Goal: Task Accomplishment & Management: Complete application form

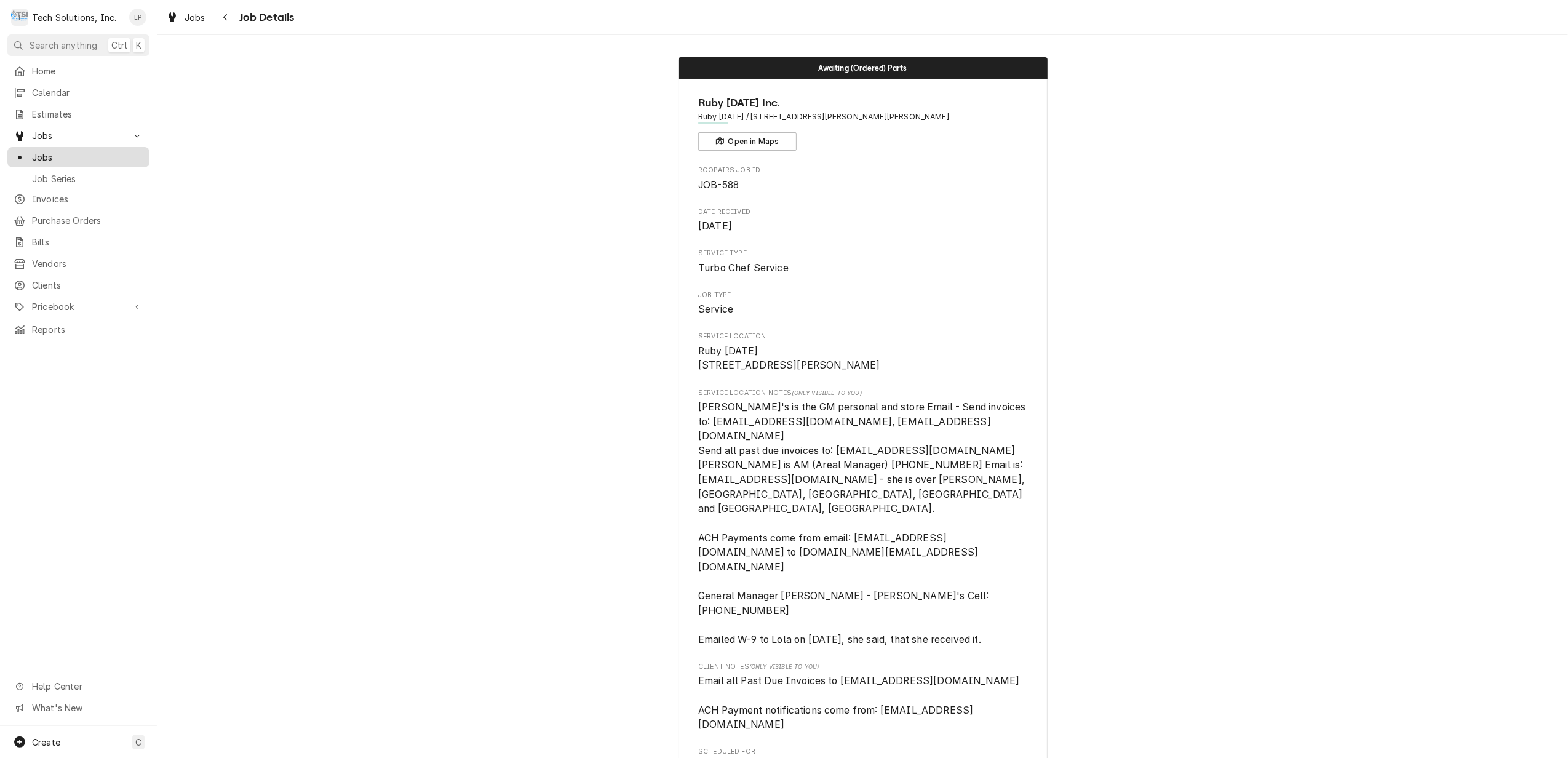
click at [33, 150] on span "Jobs" at bounding box center [87, 157] width 111 height 13
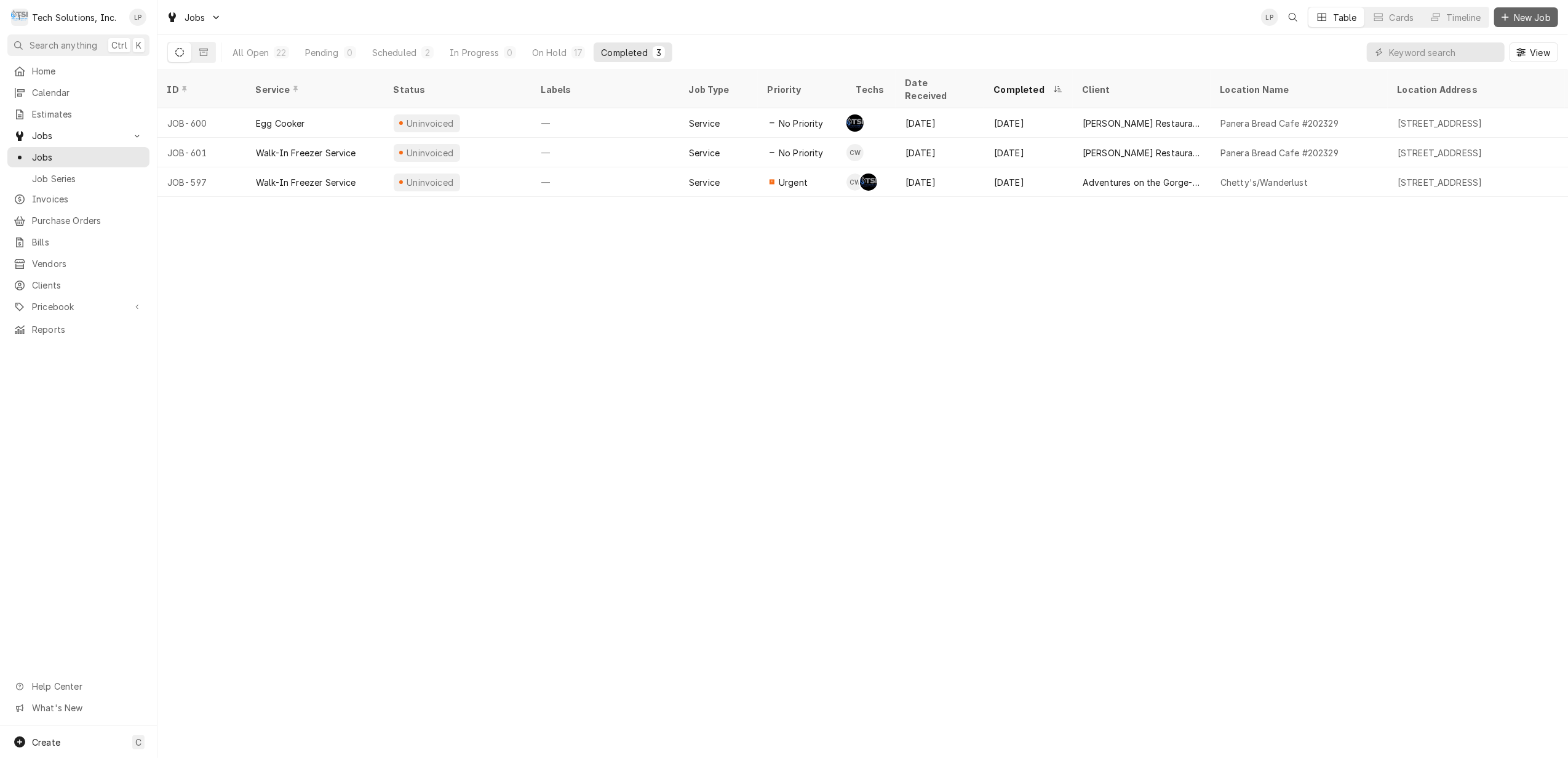
click at [1531, 16] on span "New Job" at bounding box center [1532, 17] width 42 height 13
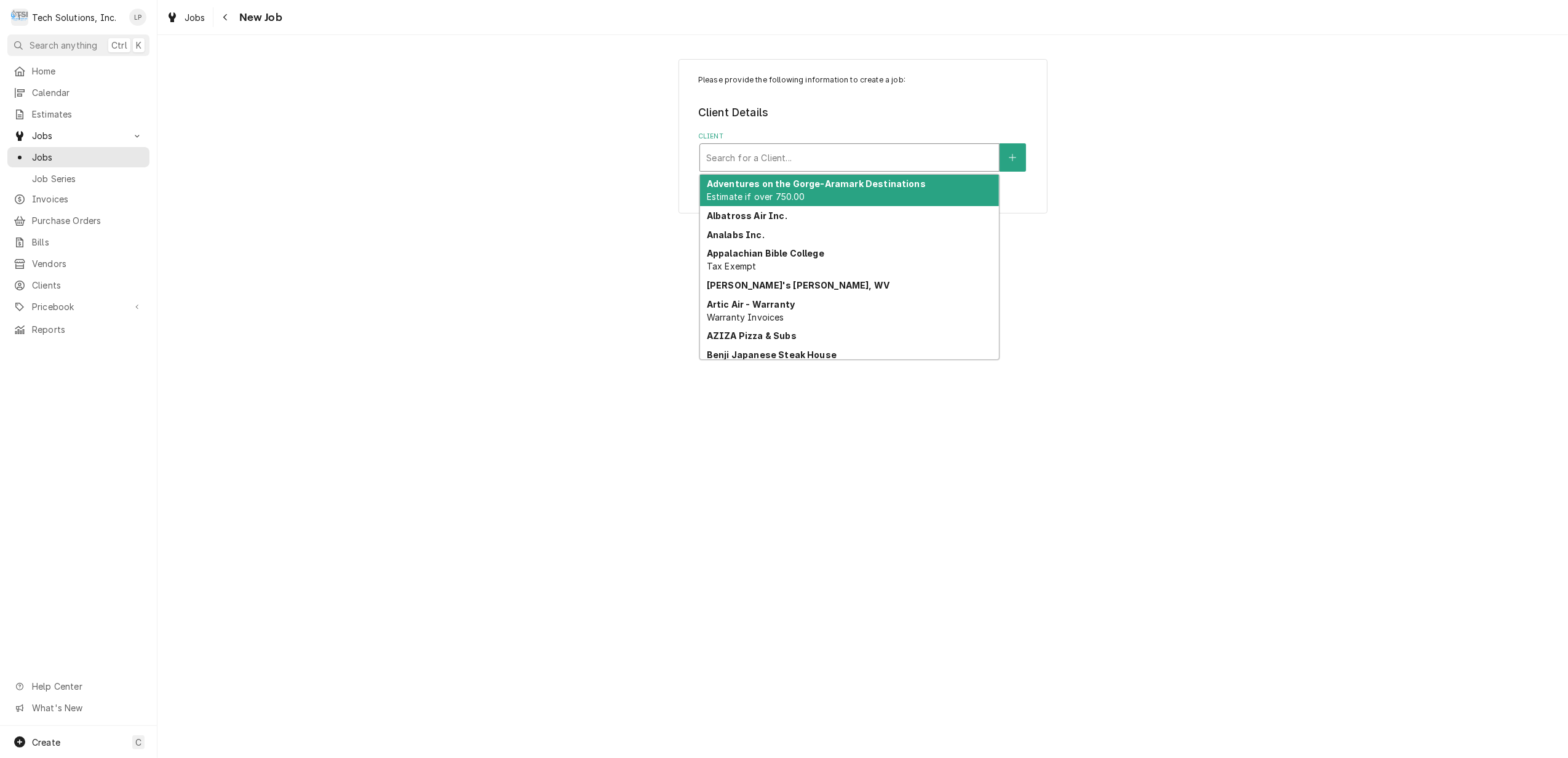
click at [882, 161] on div "Client" at bounding box center [849, 157] width 287 height 22
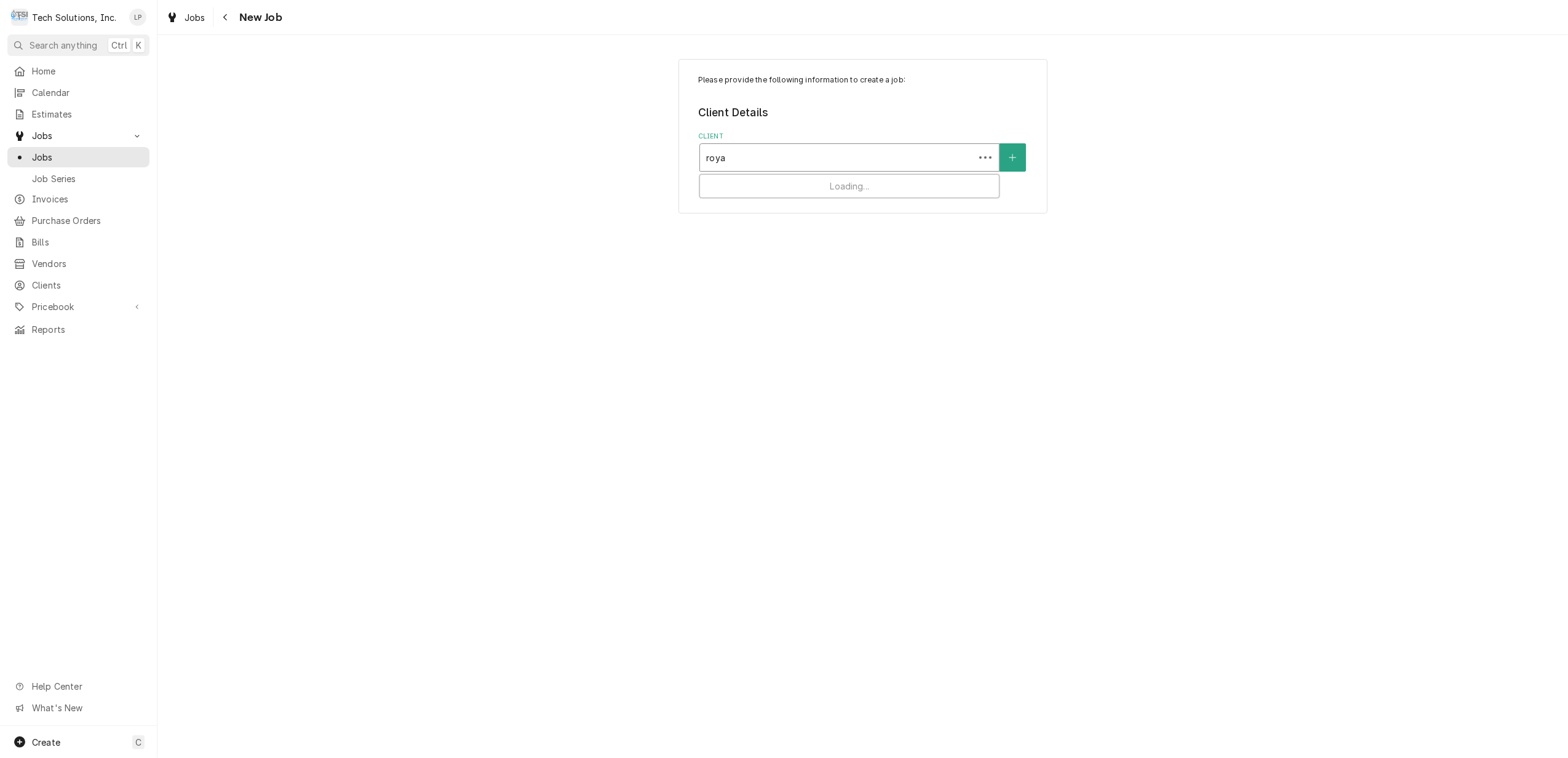
type input "royal"
click at [788, 185] on div "Royal Cup Coffee" at bounding box center [849, 184] width 299 height 19
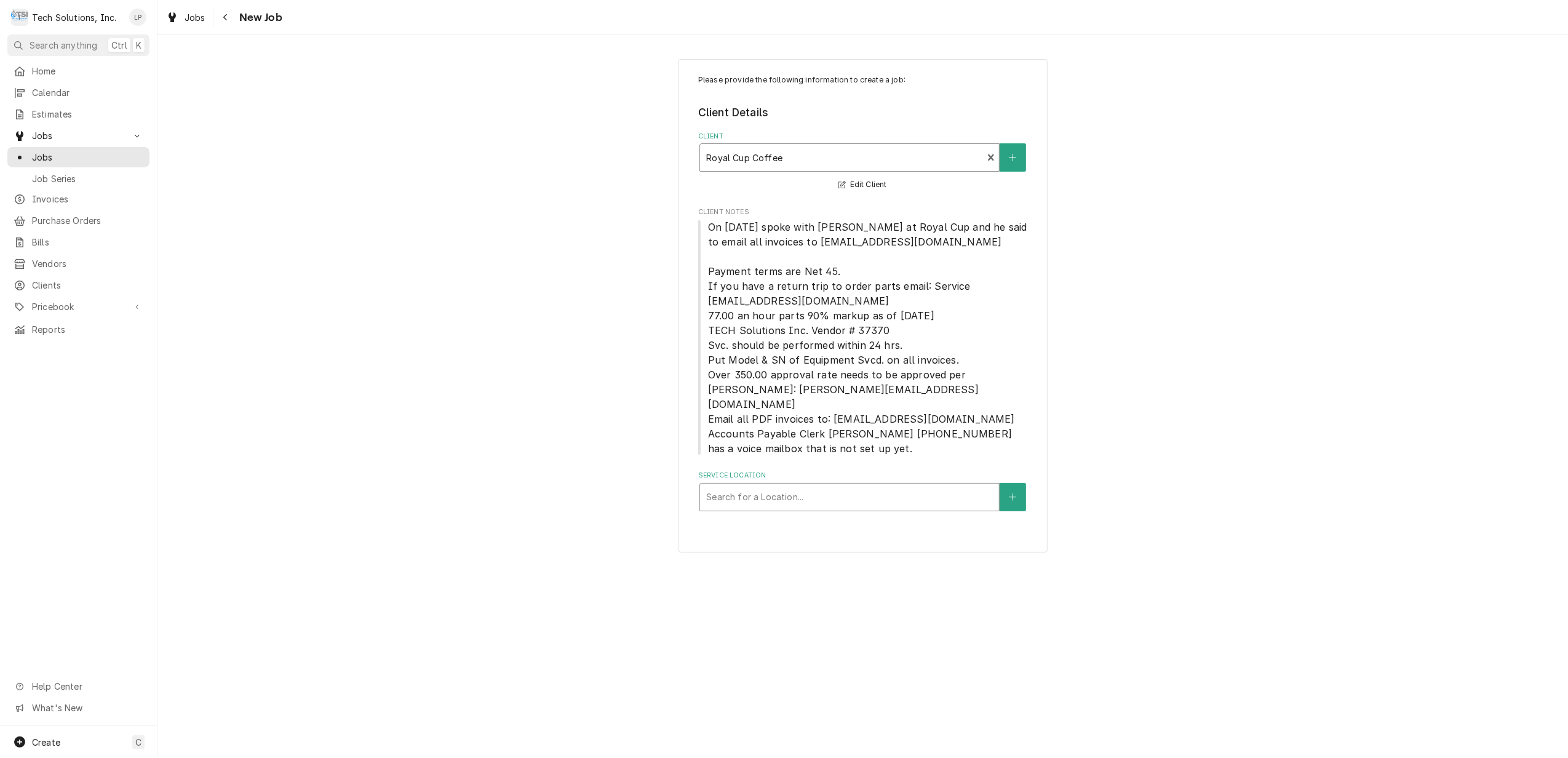
click at [832, 486] on div "Service Location" at bounding box center [849, 497] width 287 height 22
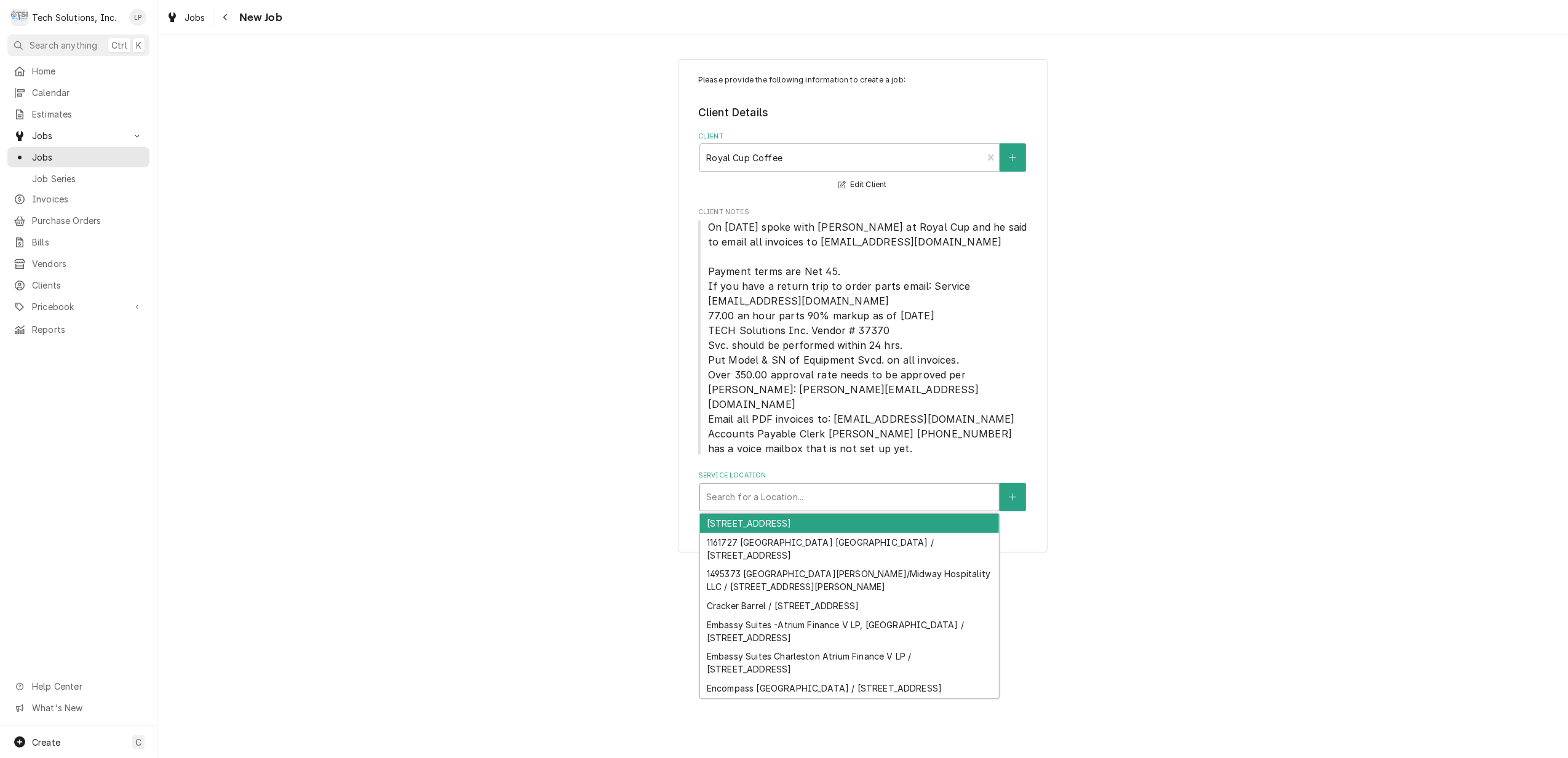
click at [800, 486] on div "Service Location" at bounding box center [849, 497] width 287 height 22
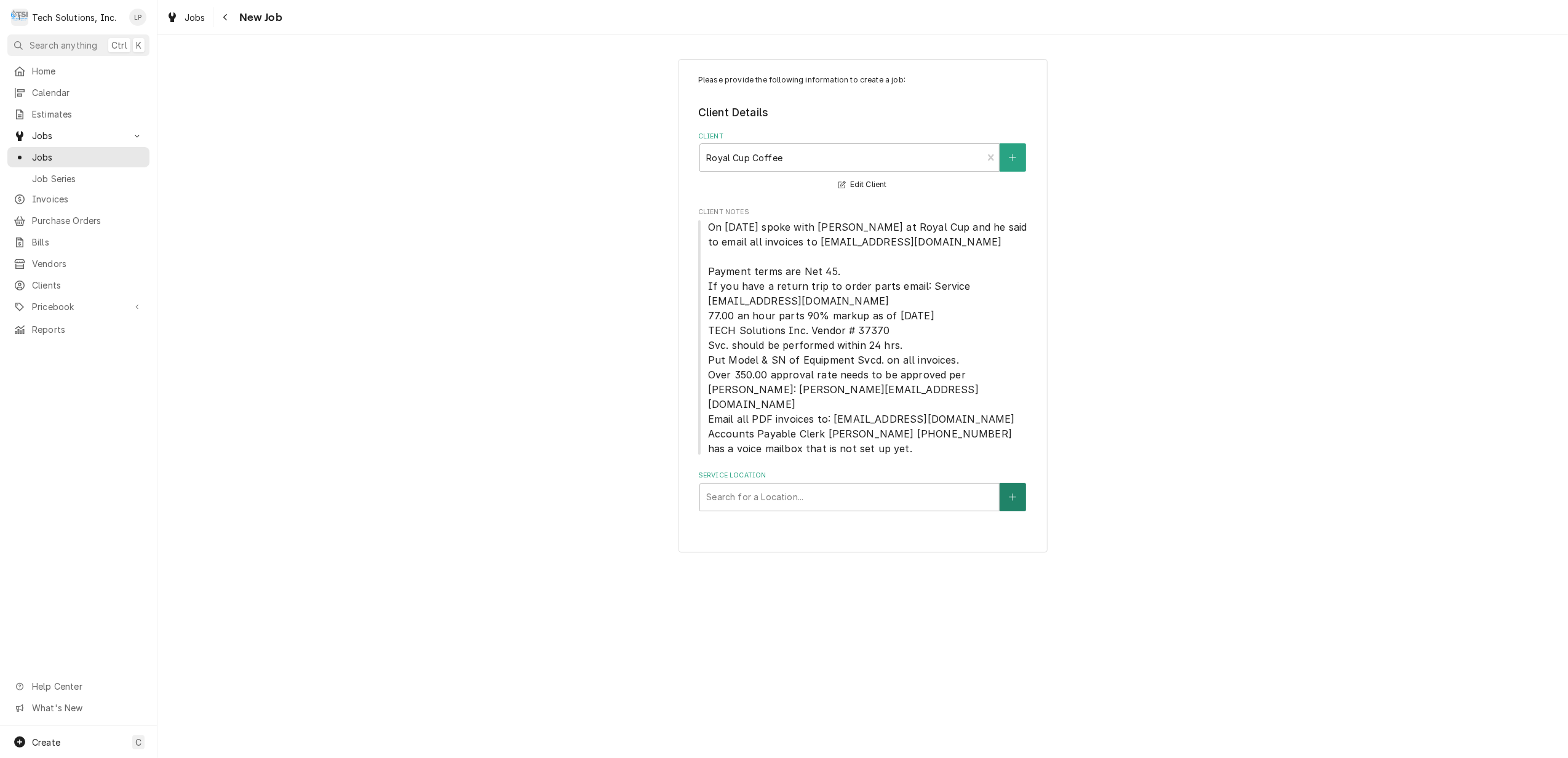
click at [1014, 489] on button "Service Location" at bounding box center [1012, 496] width 26 height 28
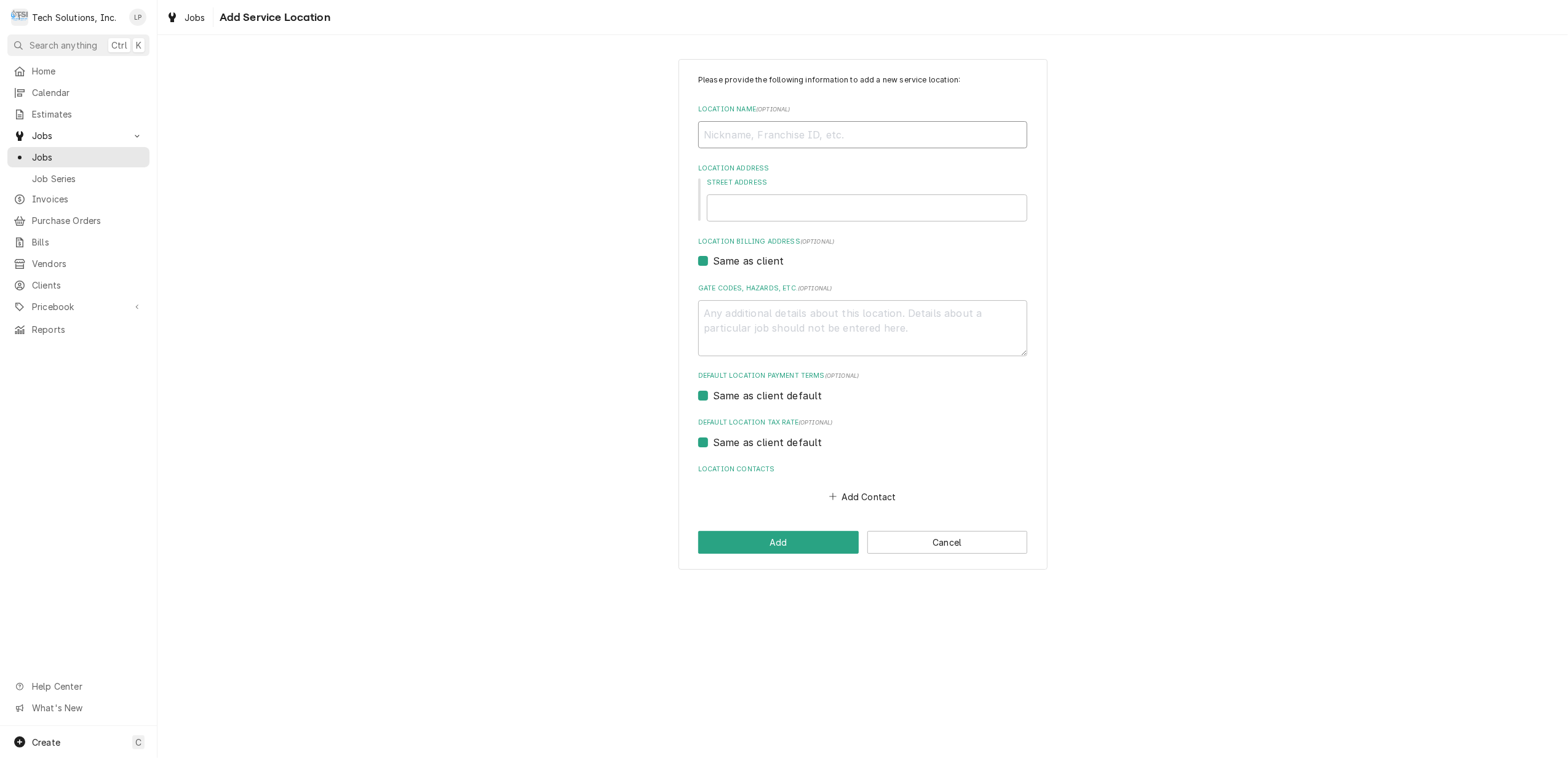
click at [748, 133] on input "Location Name ( optional )" at bounding box center [862, 135] width 329 height 27
type textarea "x"
type input "C"
type textarea "x"
type input "Co"
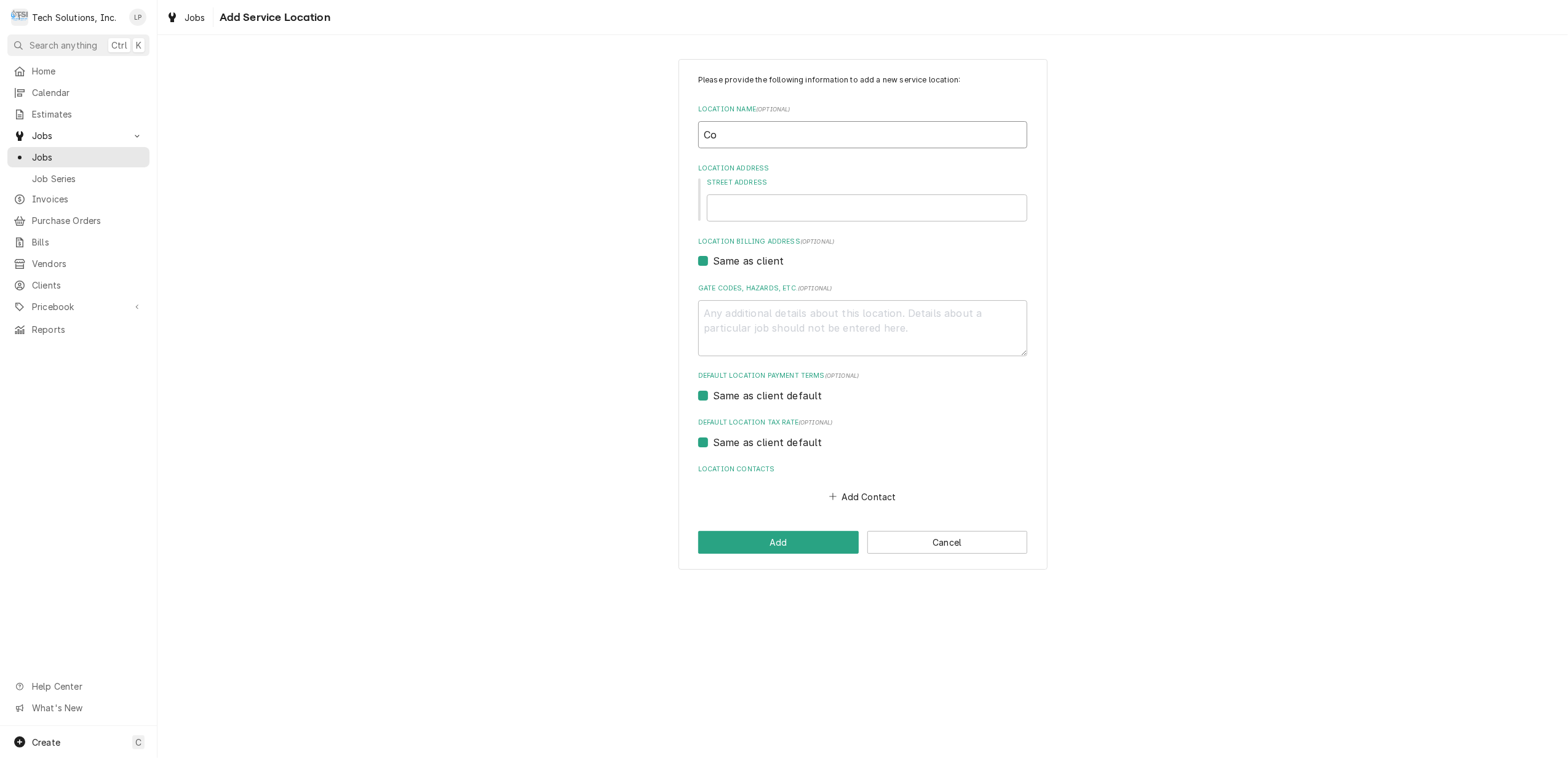
type textarea "x"
type input "Cou"
type textarea "x"
type input "Coun"
type textarea "x"
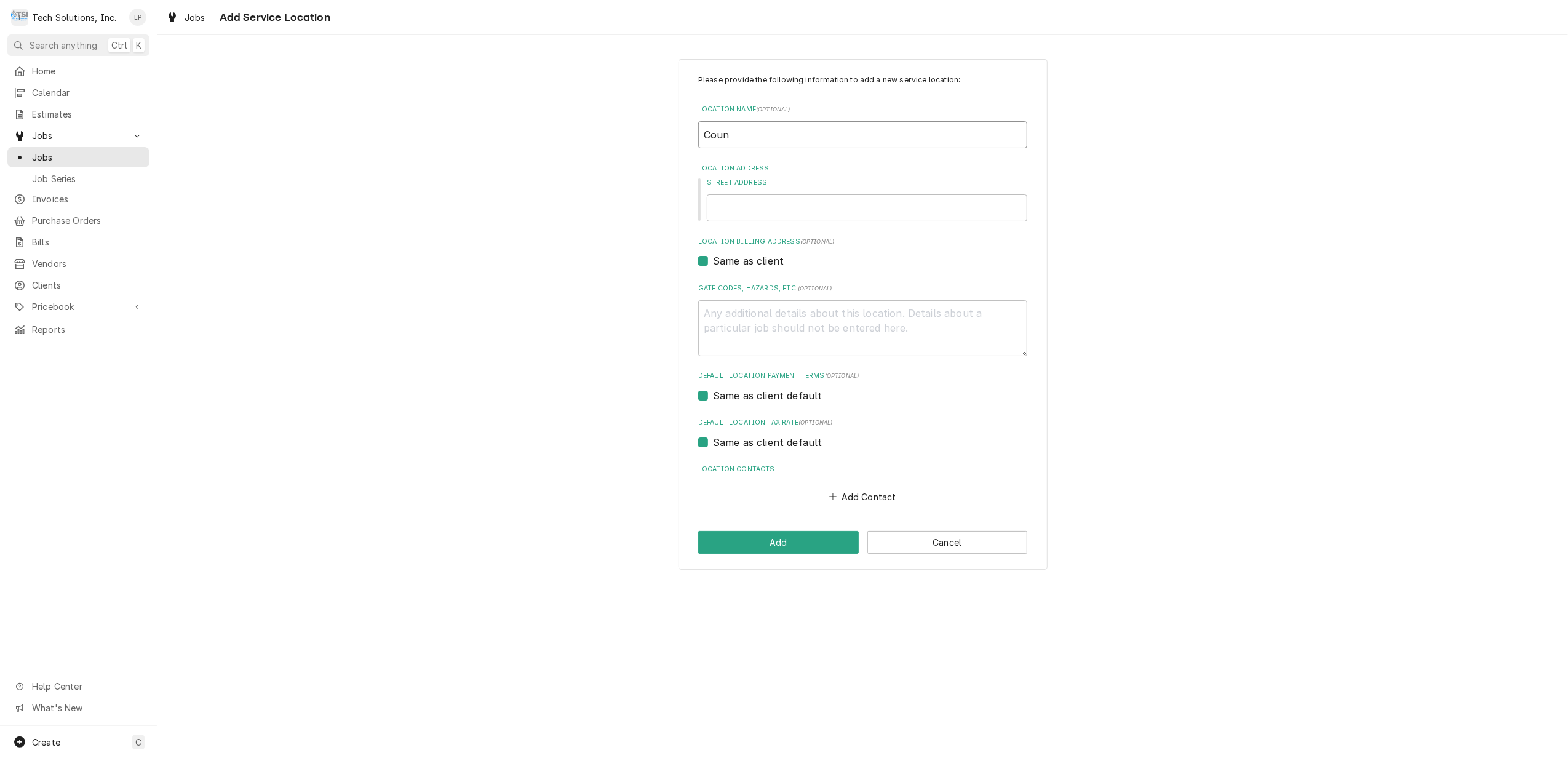
type input "Count"
type textarea "x"
type input "Countr"
type textarea "x"
type input "Country"
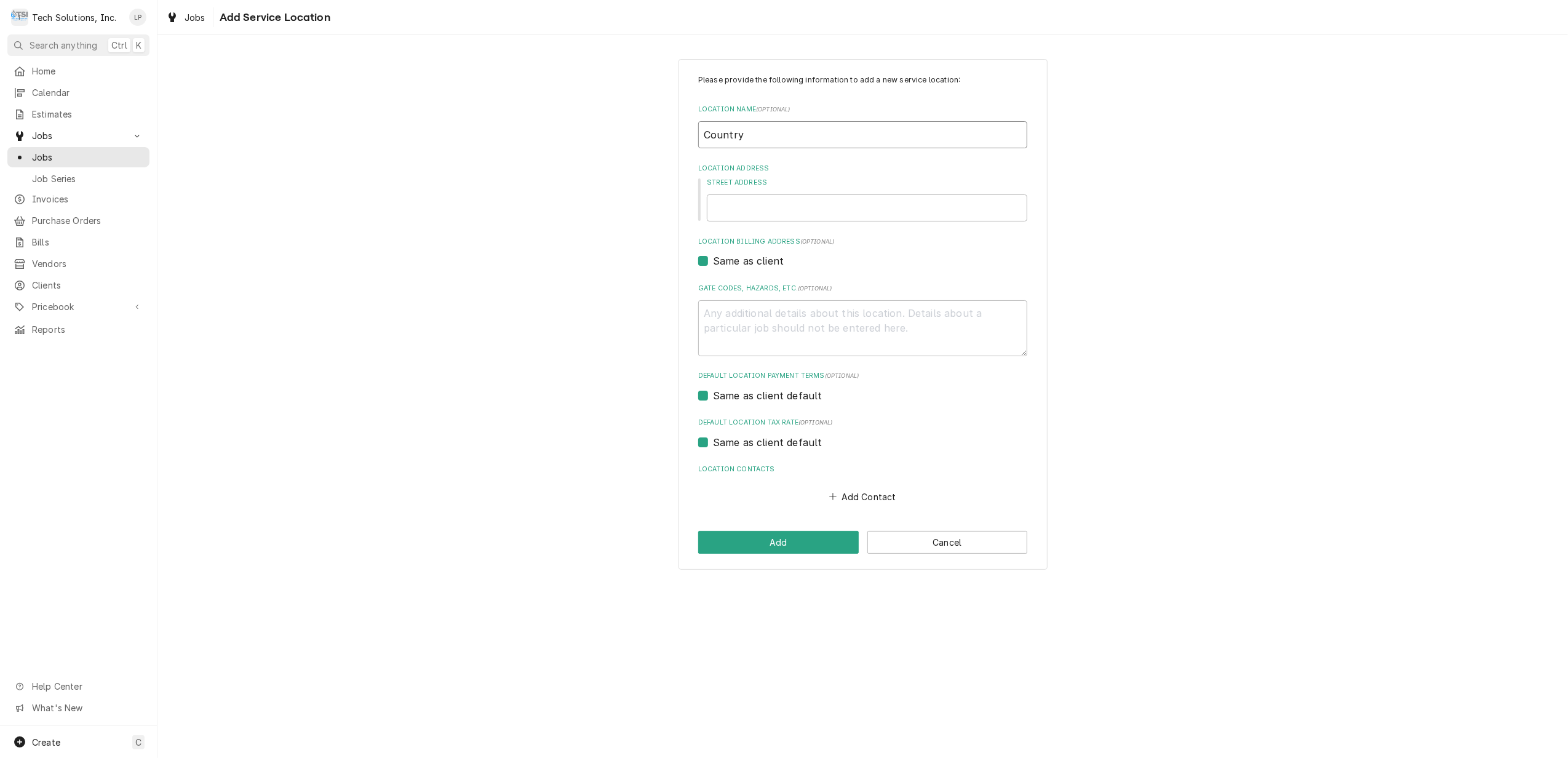
type textarea "x"
type input "Country"
type textarea "x"
type input "Country I"
type textarea "x"
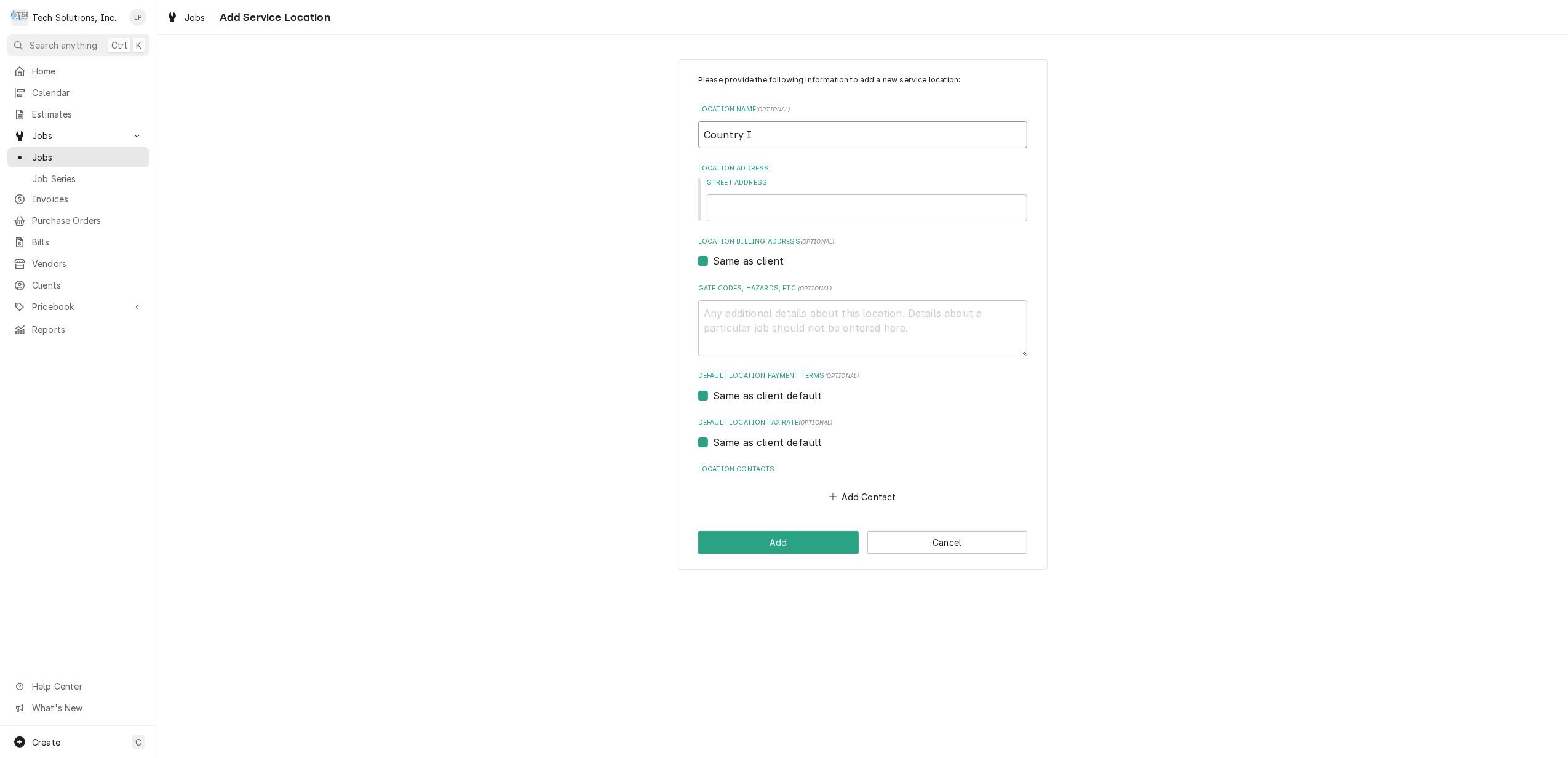
type input "Country In"
type textarea "x"
type input "Country Inn"
type textarea "x"
type input "Country Inn"
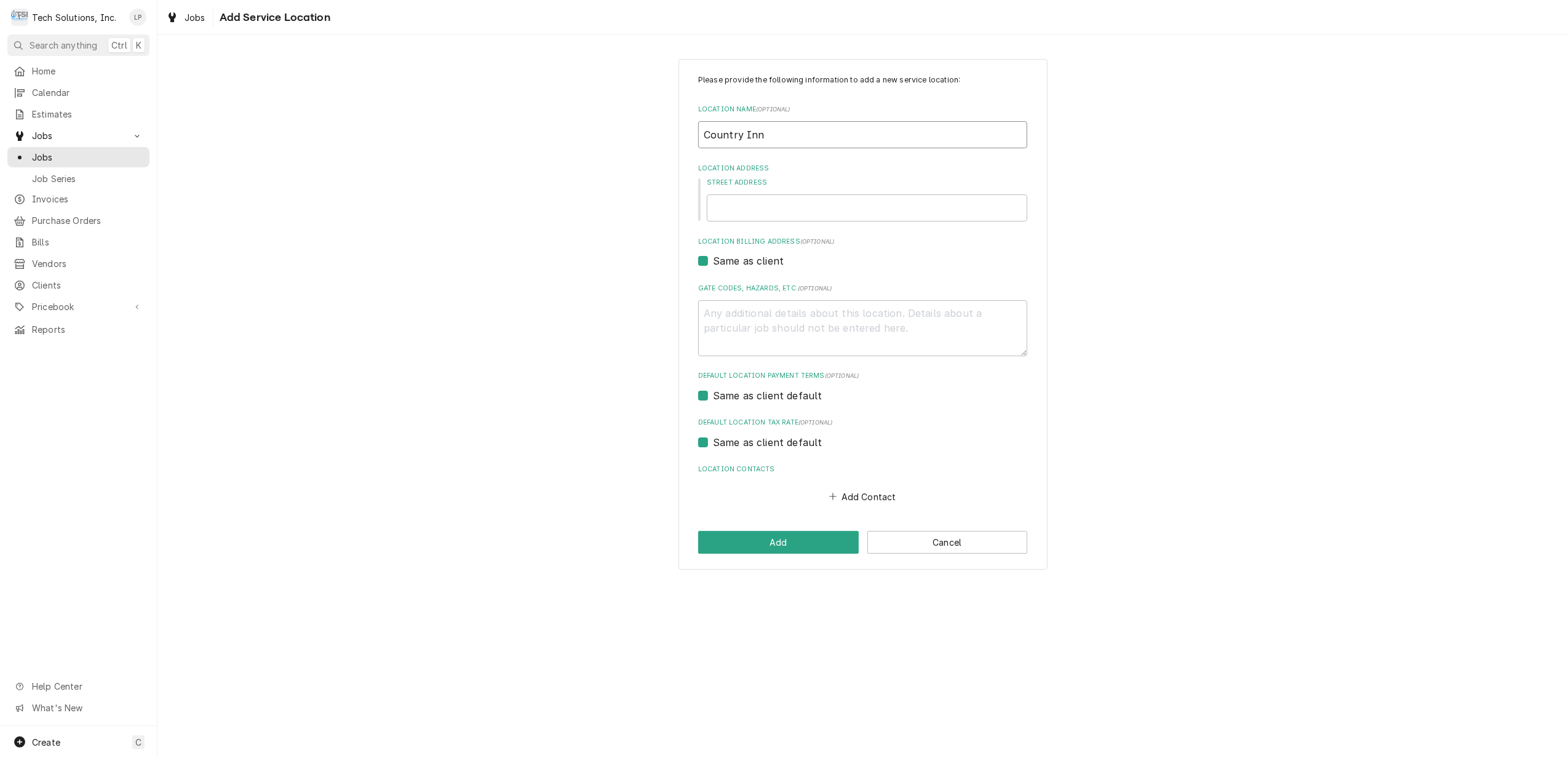
type textarea "x"
type input "Country Inn &"
type textarea "x"
type input "Country Inn &"
type textarea "x"
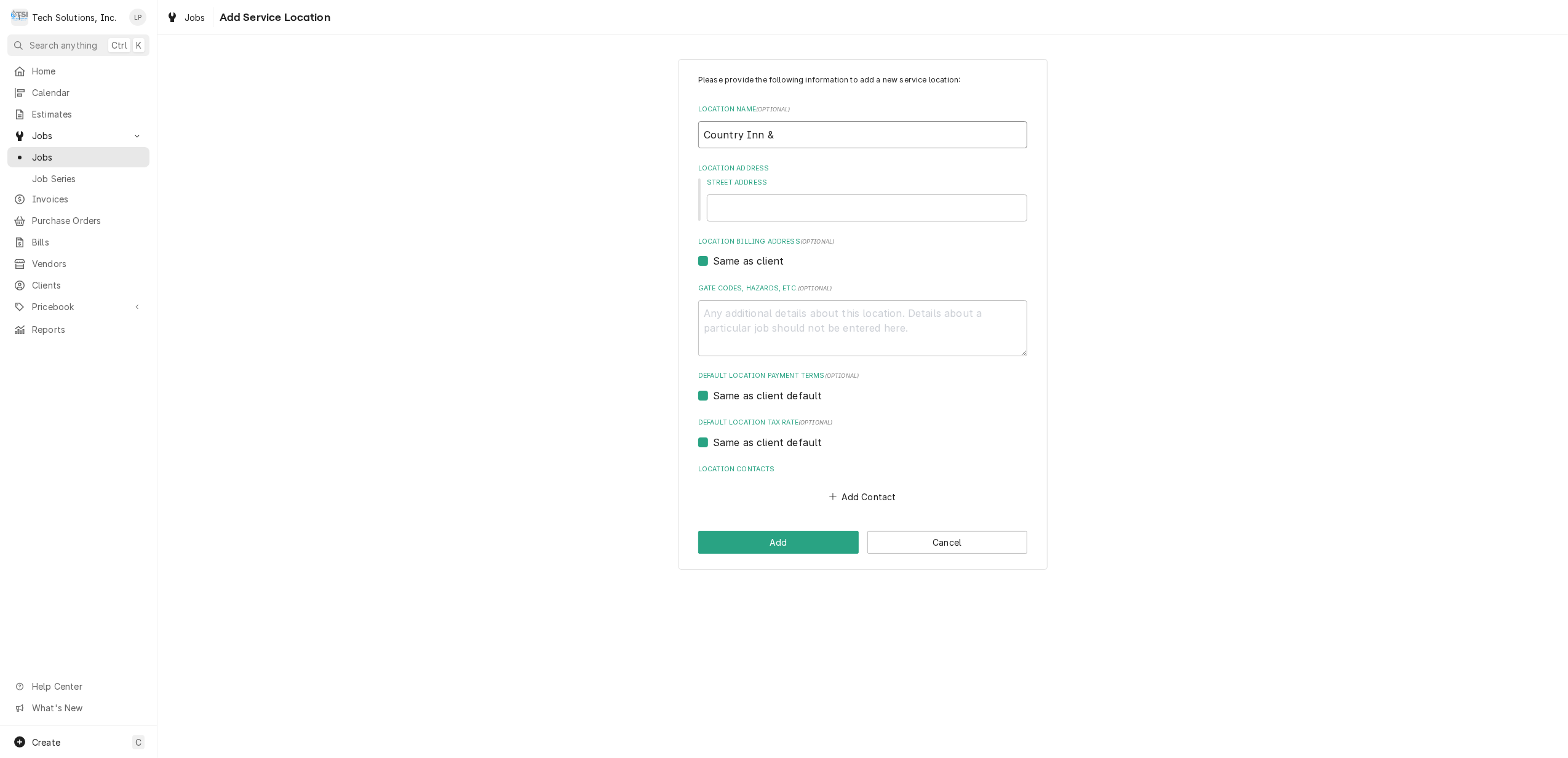
type input "Country Inn & S"
type textarea "x"
type input "Country Inn & Su"
type textarea "x"
type input "Country Inn & Sui"
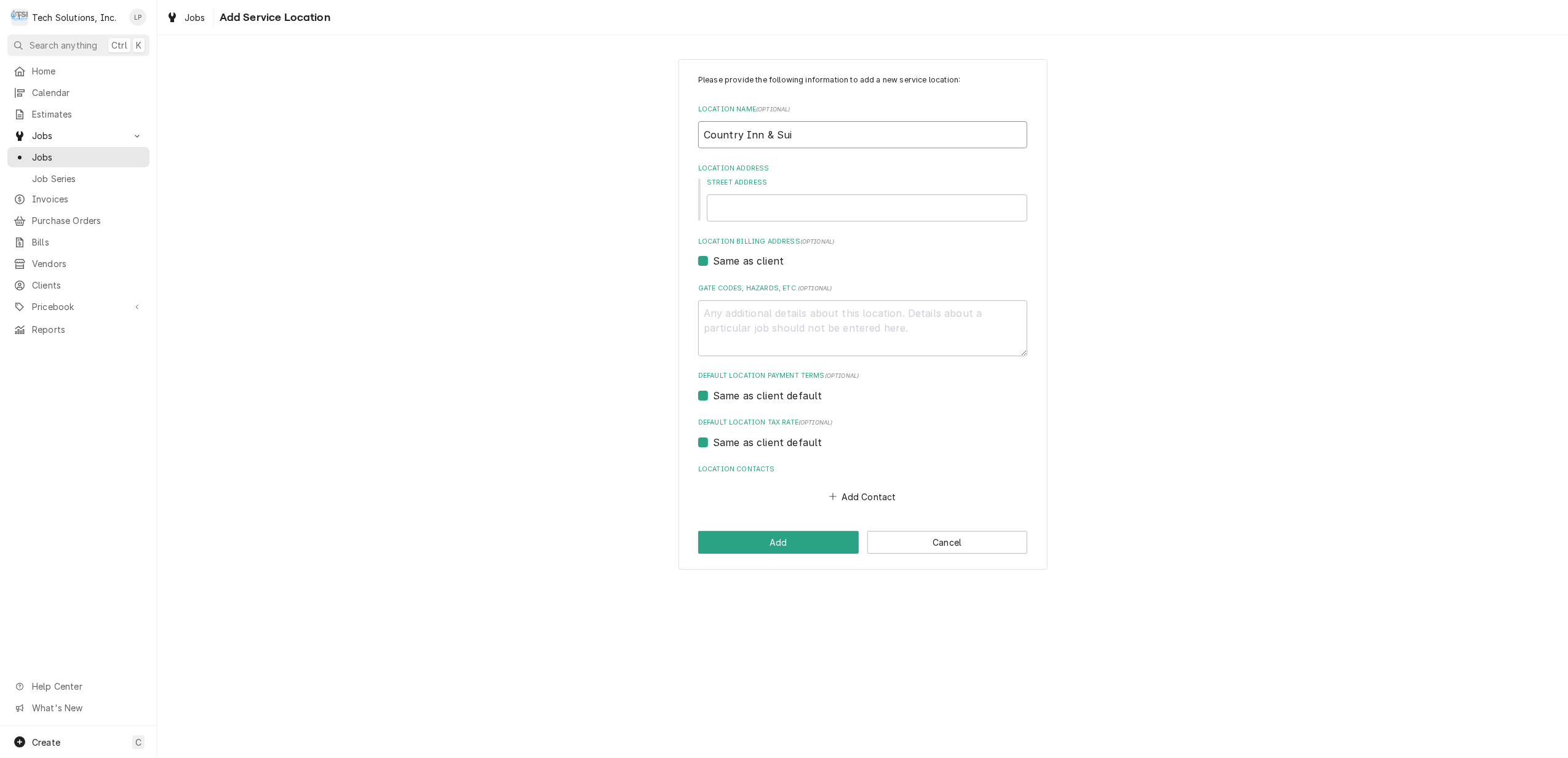
type textarea "x"
type input "Country Inn & Suit"
type textarea "x"
type input "Country Inn & Suite"
type textarea "x"
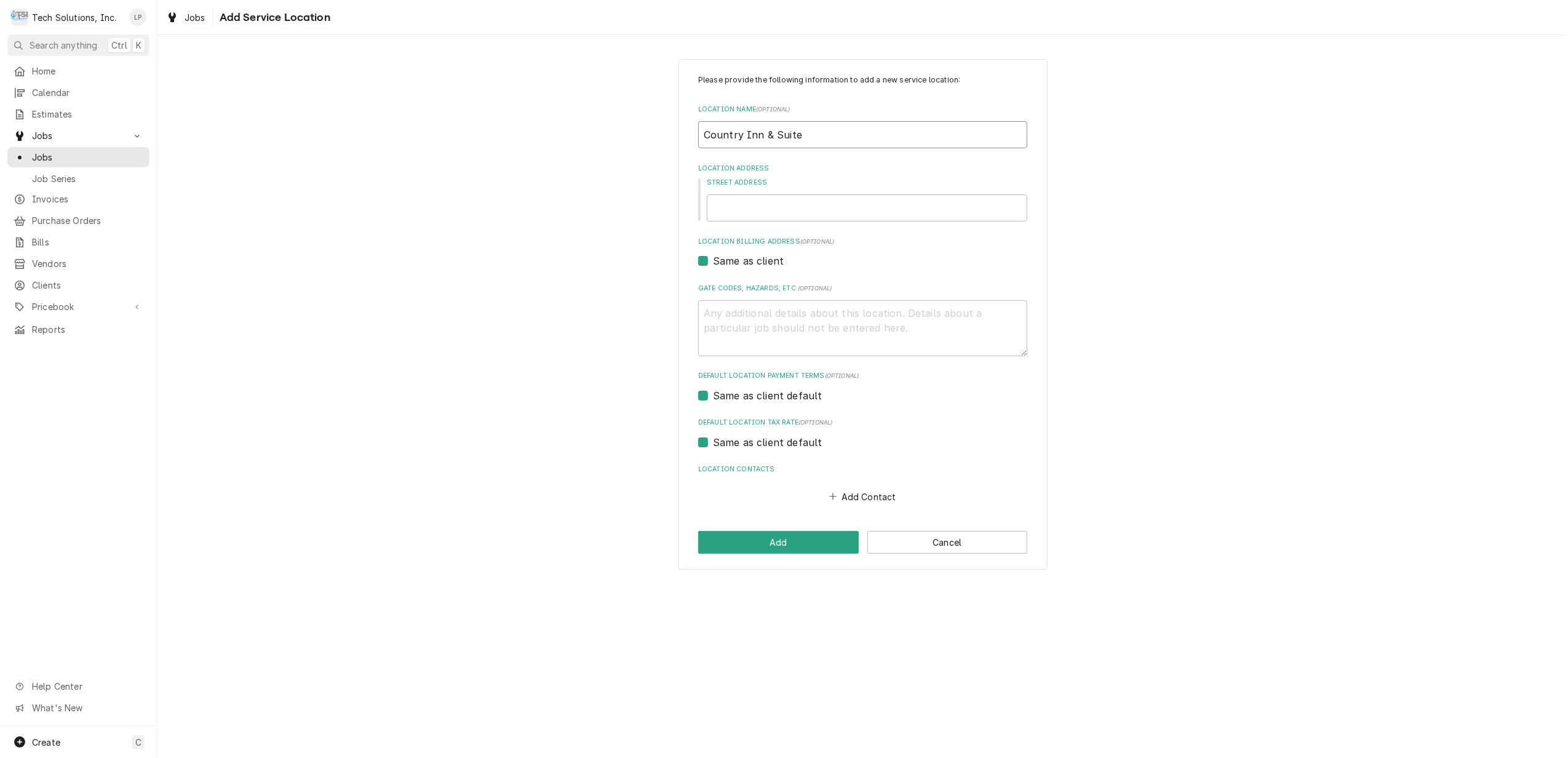
type input "Country Inn & Suites"
type textarea "x"
type input "Country Inn & Suites"
type textarea "x"
type input "Country Inn & Suites"
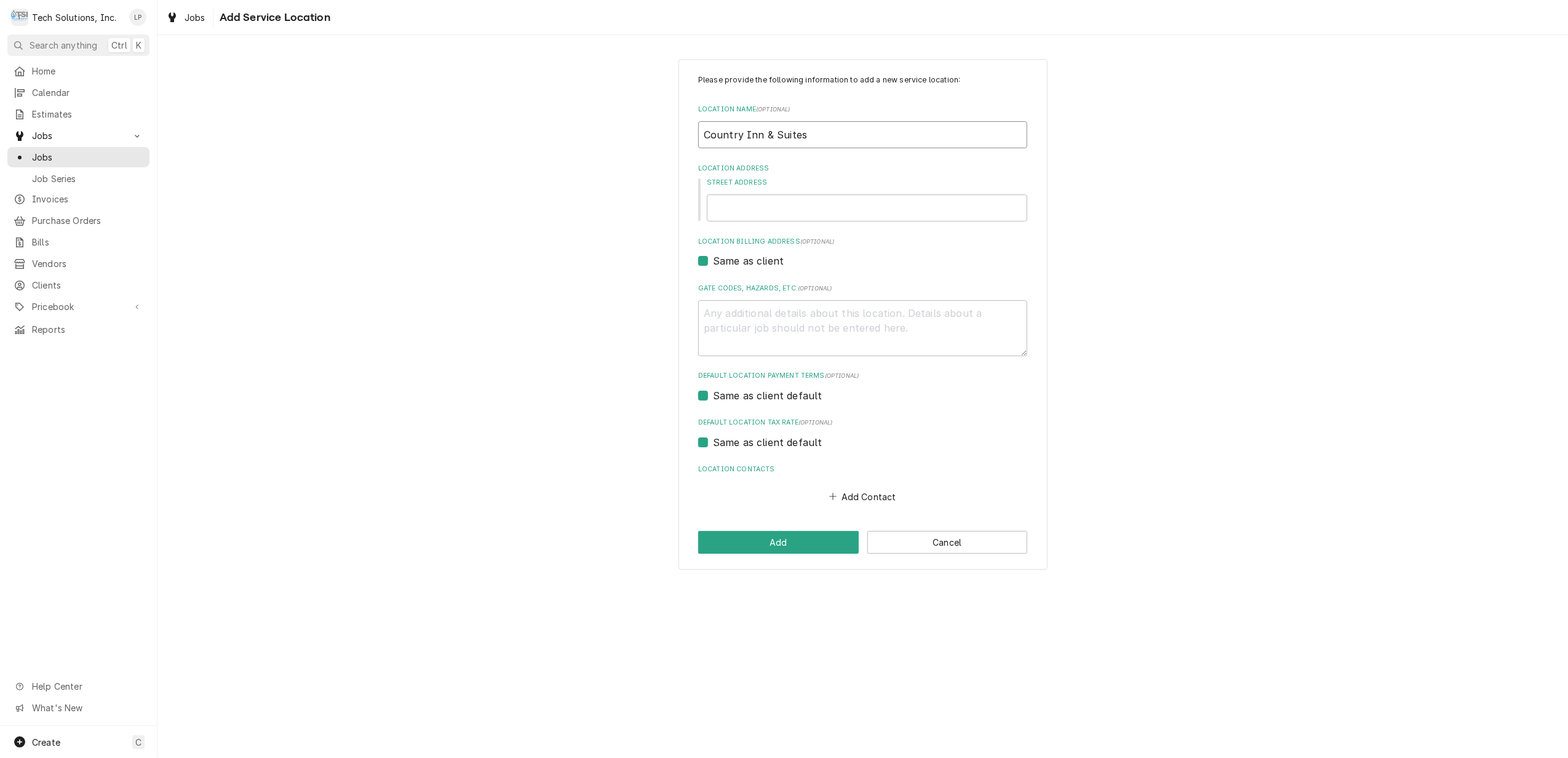
type textarea "x"
type input "Country Inn & Suites W"
type textarea "x"
type input "Country Inn & Suites Wy"
type textarea "x"
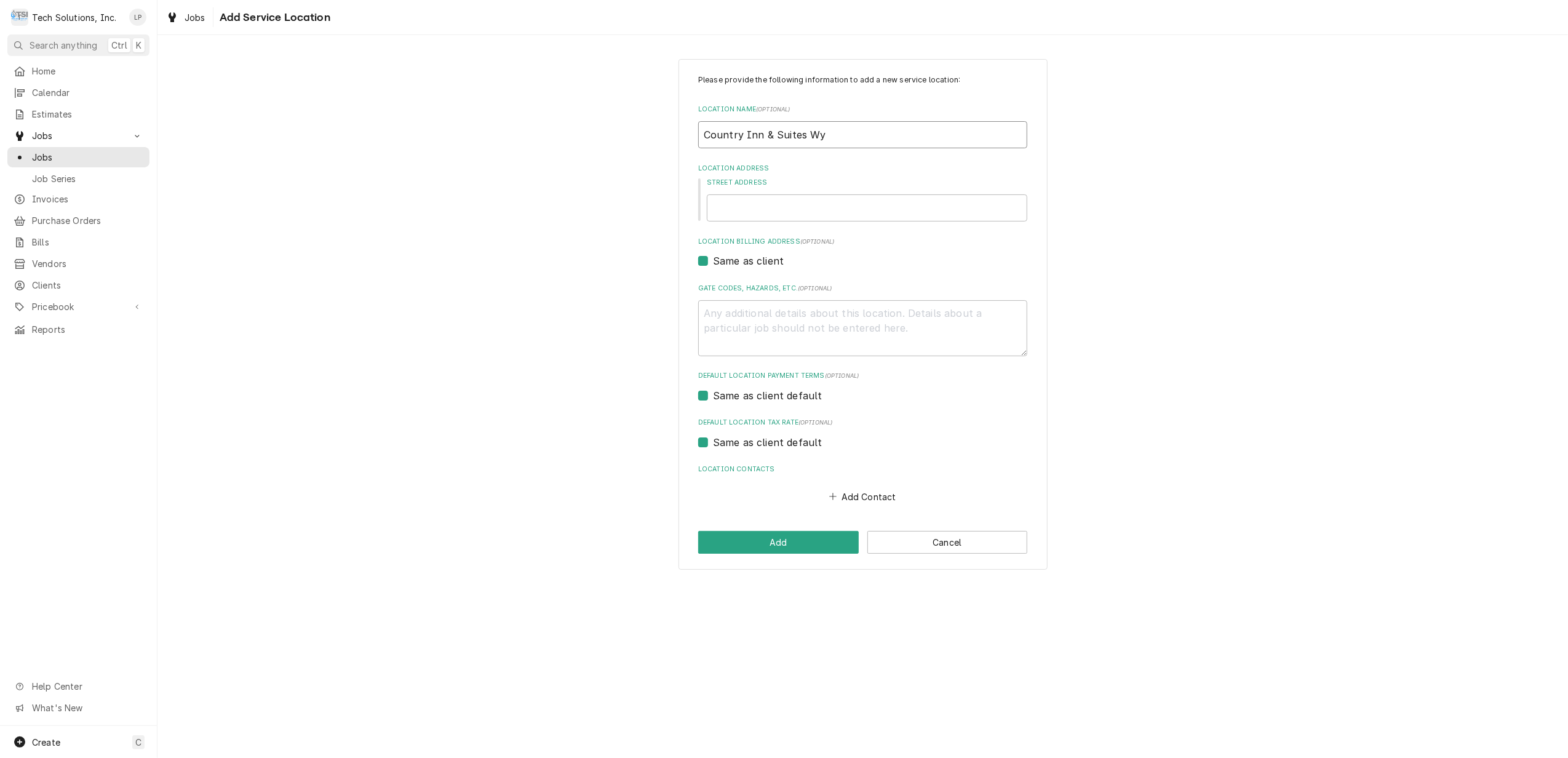
type input "Country Inn & Suites Wyt"
type textarea "x"
type input "Country Inn & Suites Wyth"
type textarea "x"
type input "Country Inn & Suites Wythe"
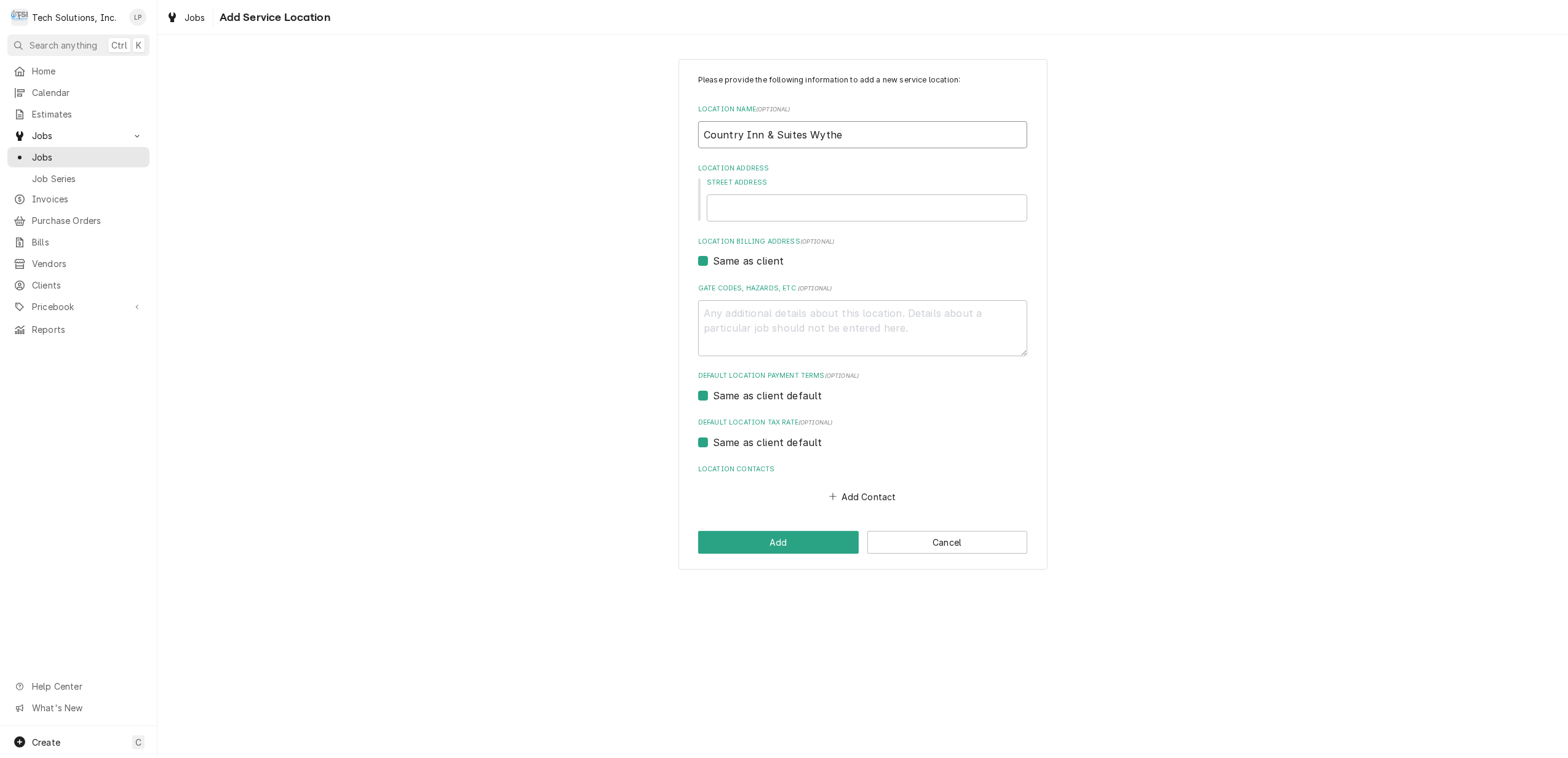
type textarea "x"
type input "Country Inn & Suites Wythev"
type textarea "x"
type input "Country Inn & Suites Wythevi"
type textarea "x"
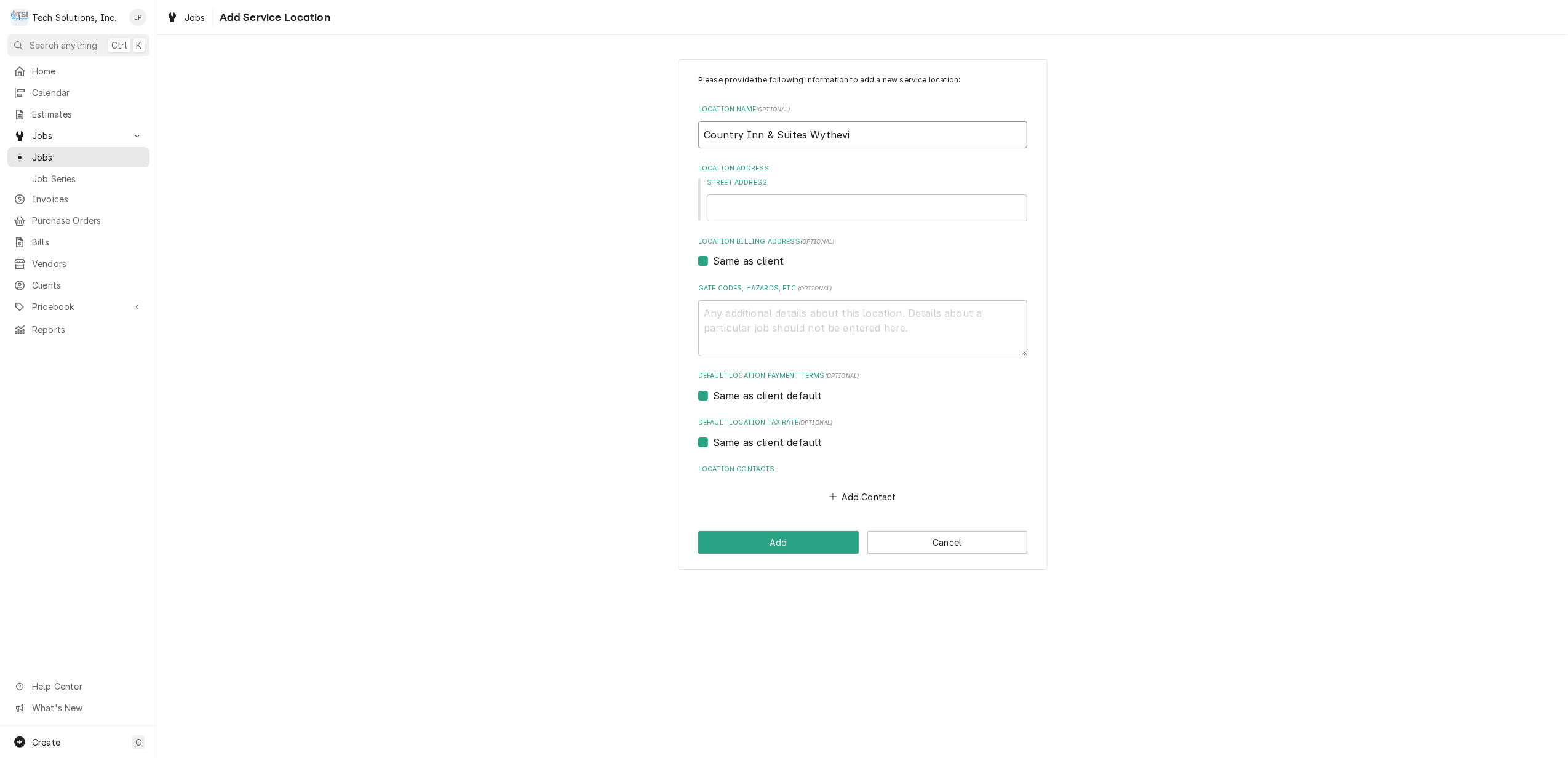
type input "Country Inn & Suites Wythevil"
type textarea "x"
type input "Country Inn & Suites Wythevill"
type textarea "x"
type input "Country Inn & Suites Wytheville"
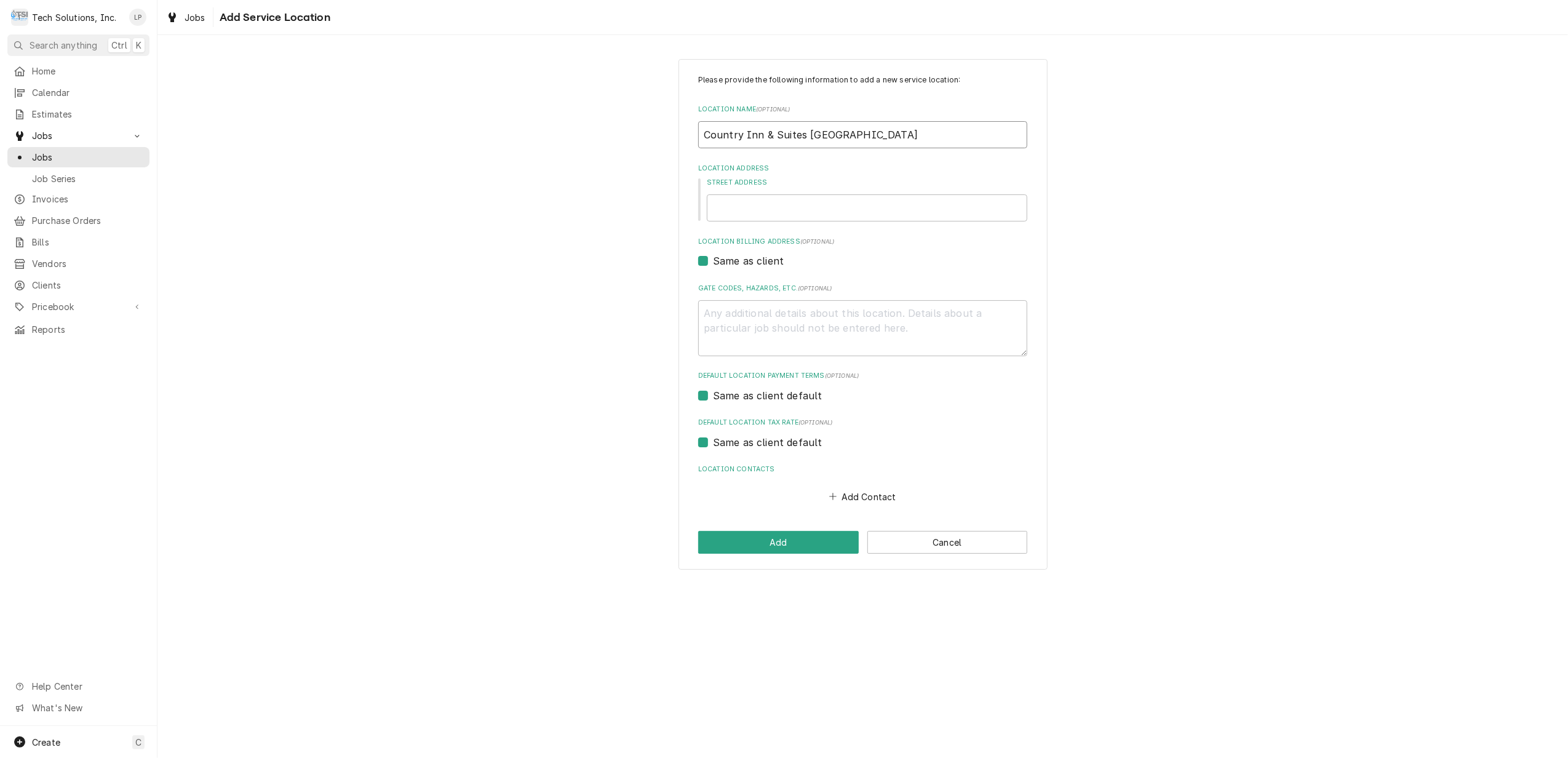
type textarea "x"
type input "Country Inn & Suites Wytheville"
type textarea "x"
type input "Country Inn & Suites Wytheville"
type textarea "x"
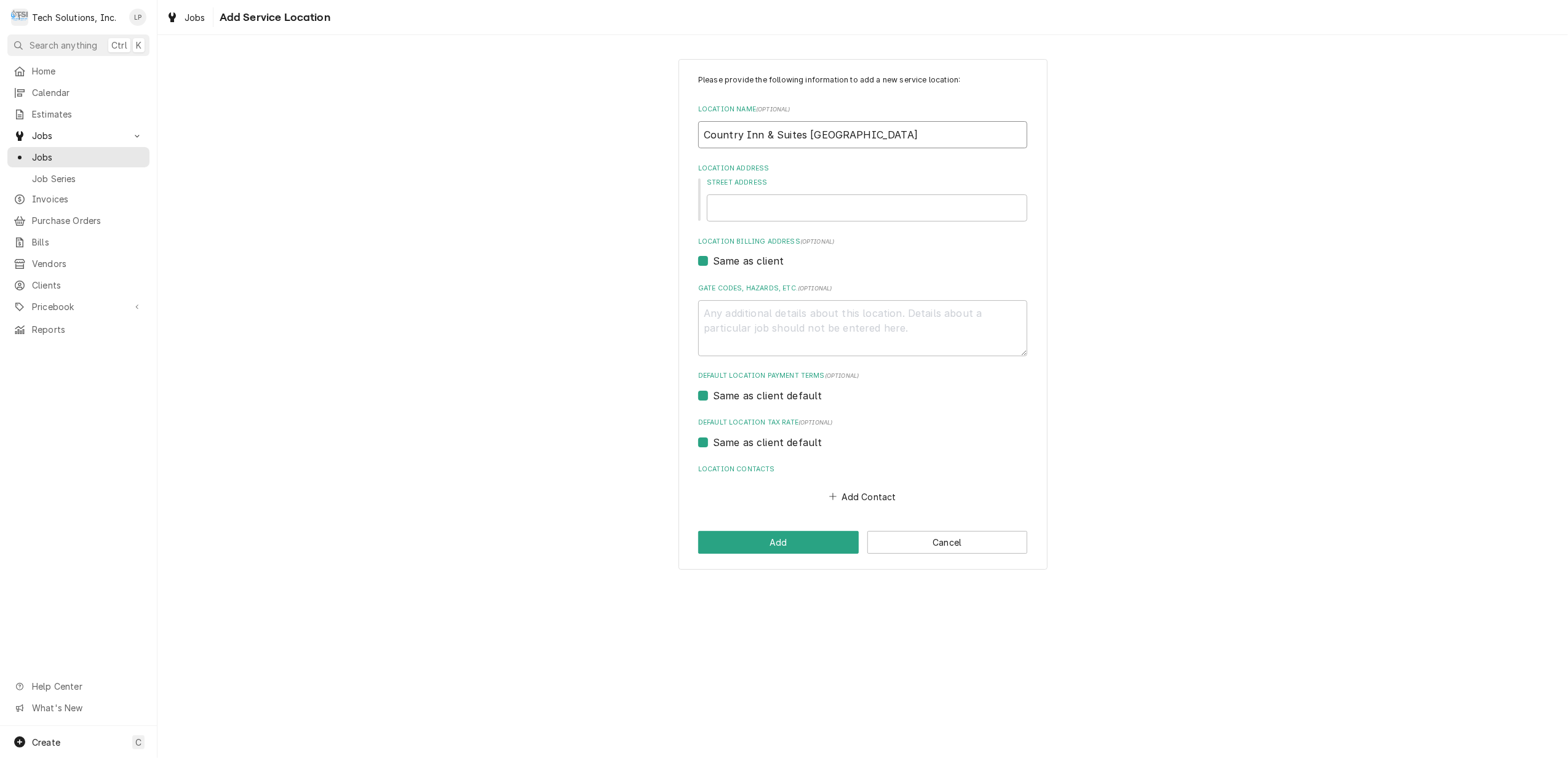
type input "Country Inn & Suites Wytheville J"
type textarea "x"
type input "Country Inn & Suites Wytheville Jo"
type textarea "x"
type input "Country Inn & Suites Wytheville Joy"
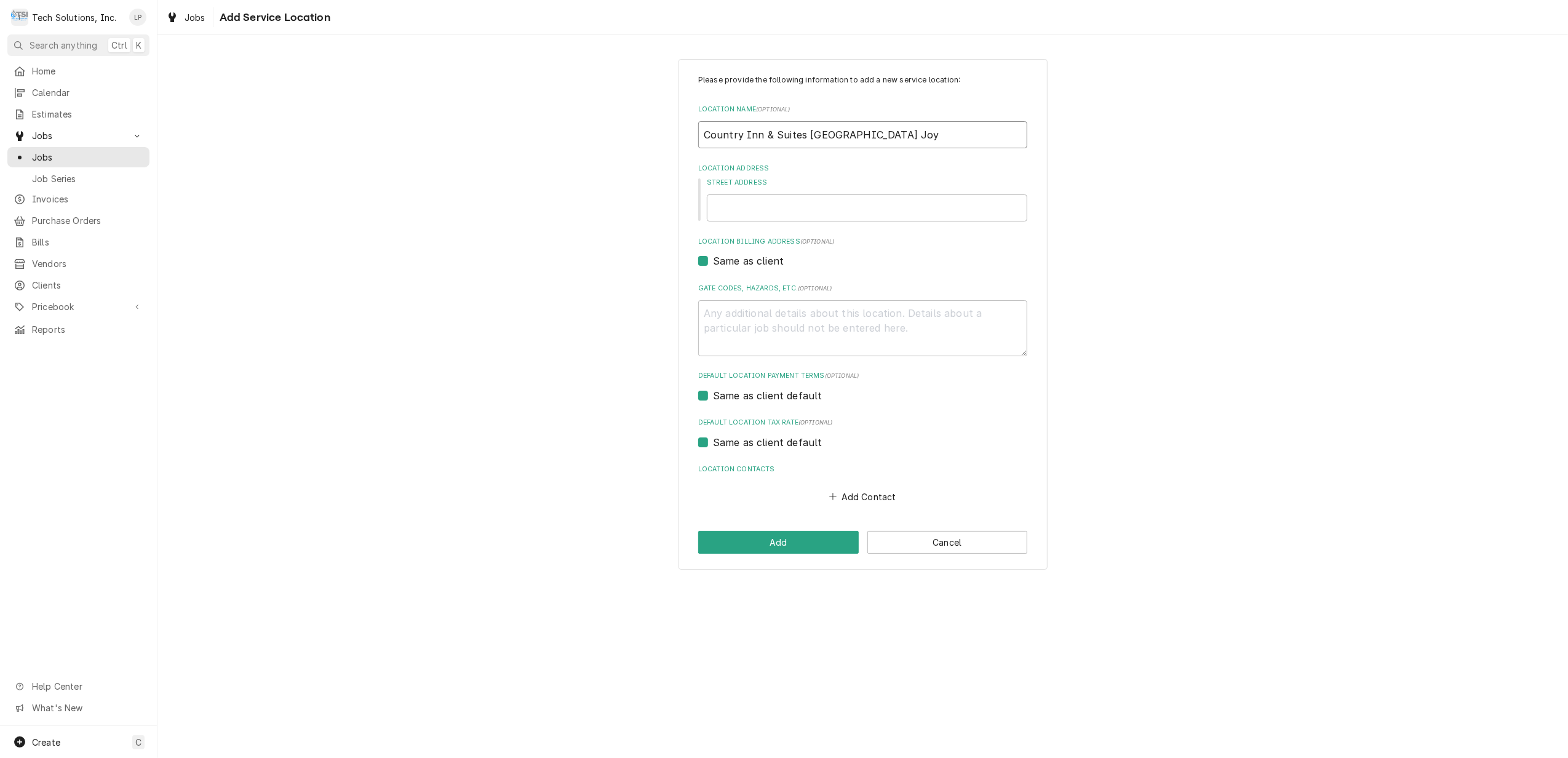
type textarea "x"
type input "Country Inn & Suites Wytheville Joy"
type textarea "x"
type input "Country Inn & Suites Wytheville Joy H"
type textarea "x"
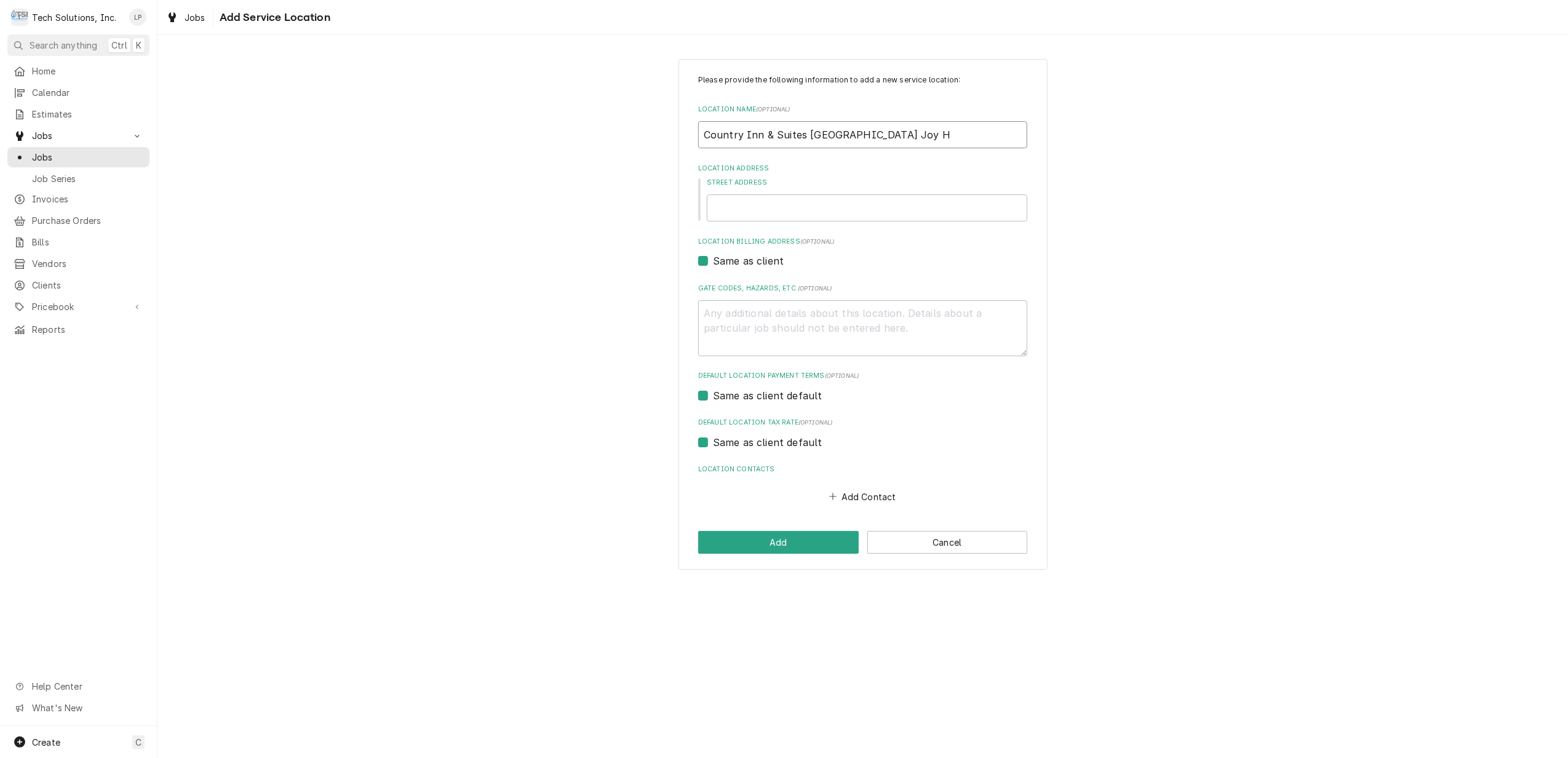
type input "Country Inn & Suites Wytheville Joy Ho"
type textarea "x"
type input "Country Inn & Suites Wytheville Joy Hos"
type textarea "x"
type input "Country Inn & Suites Wytheville Joy Hosp"
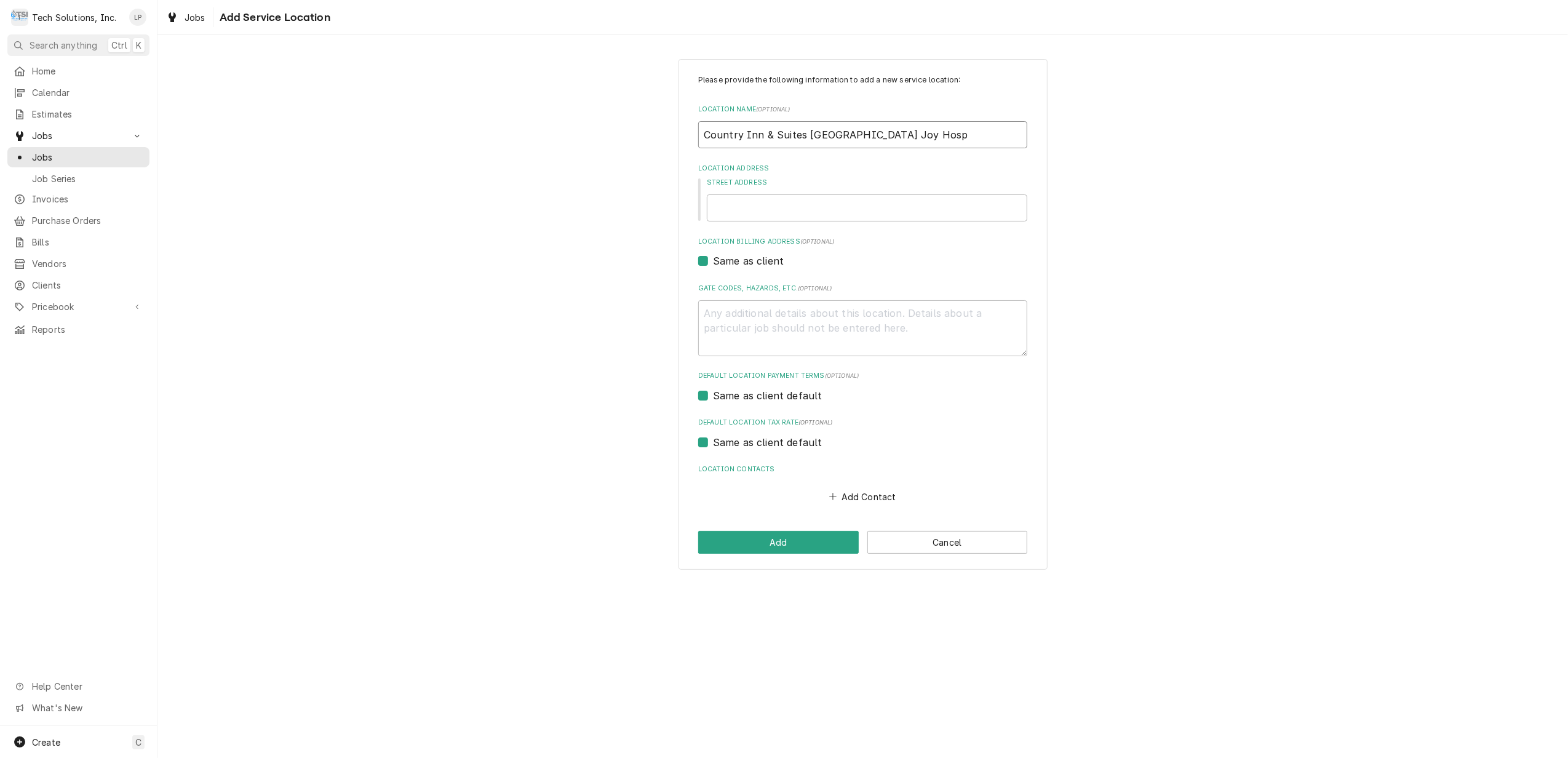
type textarea "x"
type input "Country Inn & Suites Wytheville Joy Hospi"
type textarea "x"
type input "Country Inn & Suites Wytheville Joy Hospit"
type textarea "x"
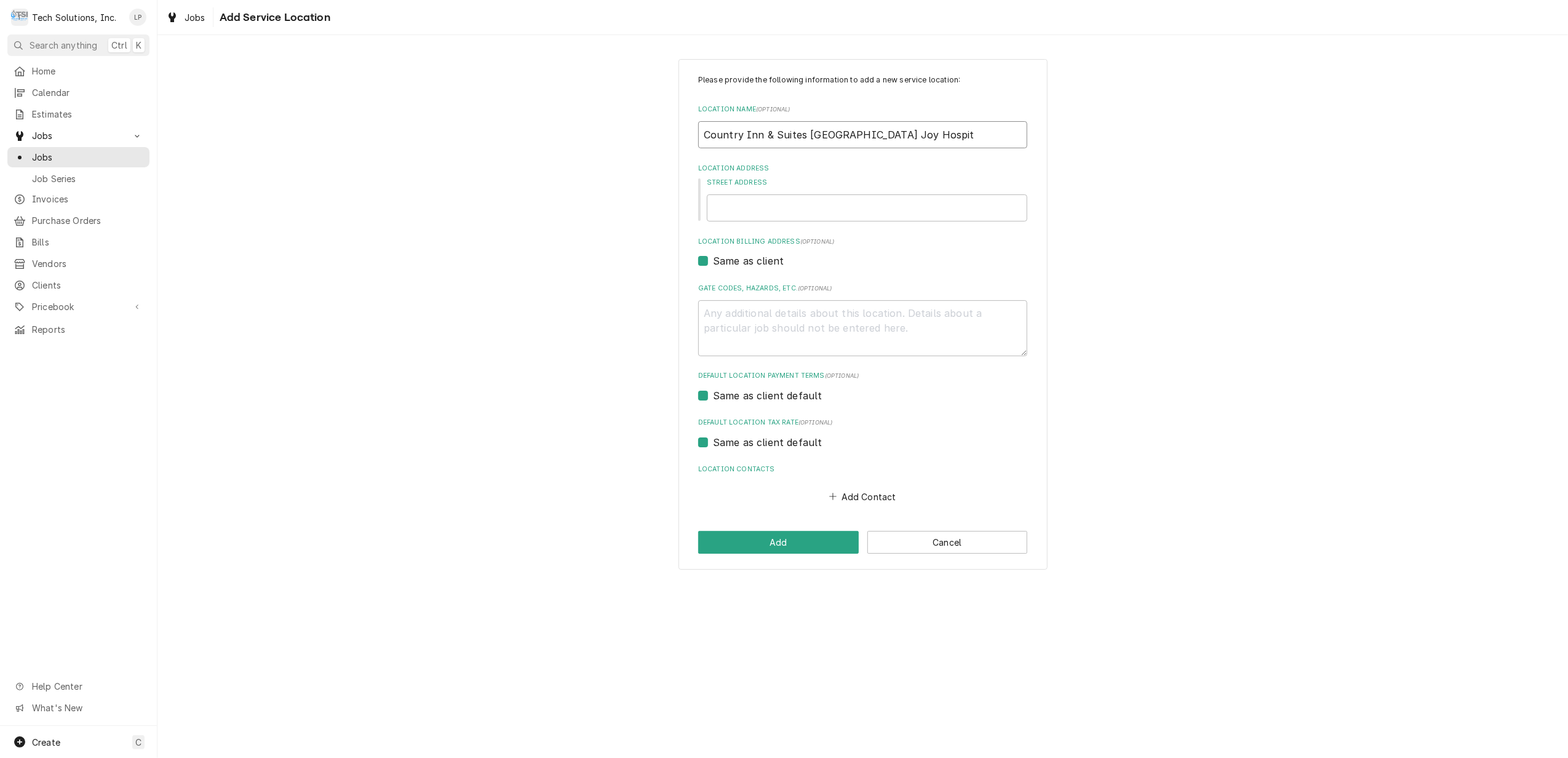
type input "Country Inn & Suites Wytheville Joy Hospita"
type textarea "x"
type input "Country Inn & Suites Wytheville Joy Hospital"
type textarea "x"
type input "Country Inn & Suites Wytheville Joy Hospitali"
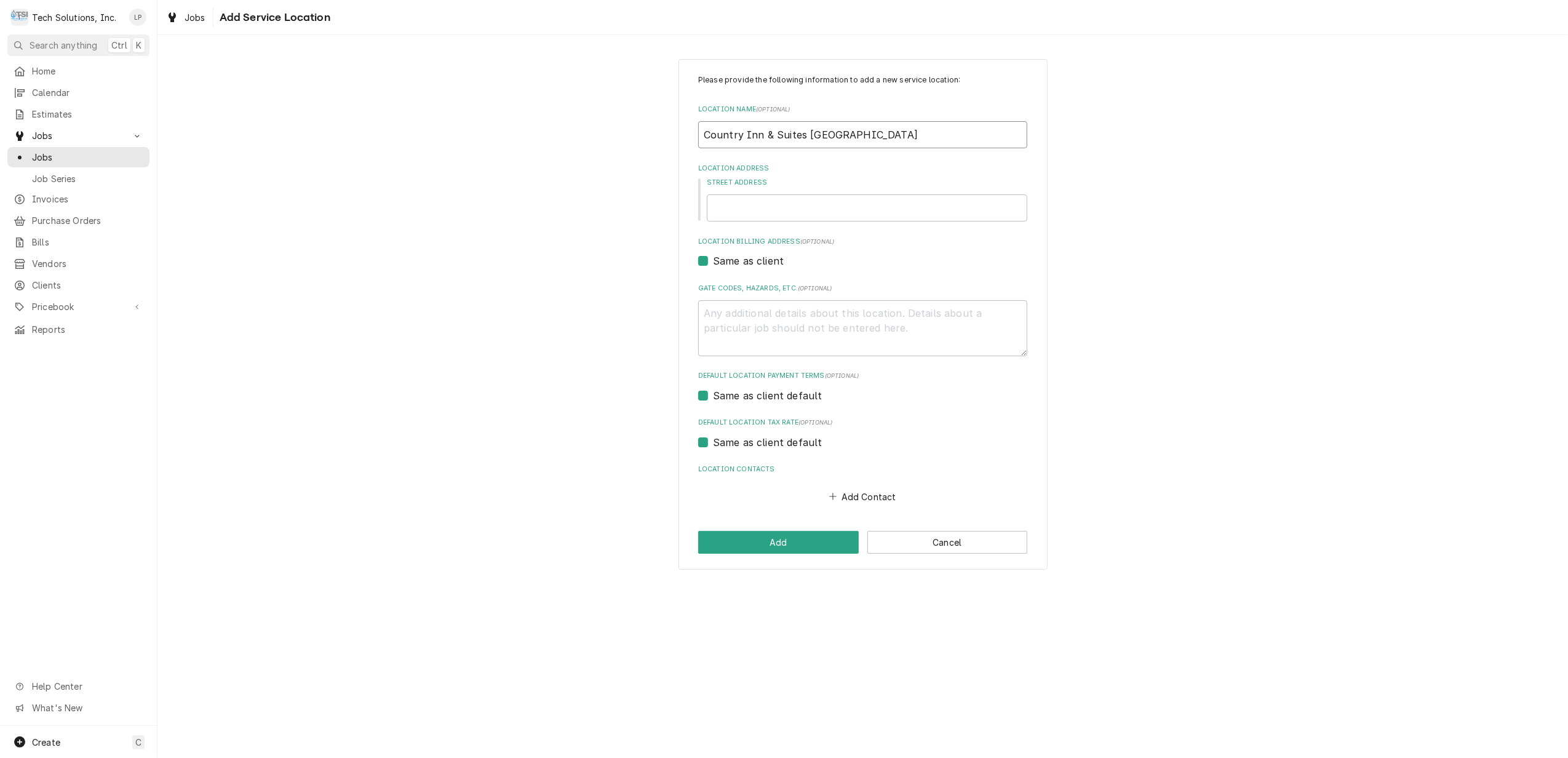
type textarea "x"
type input "Country Inn & Suites Wytheville Joy Hospitalit"
type textarea "x"
type input "Country Inn & Suites Wytheville Joy Hospitality"
type textarea "x"
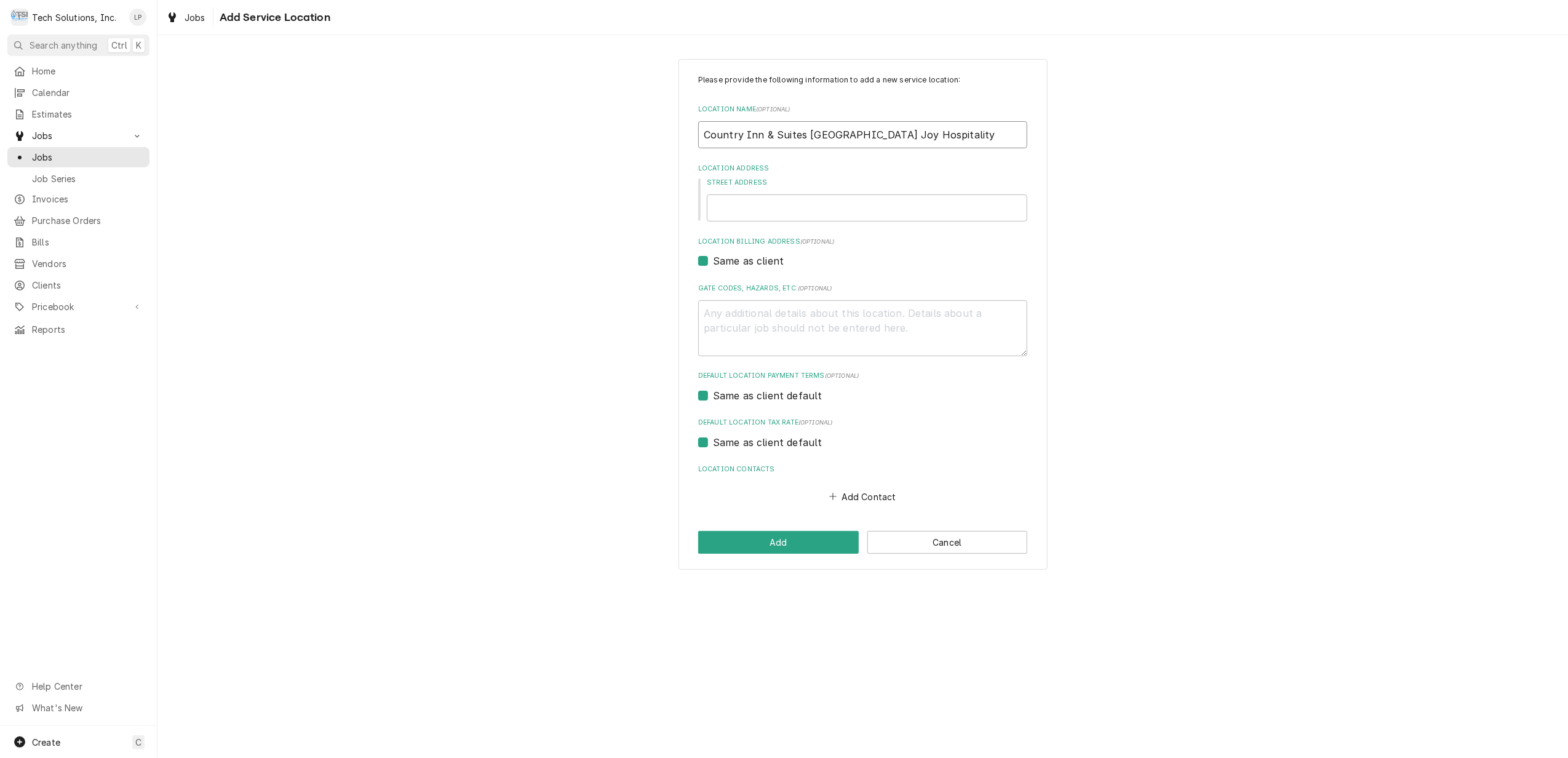
type input "Country Inn & Suites Wytheville Joy Hospitality"
type textarea "x"
type input "Country Inn & Suites Wytheville Joy Hospitality L"
type textarea "x"
type input "Country Inn & Suites Wytheville Joy Hospitality LL"
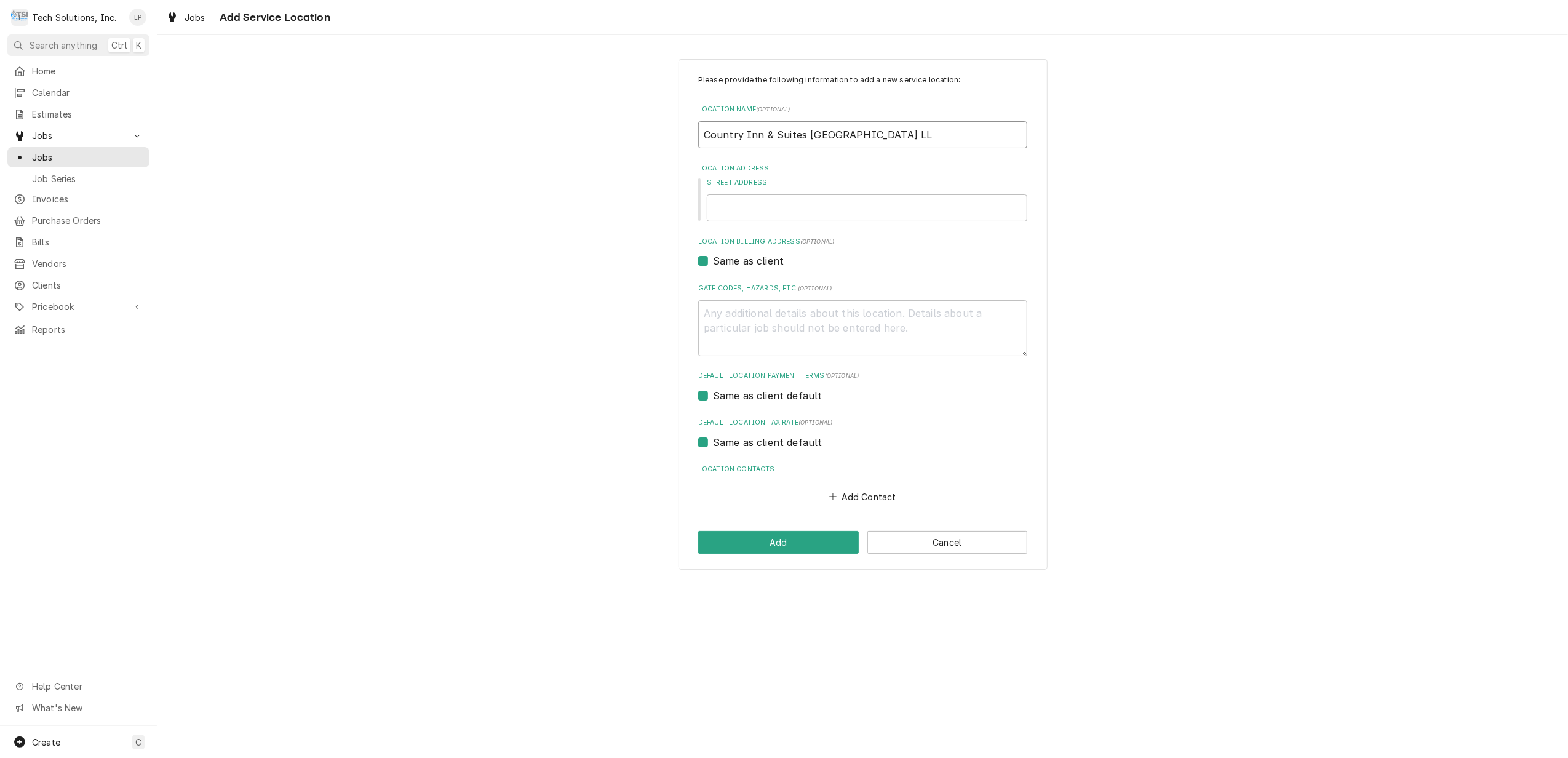
type textarea "x"
type input "Country Inn & Suites Wytheville Joy Hospitality LLC"
type textarea "x"
type input "Country Inn & Suites Wytheville Joy Hospitality LLC"
paste input "697 Peppers Ferry Rd"
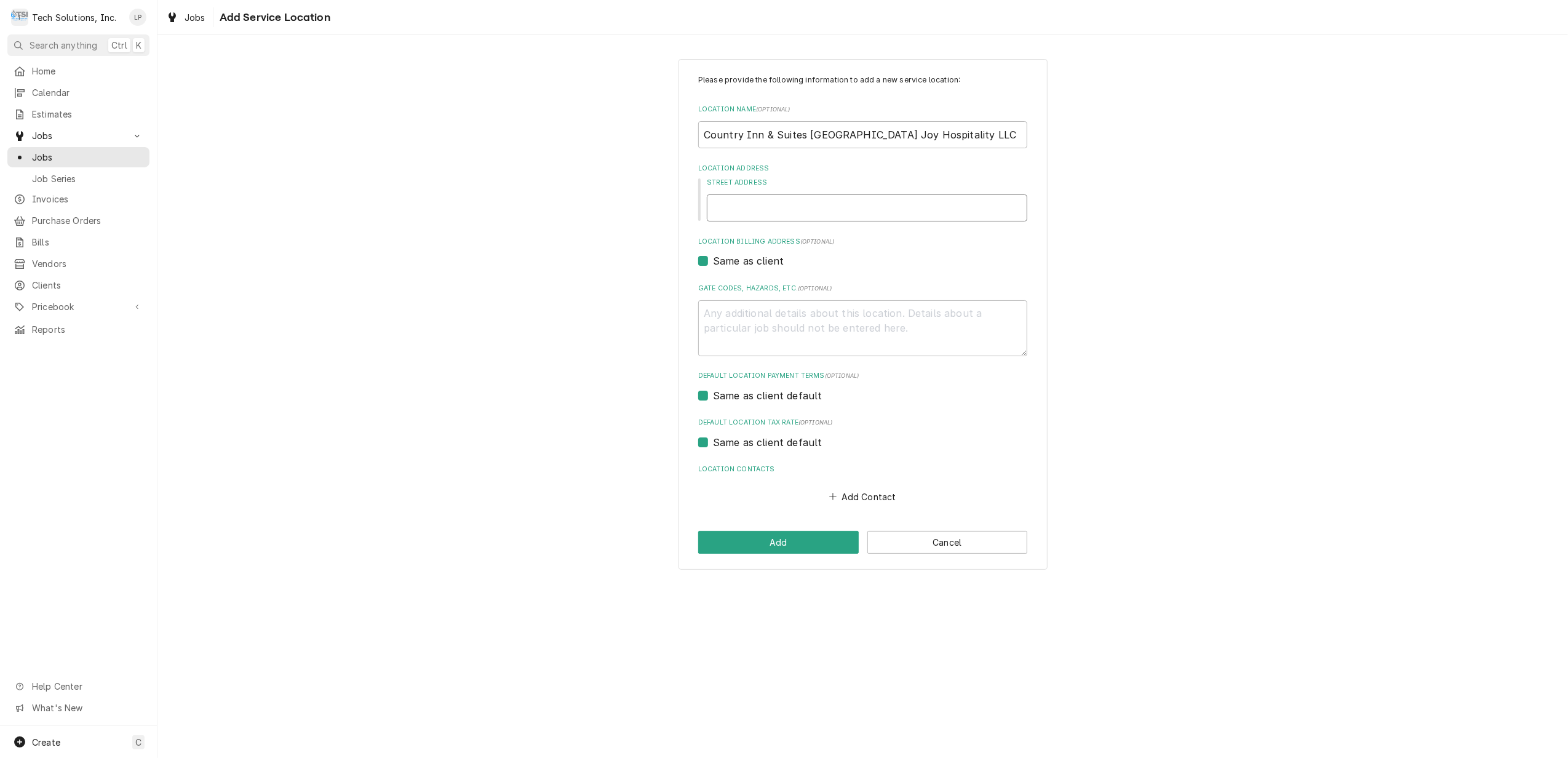
type textarea "x"
type input "697 Peppers Ferry Rd"
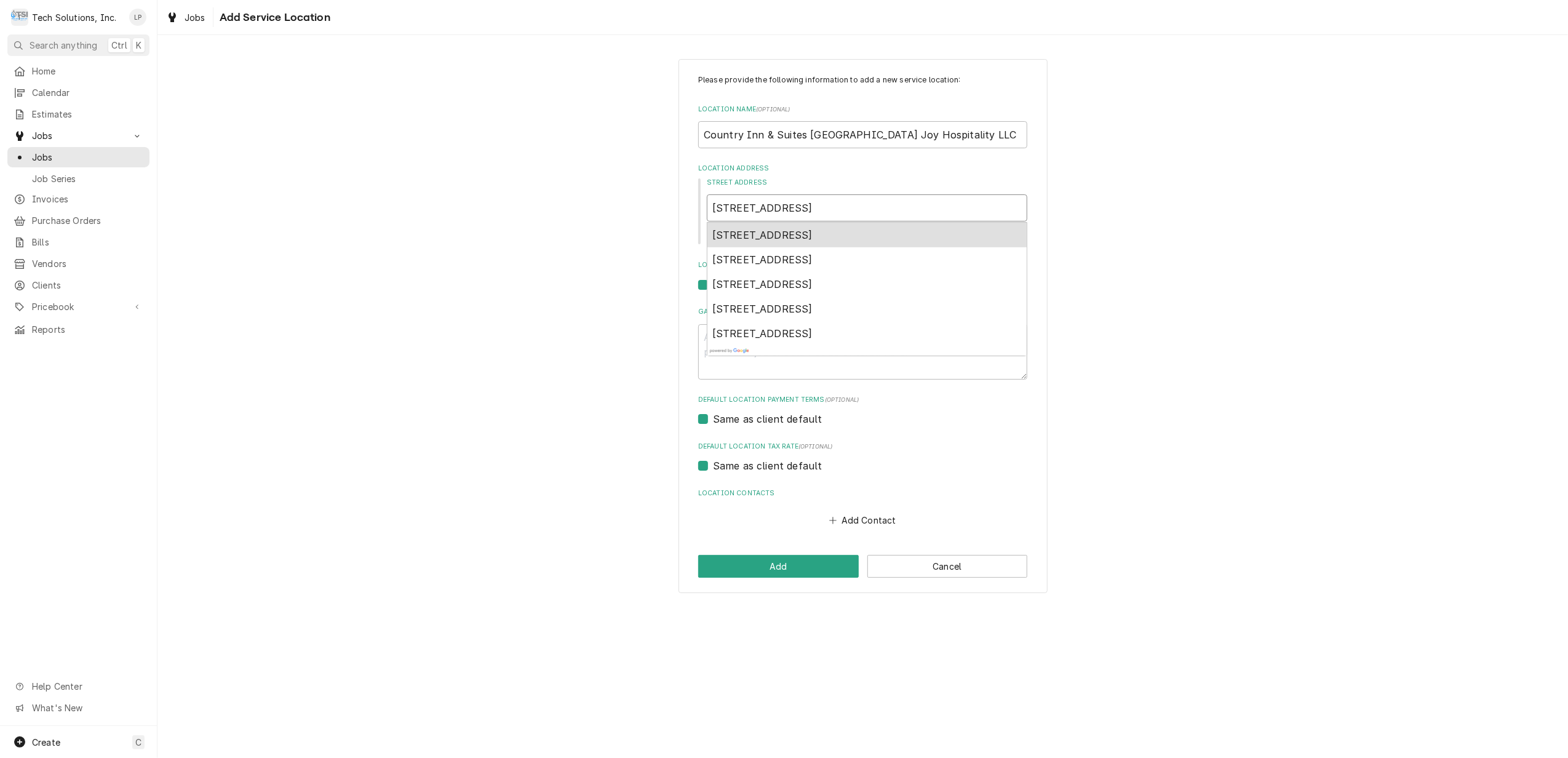
click at [770, 232] on span "697 Peppers Ferry Rd, Wytheville, VA, USA" at bounding box center [762, 235] width 100 height 12
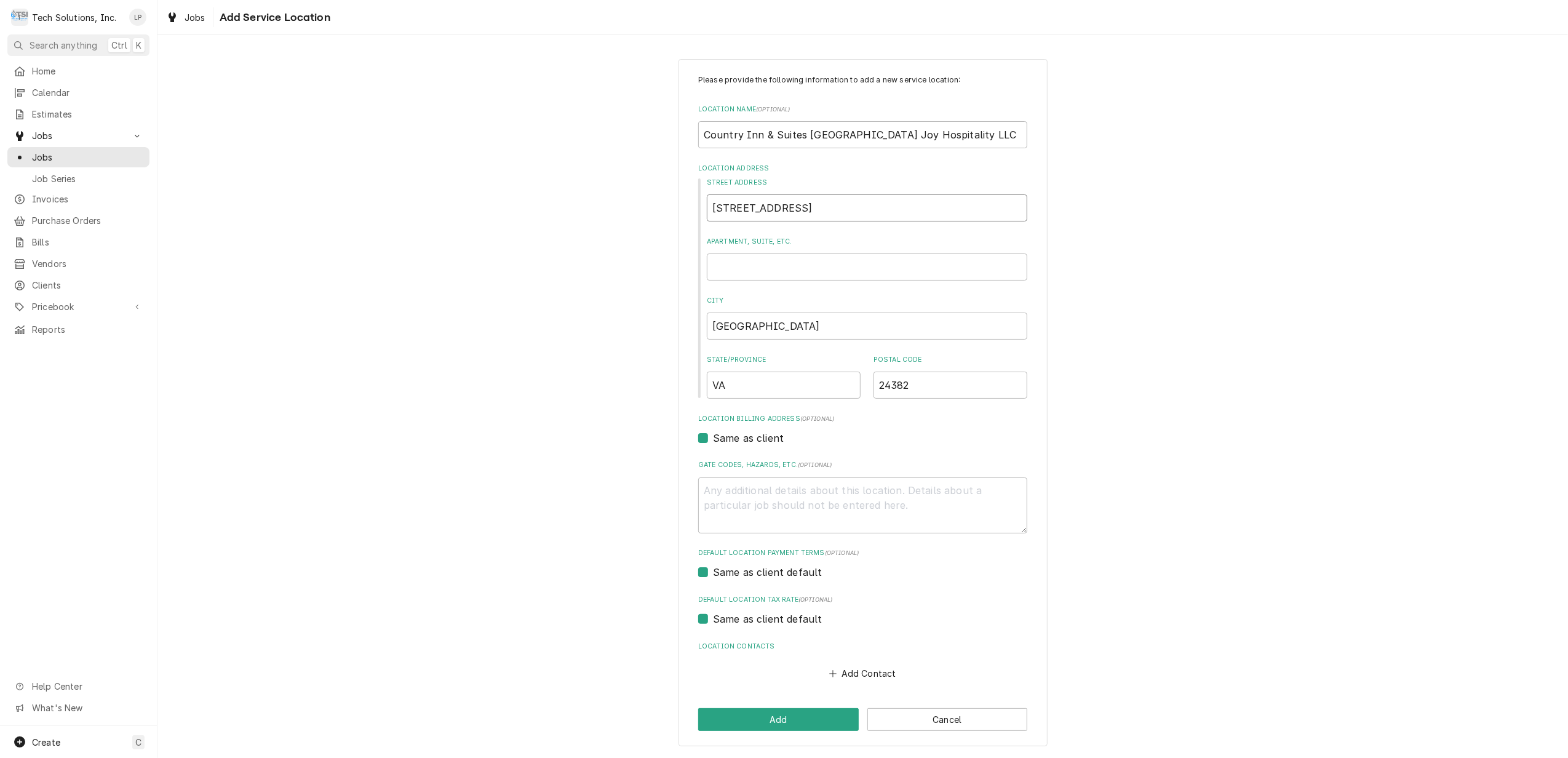
type textarea "x"
type input "697 Peppers Ferry Rd"
click at [862, 670] on button "Add Contact" at bounding box center [862, 673] width 70 height 17
type textarea "x"
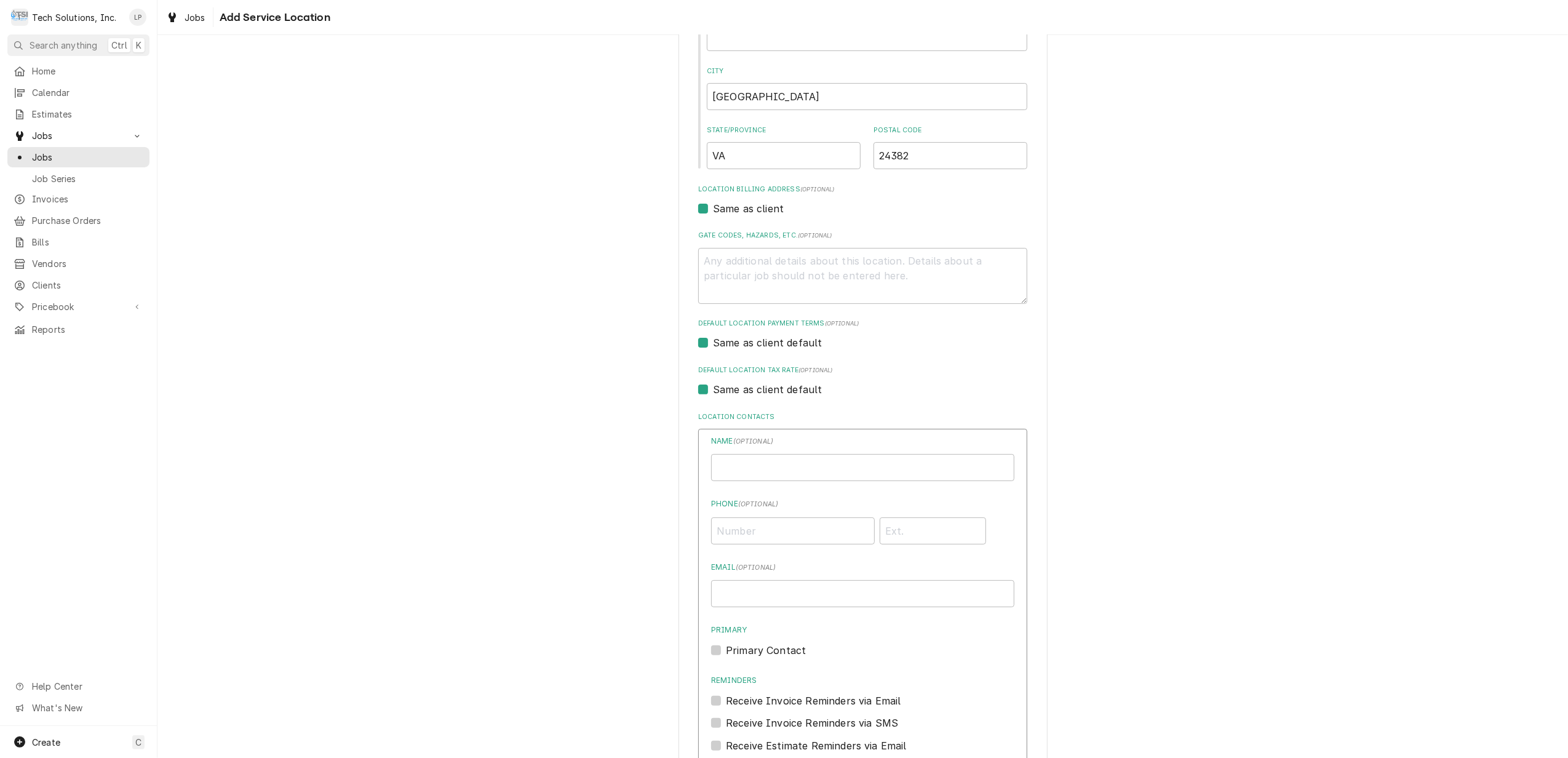
scroll to position [246, 0]
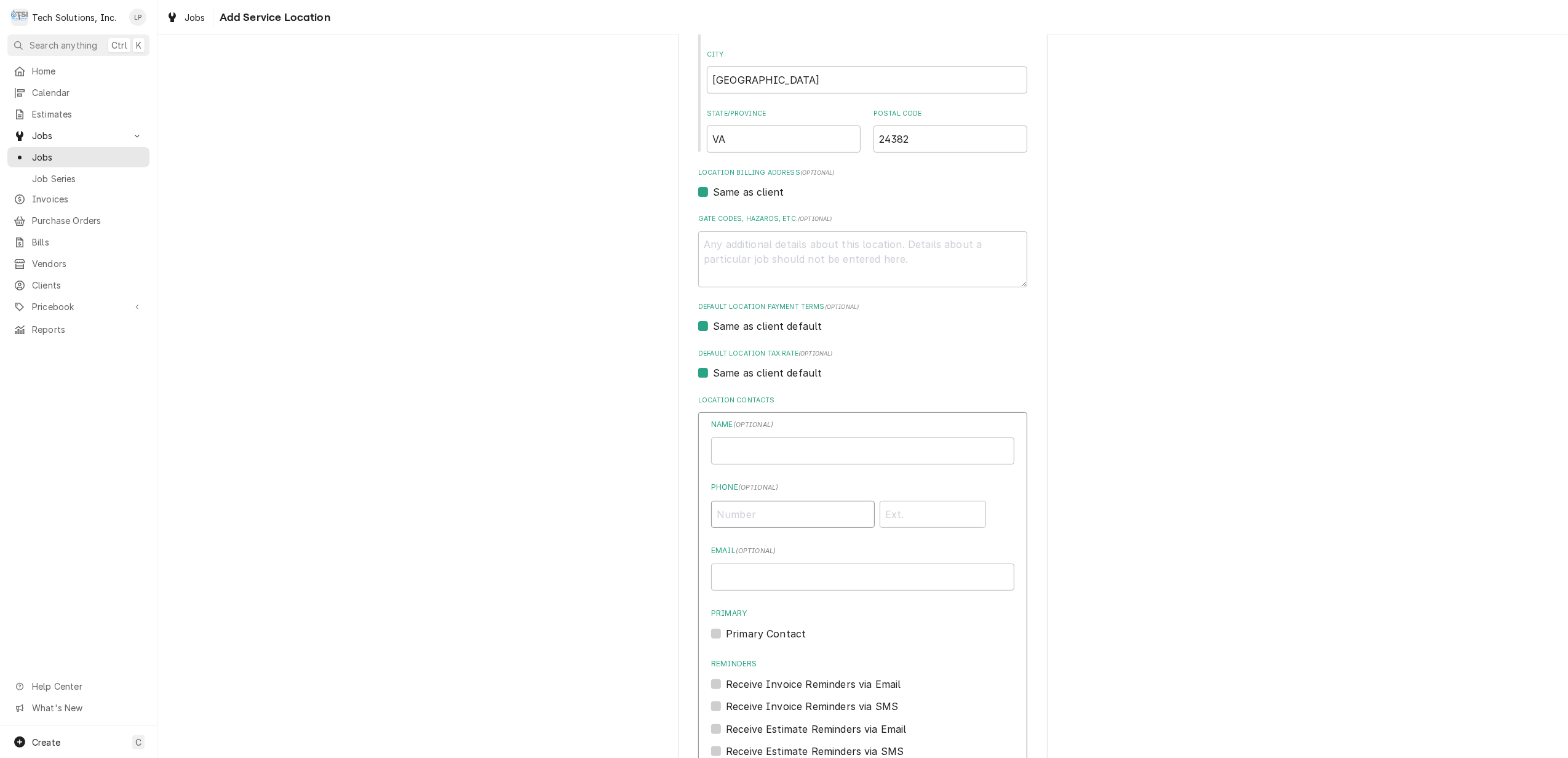
paste input "(276) 277-0146"
type input "(276) 277-0146"
click at [782, 449] on input "Location Name ( optional )" at bounding box center [862, 450] width 303 height 27
type input "Dennis"
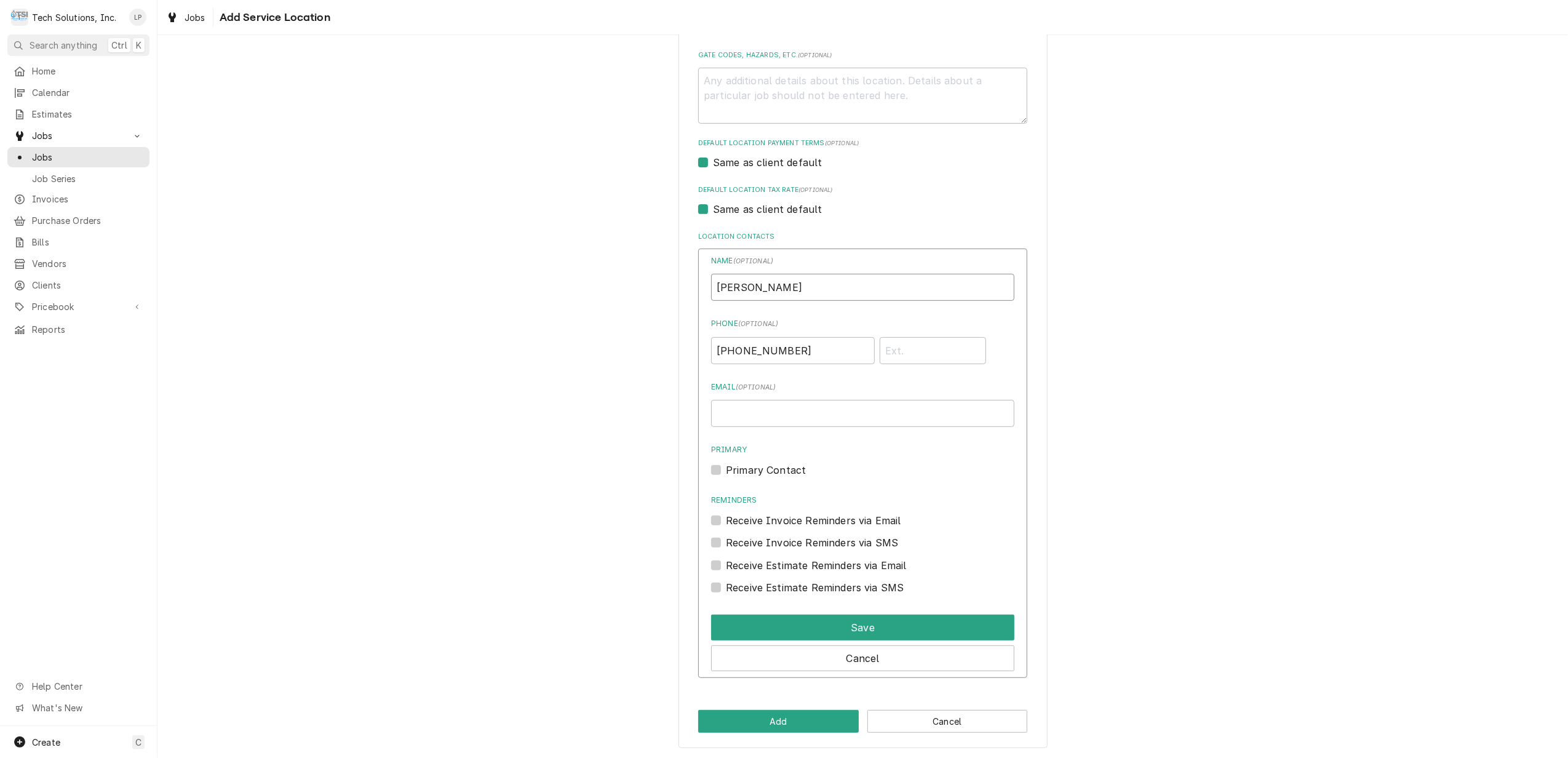
scroll to position [414, 0]
click at [862, 626] on button "Save" at bounding box center [862, 625] width 303 height 26
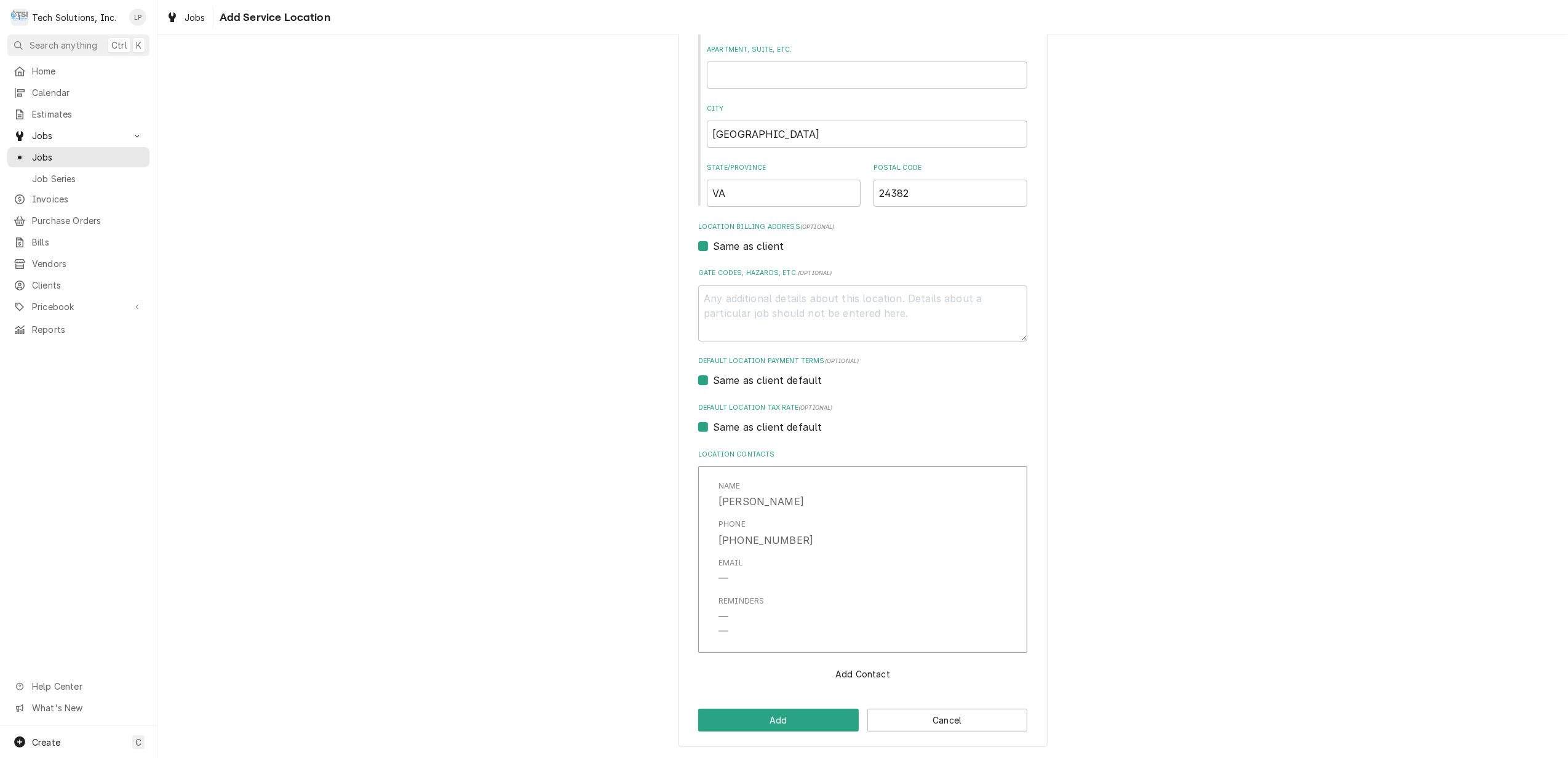
scroll to position [193, 0]
click at [803, 717] on button "Add" at bounding box center [778, 719] width 161 height 23
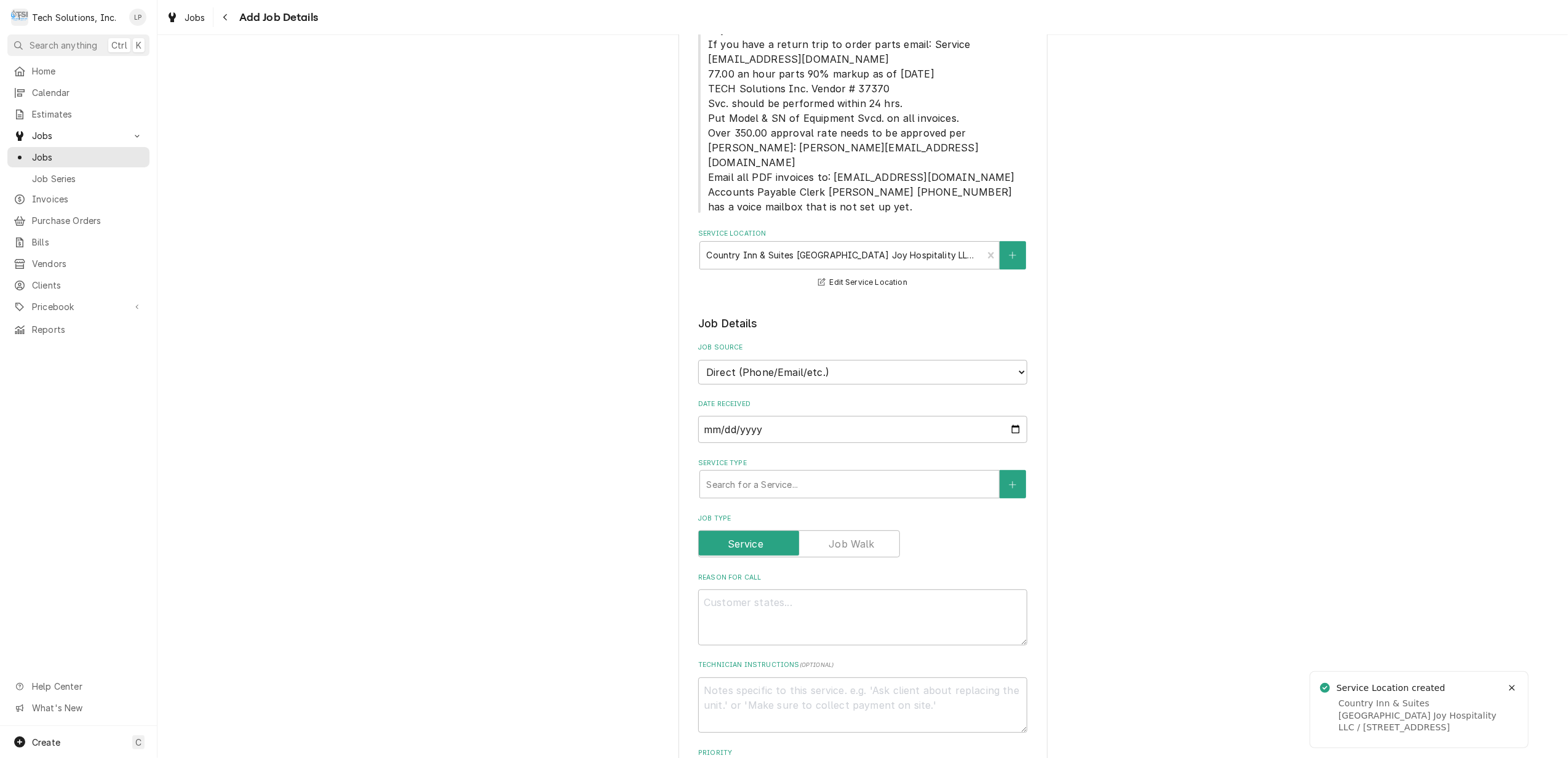
scroll to position [328, 0]
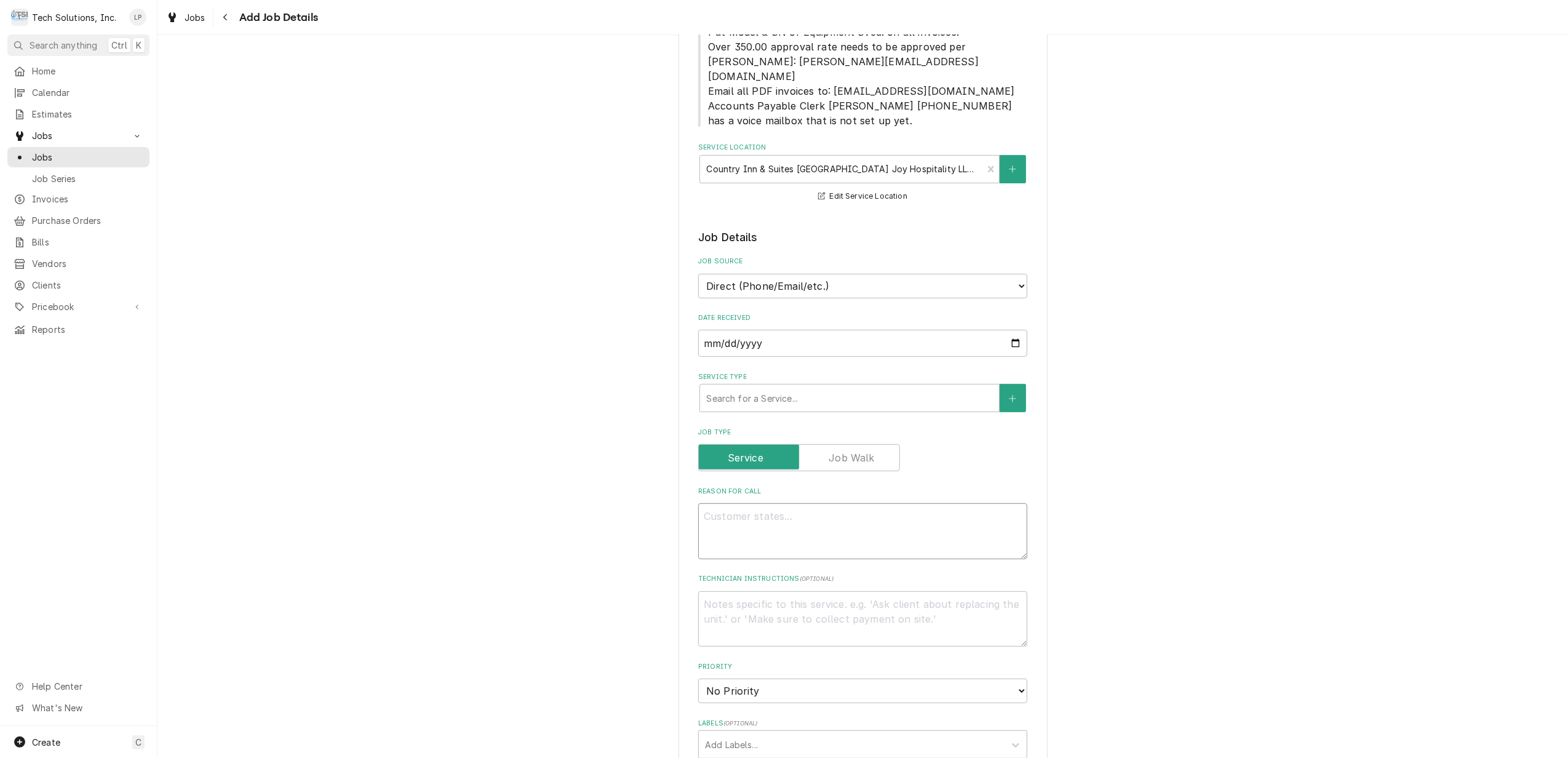
paste textarea "dennis - coffee mch is leaking and there is condensation in the display. call w…"
type textarea "x"
type textarea "dennis - coffee mch is leaking and there is condensation in the display. call w…"
type textarea "x"
type textarea "dennis - coffee mch is leaking and there is condensation in the display. call w…"
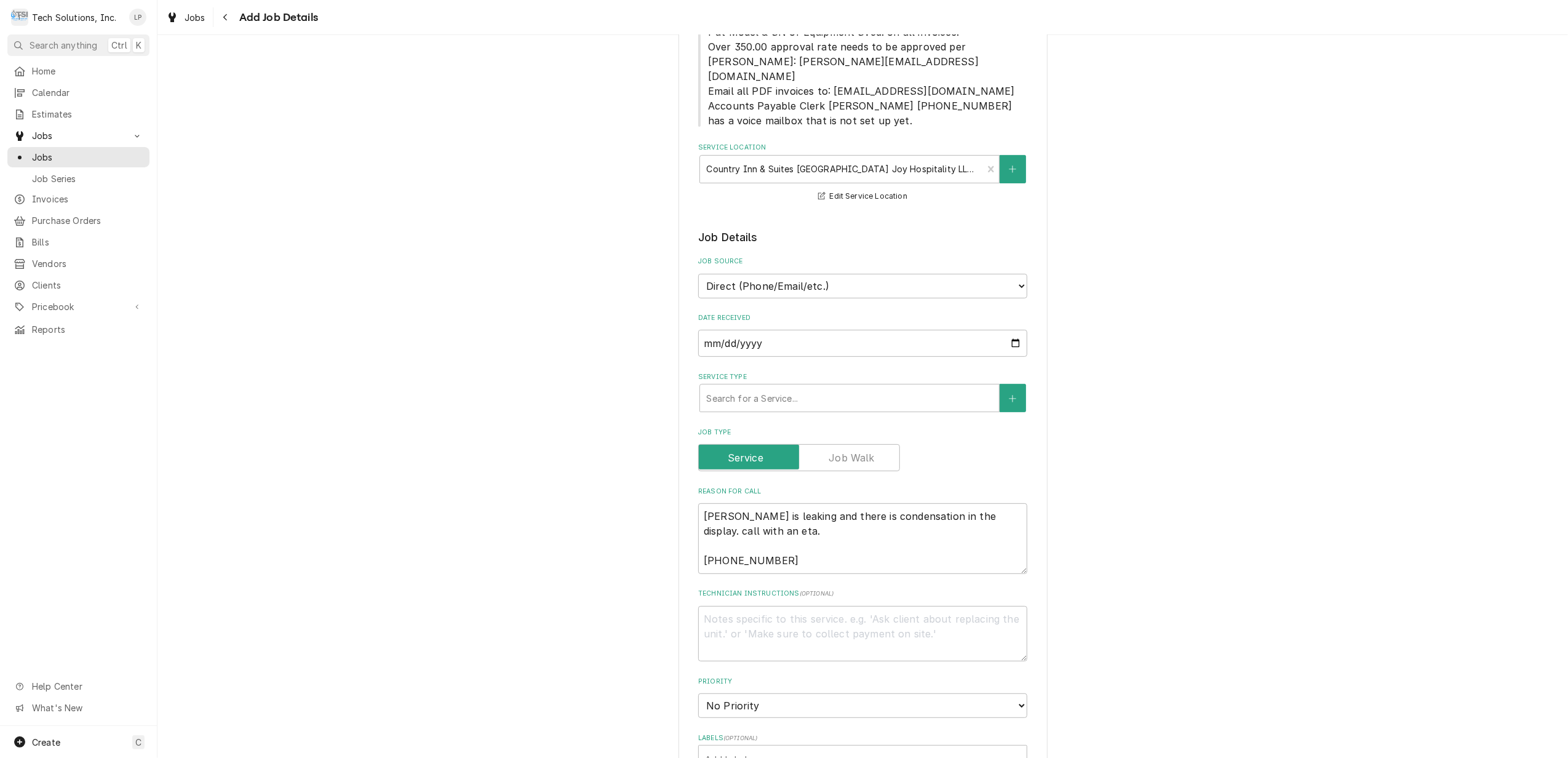
click at [1140, 499] on div "Please provide the following information to create a job: Client Details Client…" at bounding box center [862, 493] width 1411 height 1546
type textarea "x"
type textarea "ennis - coffee mch is leaking and there is condensation in the display. call wi…"
type textarea "x"
type textarea "Dennis - coffee mch is leaking and there is condensation in the display. call w…"
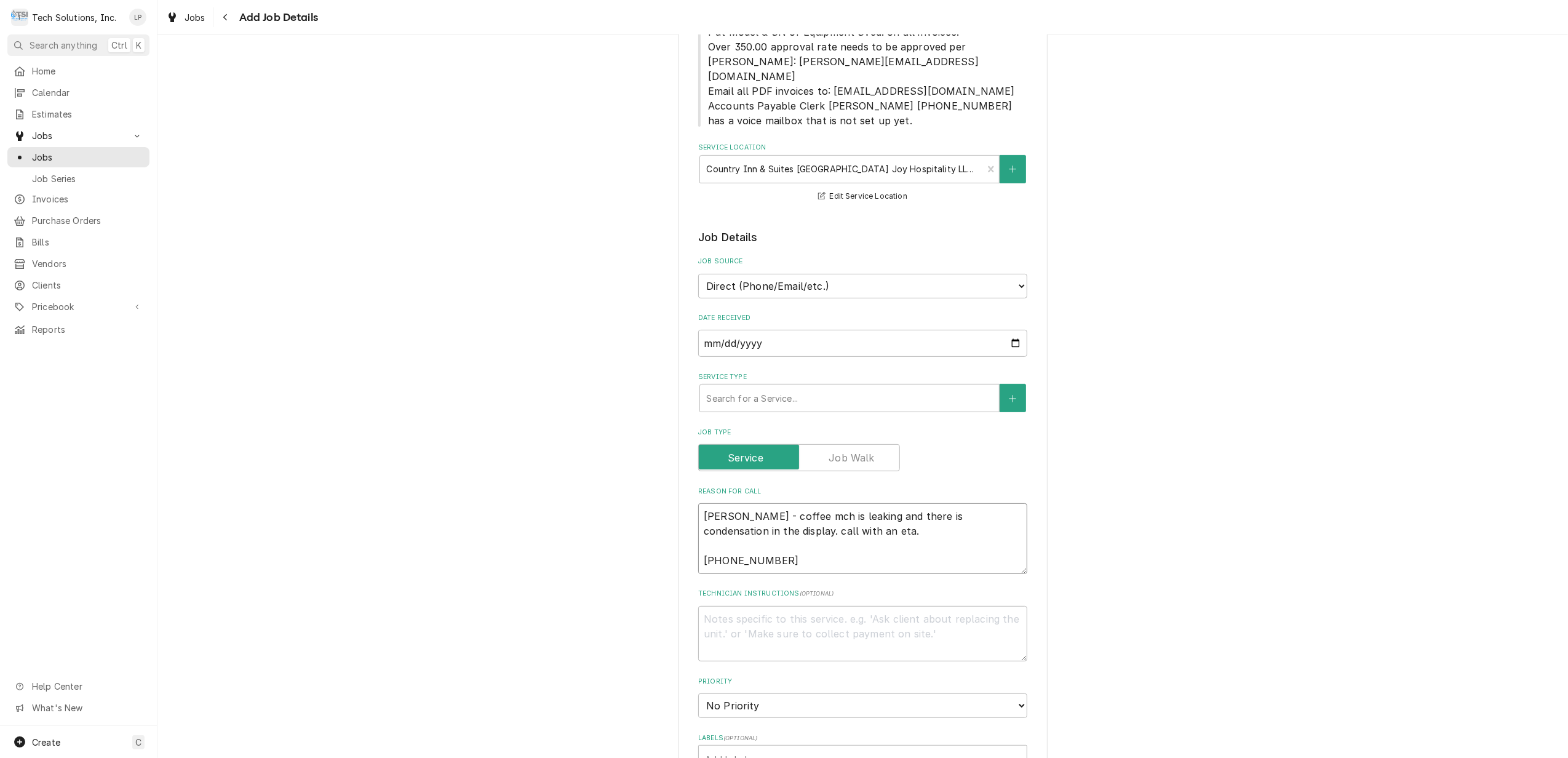
click at [730, 503] on textarea "Dennis - coffee mch is leaking and there is condensation in the display. call w…" at bounding box center [862, 538] width 329 height 70
type textarea "x"
type textarea "Dennis - coffee mch is leaking and there is condensation in the display. call w…"
type textarea "x"
type textarea "Dennis c - coffee mch is leaking and there is condensation in the display. call…"
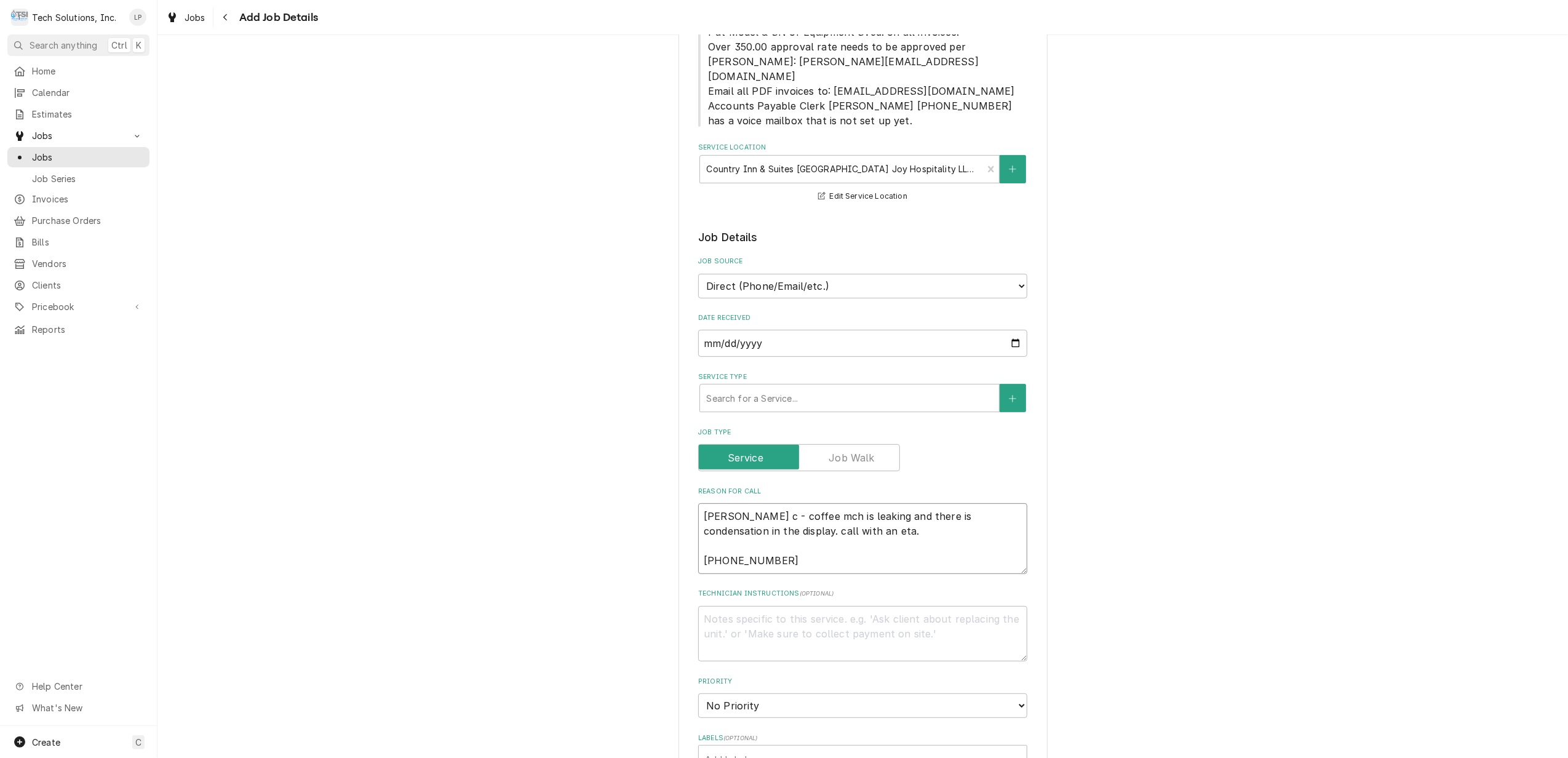
type textarea "x"
type textarea "Dennis ca - coffee mch is leaking and there is condensation in the display. cal…"
type textarea "x"
type textarea "Dennis cal - coffee mch is leaking and there is condensation in the display. ca…"
type textarea "x"
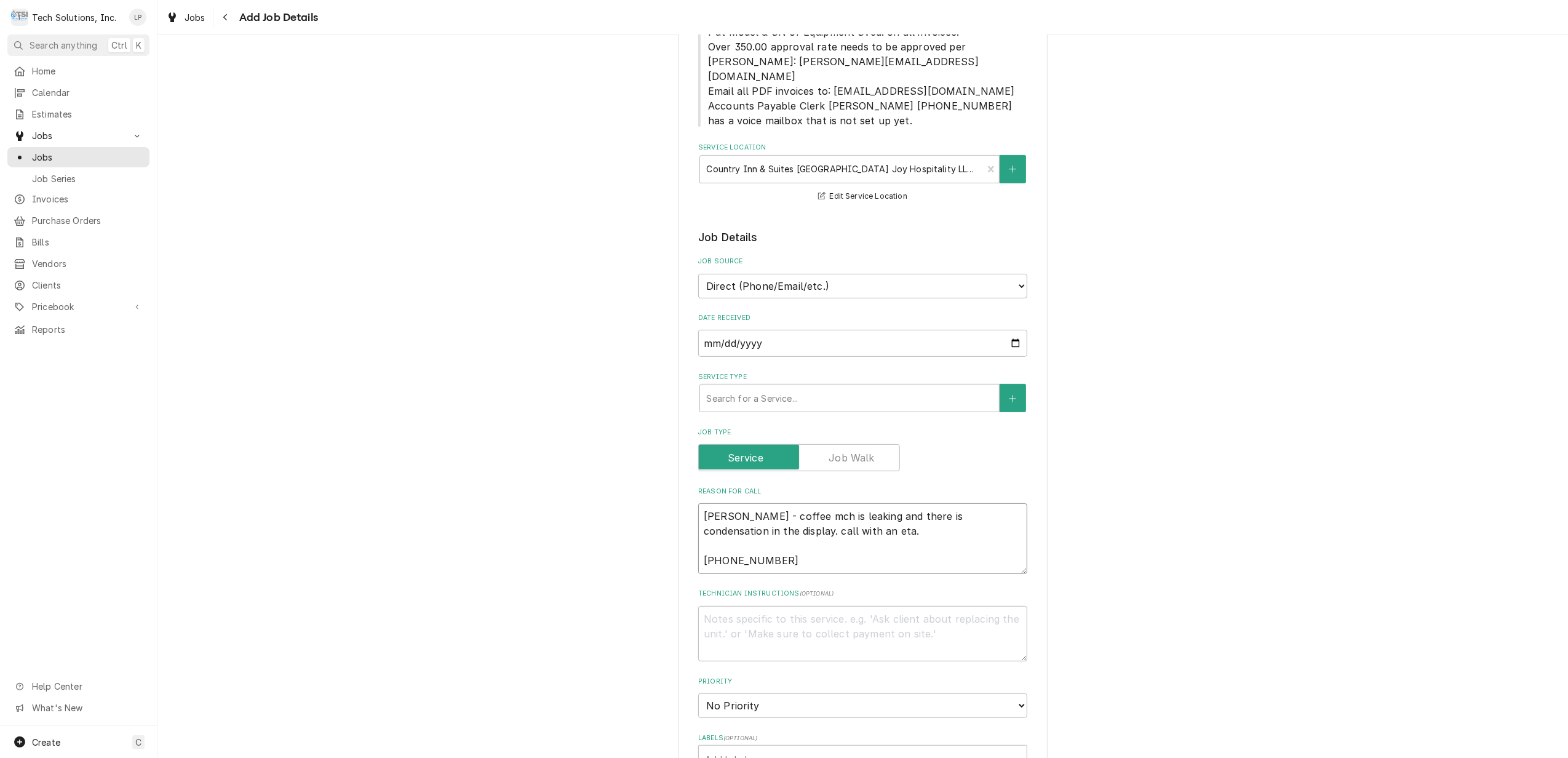
type textarea "Dennis call - coffee mch is leaking and there is condensation in the display. c…"
type textarea "x"
type textarea "Dennis calle - coffee mch is leaking and there is condensation in the display. …"
type textarea "x"
type textarea "Dennis called - coffee mch is leaking and there is condensation in the display.…"
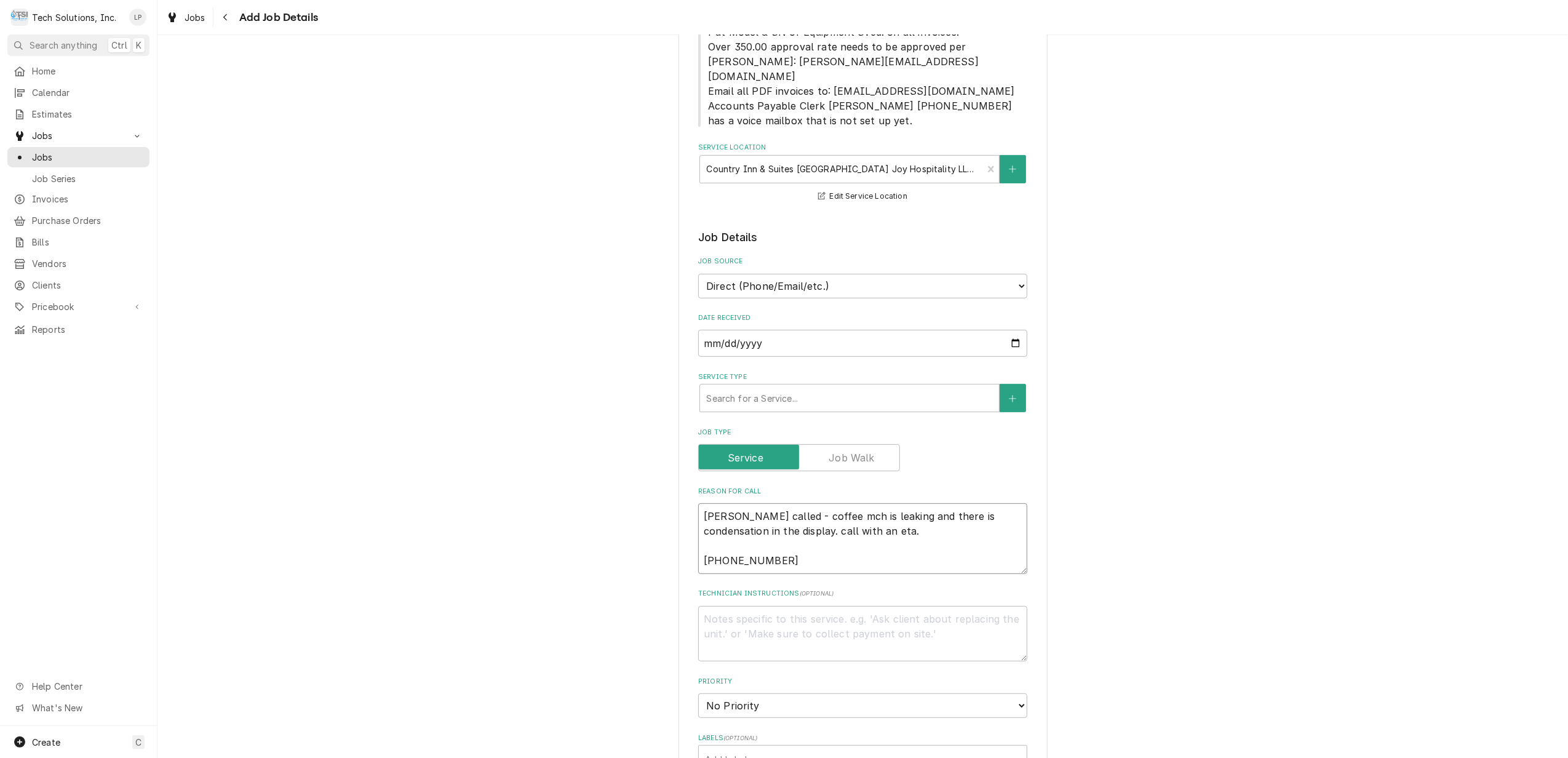
type textarea "x"
type textarea "Dennis called - coffee mch is leaking and there is condensation in the display.…"
type textarea "x"
type textarea "Dennis called j - coffee mch is leaking and there is condensation in the displa…"
type textarea "x"
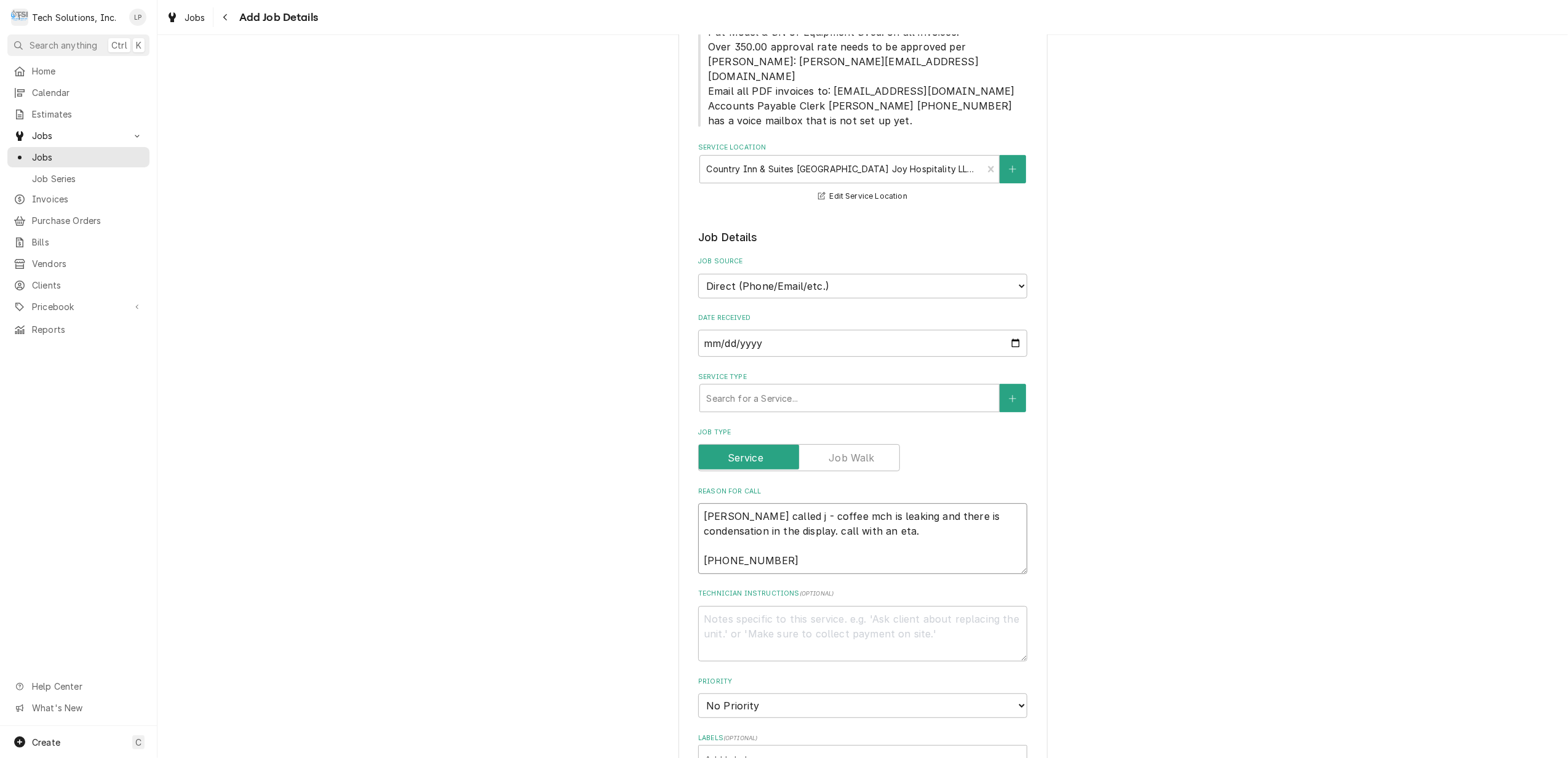
type textarea "Dennis called jo - coffee mch is leaking and there is condensation in the displ…"
type textarea "x"
type textarea "Dennis called job - coffee mch is leaking and there is condensation in the disp…"
type textarea "x"
type textarea "Dennis called job - coffee mch is leaking and there is condensation in the disp…"
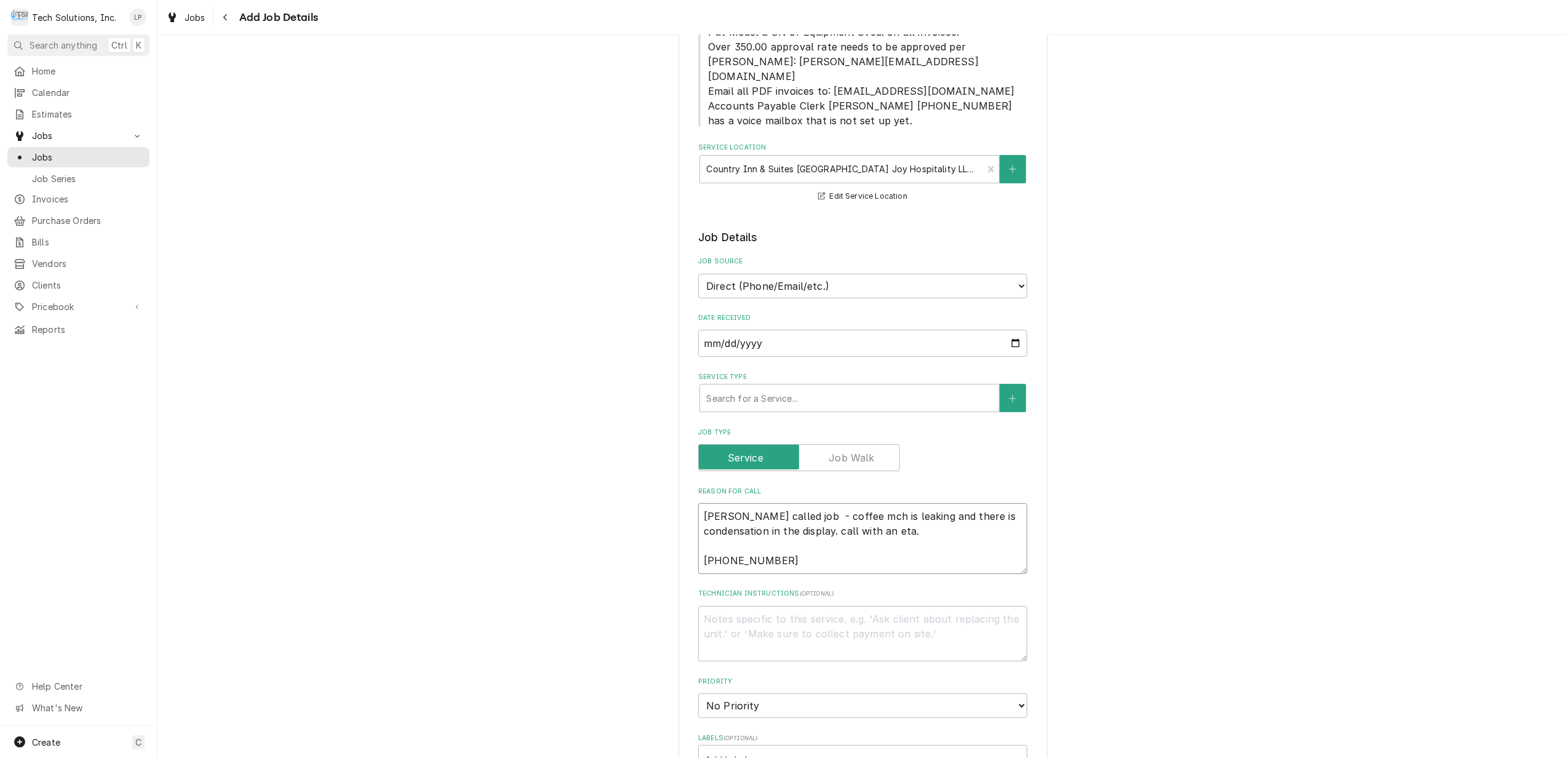
type textarea "x"
type textarea "Dennis called job i - coffee mch is leaking and there is condensation in the di…"
type textarea "x"
type textarea "Dennis called job in - coffee mch is leaking and there is condensation in the d…"
type textarea "x"
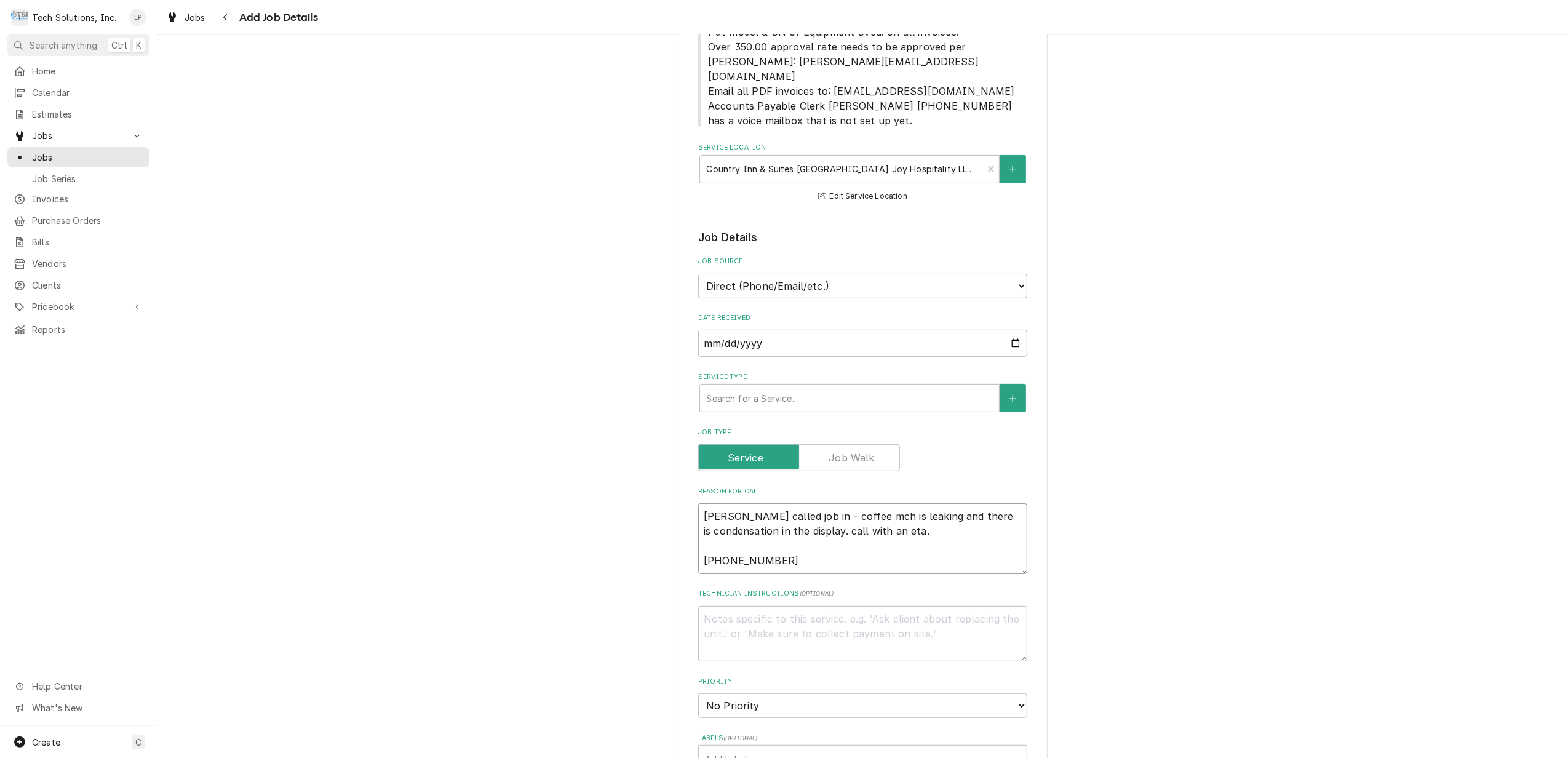
click at [907, 544] on textarea "Dennis called job in - coffee mch is leaking and there is condensation in the d…" at bounding box center [862, 538] width 329 height 70
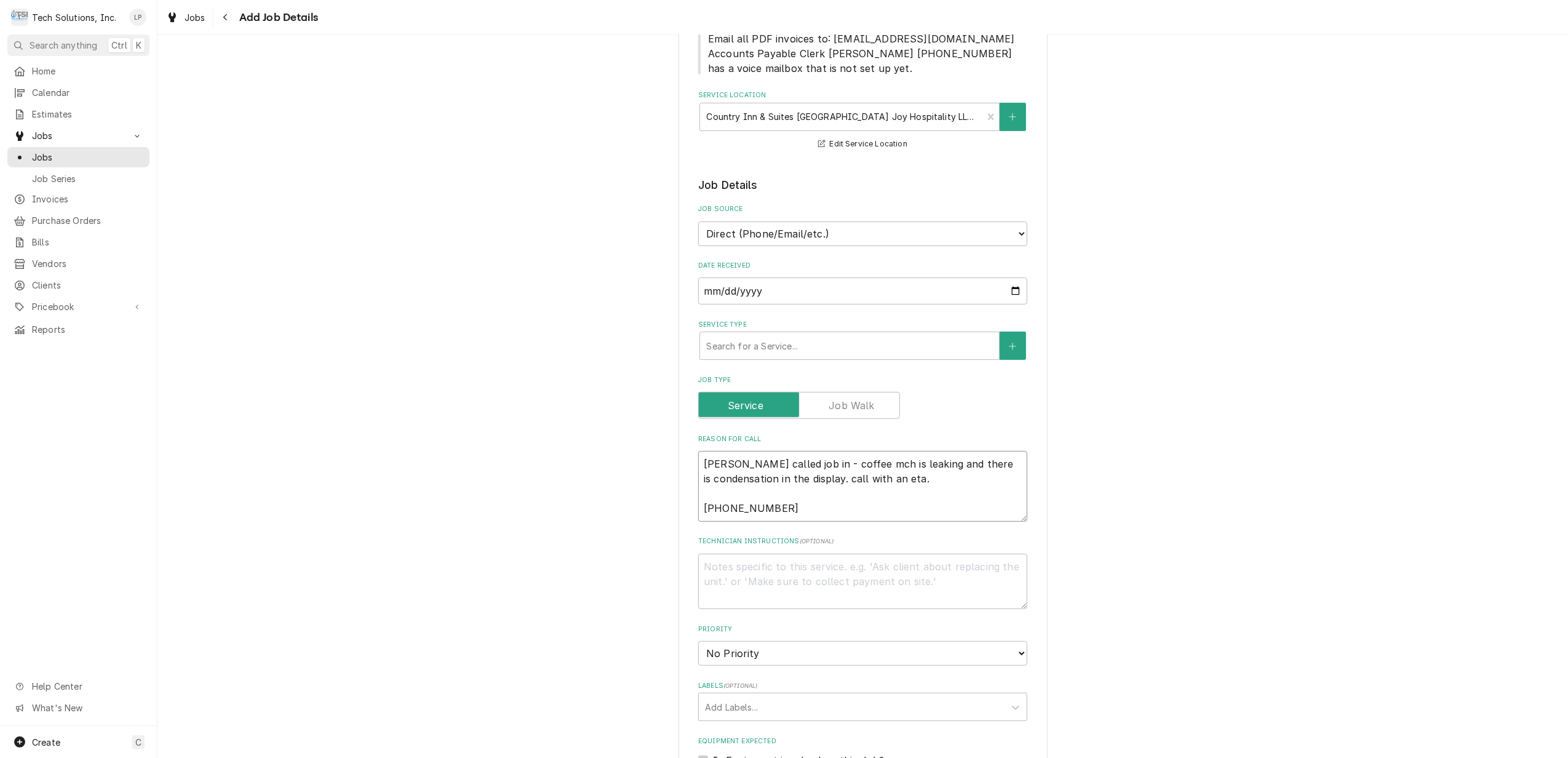
scroll to position [409, 0]
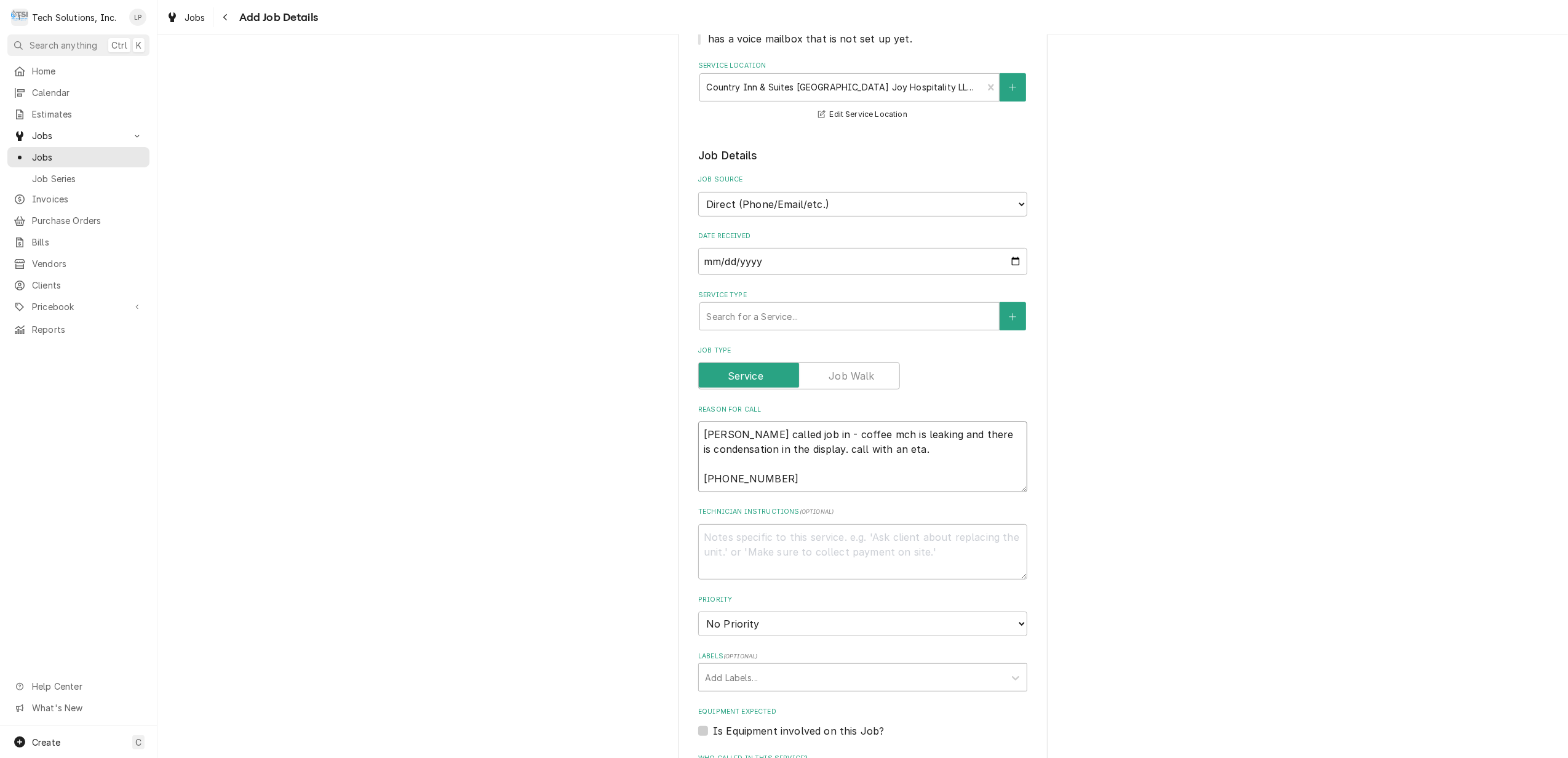
type textarea "Dennis called job in - coffee mch is leaking and there is condensation in the d…"
click at [1016, 612] on select "No Priority Urgent High Medium Low" at bounding box center [862, 624] width 329 height 25
select select "2"
click at [698, 612] on select "No Priority Urgent High Medium Low" at bounding box center [862, 624] width 329 height 25
type textarea "x"
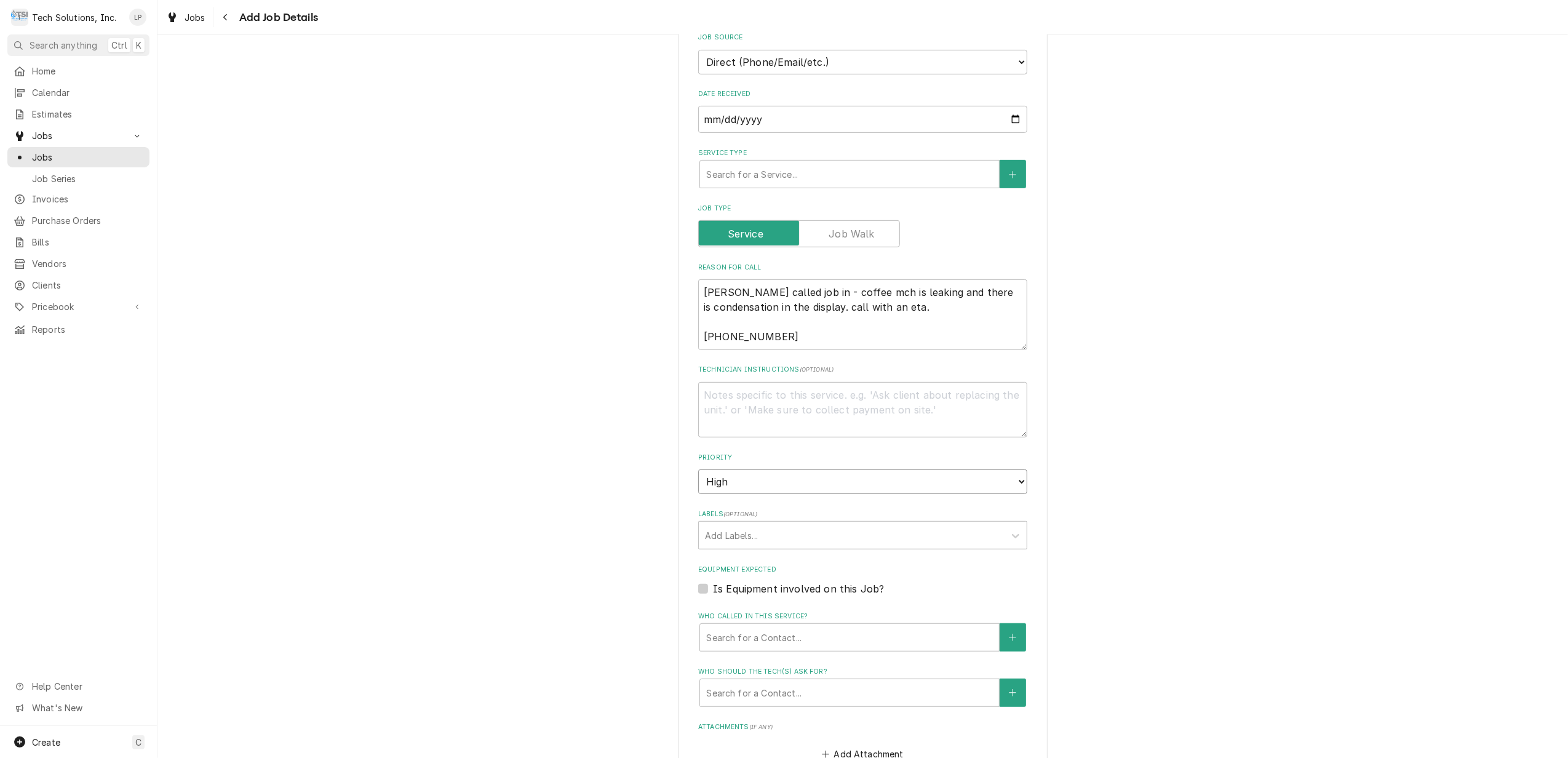
scroll to position [656, 0]
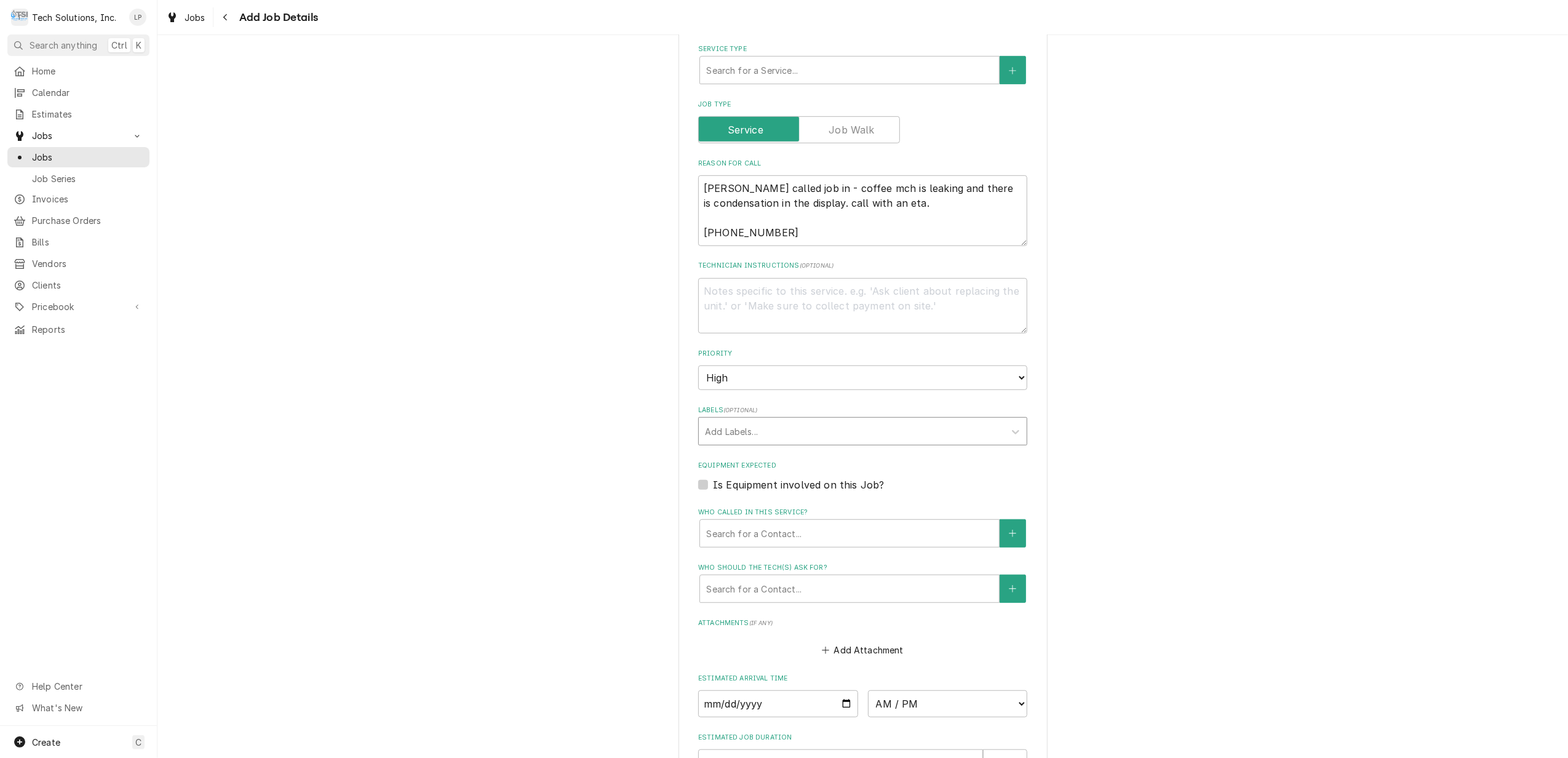
click at [910, 420] on div "Labels" at bounding box center [851, 431] width 293 height 22
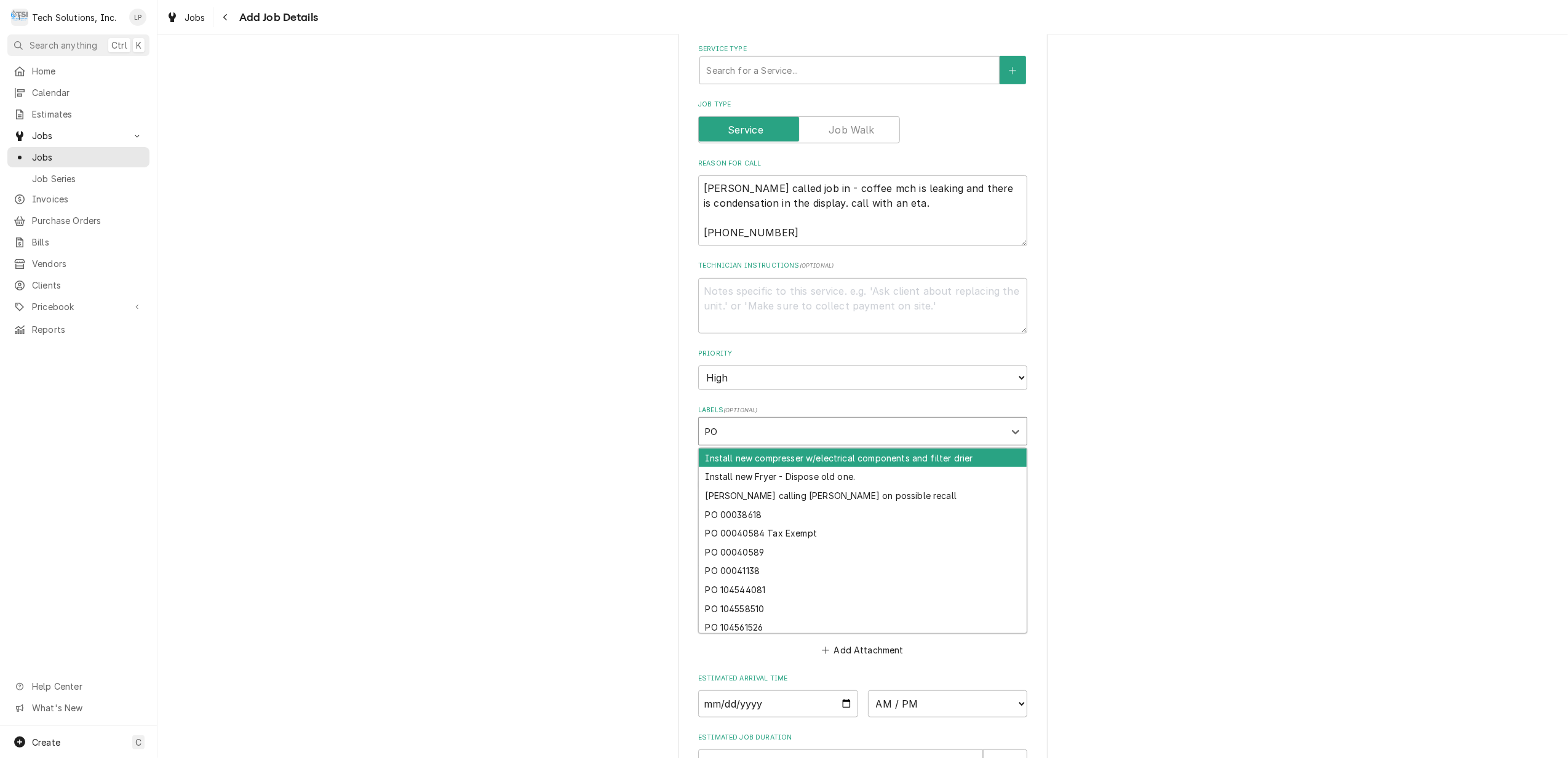
type input "PO"
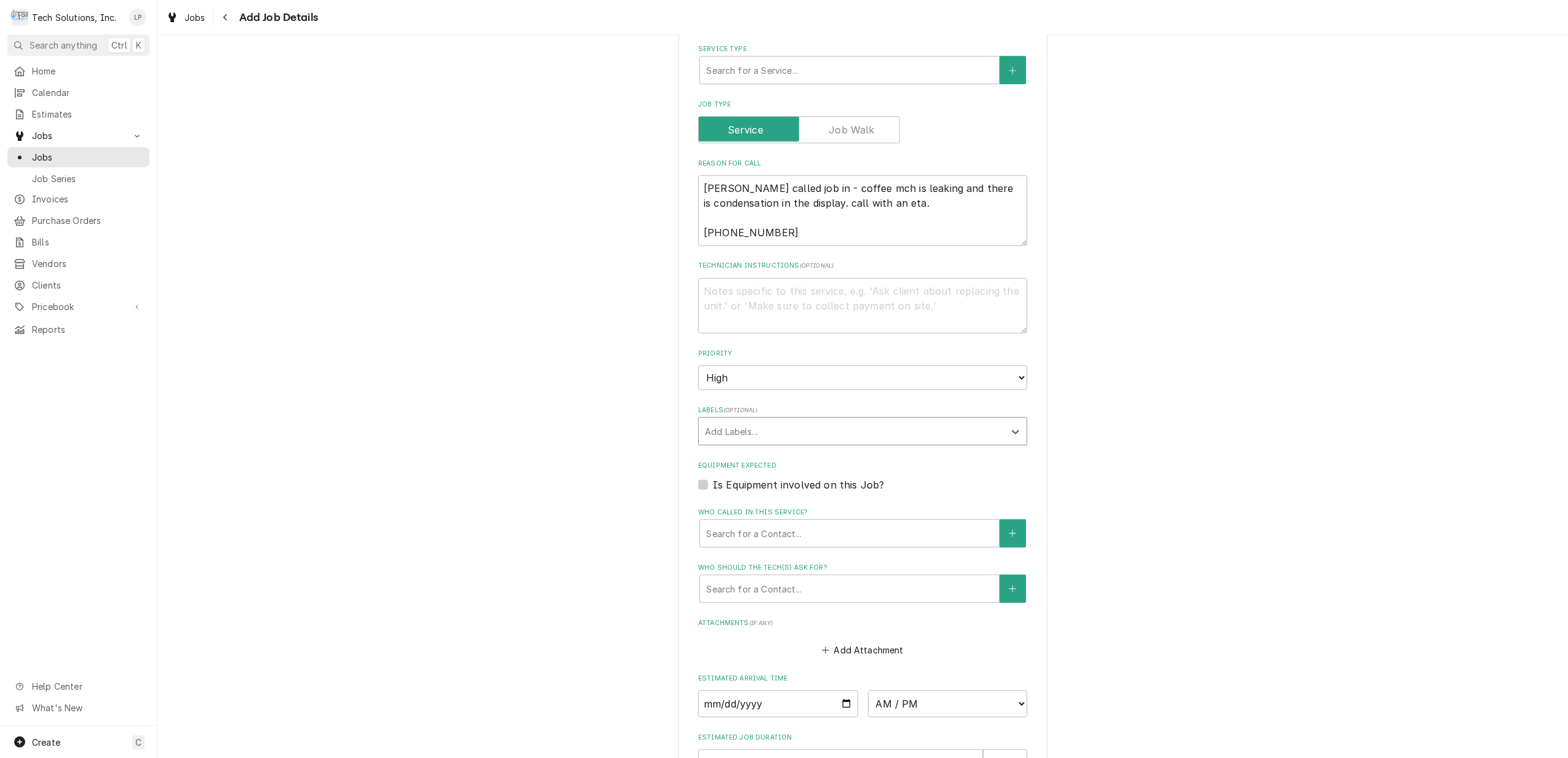
drag, startPoint x: 896, startPoint y: 416, endPoint x: 845, endPoint y: 414, distance: 51.0
click at [845, 420] on div "Labels" at bounding box center [851, 431] width 293 height 22
type input "PO 104617537"
click at [854, 448] on div "Create "PO 104617537"" at bounding box center [862, 458] width 328 height 19
type textarea "x"
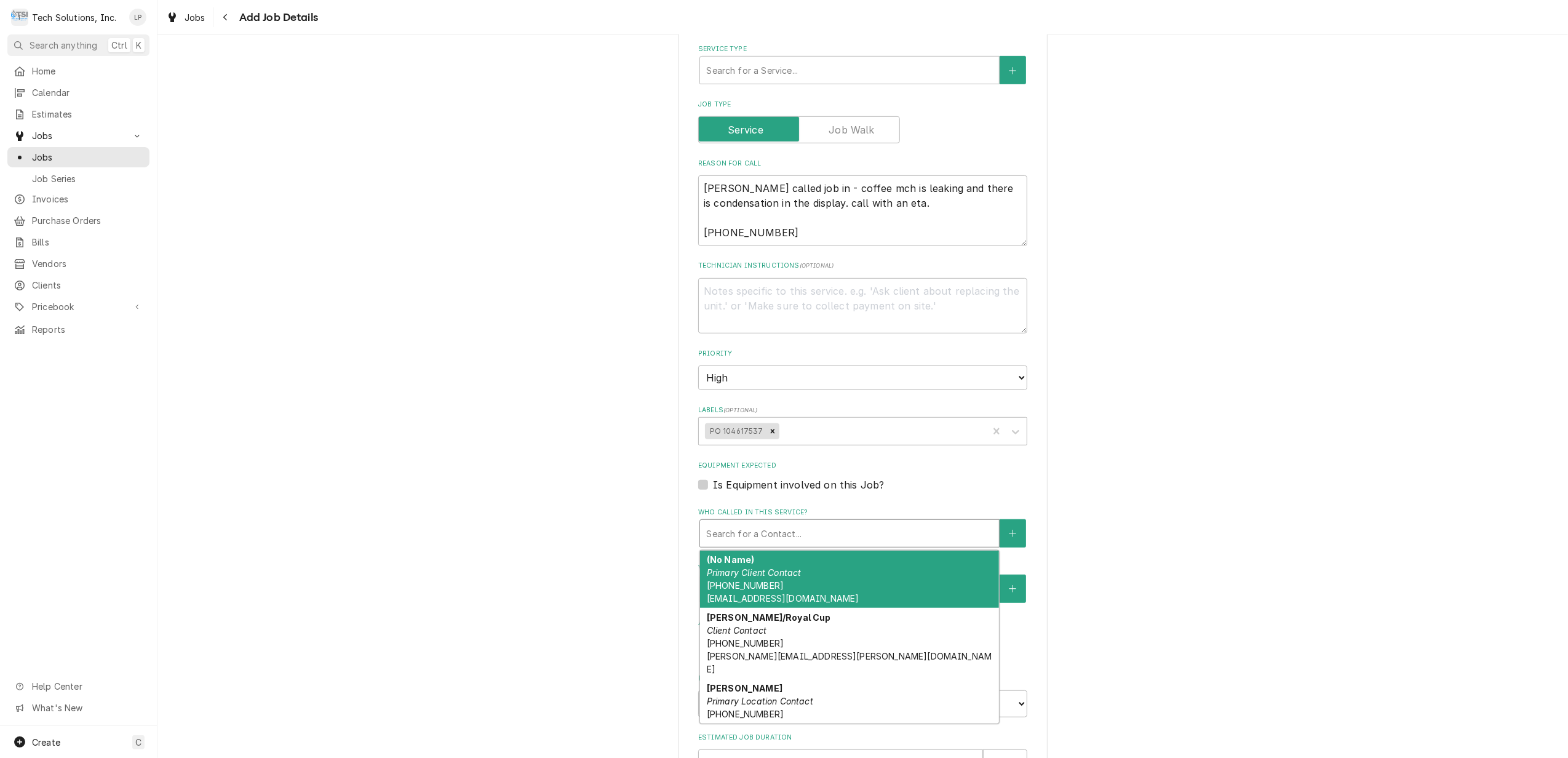
click at [905, 522] on div "Who called in this service?" at bounding box center [849, 533] width 287 height 22
type textarea "x"
type input "t"
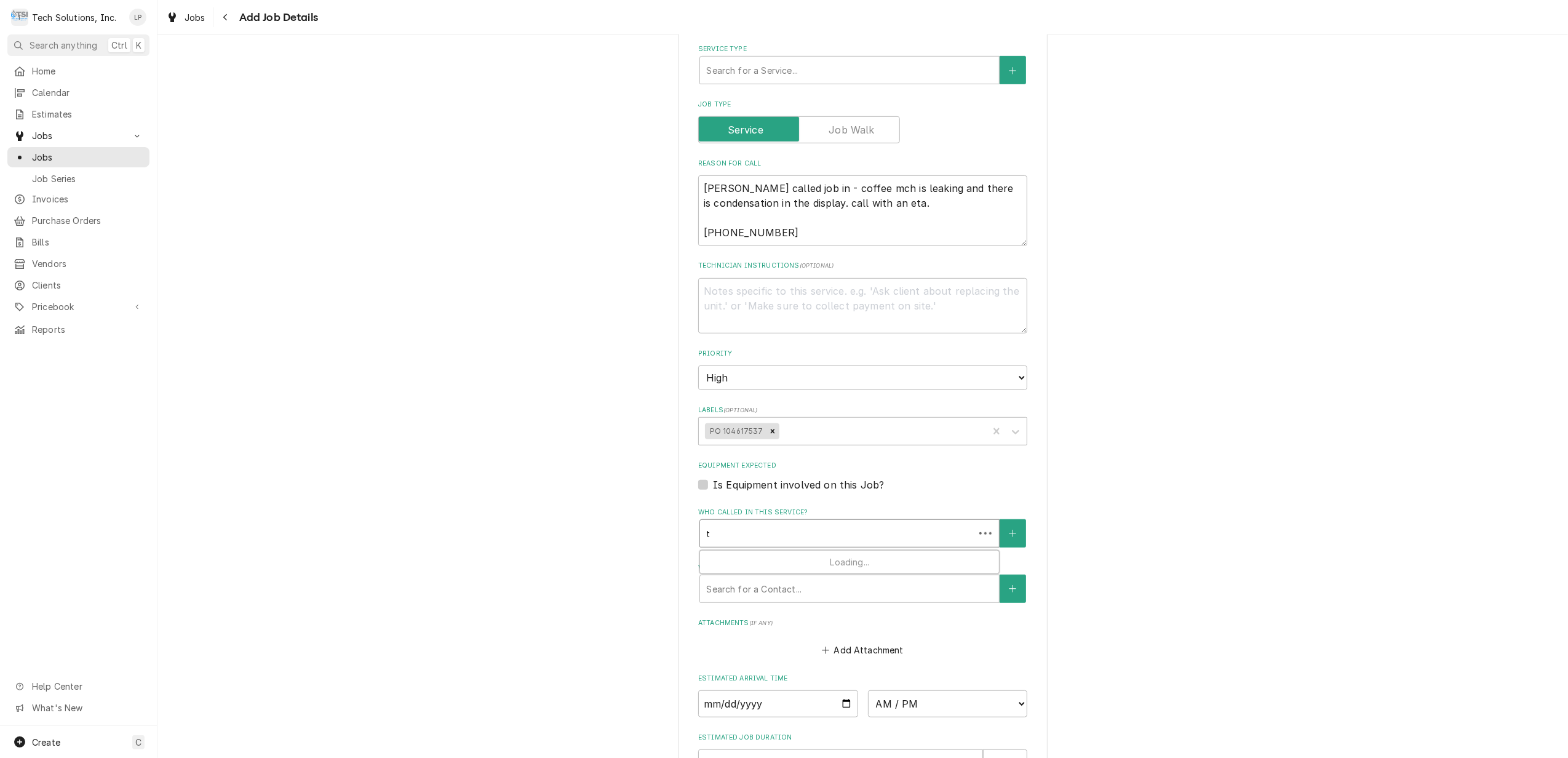
type textarea "x"
type input "te"
type textarea "x"
type input "ter"
type textarea "x"
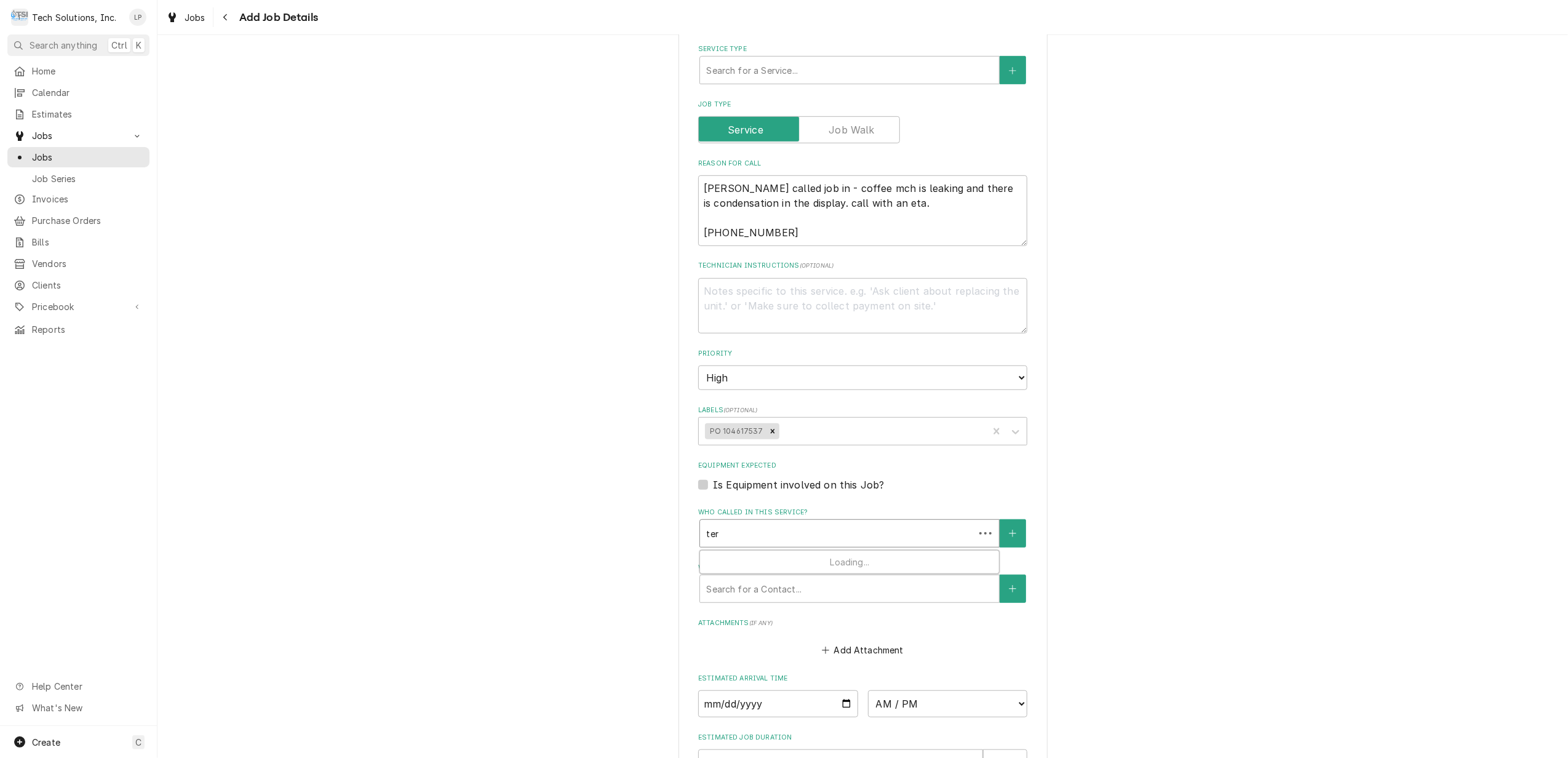
type input "terr"
type textarea "x"
type input "ter"
type textarea "x"
type input "te"
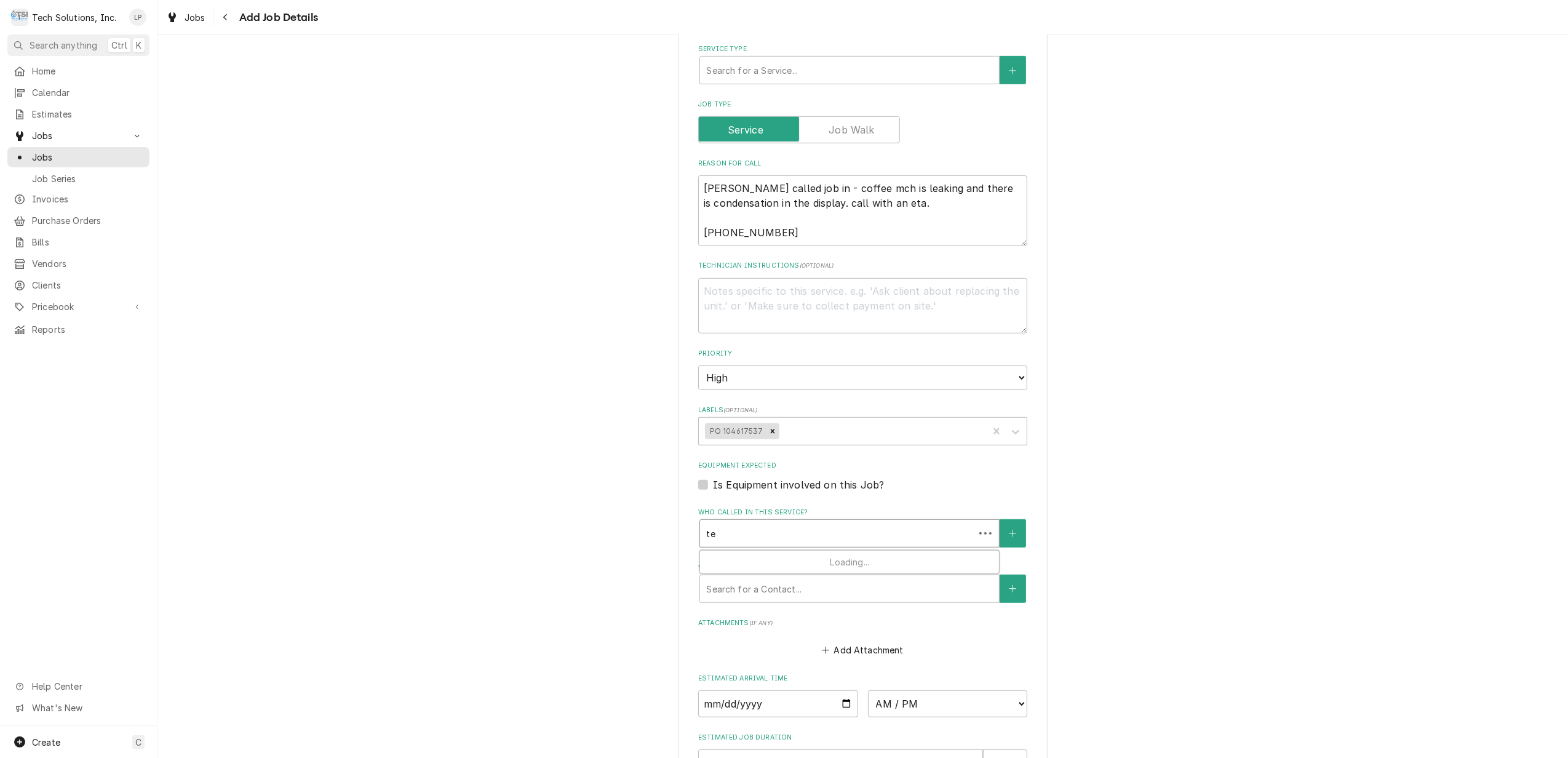
type textarea "x"
type input "t"
type textarea "x"
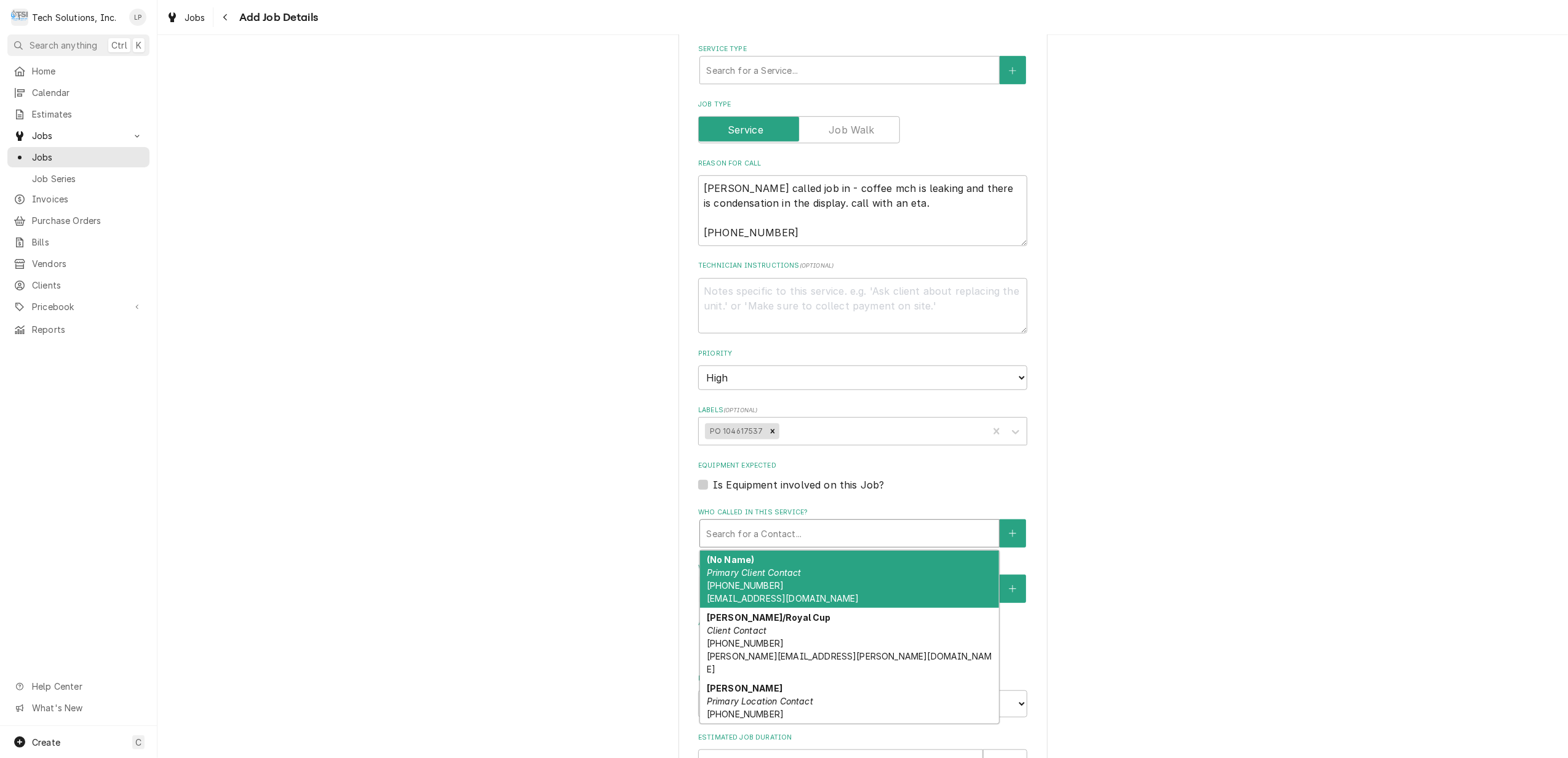
type textarea "x"
type input "D"
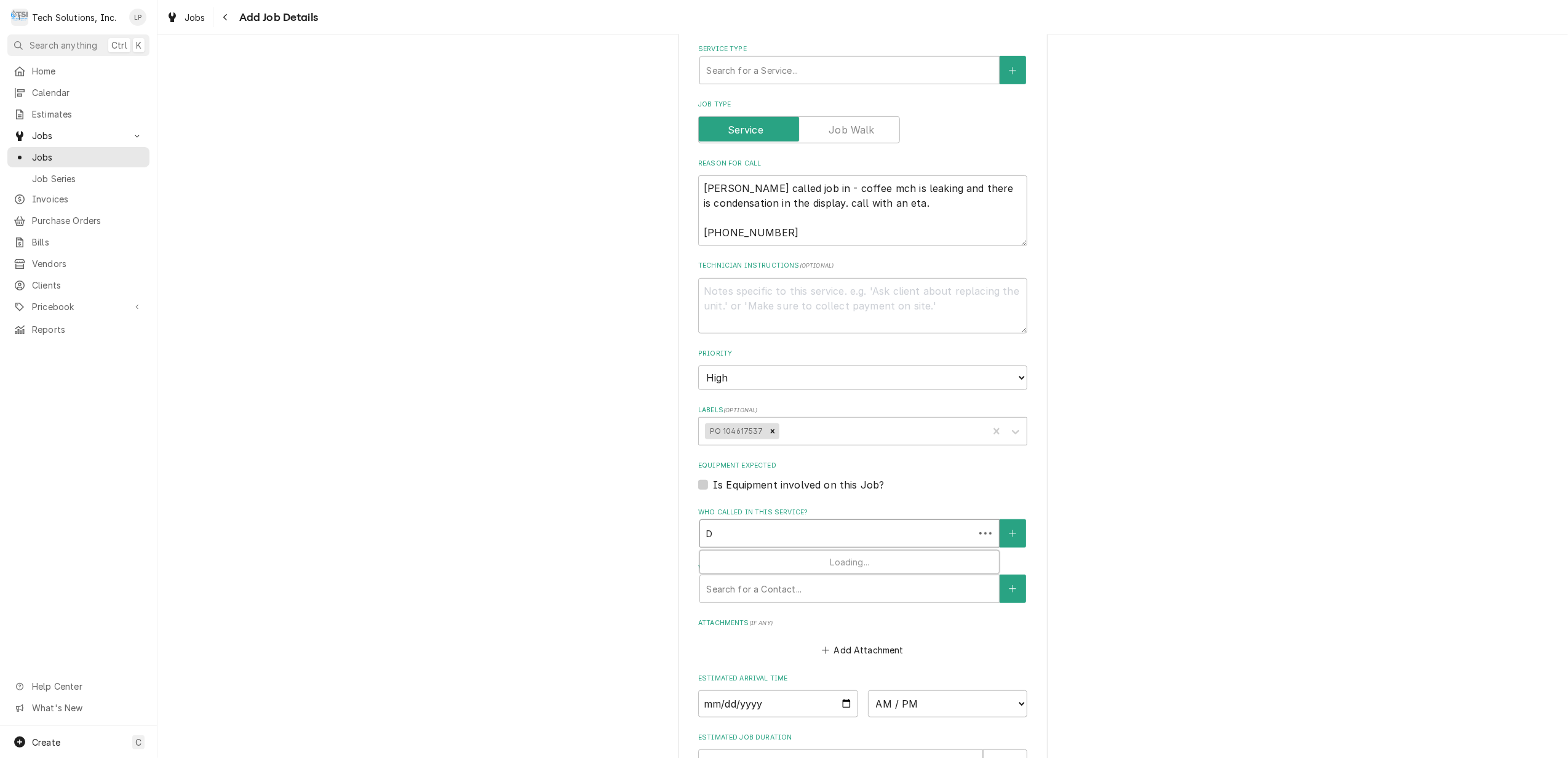
type textarea "x"
type input "De"
type textarea "x"
type input "Den"
type textarea "x"
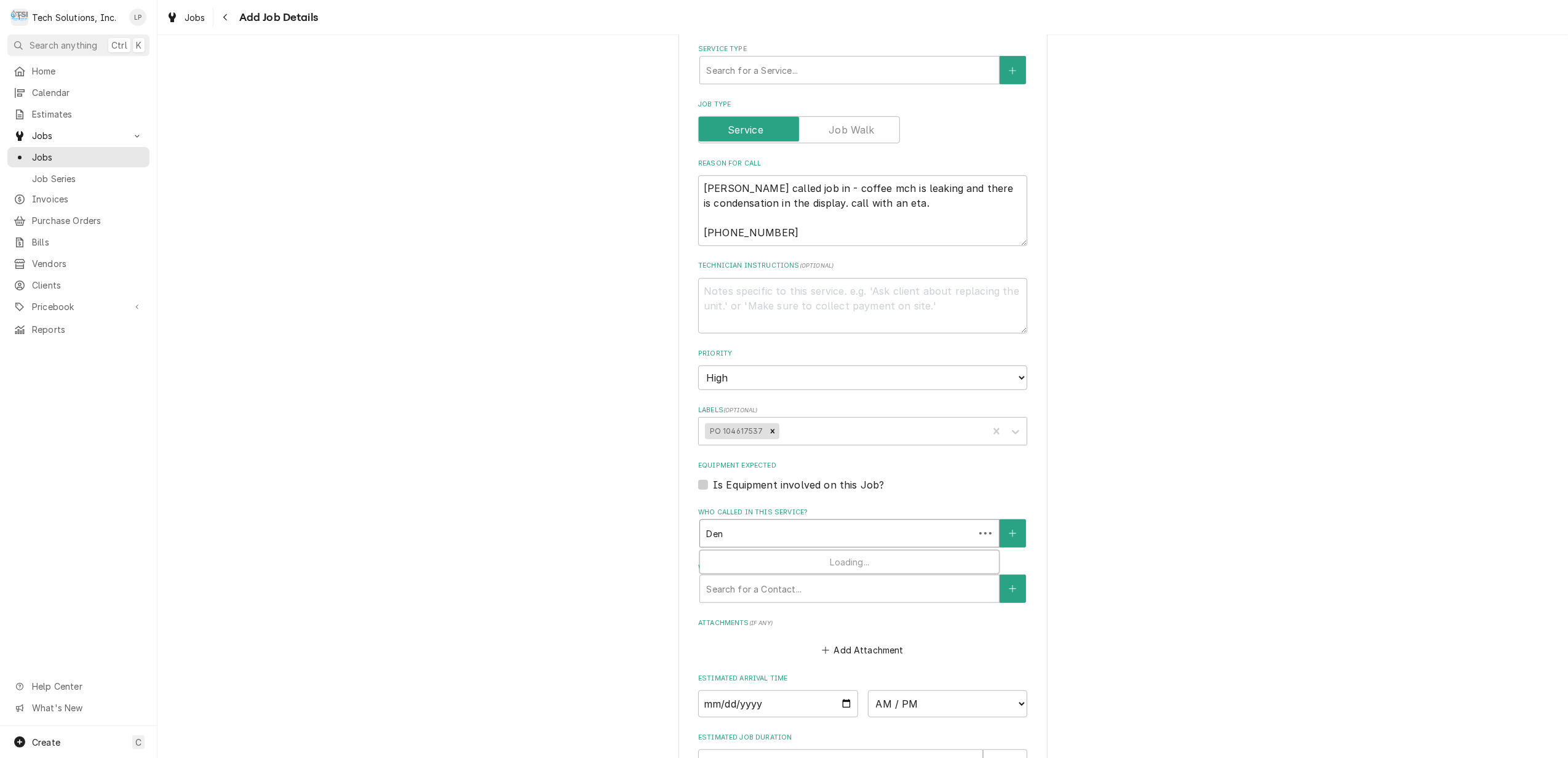
type input "Denn"
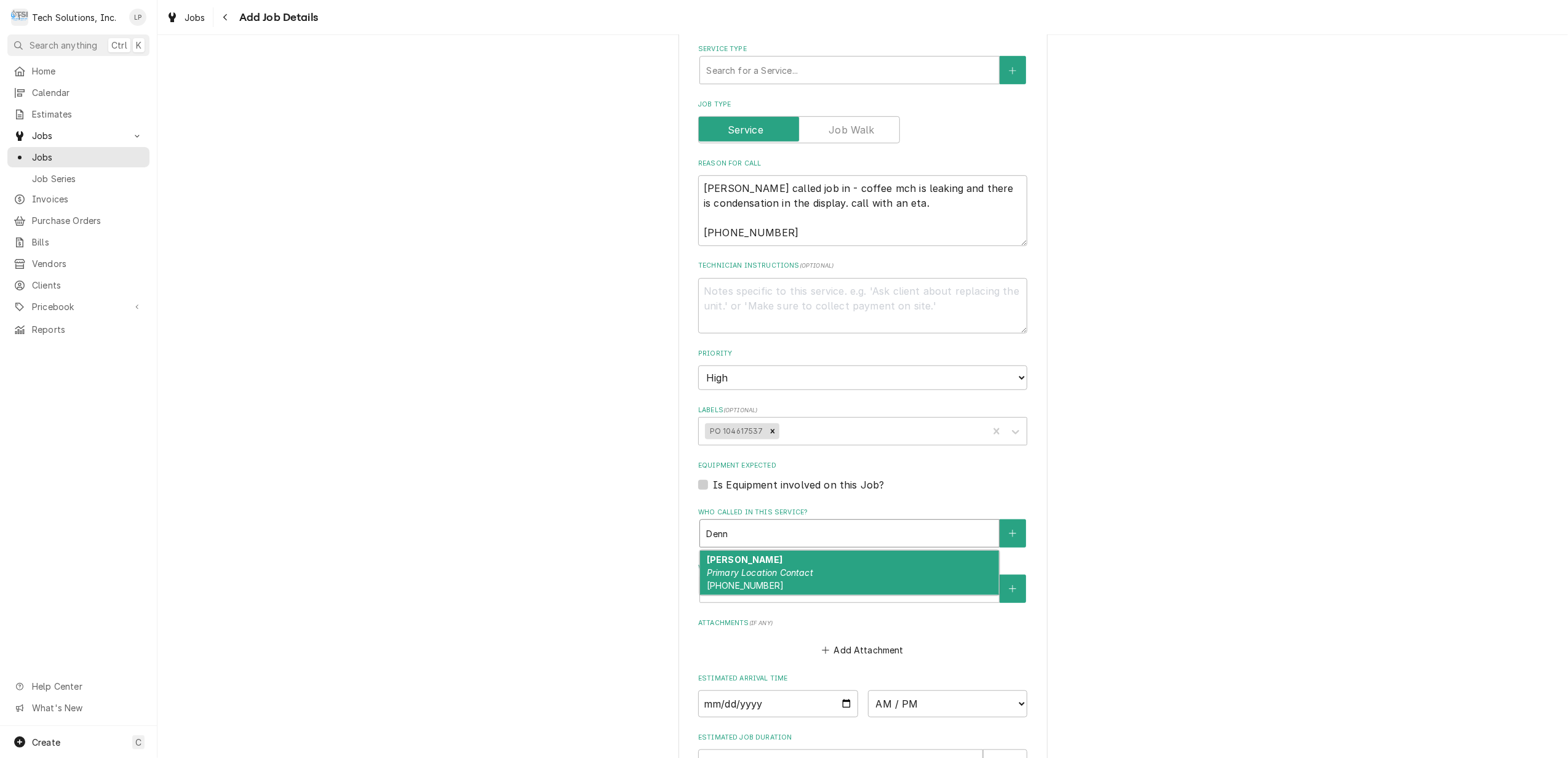
click at [781, 550] on div "Dennis Primary Location Contact (276) 277-0146" at bounding box center [849, 572] width 299 height 45
type textarea "x"
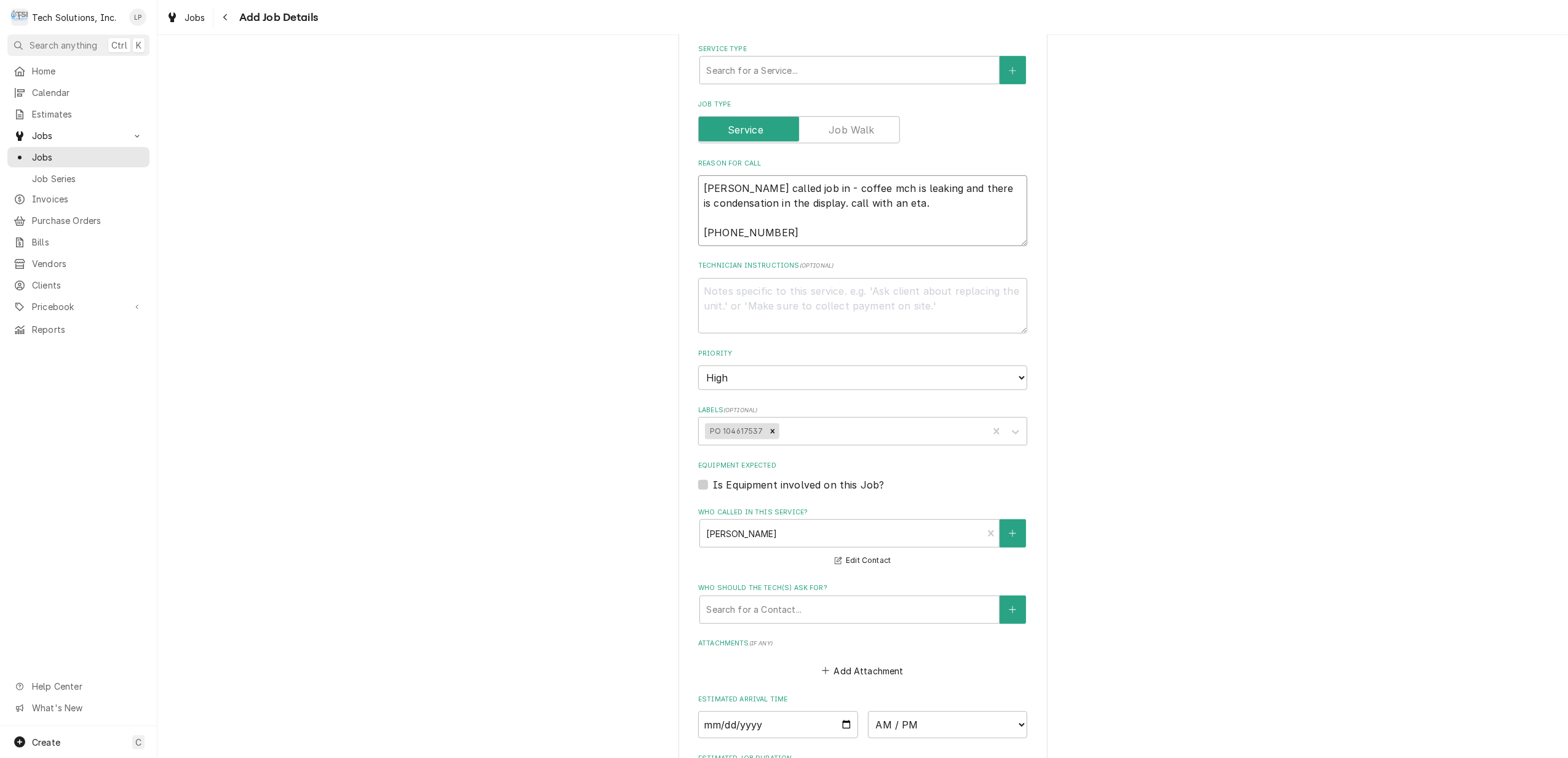
drag, startPoint x: 697, startPoint y: 217, endPoint x: 770, endPoint y: 219, distance: 73.0
click at [770, 219] on textarea "Dennis called job in - coffee mch is leaking and there is condensation in the d…" at bounding box center [862, 211] width 329 height 70
click at [815, 211] on textarea "Dennis called job in - coffee mch is leaking and there is condensation in the d…" at bounding box center [862, 211] width 329 height 70
drag, startPoint x: 697, startPoint y: 172, endPoint x: 765, endPoint y: 224, distance: 85.6
click at [765, 224] on textarea "Dennis called job in - coffee mch is leaking and there is condensation in the d…" at bounding box center [862, 211] width 329 height 70
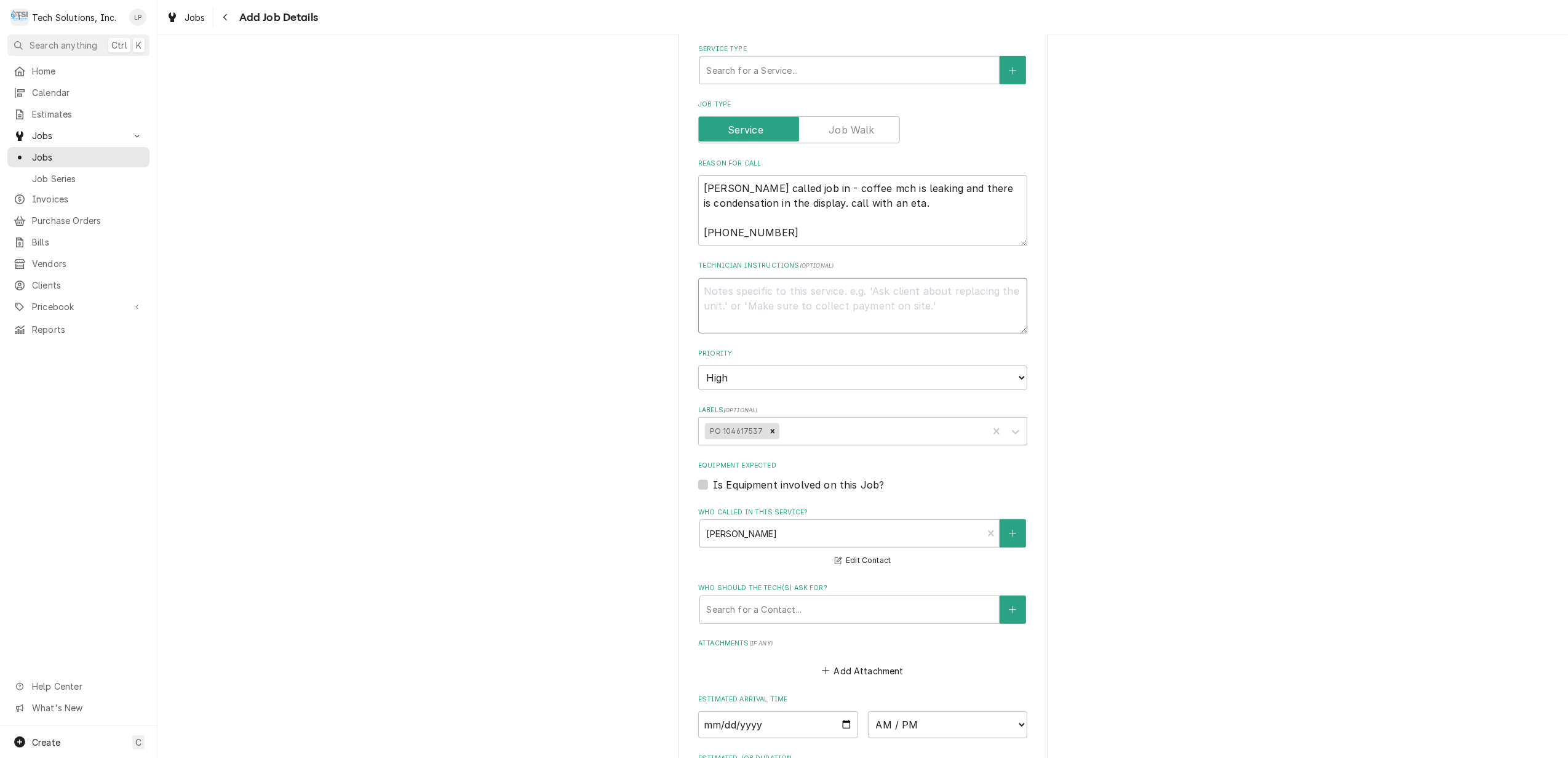
paste textarea "Dennis called job in - coffee mch is leaking and there is condensation in the d…"
type textarea "x"
type textarea "Dennis called job in - coffee mch is leaking and there is condensation in the d…"
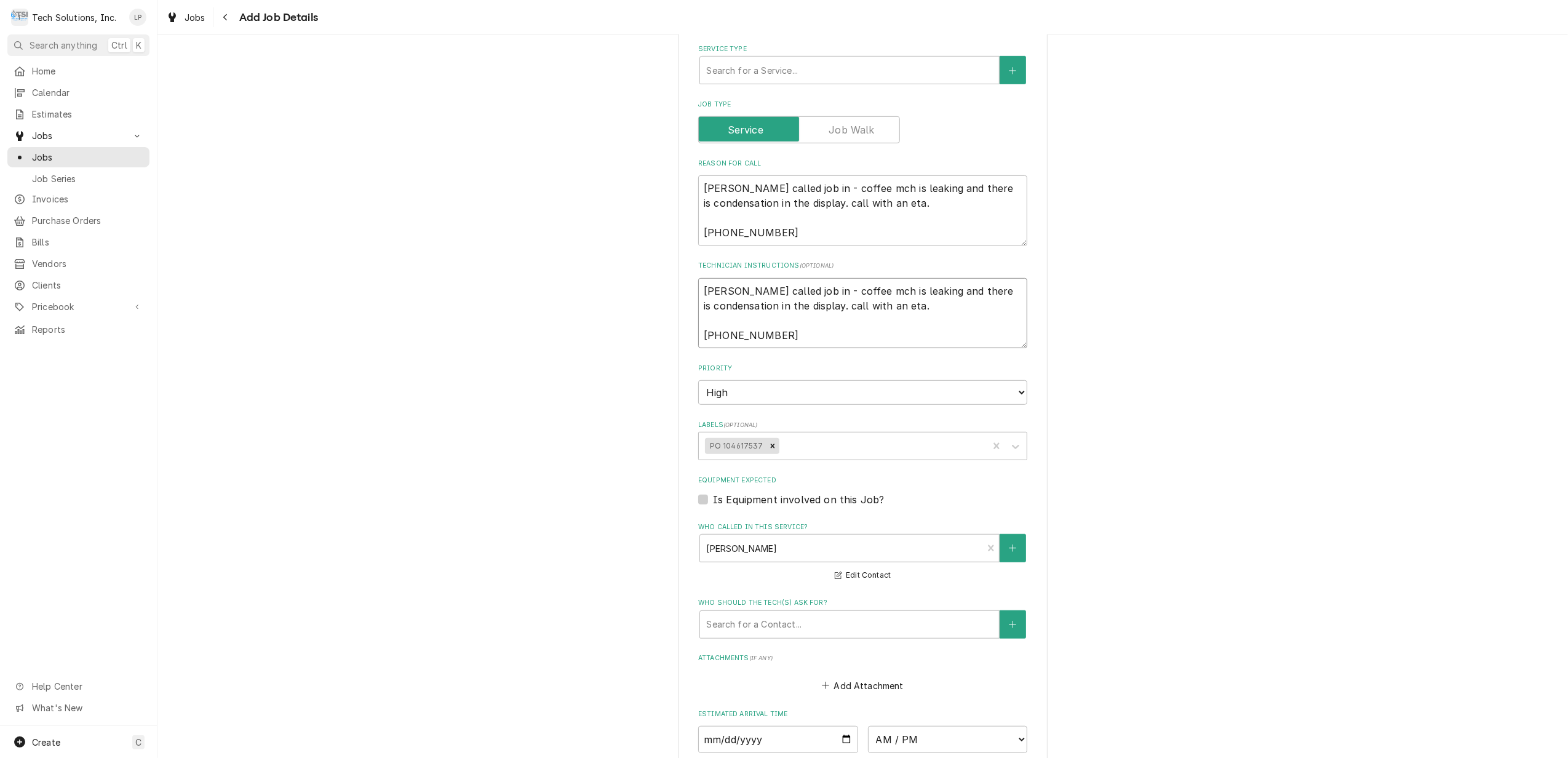
type textarea "x"
type textarea "Dennis called job in - coffee mch is leaking and there is condensation in the d…"
click at [802, 175] on textarea "Dennis called job in - coffee mch is leaking and there is condensation in the d…" at bounding box center [862, 211] width 329 height 70
type textarea "x"
type textarea "Dennis called job in -coffee mch is leaking and there is condensation in the di…"
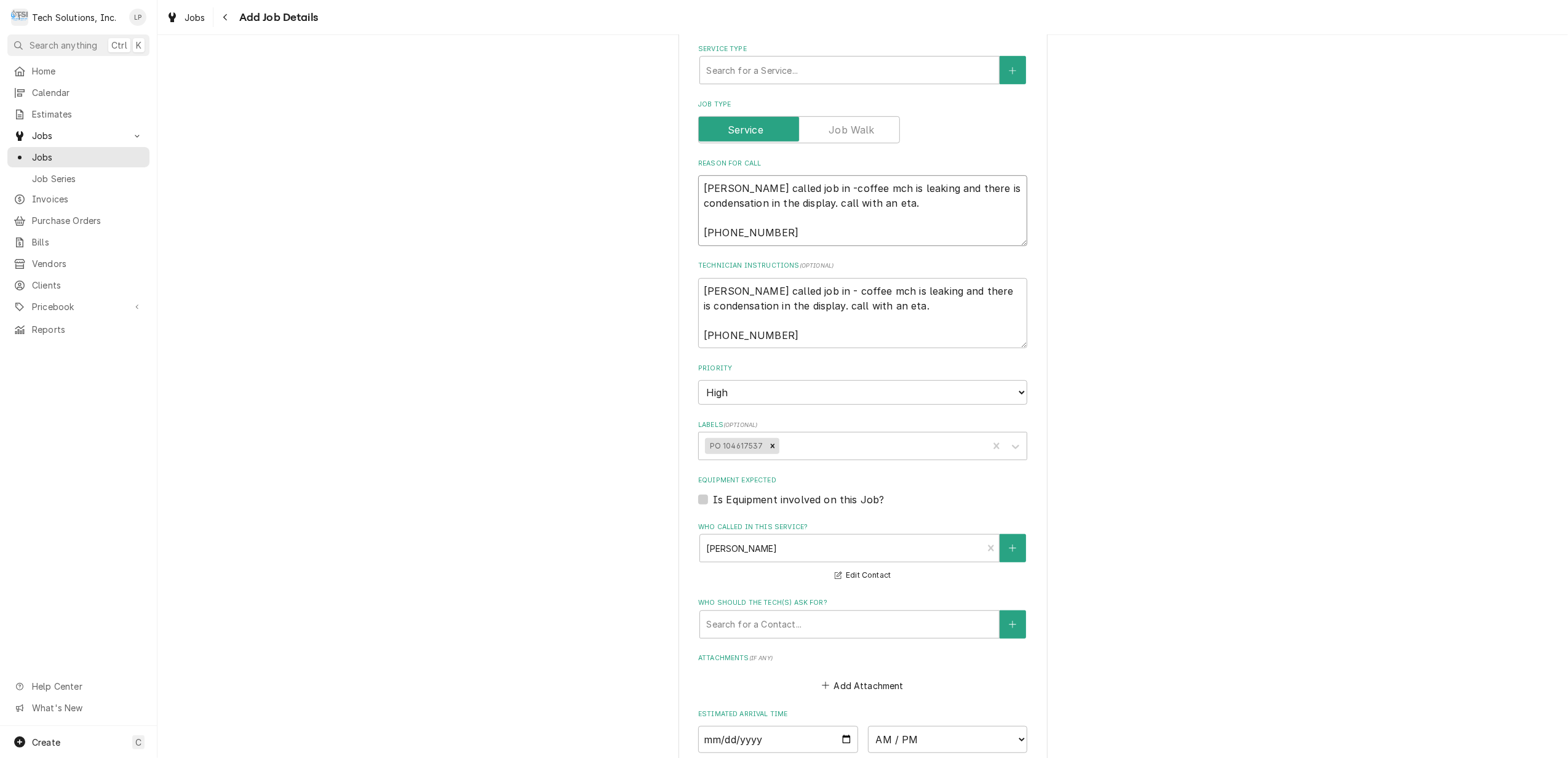
type textarea "x"
type textarea "Dennis called job incoffee mch is leaking and there is condensation in the disp…"
type textarea "x"
type textarea "Dennis called job icoffee mch is leaking and there is condensation in the displ…"
type textarea "x"
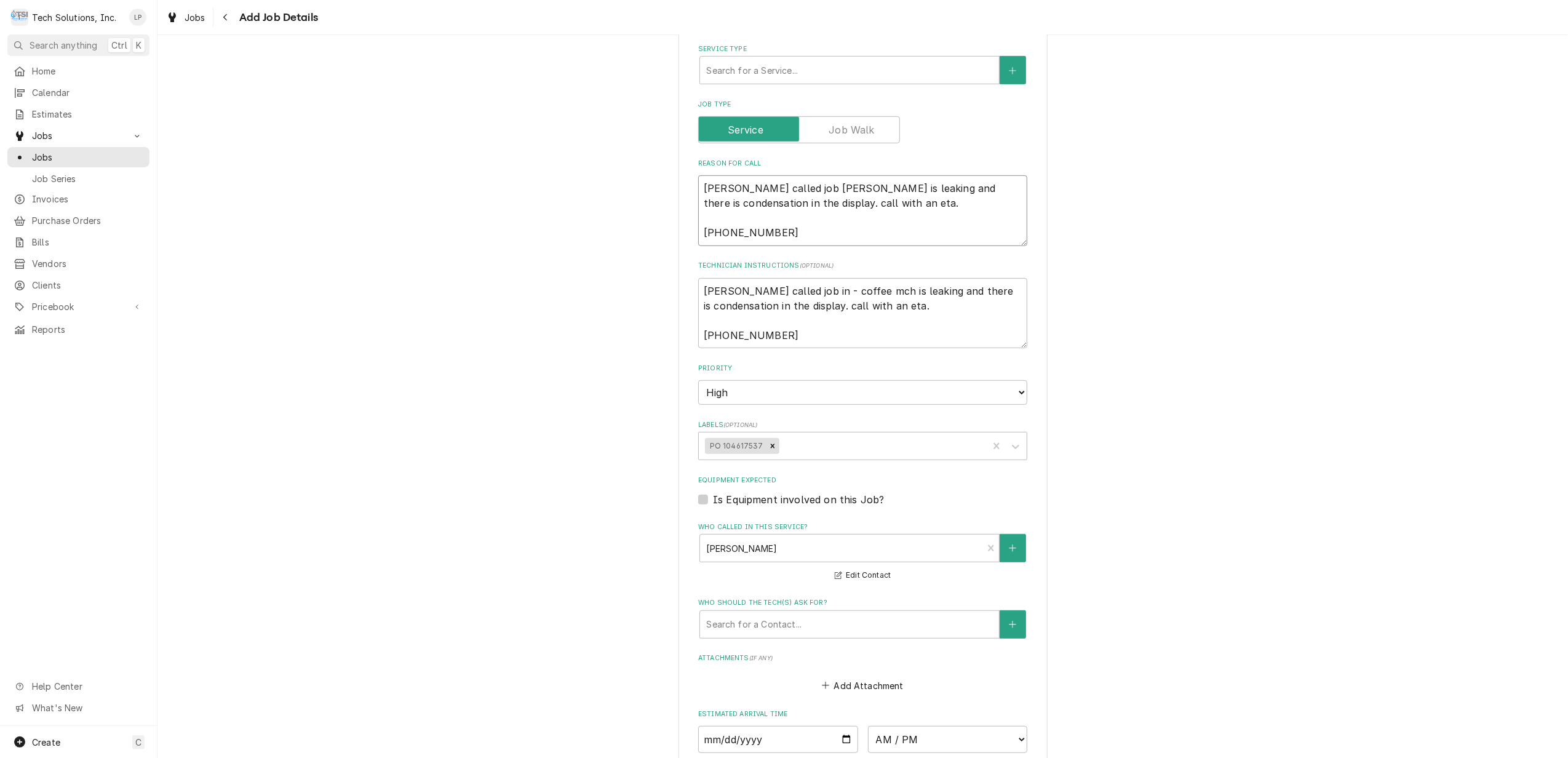
type textarea "Dennis called job coffee mch is leaking and there is condensation in the displa…"
type textarea "x"
click at [702, 175] on textarea "coffee mch is leaking and there is condensation in the display. call with an et…" at bounding box center [862, 211] width 329 height 70
click at [784, 215] on textarea "Coffee machine is leaking and there is condensation in the display. call with a…" at bounding box center [862, 211] width 329 height 70
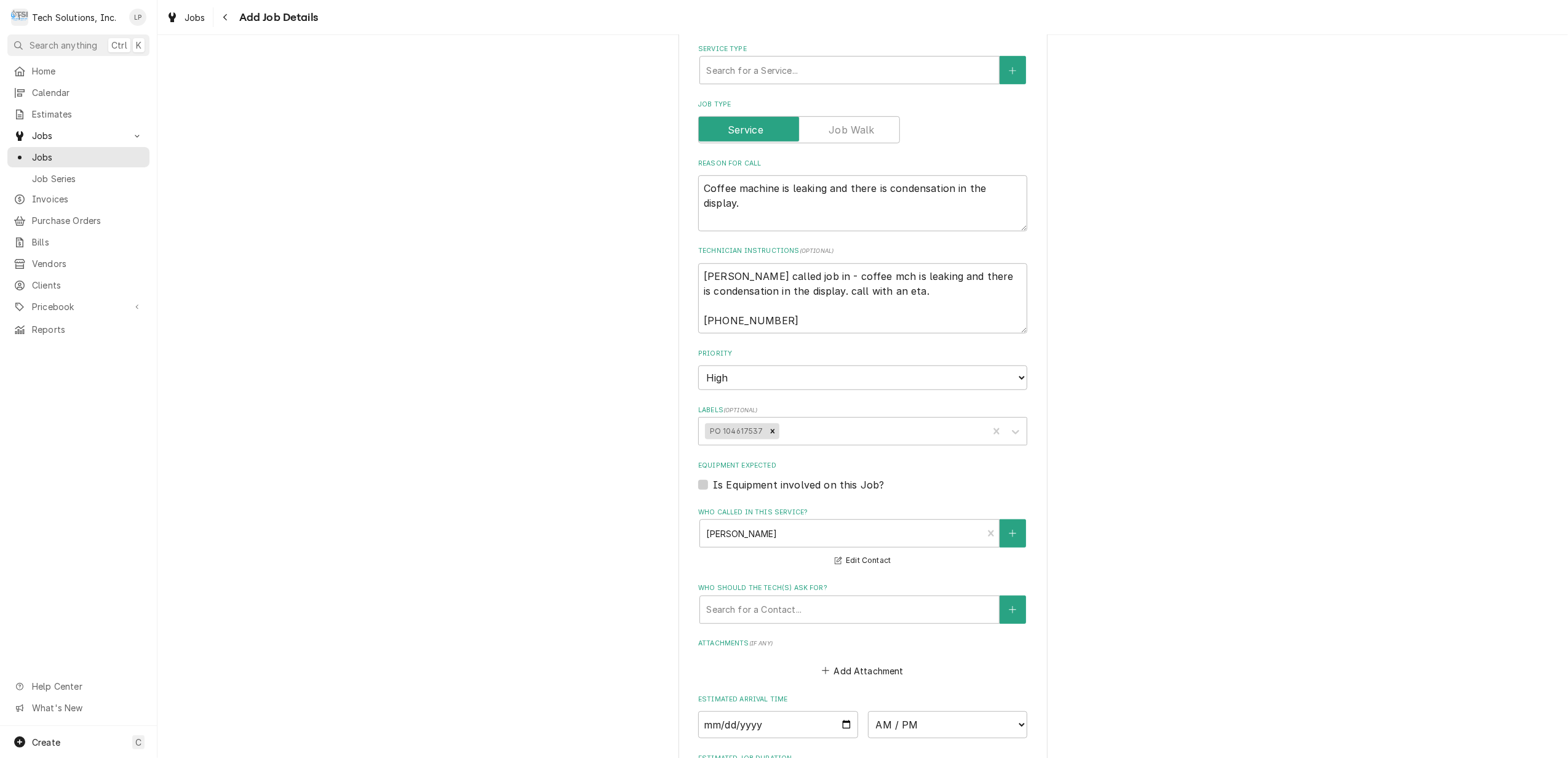
click at [1009, 460] on label "Equipment Expected" at bounding box center [862, 465] width 329 height 10
click at [1009, 477] on input "Equipment Expected" at bounding box center [878, 490] width 329 height 27
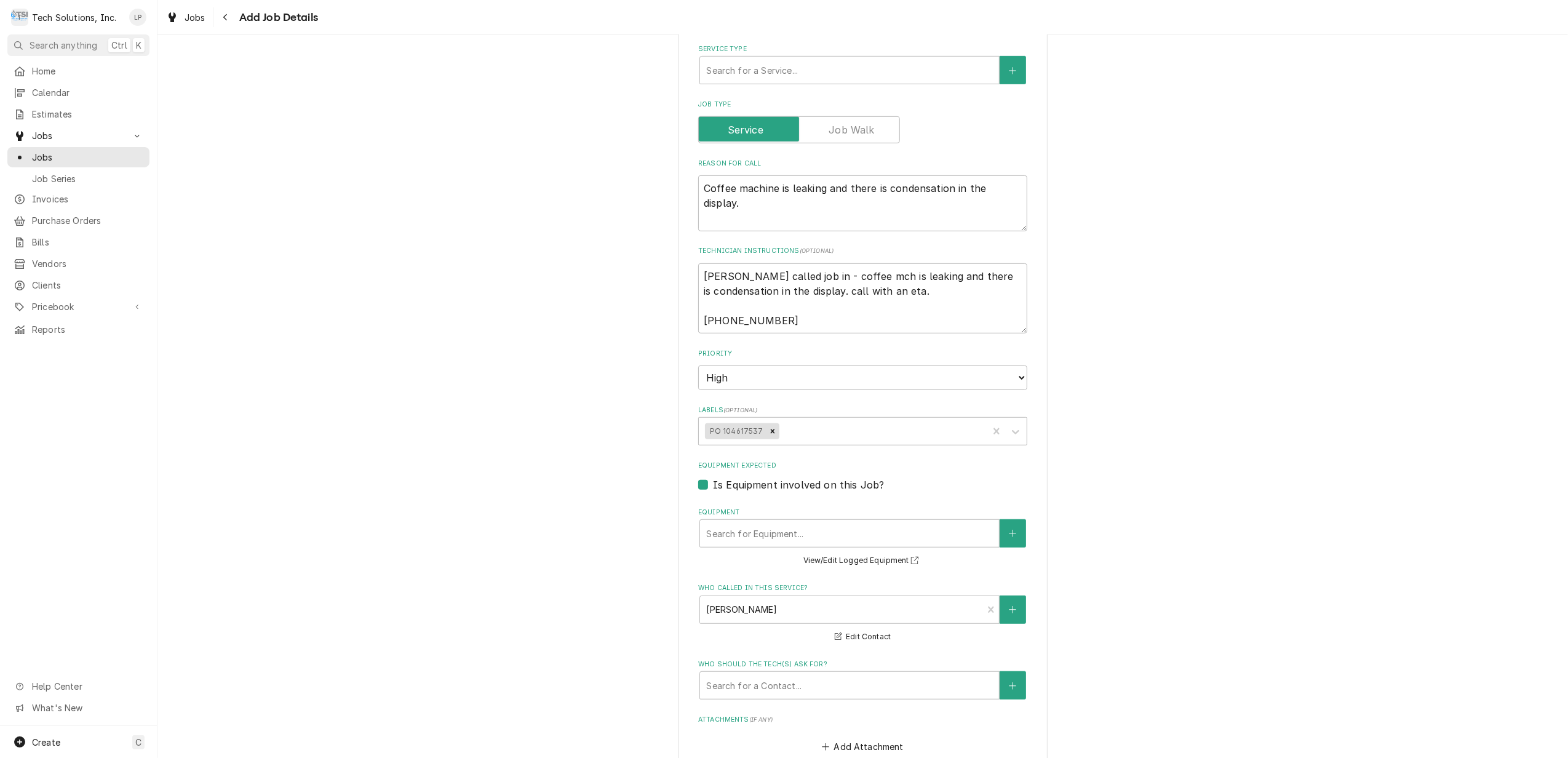
click at [713, 477] on label "Is Equipment involved on this Job?" at bounding box center [799, 484] width 171 height 14
click at [713, 477] on input "Equipment Expected" at bounding box center [878, 490] width 329 height 27
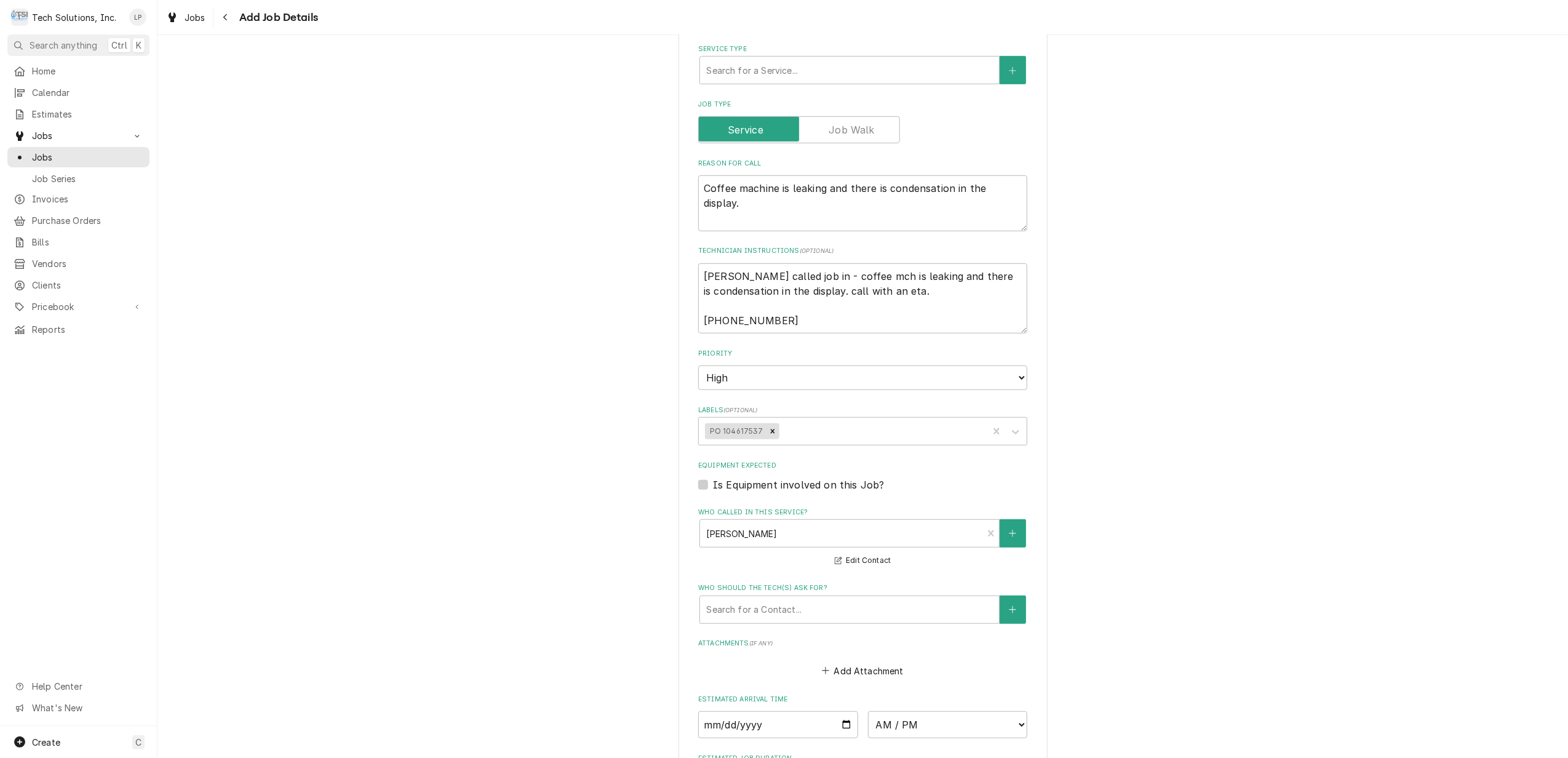
click at [713, 477] on label "Is Equipment involved on this Job?" at bounding box center [799, 484] width 171 height 14
click at [713, 477] on input "Equipment Expected" at bounding box center [878, 490] width 329 height 27
click at [887, 522] on div "Equipment" at bounding box center [849, 533] width 287 height 22
click at [943, 477] on div "Is Equipment involved on this Job?" at bounding box center [862, 484] width 329 height 14
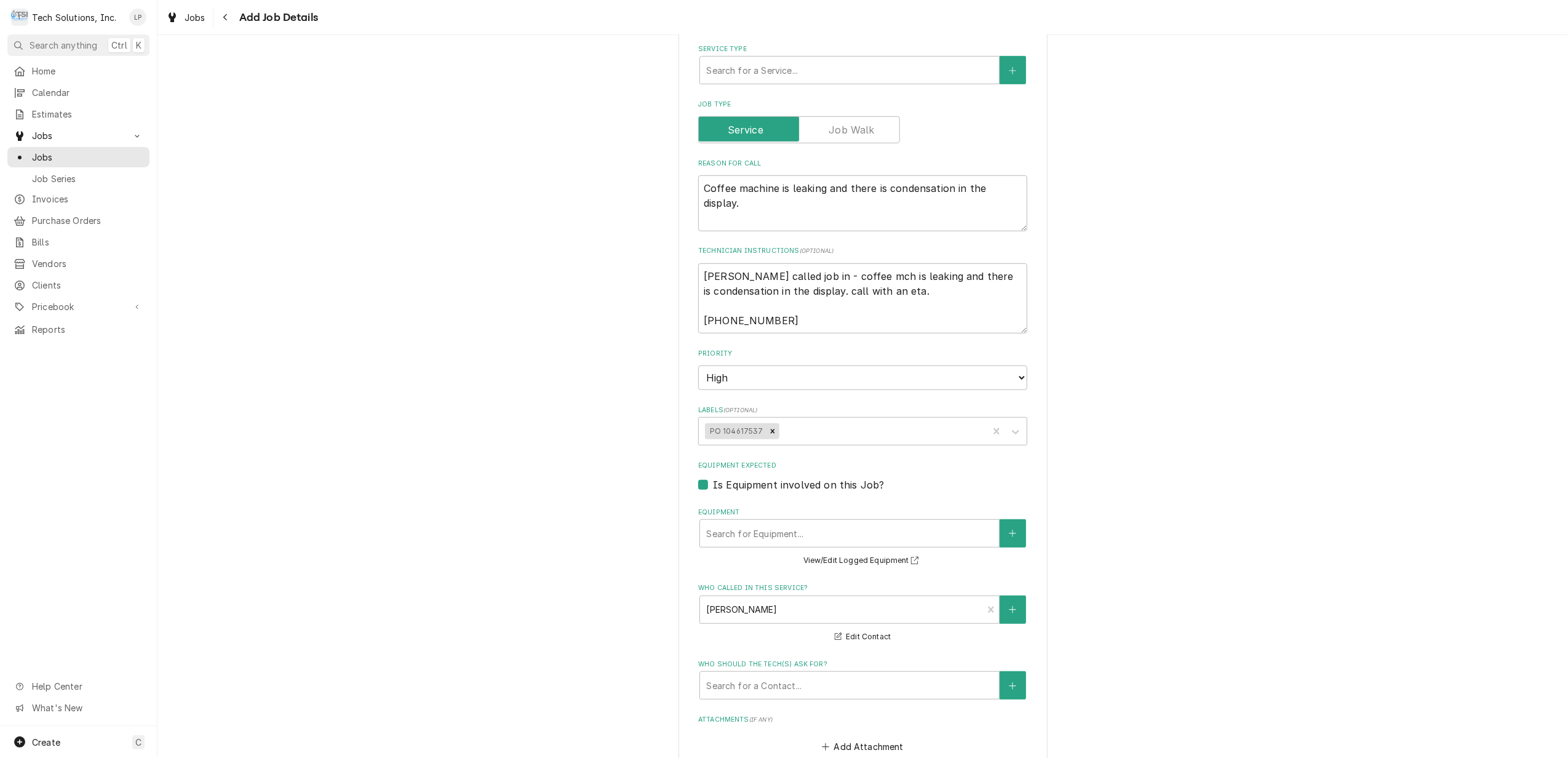
click at [713, 477] on label "Is Equipment involved on this Job?" at bounding box center [799, 484] width 171 height 14
click at [713, 477] on input "Equipment Expected" at bounding box center [878, 490] width 329 height 27
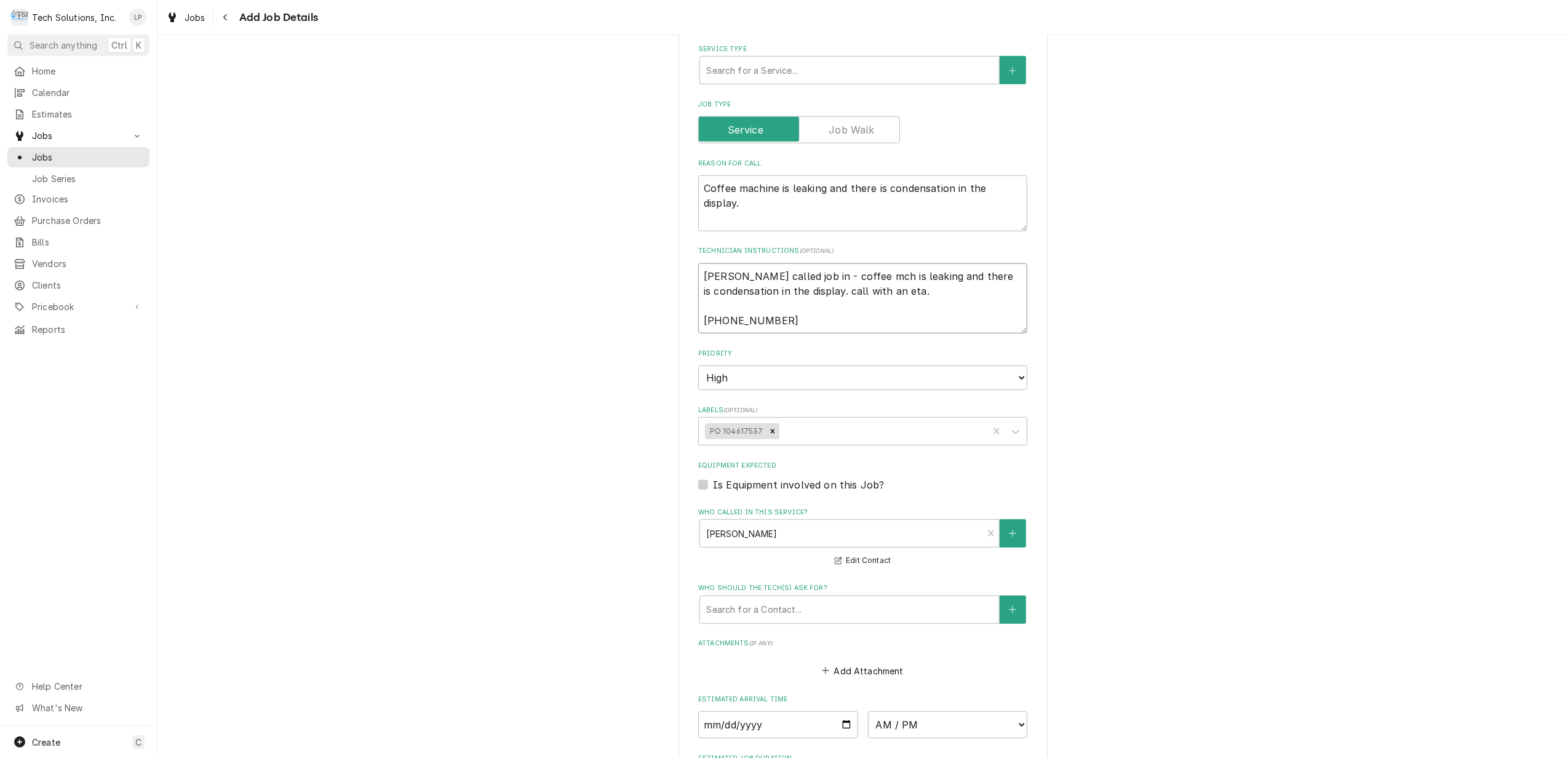
click at [938, 275] on textarea "Dennis called job in - coffee mch is leaking and there is condensation in the d…" at bounding box center [862, 298] width 329 height 70
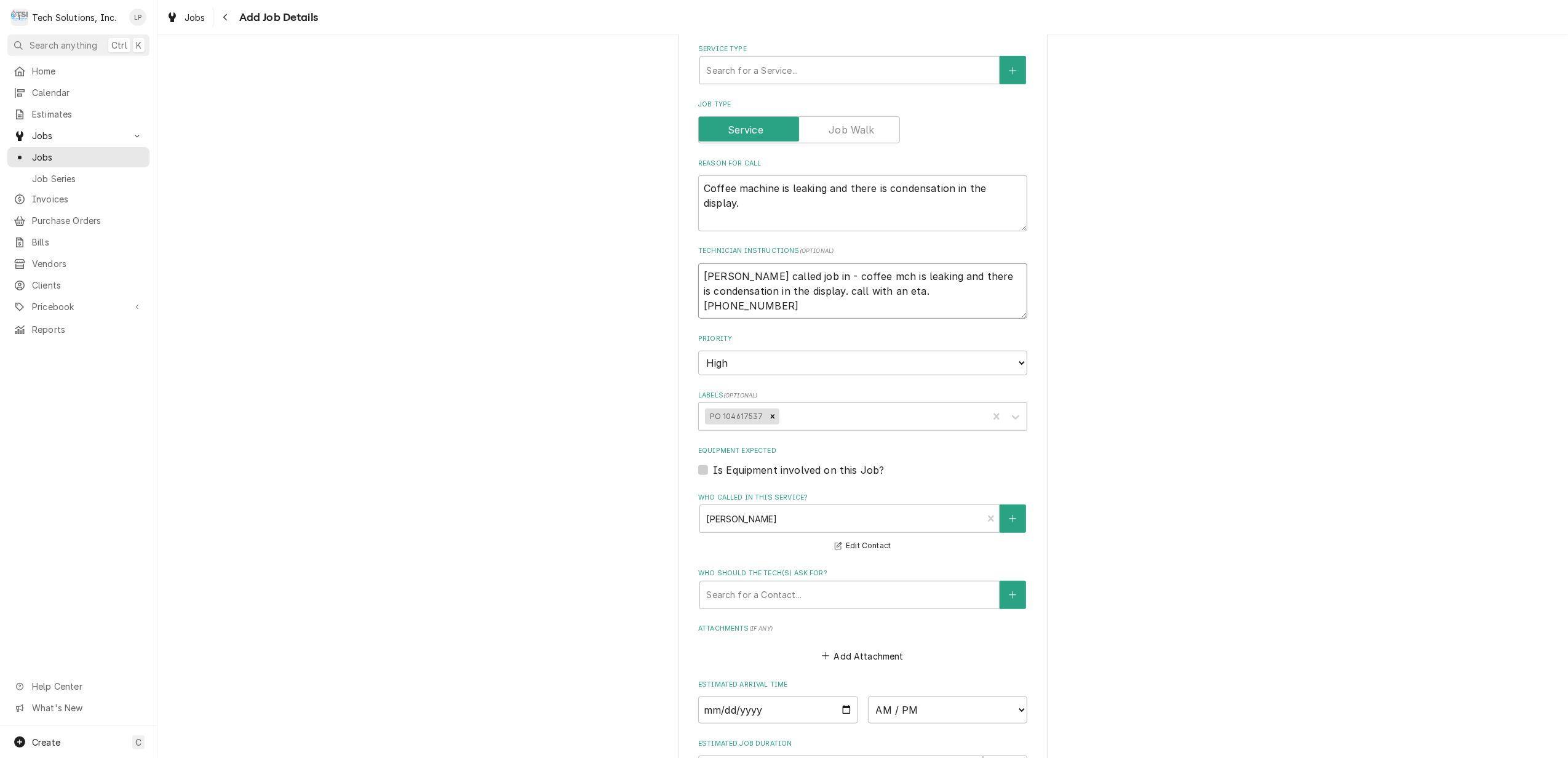
click at [1001, 271] on textarea "Dennis called job in - coffee mch is leaking and there is condensation in the d…" at bounding box center [862, 291] width 329 height 56
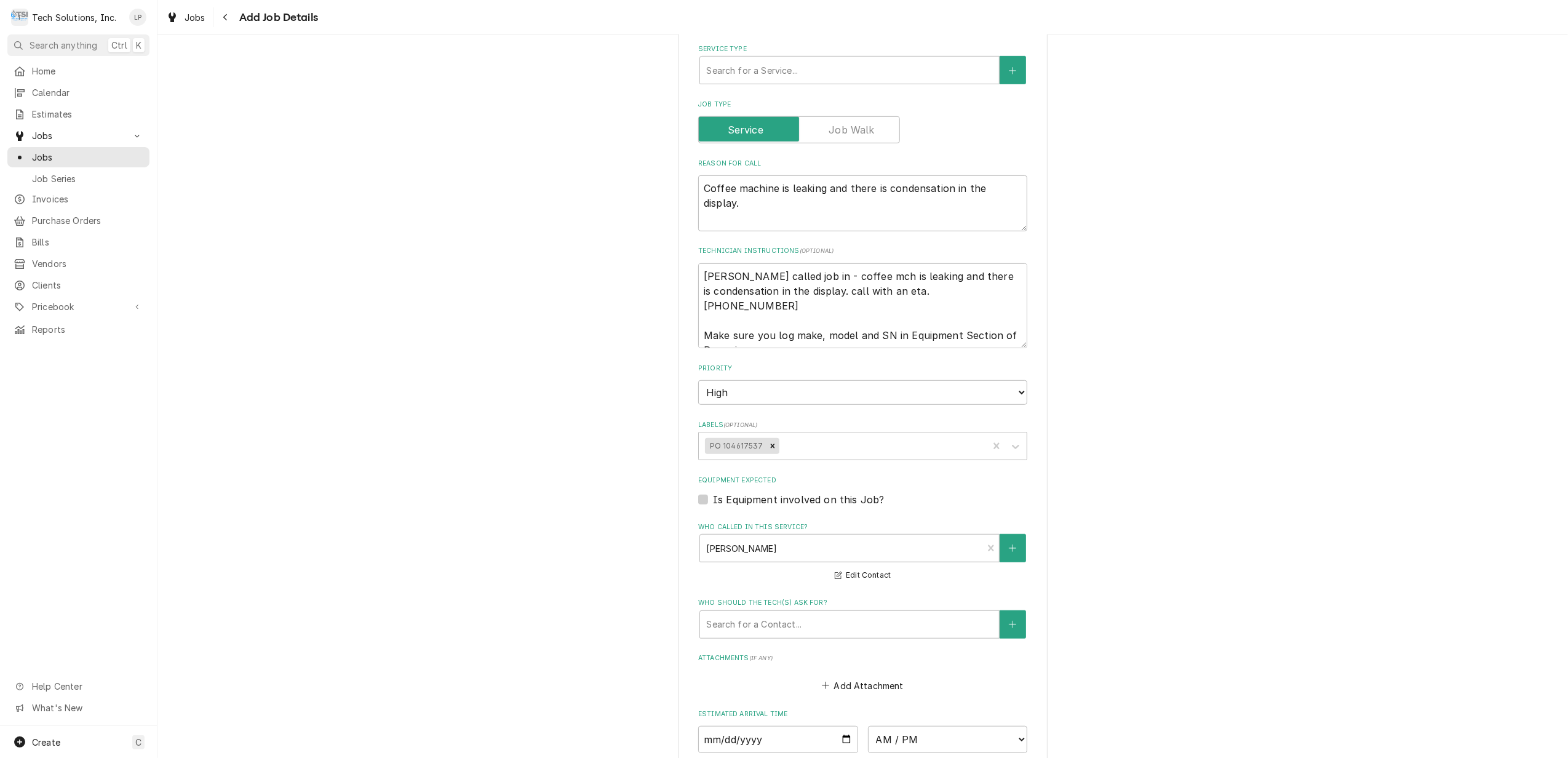
click at [1032, 493] on div "Please provide the following information to create a job: Client Details Client…" at bounding box center [863, 183] width 369 height 1559
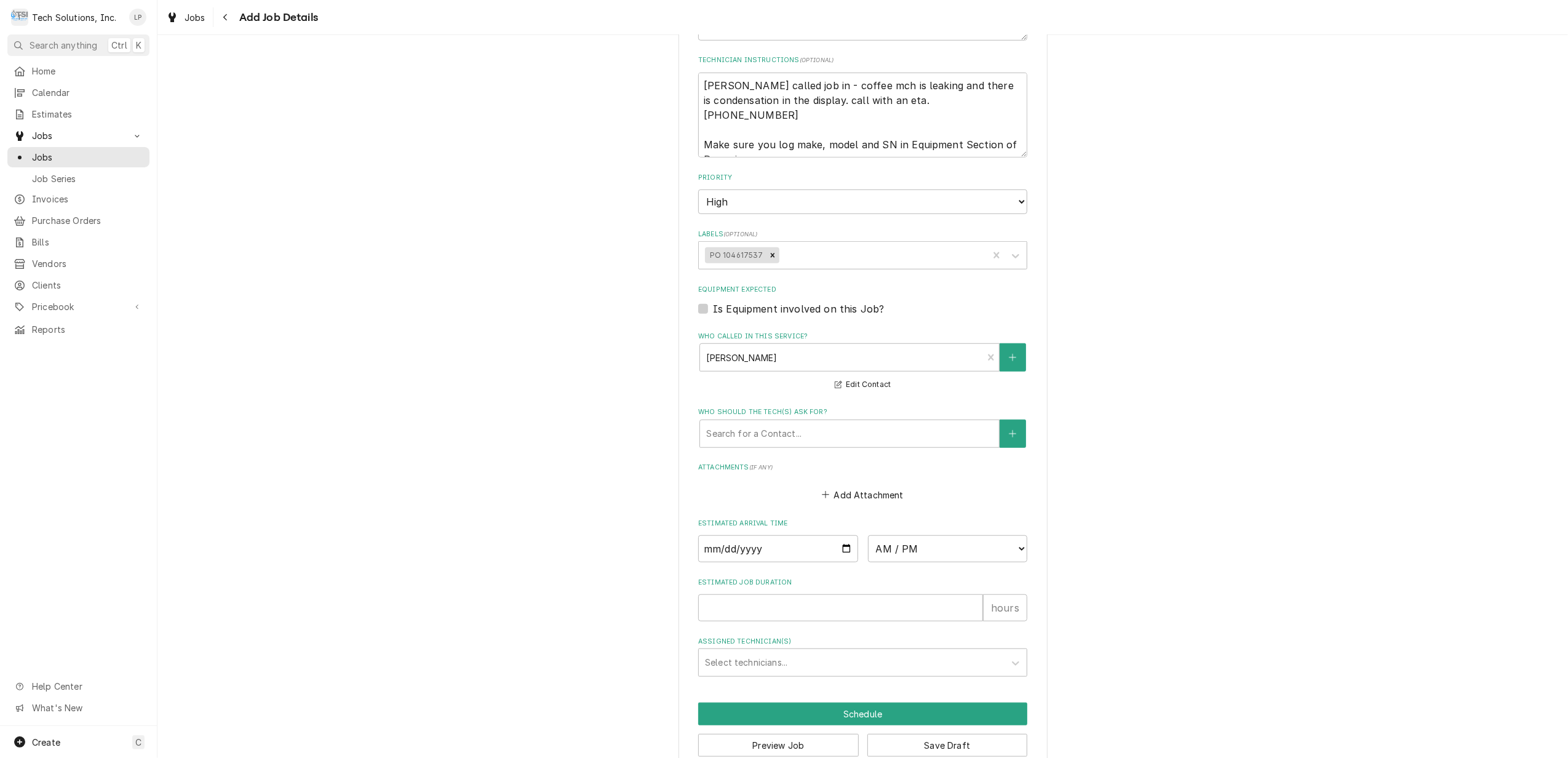
scroll to position [859, 0]
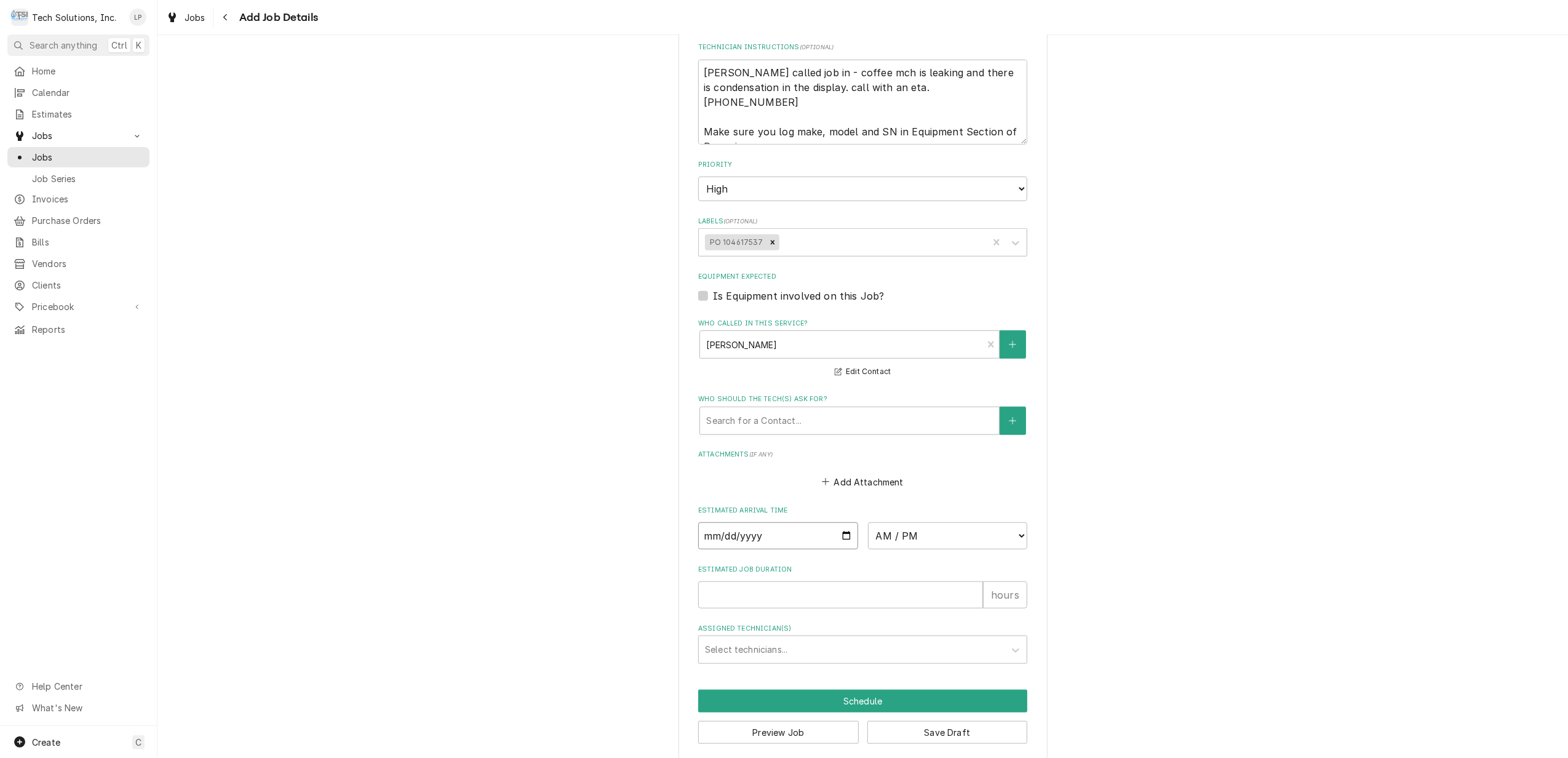
click at [840, 523] on input "Date" at bounding box center [778, 535] width 160 height 27
click at [1015, 522] on select "AM / PM 6:00 AM 6:15 AM 6:30 AM 6:45 AM 7:00 AM 7:15 AM 7:30 AM 7:45 AM 8:00 AM…" at bounding box center [948, 535] width 160 height 27
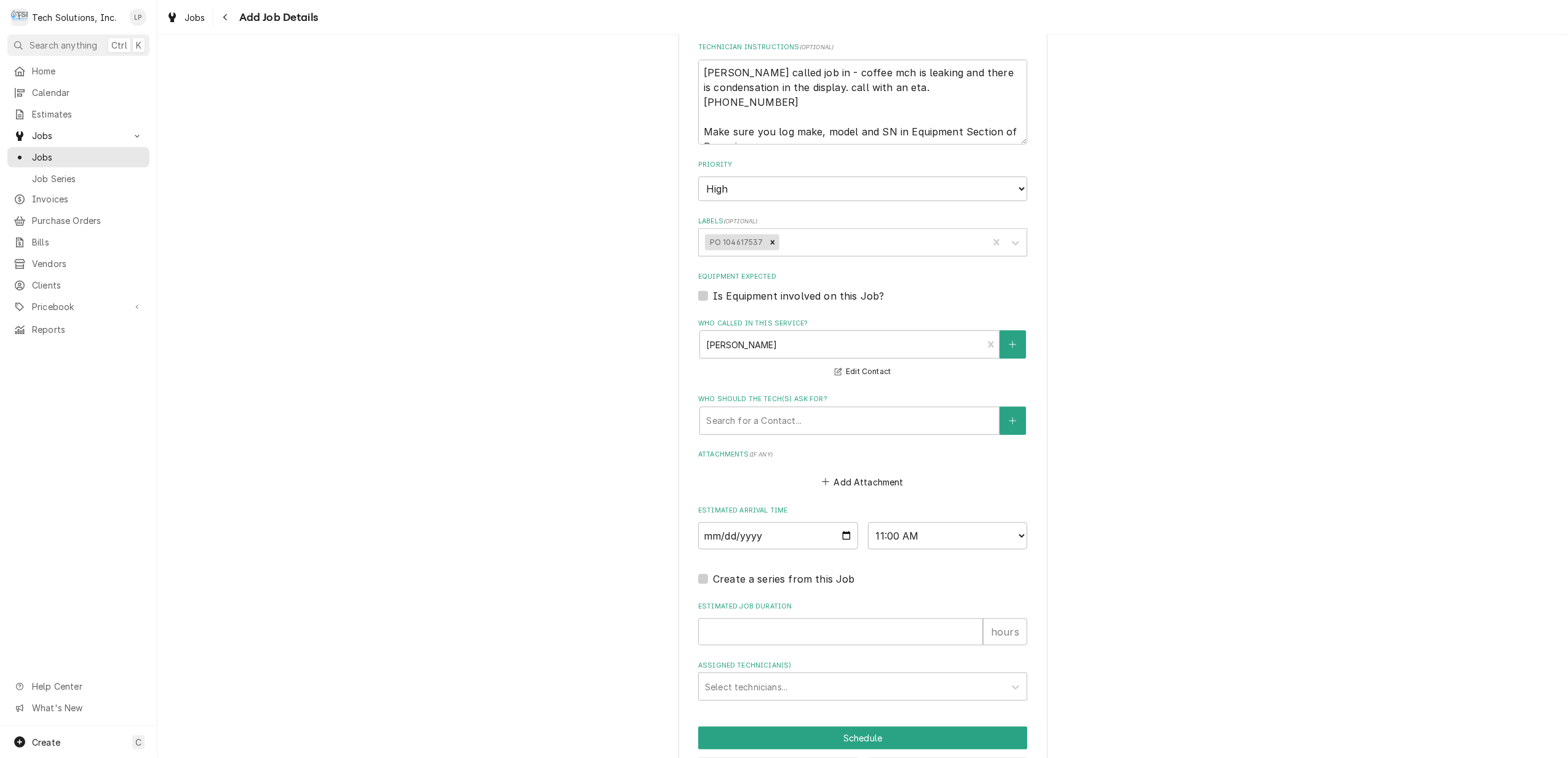
click at [963, 618] on input "1" at bounding box center [840, 631] width 284 height 27
click at [971, 675] on div "Assigned Technician(s)" at bounding box center [851, 686] width 293 height 22
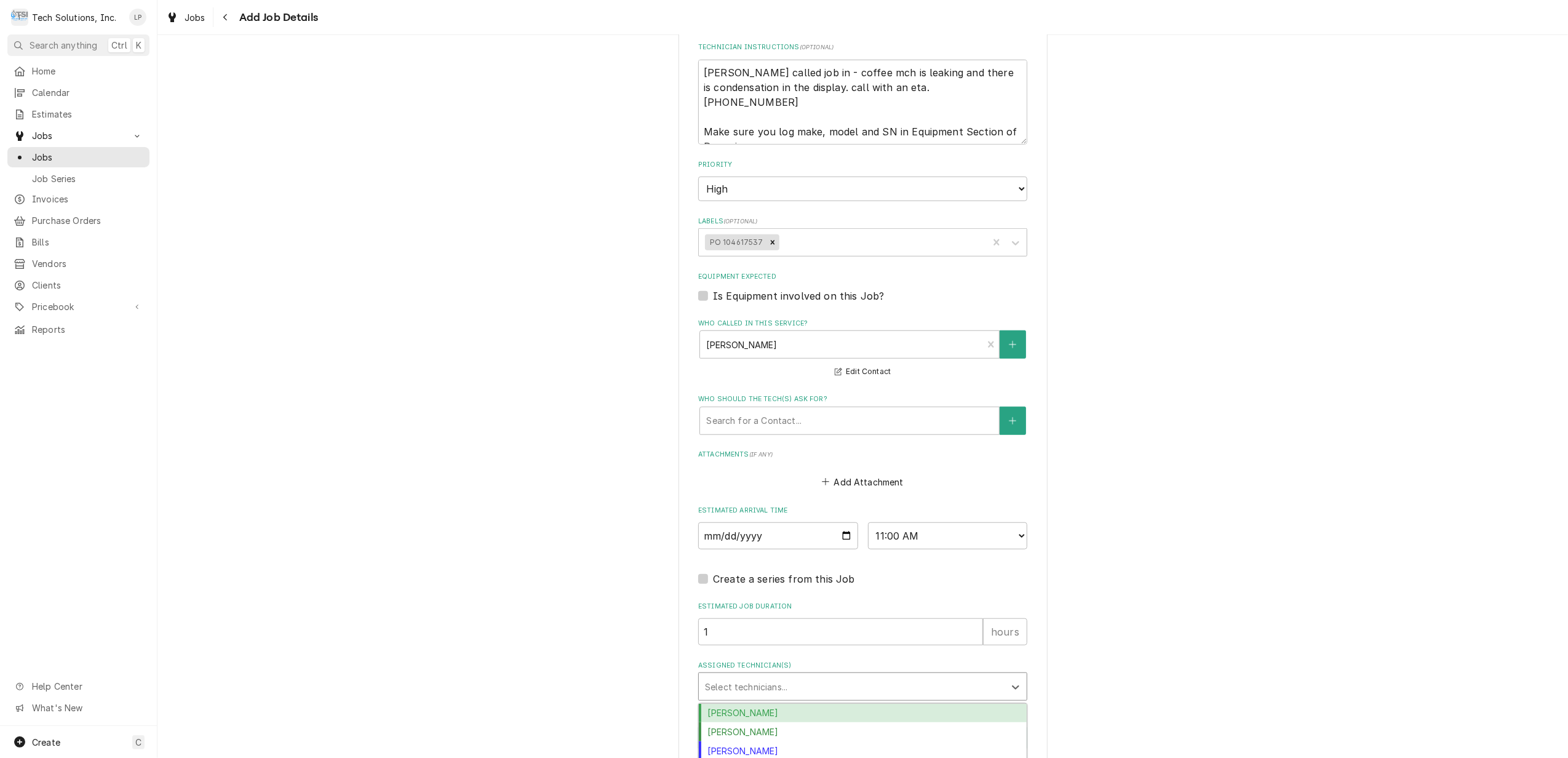
click at [972, 703] on div "Austin Fox" at bounding box center [862, 713] width 328 height 19
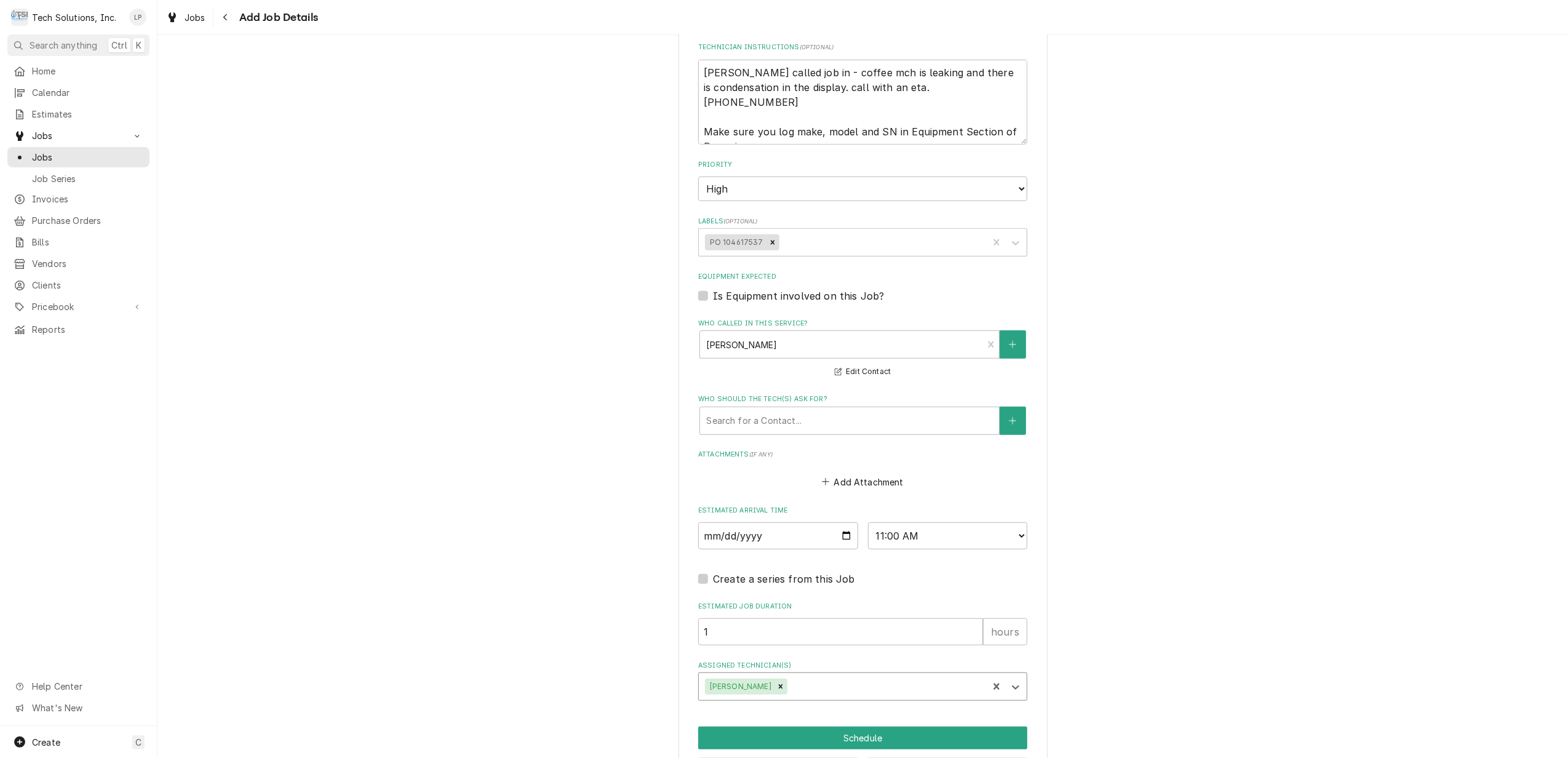
scroll to position [896, 0]
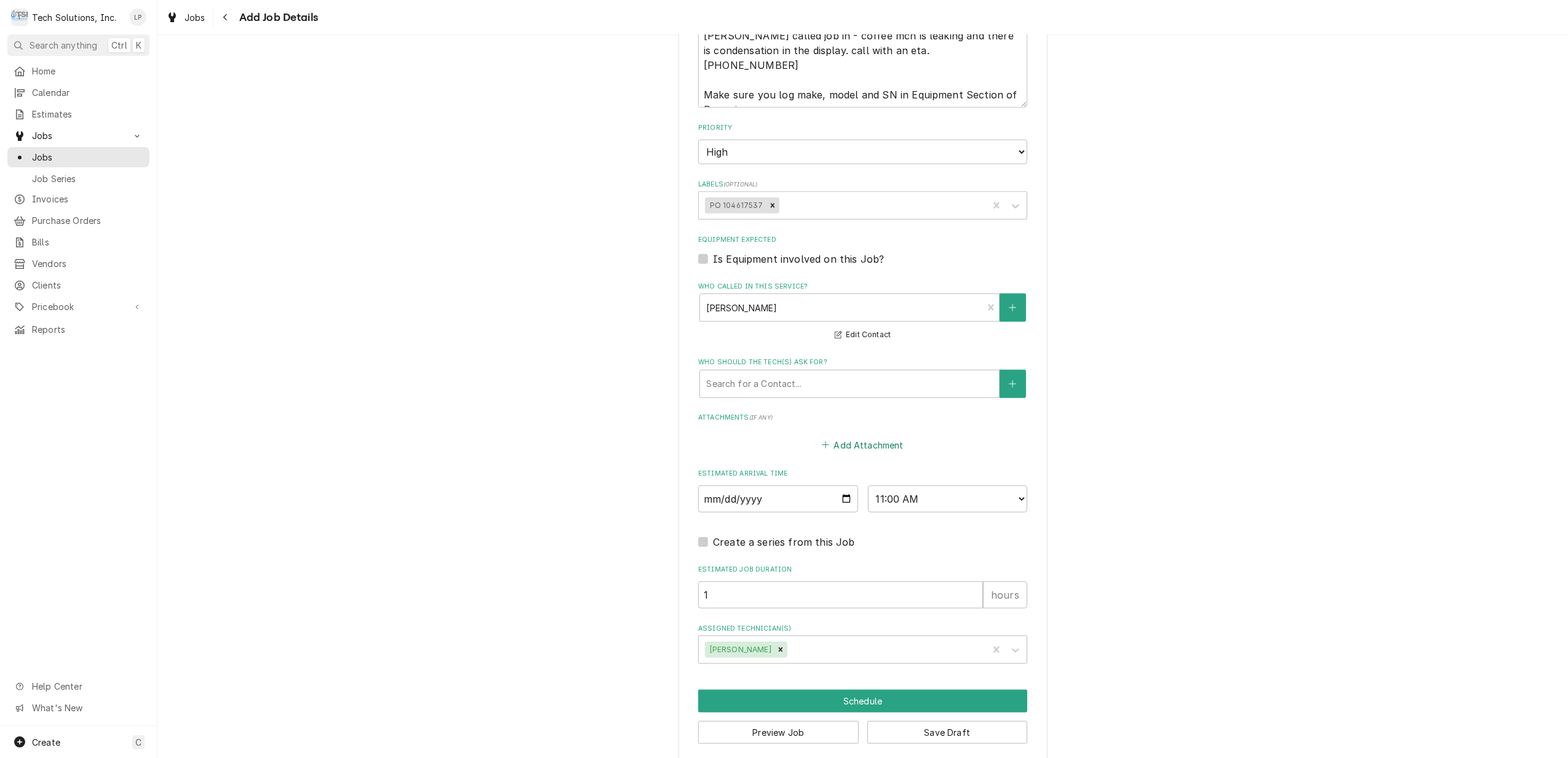
click at [854, 436] on button "Add Attachment" at bounding box center [863, 445] width 86 height 17
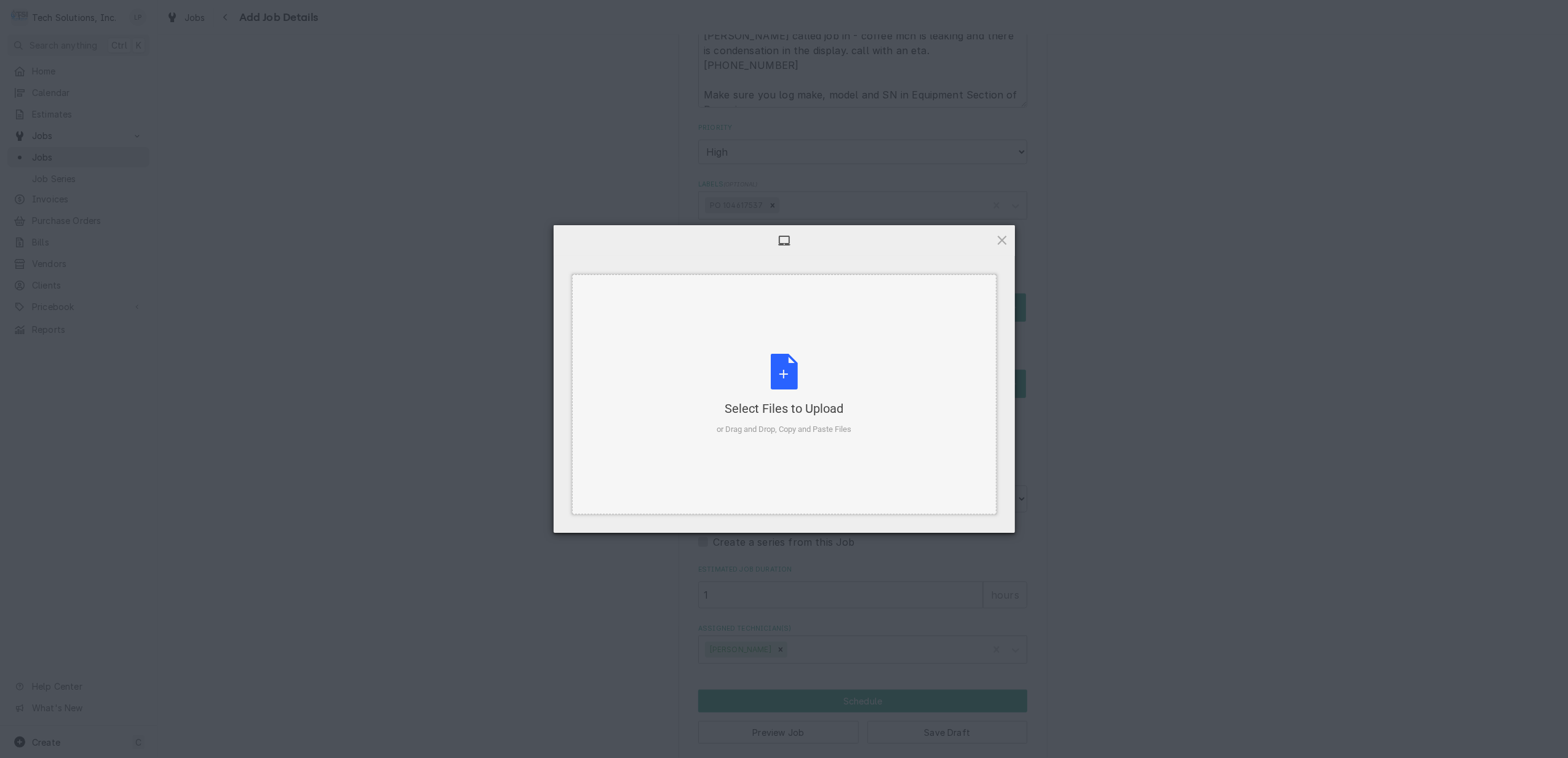
click at [768, 362] on div "Select Files to Upload or Drag and Drop, Copy and Paste Files" at bounding box center [784, 394] width 135 height 81
click at [970, 520] on span "Upload 1" at bounding box center [978, 516] width 24 height 9
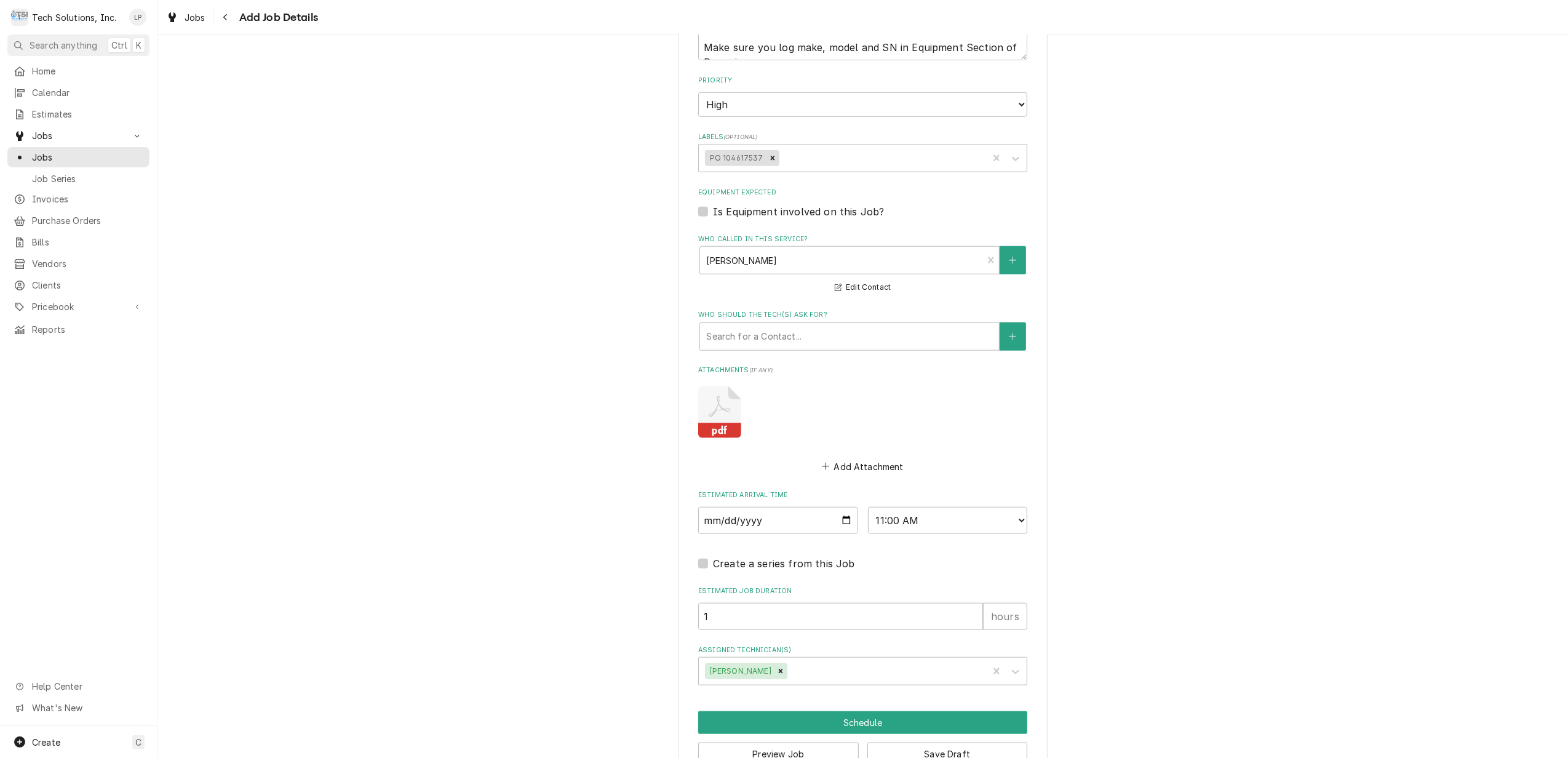
scroll to position [965, 0]
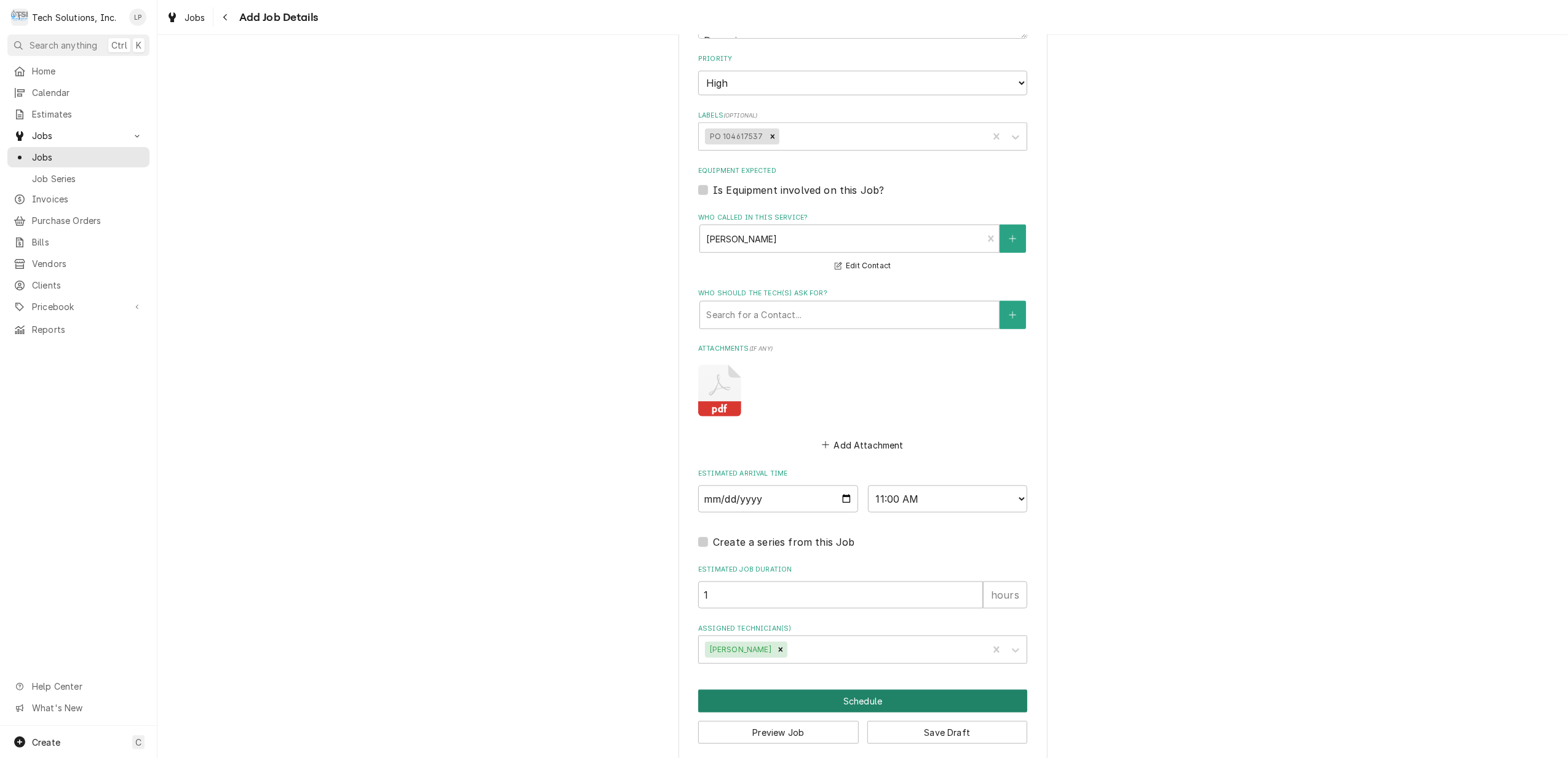
click at [856, 690] on button "Schedule" at bounding box center [862, 701] width 329 height 23
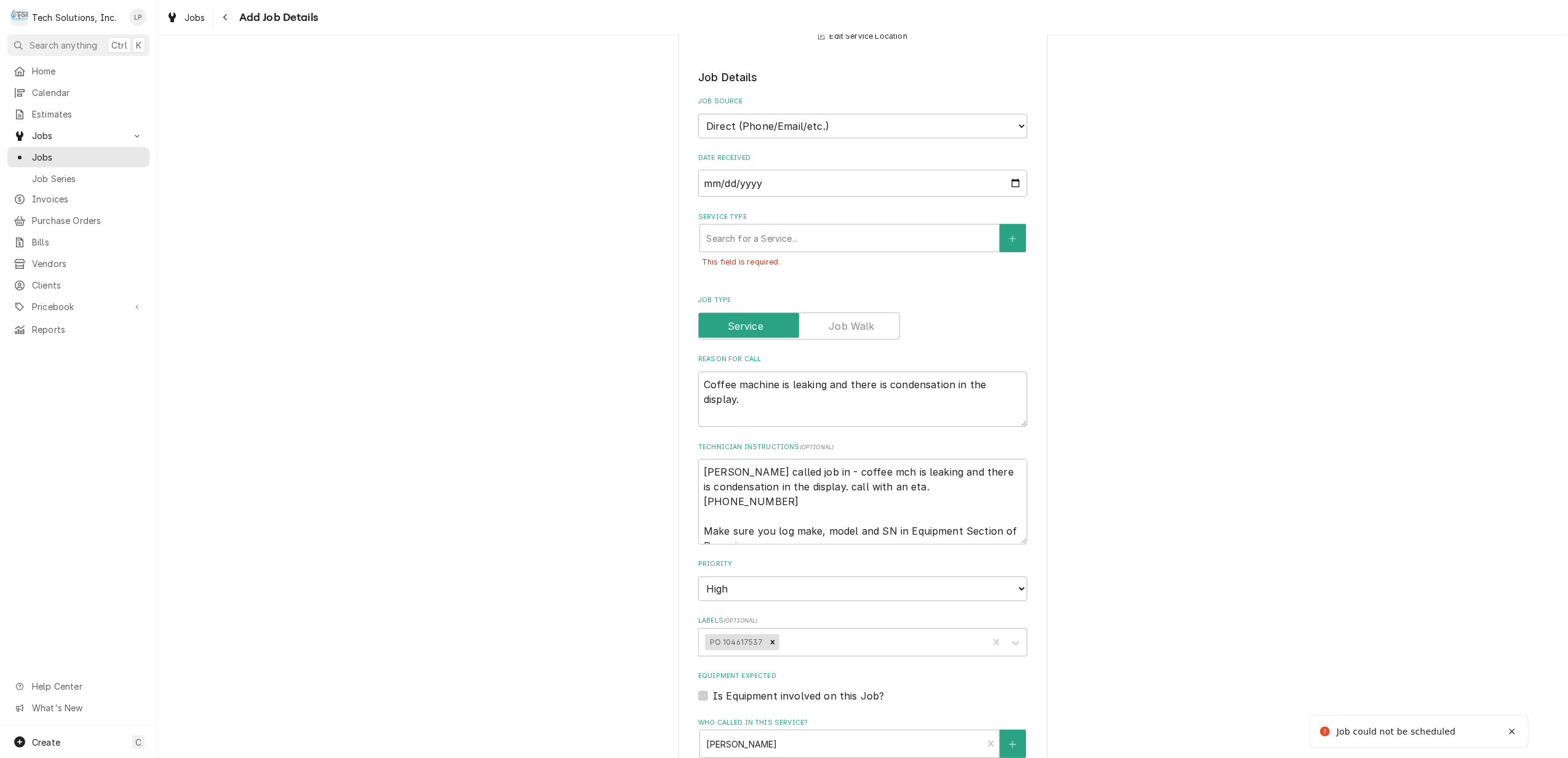
scroll to position [486, 0]
click at [831, 232] on div "Service Type" at bounding box center [849, 240] width 287 height 22
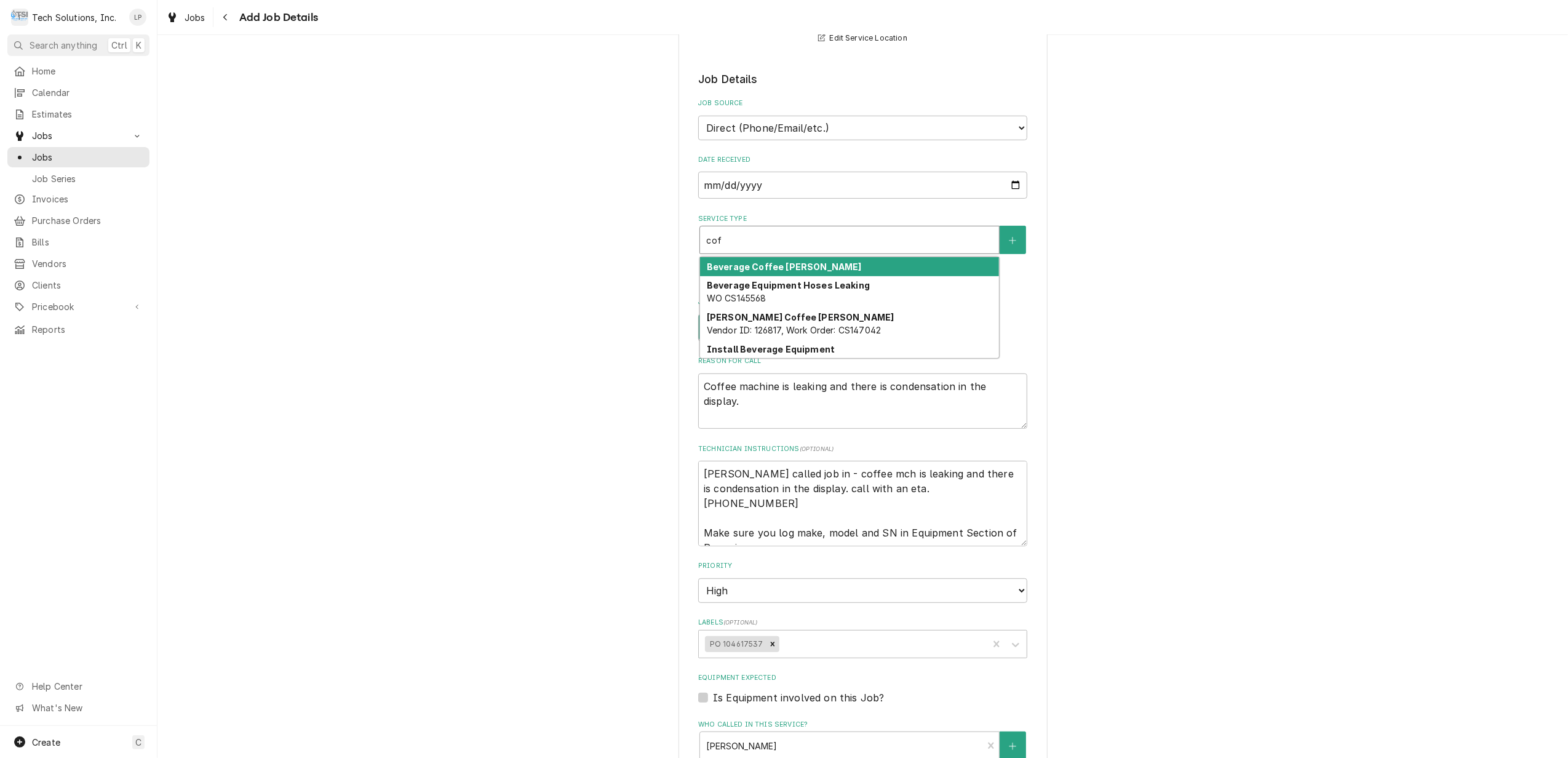
click at [820, 257] on div "Beverage Coffee [PERSON_NAME]" at bounding box center [849, 266] width 299 height 19
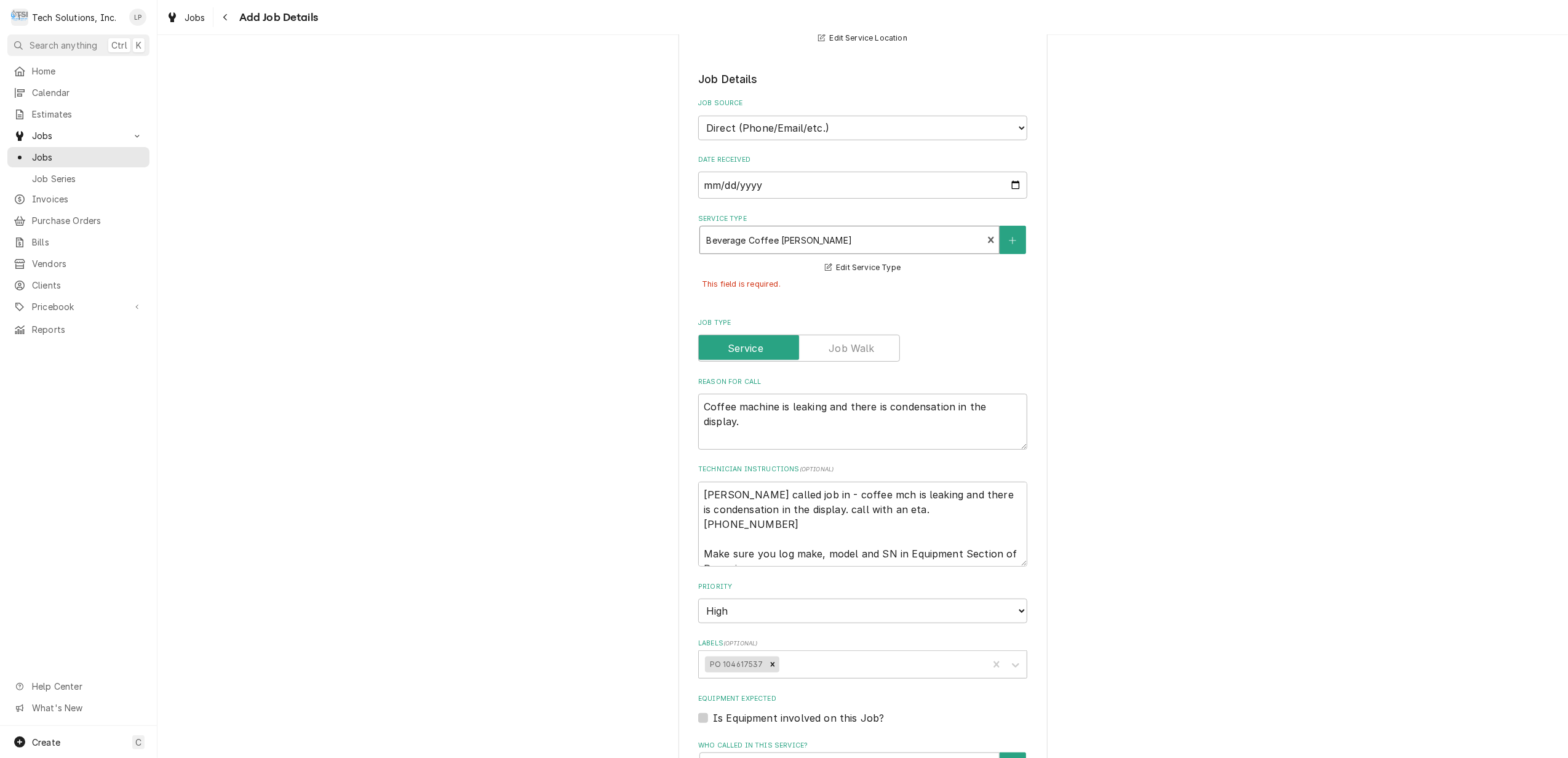
click at [1113, 340] on div "Please provide the following information to create a job: Client Details Client…" at bounding box center [862, 430] width 1411 height 1736
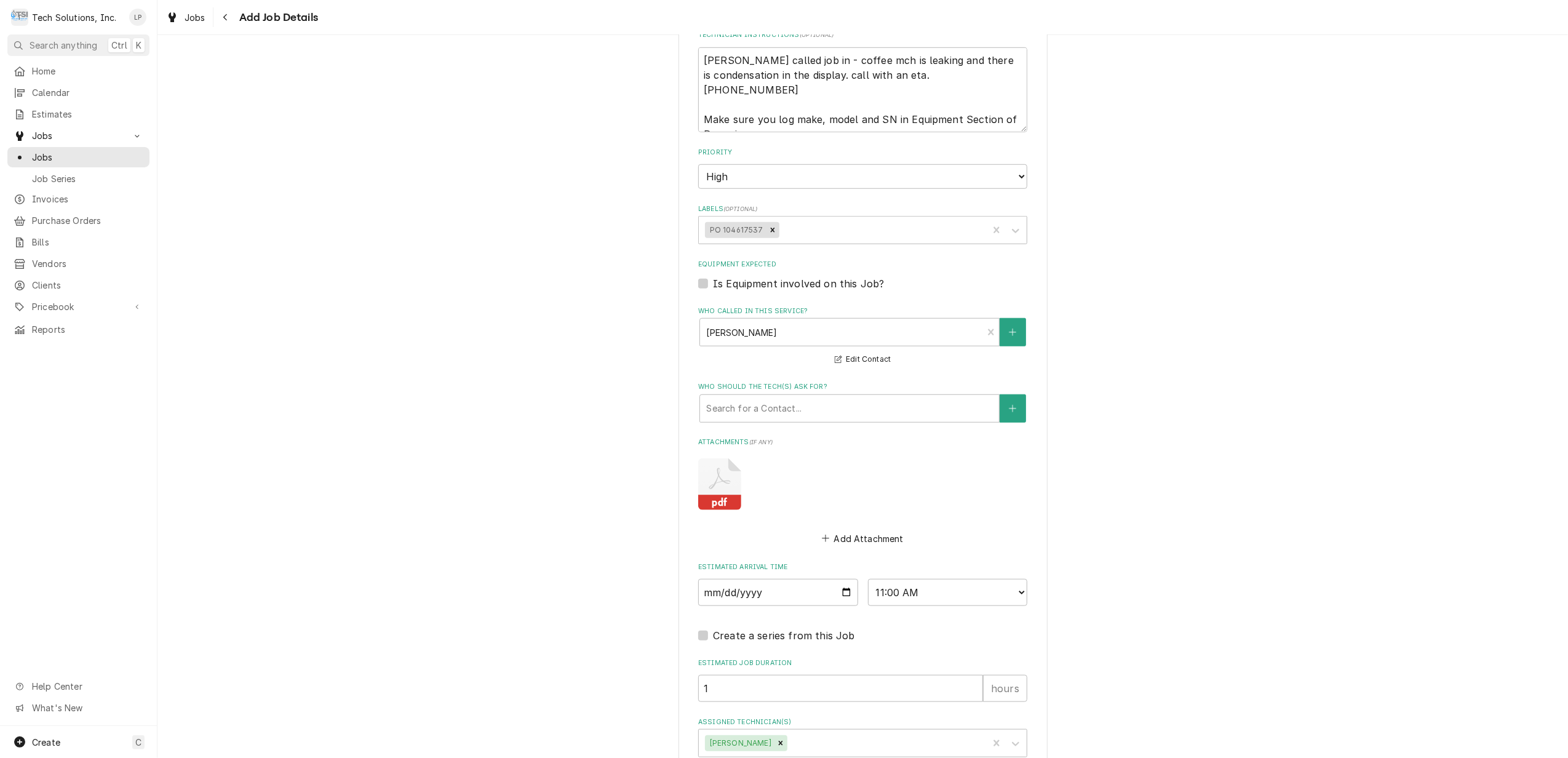
scroll to position [1013, 0]
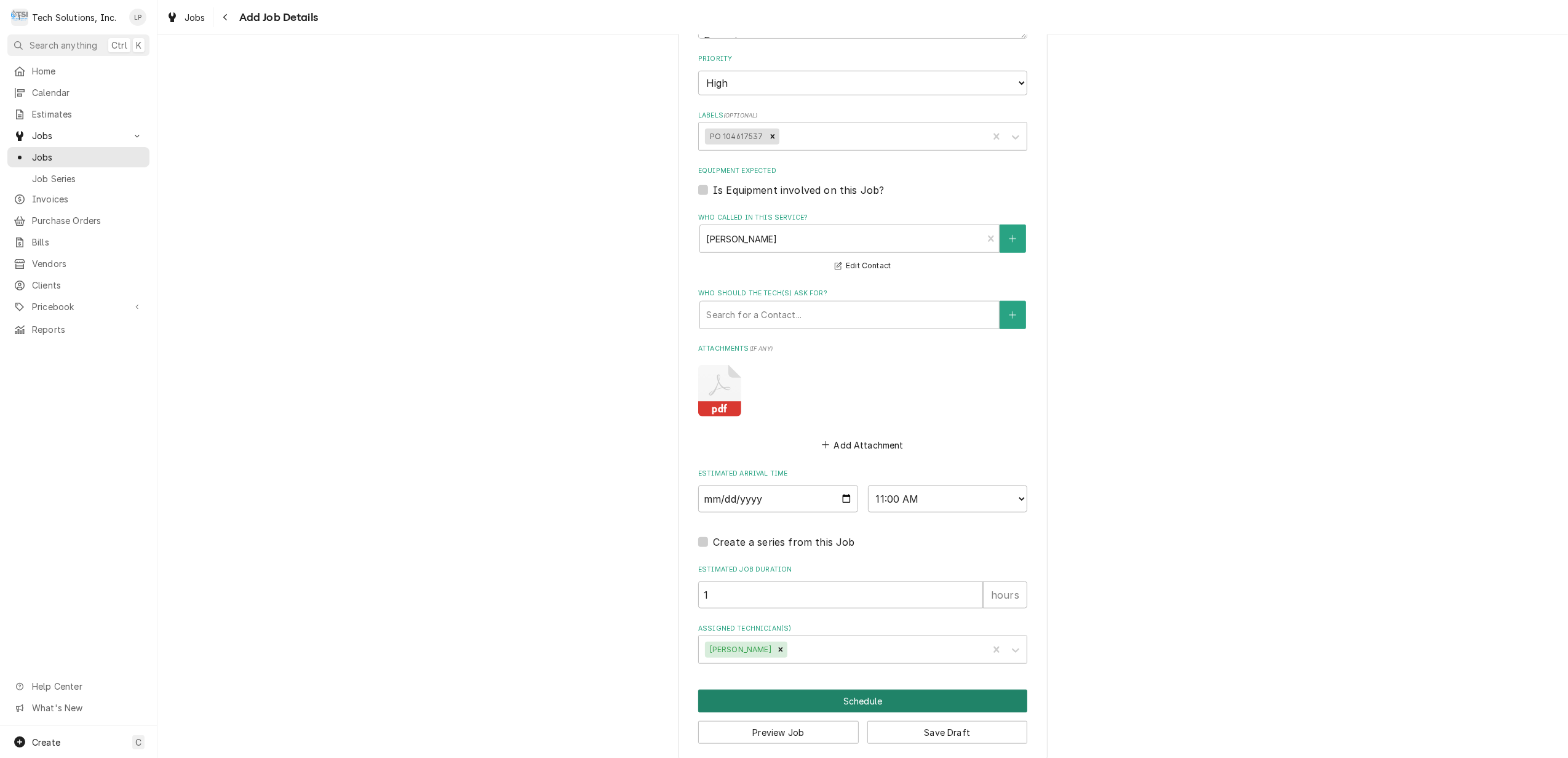
click at [840, 690] on button "Schedule" at bounding box center [862, 701] width 329 height 23
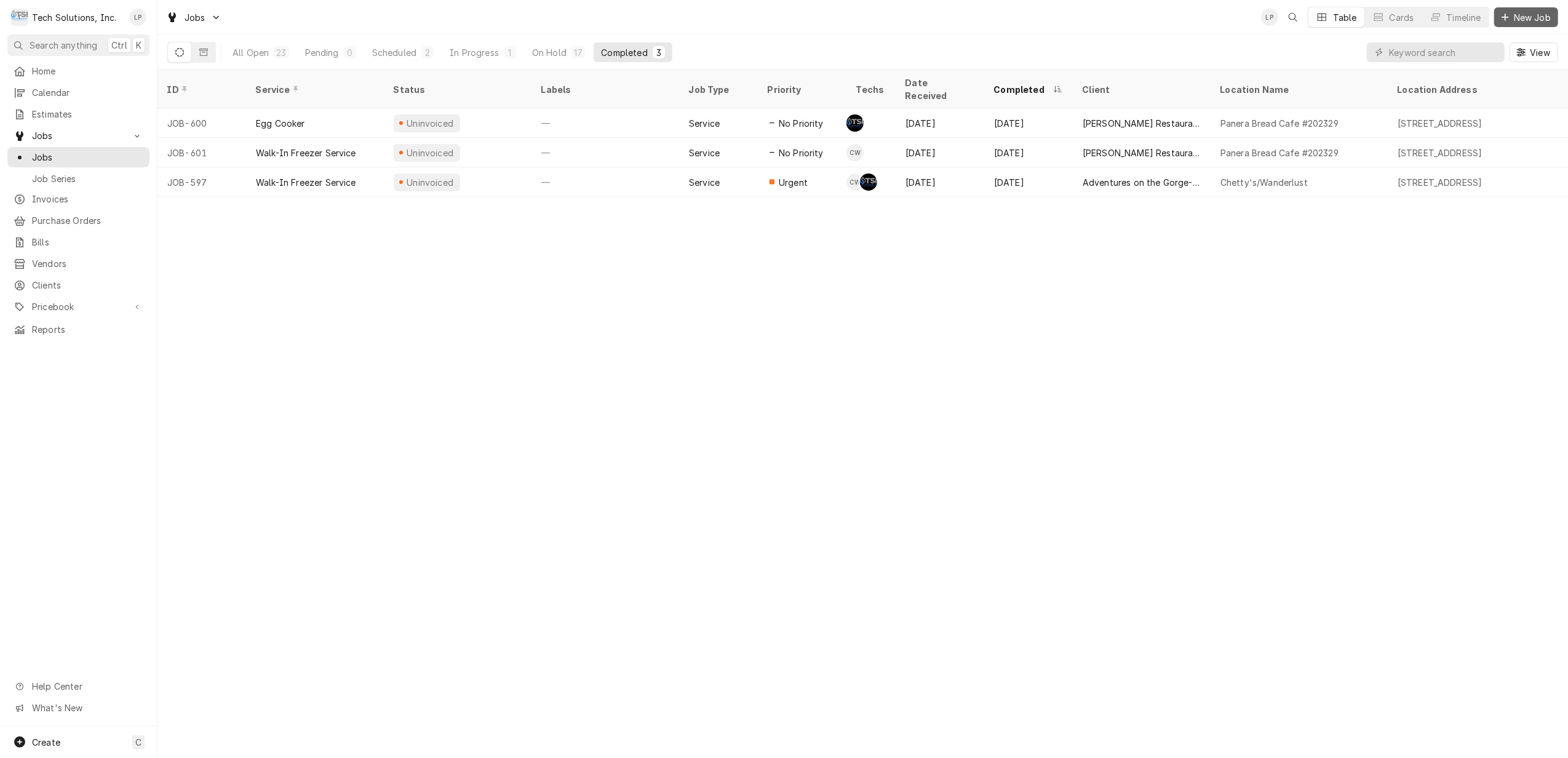
click at [1531, 14] on span "New Job" at bounding box center [1532, 17] width 42 height 13
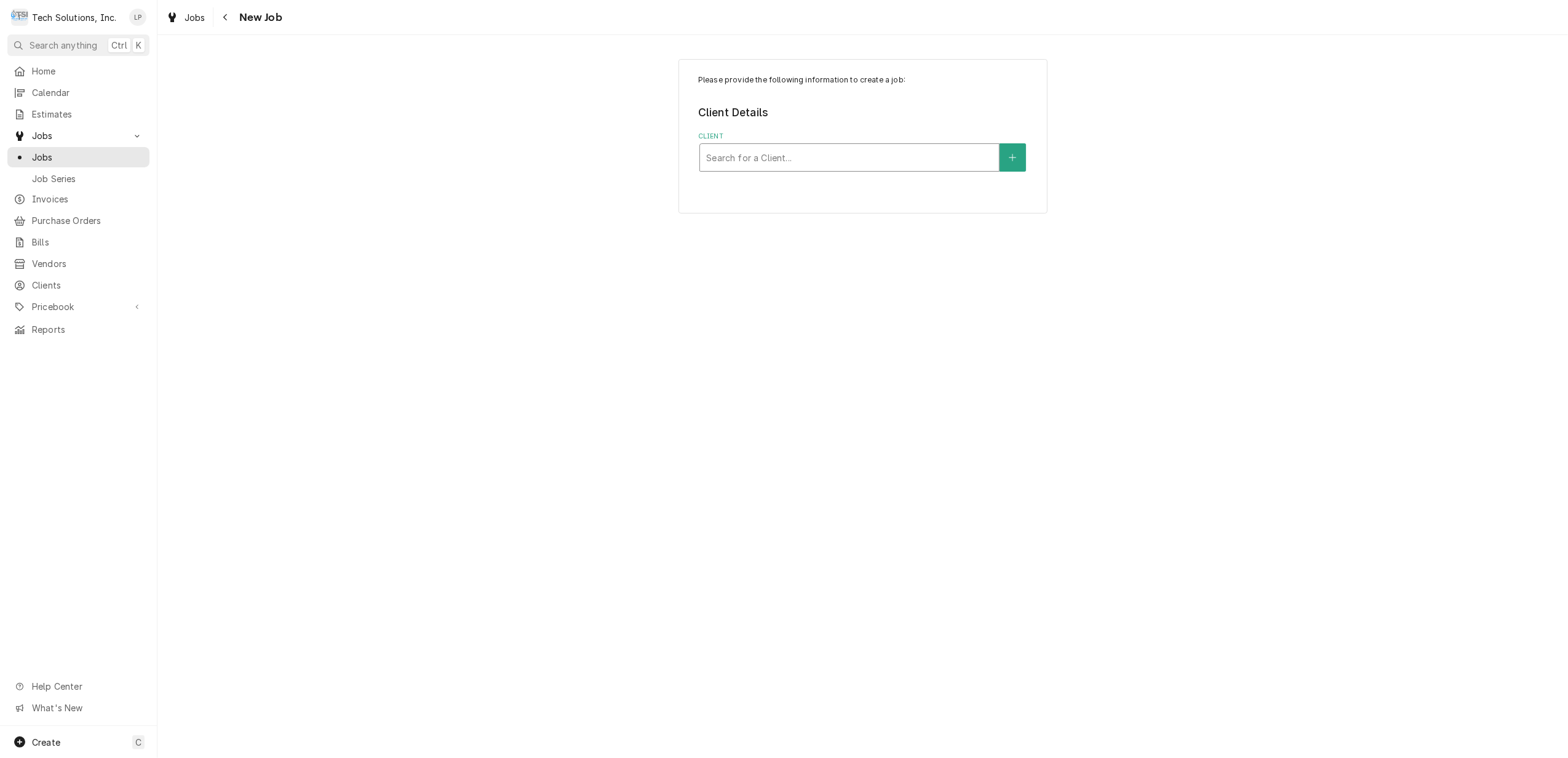
click at [960, 148] on div "Client" at bounding box center [849, 157] width 287 height 22
type input "chic"
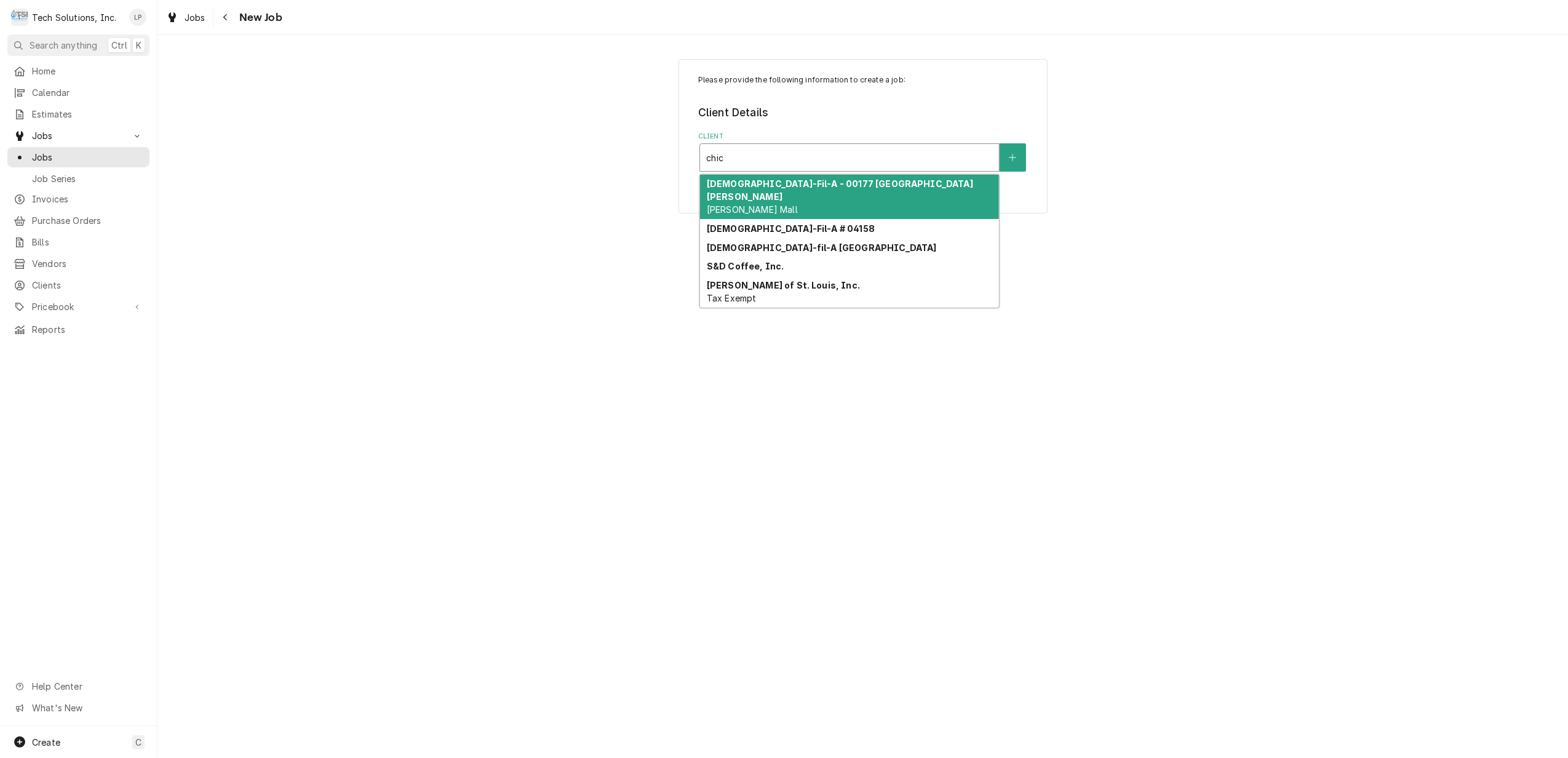
click at [854, 182] on strong "Chick-Fil-A - 00177 Bluefield Mercer Mall" at bounding box center [840, 190] width 267 height 23
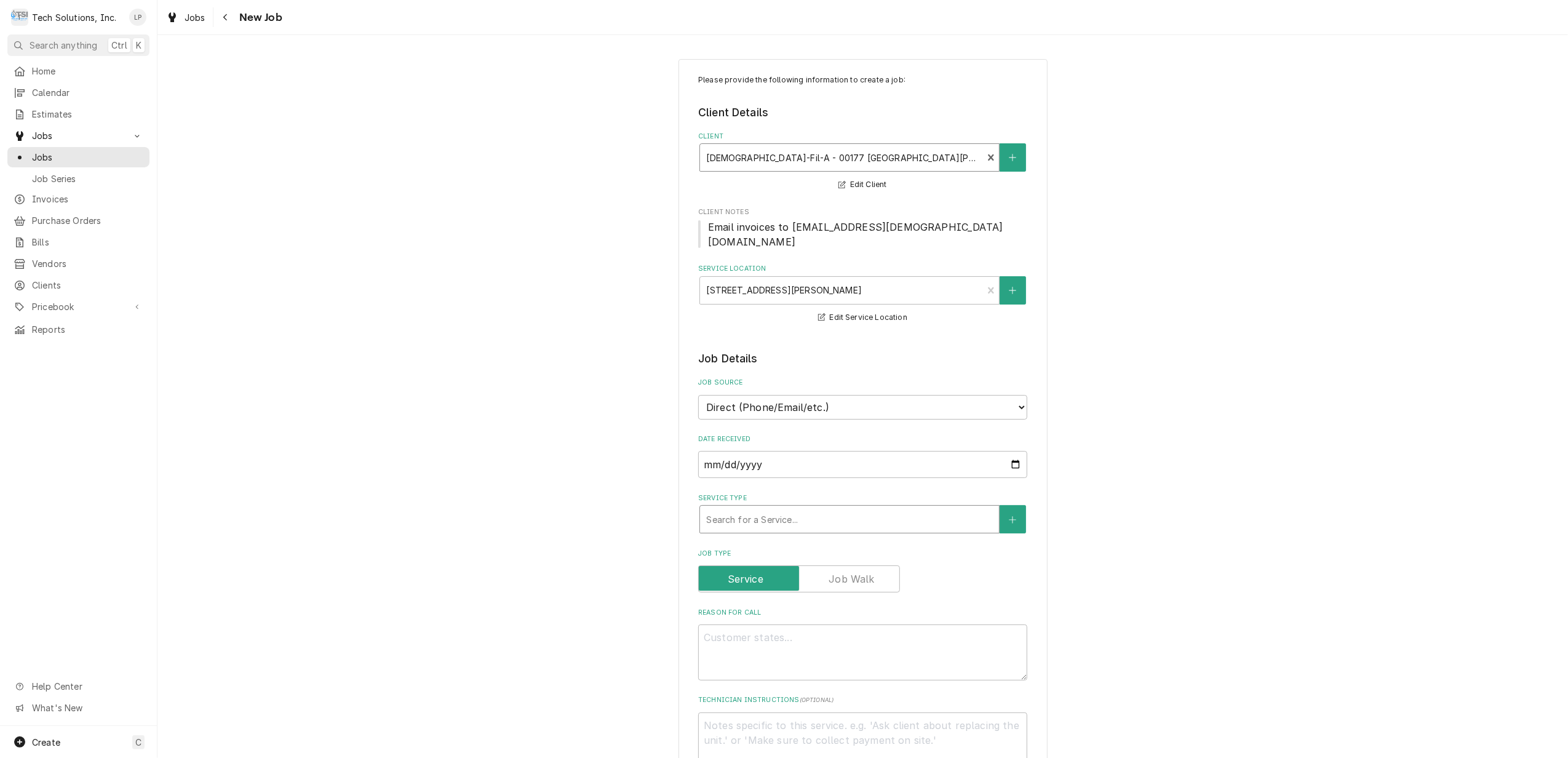
click at [931, 508] on div "Service Type" at bounding box center [849, 519] width 287 height 22
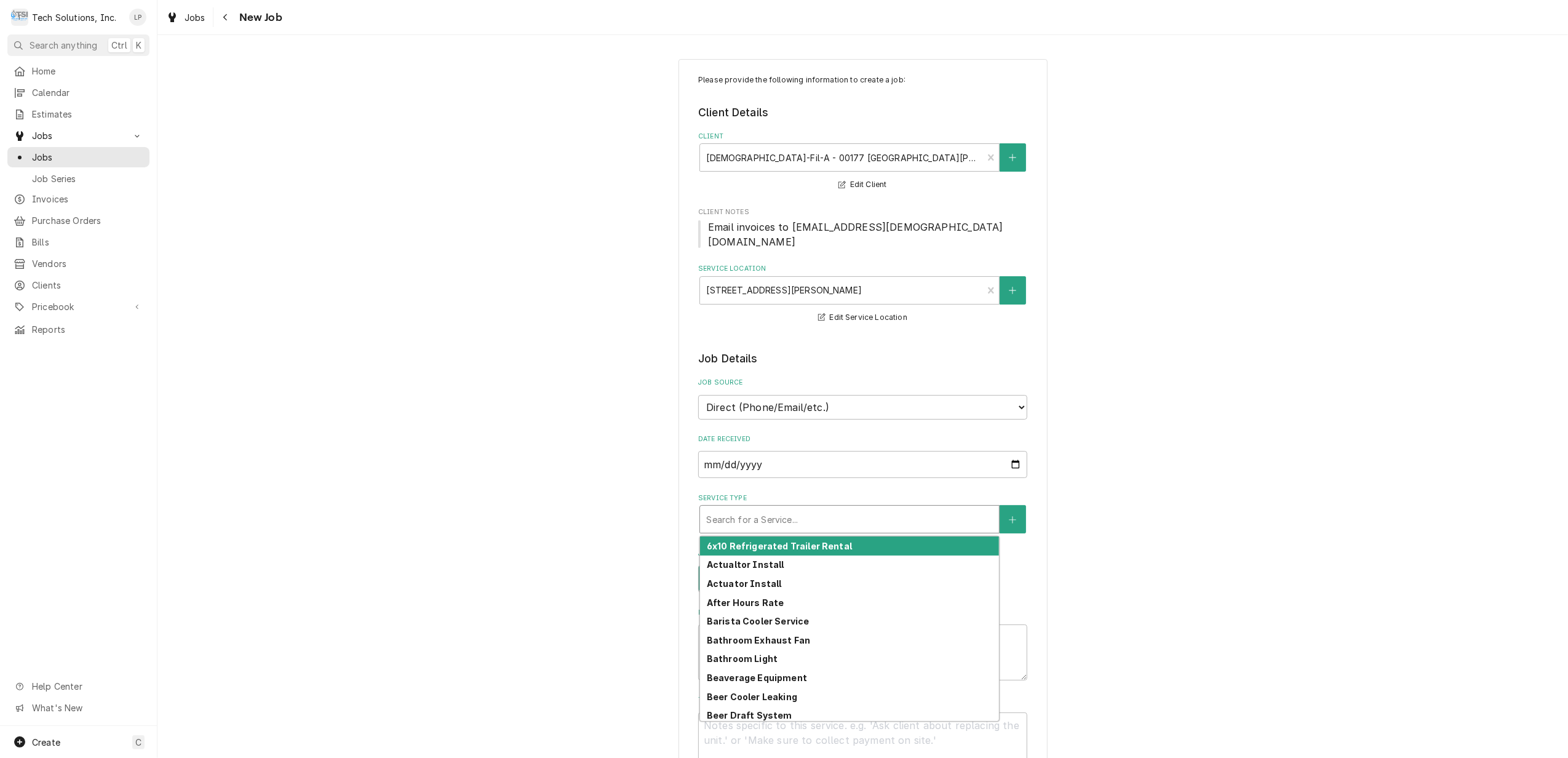
type textarea "x"
type input "g"
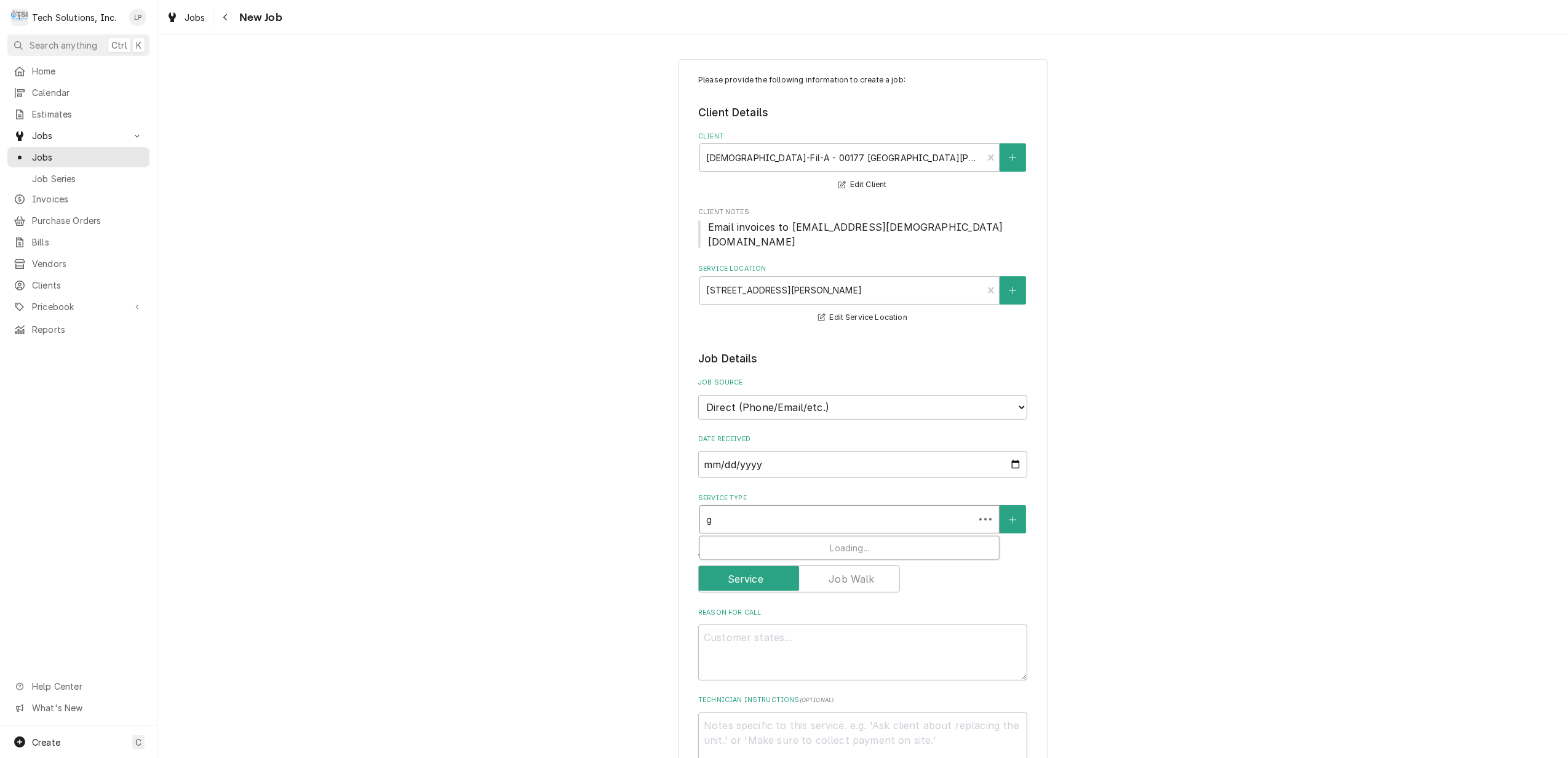
type textarea "x"
type input "gr"
type textarea "x"
type input "gri"
type textarea "x"
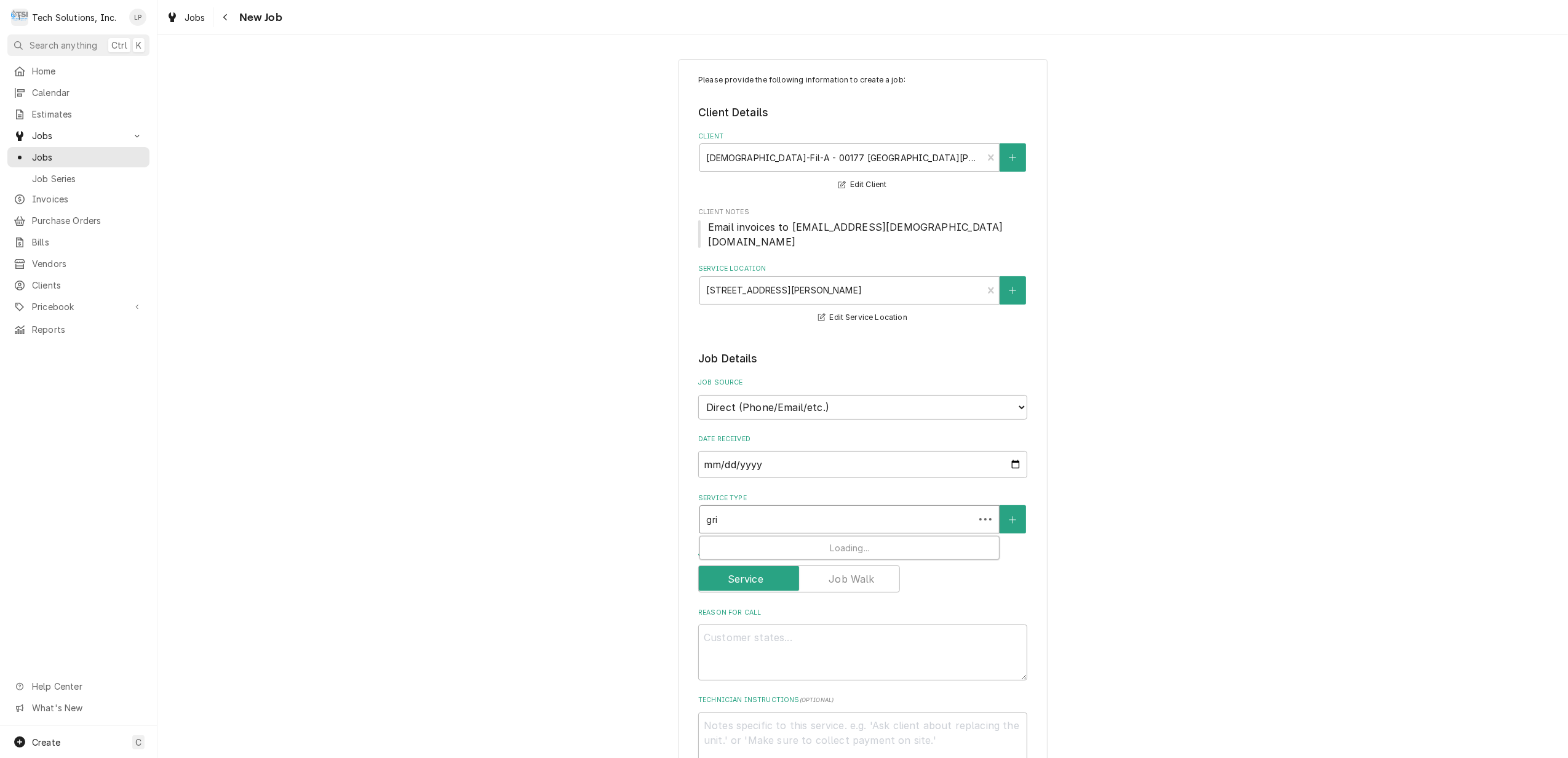
type input "gril"
type textarea "x"
type input "grill"
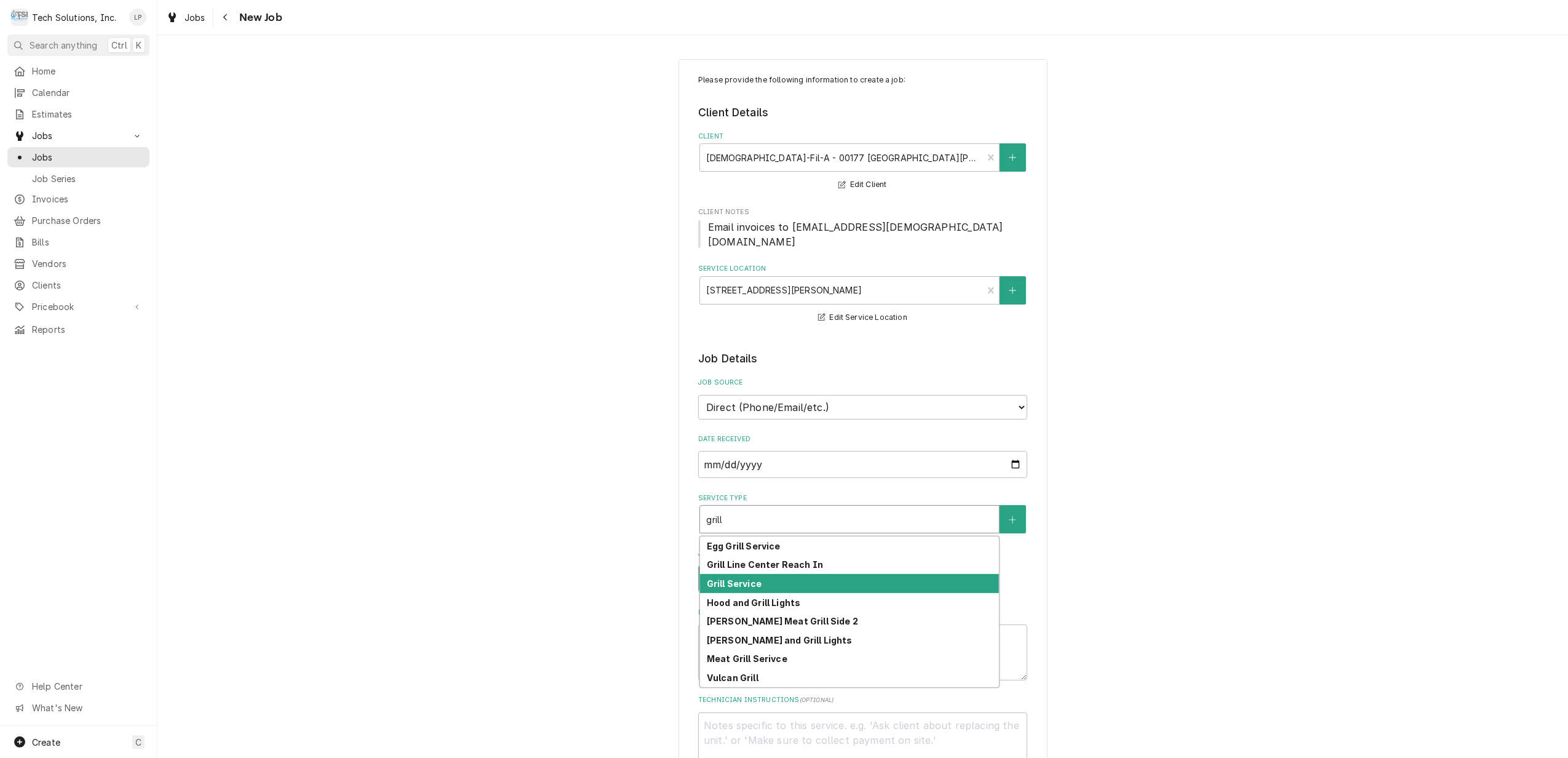
click at [882, 574] on div "Grill Service" at bounding box center [849, 583] width 299 height 19
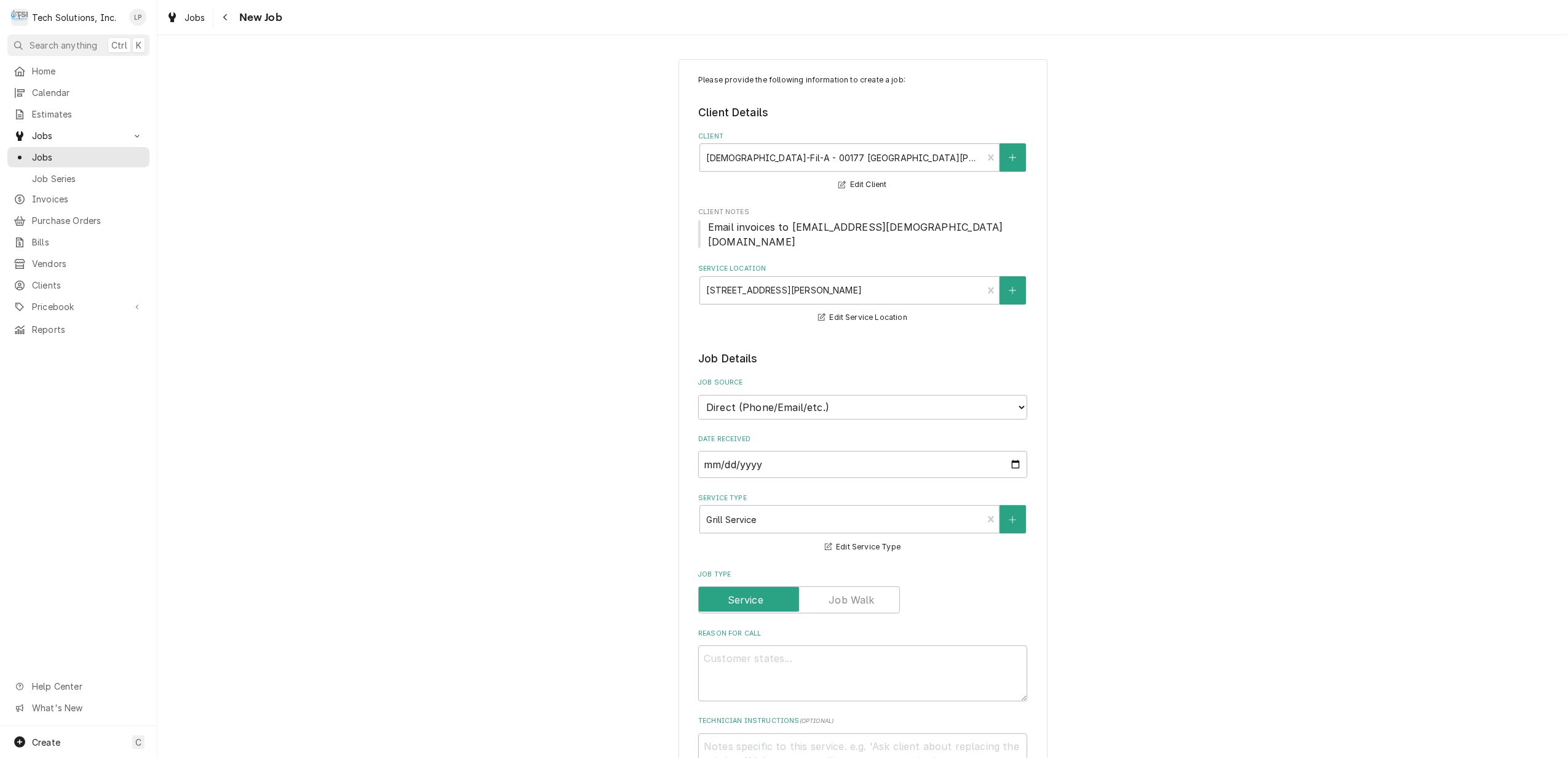
click at [1239, 583] on div "Please provide the following information to create a job: Client Details Client…" at bounding box center [862, 720] width 1411 height 1345
click at [909, 645] on textarea "Reason For Call" at bounding box center [862, 673] width 329 height 56
type textarea "x"
type textarea "G"
type textarea "x"
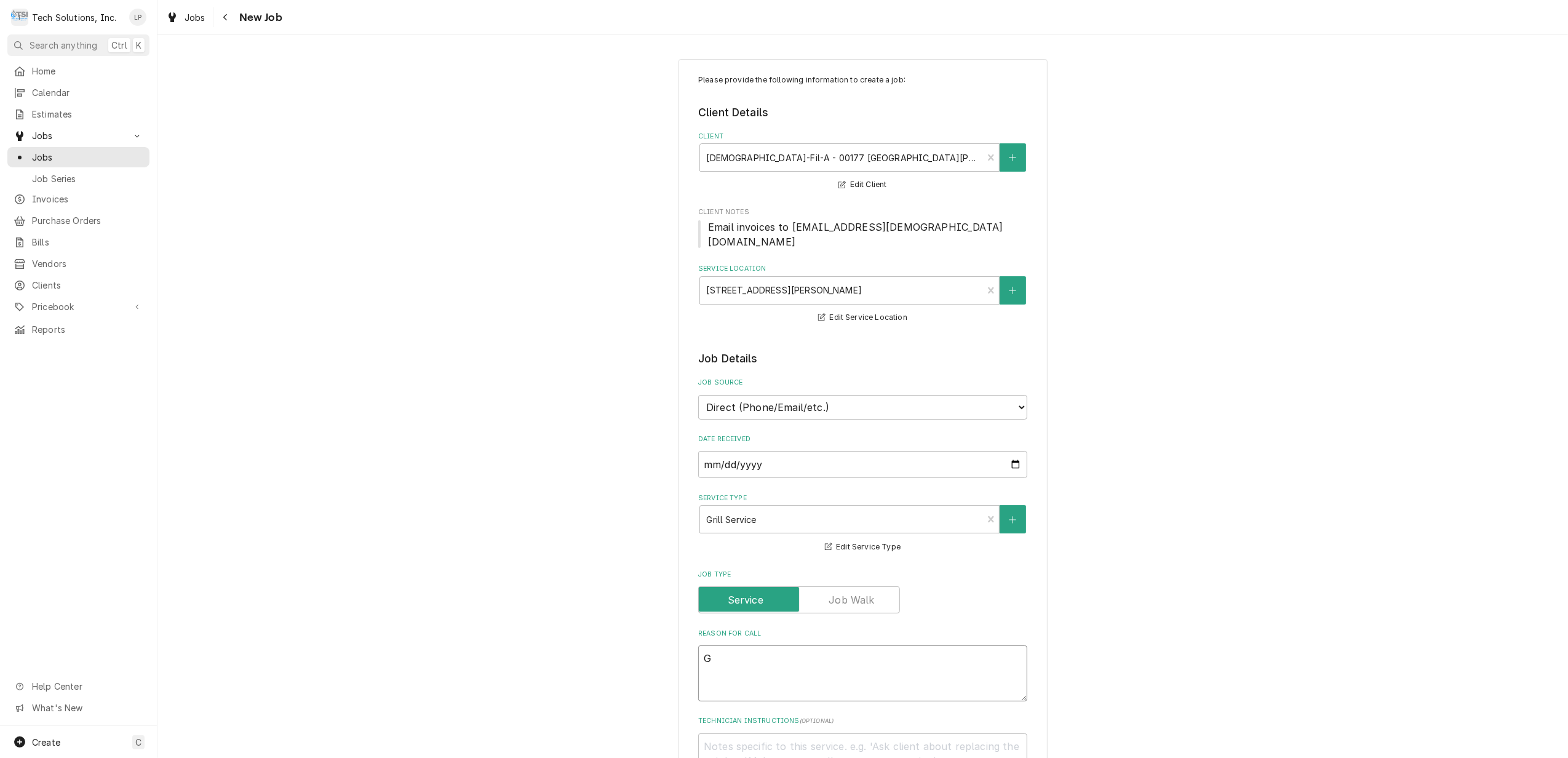
type textarea "Ga"
type textarea "x"
type textarea "Gar"
type textarea "x"
type textarea "Garl"
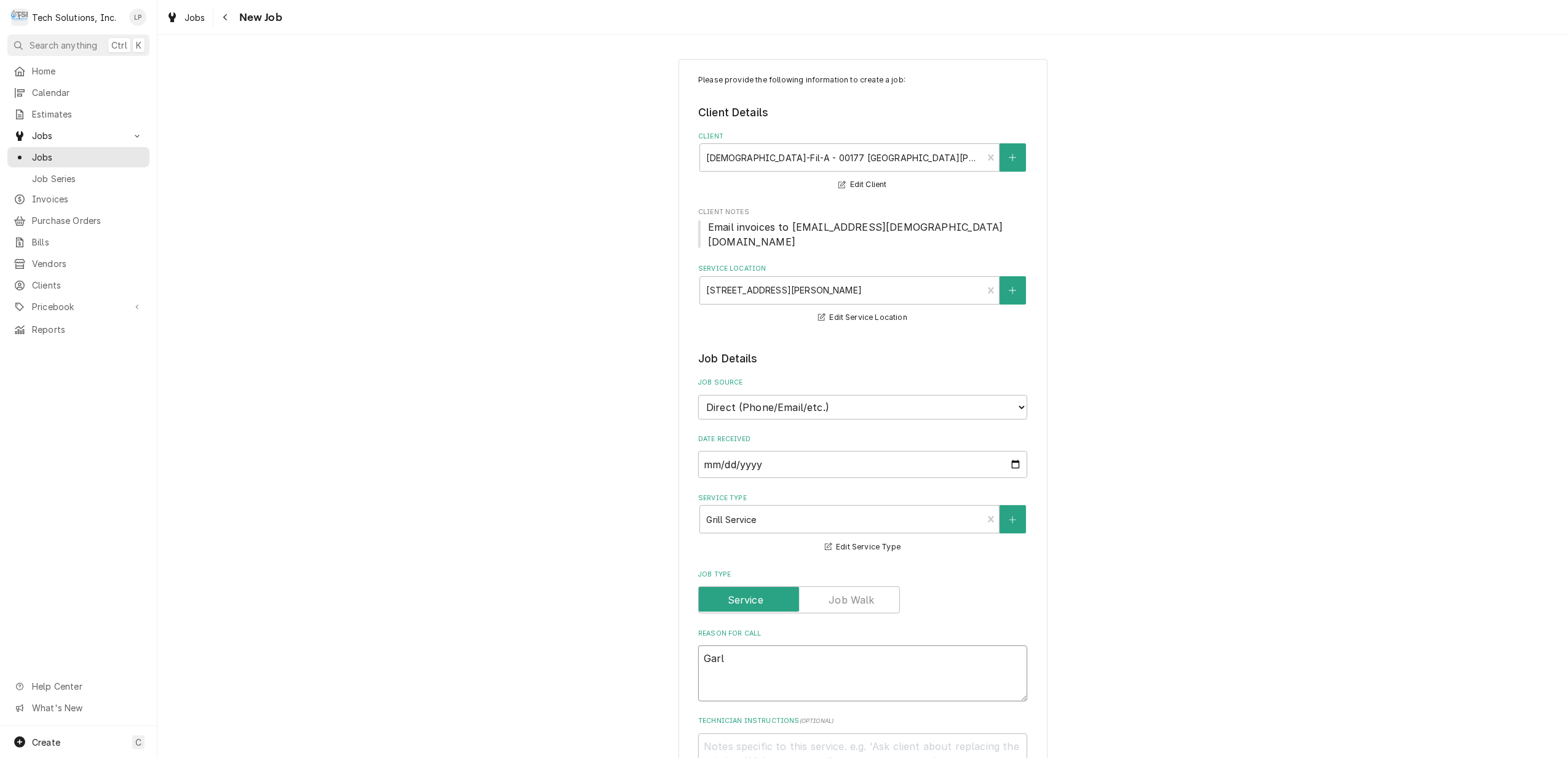
type textarea "x"
type textarea "Garla"
type textarea "x"
type textarea "Garlan"
type textarea "x"
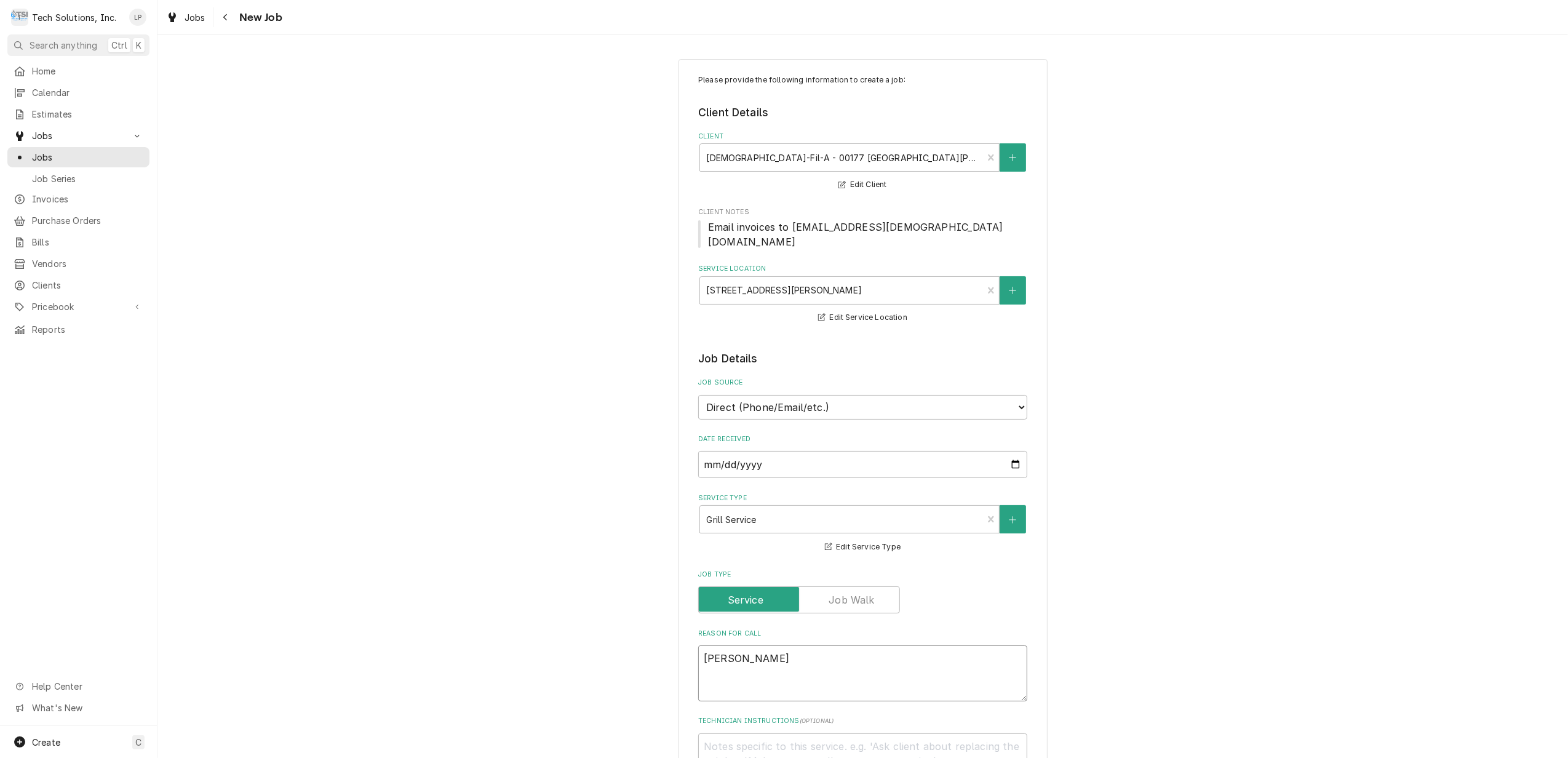
type textarea "Garland"
type textarea "x"
type textarea "Garland"
type textarea "x"
type textarea "Garland G"
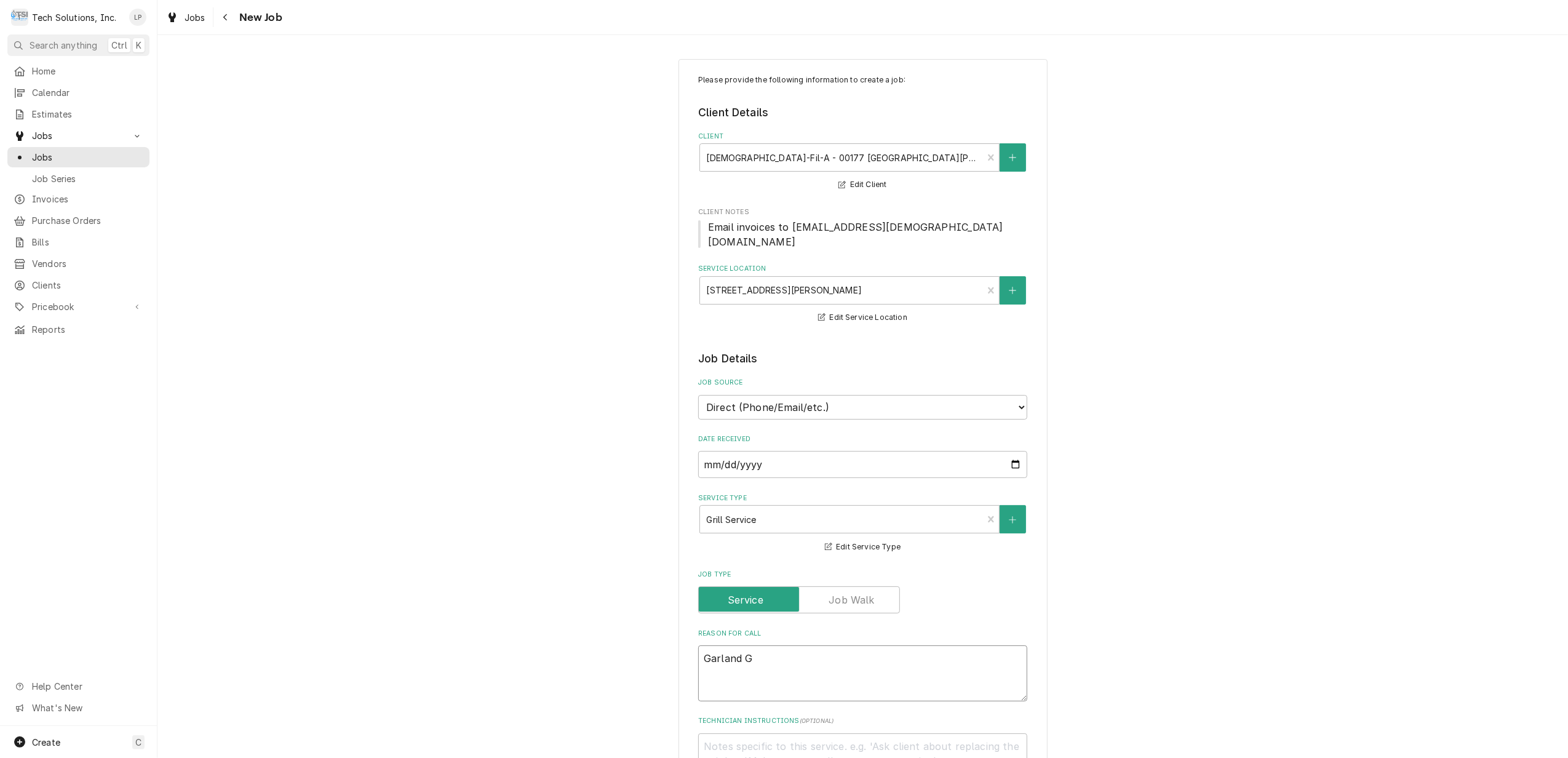
type textarea "x"
type textarea "Garland Gr"
type textarea "x"
type textarea "Garland Gri"
type textarea "x"
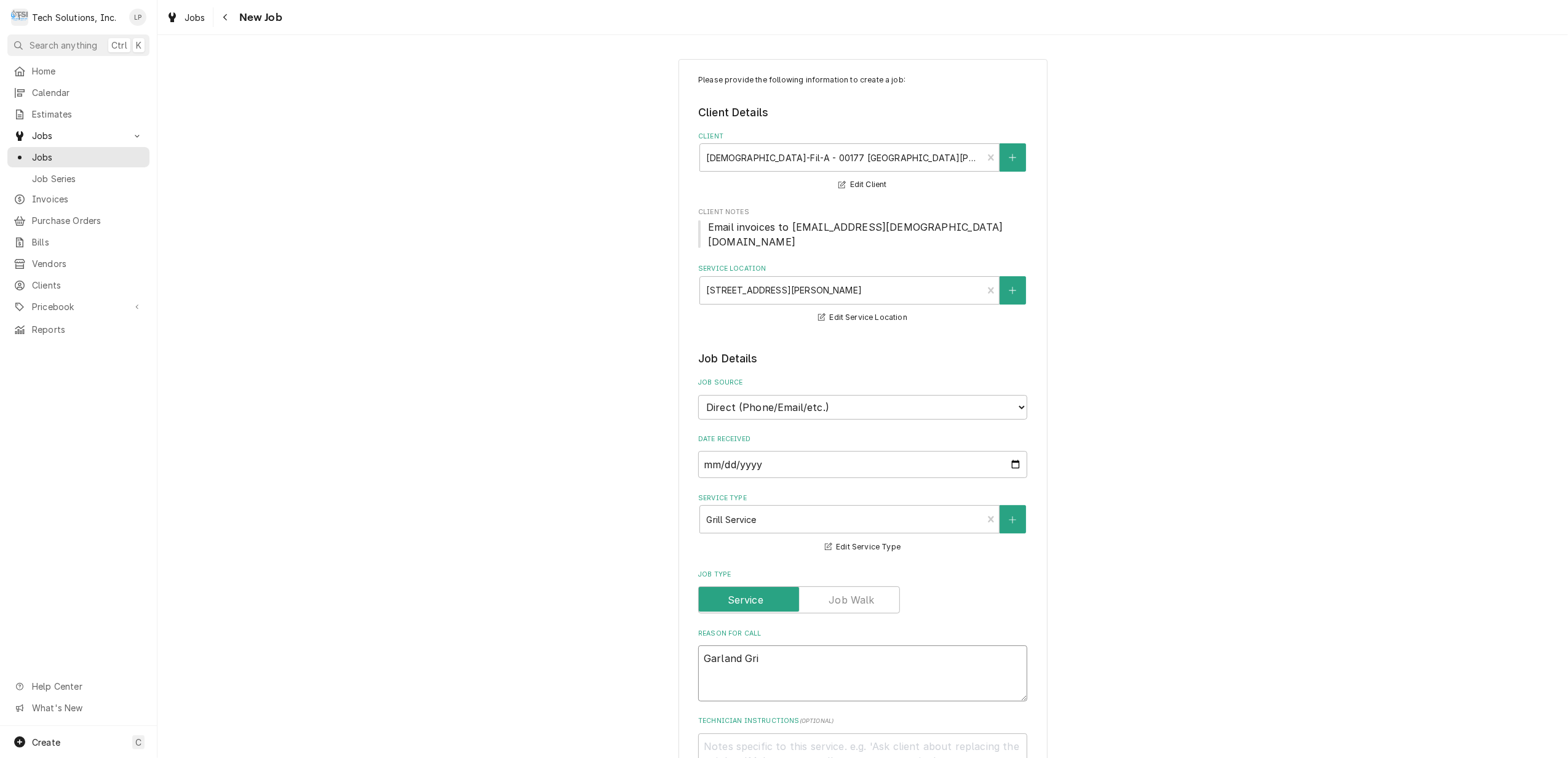
type textarea "Garland Gril"
type textarea "x"
type textarea "Garland Grill"
type textarea "x"
type textarea "Garland Grill"
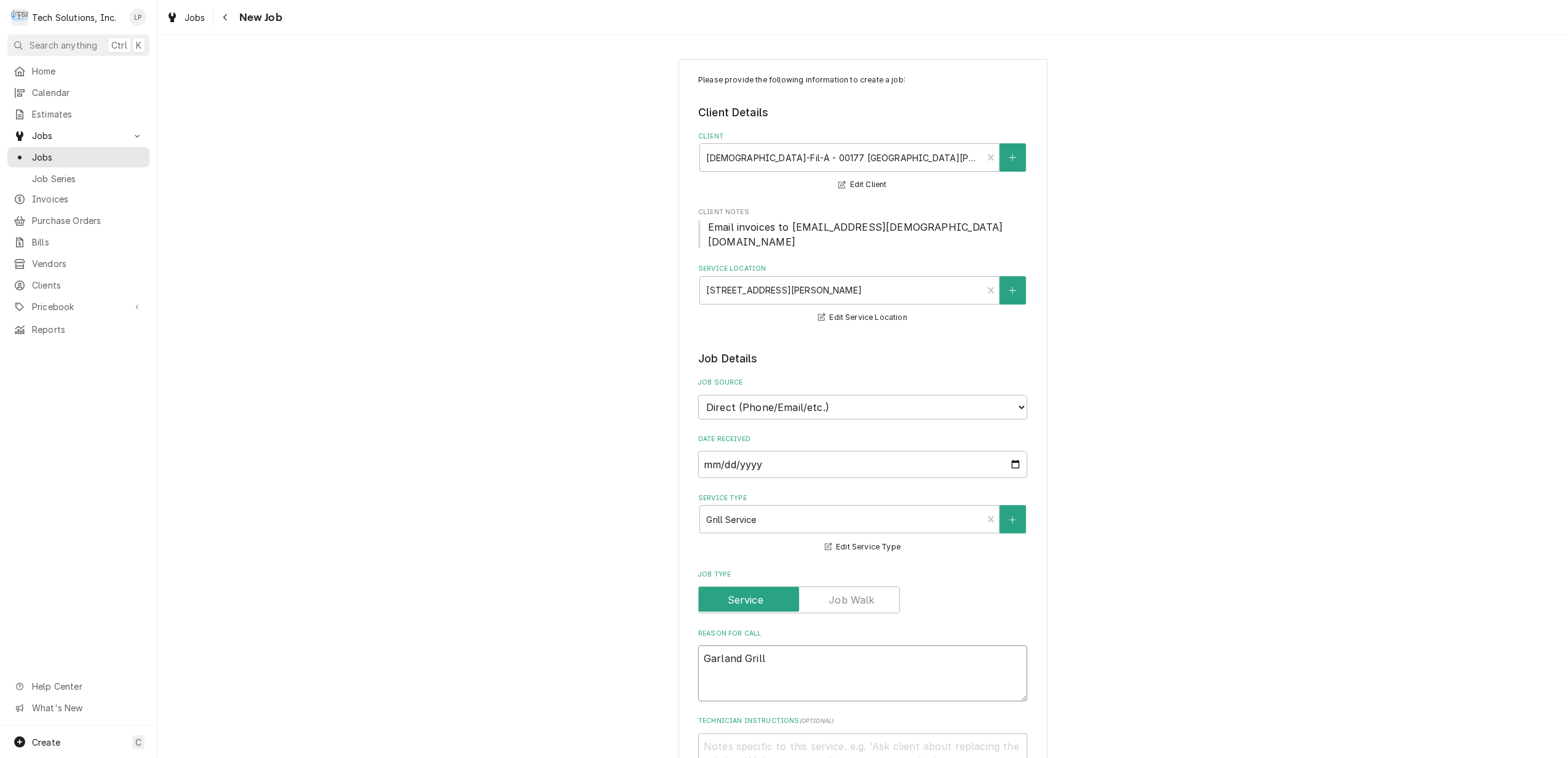
type textarea "x"
type textarea "Garland Grill n"
type textarea "x"
type textarea "Garland Grill no"
type textarea "x"
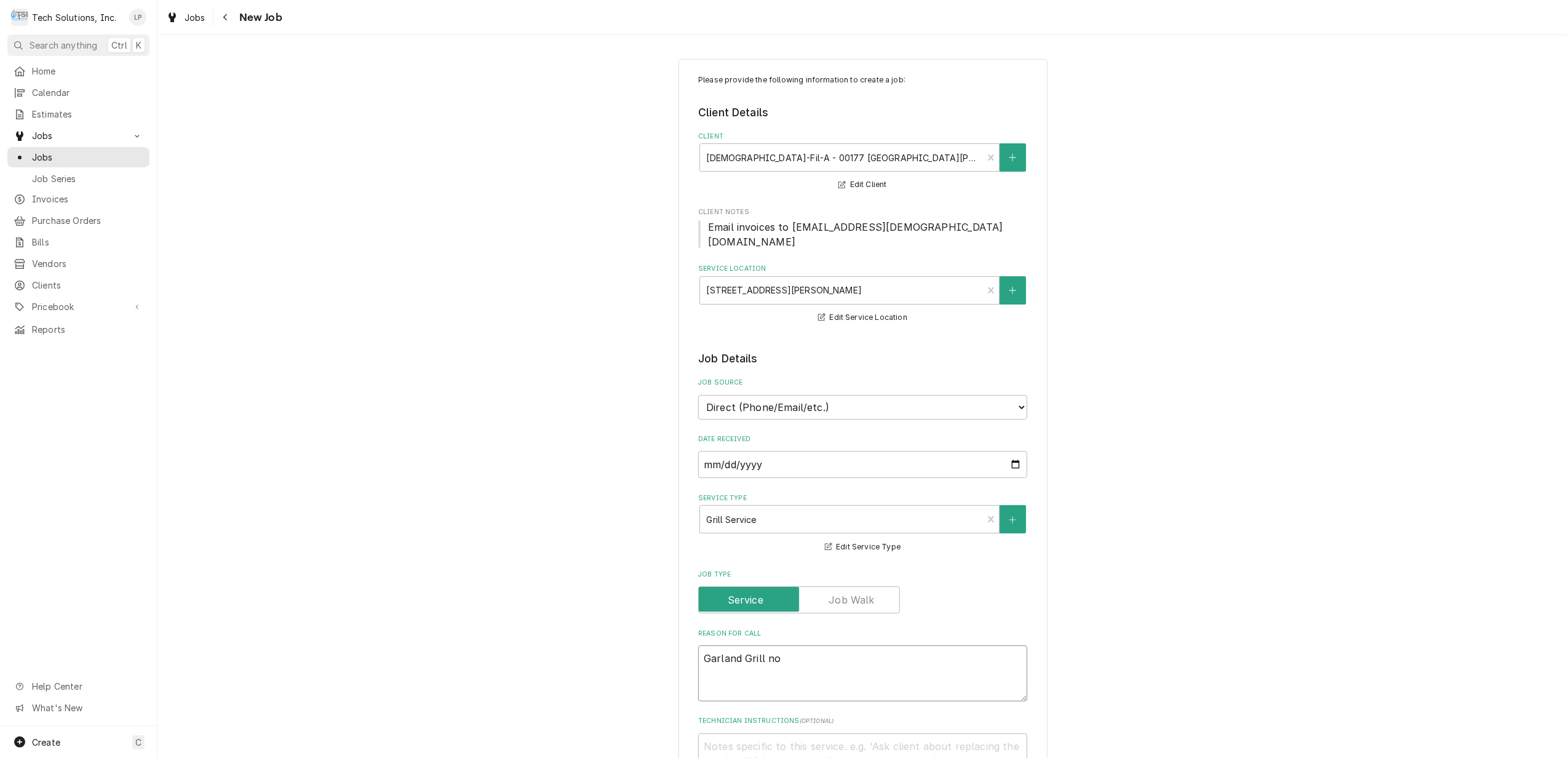
type textarea "Garland Grill not"
type textarea "x"
type textarea "Garland Grill not"
type textarea "x"
type textarea "Garland Grill not w"
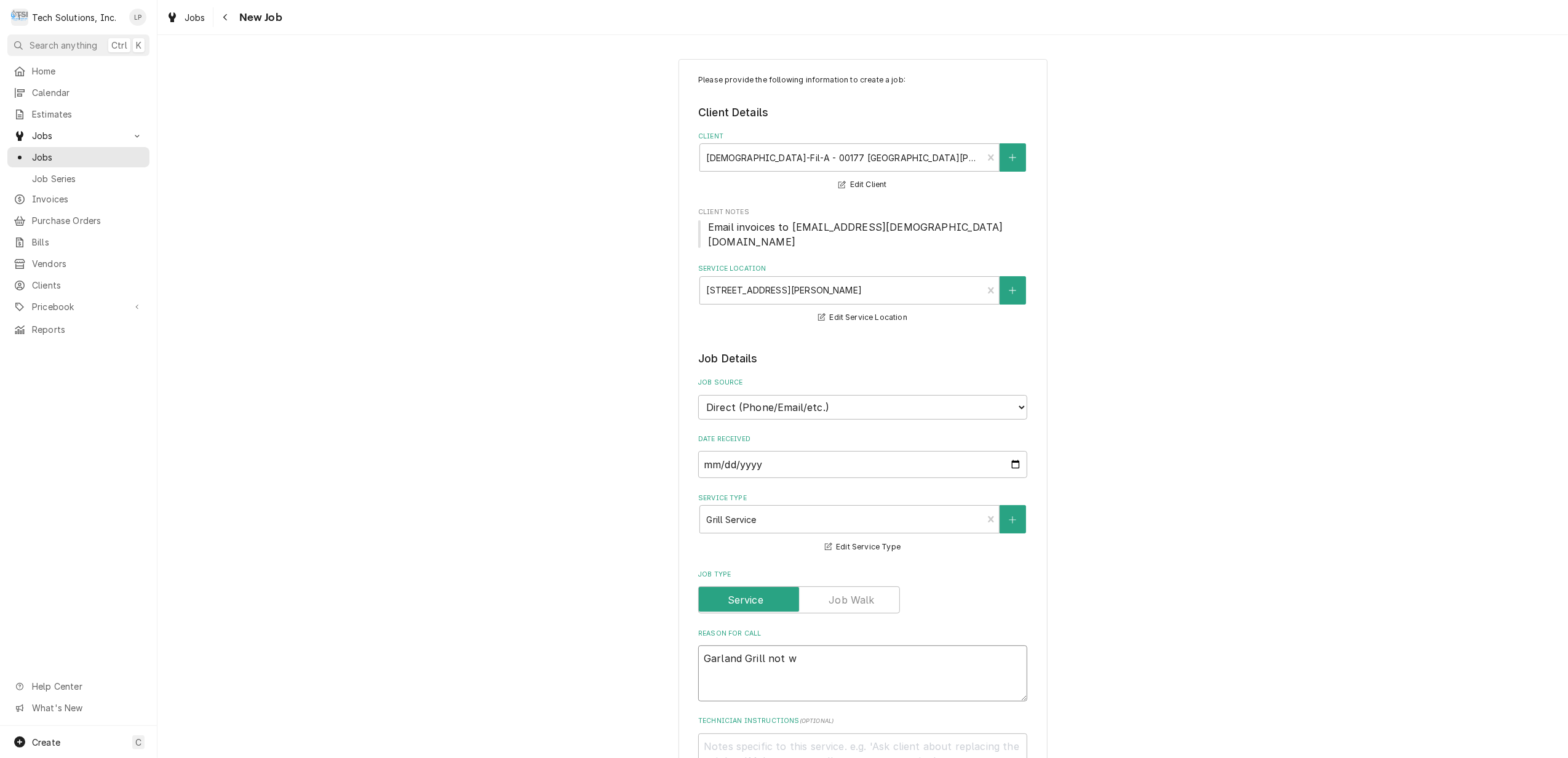
type textarea "x"
type textarea "Garland Grill not wo"
type textarea "x"
type textarea "Garland Grill not wor"
type textarea "x"
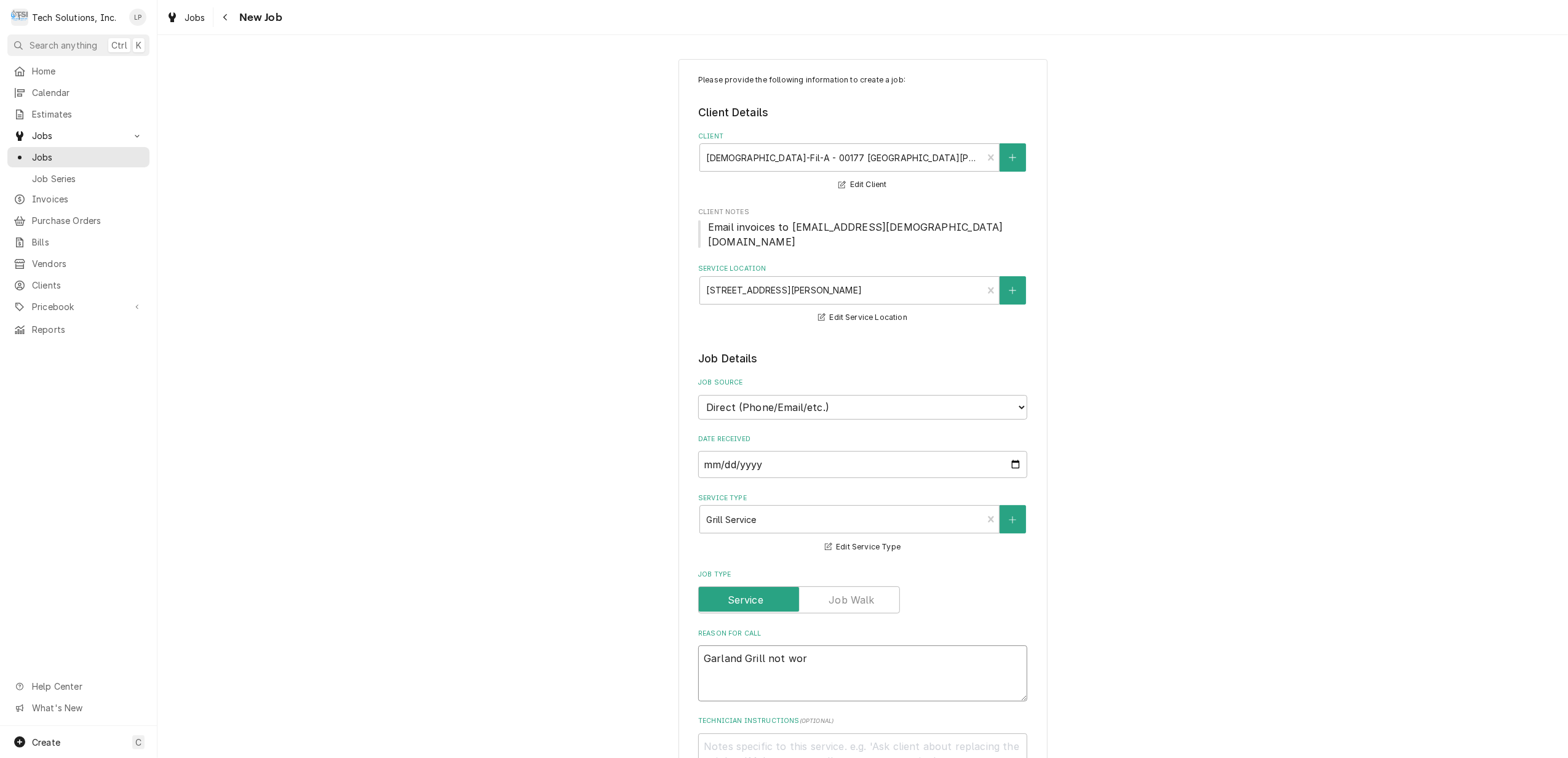
type textarea "Garland Grill not work"
type textarea "x"
type textarea "Garland Grill not worki"
type textarea "x"
type textarea "Garland Grill not workin"
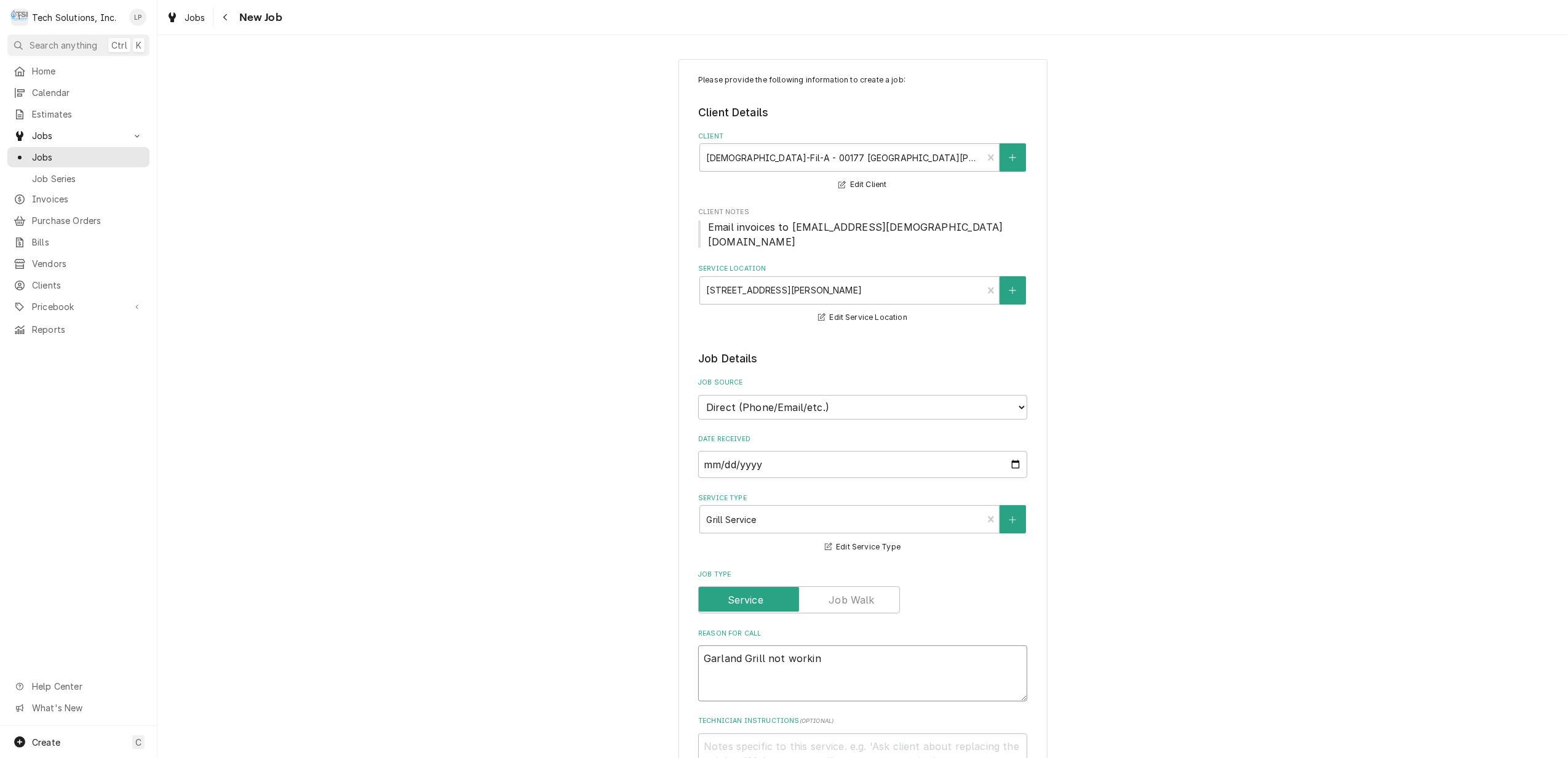
type textarea "x"
type textarea "Garland Grill not working"
type textarea "x"
type textarea "Garland Grill not working"
type textarea "x"
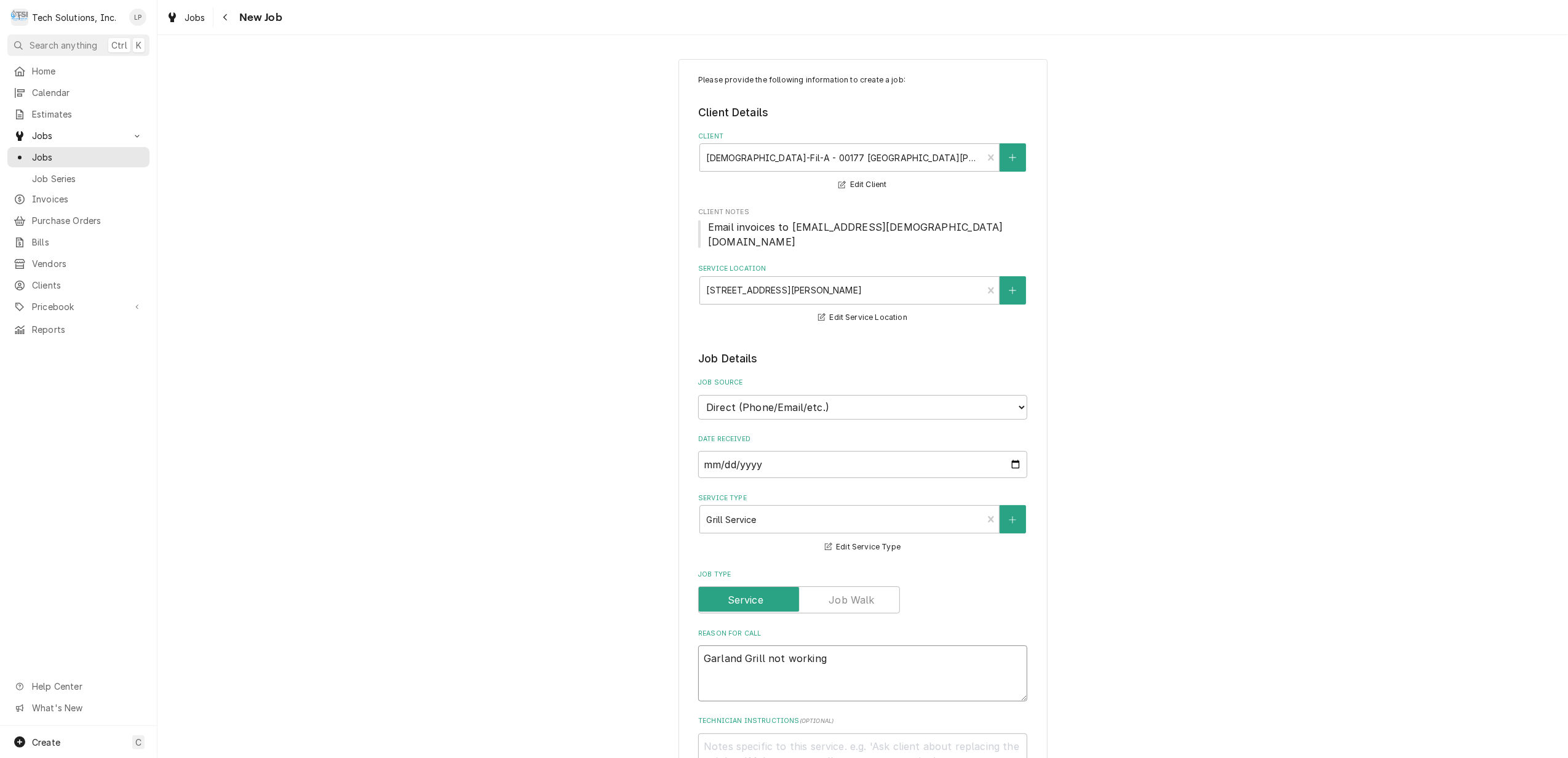
type textarea "Garland Grill not working c"
type textarea "x"
type textarea "Garland Grill not working co"
type textarea "x"
type textarea "Garland Grill not working cor"
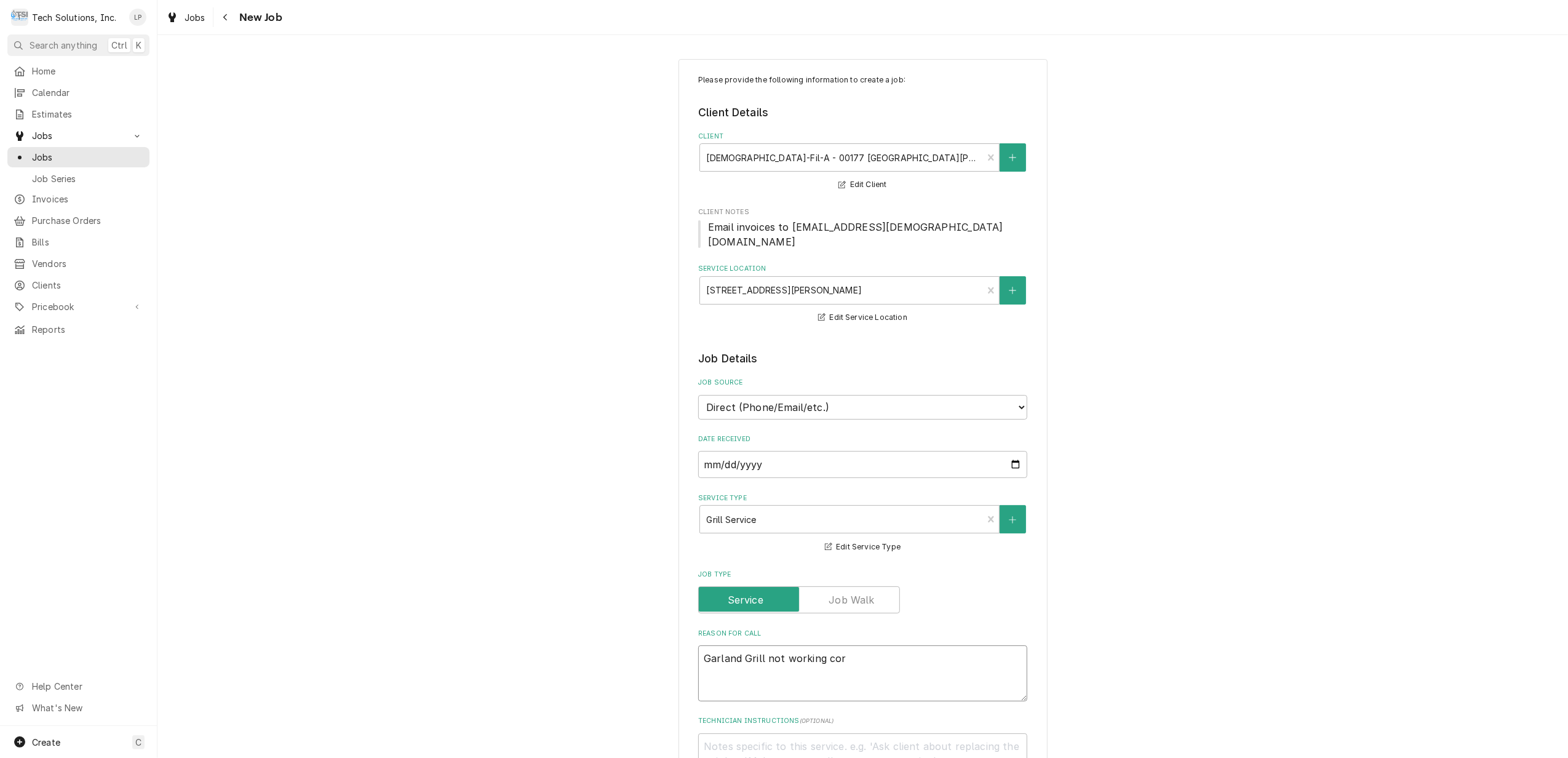
type textarea "x"
type textarea "Garland Grill not working corr"
type textarea "x"
type textarea "Garland Grill not working corre"
type textarea "x"
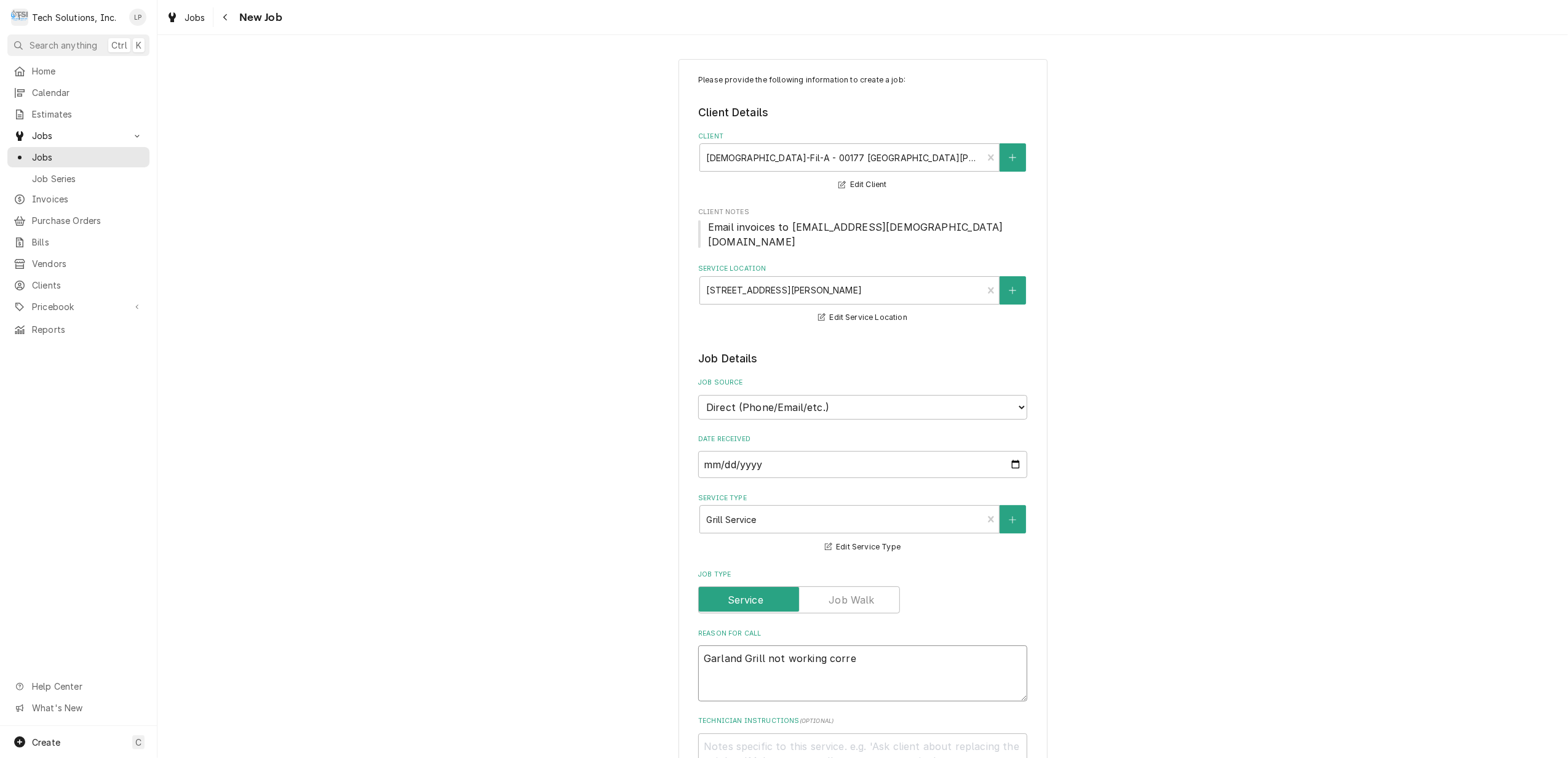
type textarea "Garland Grill not working correc"
type textarea "x"
type textarea "Garland Grill not working correct"
type textarea "x"
type textarea "Garland Grill not working correctl"
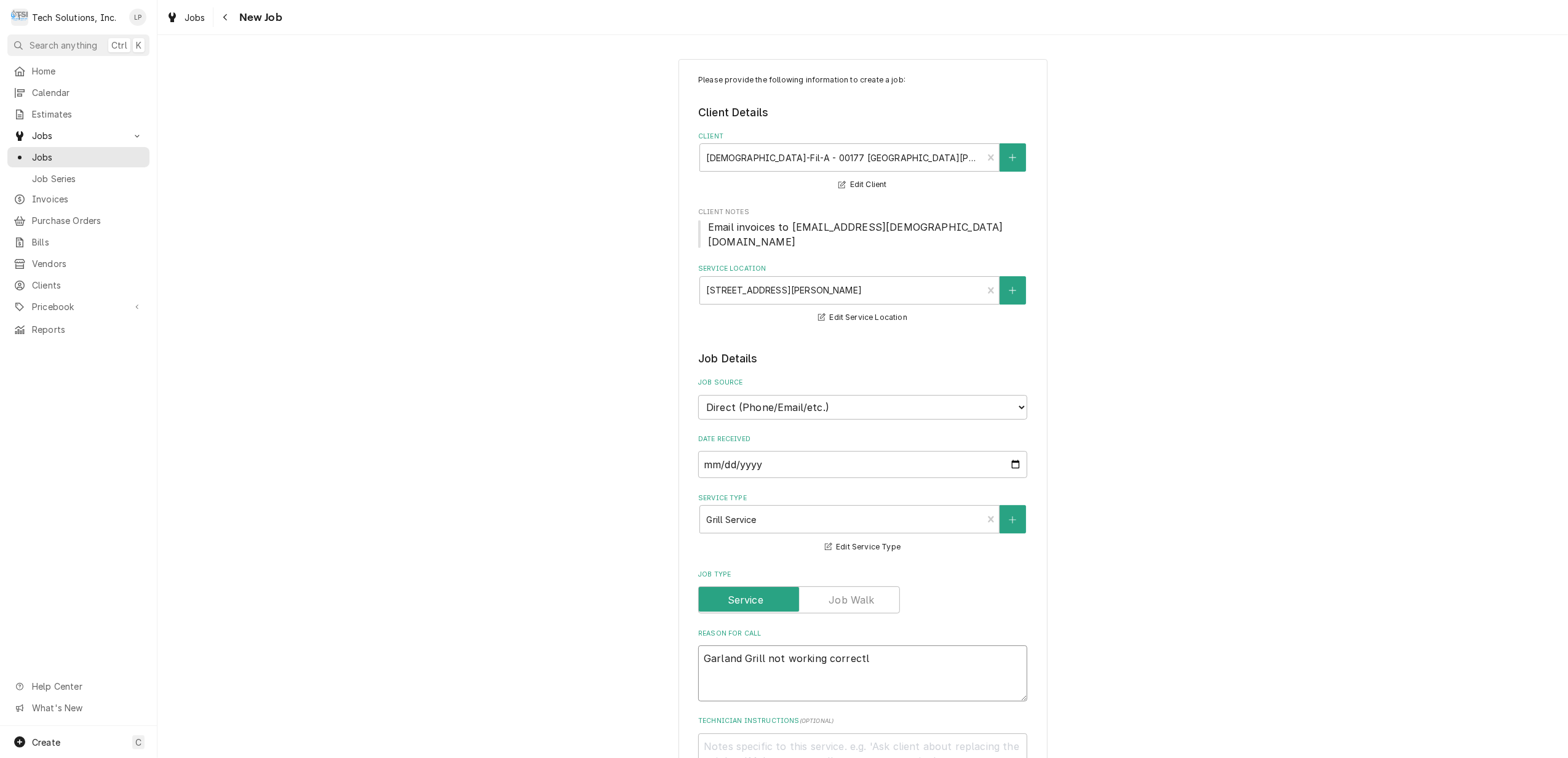
type textarea "x"
type textarea "Garland Grill not working correctly"
type textarea "x"
type textarea "Garland Grill not working correctly"
type textarea "x"
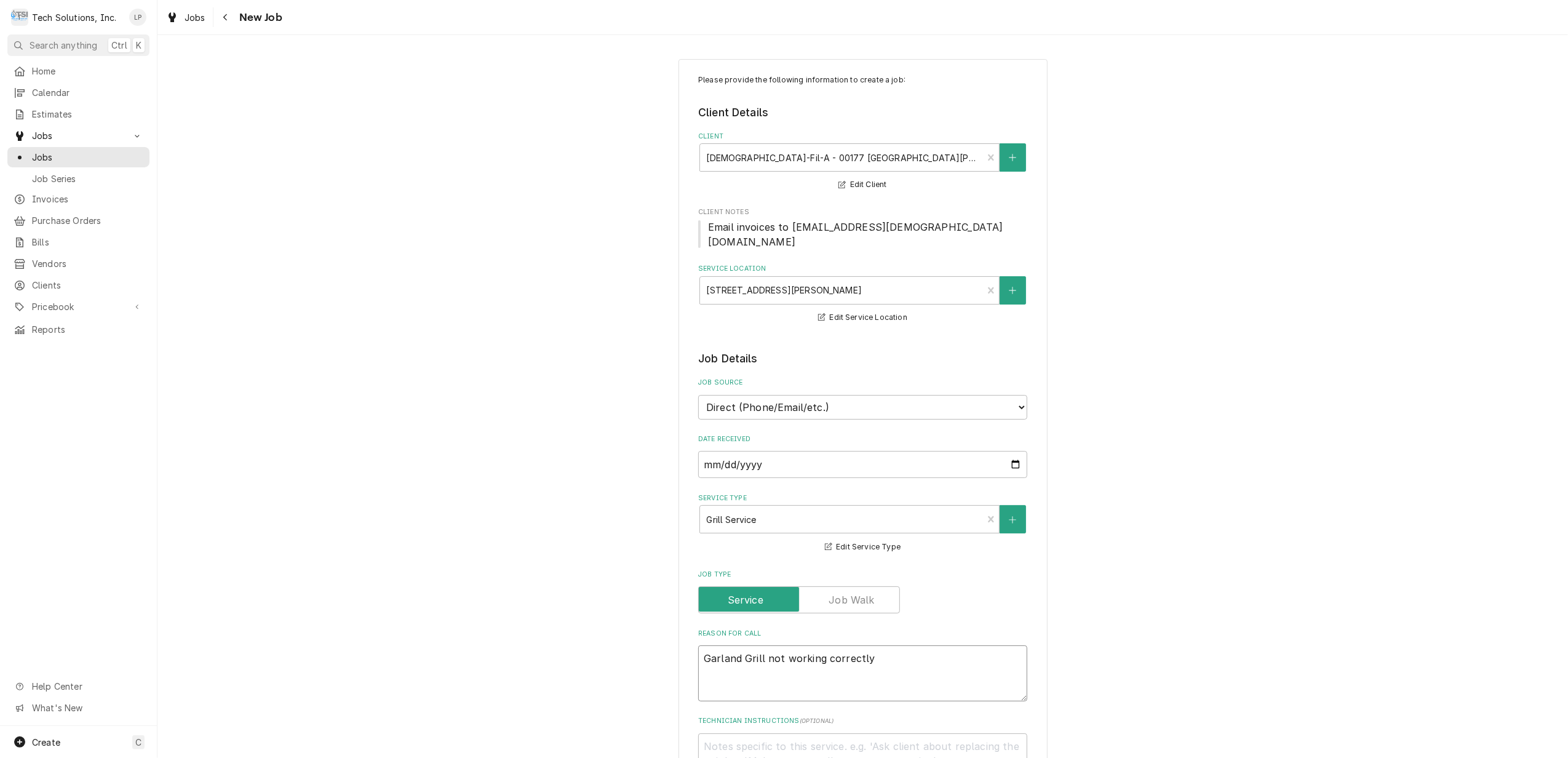
type textarea "Garland Grill not working correctly a"
type textarea "x"
type textarea "Garland Grill not working correctly an"
type textarea "x"
type textarea "Garland Grill not working correctly and"
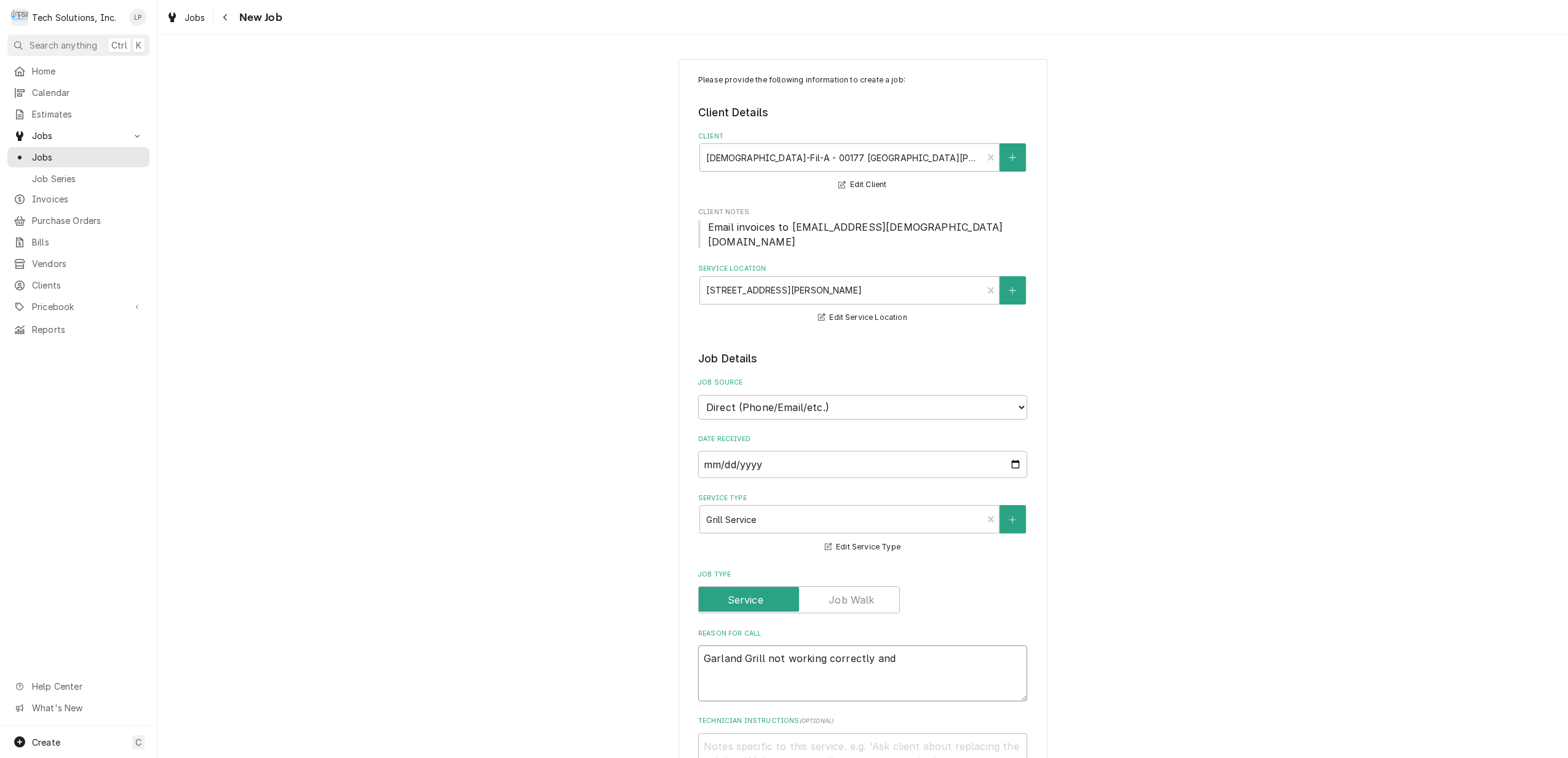
type textarea "x"
type textarea "Garland Grill not working correctly and"
type textarea "x"
type textarea "Garland Grill not working correctly and t"
type textarea "x"
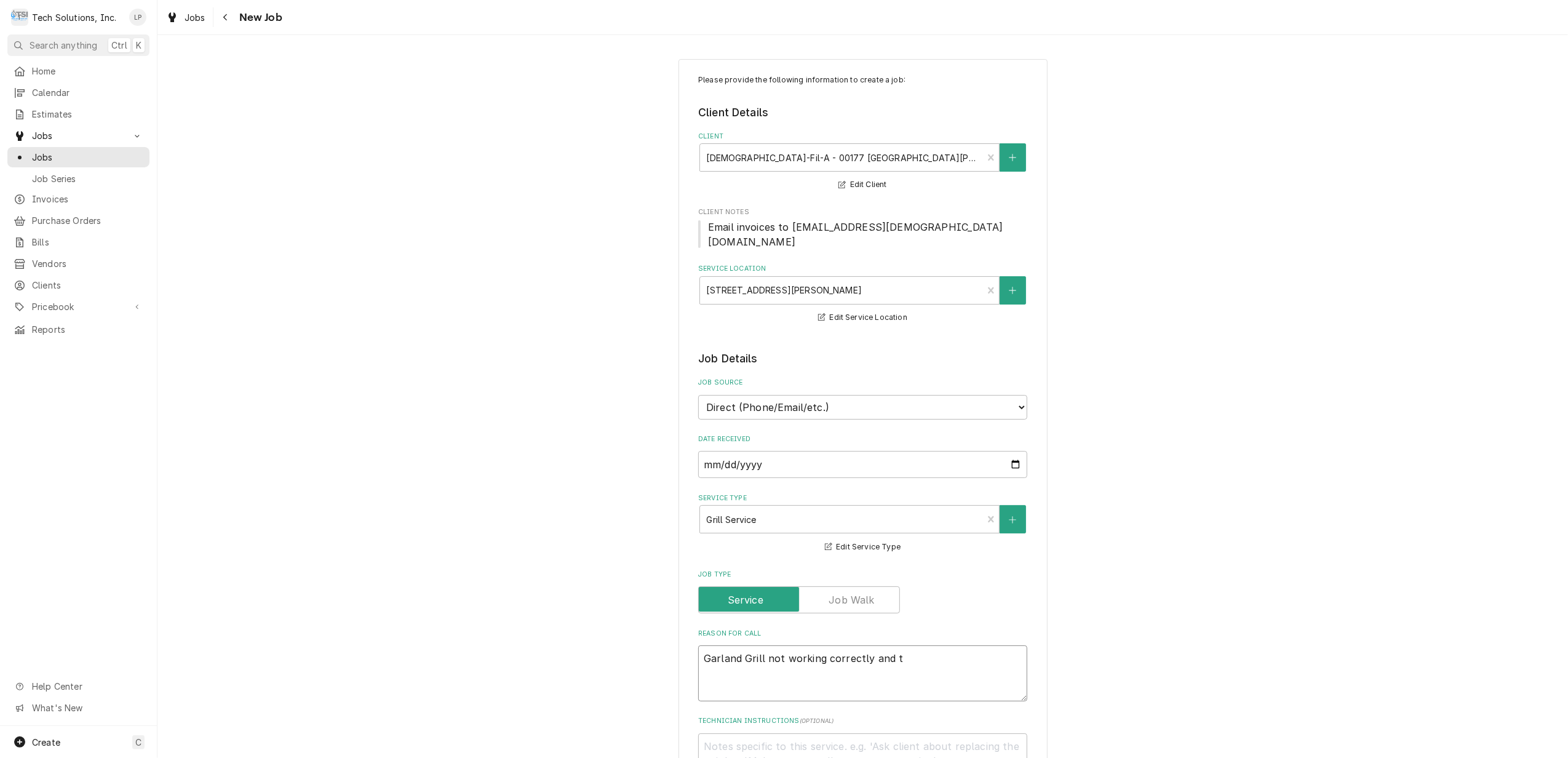
type textarea "Garland Grill not working correctly and th"
type textarea "x"
type textarea "Garland Grill not working correctly and thr"
type textarea "x"
type textarea "Garland Grill not working correctly and thro"
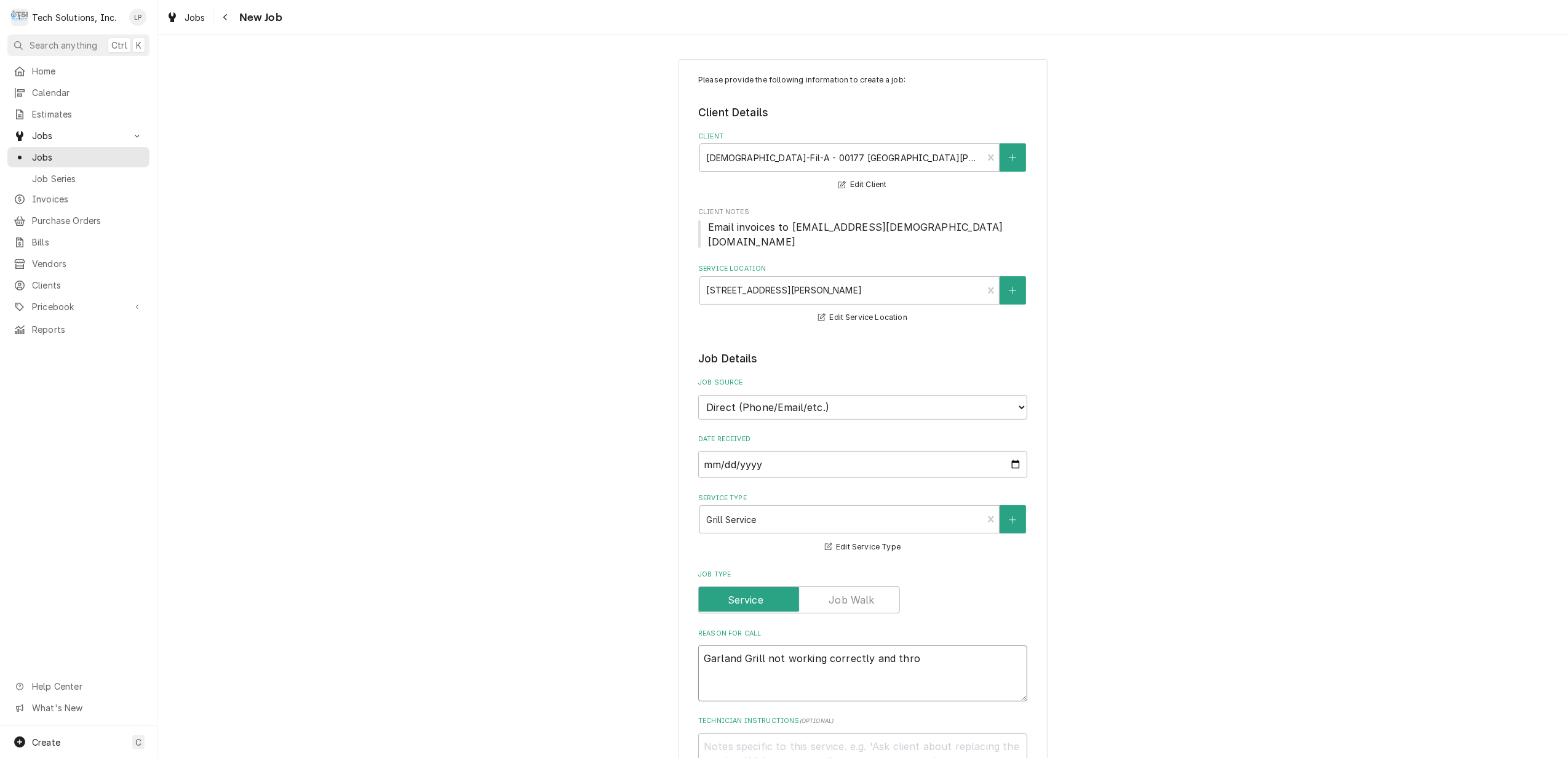
type textarea "x"
type textarea "Garland Grill not working correctly and throw"
type textarea "x"
type textarea "Garland Grill not working correctly and throwi"
type textarea "x"
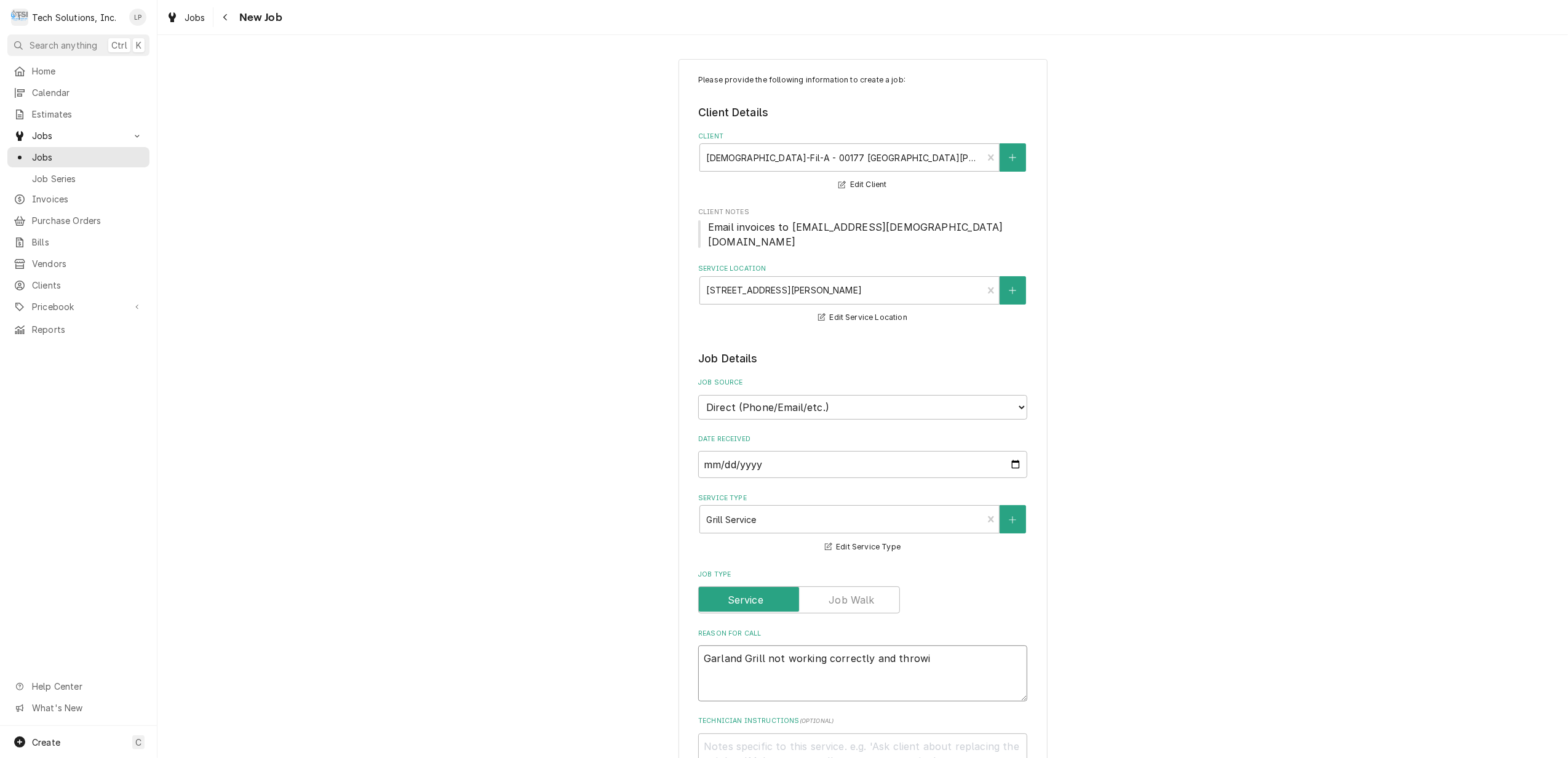
type textarea "Garland Grill not working correctly and throwin"
type textarea "x"
type textarea "Garland Grill not working correctly and throwing"
type textarea "x"
type textarea "Garland Grill not working correctly and throwing"
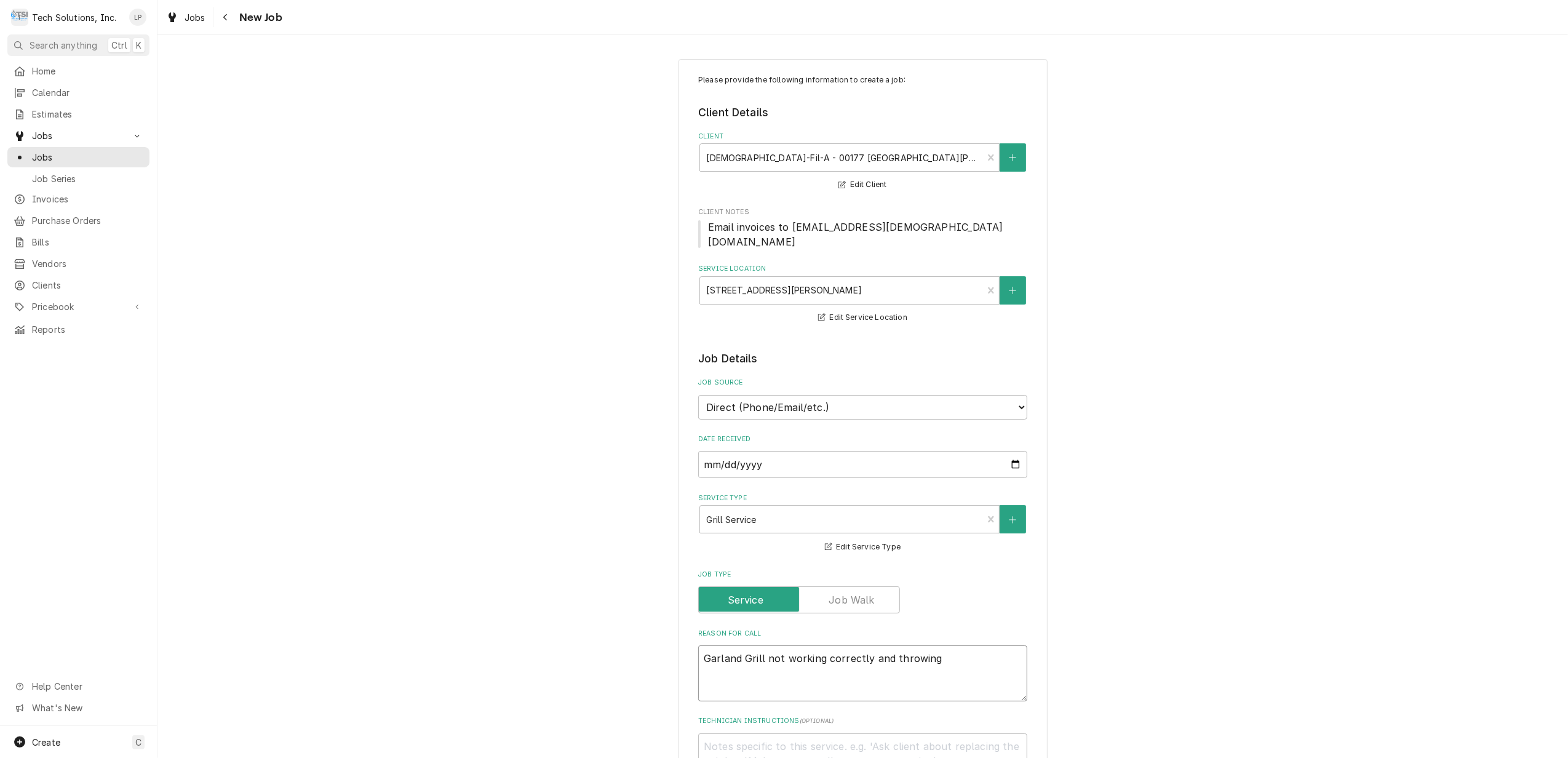
type textarea "x"
type textarea "Garland Grill not working correctly and throwing e"
type textarea "x"
type textarea "Garland Grill not working correctly and throwing er"
type textarea "x"
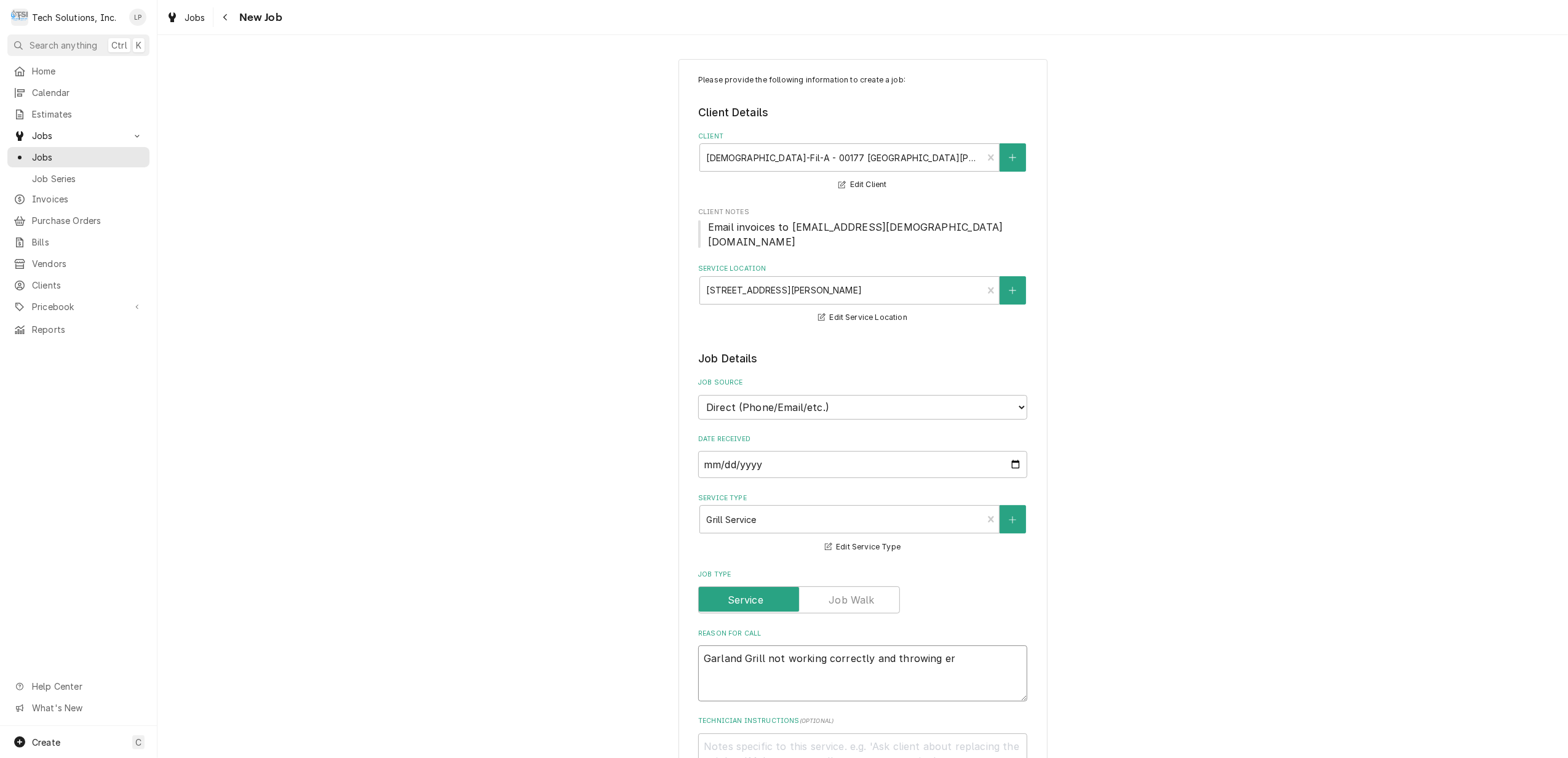
type textarea "Garland Grill not working correctly and throwing err"
type textarea "x"
type textarea "Garland Grill not working correctly and throwing erro"
type textarea "x"
type textarea "Garland Grill not working correctly and throwing error"
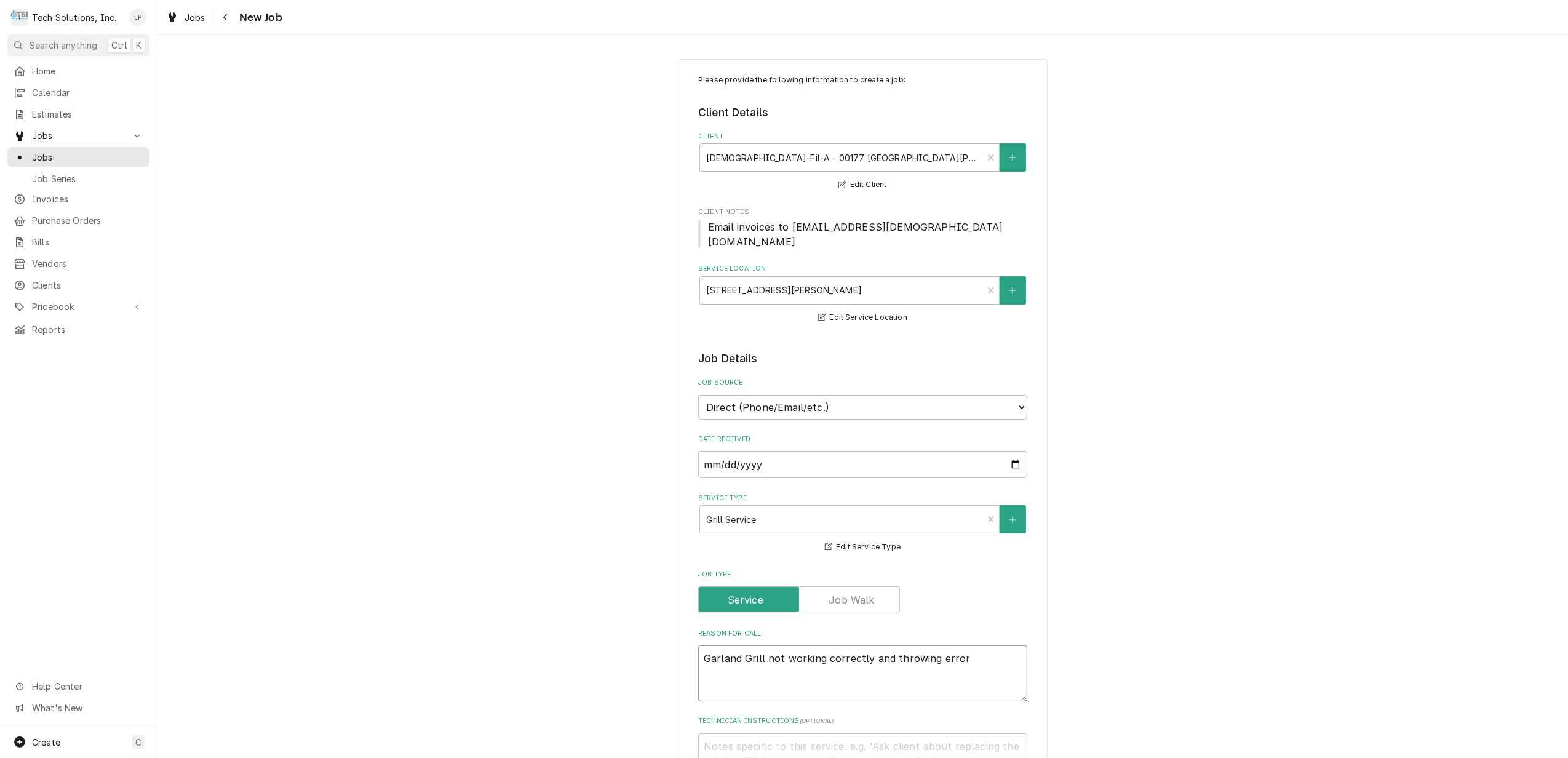
type textarea "x"
type textarea "Garland Grill not working correctly and throwing error"
type textarea "x"
type textarea "Garland Grill not working correctly and throwing error c"
type textarea "x"
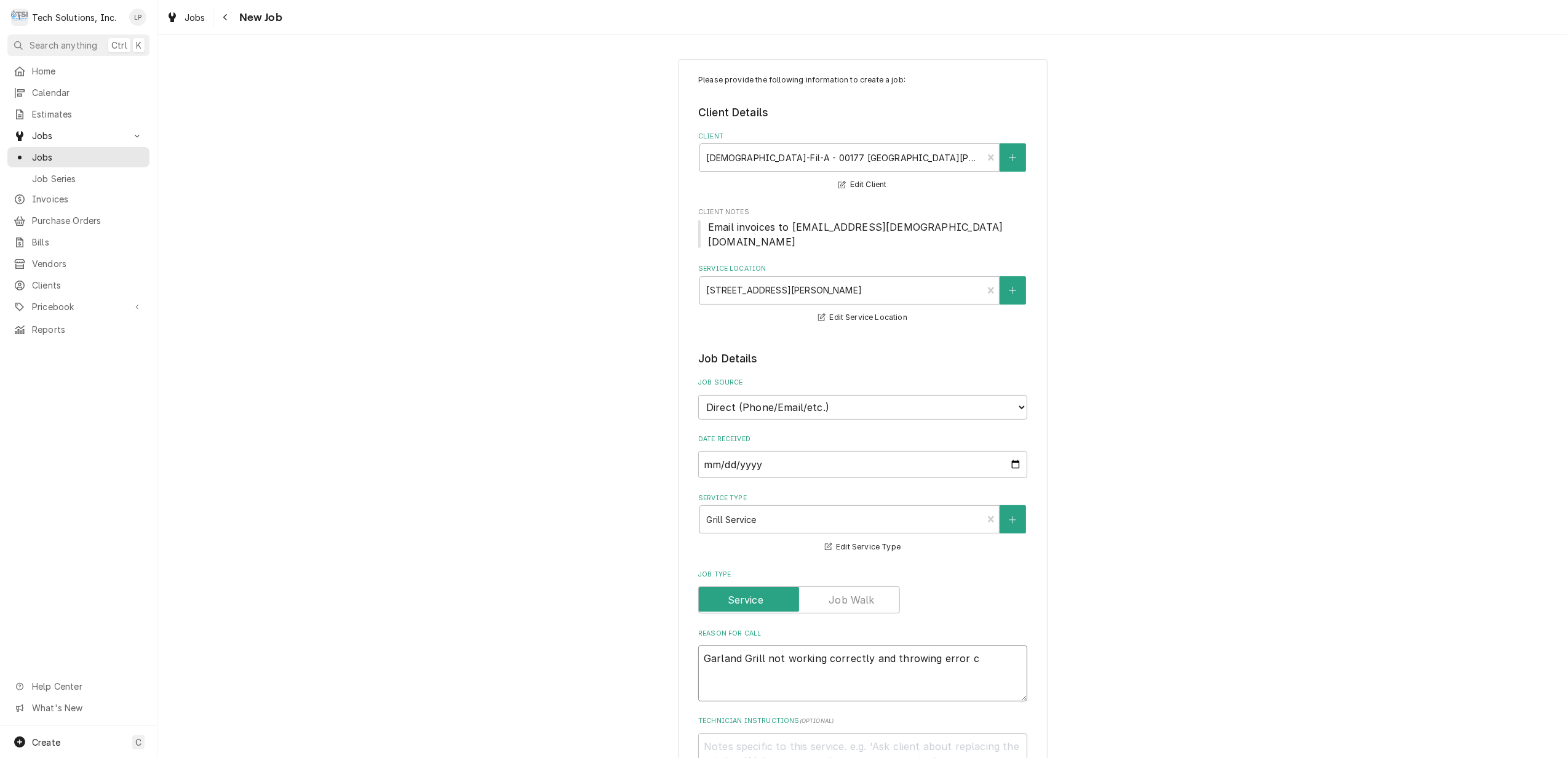
type textarea "Garland Grill not working correctly and throwing error co"
type textarea "x"
type textarea "Garland Grill not working correctly and throwing error cod"
type textarea "x"
type textarea "Garland Grill not working correctly and throwing error code"
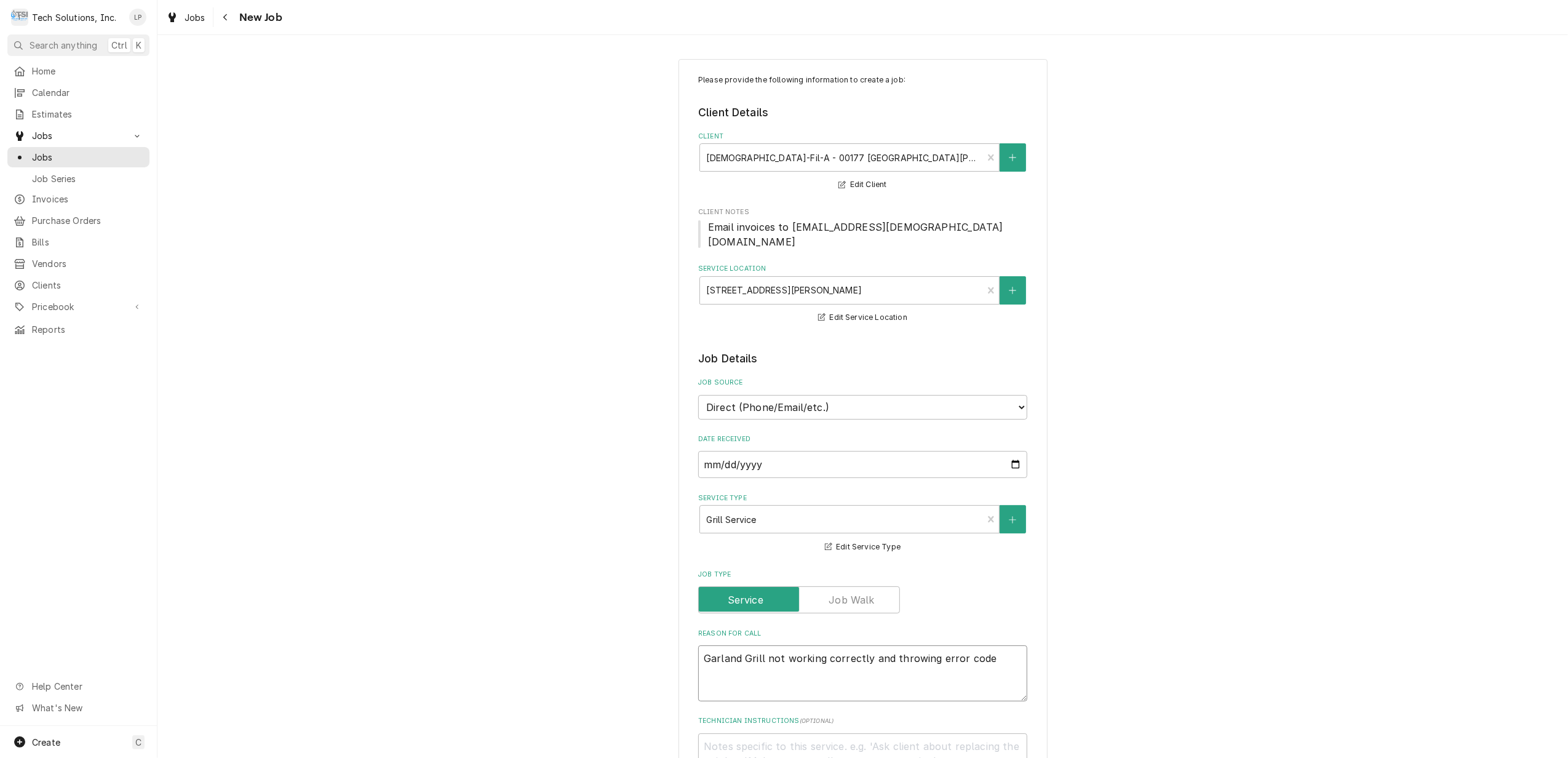
type textarea "x"
type textarea "Garland Grill not working correctly and throwing error codes"
type textarea "x"
type textarea "Garland Grill not working correctly and throwing error codes."
type textarea "x"
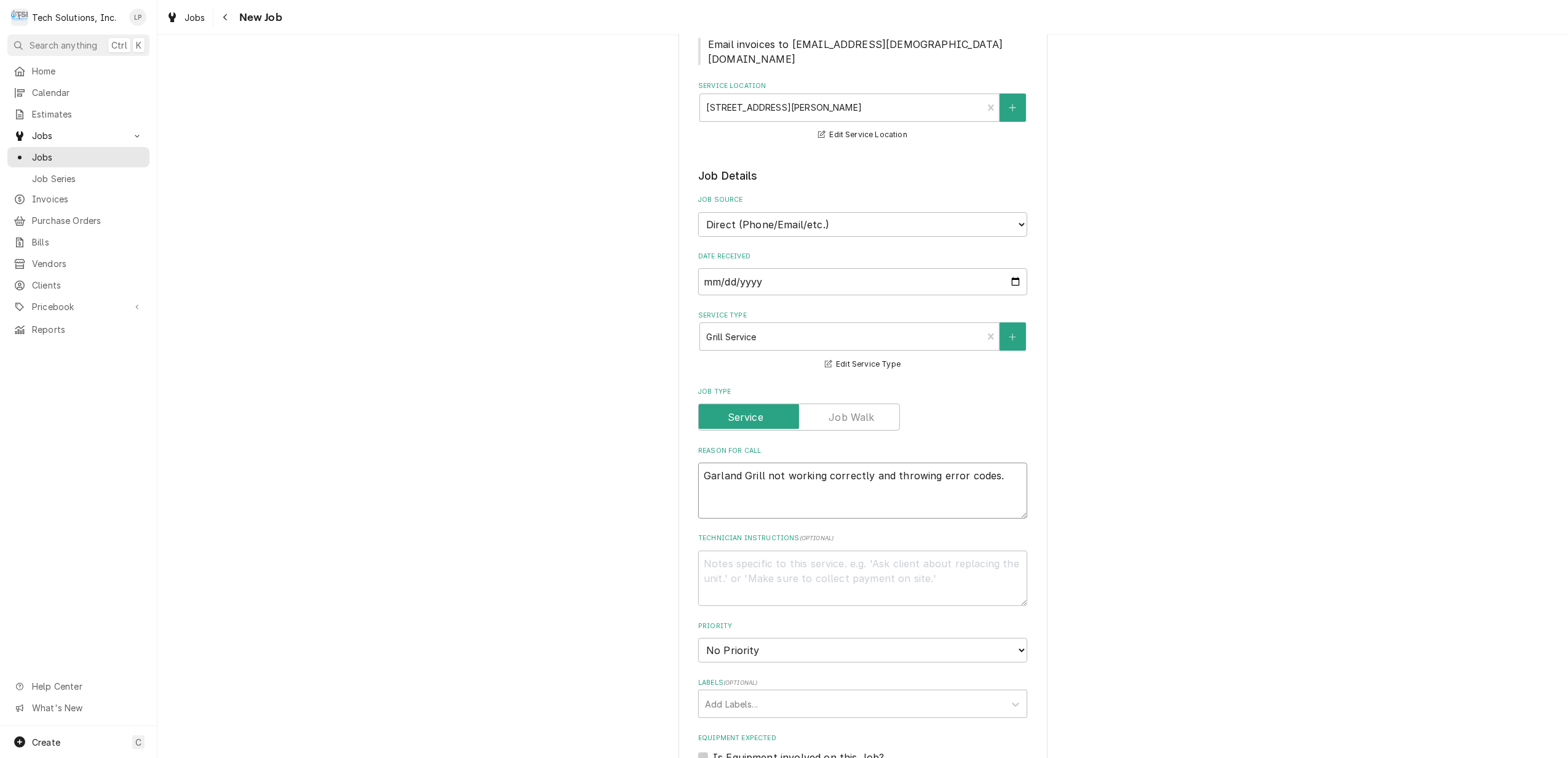
scroll to position [246, 0]
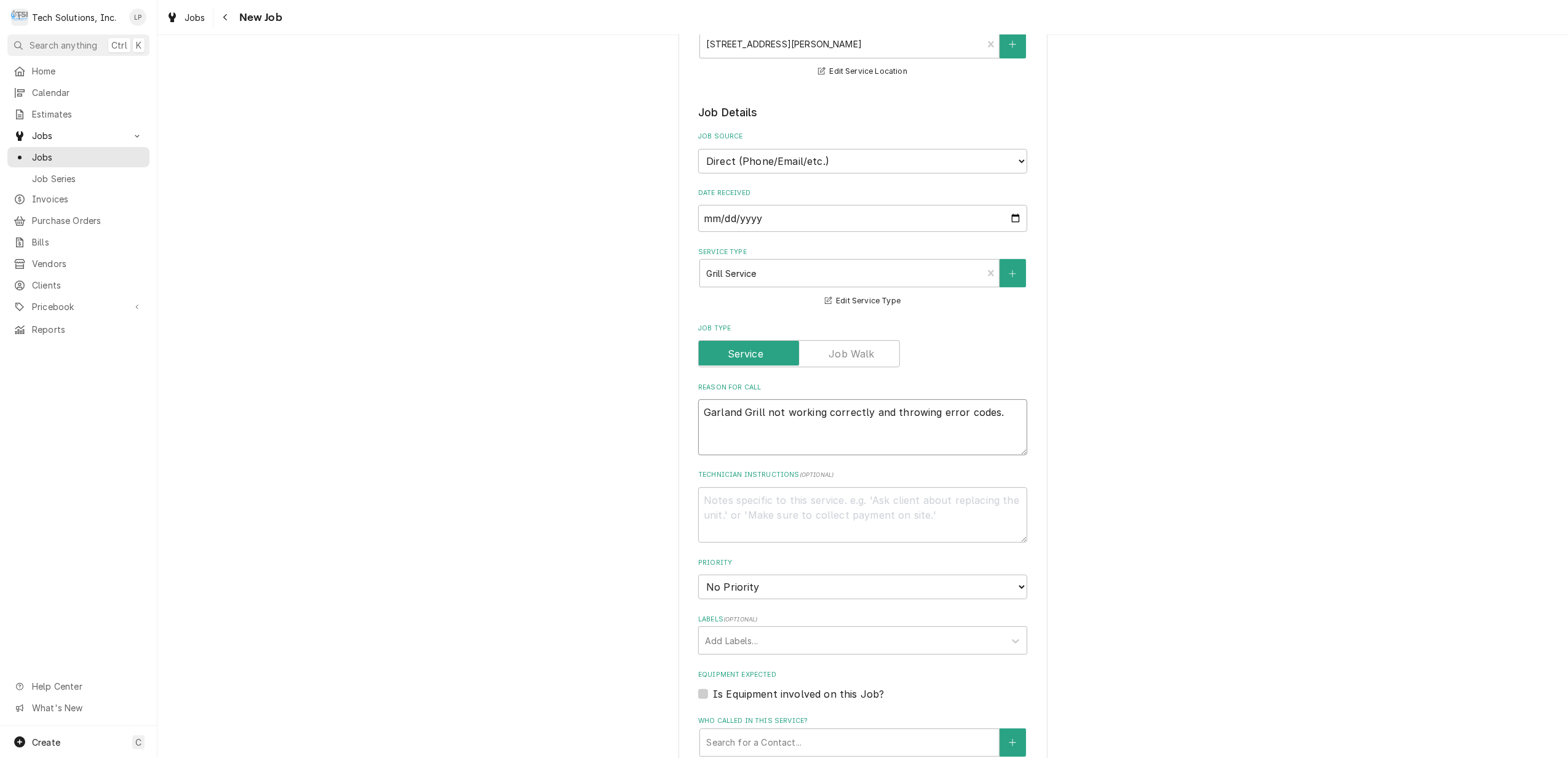
type textarea "Garland Grill not working correctly and throwing error codes."
click at [1012, 574] on select "No Priority Urgent High Medium Low" at bounding box center [862, 587] width 329 height 25
select select "2"
click at [698, 574] on select "No Priority Urgent High Medium Low" at bounding box center [862, 587] width 329 height 25
type textarea "x"
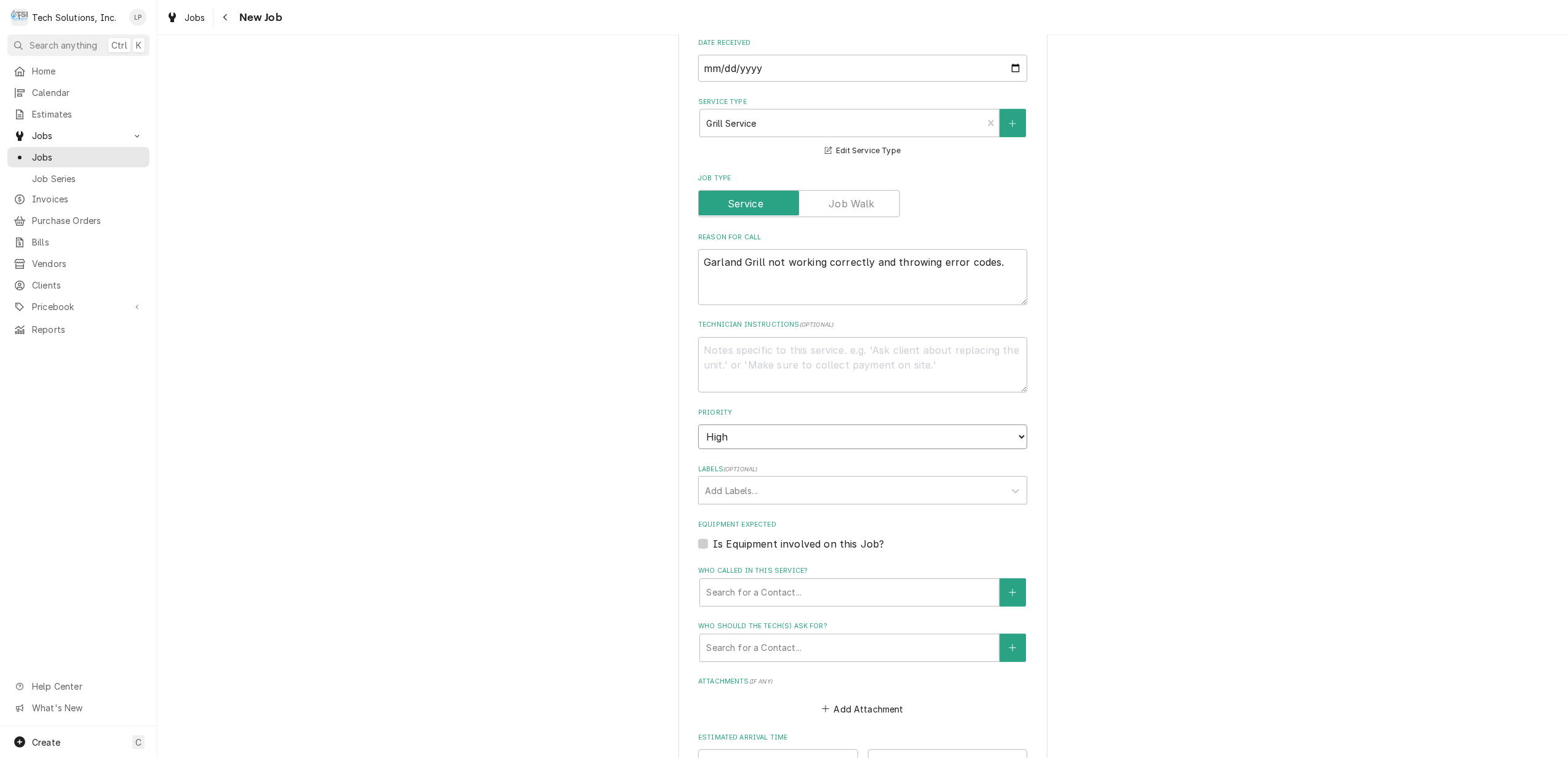
scroll to position [409, 0]
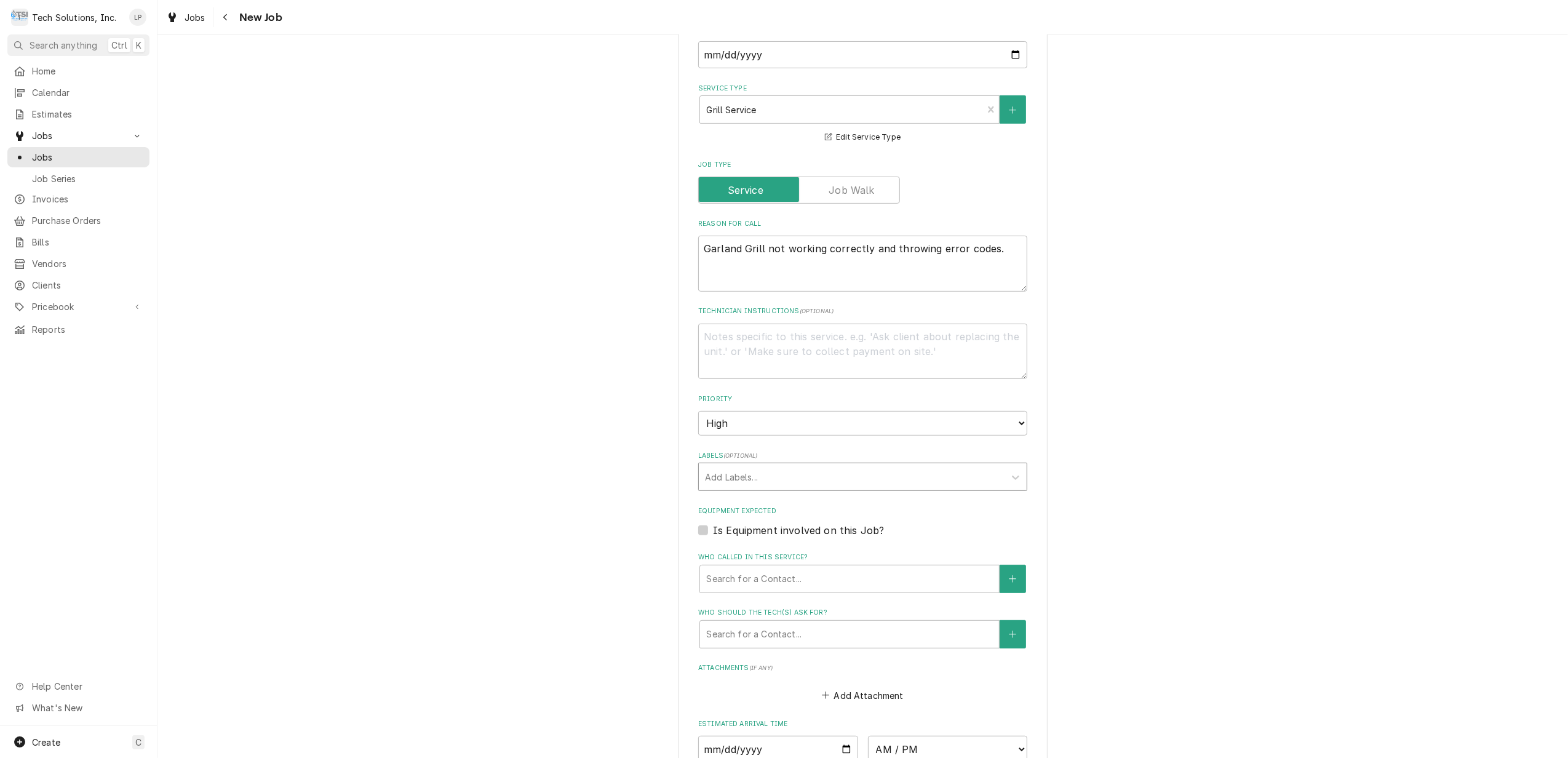
click at [965, 465] on div "Labels" at bounding box center [851, 476] width 293 height 22
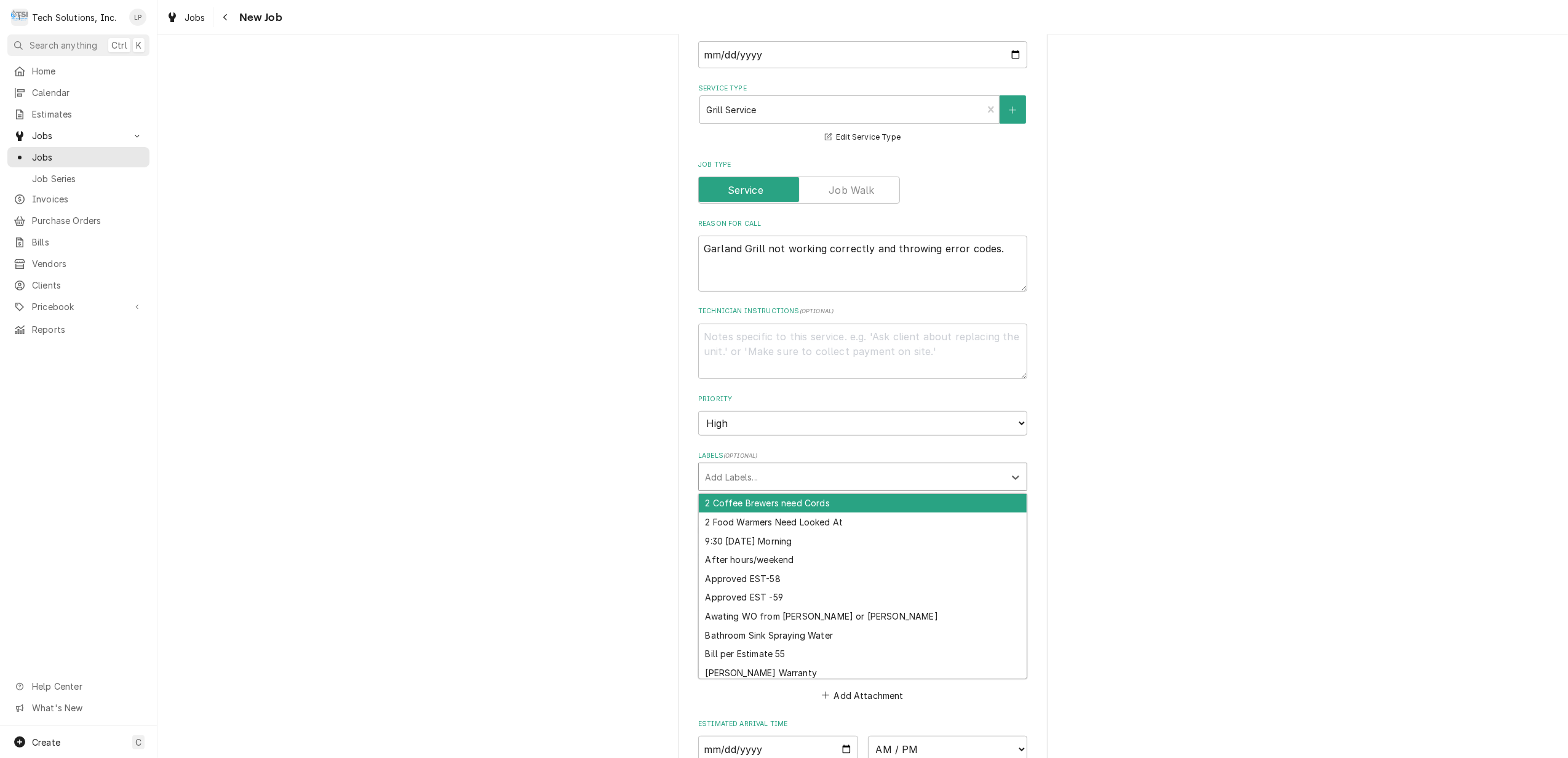
type input "G"
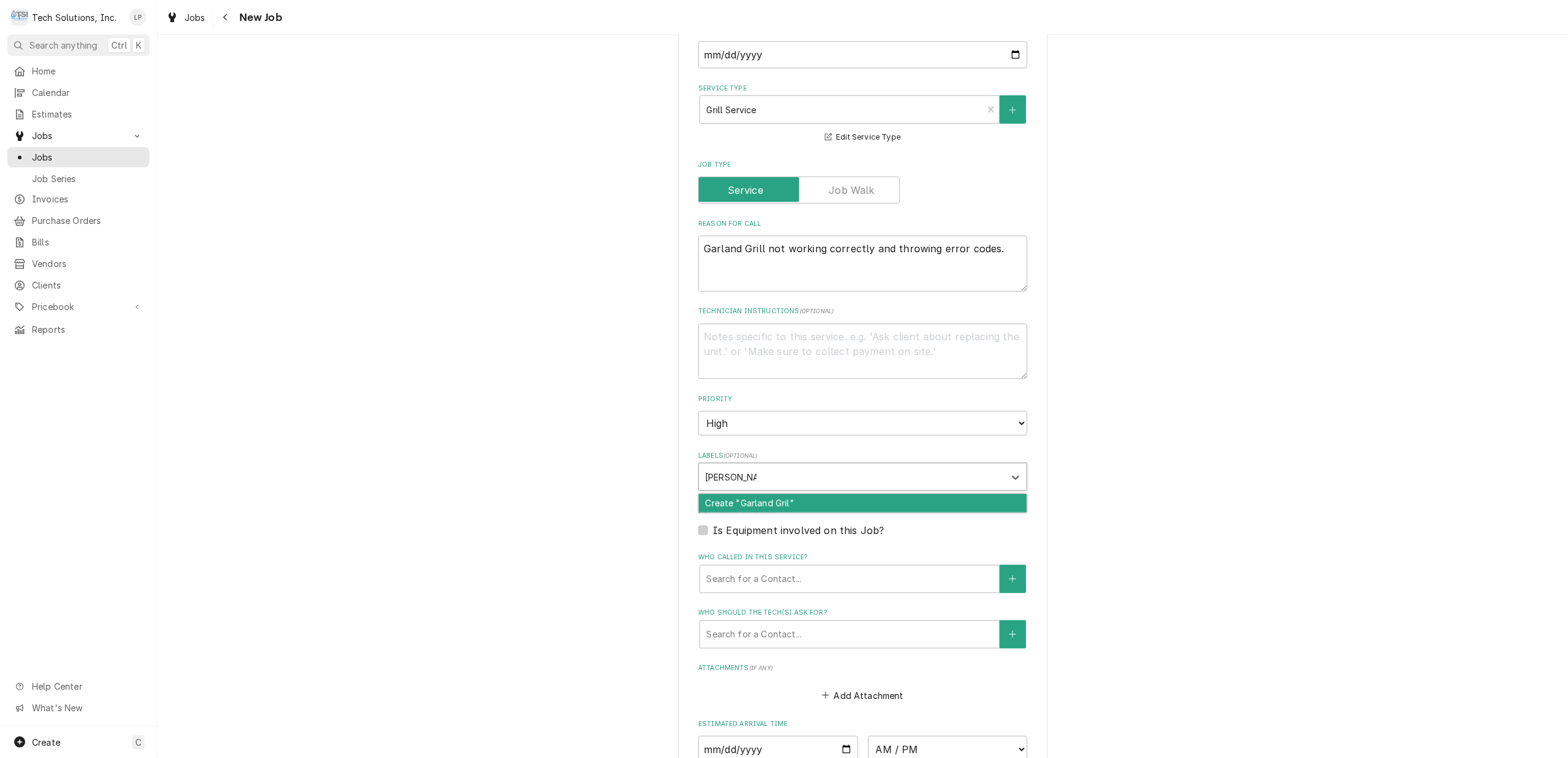
type input "Garland Grill"
click at [927, 494] on div "Create "Garland Grill"" at bounding box center [862, 503] width 328 height 19
type textarea "x"
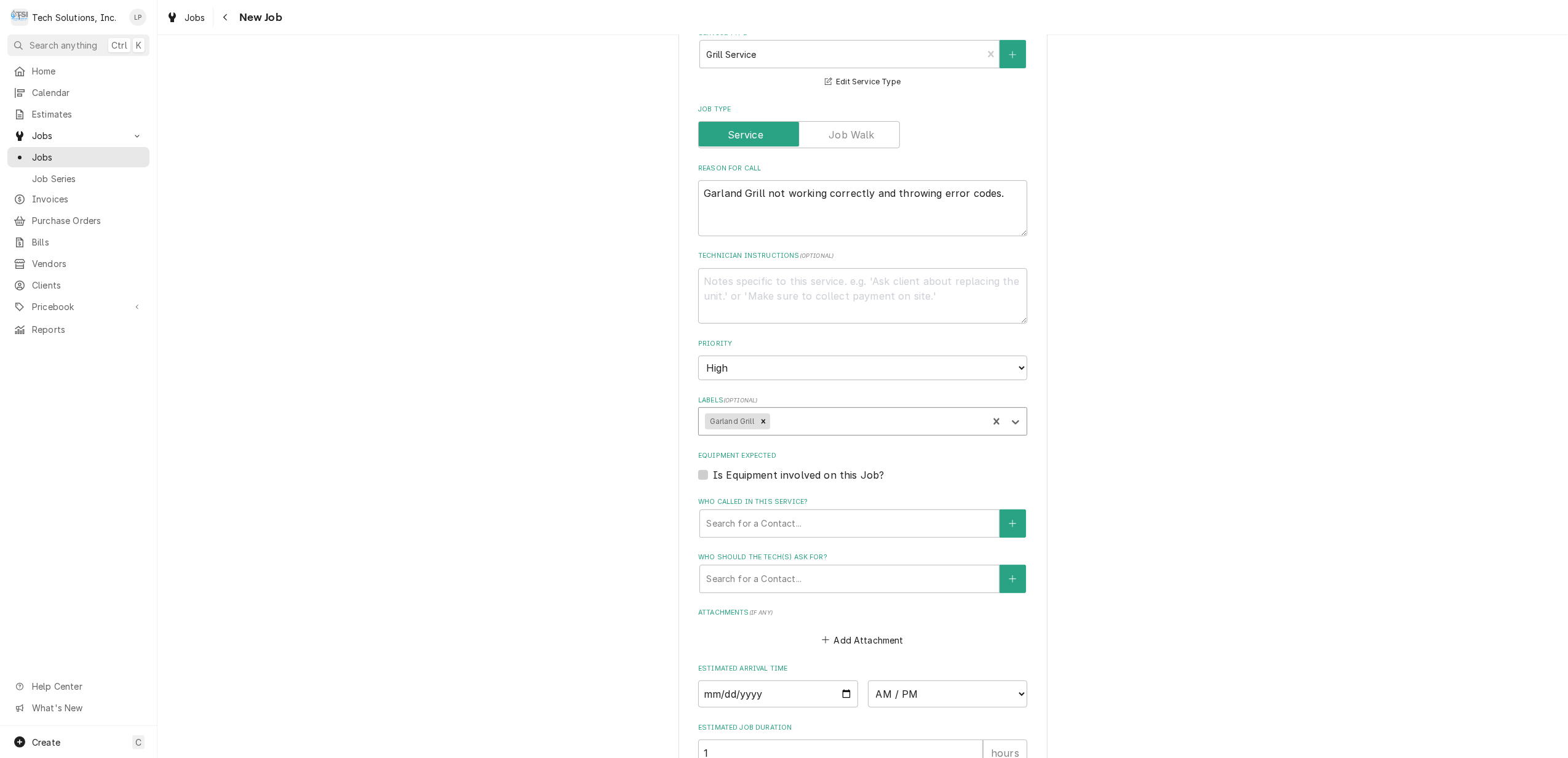
scroll to position [492, 0]
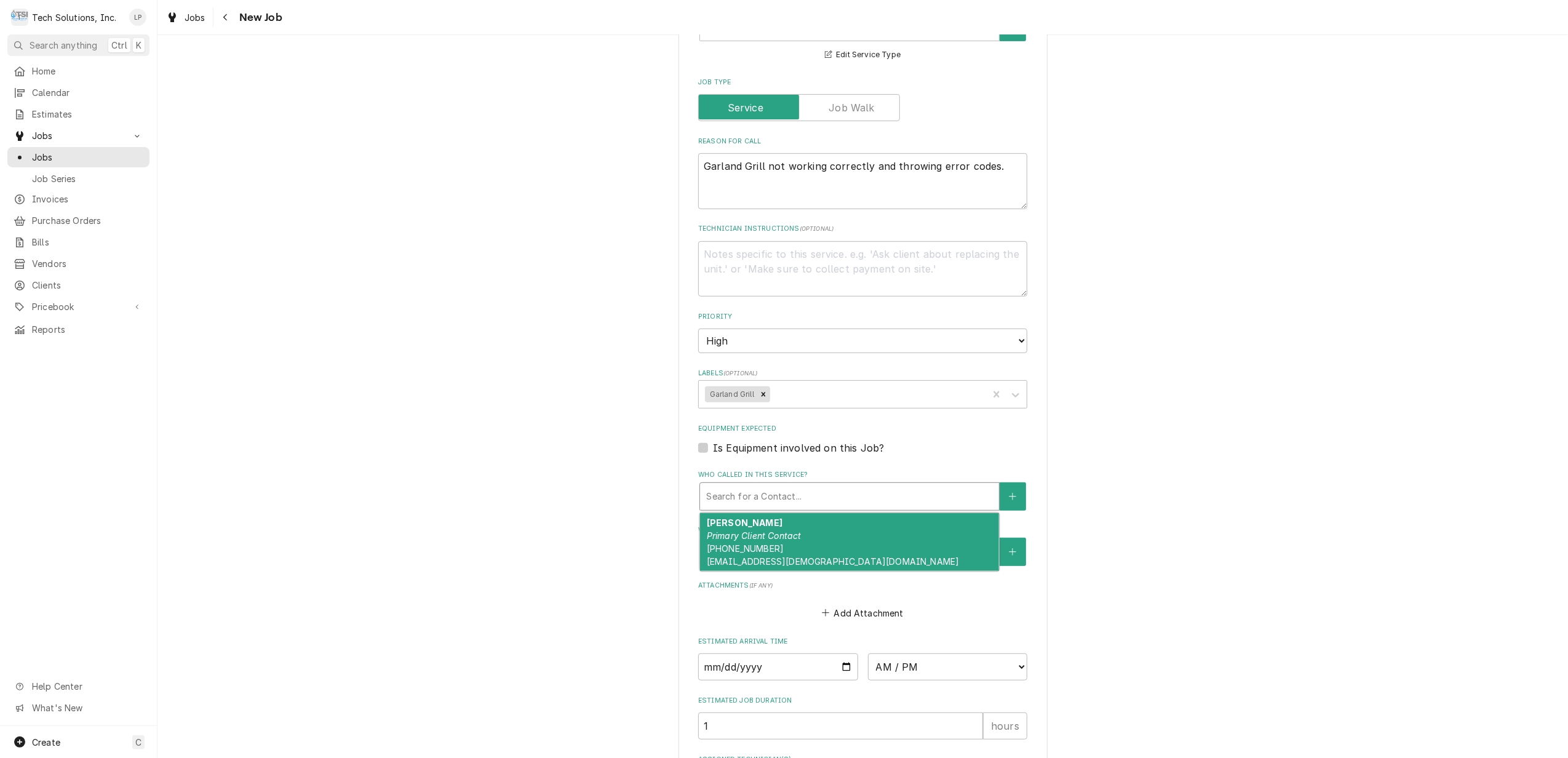
click at [929, 485] on div "Who called in this service?" at bounding box center [849, 496] width 287 height 22
click at [914, 530] on div "Brandon Primary Client Contact (540) 597-2384 00177@Chick-Fil-A.com" at bounding box center [849, 542] width 299 height 58
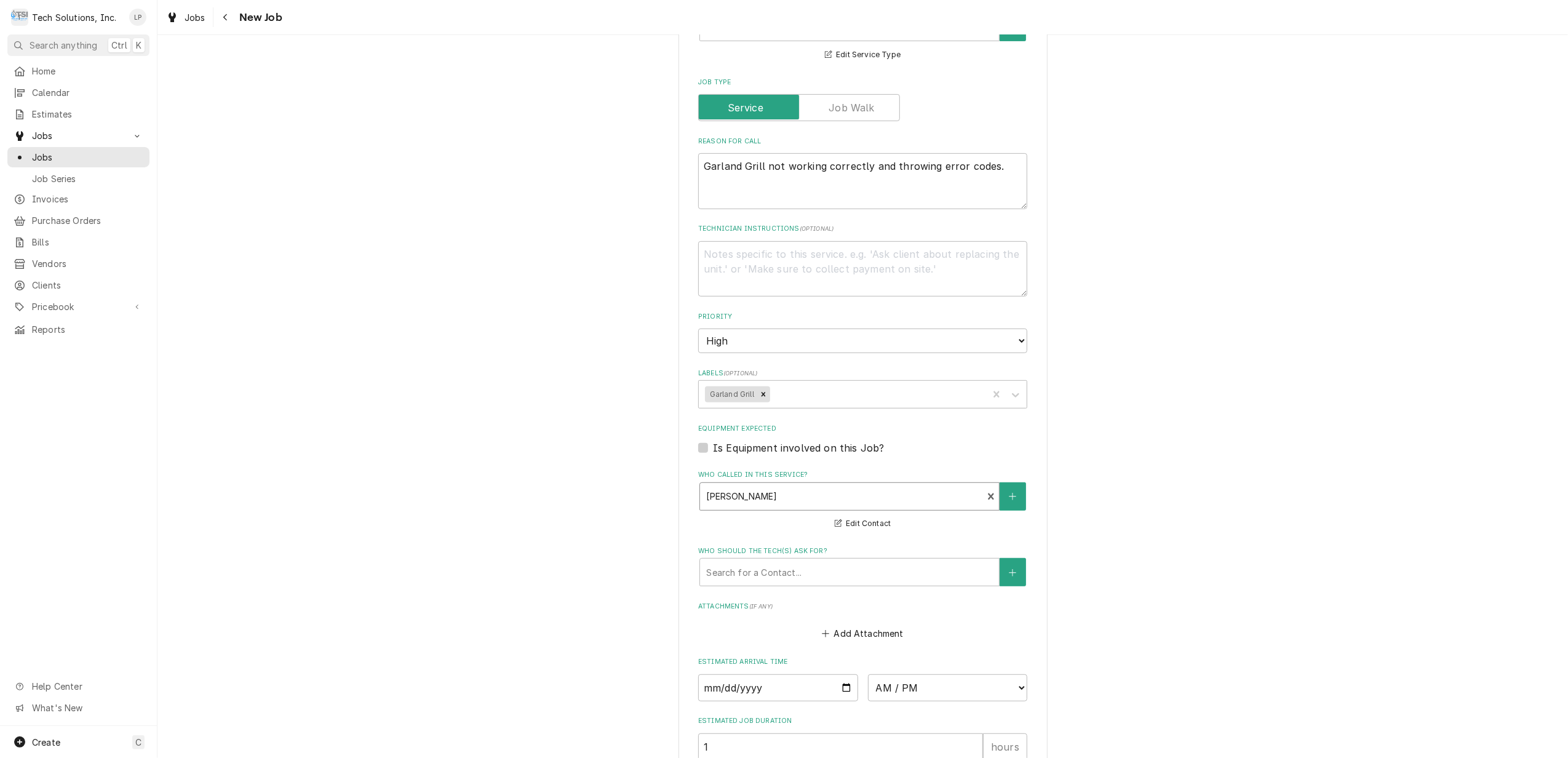
click at [1270, 522] on div "Please provide the following information to create a job: Client Details Client…" at bounding box center [862, 239] width 1411 height 1366
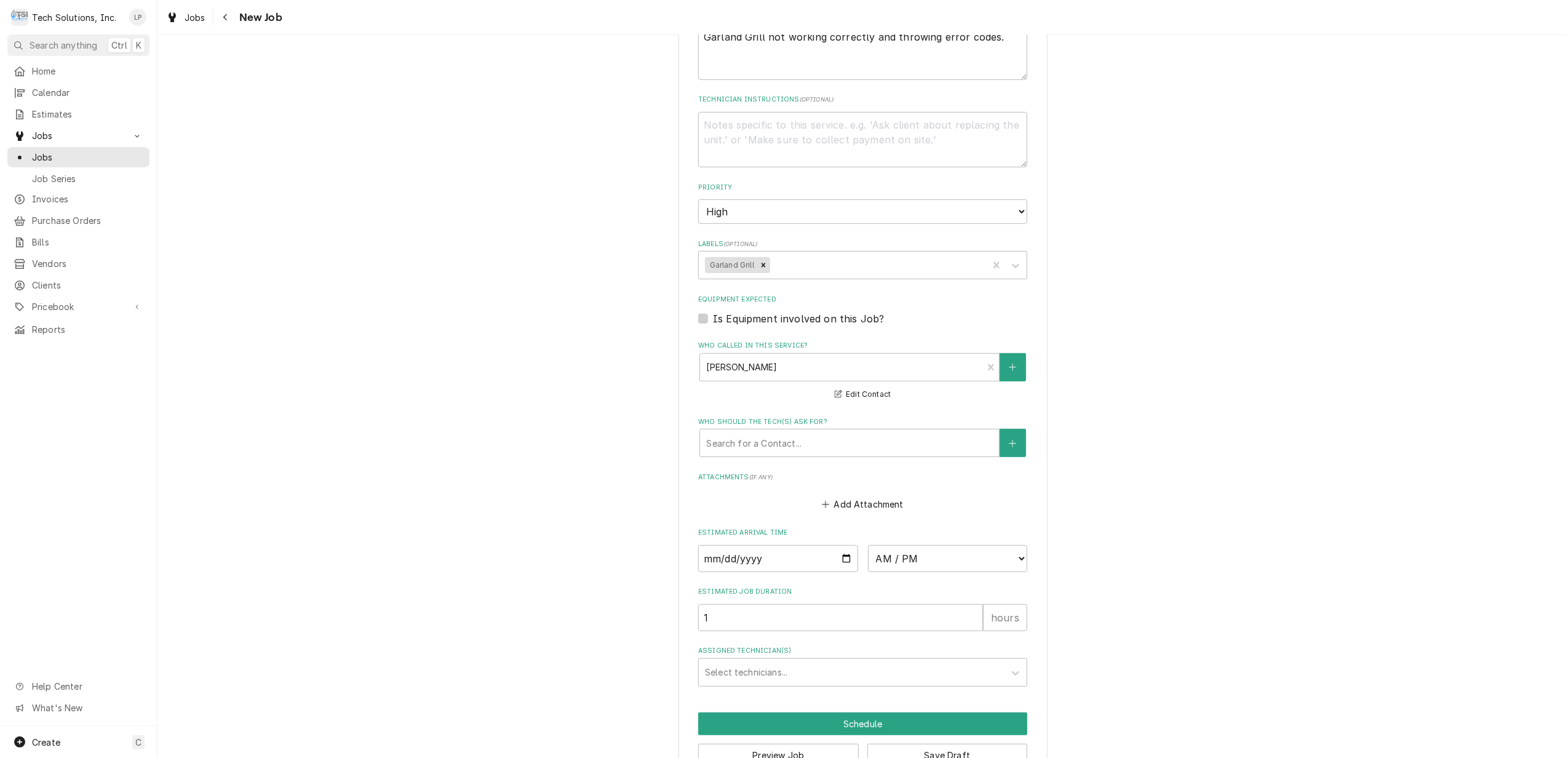
scroll to position [643, 0]
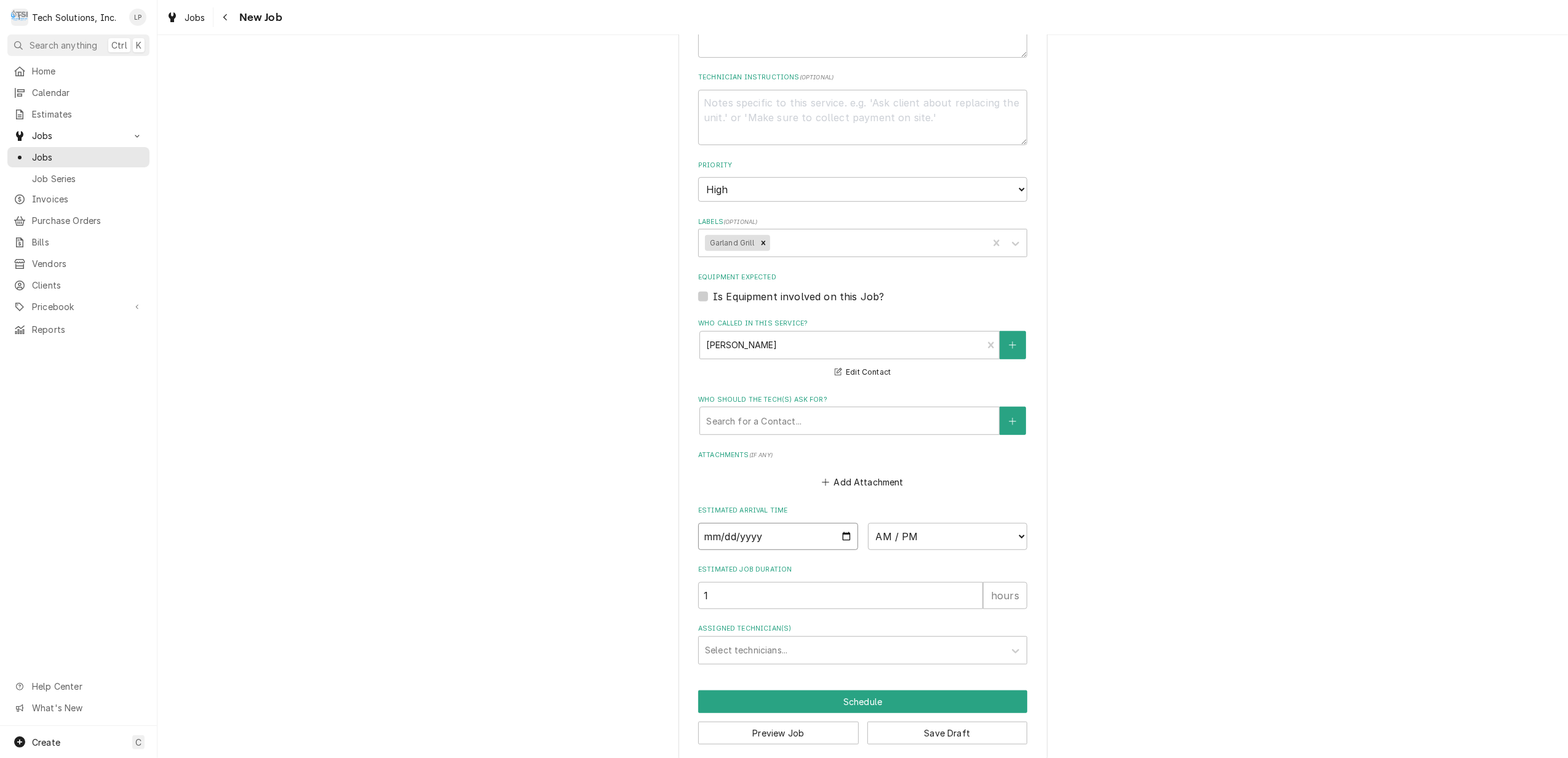
click at [838, 523] on input "Date" at bounding box center [778, 536] width 160 height 27
type textarea "x"
type input "[DATE]"
type textarea "x"
click at [1012, 523] on select "AM / PM 6:00 AM 6:15 AM 6:30 AM 6:45 AM 7:00 AM 7:15 AM 7:30 AM 7:45 AM 8:00 AM…" at bounding box center [948, 536] width 160 height 27
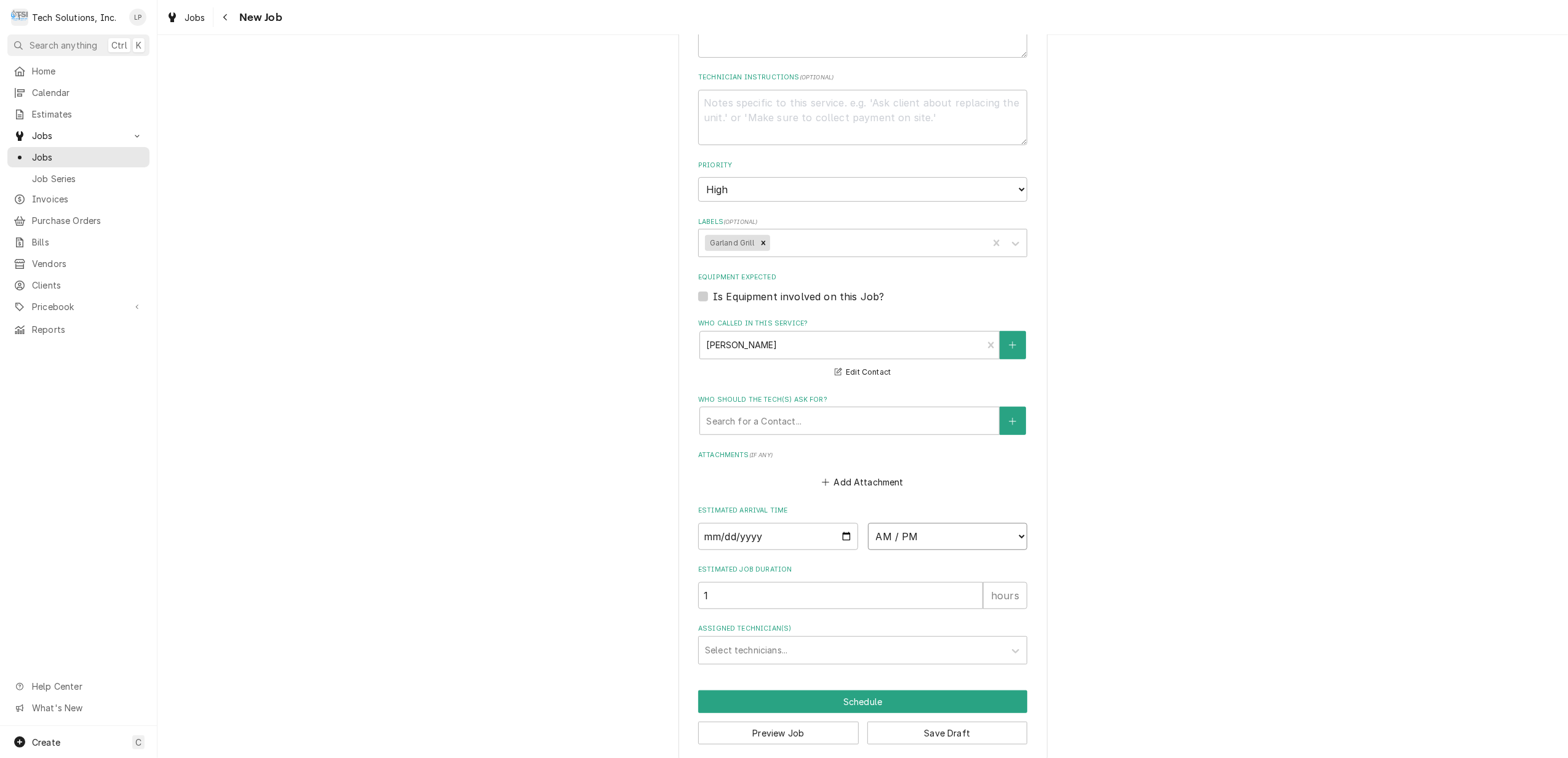
select select "14:00:00"
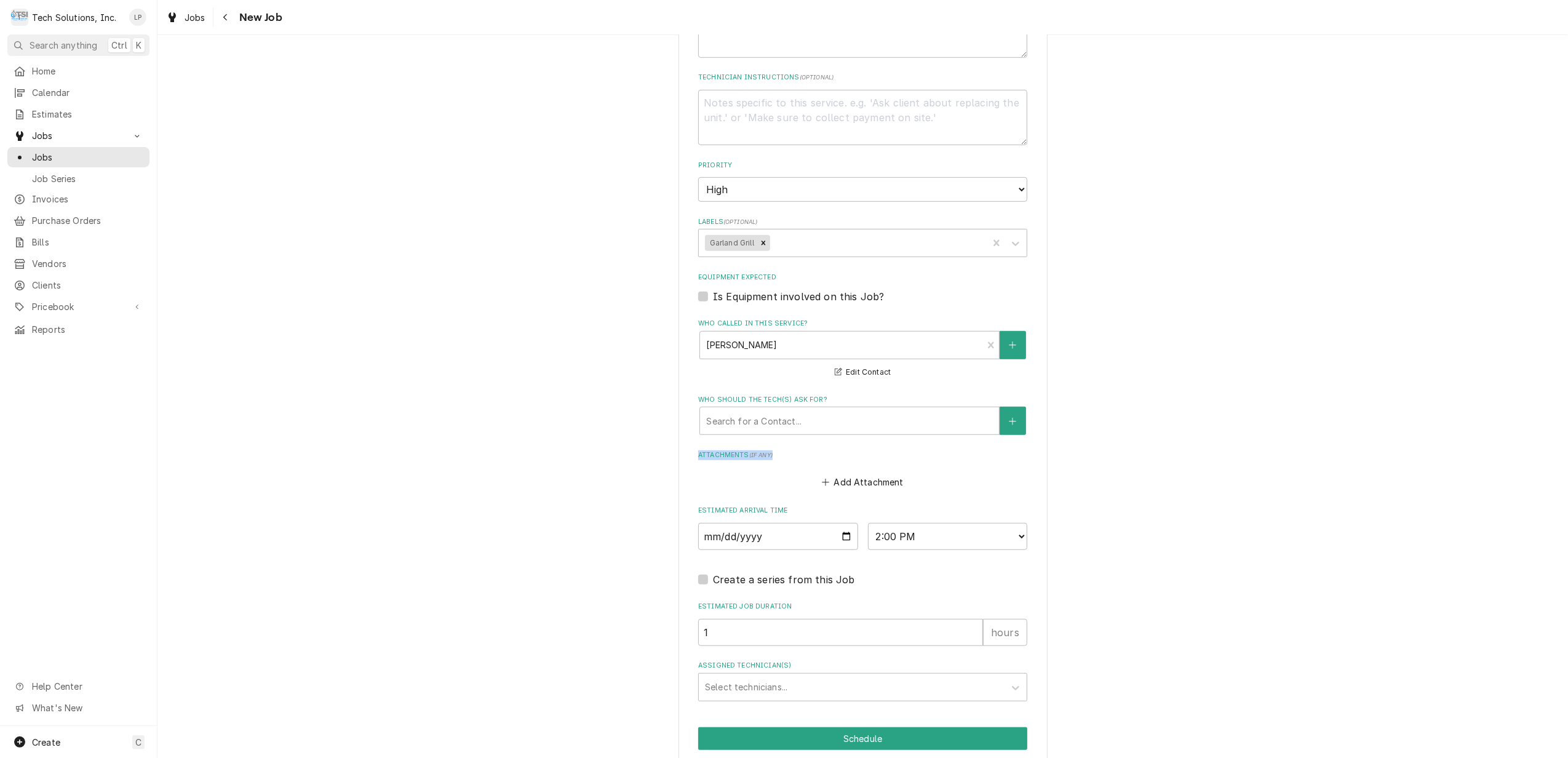
click at [1179, 425] on div "Please provide the following information to create a job: Client Details Client…" at bounding box center [862, 106] width 1411 height 1403
drag, startPoint x: 1179, startPoint y: 425, endPoint x: 1113, endPoint y: 476, distance: 83.4
click at [1113, 476] on div "Please provide the following information to create a job: Client Details Client…" at bounding box center [862, 106] width 1411 height 1403
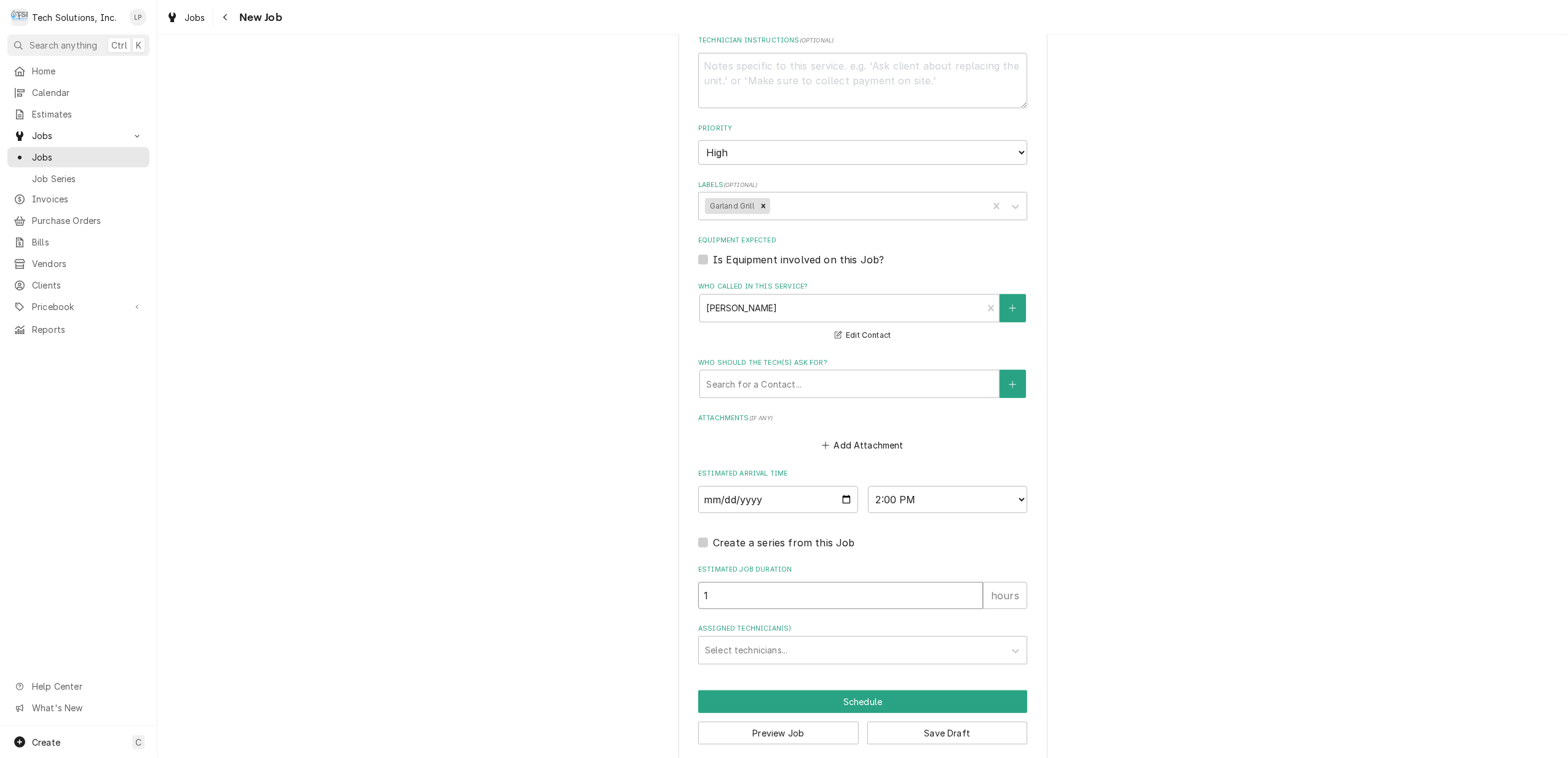
type textarea "x"
type input "2"
click at [966, 582] on input "2" at bounding box center [840, 595] width 284 height 27
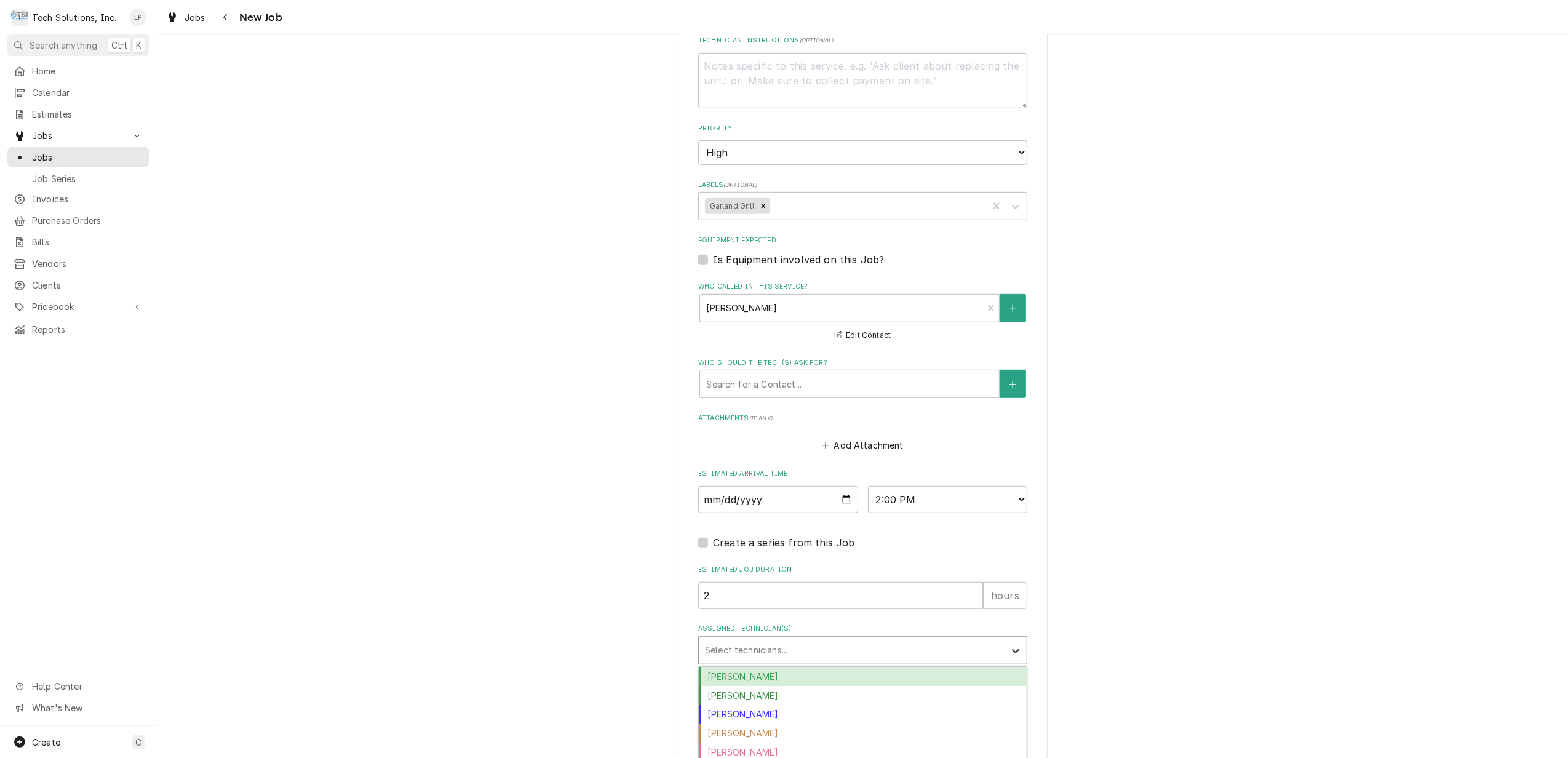
click at [1005, 639] on div "Assigned Technician(s)" at bounding box center [1016, 650] width 22 height 23
click at [982, 667] on div "[PERSON_NAME]" at bounding box center [862, 677] width 328 height 19
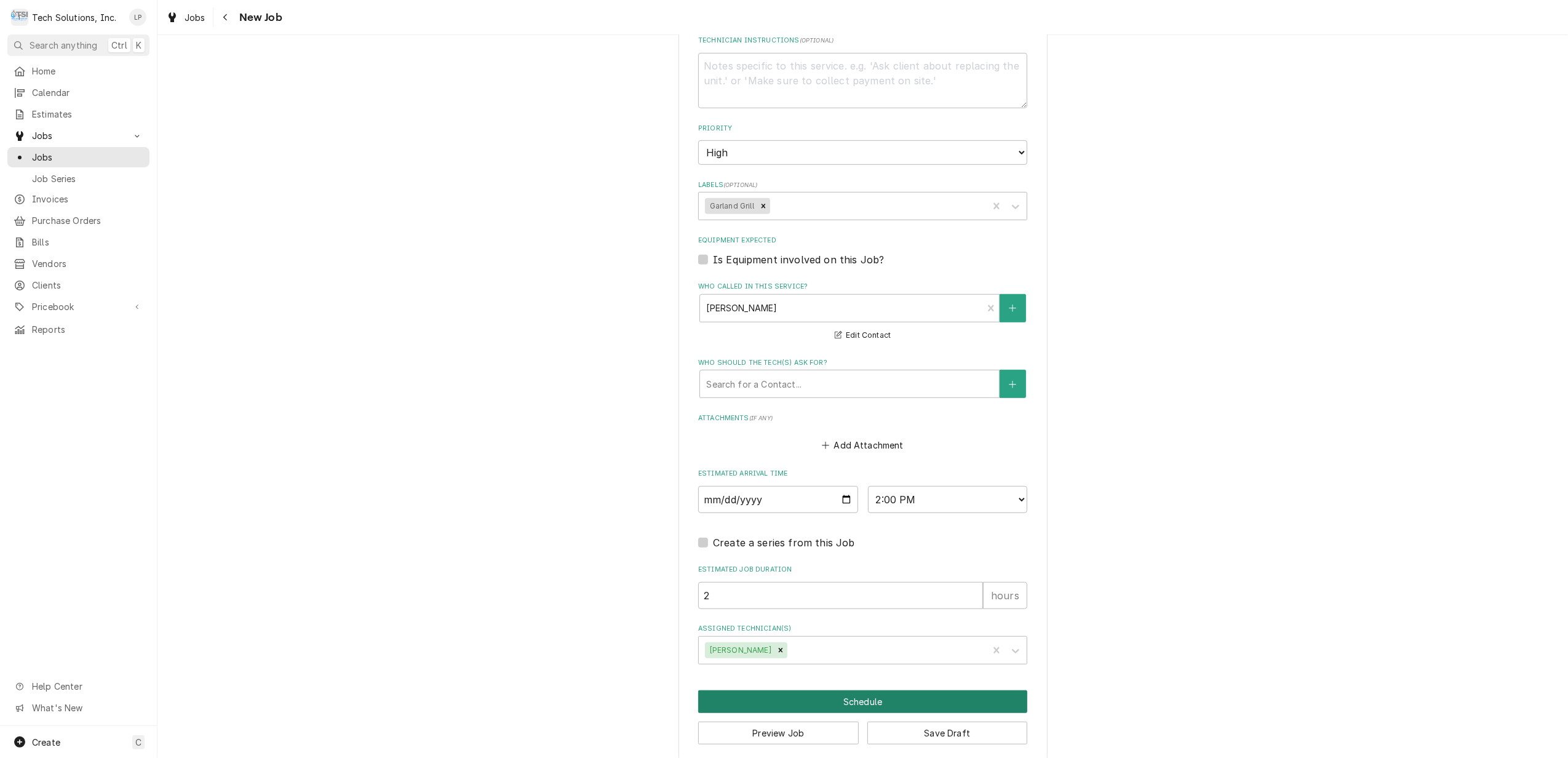
click at [875, 690] on button "Schedule" at bounding box center [862, 701] width 329 height 23
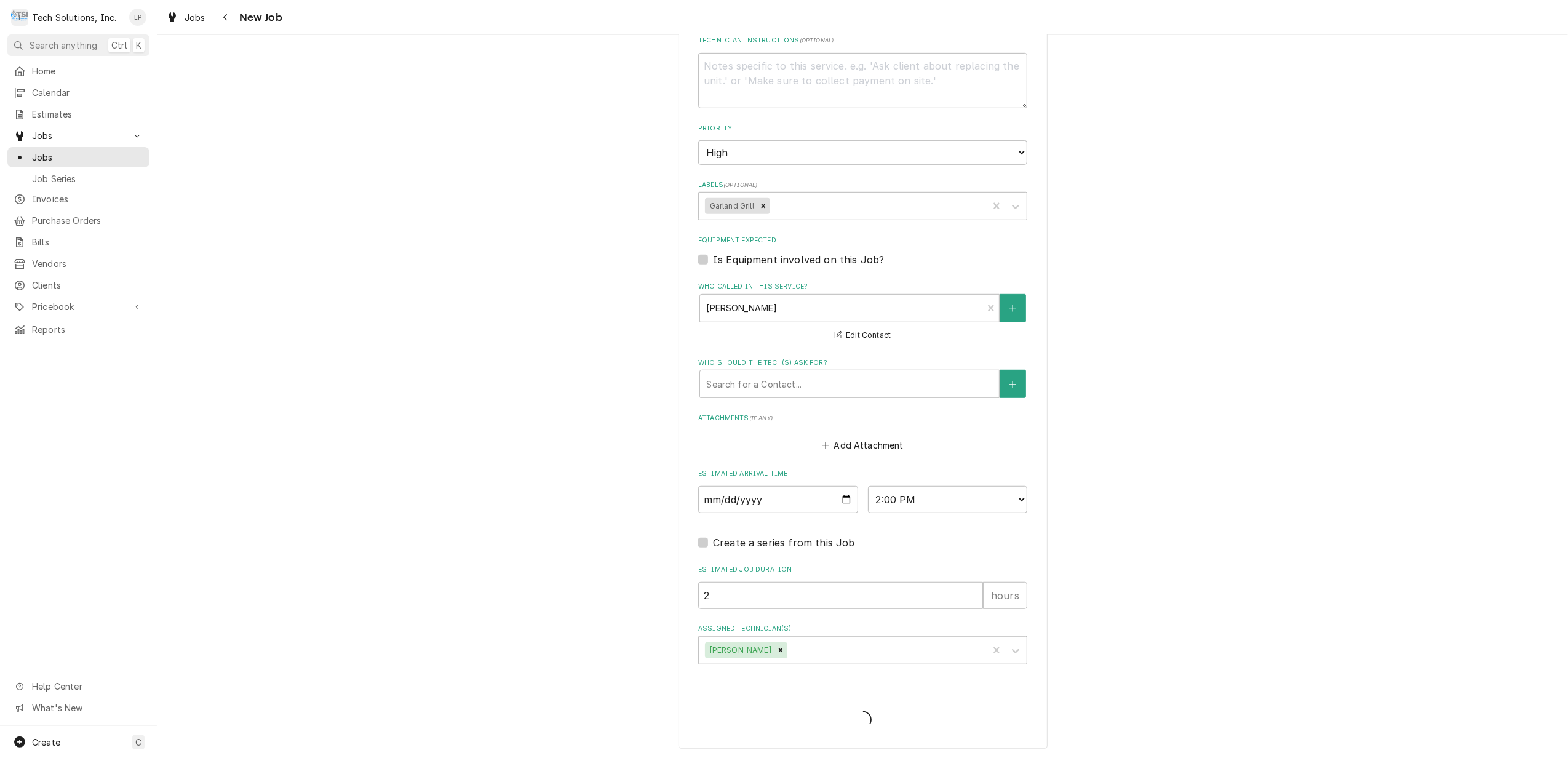
scroll to position [669, 0]
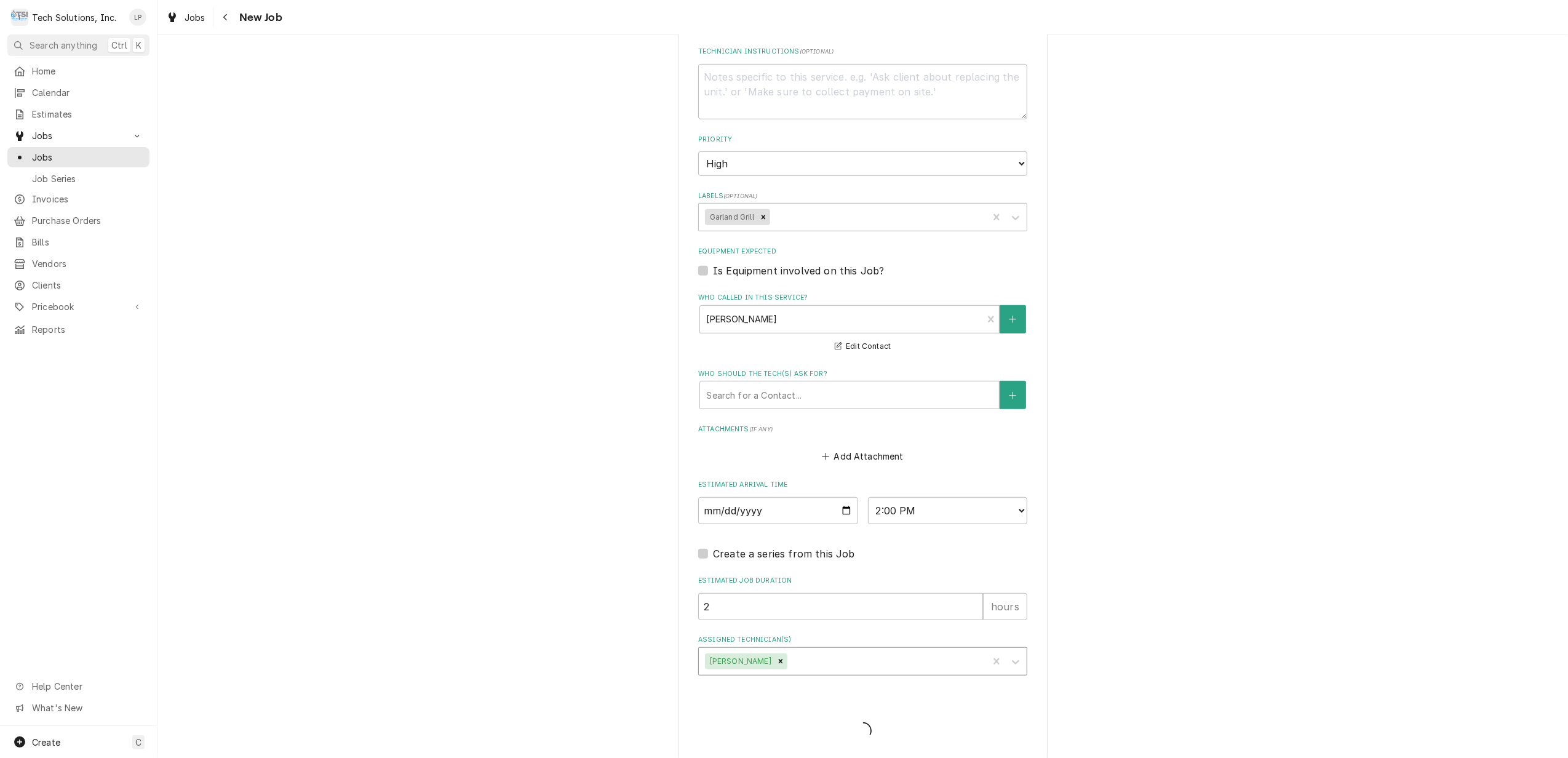
type textarea "x"
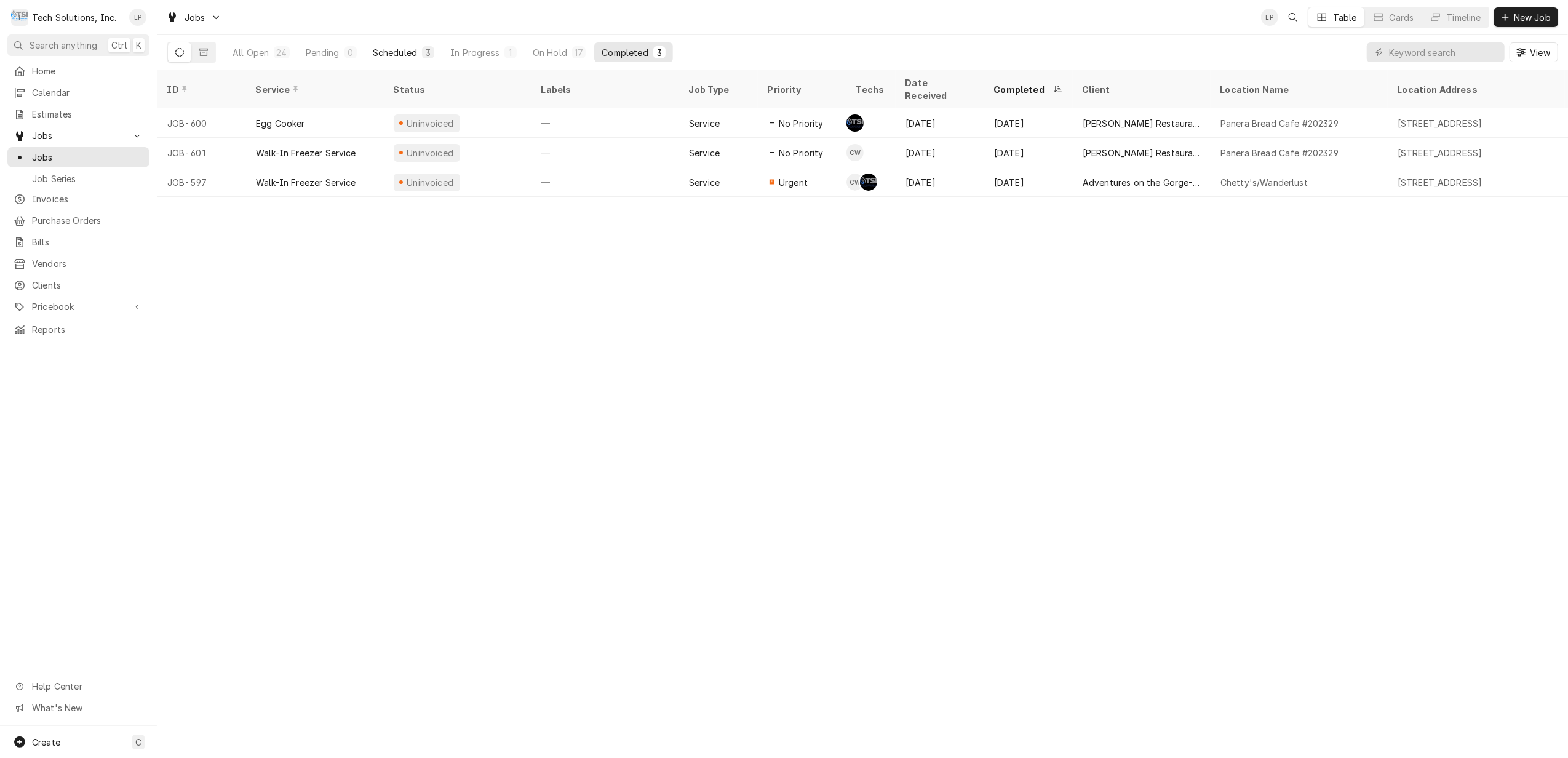
click at [403, 52] on div "Scheduled" at bounding box center [395, 52] width 44 height 13
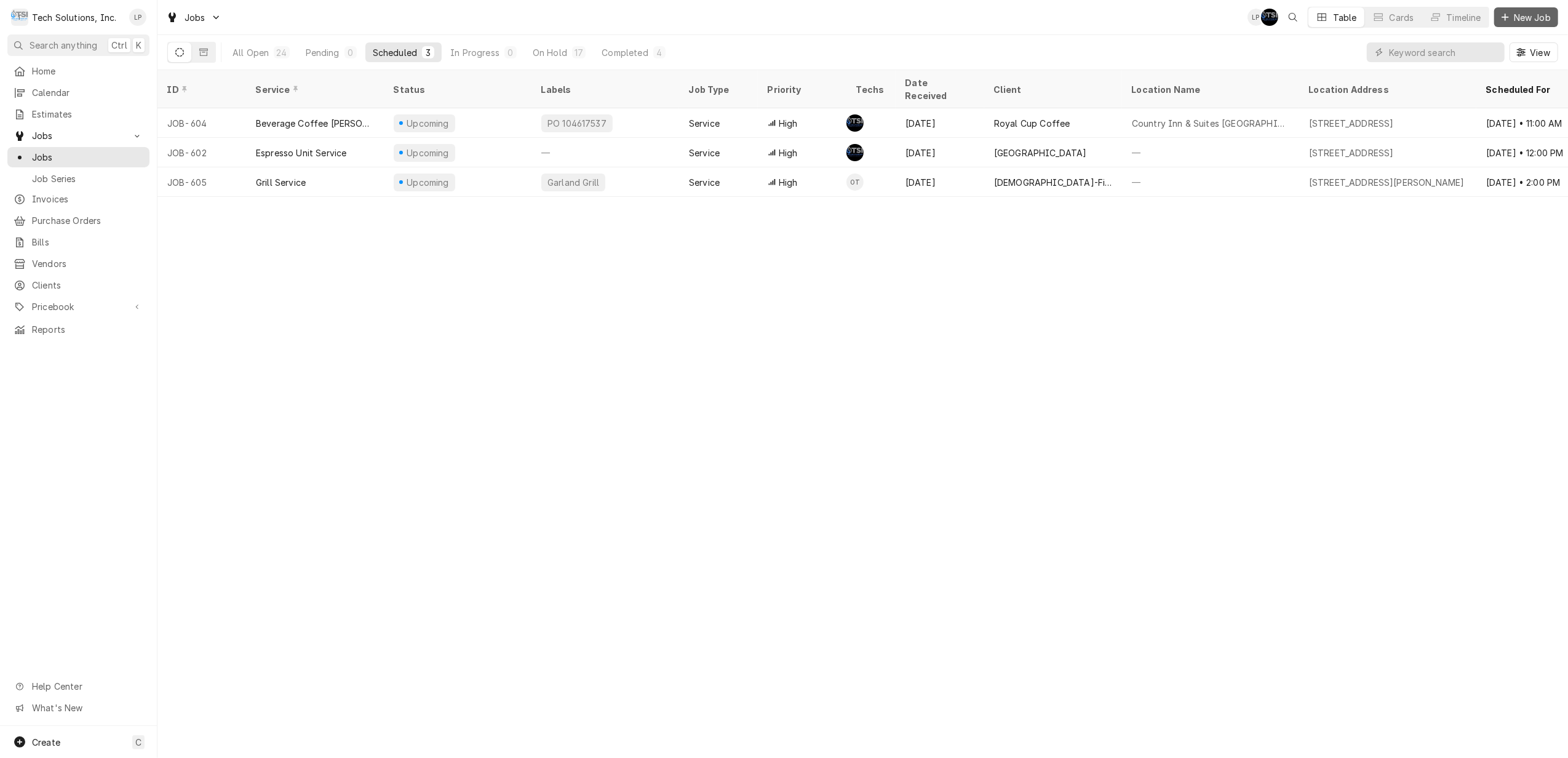
click at [1536, 15] on span "New Job" at bounding box center [1532, 17] width 42 height 13
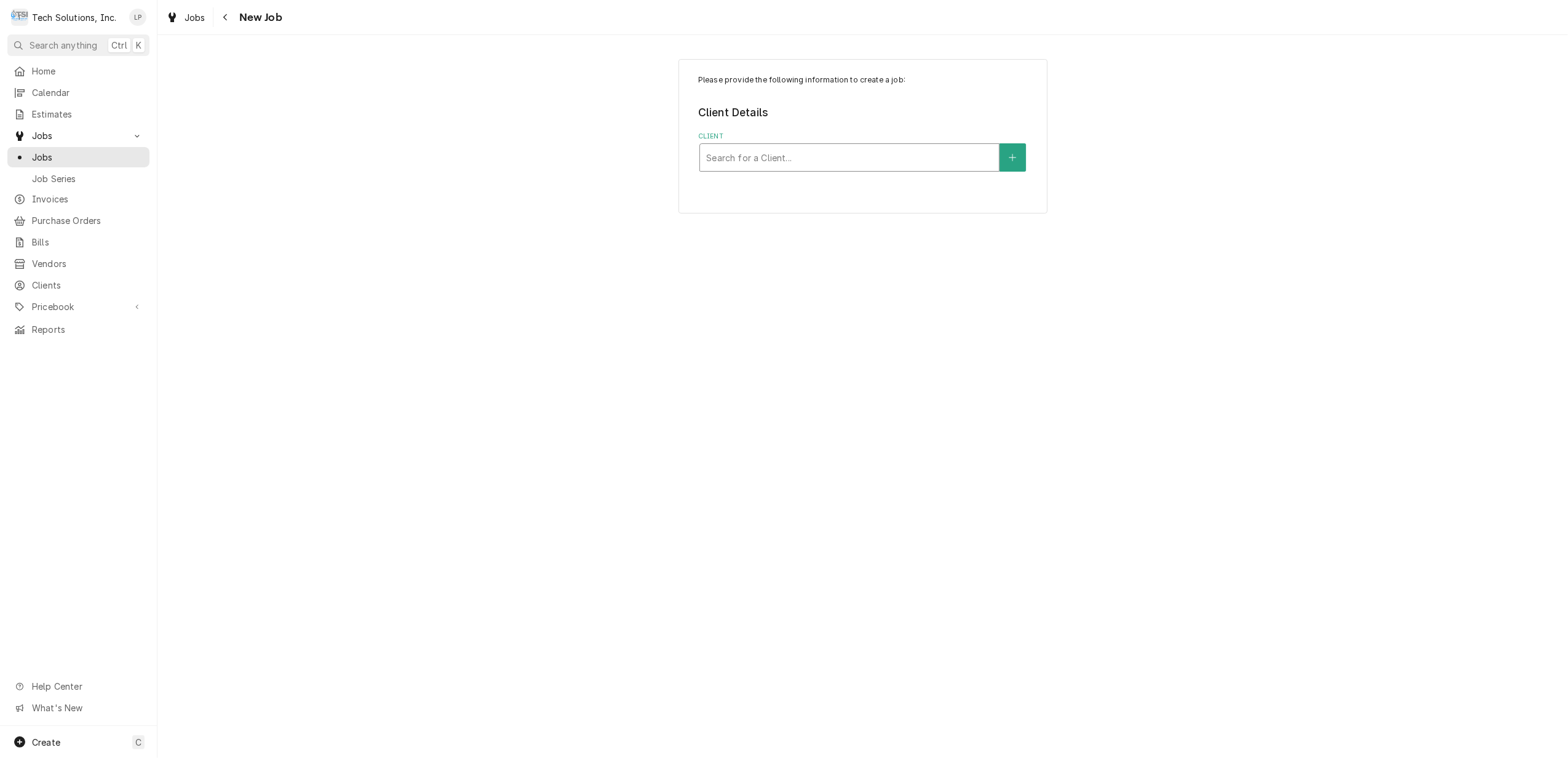
click at [913, 153] on div "Client" at bounding box center [849, 157] width 287 height 22
type input "royal"
click at [887, 187] on div "Royal Cup Coffee" at bounding box center [849, 184] width 299 height 19
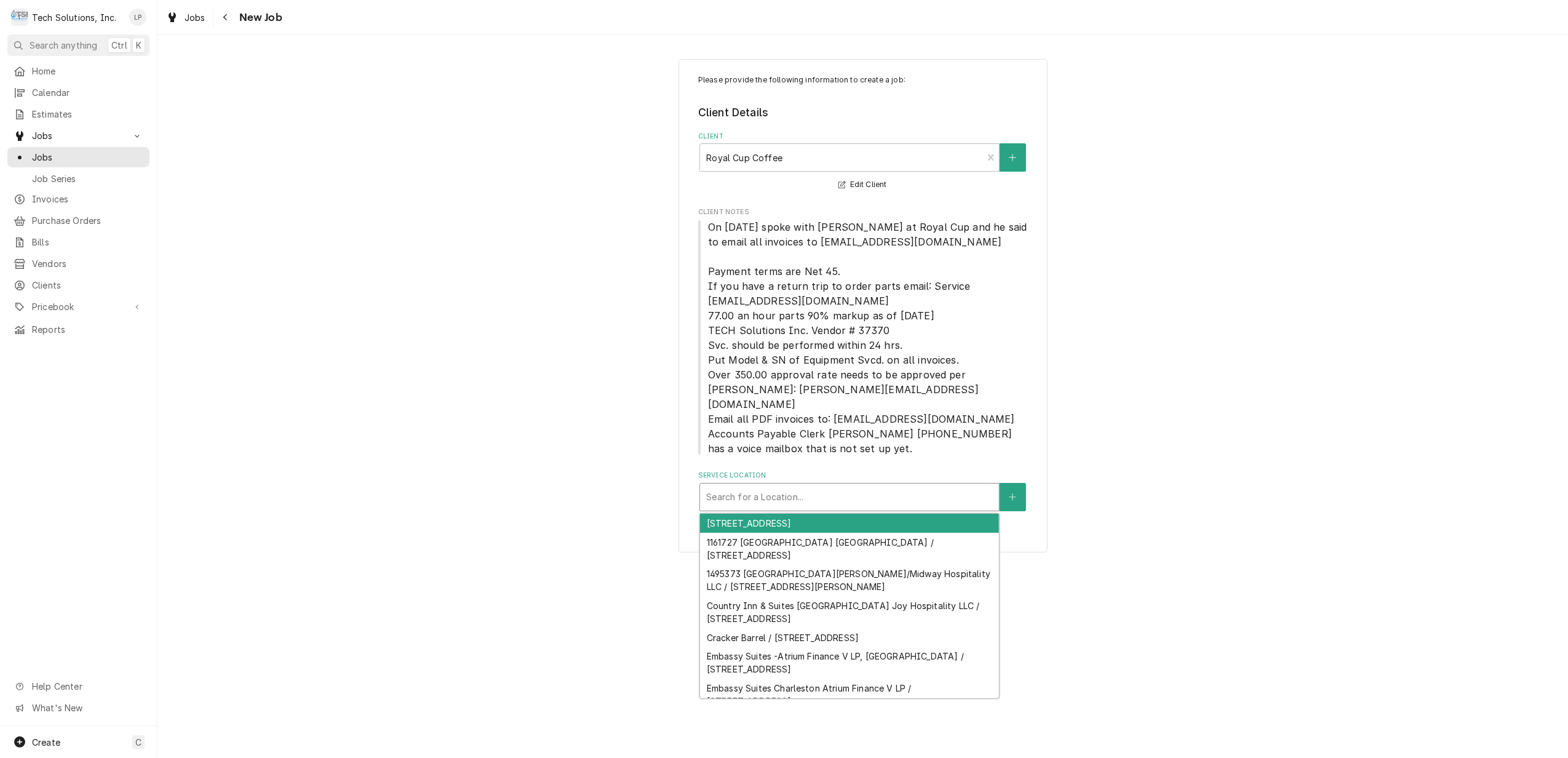
click at [865, 486] on div "Service Location" at bounding box center [849, 497] width 287 height 22
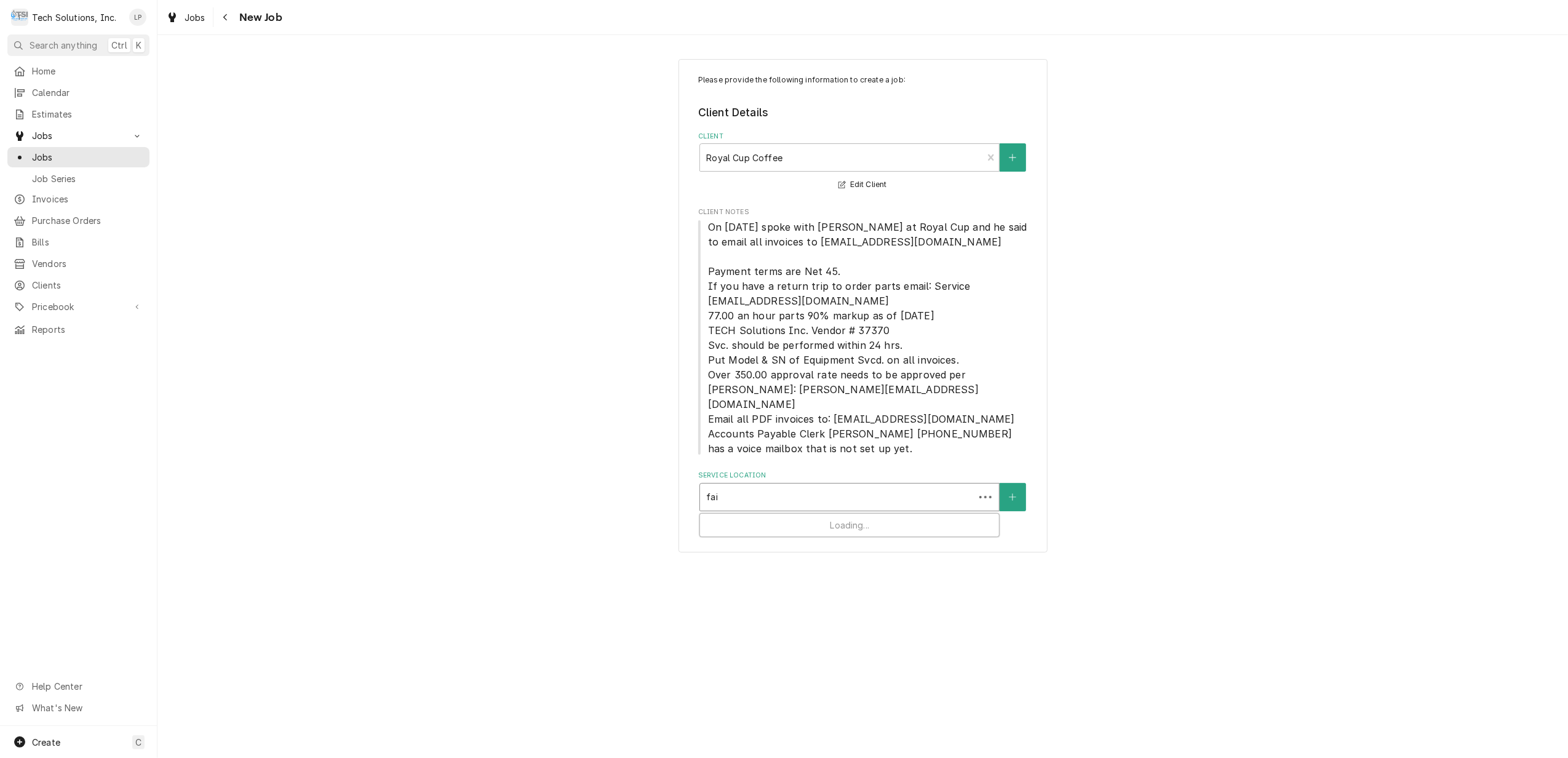
type input "fair"
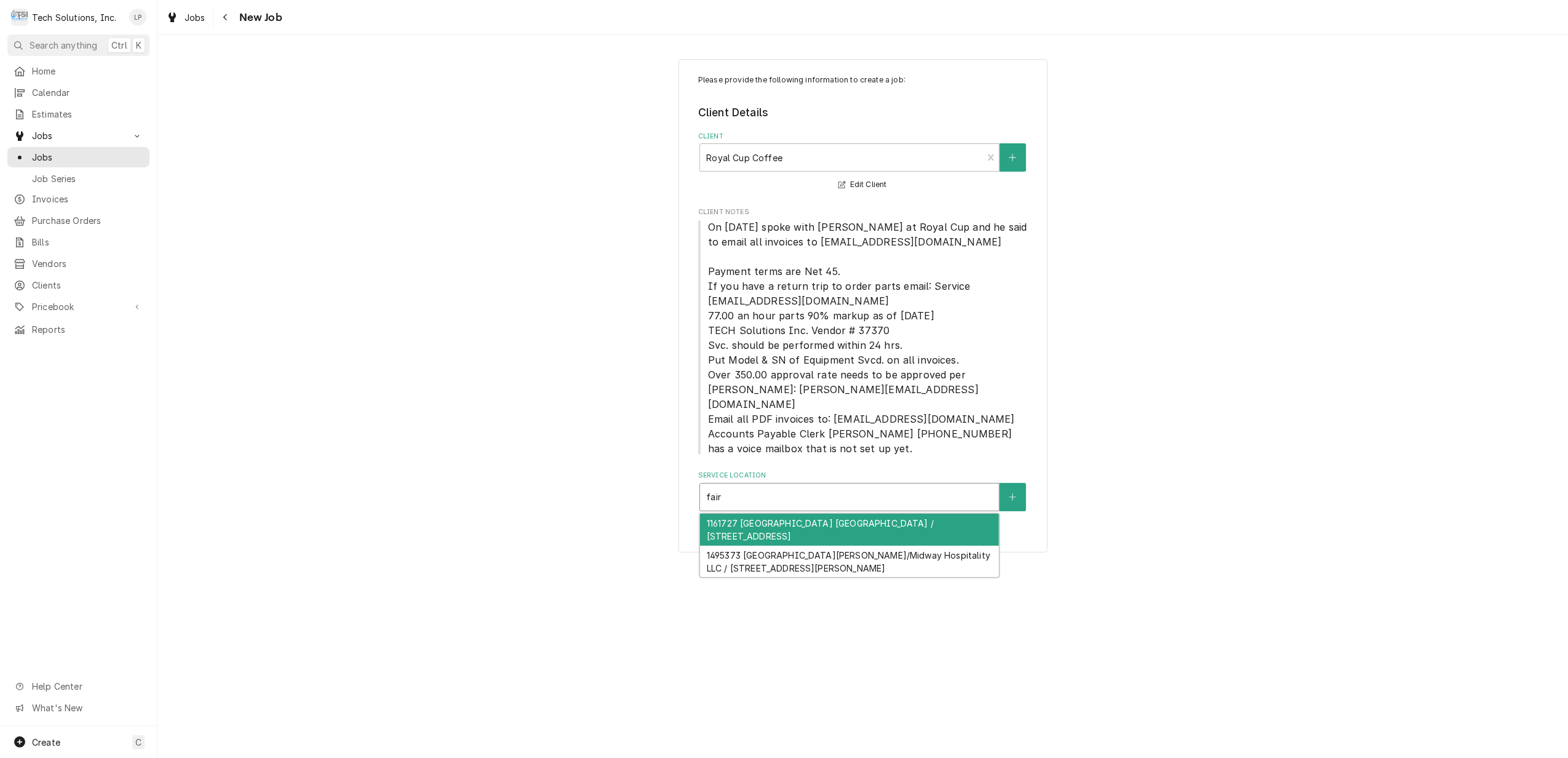
click at [866, 514] on div "1161727 [GEOGRAPHIC_DATA] [GEOGRAPHIC_DATA] / [STREET_ADDRESS]" at bounding box center [849, 529] width 299 height 32
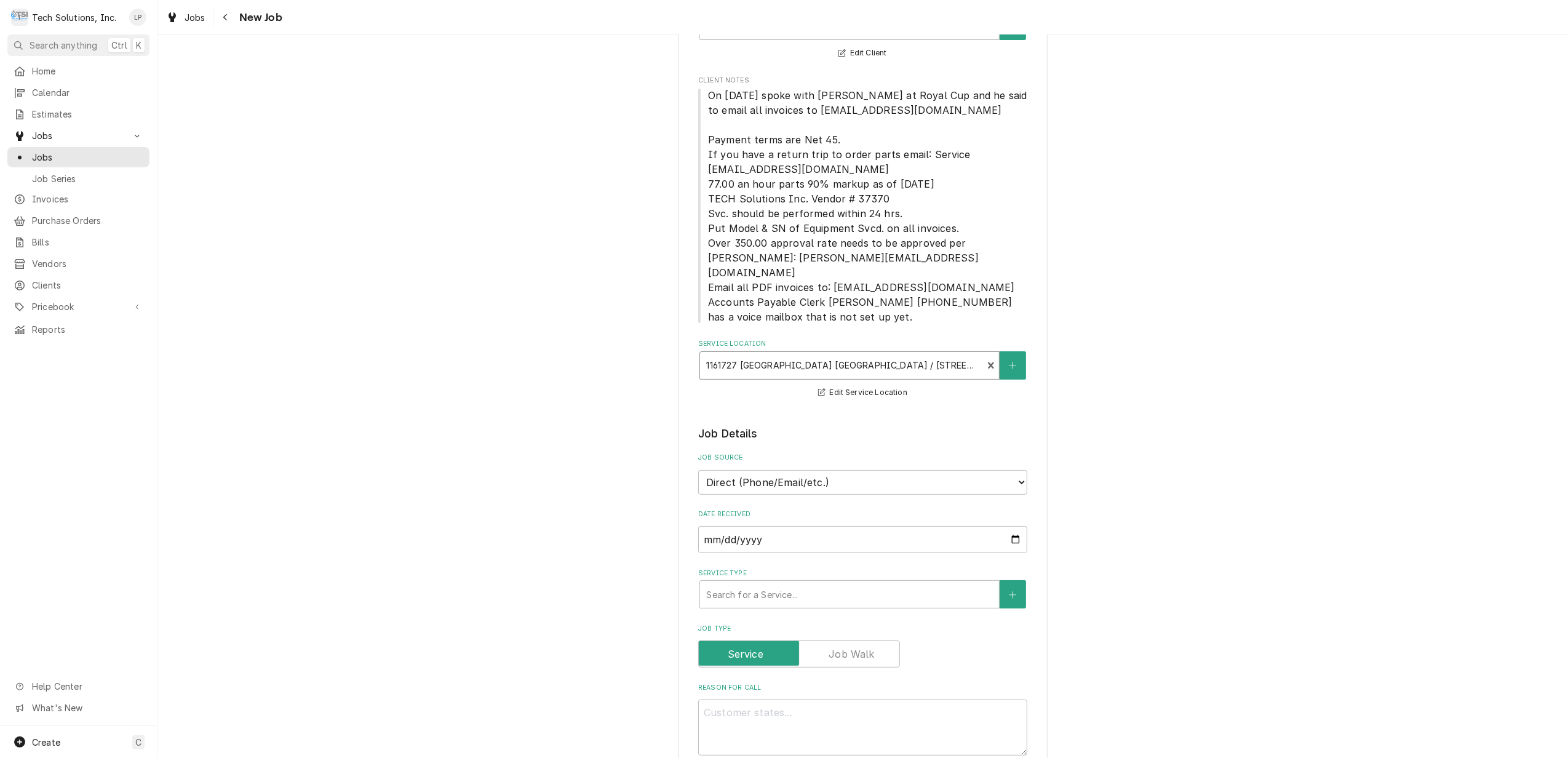
scroll to position [164, 0]
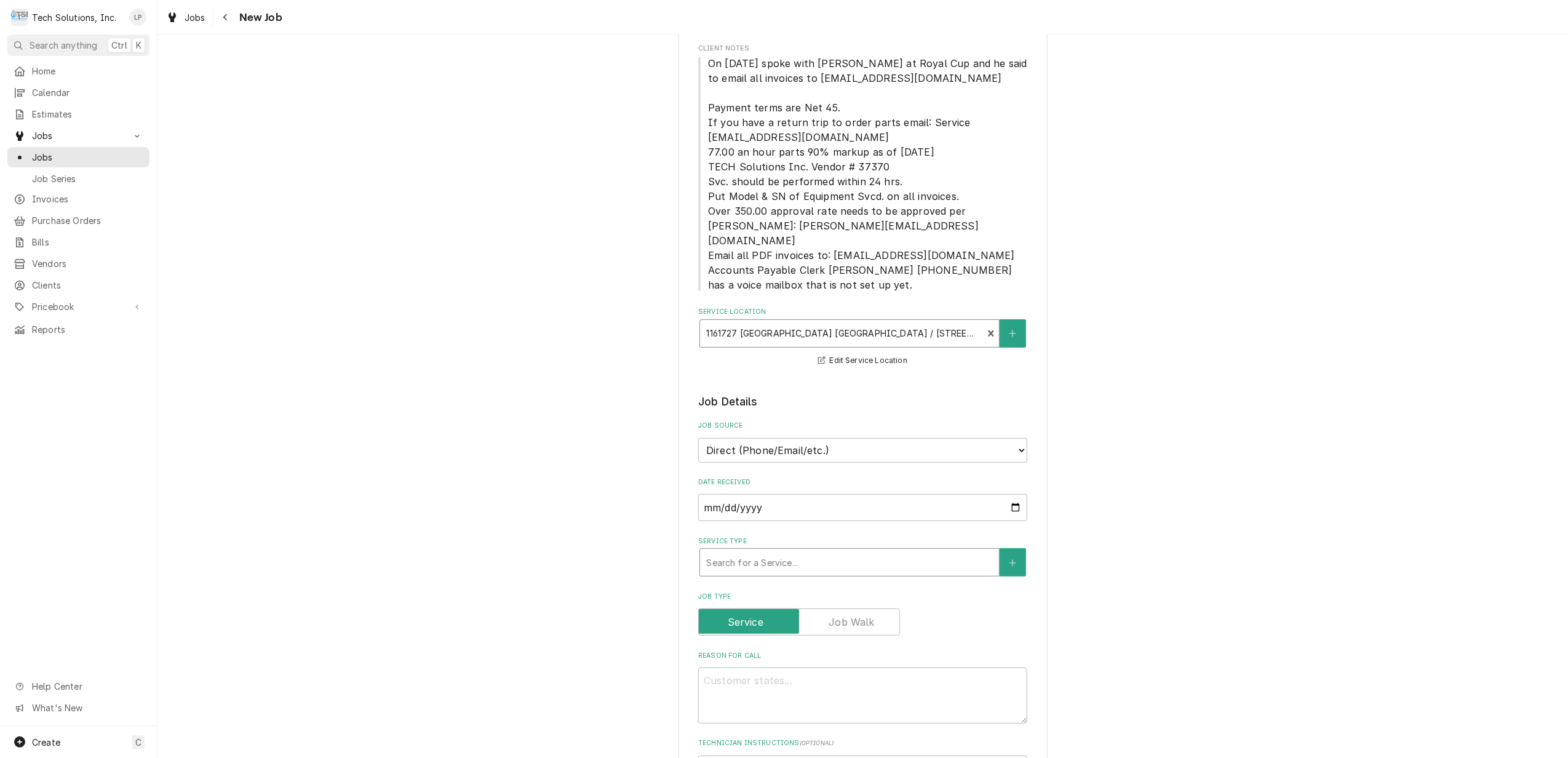
click at [929, 555] on div "Service Type" at bounding box center [849, 562] width 287 height 22
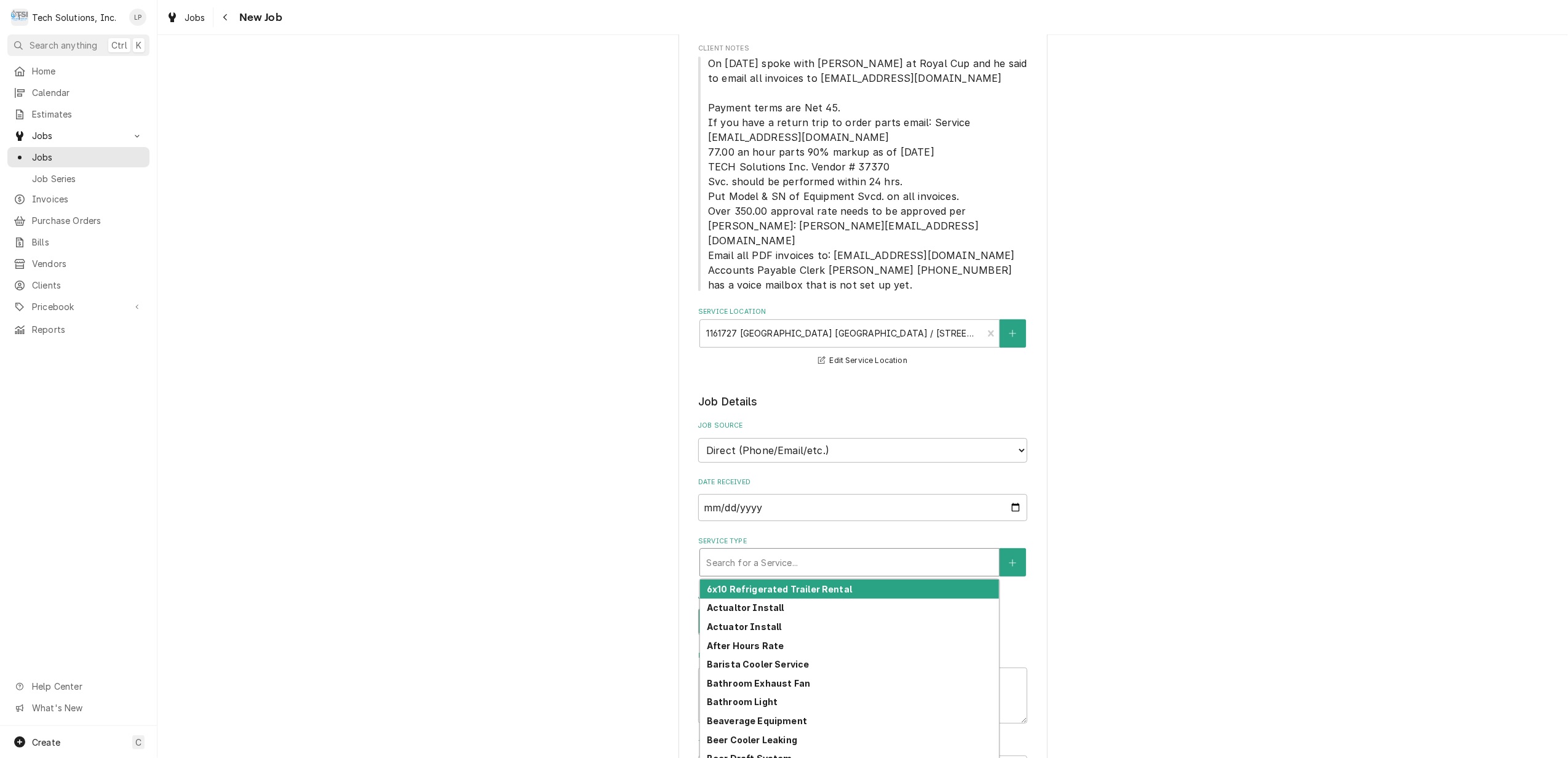
type textarea "x"
type input "j"
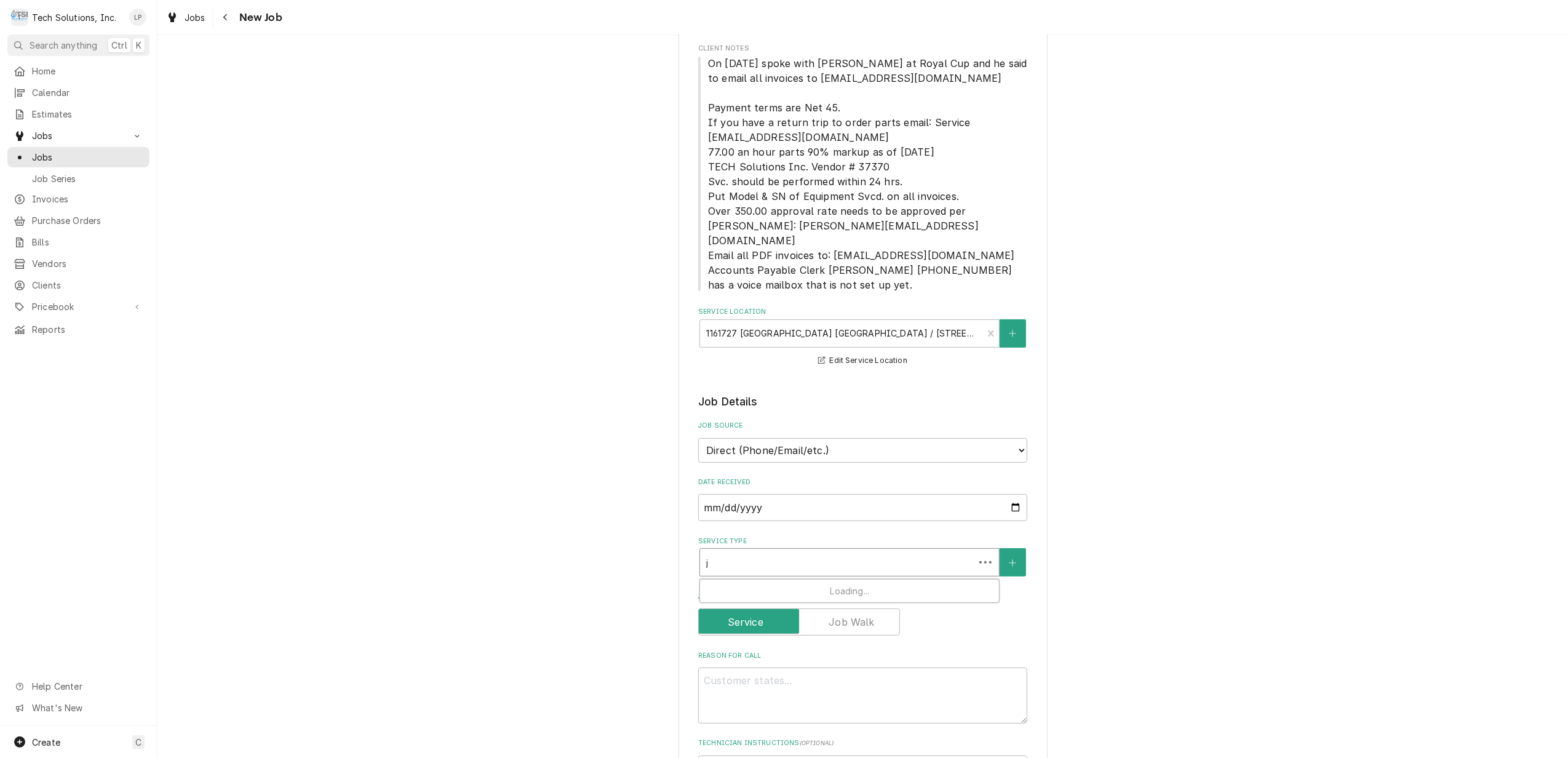
type textarea "x"
type input "ju"
type textarea "x"
type input "jui"
type textarea "x"
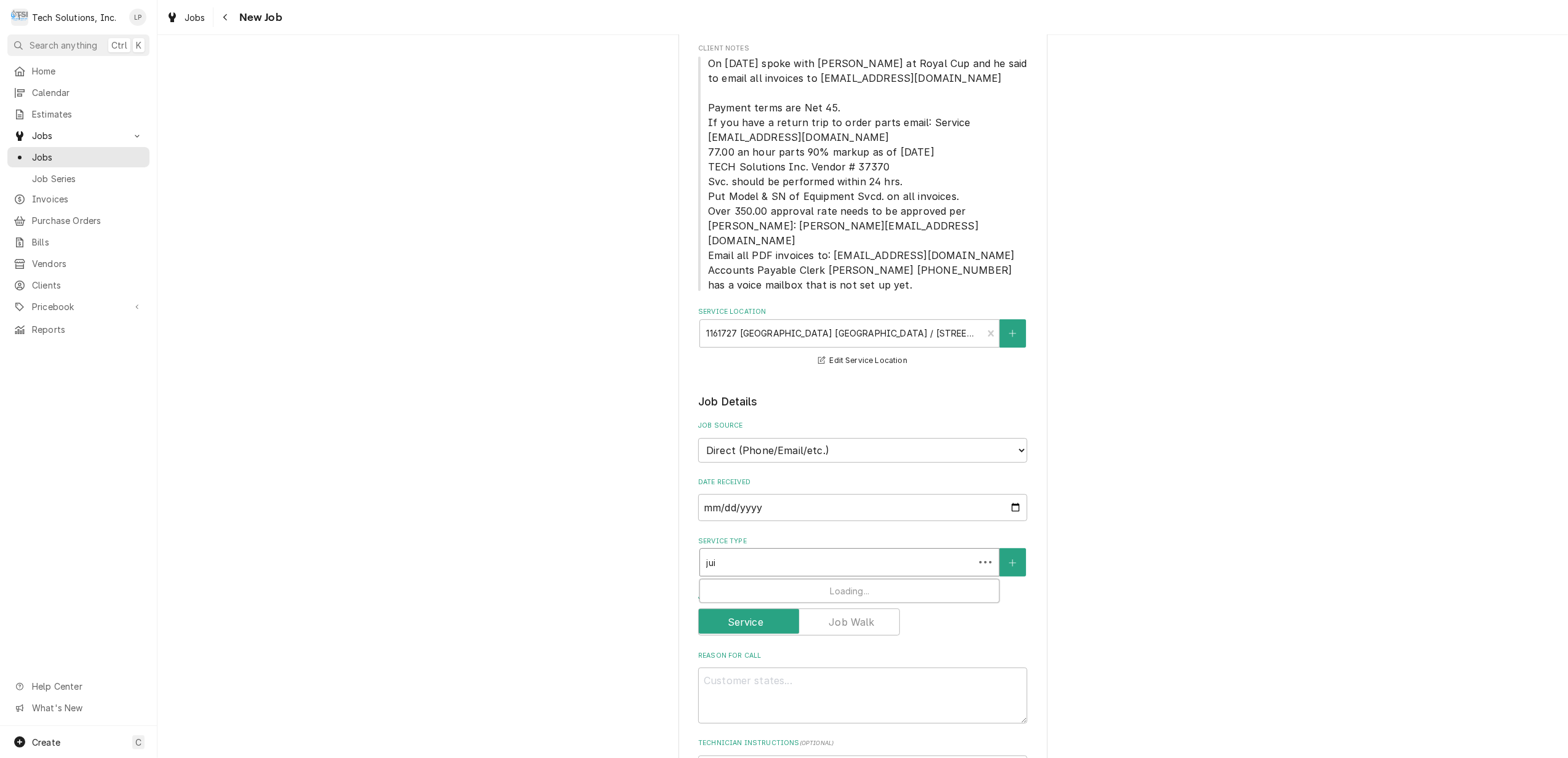
type input "juic"
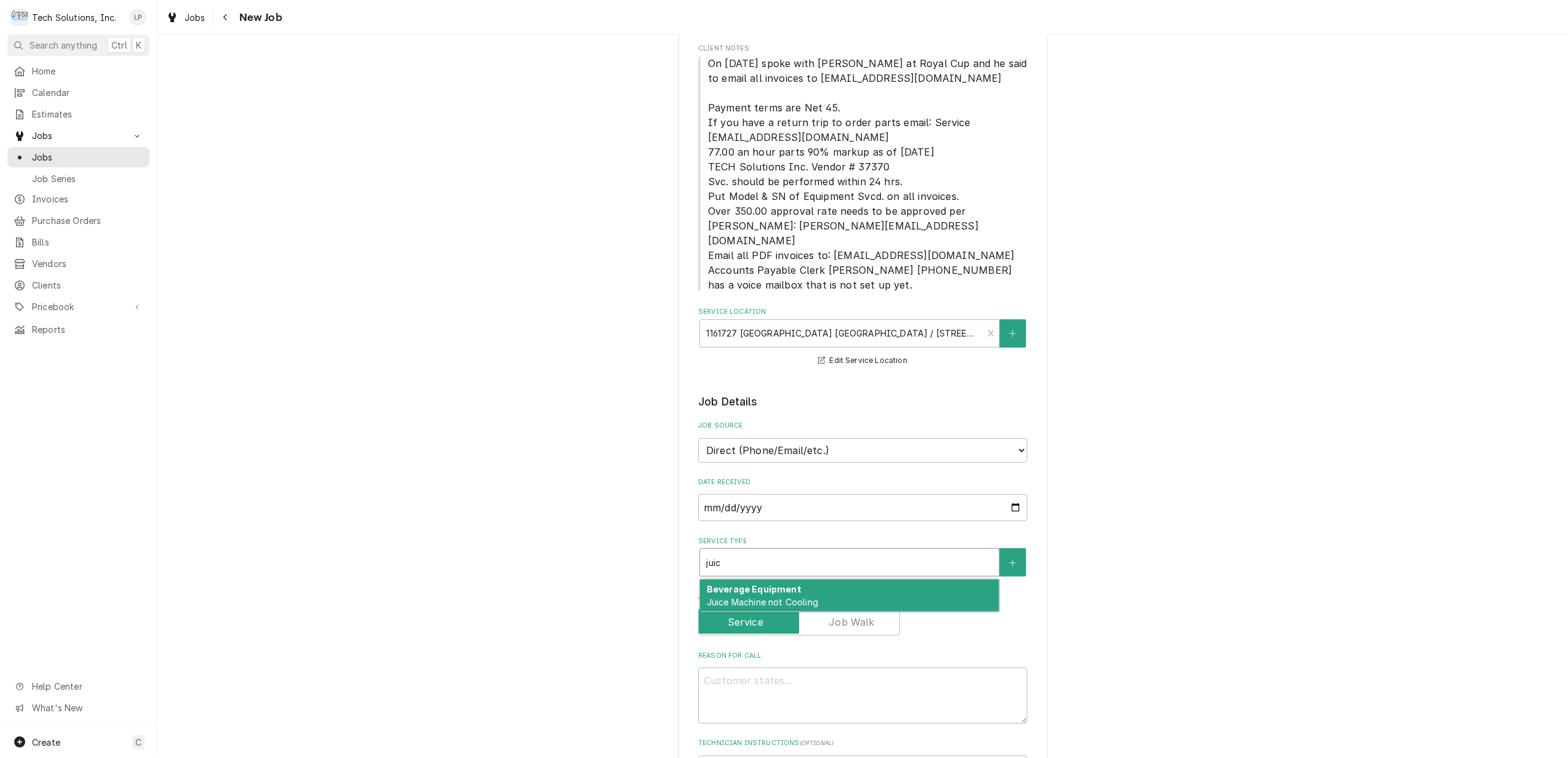
type textarea "x"
type input "jui"
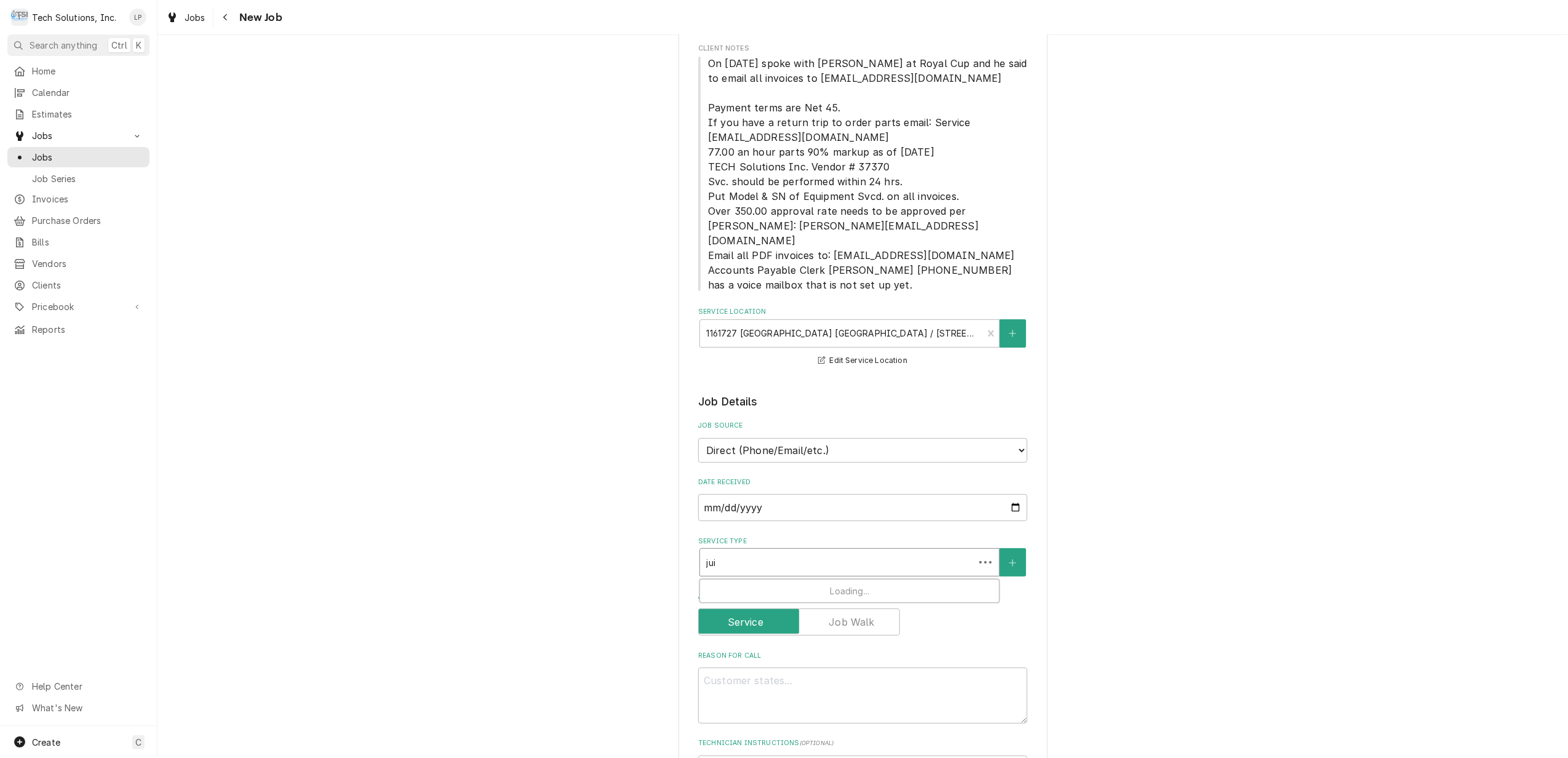
type textarea "x"
type input "ju"
type textarea "x"
type input "j"
type textarea "x"
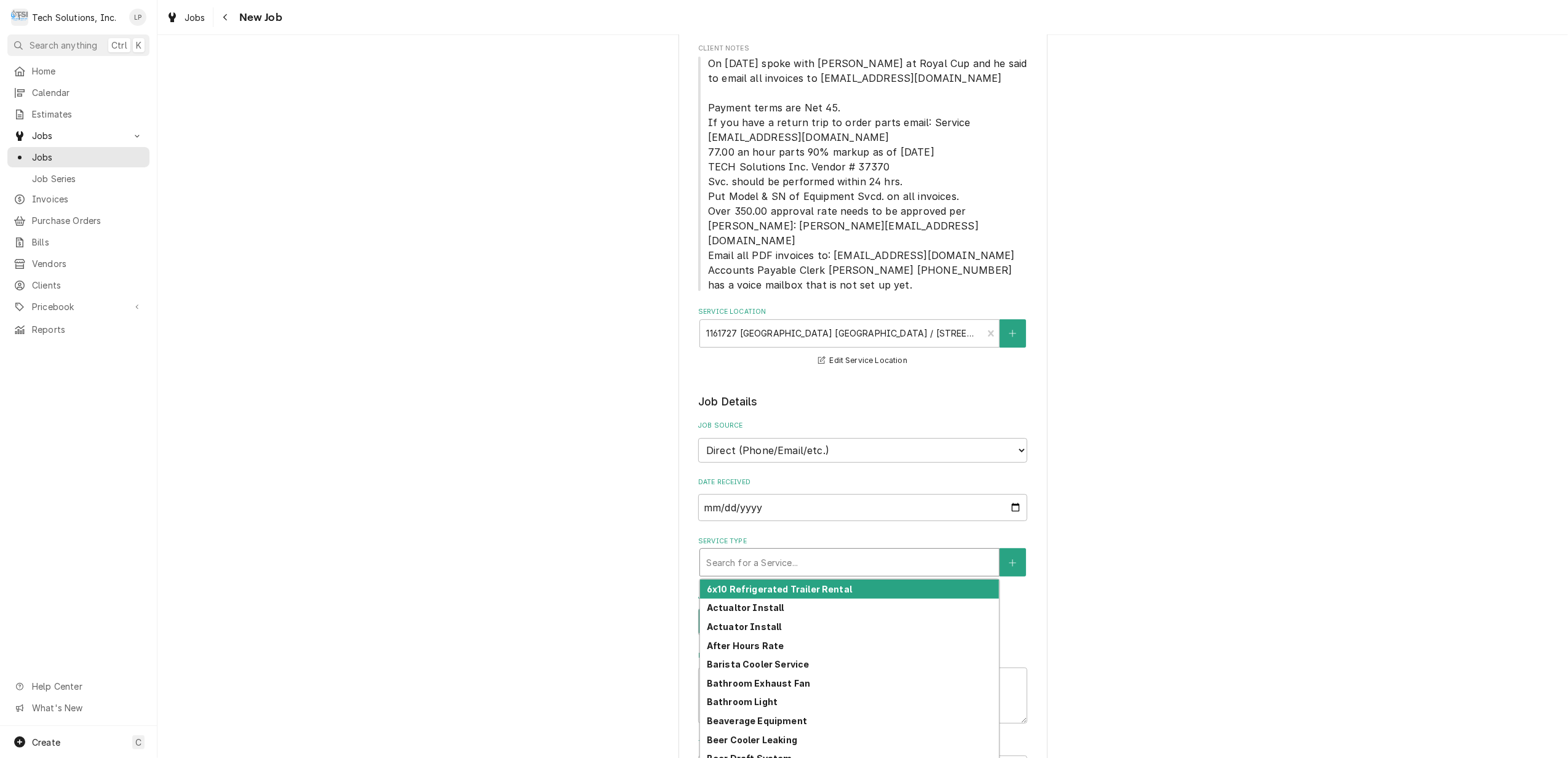
type textarea "x"
type input "B"
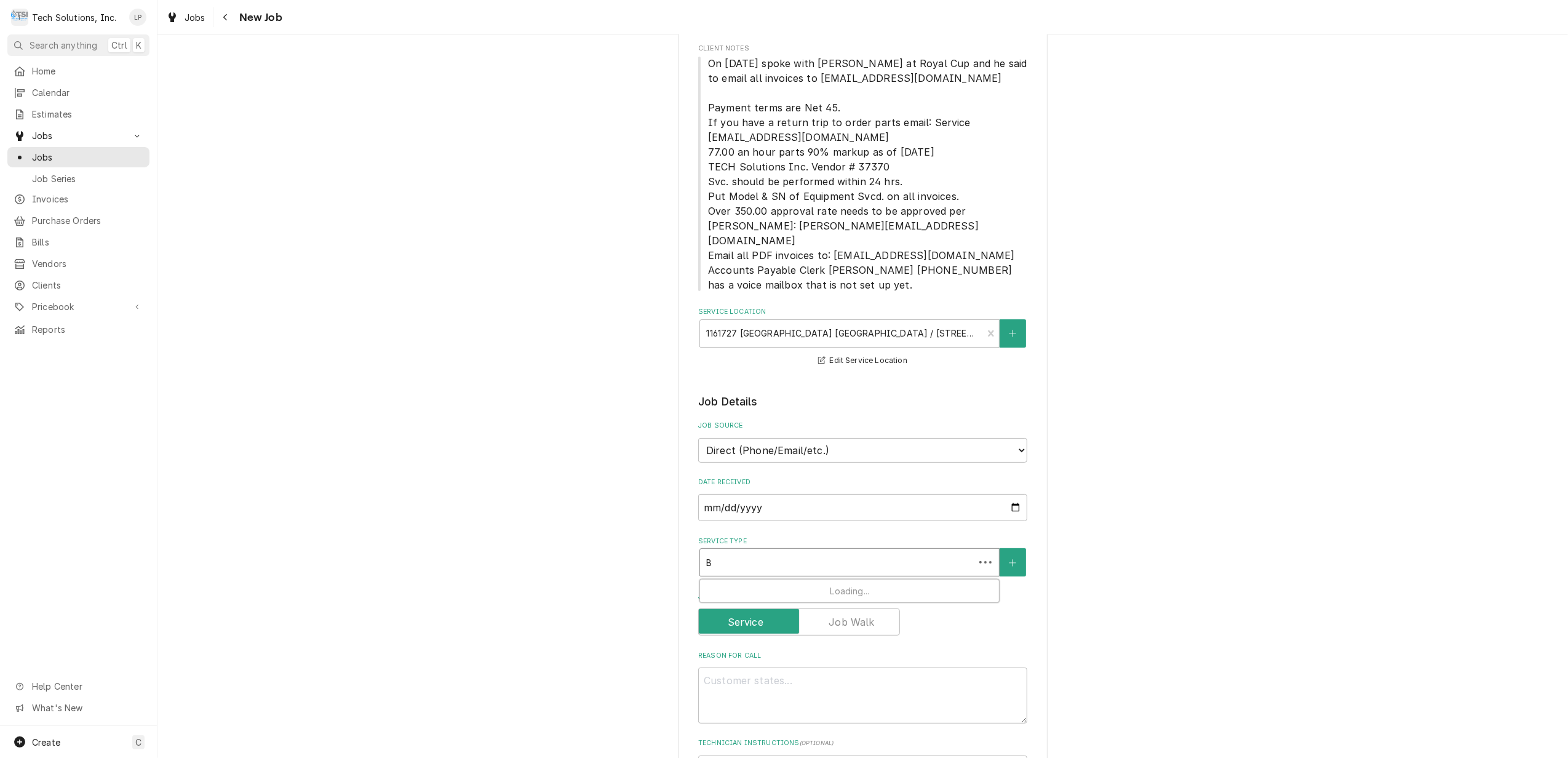
type textarea "x"
type input "Be"
type textarea "x"
type input "Bev"
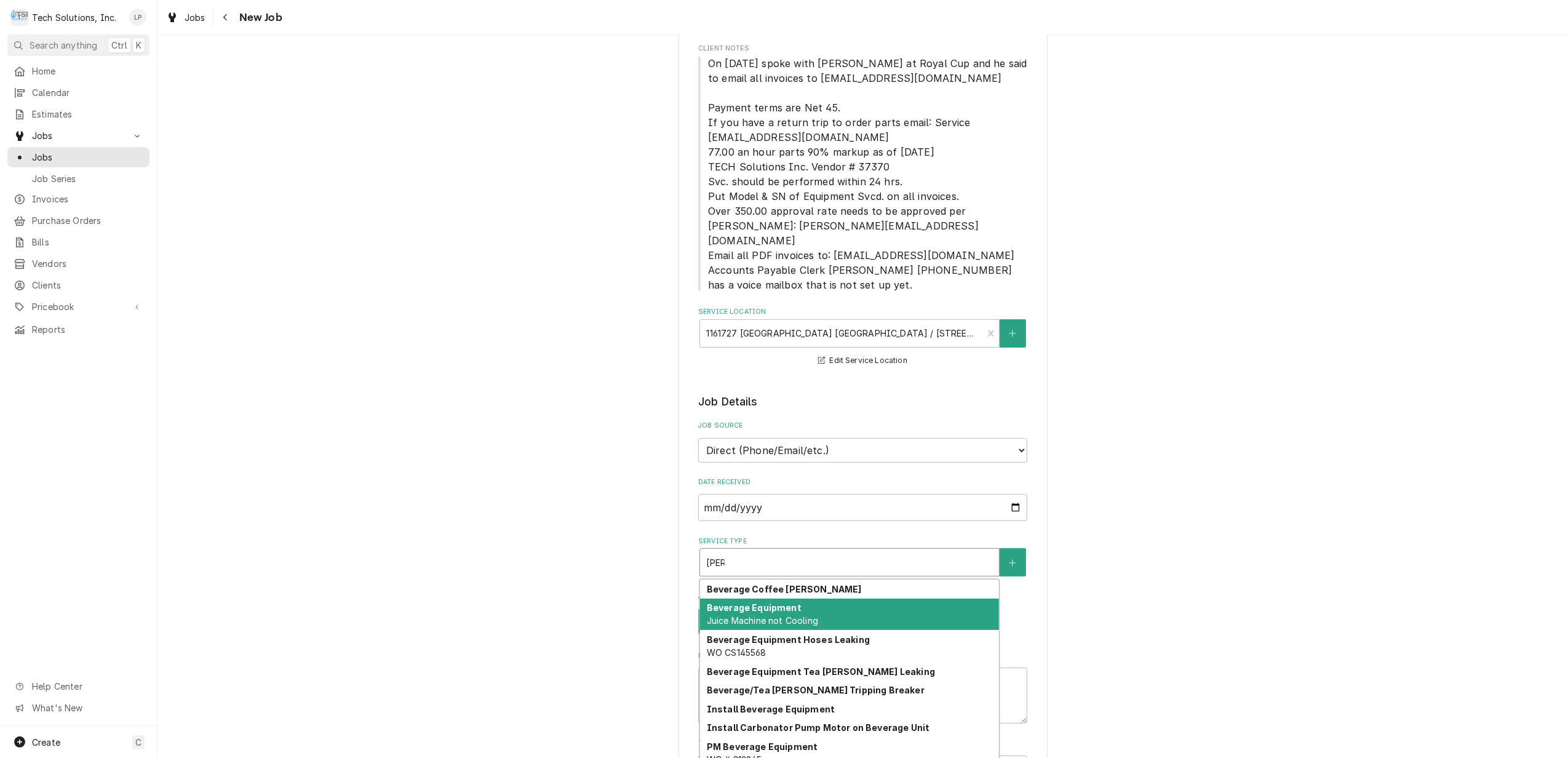
click at [877, 599] on div "Beverage Equipment Juice Machine not Cooling" at bounding box center [849, 614] width 299 height 32
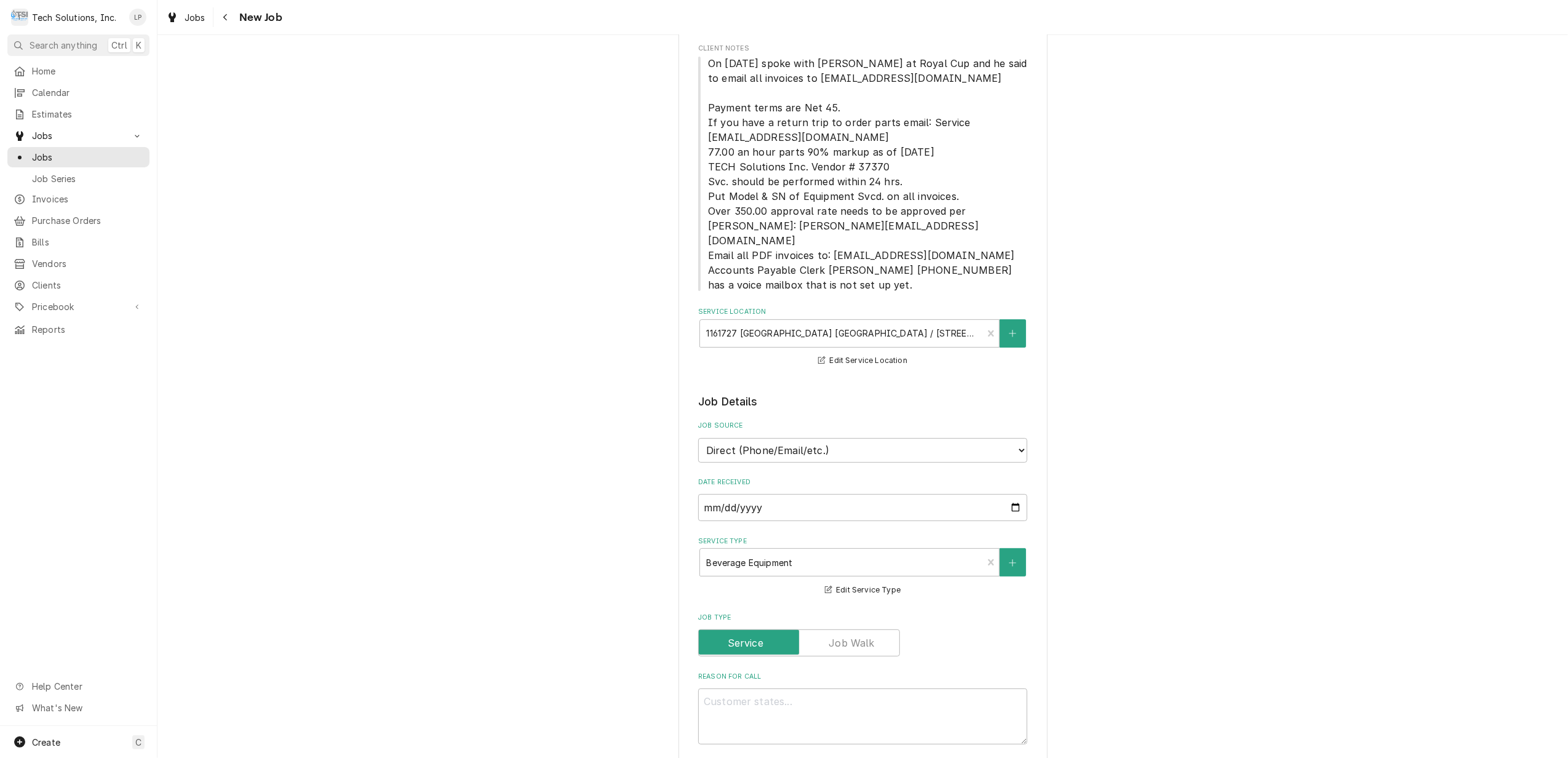
click at [1203, 612] on div "Please provide the following information to create a job: Client Details Client…" at bounding box center [862, 661] width 1411 height 1552
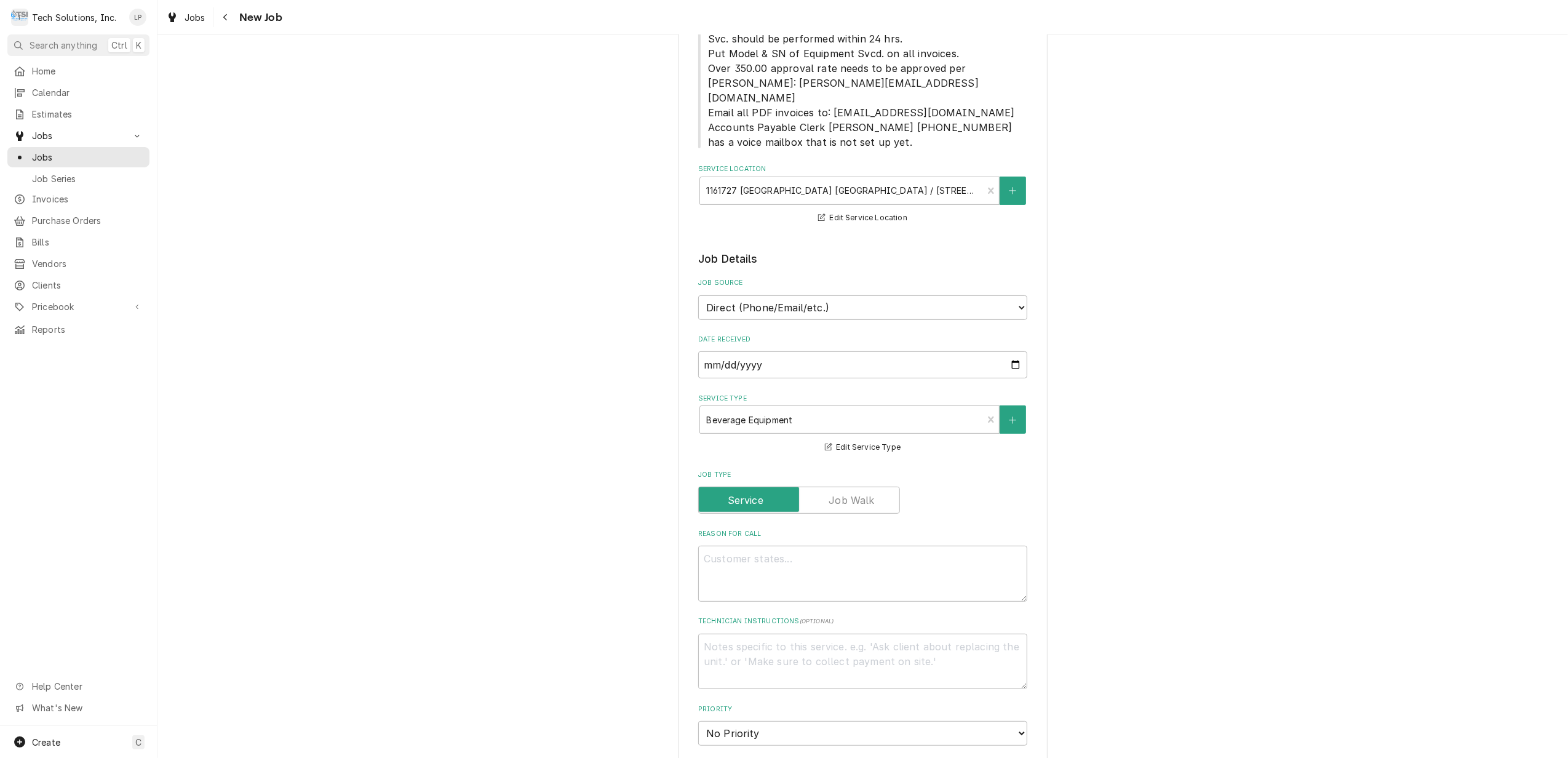
scroll to position [409, 0]
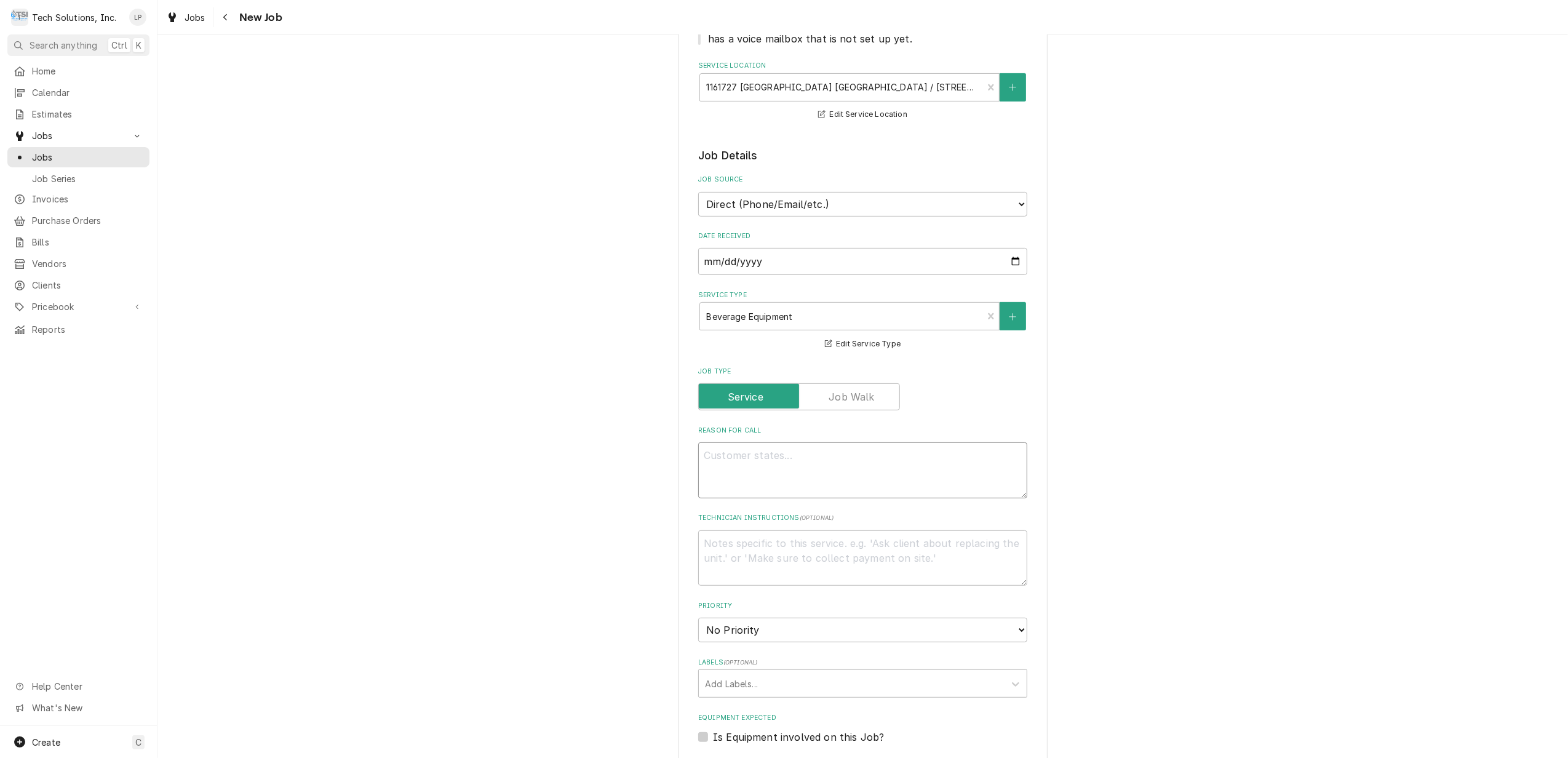
paste textarea "juice machine leaking again from under it she is requesting new machine told he…"
type textarea "x"
type textarea "juice machine leaking again from under it she is requesting new machine told he…"
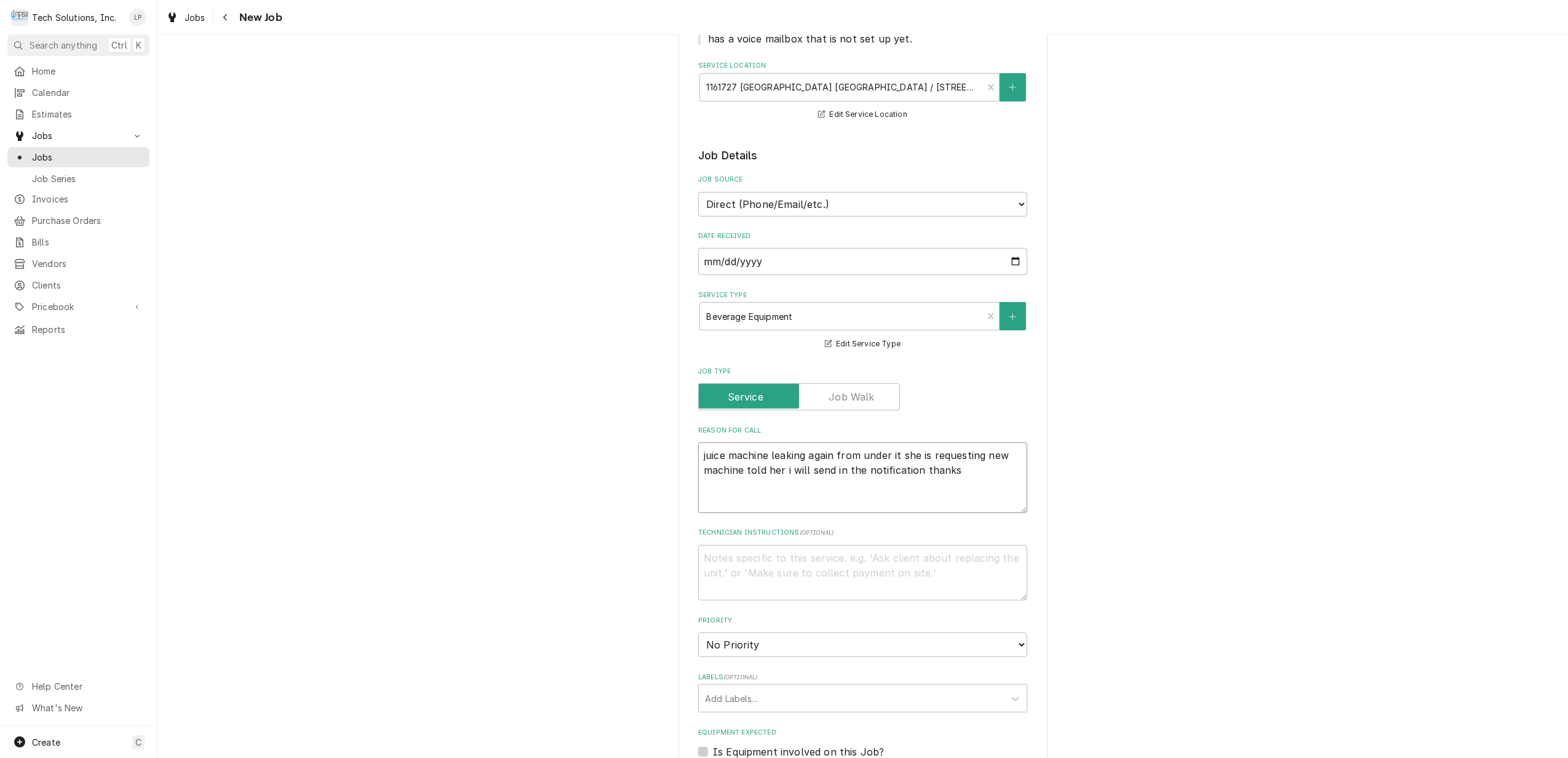
click at [702, 443] on textarea "juice machine leaking again from under it she is requesting new machine told he…" at bounding box center [862, 478] width 329 height 70
type textarea "x"
type textarea "uice machine leaking again from under it she is requesting new machine told her…"
type textarea "x"
type textarea "Juice machine leaking again from under it she is requesting new machine told he…"
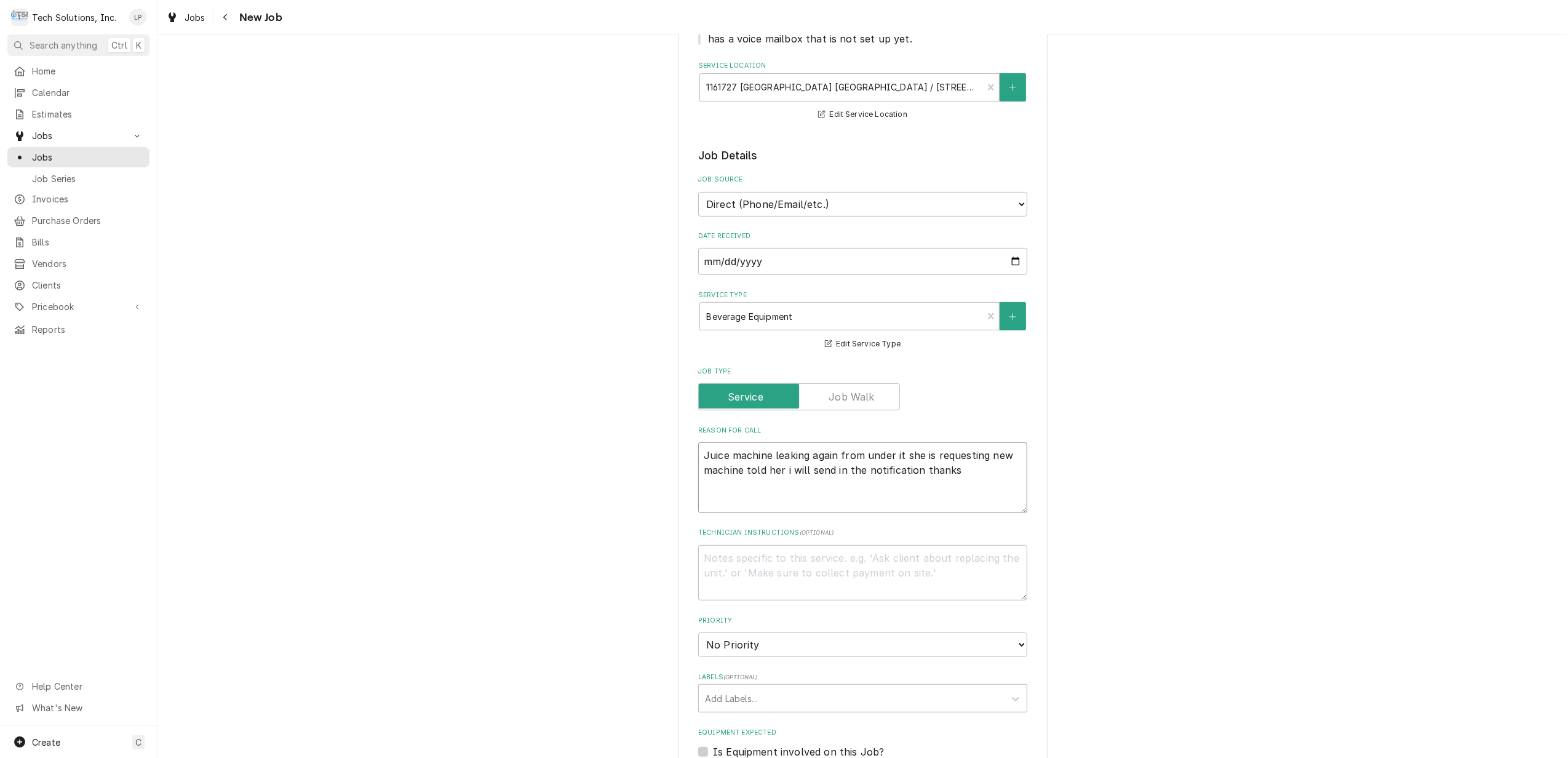
click at [889, 475] on textarea "Juice machine leaking again from under it she is requesting new machine told he…" at bounding box center [862, 478] width 329 height 70
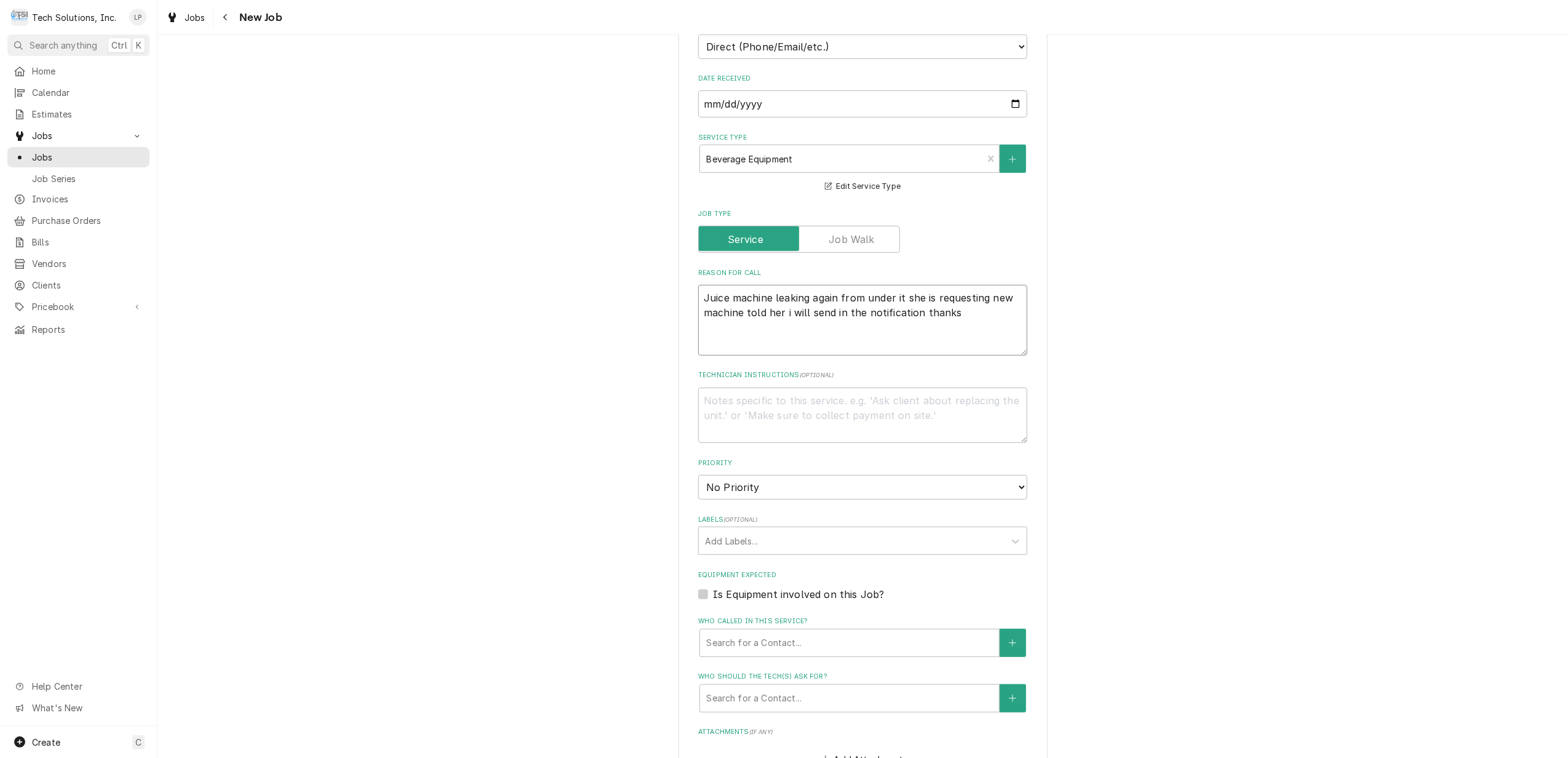
scroll to position [574, 0]
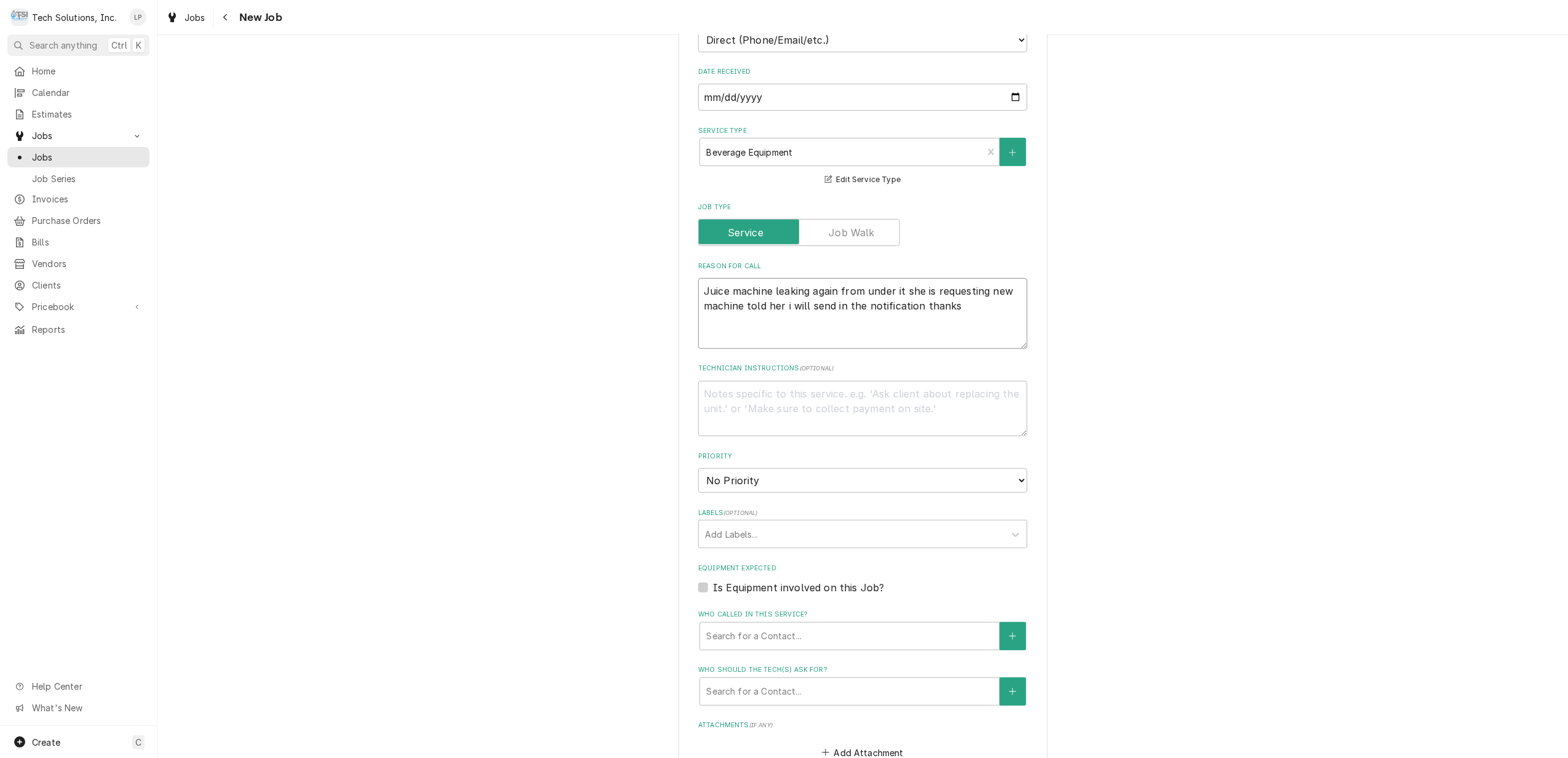
click at [983, 278] on textarea "Juice machine leaking again from under it she is requesting new machine told he…" at bounding box center [862, 313] width 329 height 70
type textarea "x"
type textarea "Juice machine leaking again from under it she is requesting new machine told he…"
type textarea "x"
type textarea "Juice machine leaking again from under it she is requesting a new machine told …"
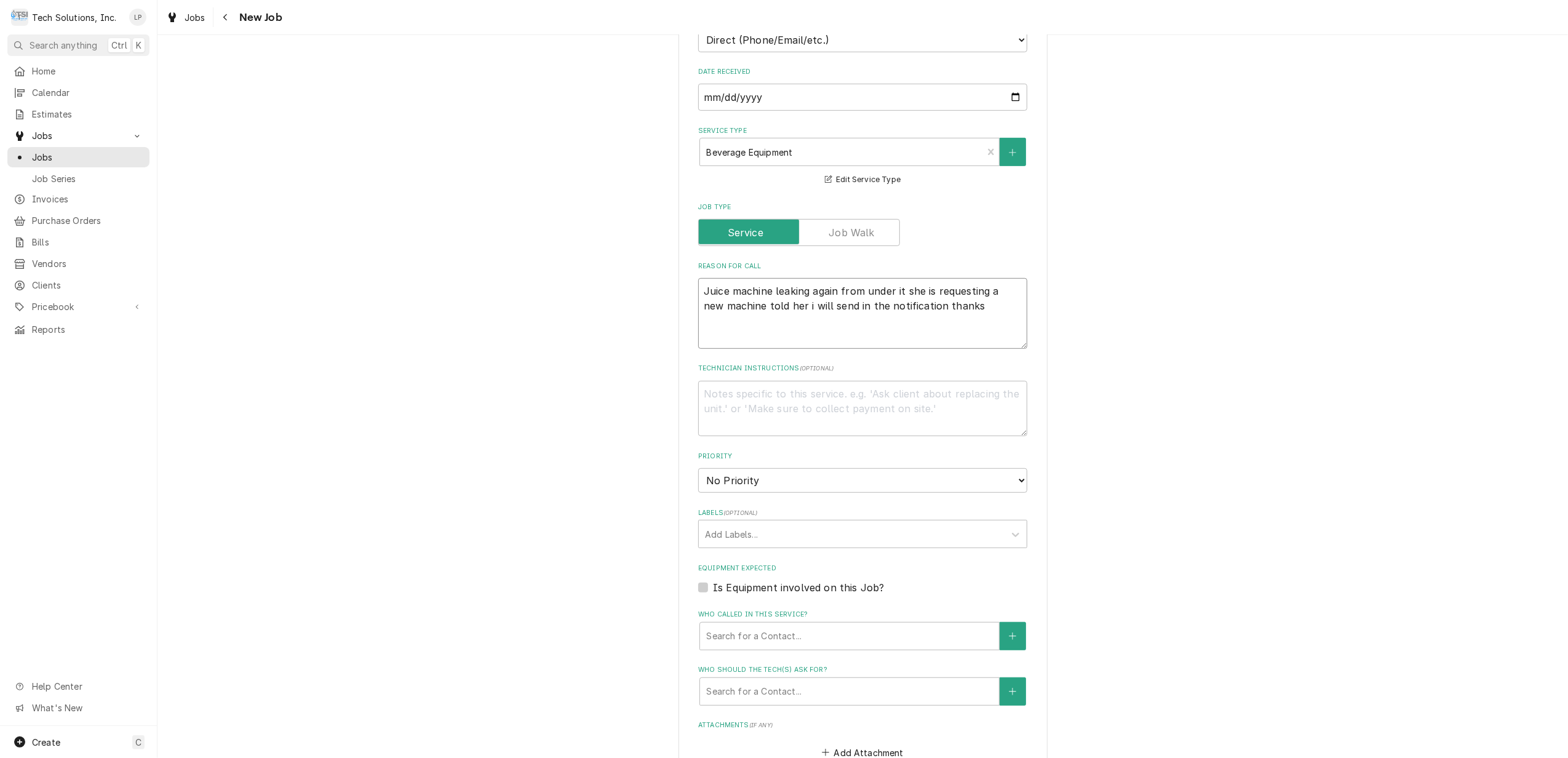
type textarea "x"
type textarea "Juice machine leaking again from under it she is requesting a new machine told …"
click at [741, 286] on textarea "Juice machine leaking again from under it she is requesting a new machine told …" at bounding box center [862, 313] width 329 height 70
type textarea "x"
type textarea "Juice machine leaking again from under it she is requesting a new machinetold h…"
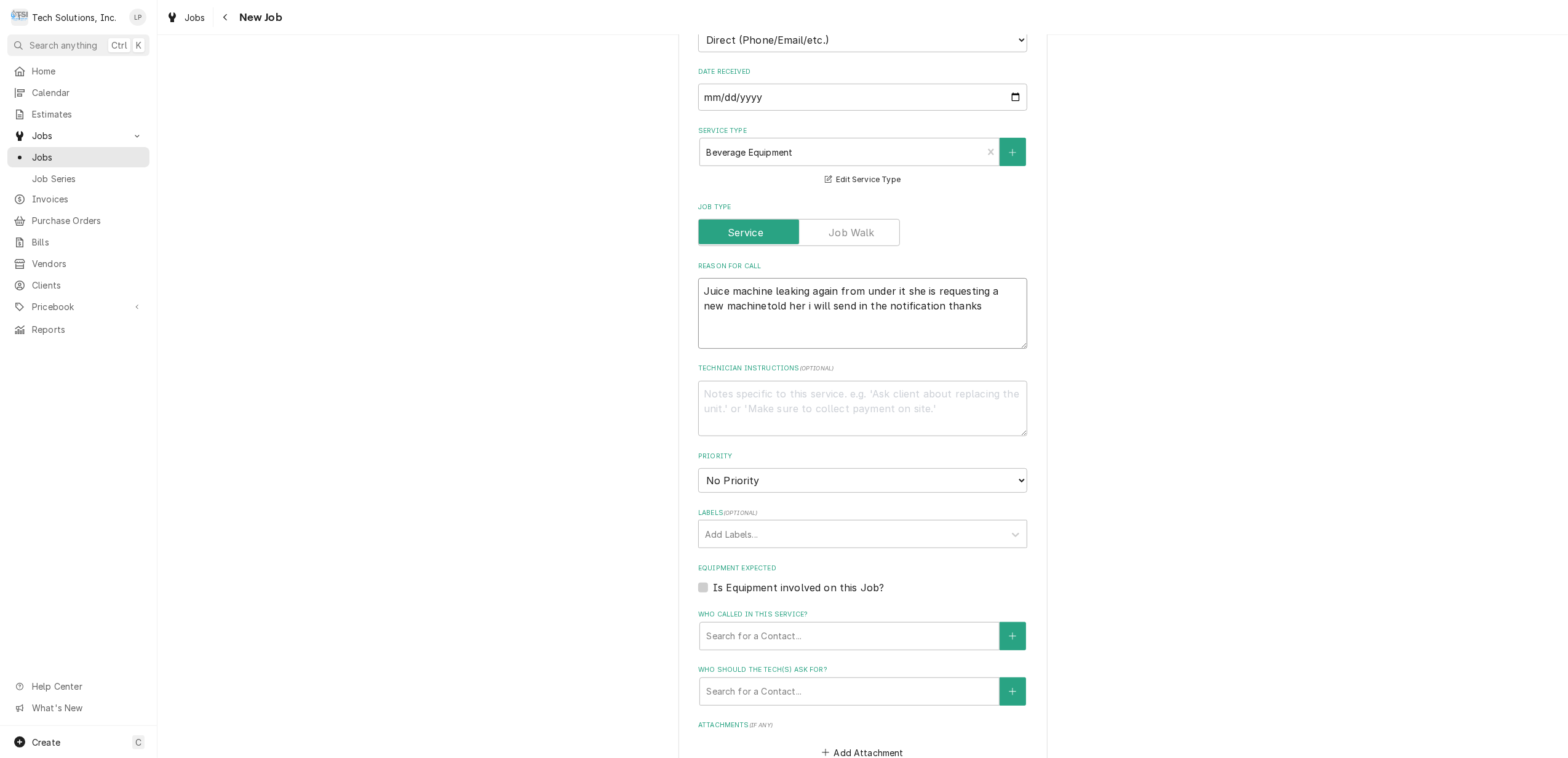
type textarea "x"
type textarea "Juice machine leaking again from under it she is requesting a new machine.told …"
type textarea "x"
type textarea "Juice machine leaking again from under it she is requesting a new machine. told…"
type textarea "x"
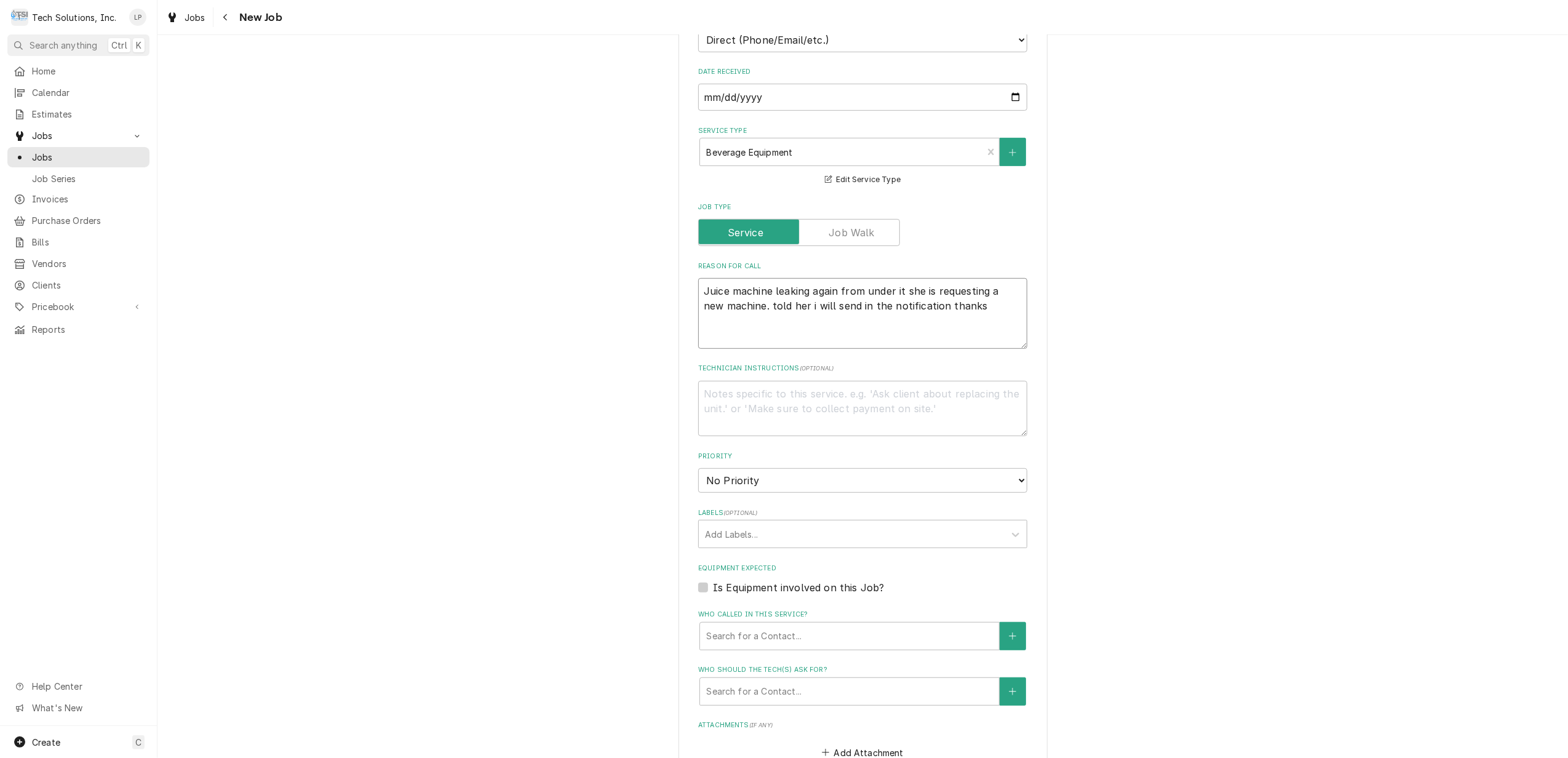
type textarea "Juice machine leaking again from under it she is requesting a new machine. Ttol…"
type textarea "x"
type textarea "Juice machine leaking again from under it she is requesting a new machine. Teto…"
type textarea "x"
type textarea "Juice machine leaking again from under it she is requesting a new machine. Tert…"
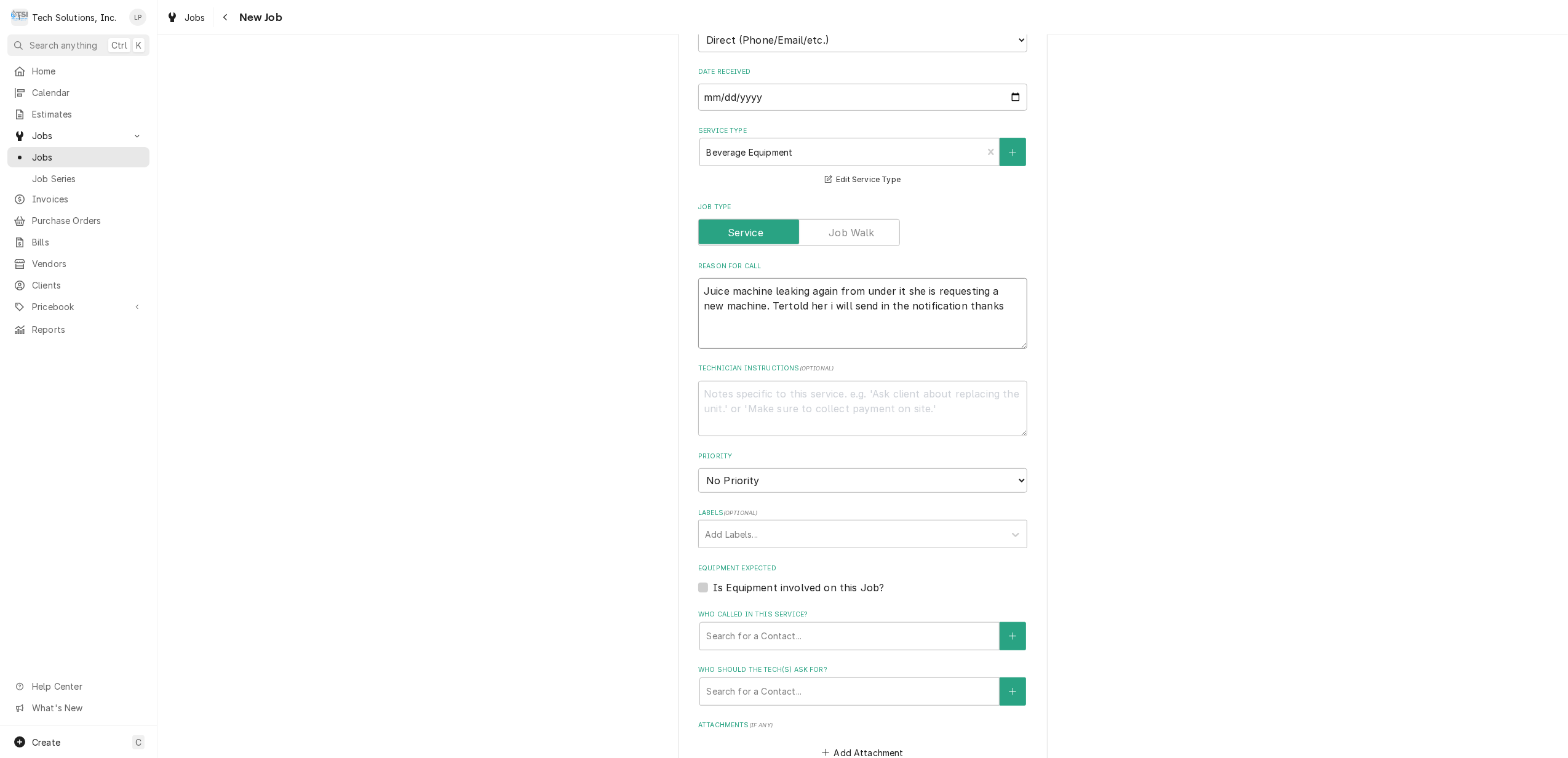
type textarea "x"
type textarea "Juice machine leaking again from under it she is requesting a new machine. Terr…"
type textarea "x"
type textarea "Juice machine leaking again from under it she is requesting a new machine. Terr…"
type textarea "x"
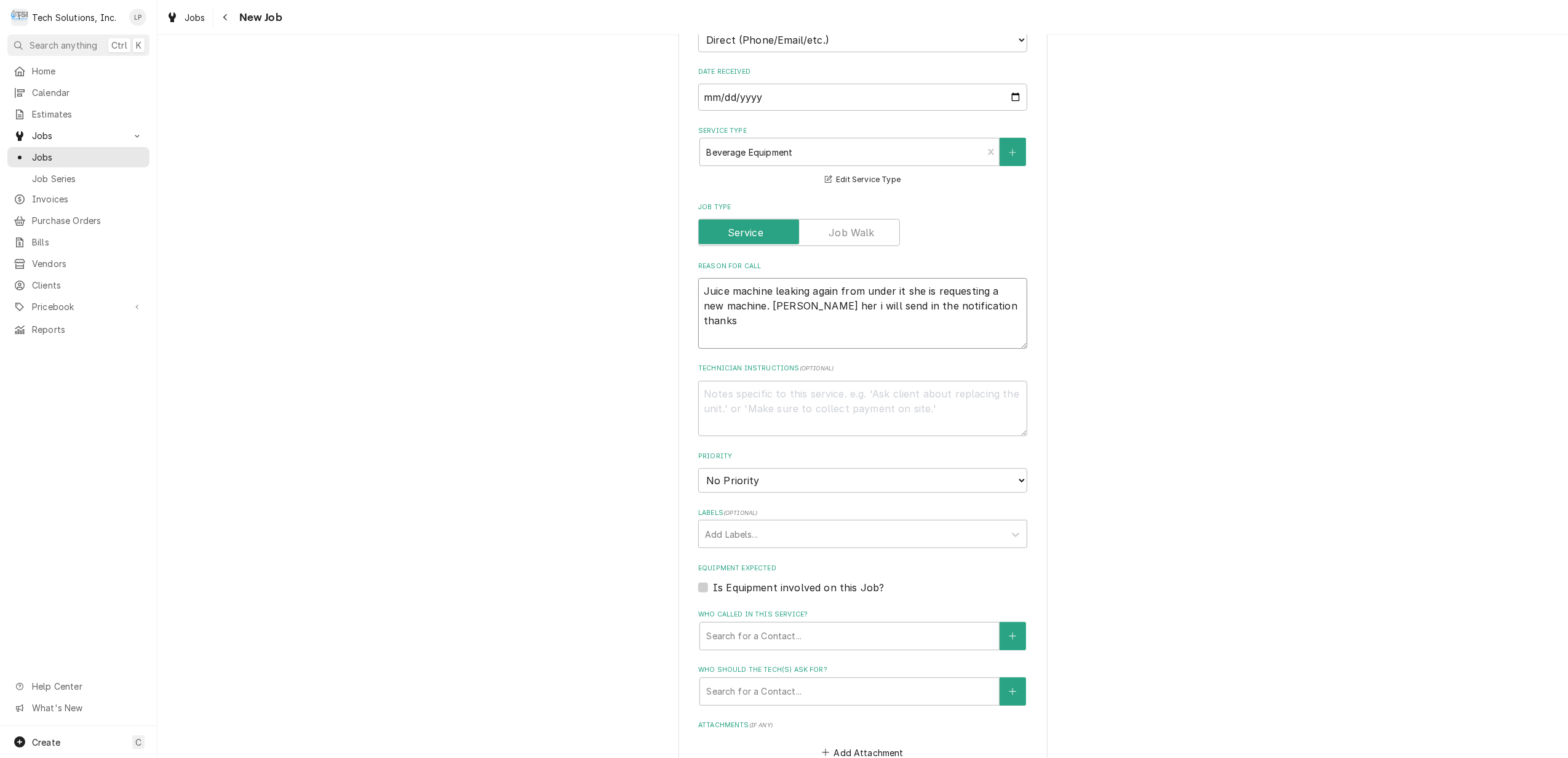
type textarea "Juice machine leaking again from under it she is requesting a new machine. Terr…"
type textarea "x"
type textarea "Juice machine leaking again from under it she is requesting a new machine. Terr…"
type textarea "x"
type textarea "Juice machine leaking again from under it she is requesting a new machine. Terr…"
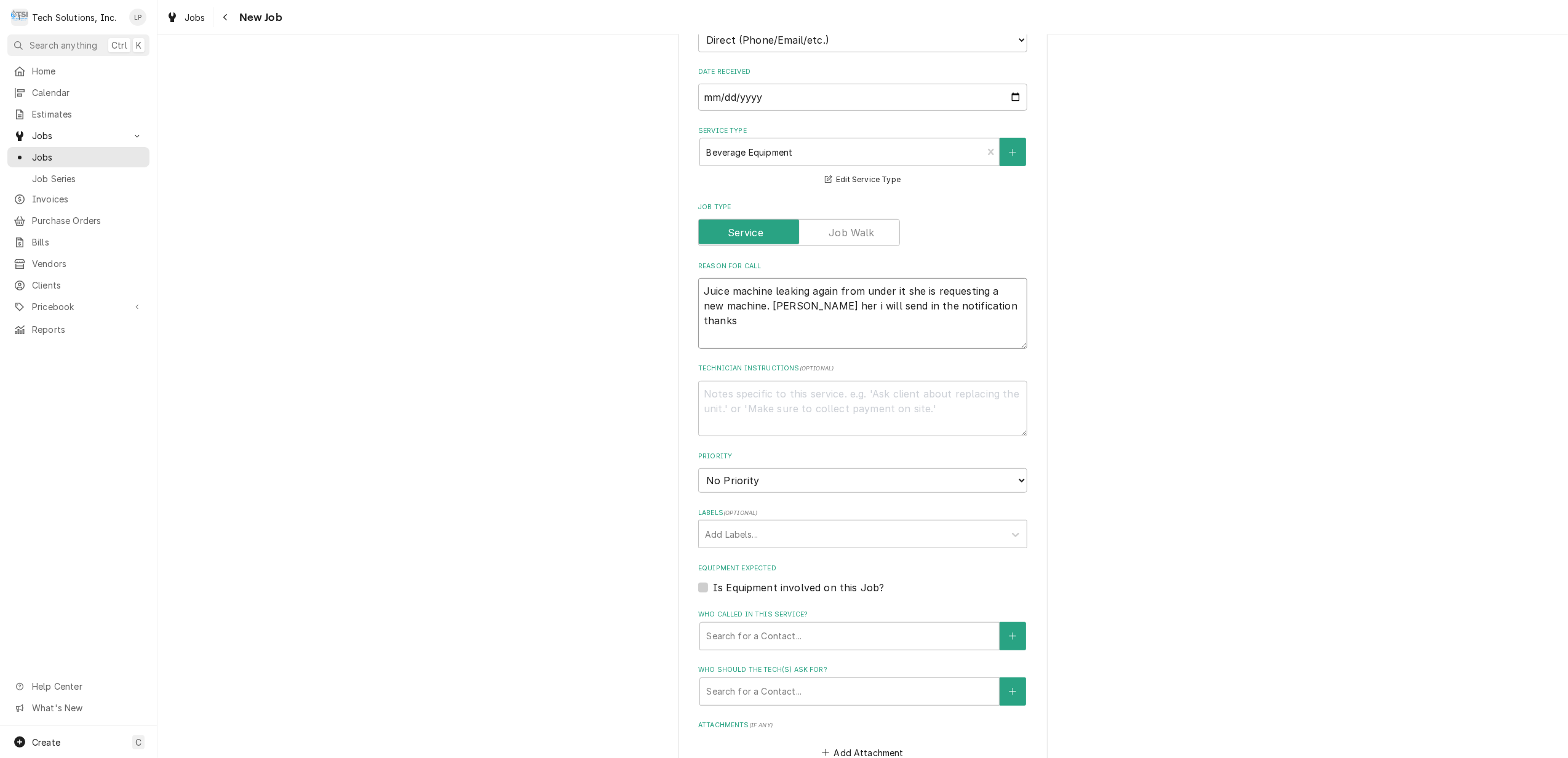
type textarea "x"
type textarea "Juice machine leaking again from under it she is requesting a new machine. Terr…"
type textarea "x"
type textarea "Juice machine leaking again from under it she is requesting a new machine. Terr…"
type textarea "x"
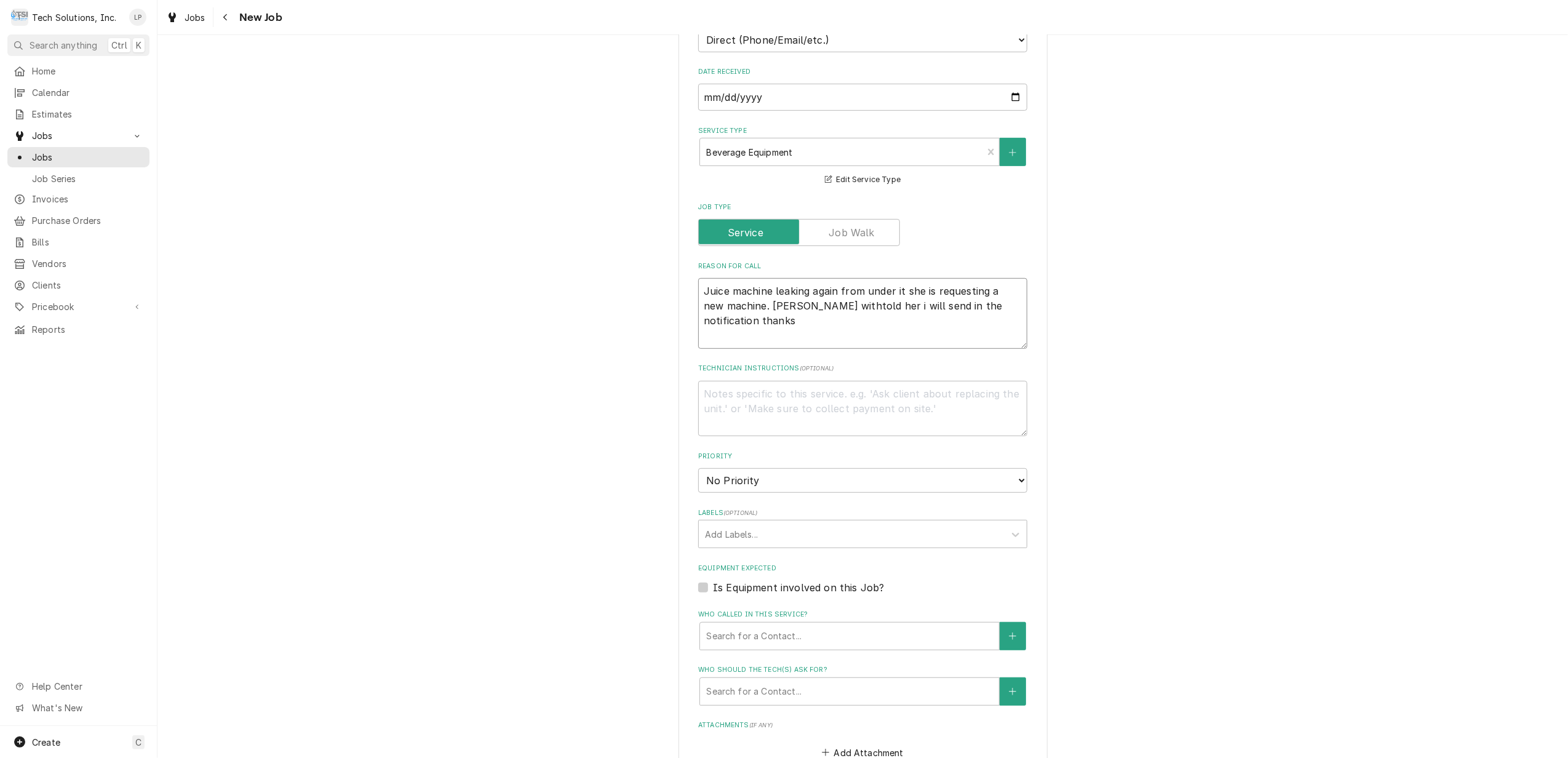
type textarea "Juice machine leaking again from under it she is requesting a new machine. Terr…"
type textarea "x"
type textarea "Juice machine leaking again from under it she is requesting a new machine. Terr…"
type textarea "x"
type textarea "Juice machine leaking again from under it she is requesting a new machine. Terr…"
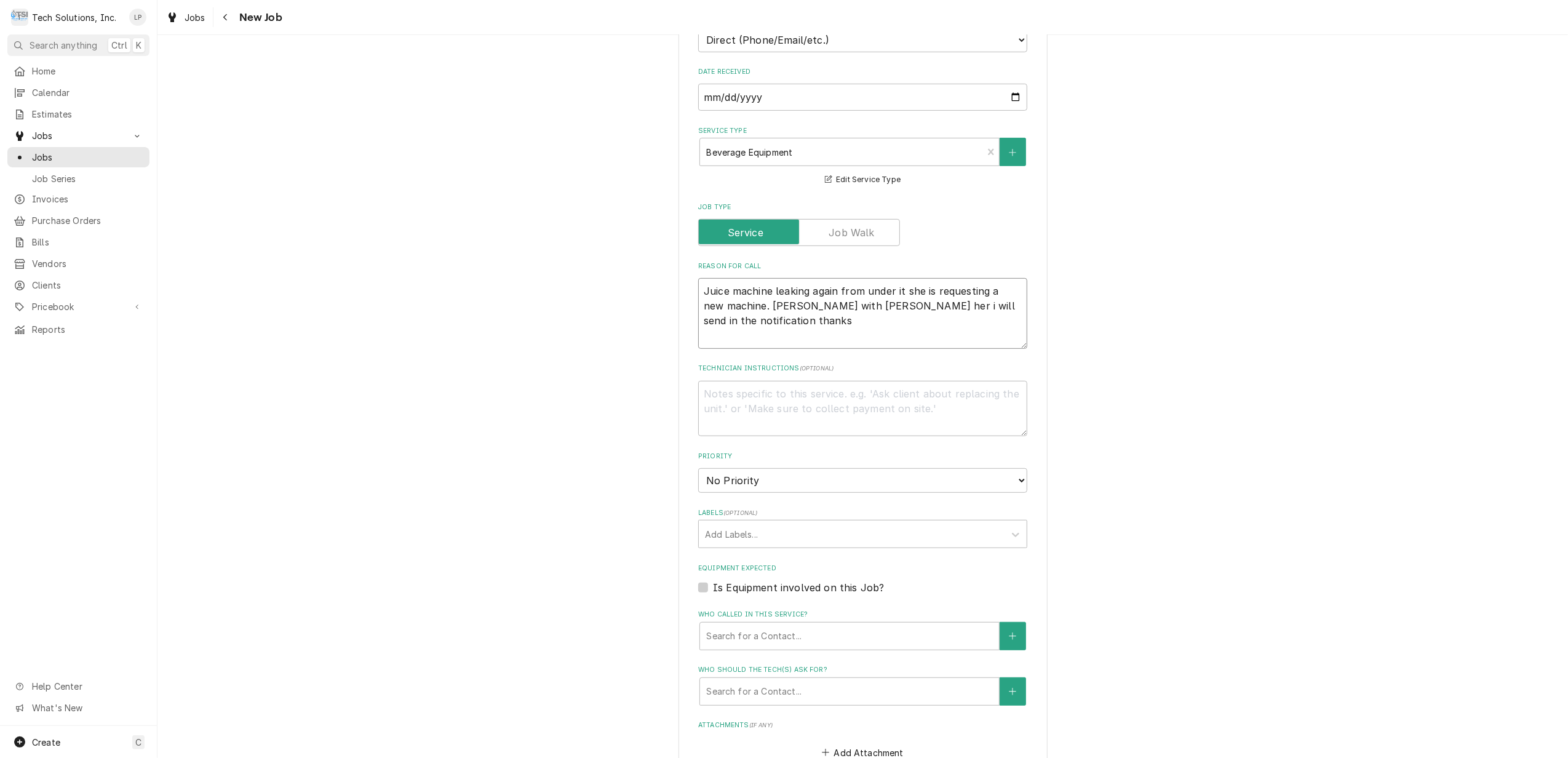
type textarea "x"
type textarea "Juice machine leaking again from under it she is requesting a new machine. Terr…"
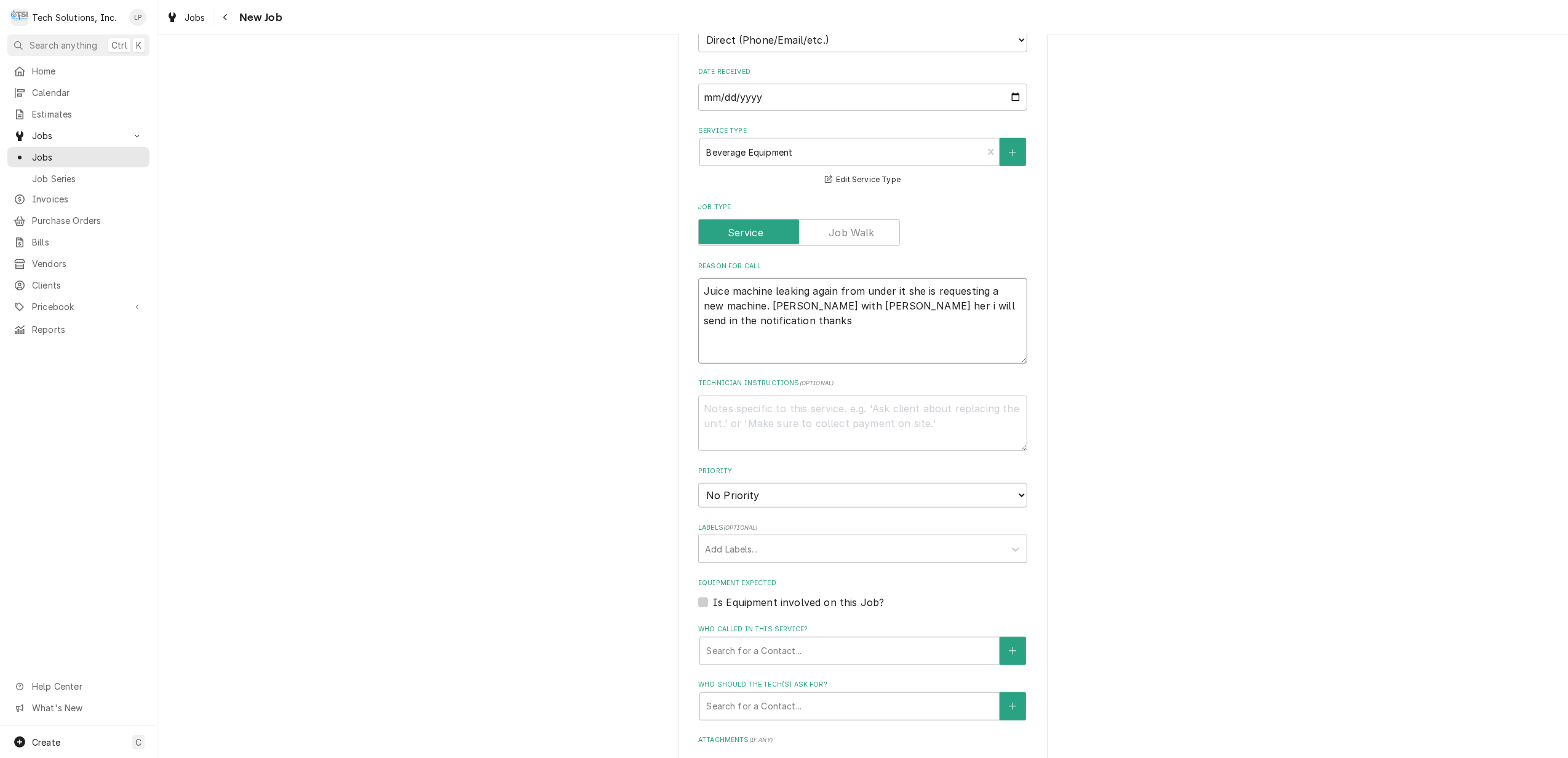
type textarea "x"
type textarea "Juice machine leaking again from under it she is requesting a new machine. Terr…"
type textarea "x"
type textarea "Juice machine leaking again from under it she is requesting a new machine. Terr…"
type textarea "x"
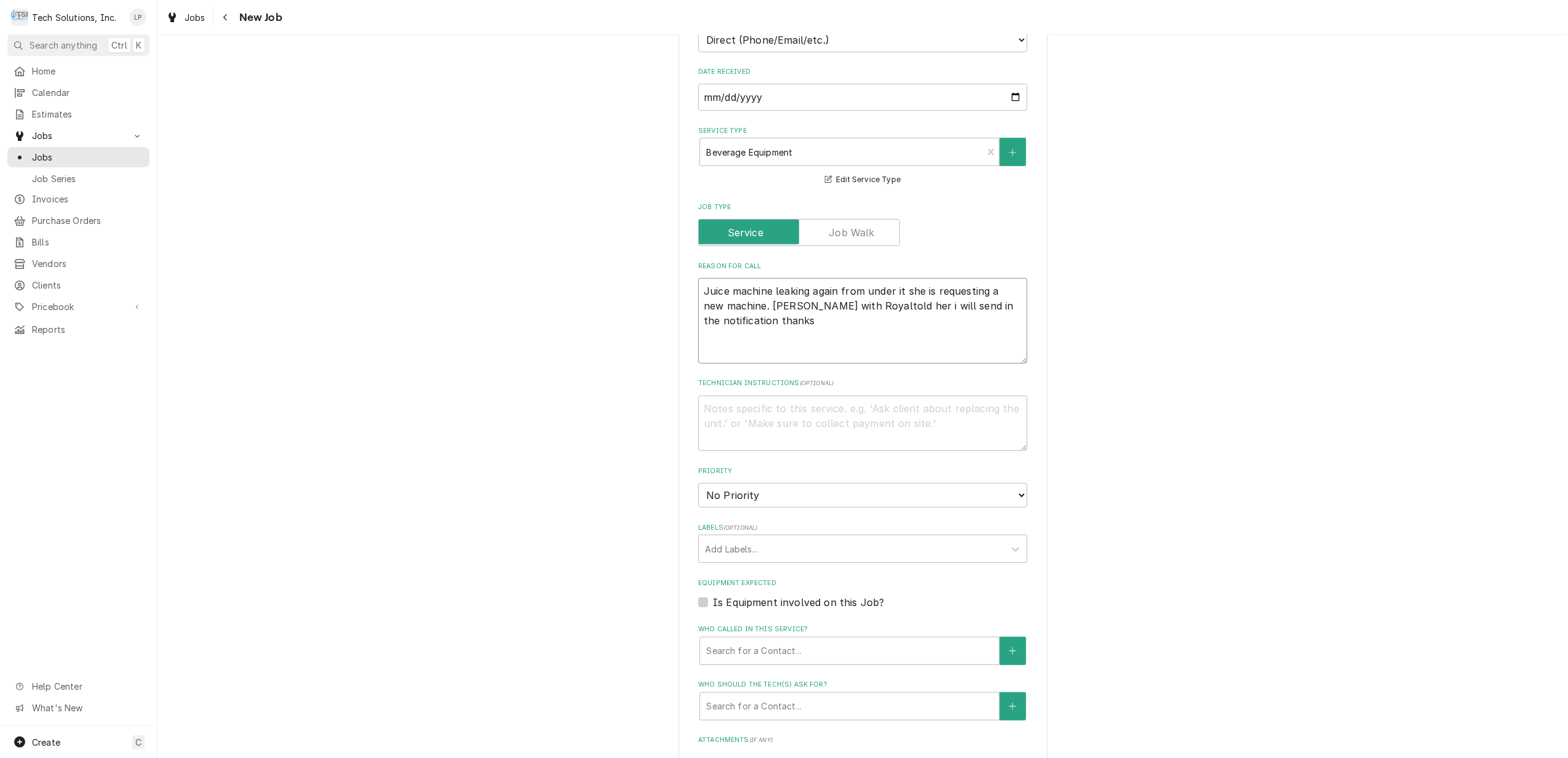
type textarea "Juice machine leaking again from under it she is requesting a new machine. Terr…"
type textarea "x"
type textarea "Juice machine leaking again from under it she is requesting a new machine. Terr…"
type textarea "x"
type textarea "Juice machine leaking again from under it she is requesting a new machine. Terr…"
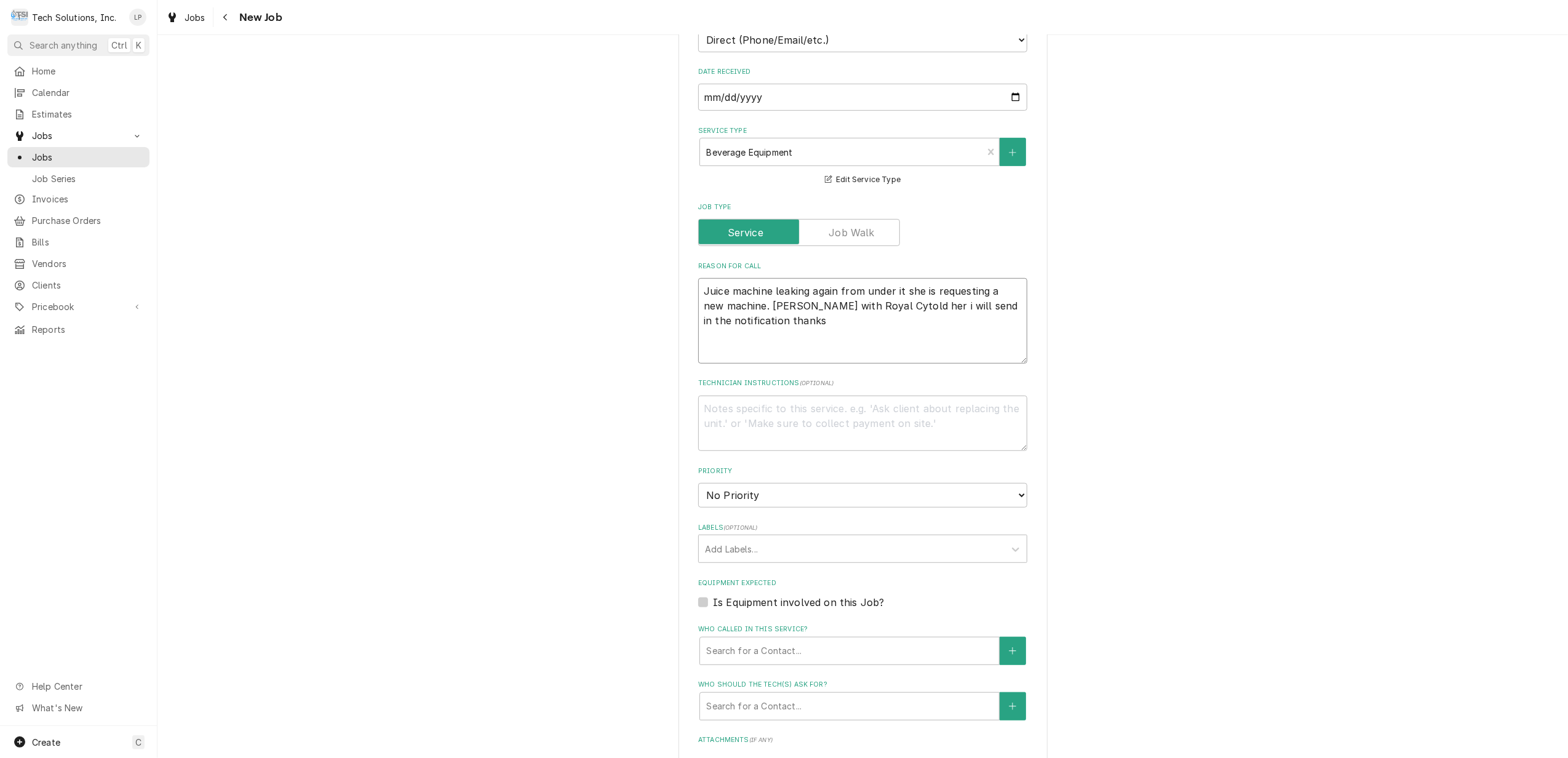
type textarea "x"
type textarea "Juice machine leaking again from under it she is requesting a new machine. Terr…"
type textarea "x"
type textarea "Juice machine leaking again from under it she is requesting a new machine. Terr…"
type textarea "x"
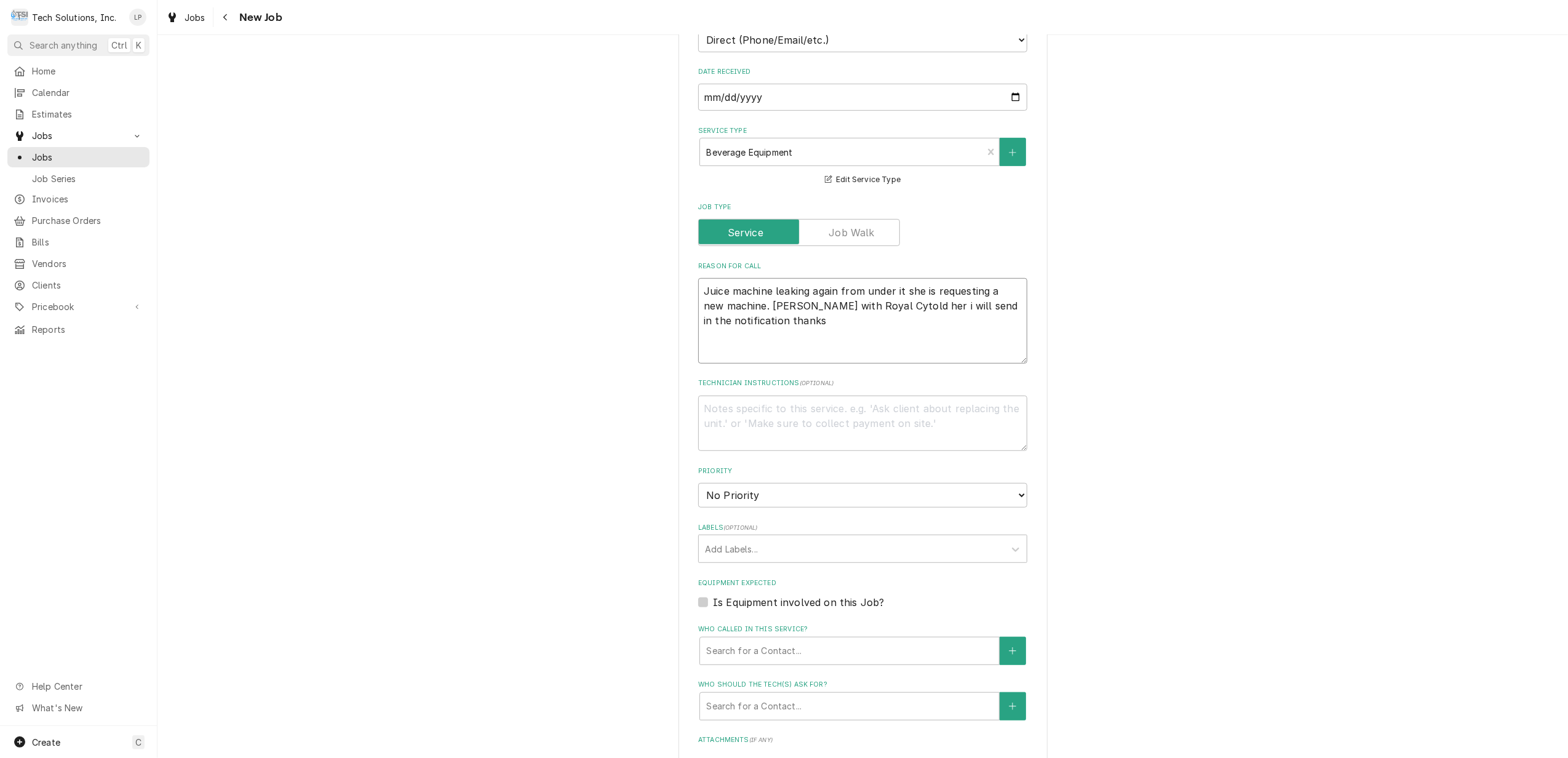
type textarea "Juice machine leaking again from under it she is requesting a new machine. Terr…"
type textarea "x"
type textarea "Juice machine leaking again from under it she is requesting a new machine. Terr…"
type textarea "x"
type textarea "Juice machine leaking again from under it she is requesting a new machine. Terr…"
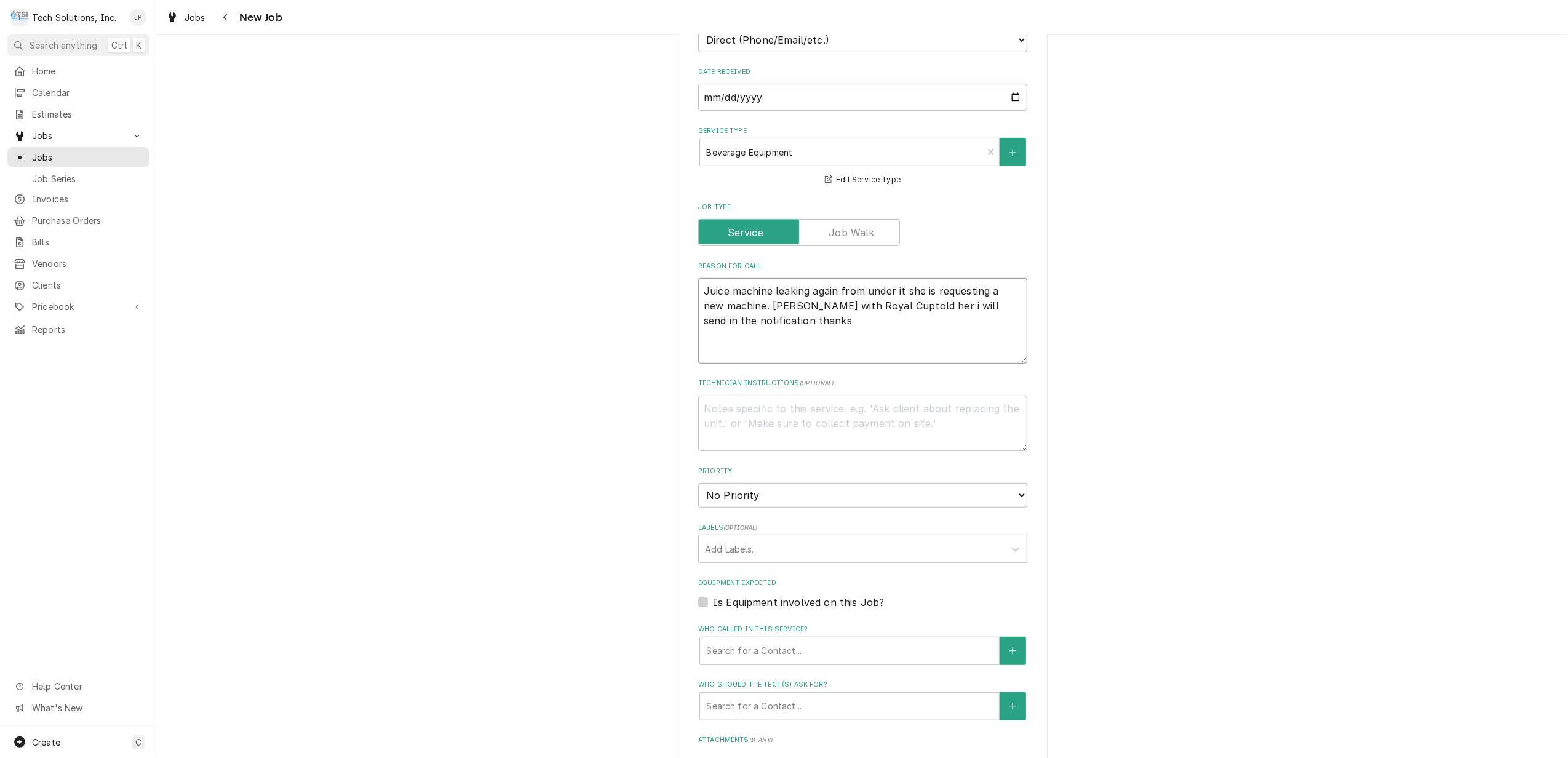
type textarea "x"
type textarea "Juice machine leaking again from under it she is requesting a new machine. Terr…"
type textarea "x"
type textarea "Juice machine leaking again from under it she is requesting a new machine. Terr…"
type textarea "x"
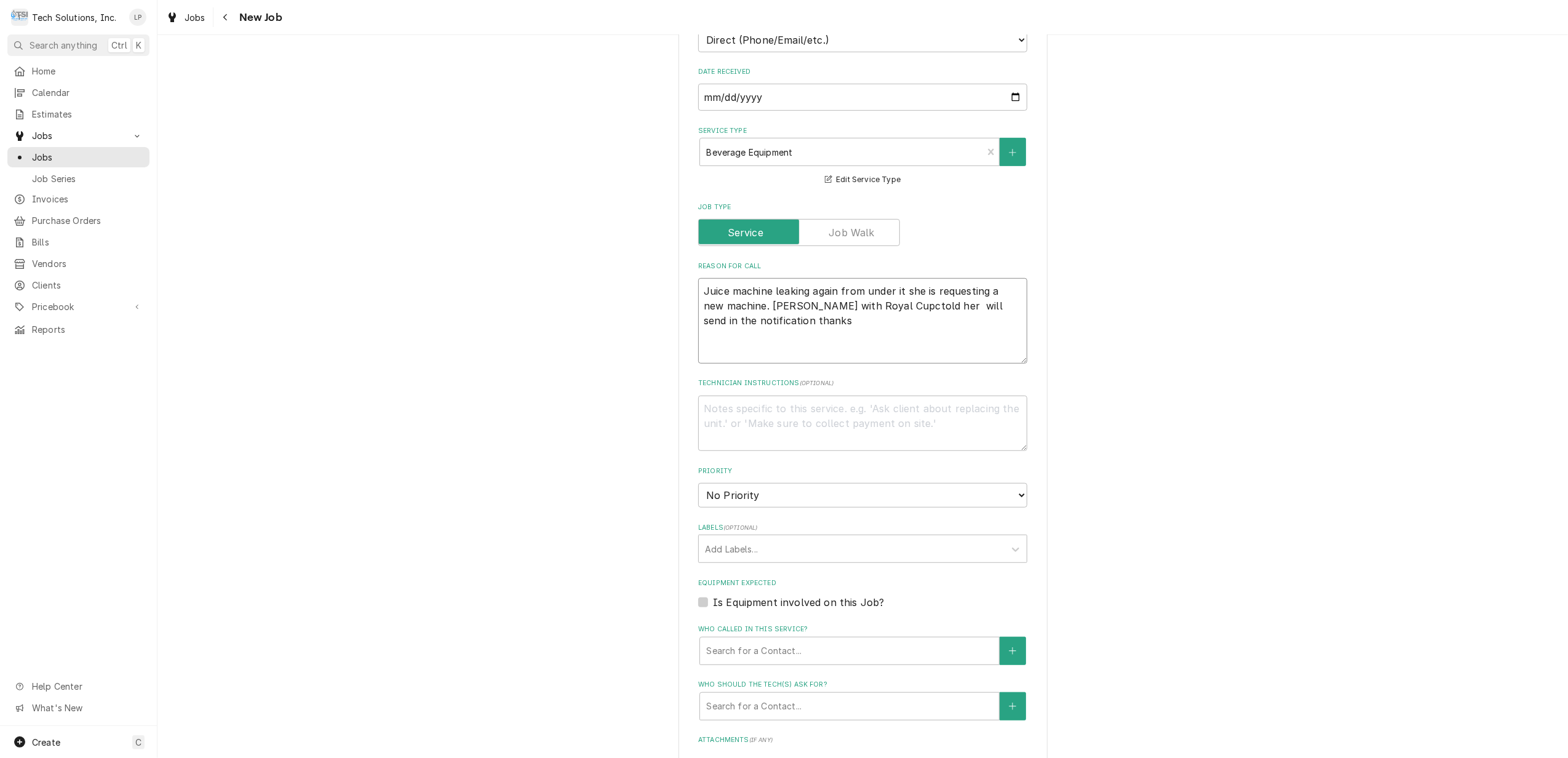
type textarea "Juice machine leaking again from under it she is requesting a new machine. Terr…"
type textarea "x"
type textarea "Juice machine leaking again from under it she is requesting a new machine. Terr…"
type textarea "x"
type textarea "Juice machine leaking again from under it she is requesting a new machine. Terr…"
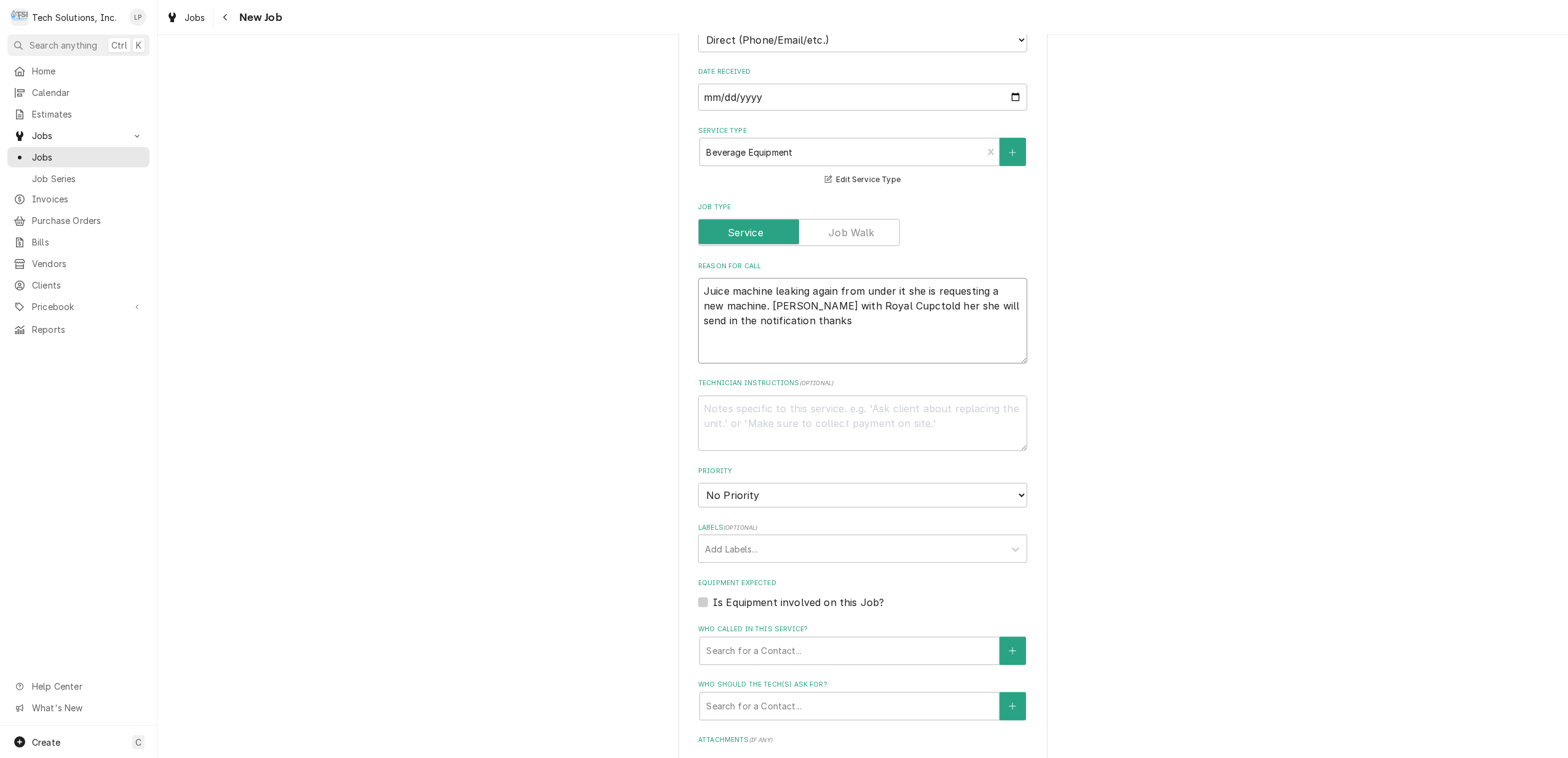
click at [924, 293] on textarea "Juice machine leaking again from under it she is requesting a new machine. Terr…" at bounding box center [862, 321] width 329 height 86
type textarea "x"
type textarea "Juice machine leaking again from under it she is requesting a new machine. Terr…"
type textarea "x"
type textarea "Juice machine leaking again from under it she is requesting a new machine. Terr…"
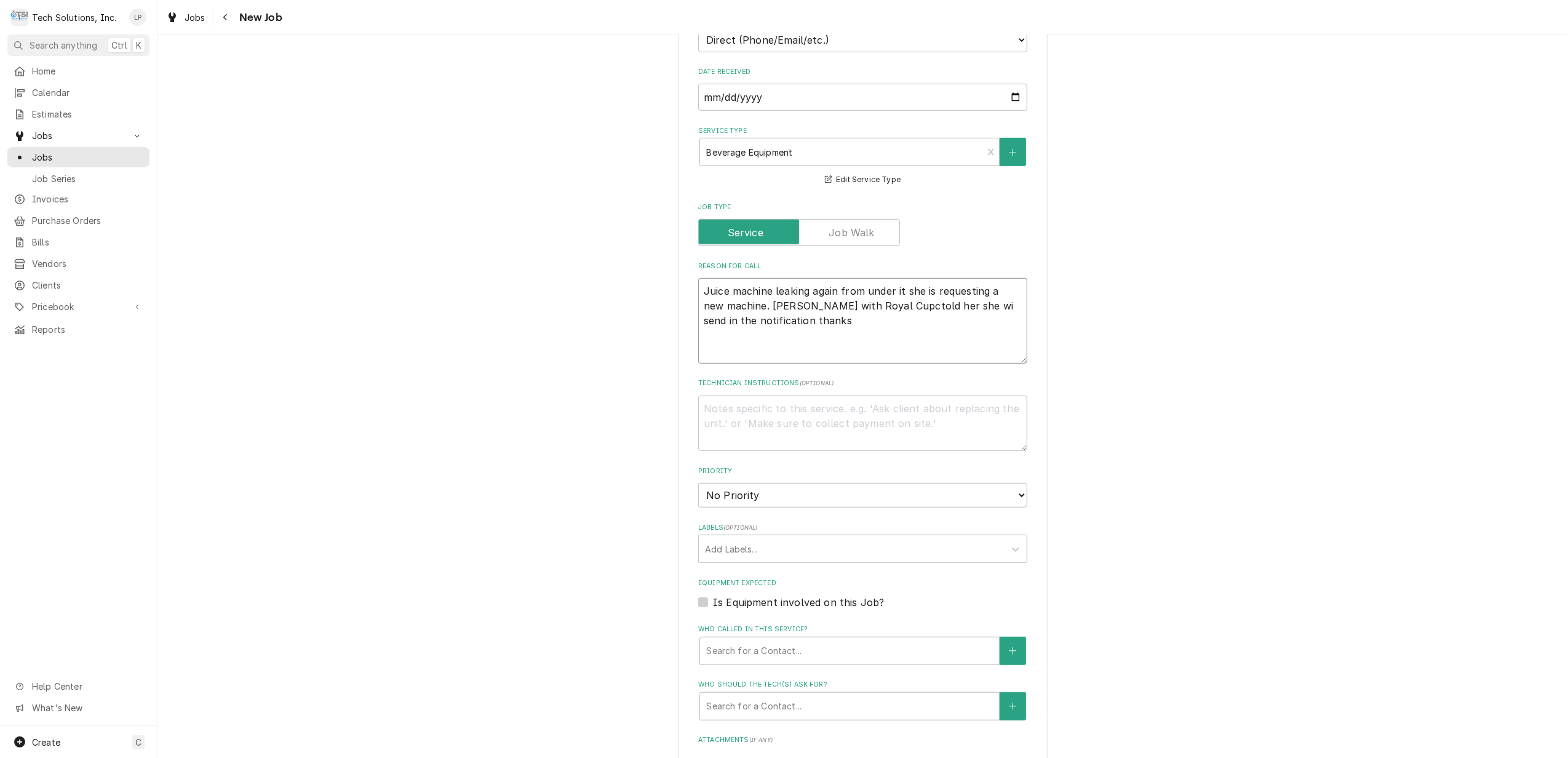
type textarea "x"
type textarea "Juice machine leaking again from under it she is requesting a new machine. Terr…"
type textarea "x"
type textarea "Juice machine leaking again from under it she is requesting a new machine. Terr…"
type textarea "x"
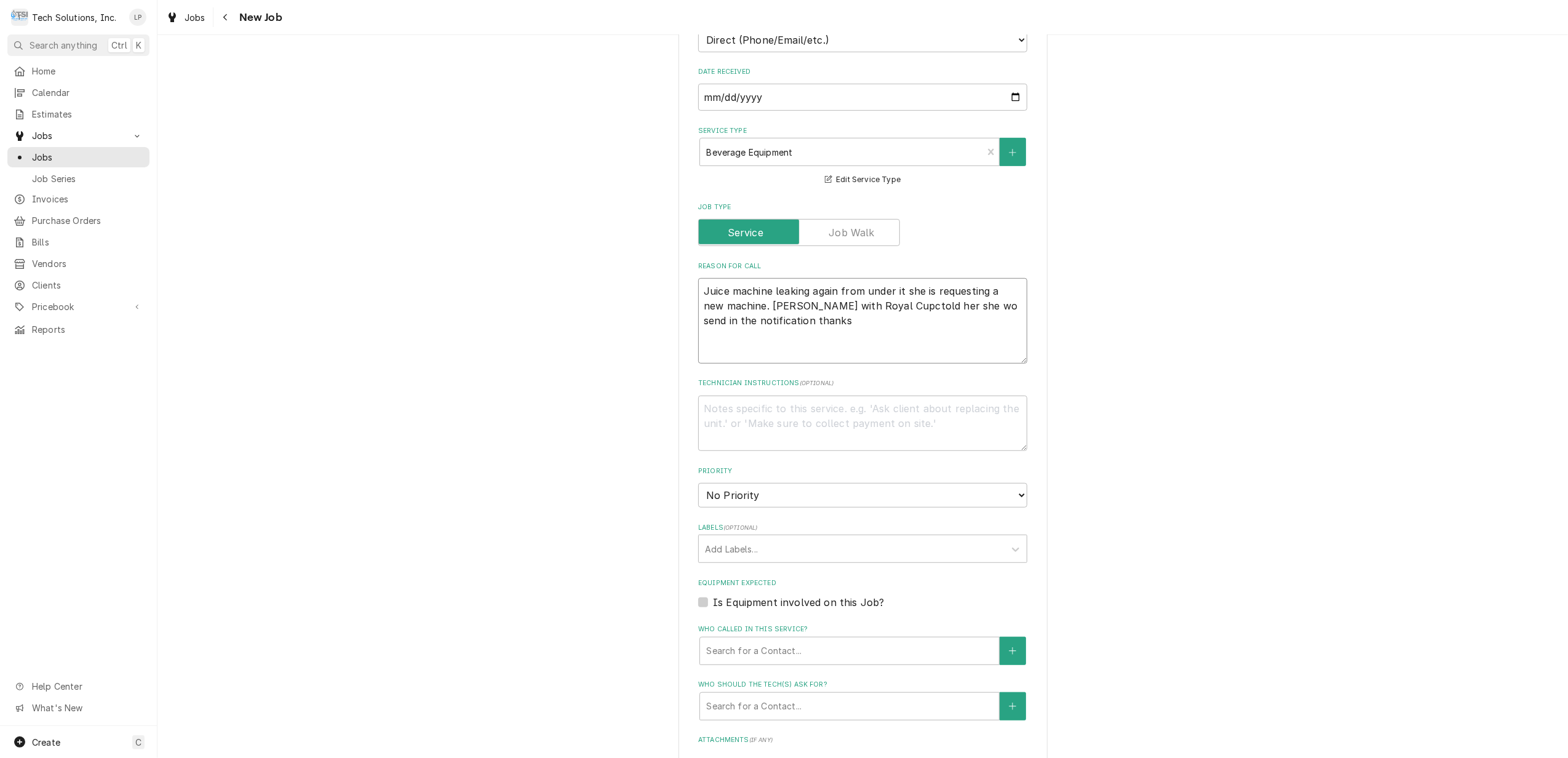
type textarea "Juice machine leaking again from under it she is requesting a new machine. Terr…"
type textarea "x"
type textarea "Juice machine leaking again from under it she is requesting a new machine. Terr…"
type textarea "x"
type textarea "Juice machine leaking again from under it she is requesting a new machine. Terr…"
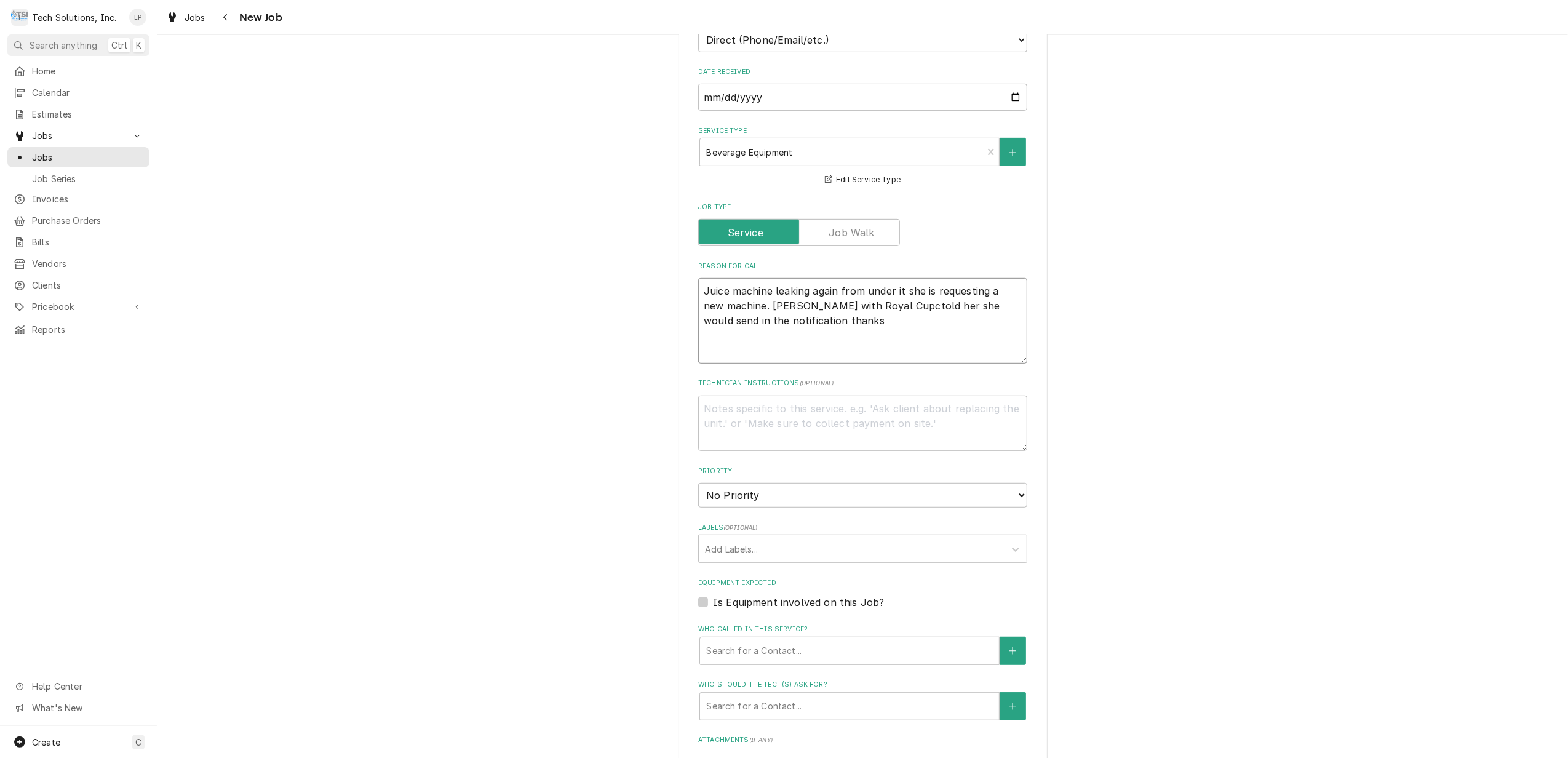
click at [754, 309] on textarea "Juice machine leaking again from under it she is requesting a new machine. Terr…" at bounding box center [862, 321] width 329 height 86
type textarea "x"
type textarea "Juice machine leaking again from under it she is requesting a new machine. Terr…"
type textarea "x"
type textarea "Juice machine leaking again from under it she is requesting a new machine. Terr…"
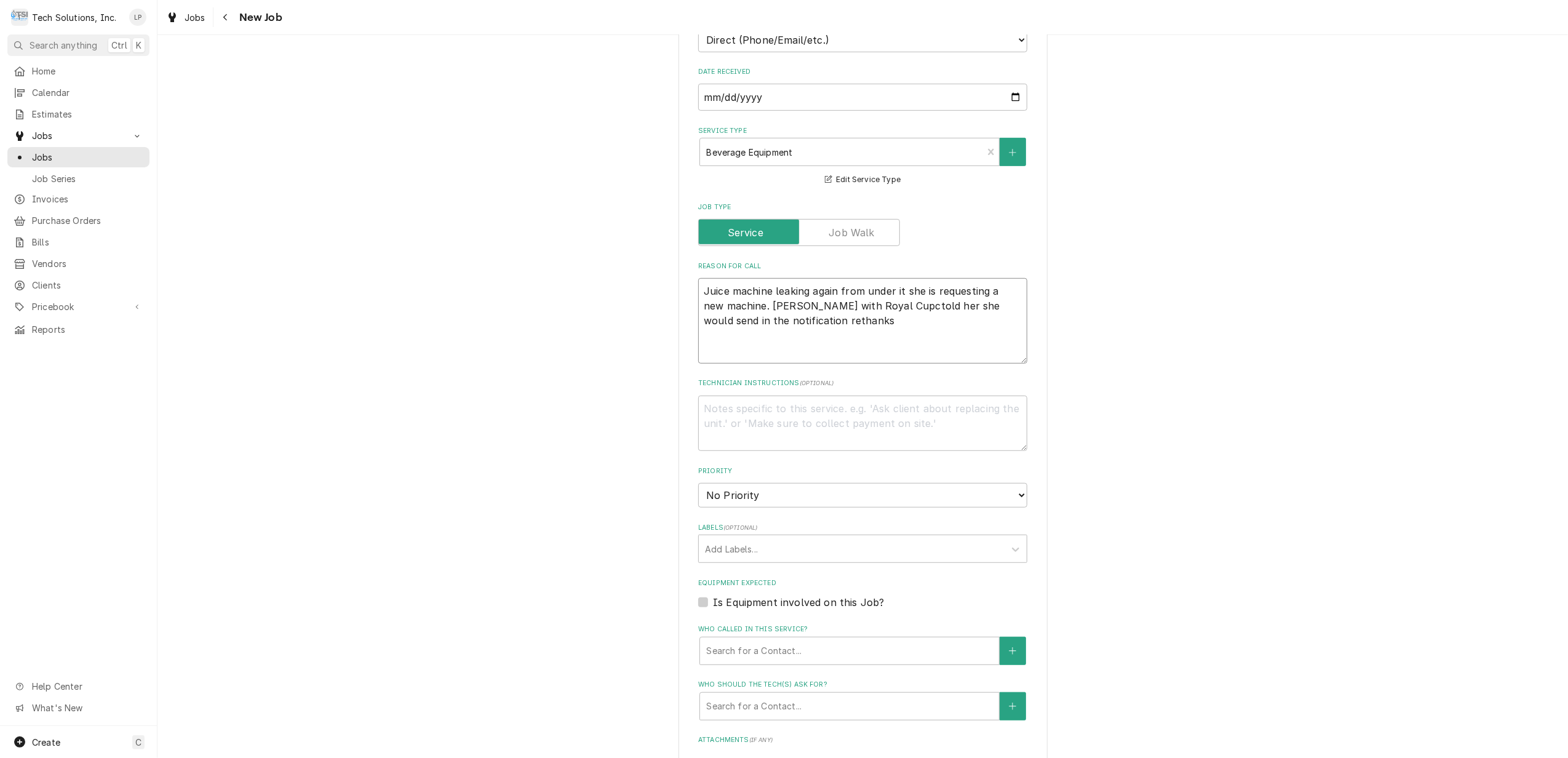
type textarea "x"
type textarea "Juice machine leaking again from under it she is requesting a new machine. Terr…"
type textarea "x"
type textarea "Juice machine leaking again from under it she is requesting a new machine. Terr…"
type textarea "x"
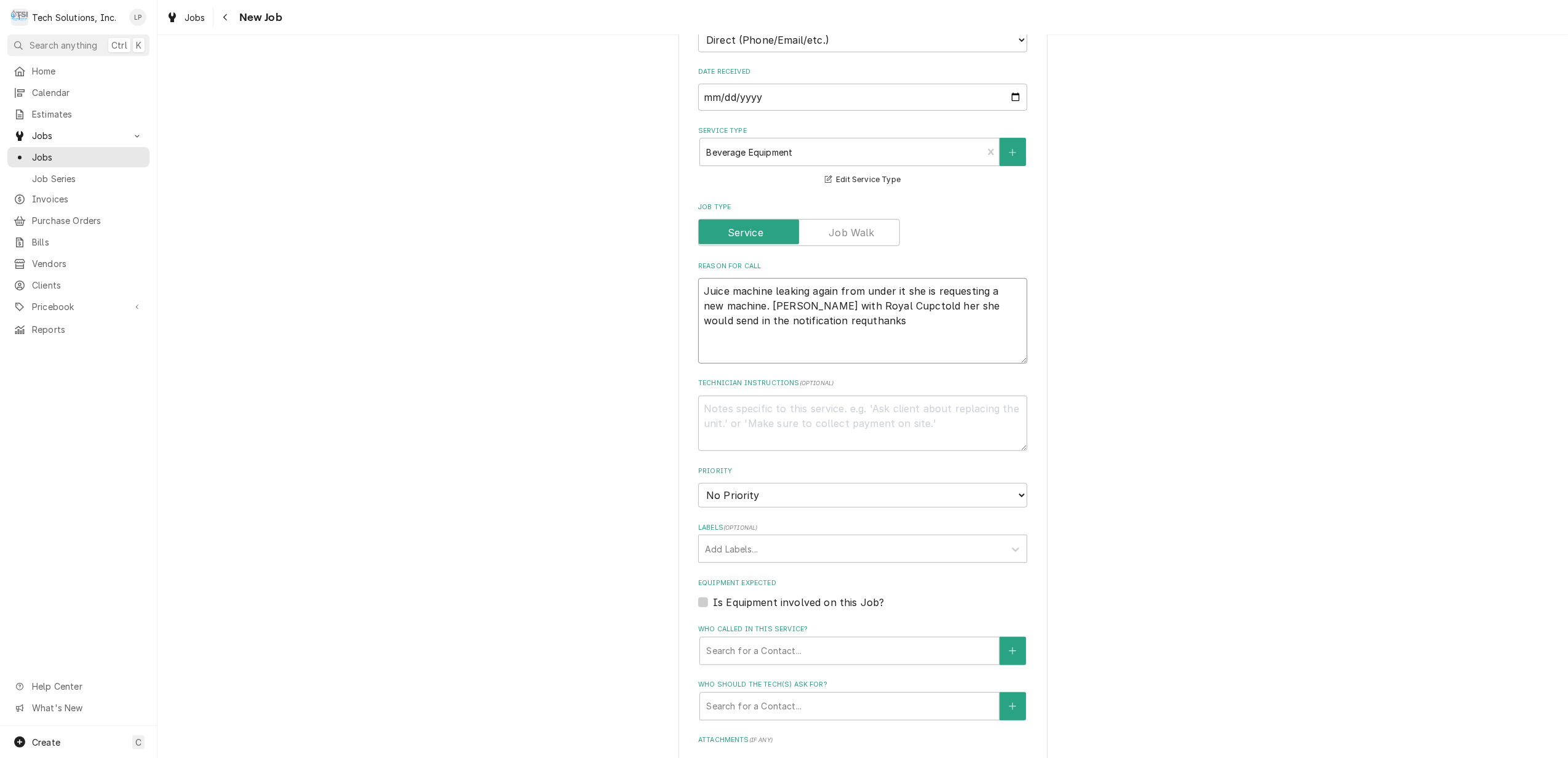
type textarea "Juice machine leaking again from under it she is requesting a new machine. Terr…"
type textarea "x"
type textarea "Juice machine leaking again from under it she is requesting a new machine. Terr…"
type textarea "x"
type textarea "Juice machine leaking again from under it she is requesting a new machine. Terr…"
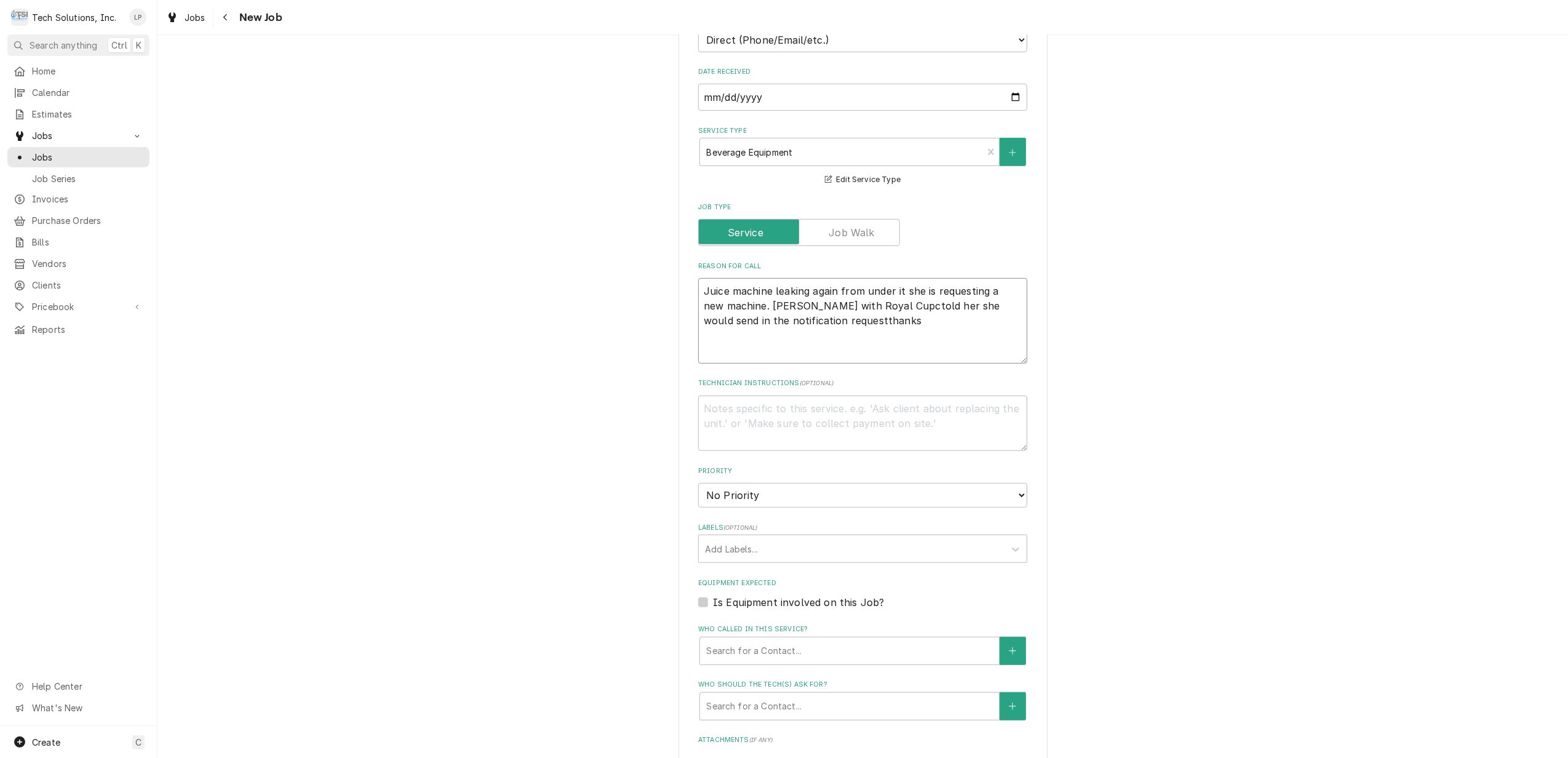
type textarea "x"
type textarea "Juice machine leaking again from under it she is requesting a new machine. Terr…"
type textarea "x"
type textarea "Juice machine leaking again from under it she is requesting a new machine. Terr…"
type textarea "x"
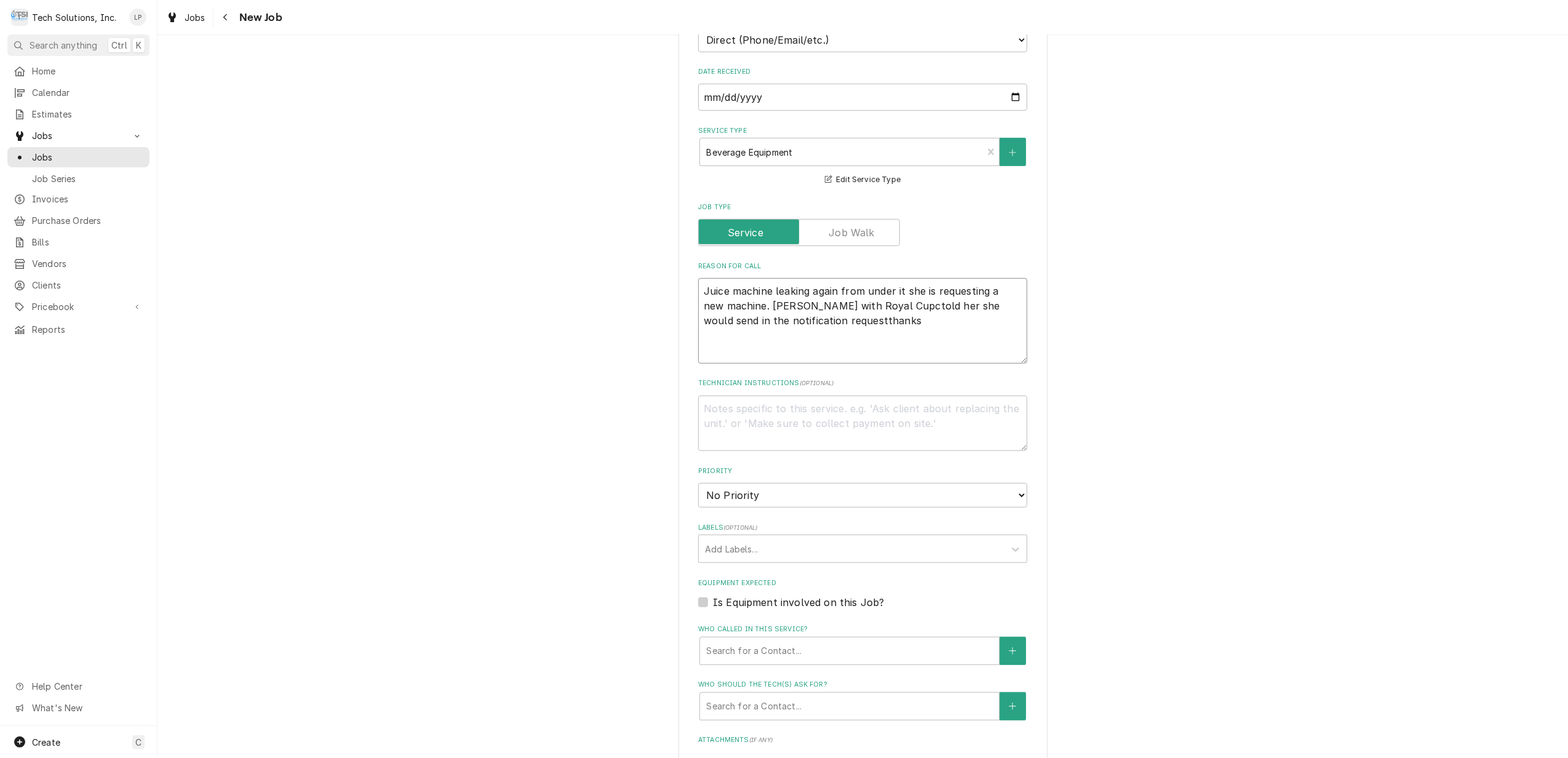
type textarea "Juice machine leaking again from under it she is requesting a new machine. Terr…"
type textarea "x"
type textarea "Juice machine leaking again from under it she is requesting a new machine. Terr…"
click at [831, 309] on textarea "Juice machine leaking again from under it she is requesting a new machine. Terr…" at bounding box center [862, 321] width 329 height 86
type textarea "x"
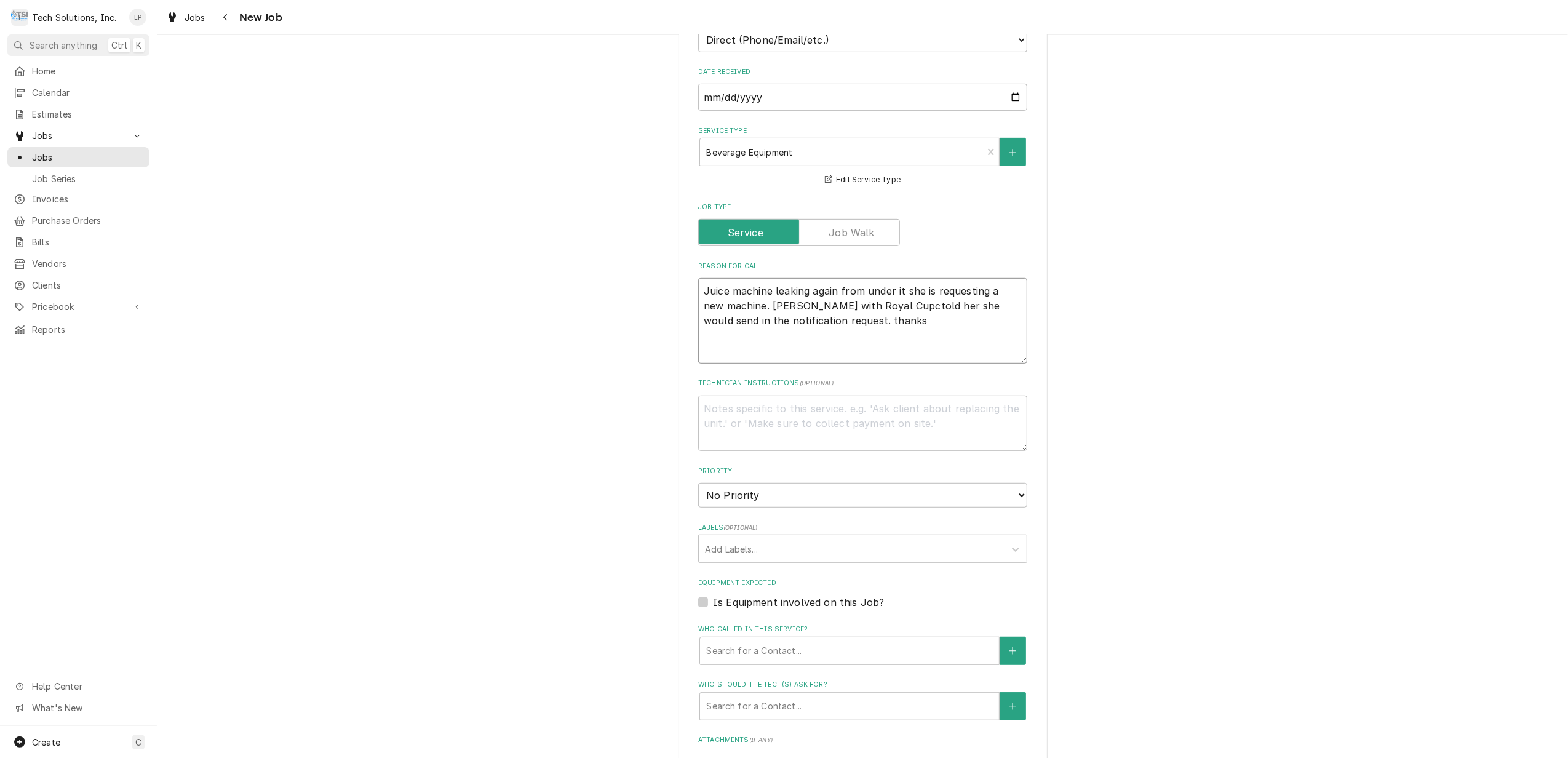
type textarea "Juice machine leaking again from under it she is requesting a new machine. Terr…"
type textarea "x"
type textarea "Juice machine leaking again from under it she is requesting a new machine. Terr…"
type textarea "x"
type textarea "Juice machine leaking again from under it she is requesting a new machine. Terr…"
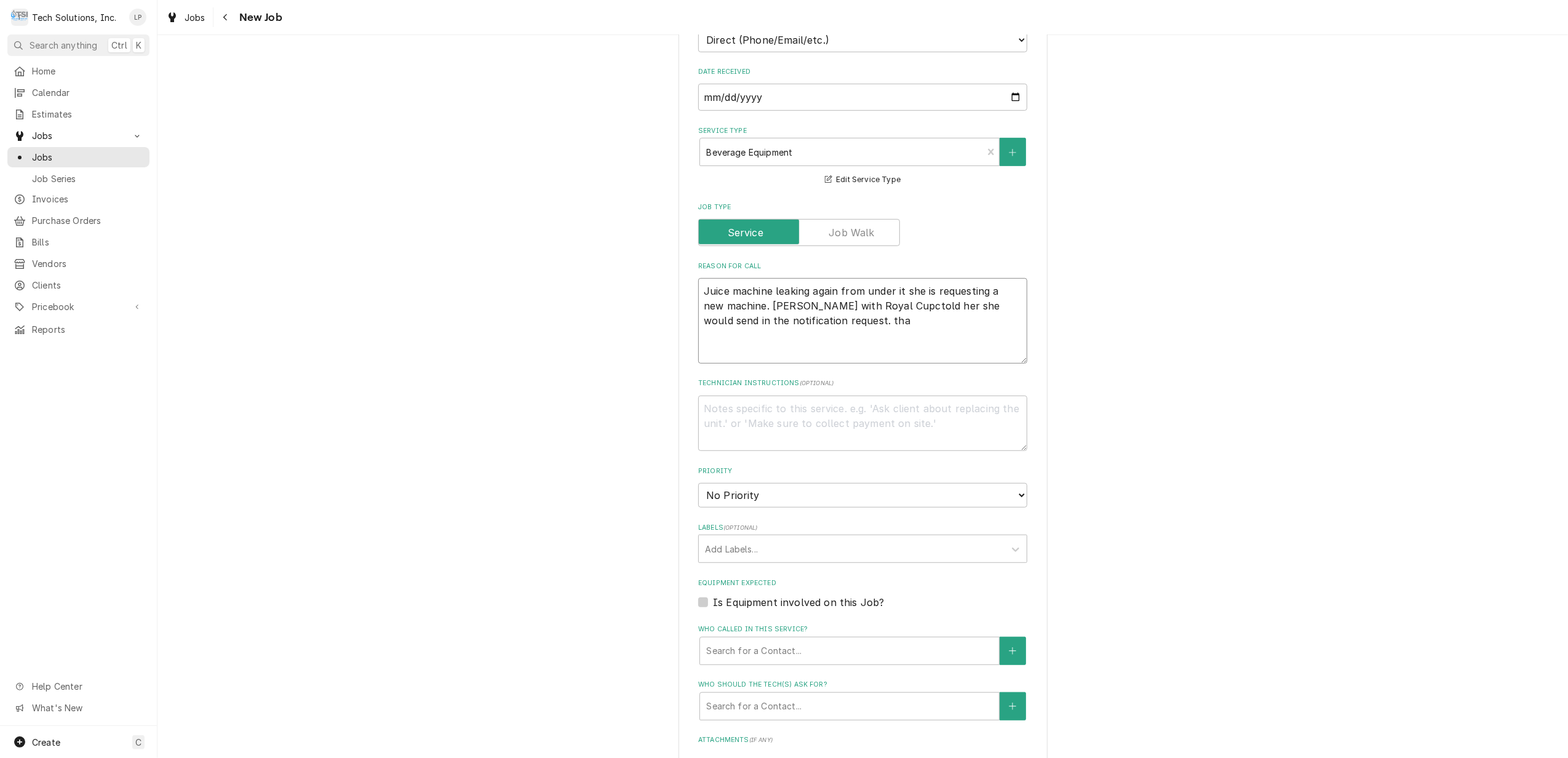
type textarea "x"
type textarea "Juice machine leaking again from under it she is requesting a new machine. Terr…"
type textarea "x"
type textarea "Juice machine leaking again from under it she is requesting a new machine. Terr…"
type textarea "x"
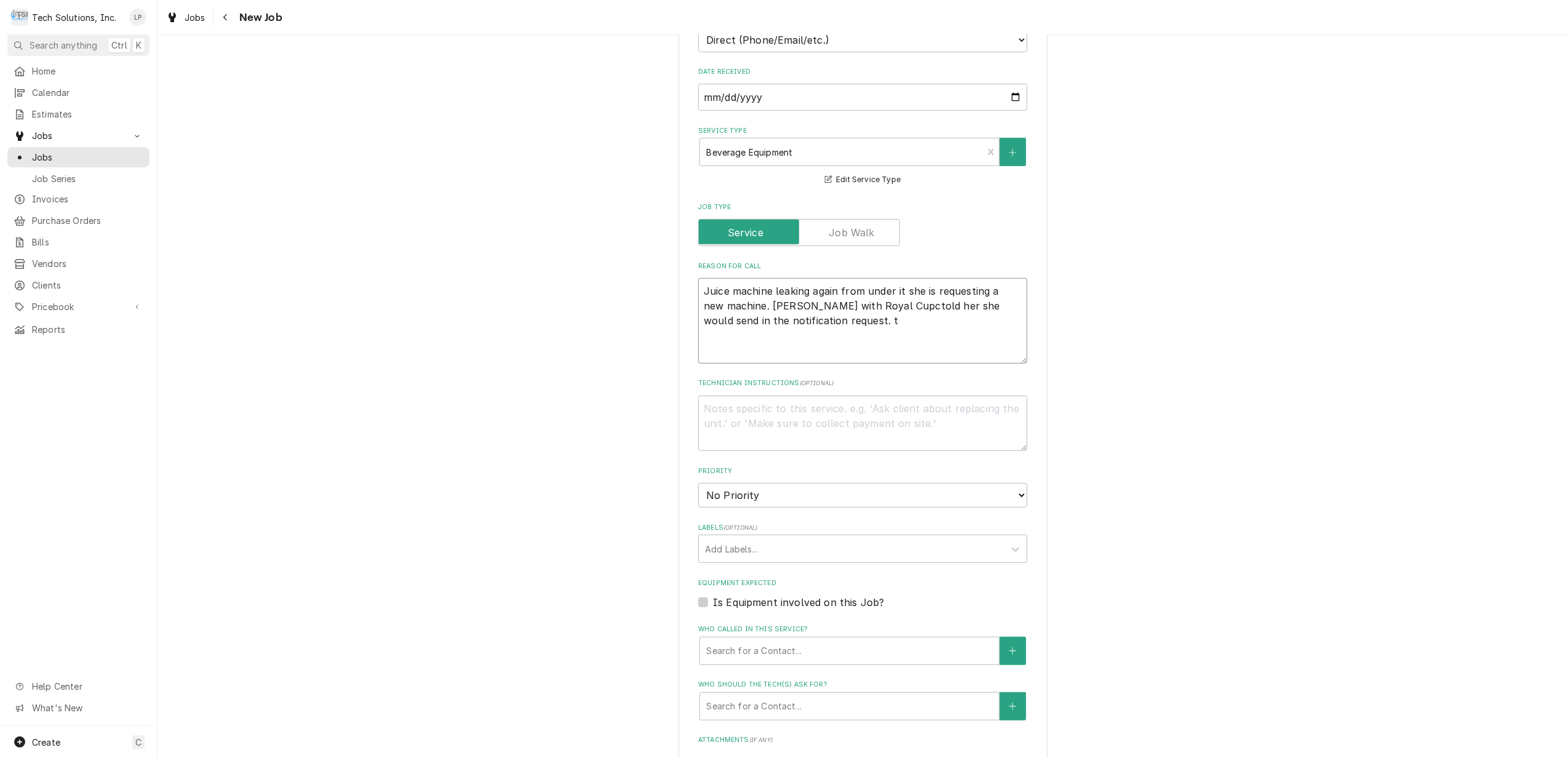
type textarea "Juice machine leaking again from under it she is requesting a new machine. Terr…"
type textarea "x"
type textarea "Juice machine leaking again from under it she is requesting a new machine. Terr…"
type textarea "x"
type textarea "Juice machine leaking again from under it she is requesting a new machine. Terr…"
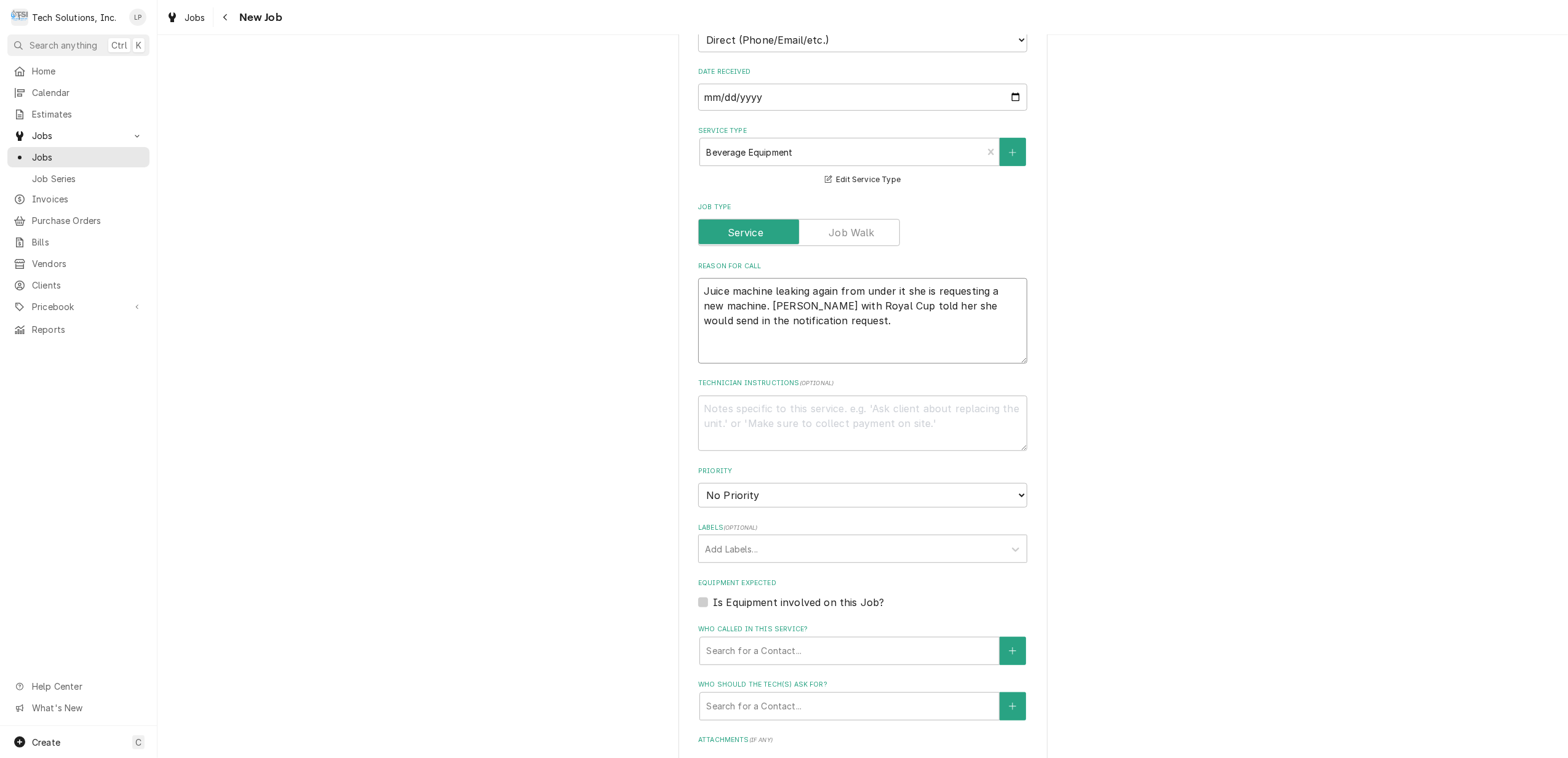
click at [940, 320] on textarea "Juice machine leaking again from under it she is requesting a new machine. Terr…" at bounding box center [862, 321] width 329 height 86
click at [793, 307] on textarea "Juice machine leaking again from under it she is requesting a new machine. Terr…" at bounding box center [862, 321] width 329 height 86
type textarea "x"
type textarea "Juice machine leaking again from under it she is requesting a new machine. Terr…"
type textarea "x"
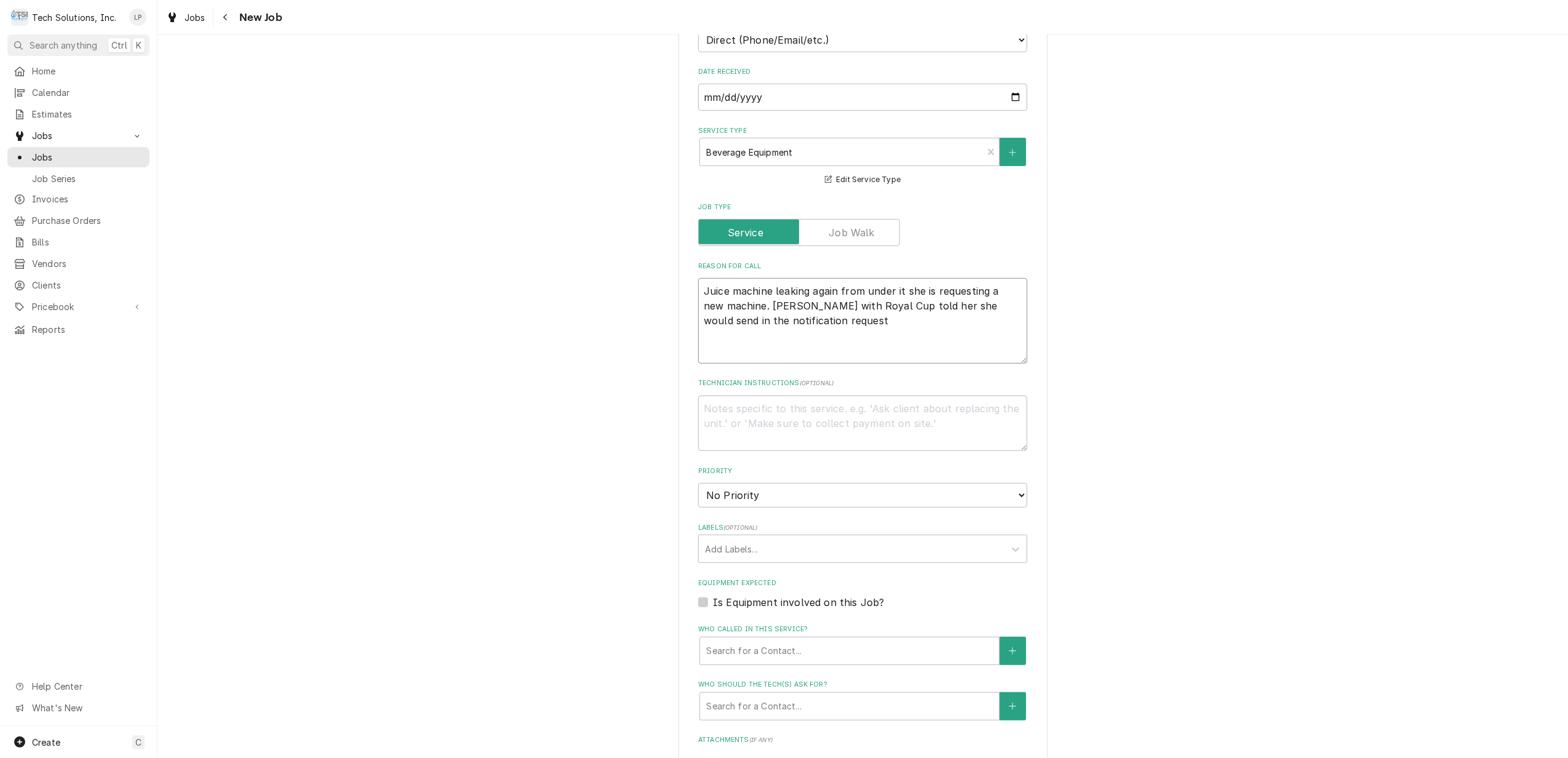
type textarea "Juice machine leaking again from under it she is requesting a new machine. Terr…"
type textarea "x"
type textarea "Juice machine leaking again from under it she is requesting a new machine. Terr…"
type textarea "x"
type textarea "Juice machine leaking again from under it she is requesting a new machine. Terr…"
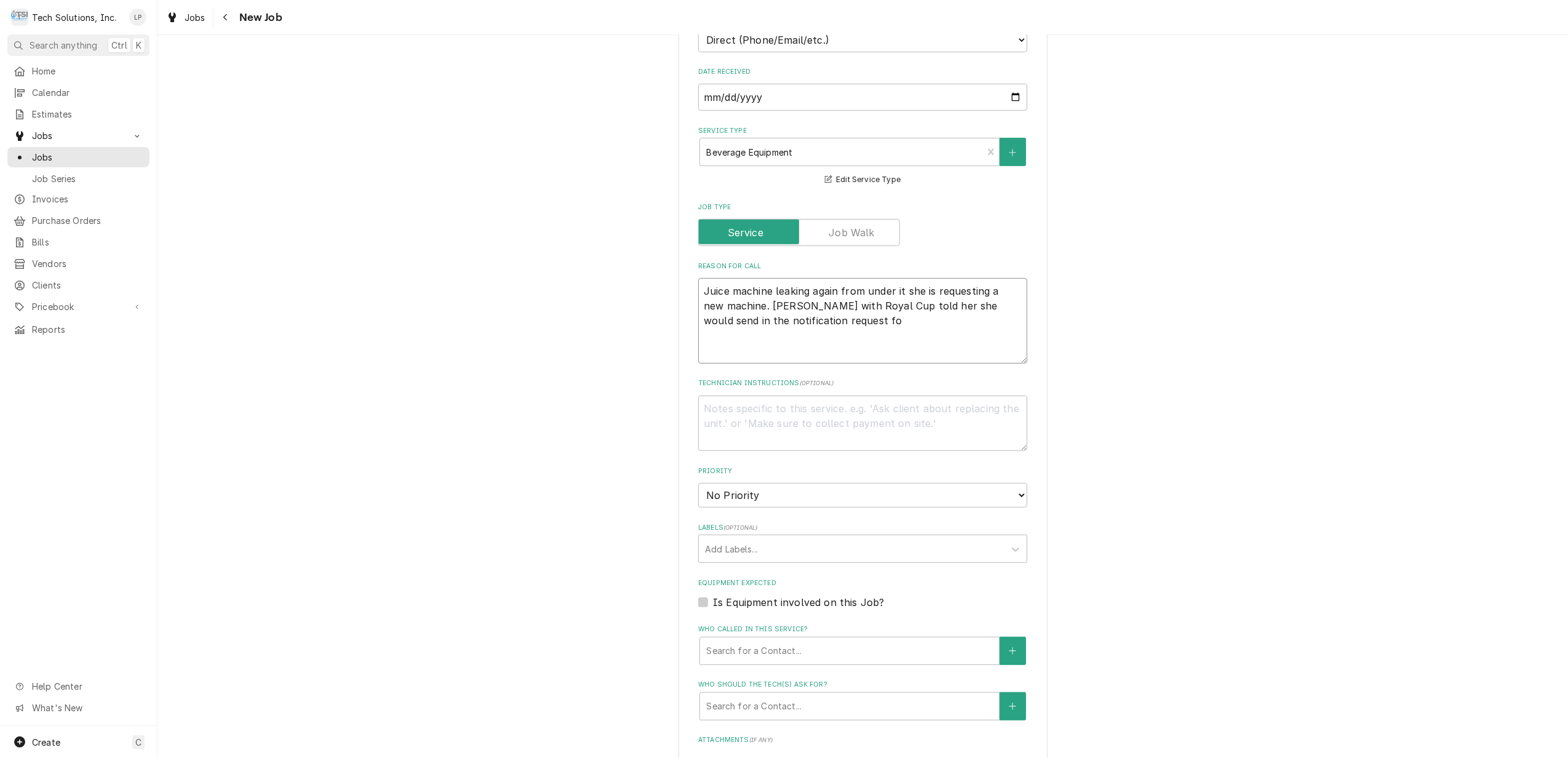
type textarea "x"
type textarea "Juice machine leaking again from under it she is requesting a new machine. Terr…"
type textarea "x"
type textarea "Juice machine leaking again from under it she is requesting a new machine. Terr…"
type textarea "x"
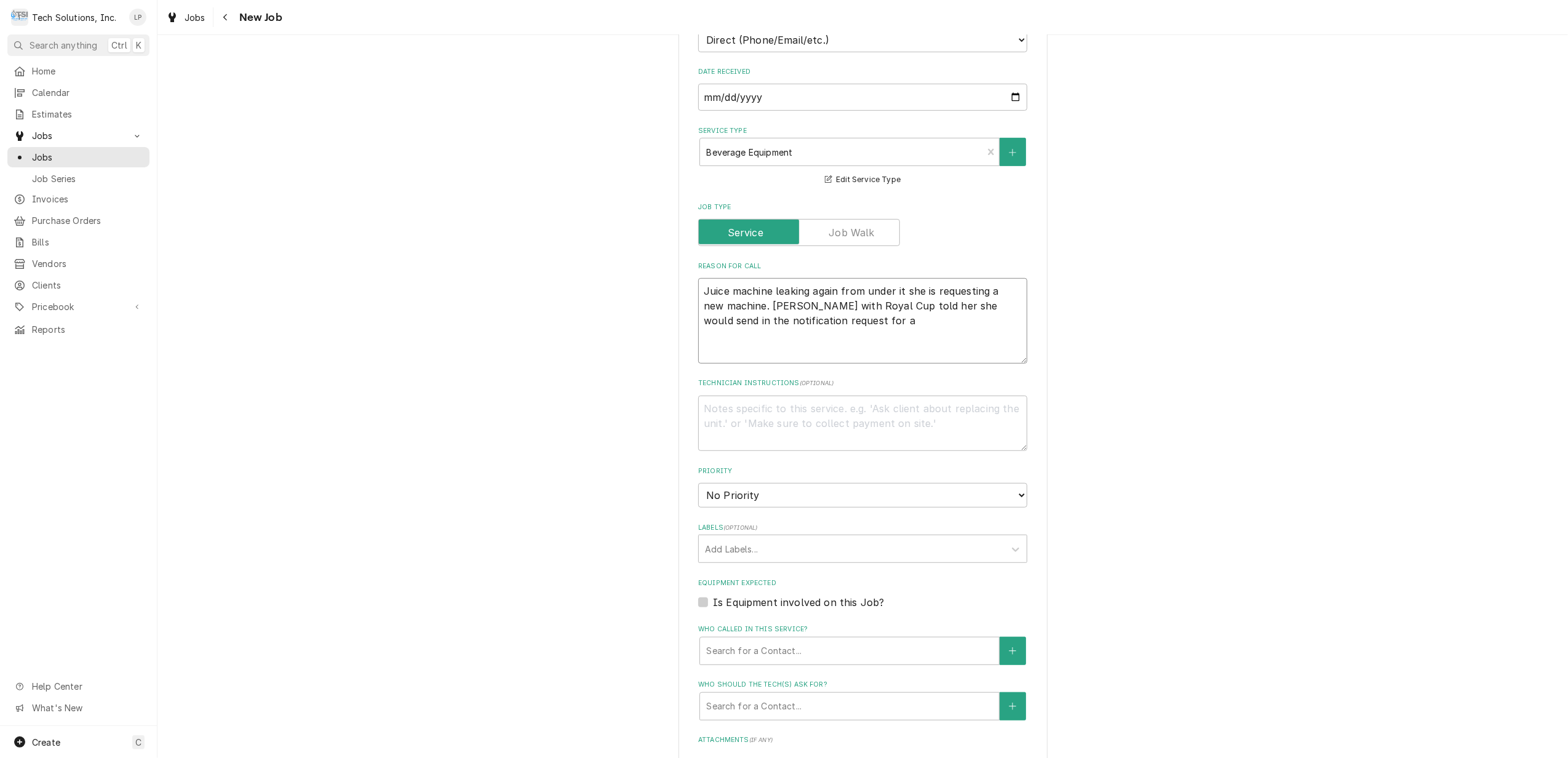
type textarea "Juice machine leaking again from under it she is requesting a new machine. Terr…"
type textarea "x"
type textarea "Juice machine leaking again from under it she is requesting a new machine. Terr…"
type textarea "x"
type textarea "Juice machine leaking again from under it she is requesting a new machine. Terr…"
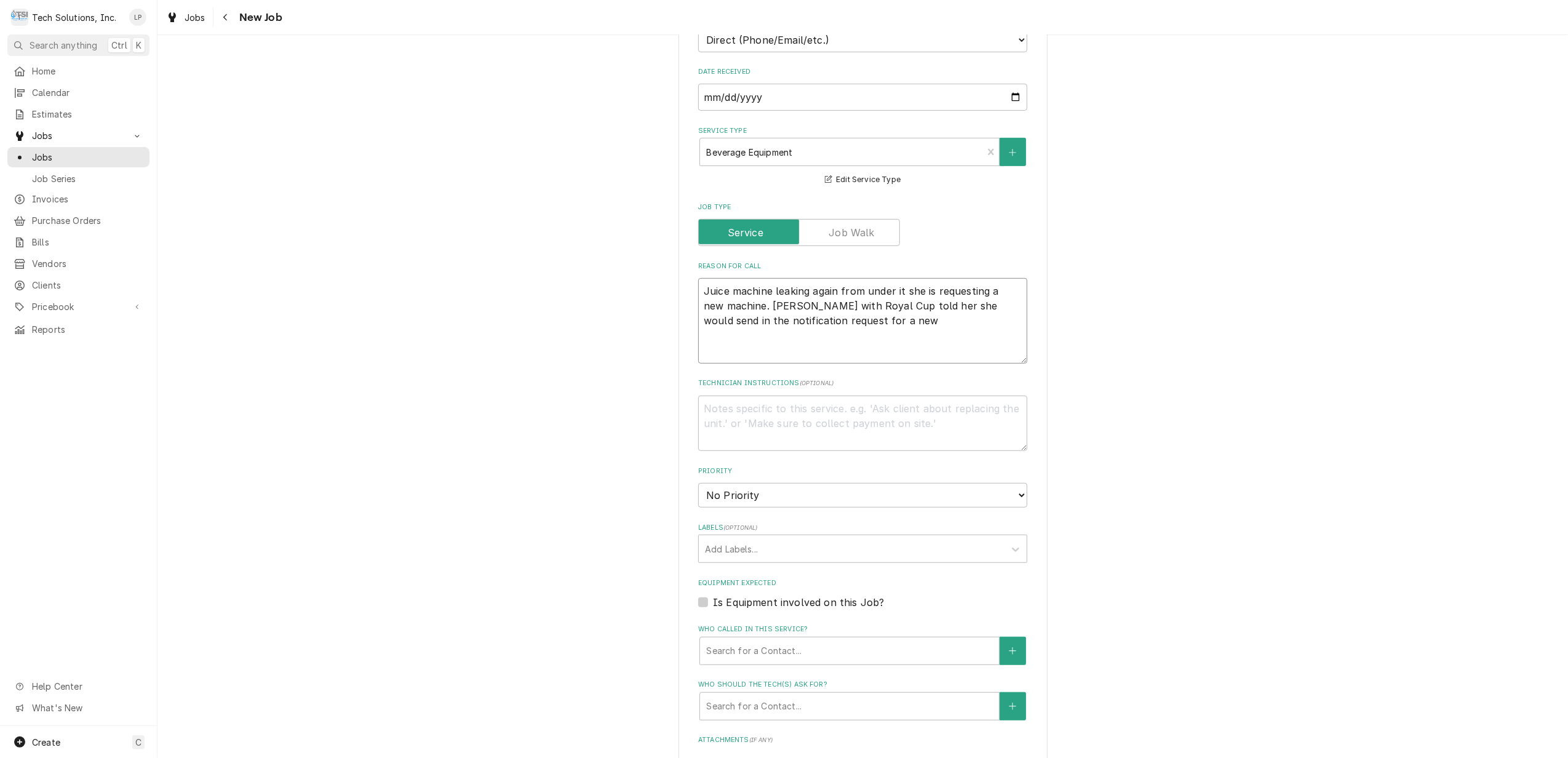
type textarea "x"
type textarea "Juice machine leaking again from under it she is requesting a new machine. Terr…"
type textarea "x"
type textarea "Juice machine leaking again from under it she is requesting a new machine. Terr…"
type textarea "x"
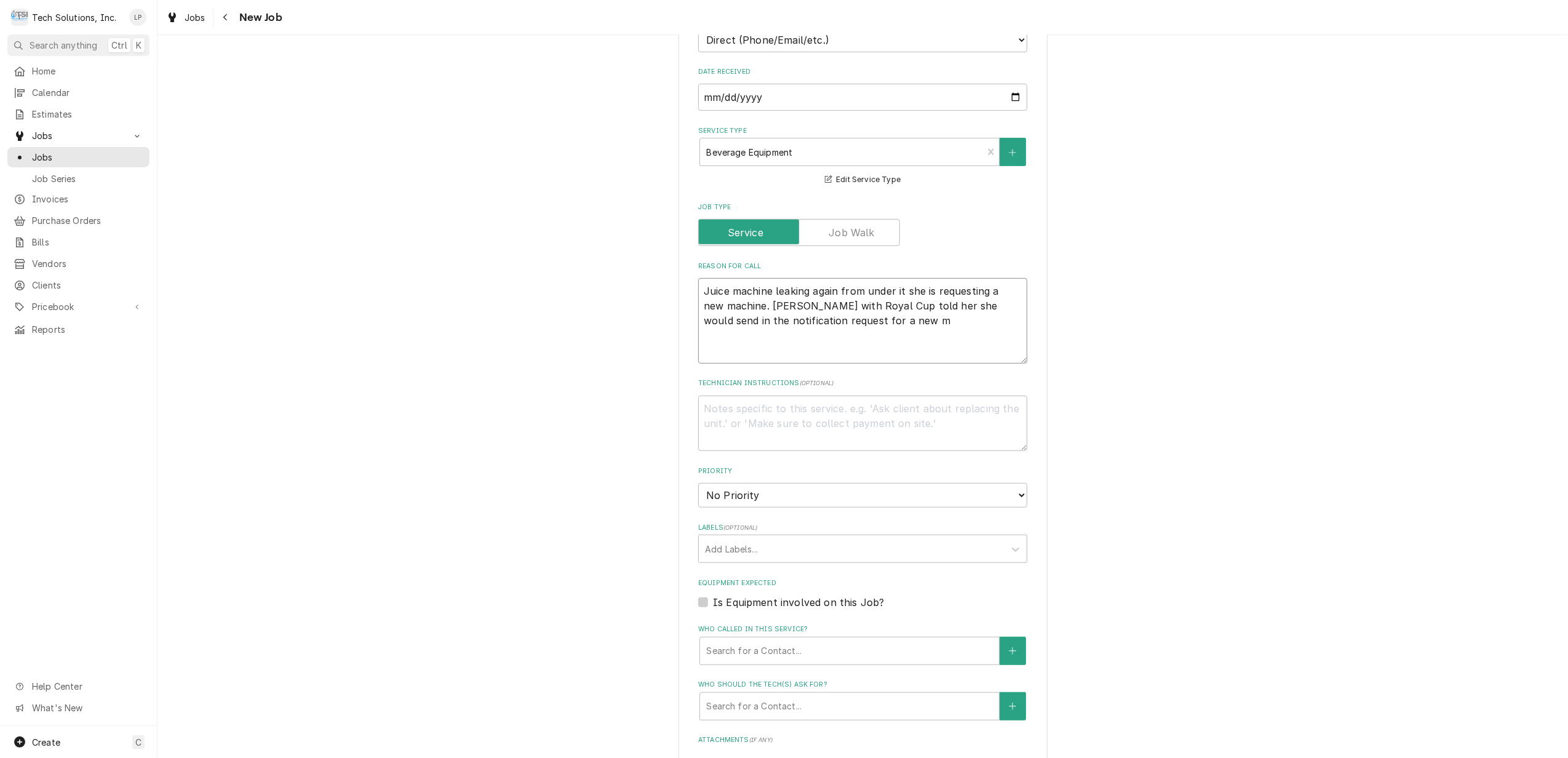
type textarea "Juice machine leaking again from under it she is requesting a new machine. Terr…"
type textarea "x"
type textarea "Juice machine leaking again from under it she is requesting a new machine. Terr…"
type textarea "x"
type textarea "Juice machine leaking again from under it she is requesting a new machine. Terr…"
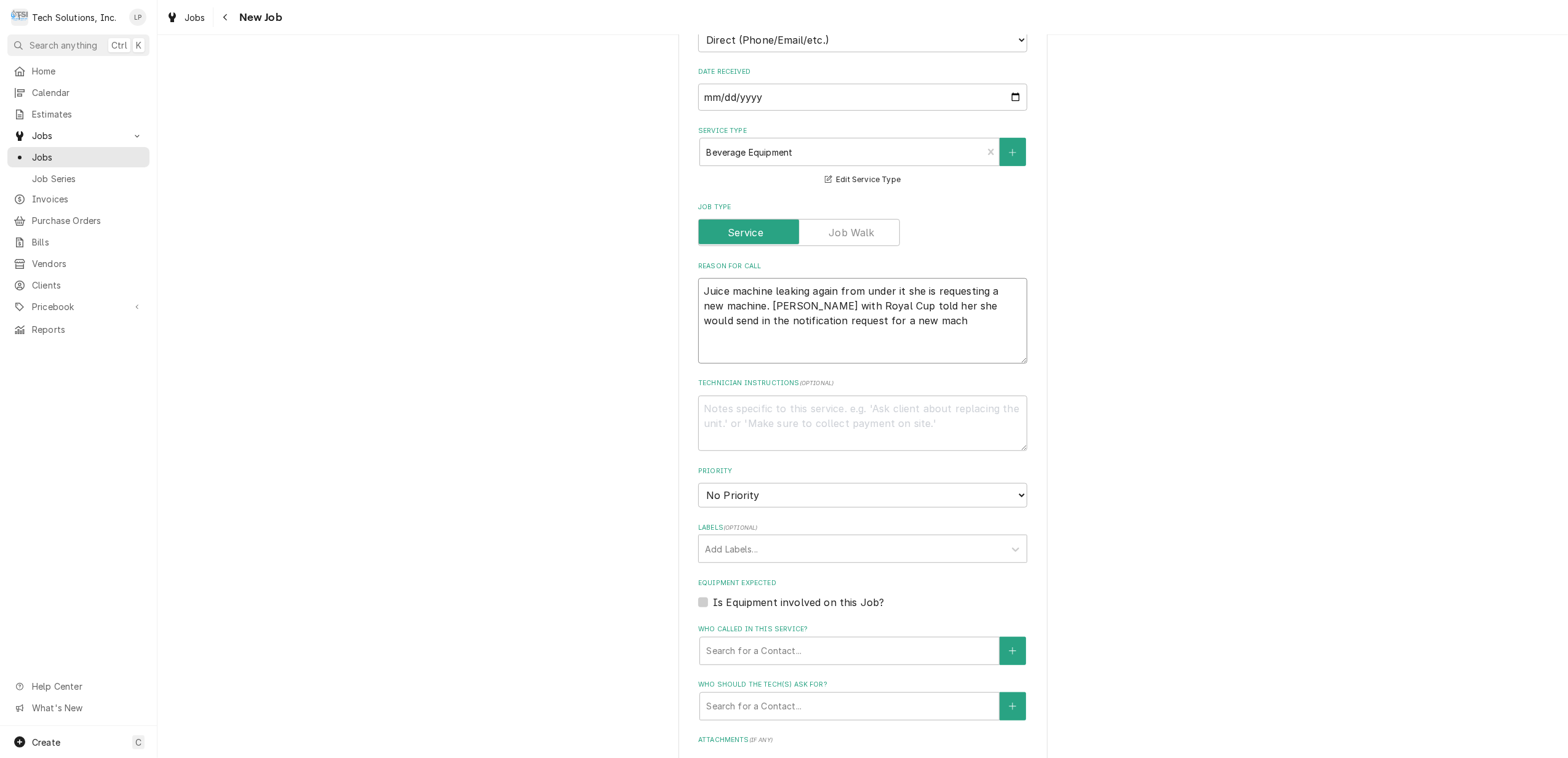
type textarea "x"
type textarea "Juice machine leaking again from under it she is requesting a new machine. Terr…"
type textarea "x"
type textarea "Juice machine leaking again from under it she is requesting a new machine. Terr…"
type textarea "x"
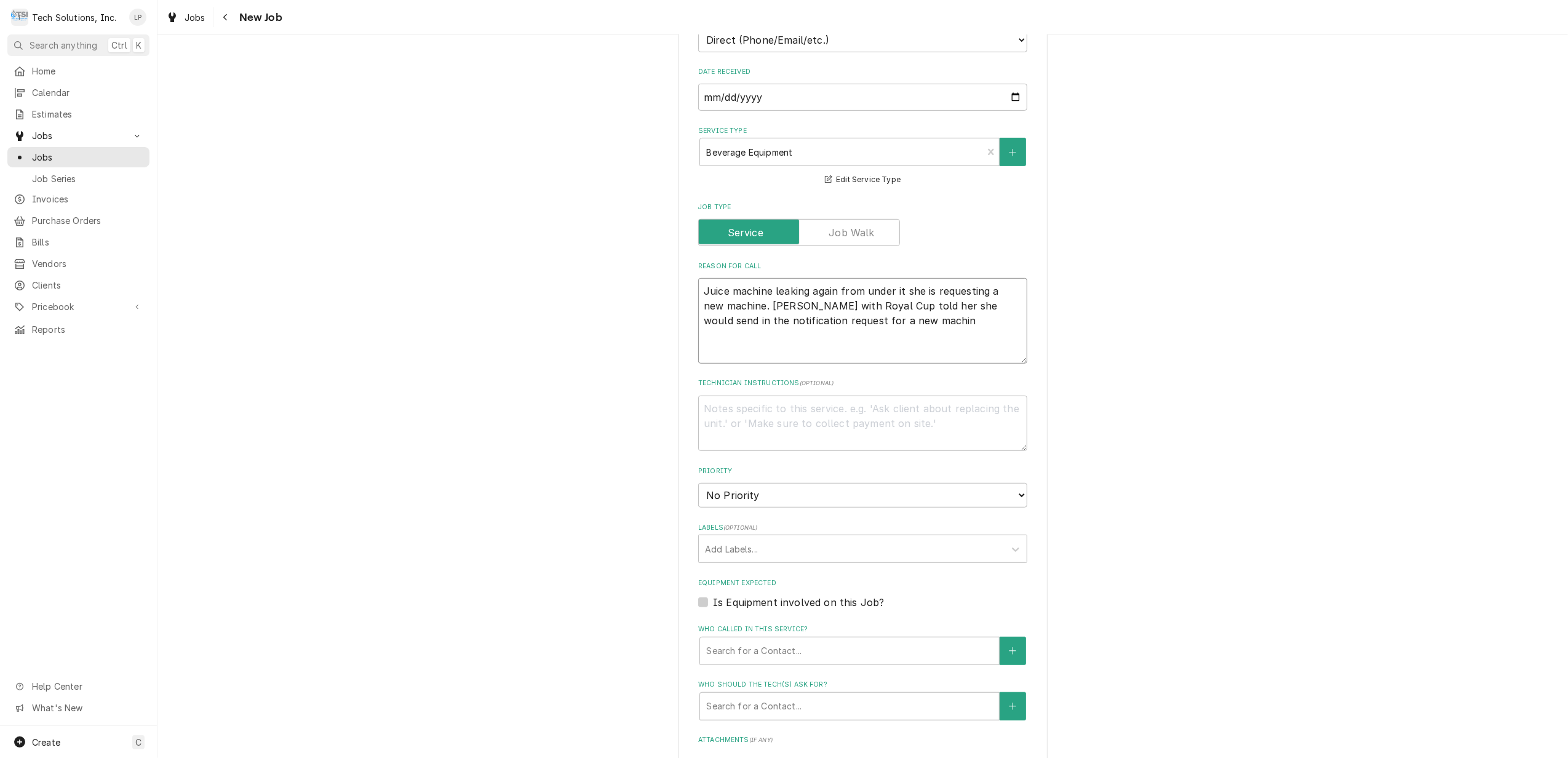
type textarea "Juice machine leaking again from under it she is requesting a new machine. Terr…"
type textarea "x"
type textarea "Juice machine leaking again from under it she is requesting a new machine. Terr…"
click at [892, 280] on textarea "Juice machine leaking again from under it she is requesting a new machine. Terr…" at bounding box center [862, 321] width 329 height 86
type textarea "x"
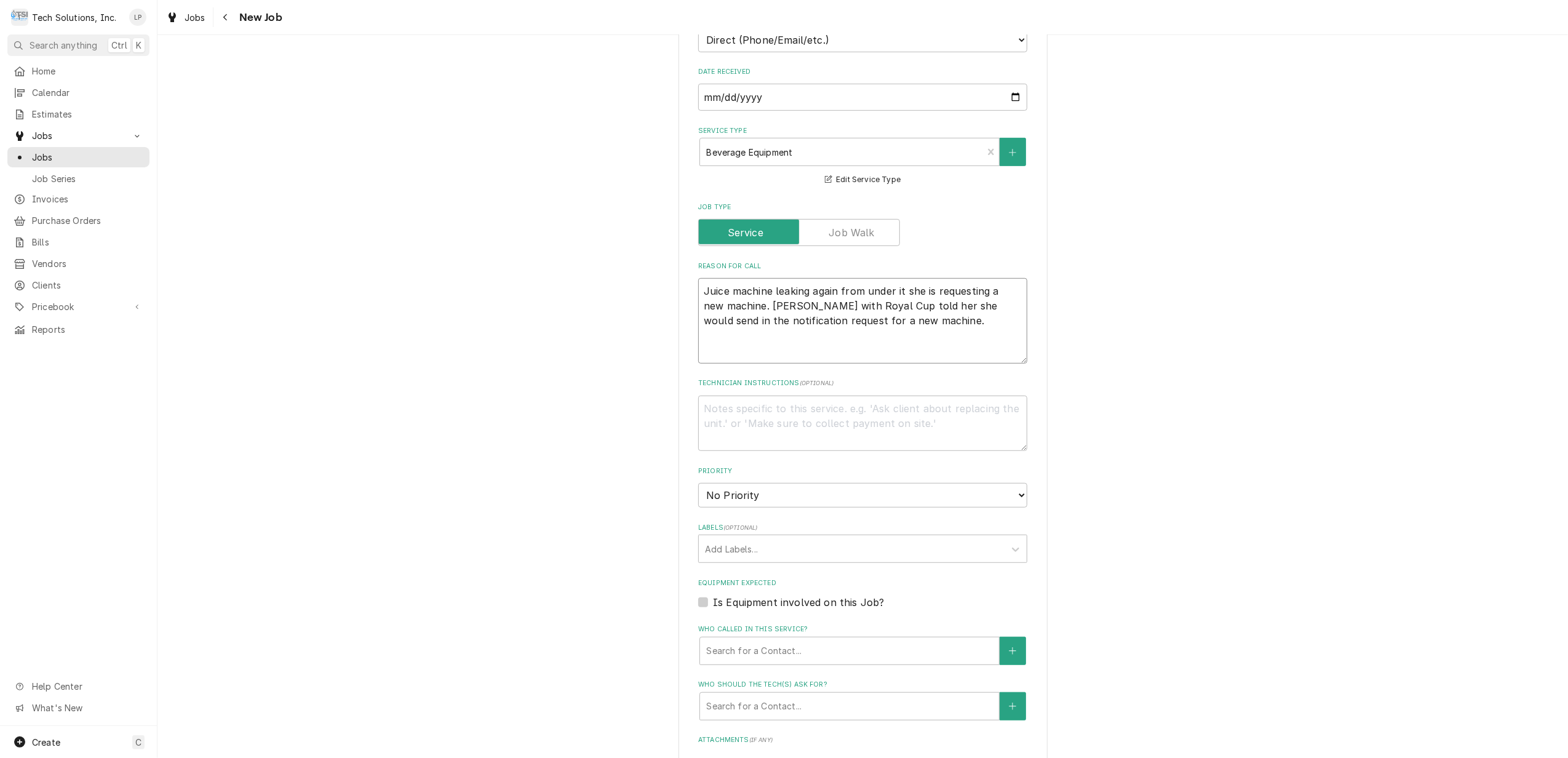
type textarea "Juice machine leaking again from underit she is requesting a new machine. Terry…"
type textarea "x"
type textarea "Juice machine leaking again from under,it she is requesting a new machine. Terr…"
type textarea "x"
type textarea "Juice machine leaking again from under, it she is requesting a new machine. Ter…"
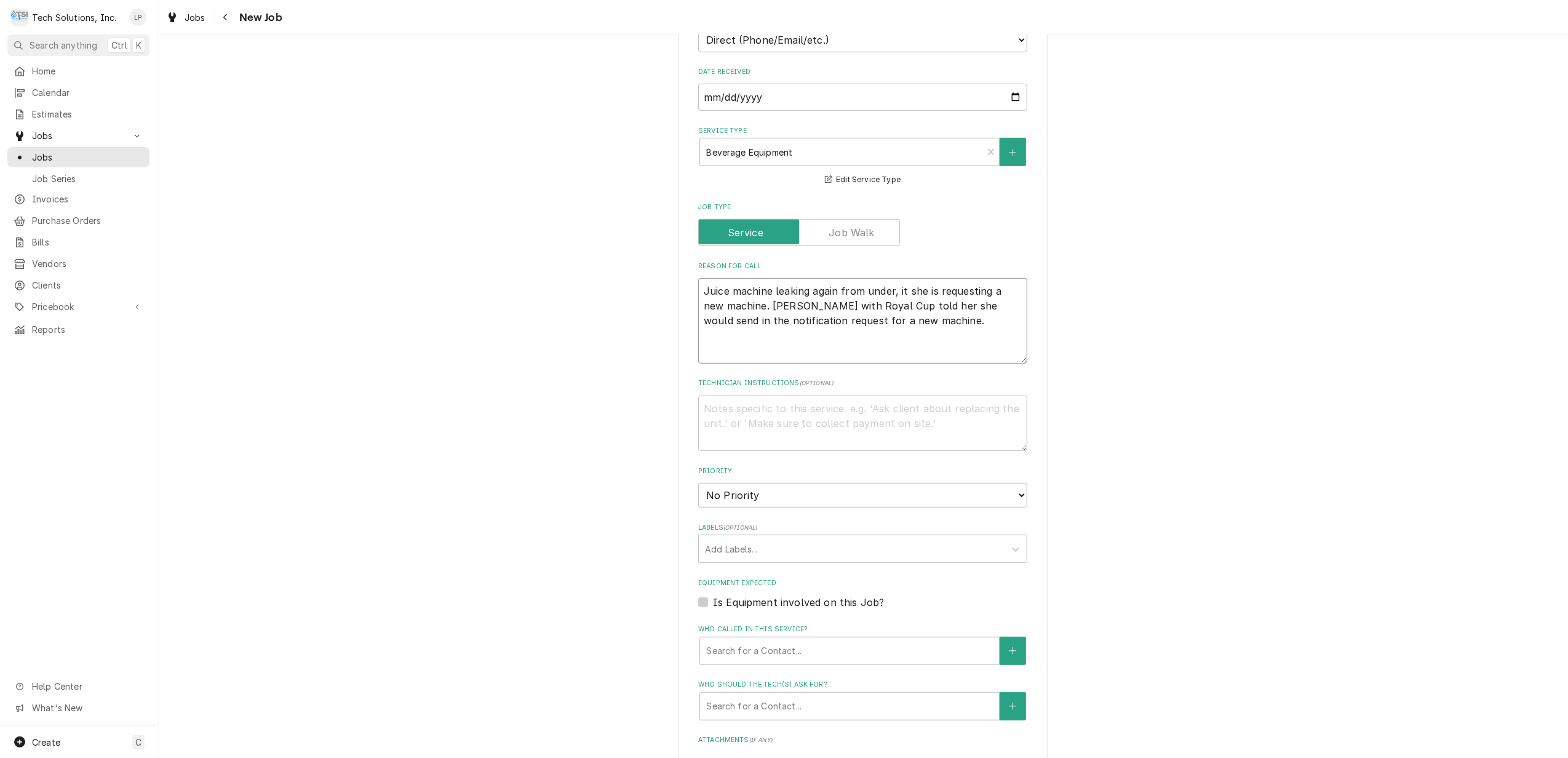
type textarea "x"
type textarea "Juice machine leaking again from under, sit she is requesting a new machine. Te…"
type textarea "x"
click at [899, 278] on textarea "Juice machine leaking again from under it she is requesting a new machine. Terr…" at bounding box center [862, 321] width 329 height 86
click at [980, 278] on textarea "Juice machine leaking again from under it. Amy the GM she is requesting a new m…" at bounding box center [862, 321] width 329 height 86
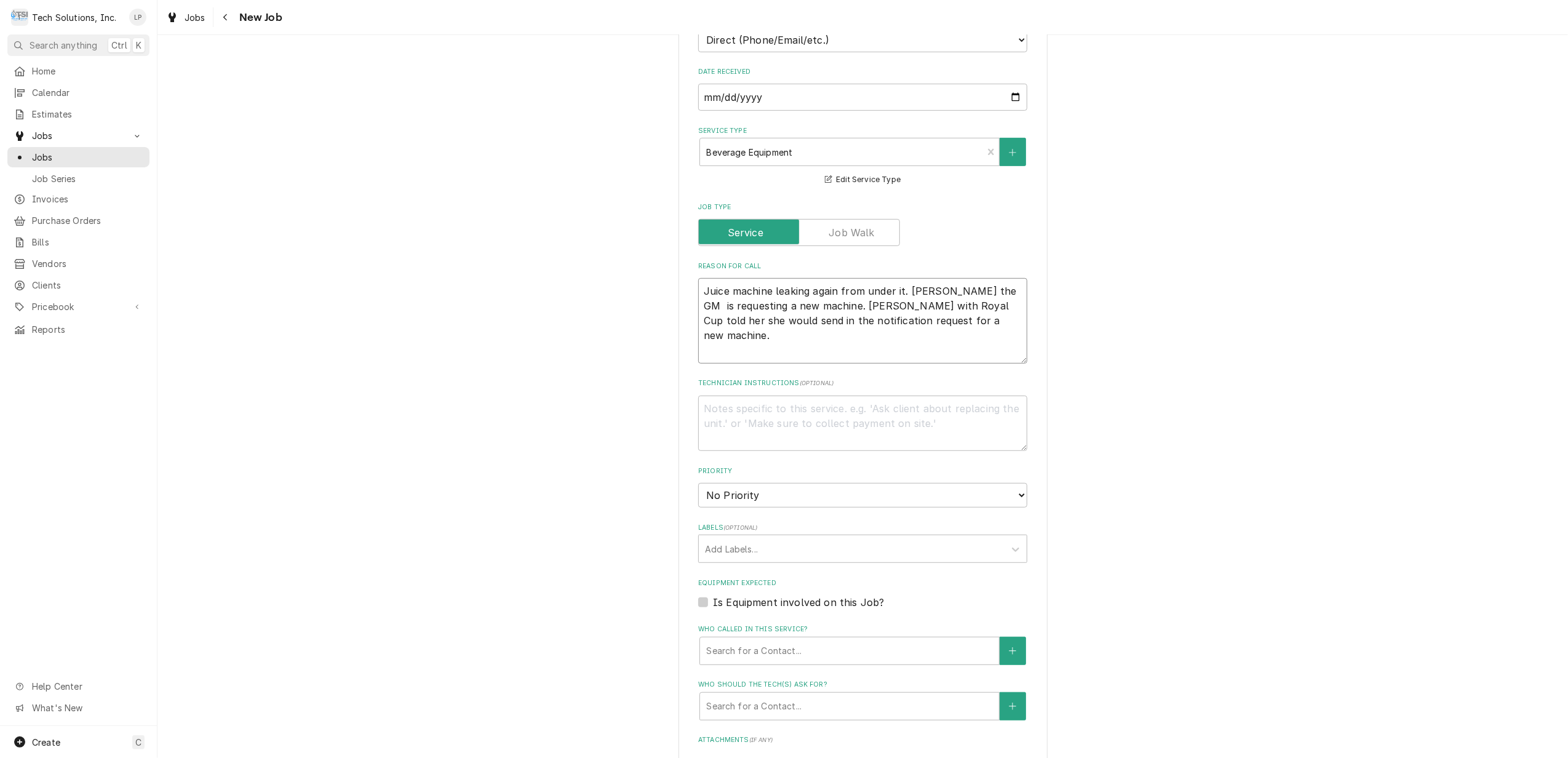
click at [962, 341] on textarea "Juice machine leaking again from under it. Amy the GM is requesting a new machi…" at bounding box center [862, 321] width 329 height 86
click at [848, 402] on textarea "Technician Instructions ( optional )" at bounding box center [862, 423] width 329 height 56
click at [876, 447] on fieldset "Job Details Job Source Direct (Phone/Email/etc.) Service Channel Other Date Rec…" at bounding box center [862, 466] width 329 height 966
click at [1010, 483] on select "No Priority Urgent High Medium Low" at bounding box center [862, 495] width 329 height 25
click at [698, 483] on select "No Priority Urgent High Medium Low" at bounding box center [862, 495] width 329 height 25
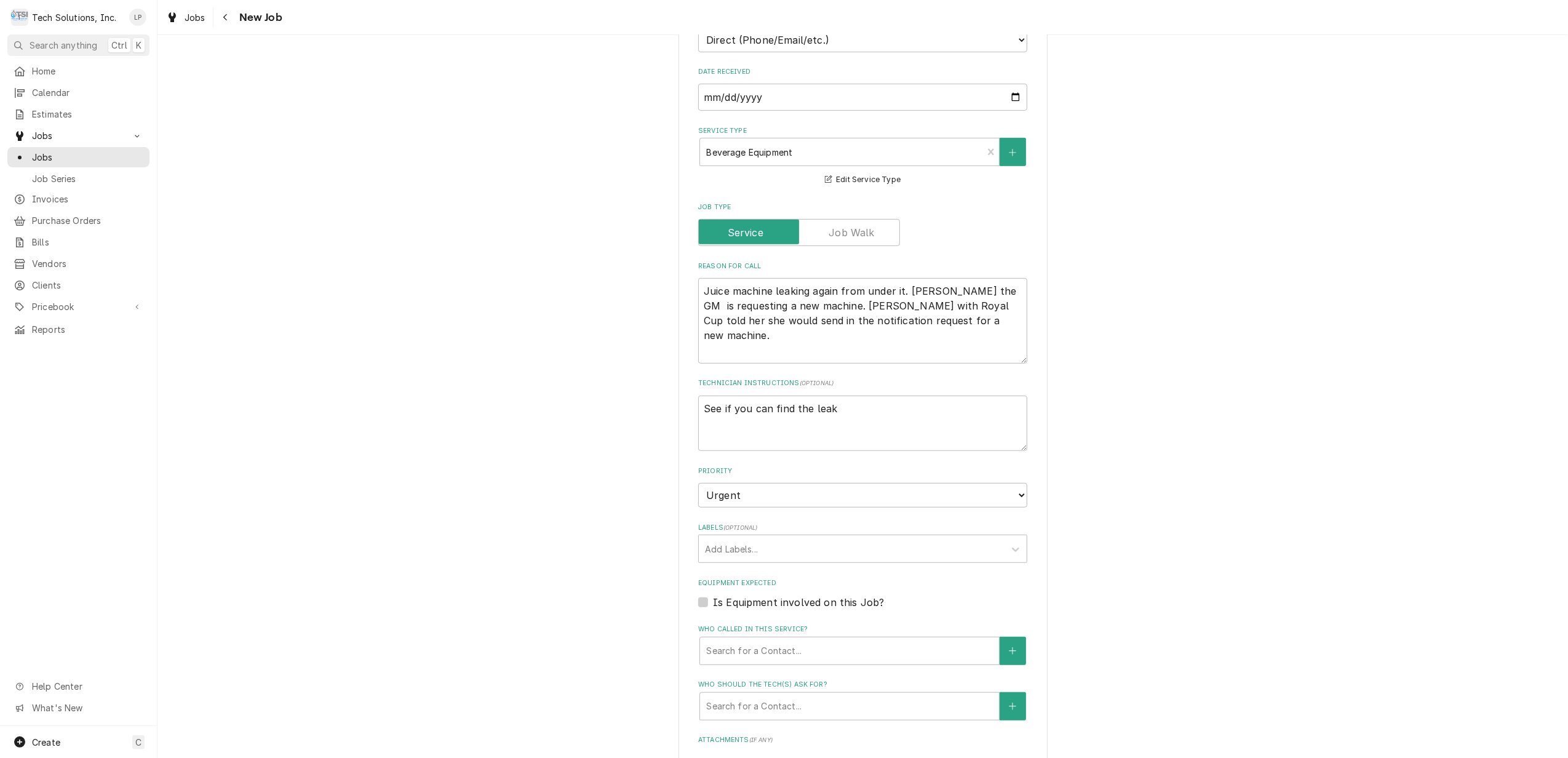
click at [1125, 547] on div "Please provide the following information to create a job: Client Details Client…" at bounding box center [862, 264] width 1411 height 1581
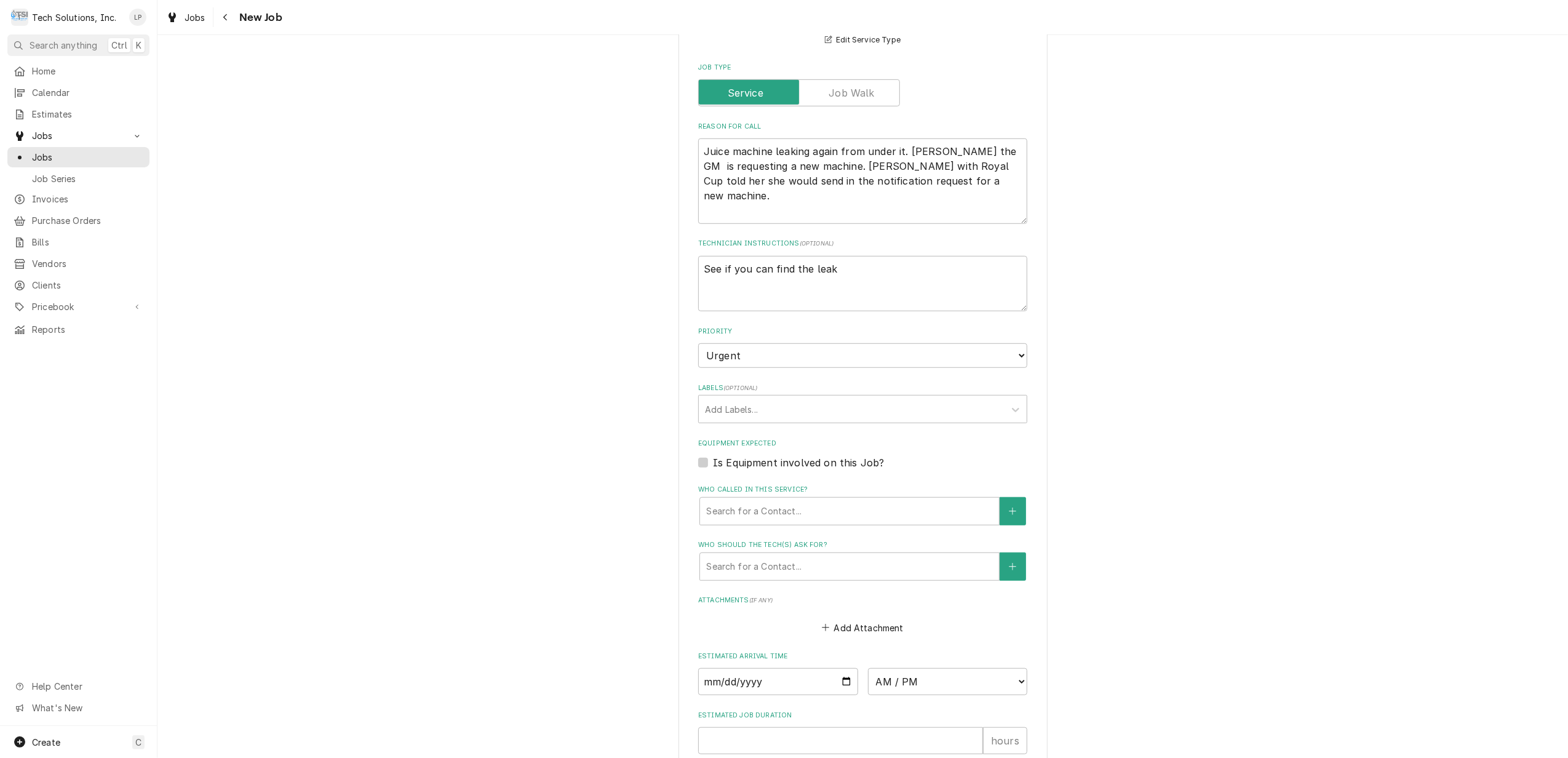
scroll to position [738, 0]
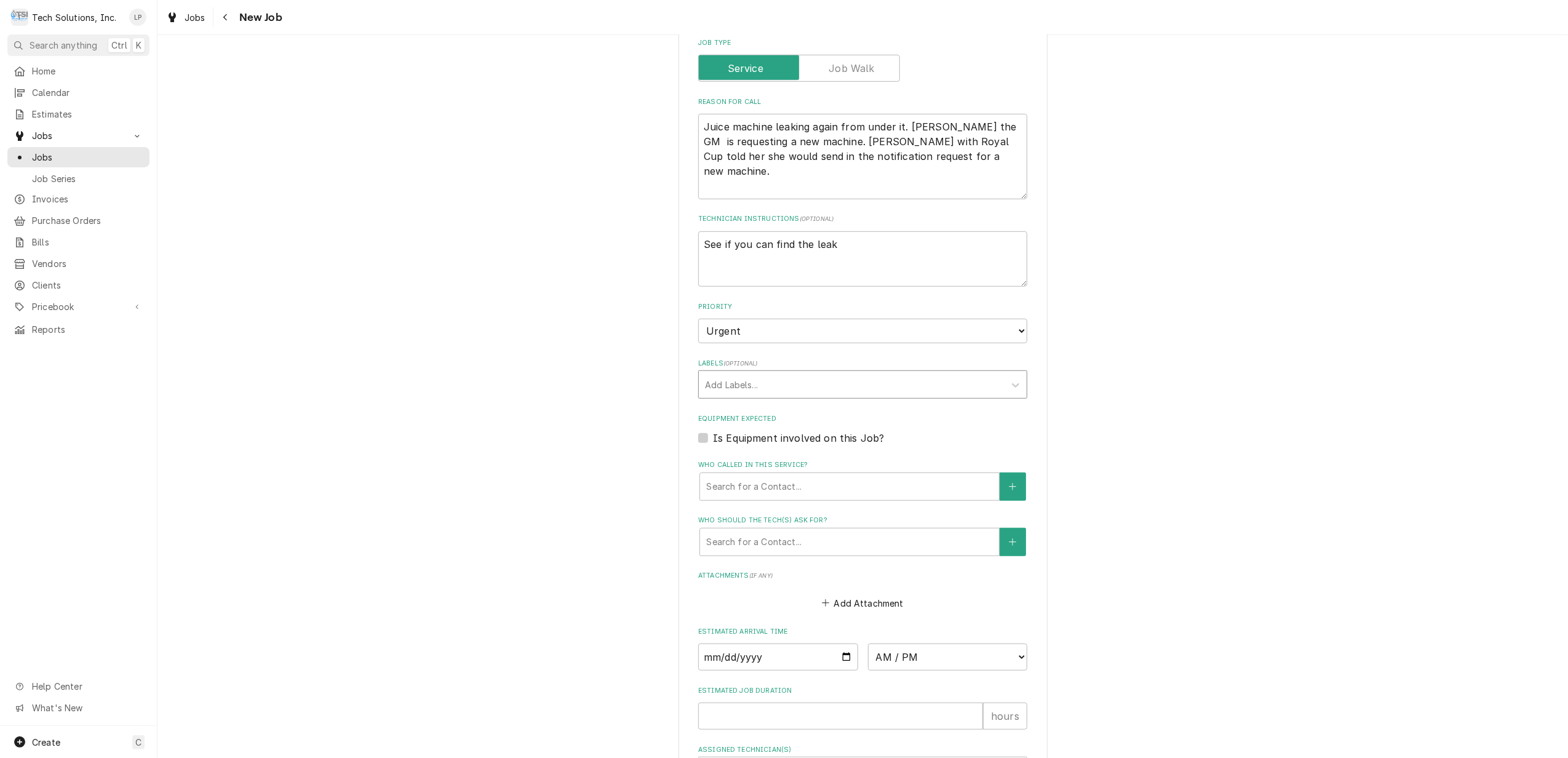
click at [741, 373] on div "Labels" at bounding box center [851, 385] width 293 height 22
drag, startPoint x: 737, startPoint y: 367, endPoint x: 1114, endPoint y: 352, distance: 377.3
click at [1113, 354] on div "Please provide the following information to create a job: Client Details Client…" at bounding box center [862, 100] width 1411 height 1581
click at [963, 373] on div "Labels" at bounding box center [851, 385] width 293 height 22
click at [967, 402] on div "Create "PO 104620149"" at bounding box center [862, 411] width 328 height 19
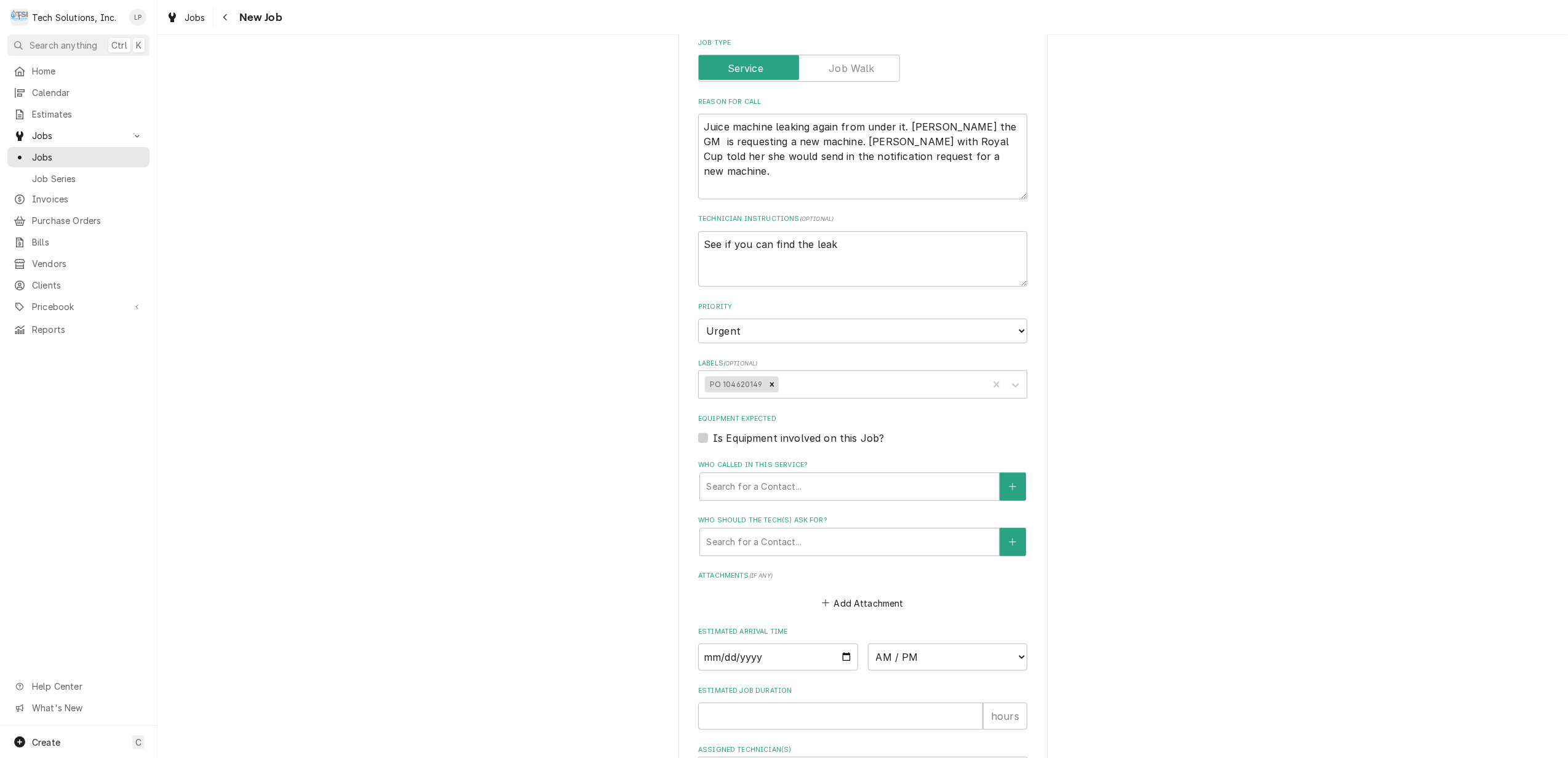
click at [1107, 403] on div "Please provide the following information to create a job: Client Details Client…" at bounding box center [862, 100] width 1411 height 1581
click at [831, 231] on textarea "See if you can find the leak" at bounding box center [862, 259] width 329 height 56
click at [1020, 398] on fieldset "Job Details Job Source Direct (Phone/Email/etc.) Service Channel Other Date Rec…" at bounding box center [862, 302] width 329 height 966
click at [883, 594] on button "Add Attachment" at bounding box center [863, 603] width 86 height 17
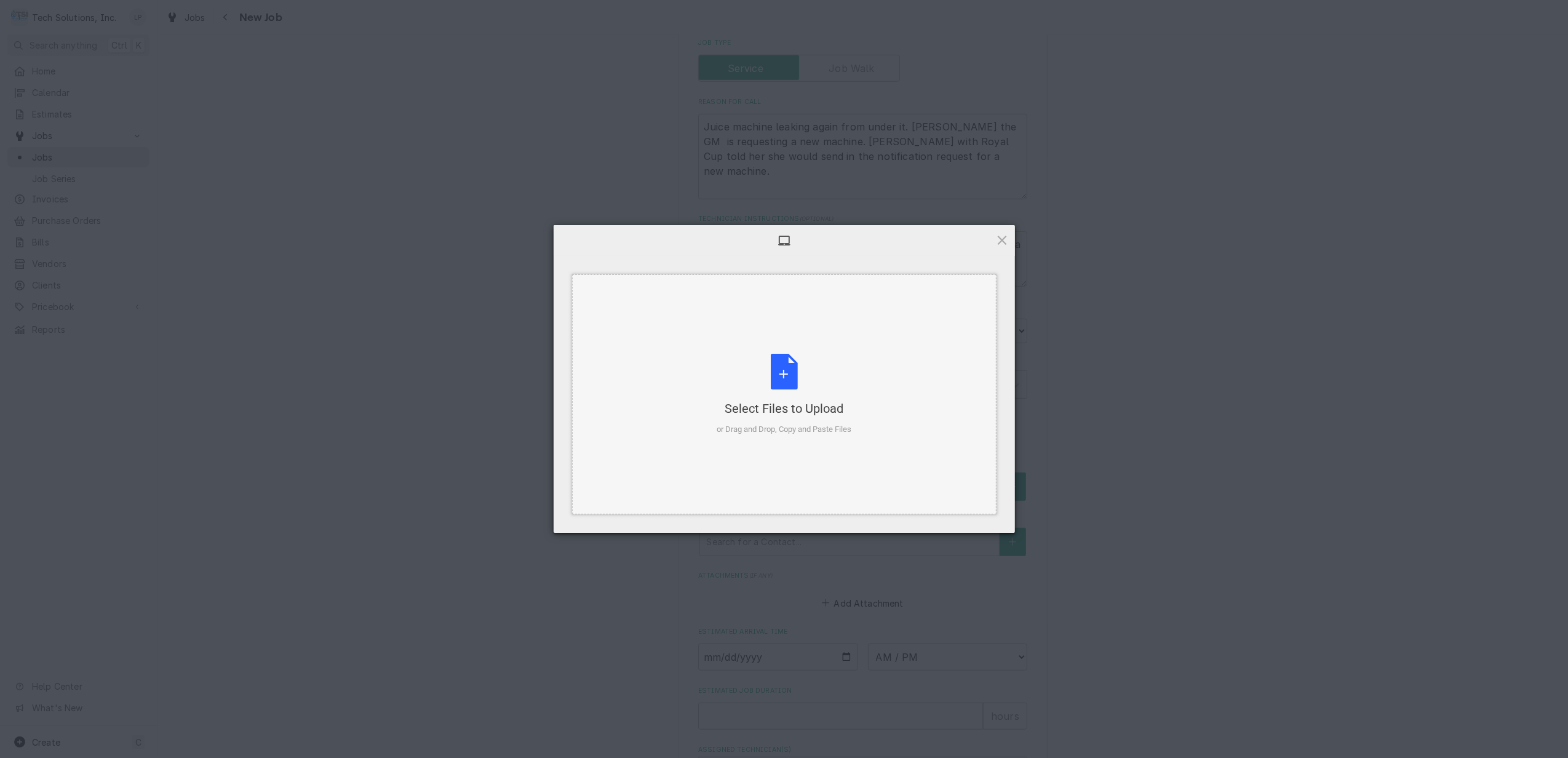
click at [780, 371] on div "Select Files to Upload or Drag and Drop, Copy and Paste Files" at bounding box center [784, 394] width 135 height 81
click at [983, 521] on span "Upload 1" at bounding box center [978, 516] width 62 height 23
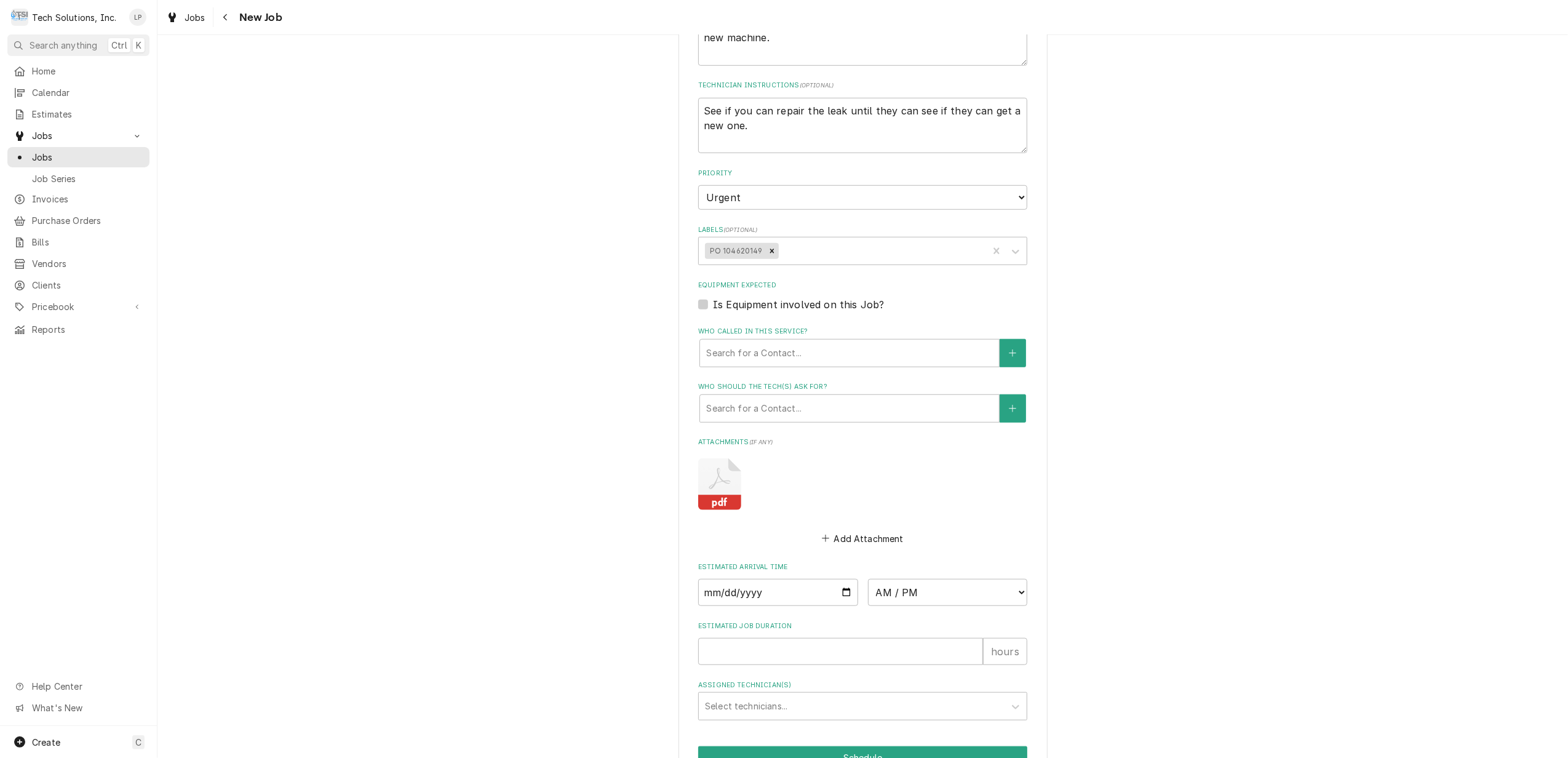
scroll to position [928, 0]
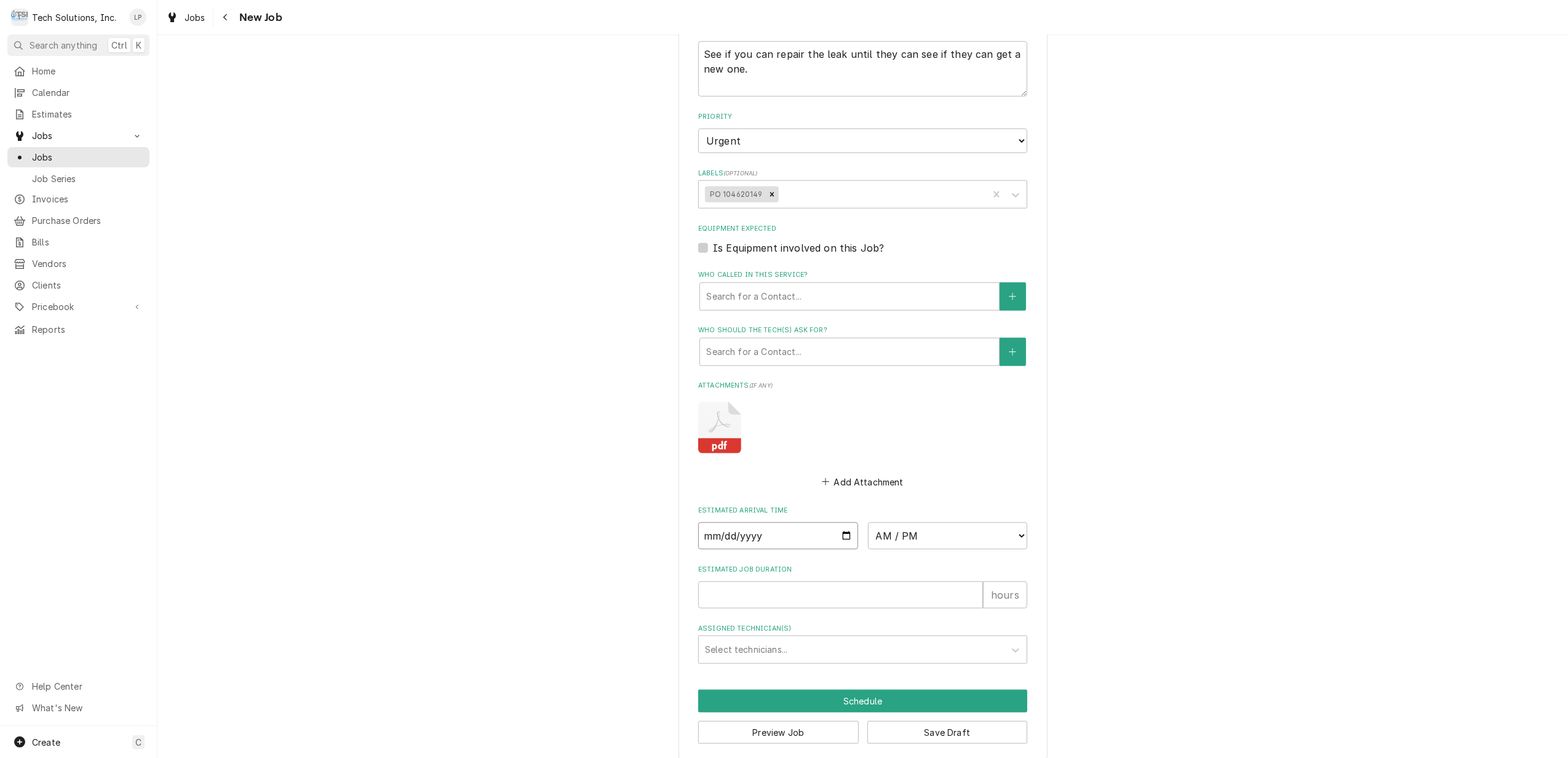
click at [840, 522] on input "Date" at bounding box center [778, 535] width 160 height 27
click at [1012, 522] on select "AM / PM 6:00 AM 6:15 AM 6:30 AM 6:45 AM 7:00 AM 7:15 AM 7:30 AM 7:45 AM 8:00 AM…" at bounding box center [948, 535] width 160 height 27
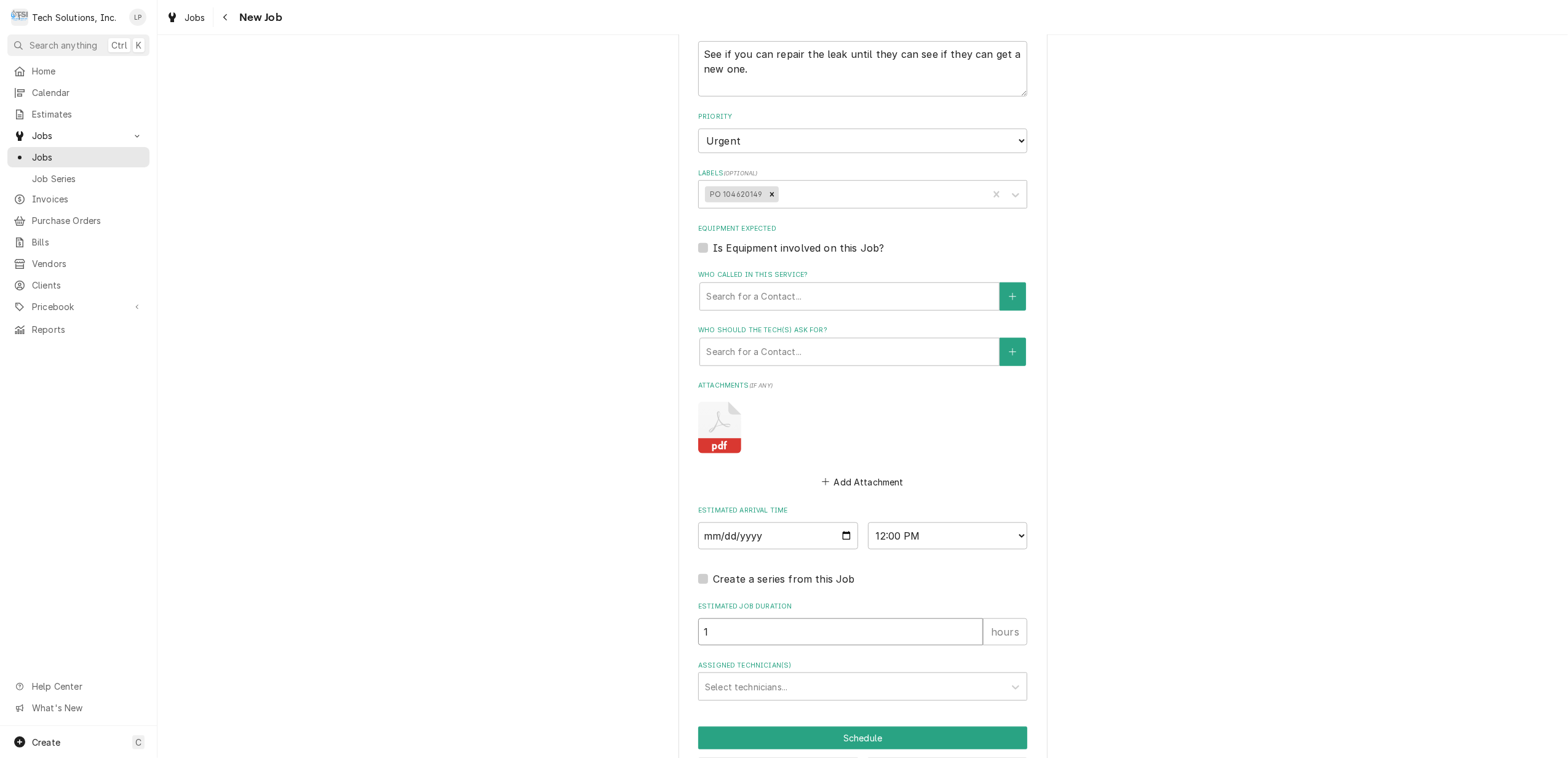
click at [970, 618] on input "1" at bounding box center [840, 631] width 284 height 27
click at [955, 643] on fieldset "Job Details Job Source Direct (Phone/Email/etc.) Service Channel Other Date Rec…" at bounding box center [862, 165] width 329 height 1071
click at [975, 675] on div "Assigned Technician(s)" at bounding box center [851, 686] width 293 height 22
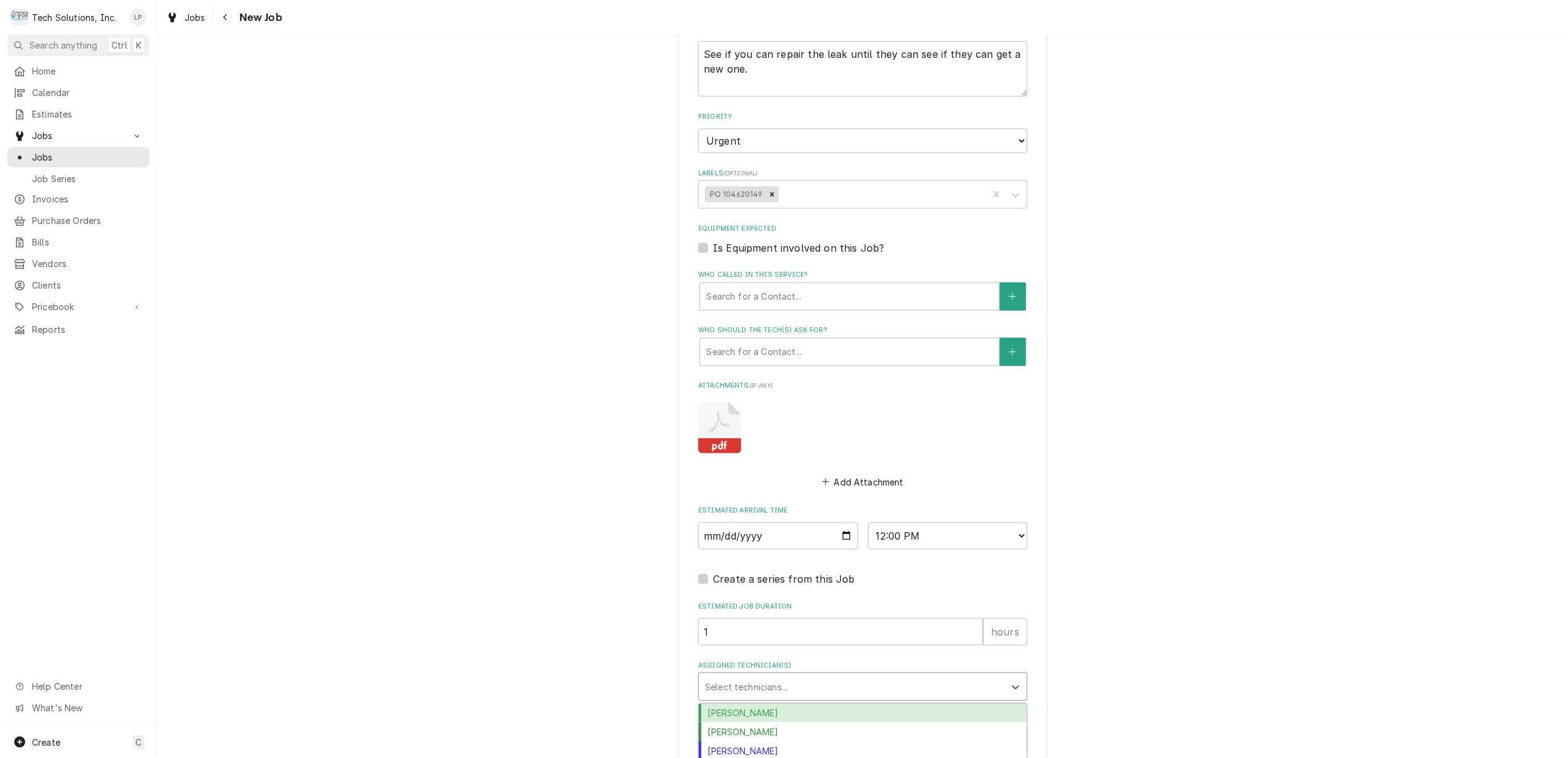
click at [945, 703] on div "[PERSON_NAME]" at bounding box center [862, 713] width 328 height 19
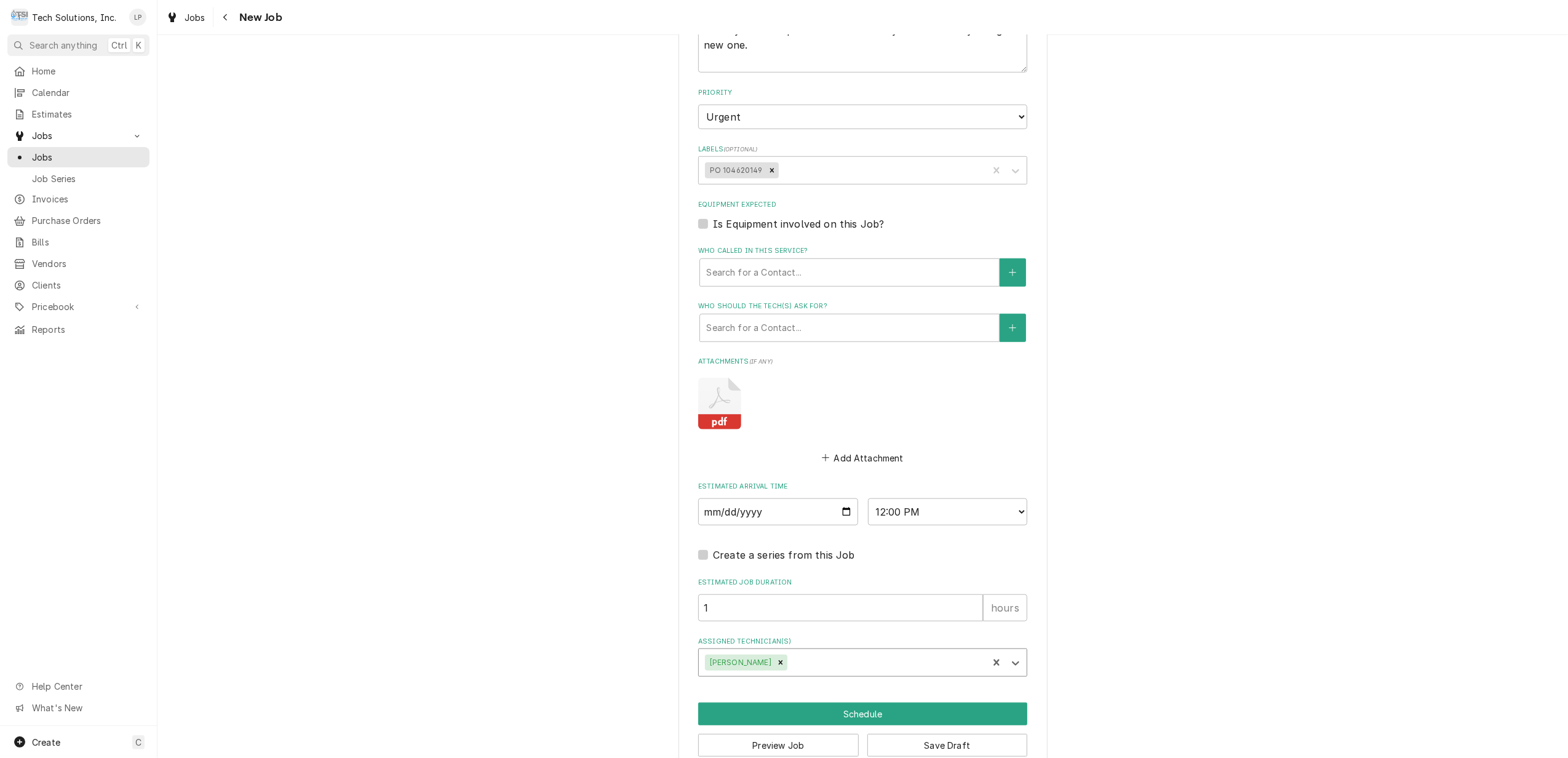
scroll to position [965, 0]
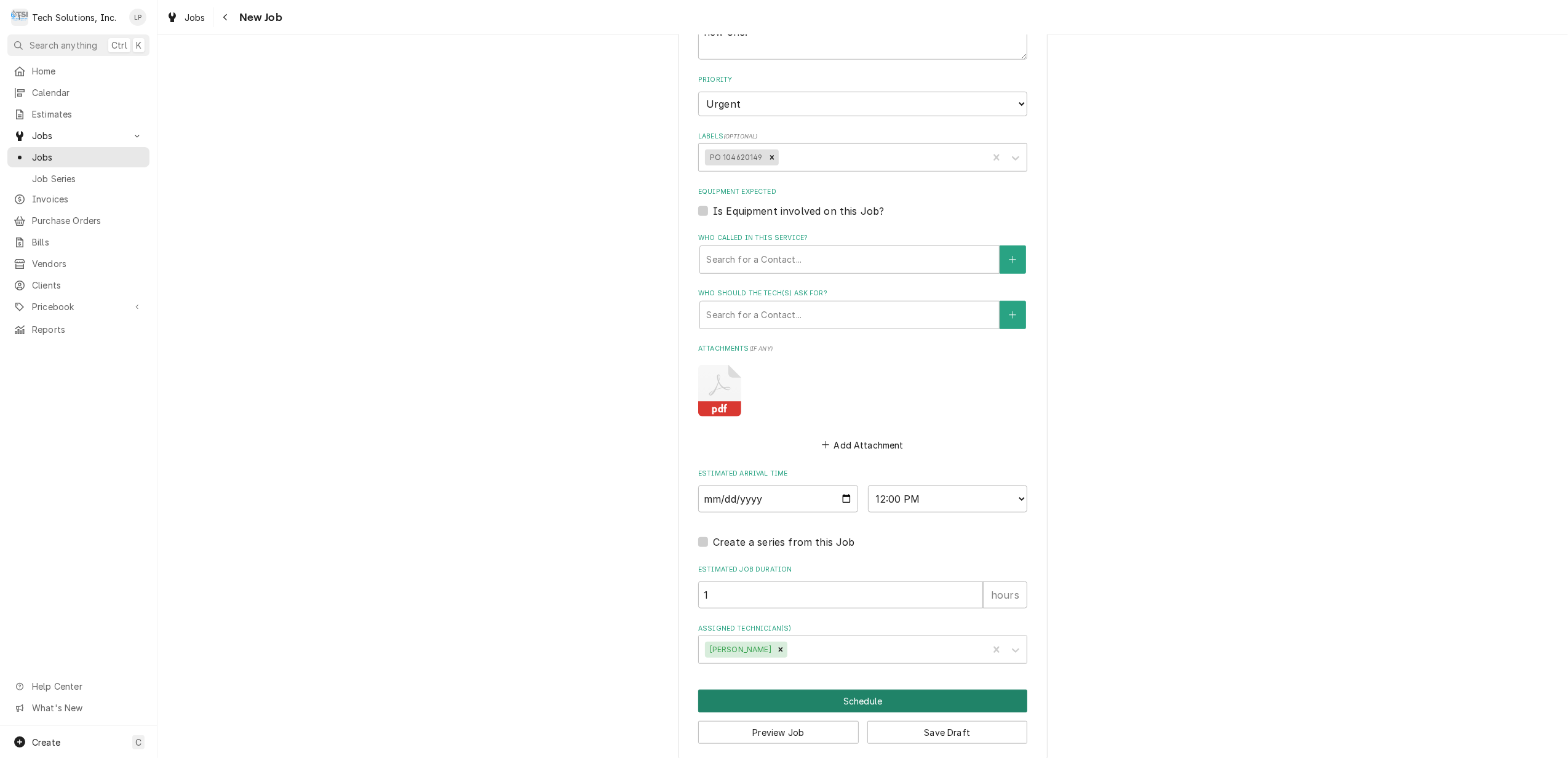
click at [845, 690] on button "Schedule" at bounding box center [862, 701] width 329 height 23
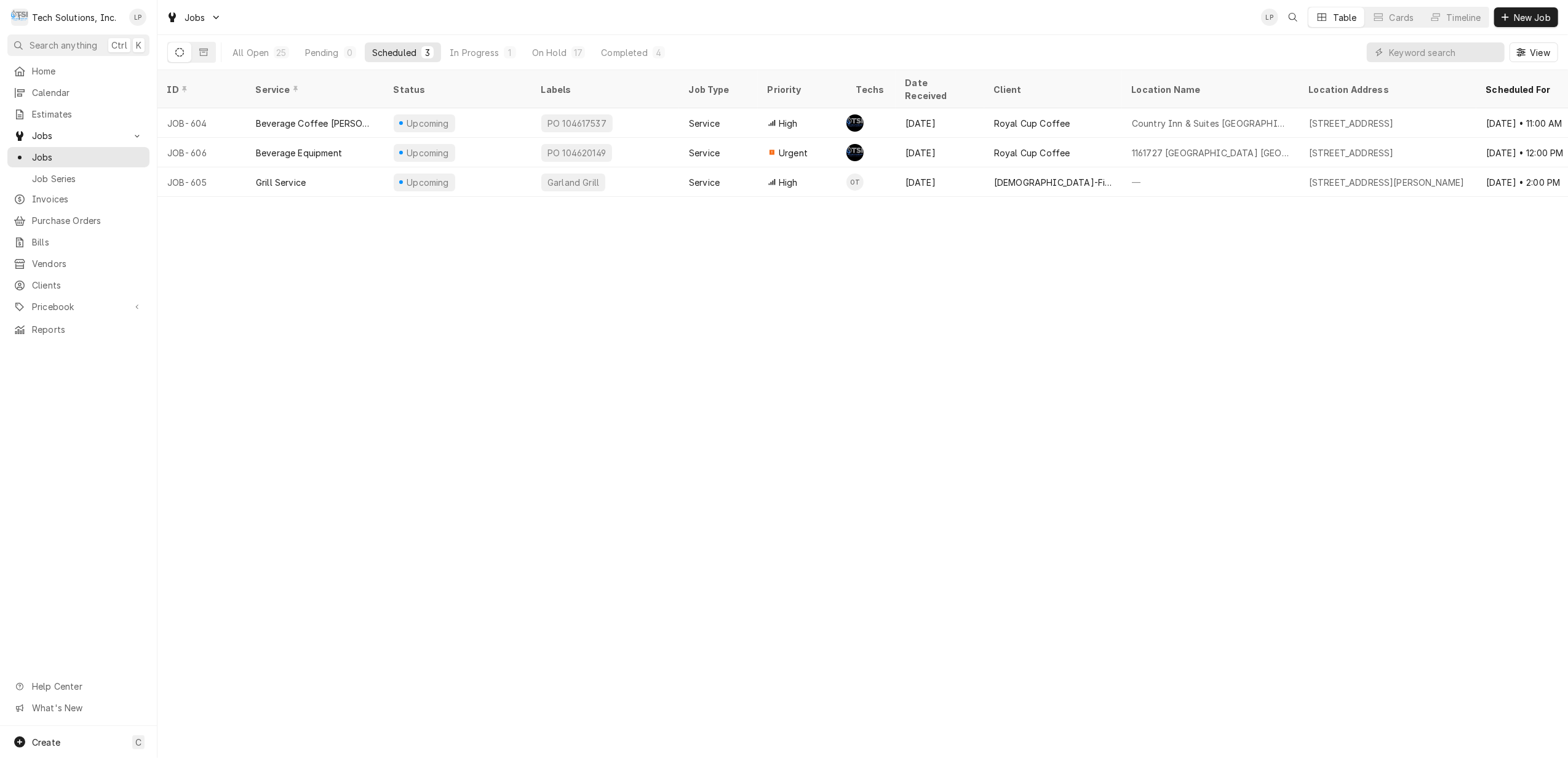
click at [385, 47] on div "Scheduled" at bounding box center [394, 52] width 44 height 13
click at [1519, 14] on span "New Job" at bounding box center [1532, 17] width 42 height 13
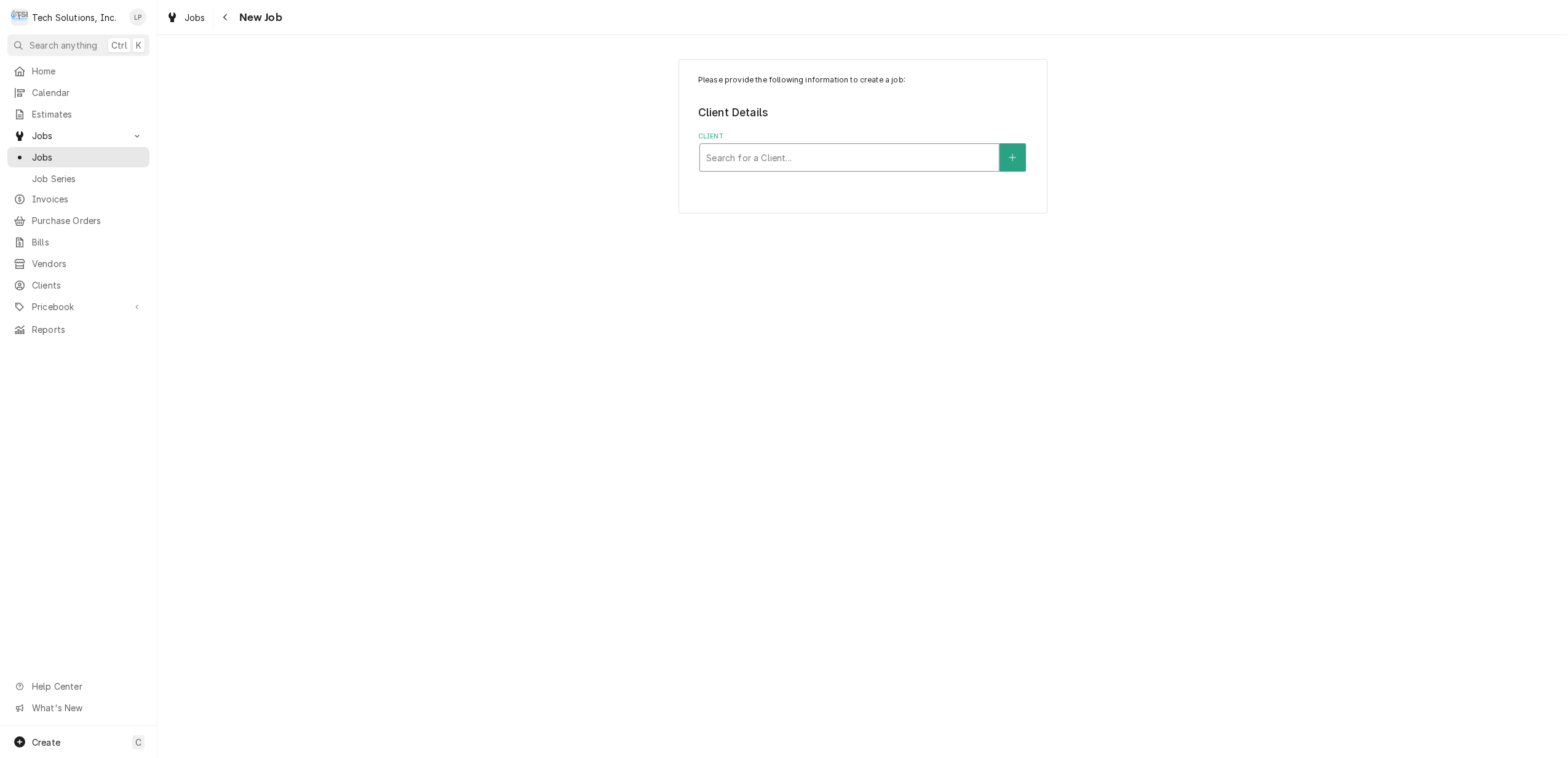
click at [914, 153] on div "Client" at bounding box center [849, 157] width 287 height 22
type input "[PERSON_NAME]"
click at [900, 179] on div "Royal Cup Coffee" at bounding box center [849, 184] width 299 height 19
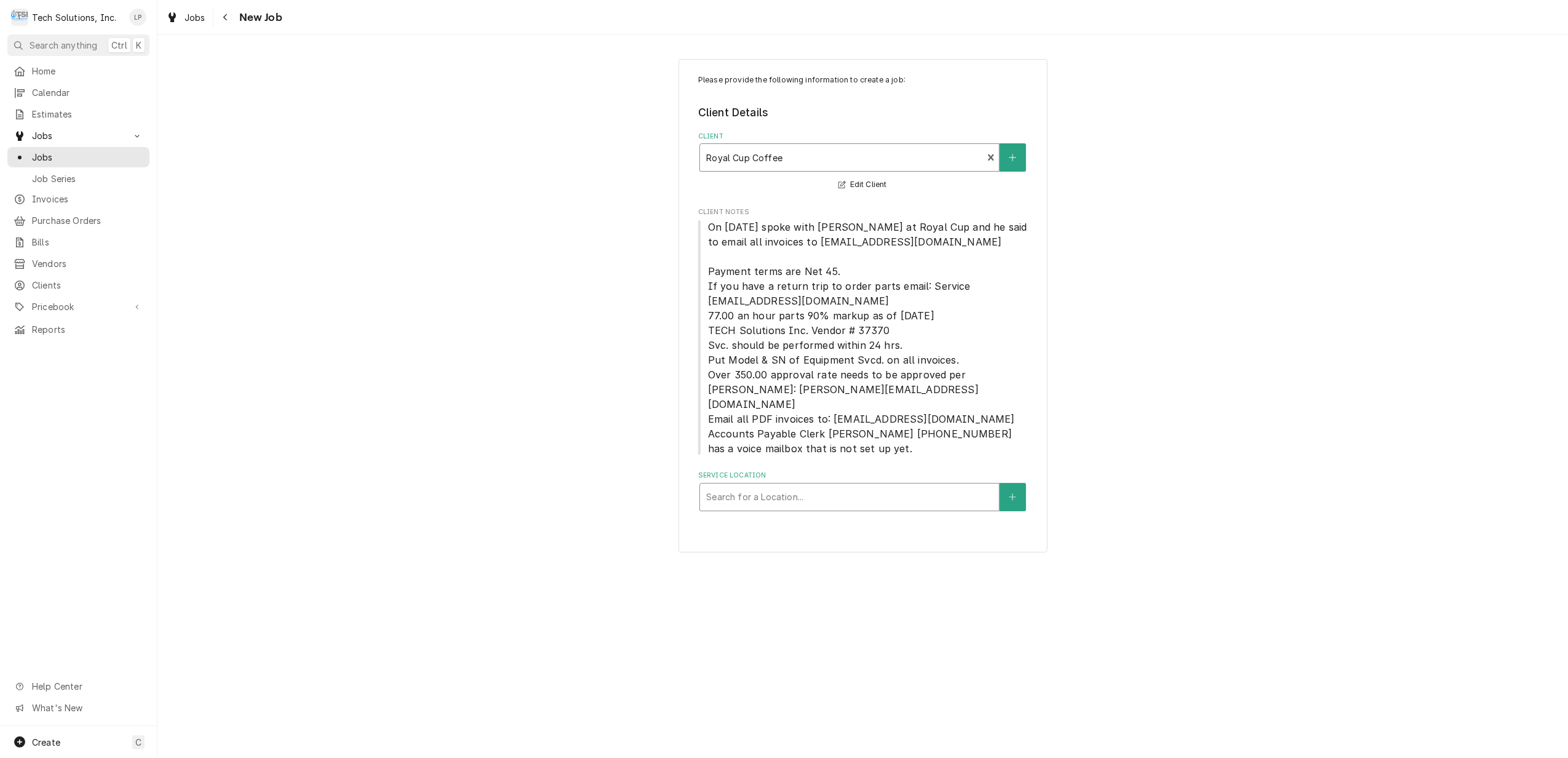
click at [965, 486] on div "Service Location" at bounding box center [849, 497] width 287 height 22
type input "m"
click at [1009, 483] on button "Service Location" at bounding box center [1012, 496] width 26 height 28
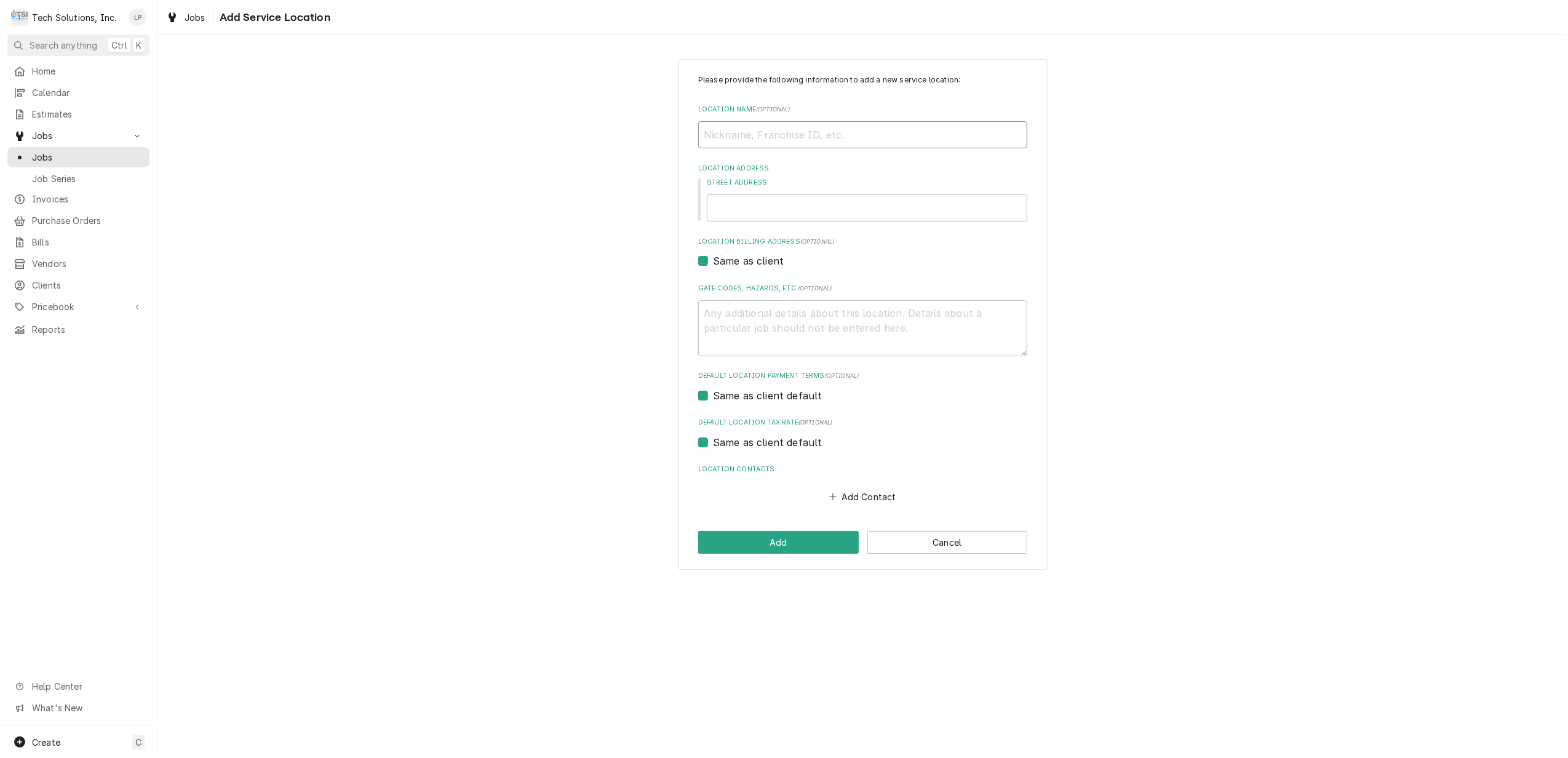
click at [822, 128] on input "Location Name ( optional )" at bounding box center [862, 135] width 329 height 27
type textarea "x"
type input "M"
type textarea "x"
type input "Ma"
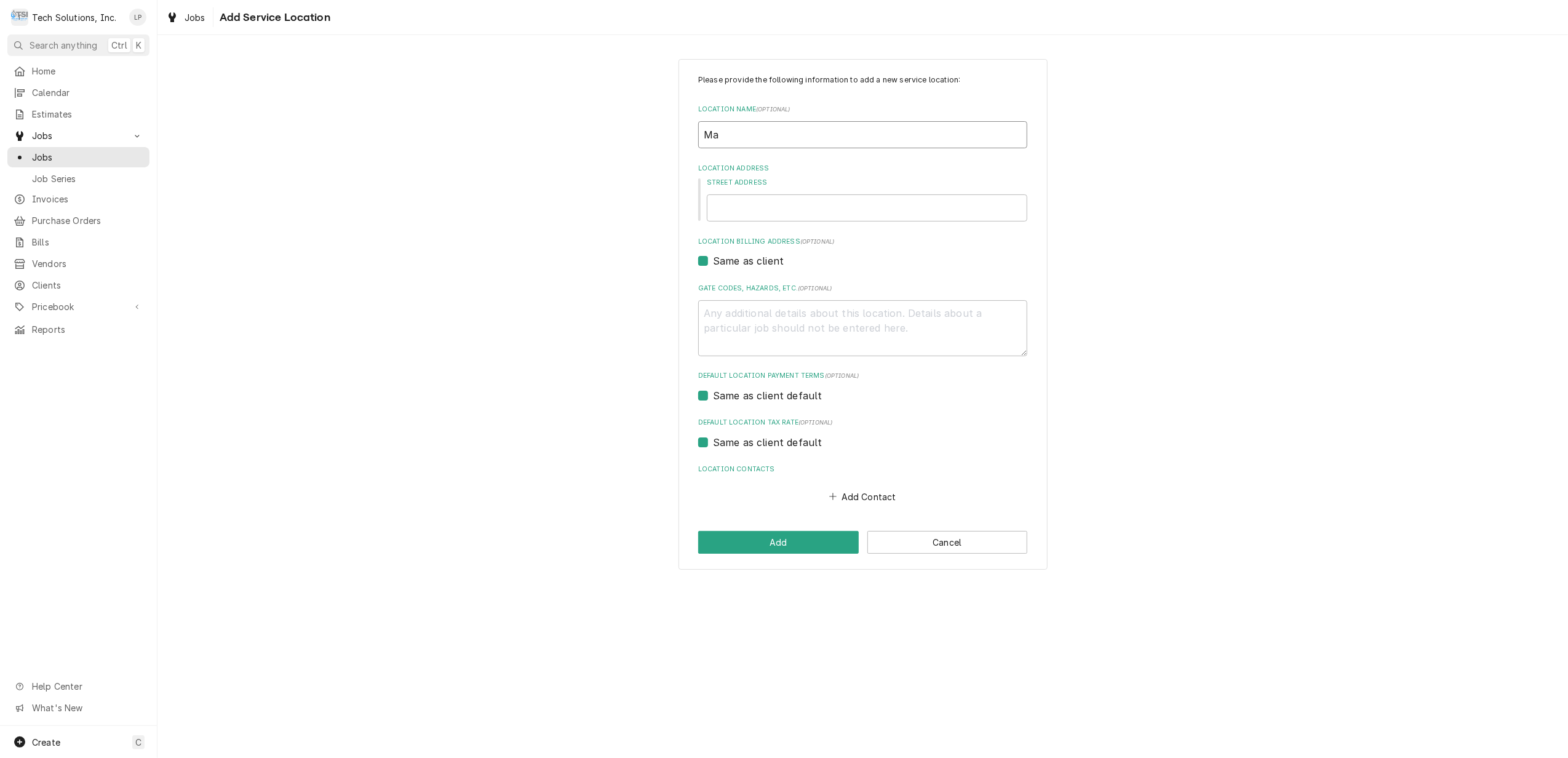
type textarea "x"
type input "Mar"
type textarea "x"
type input "Mard"
type textarea "x"
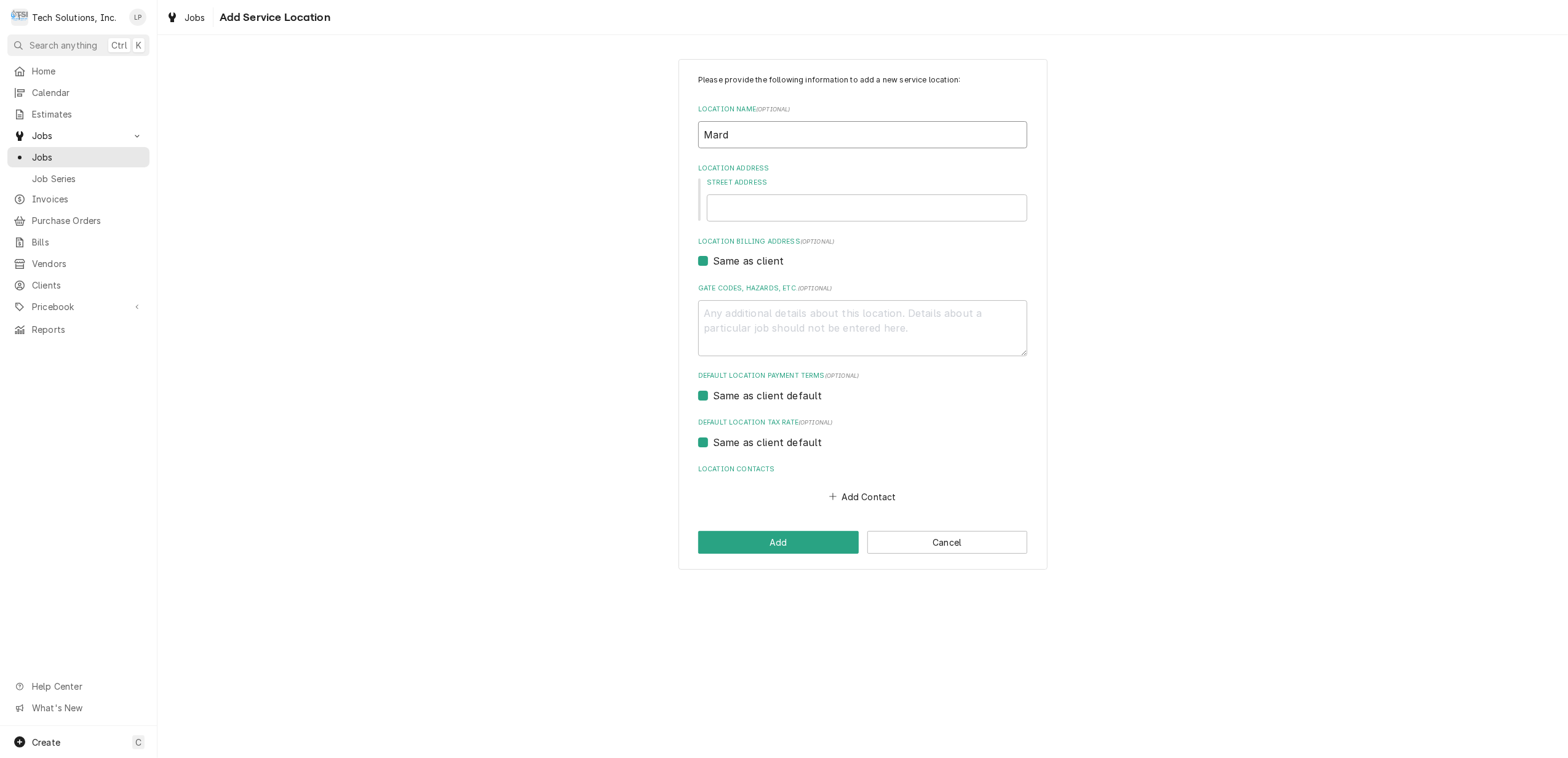
type input "Mardi"
type textarea "x"
type input "Mardi"
type textarea "x"
type input "Mardi G"
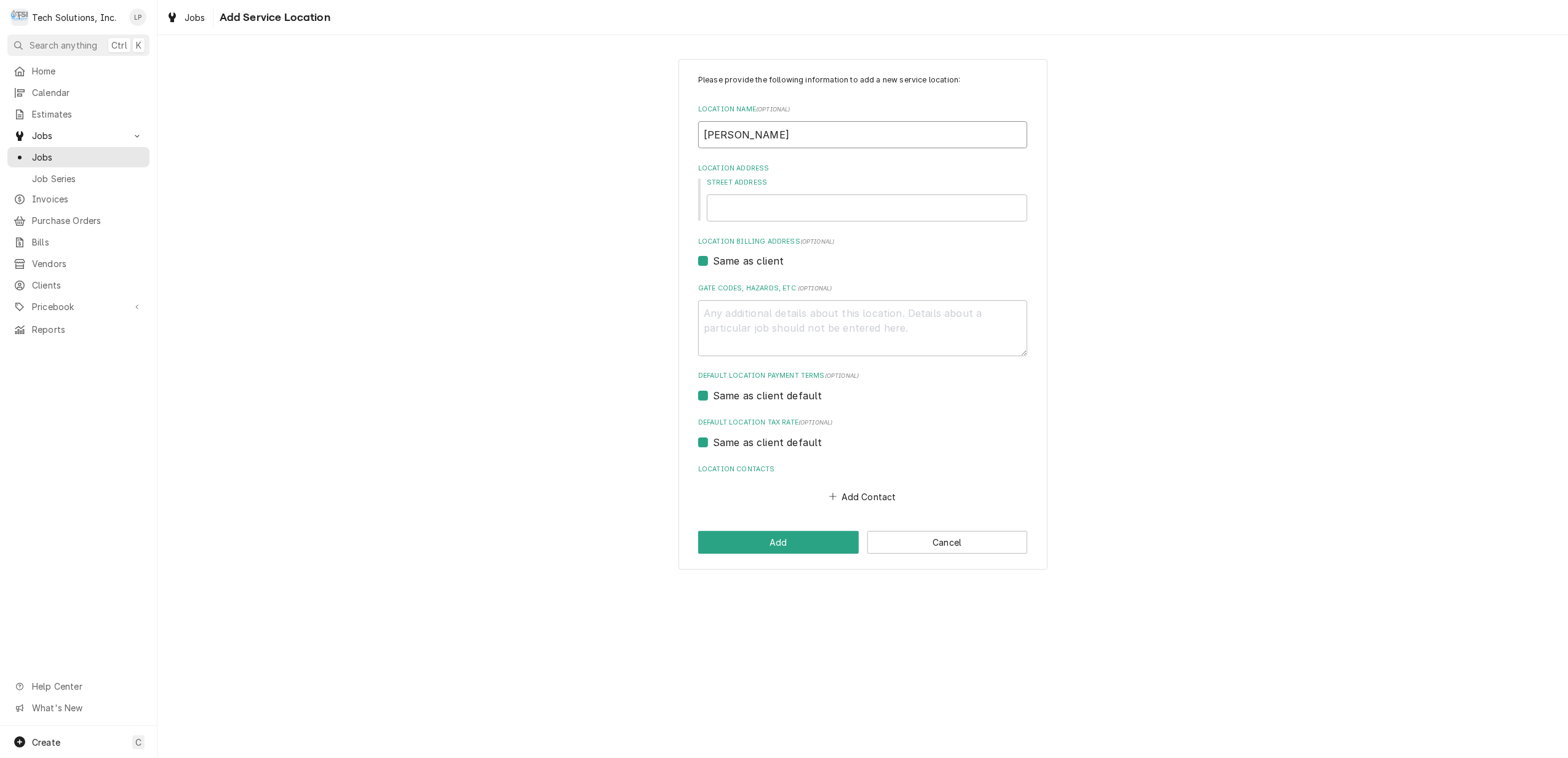
type textarea "x"
type input "Mardi Gr"
type textarea "x"
type input "Mardi Gra"
type textarea "x"
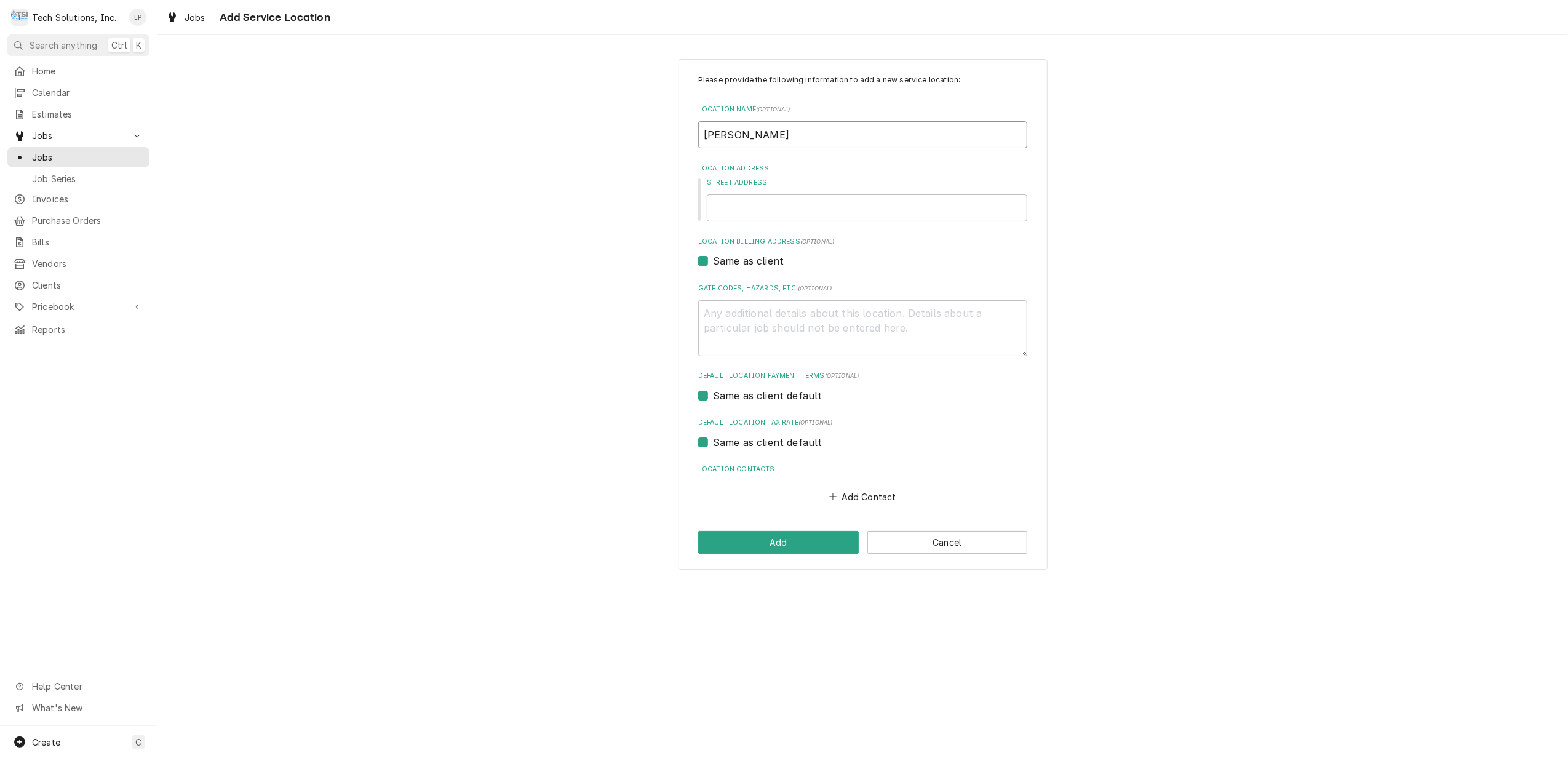
type input "Mardi Gras"
type textarea "x"
type input "Mardi Gras"
type textarea "x"
type input "Mardi Gras"
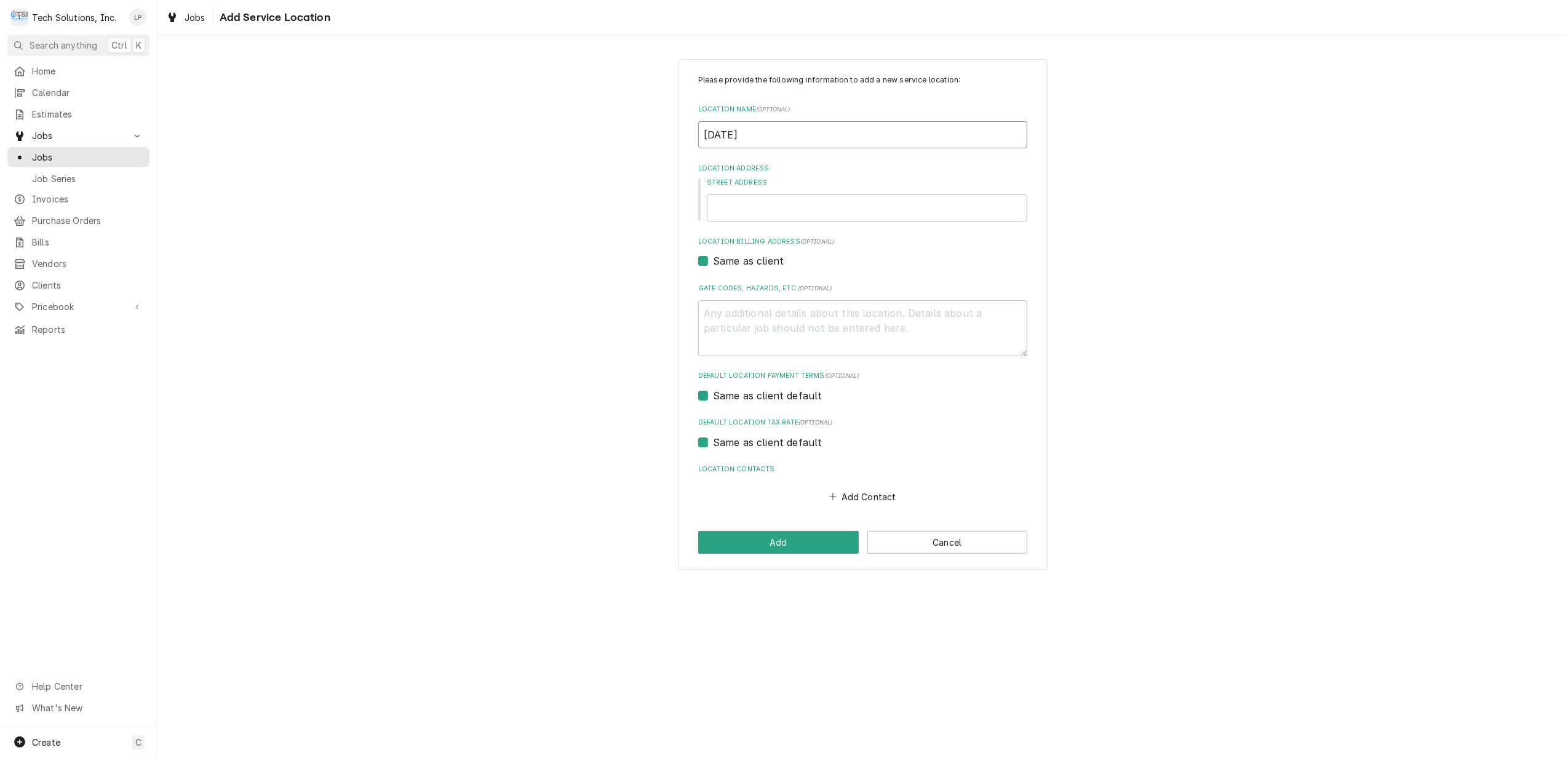
type textarea "x"
type input "Mardi Gras C"
type textarea "x"
type input "Mardi Gras Ca"
type textarea "x"
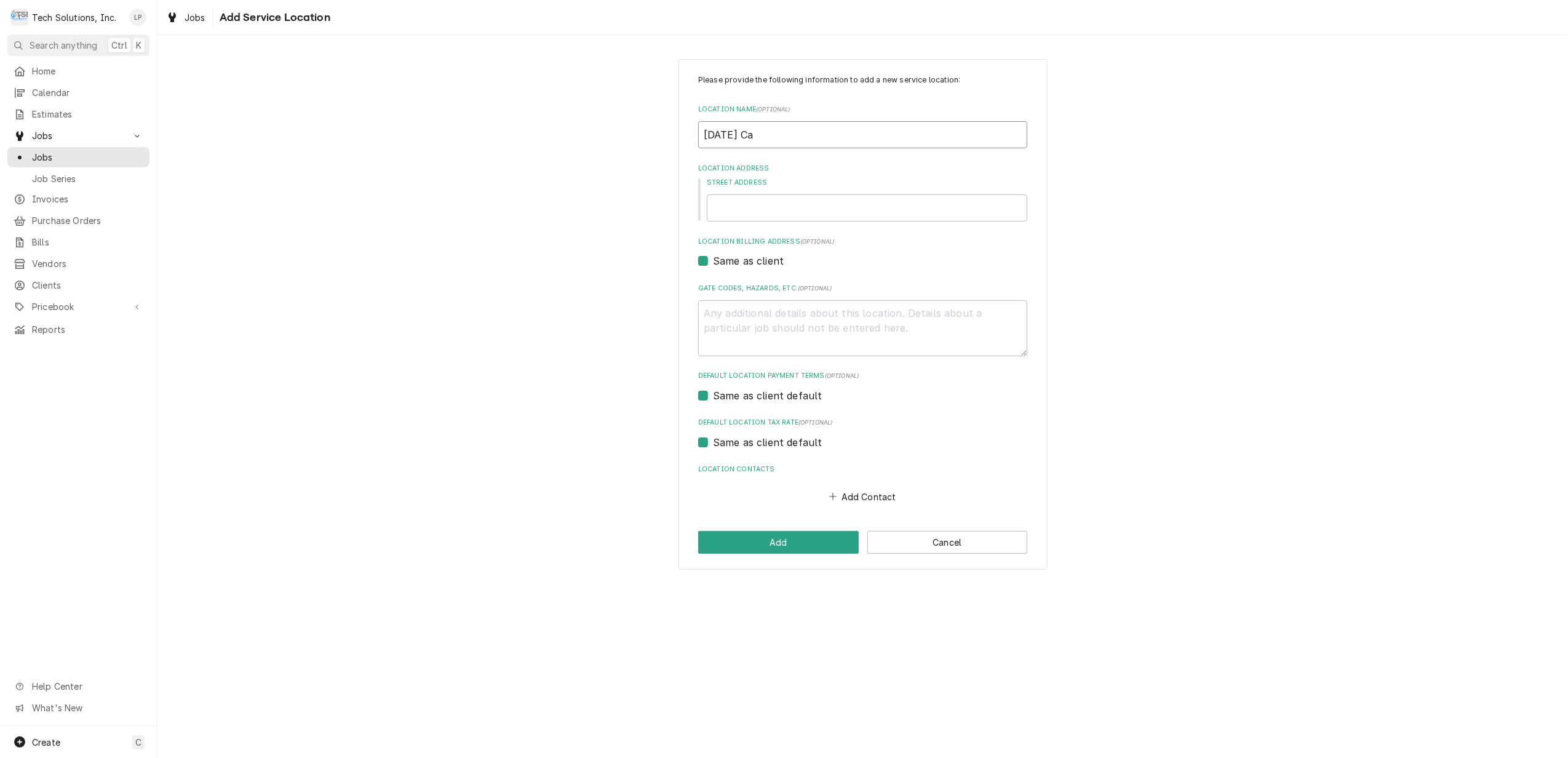
type input "Mardi Gras Cas"
type textarea "x"
type input "Mardi Gras Casi"
type textarea "x"
type input "Mardi Gras Casin"
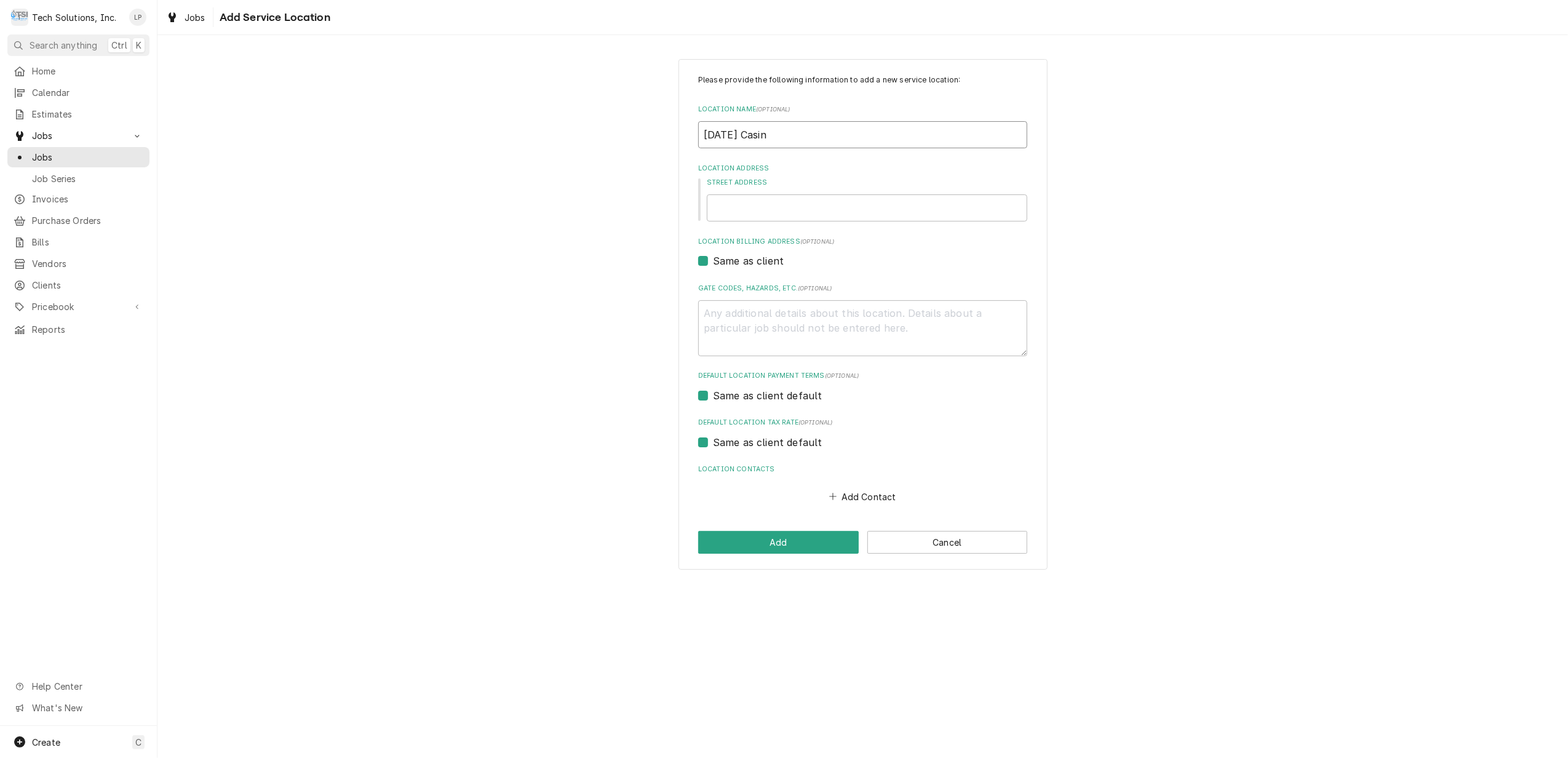
type textarea "x"
type input "Mardi Gras Casino"
type textarea "x"
type input "Mardi Gras Casino"
type textarea "x"
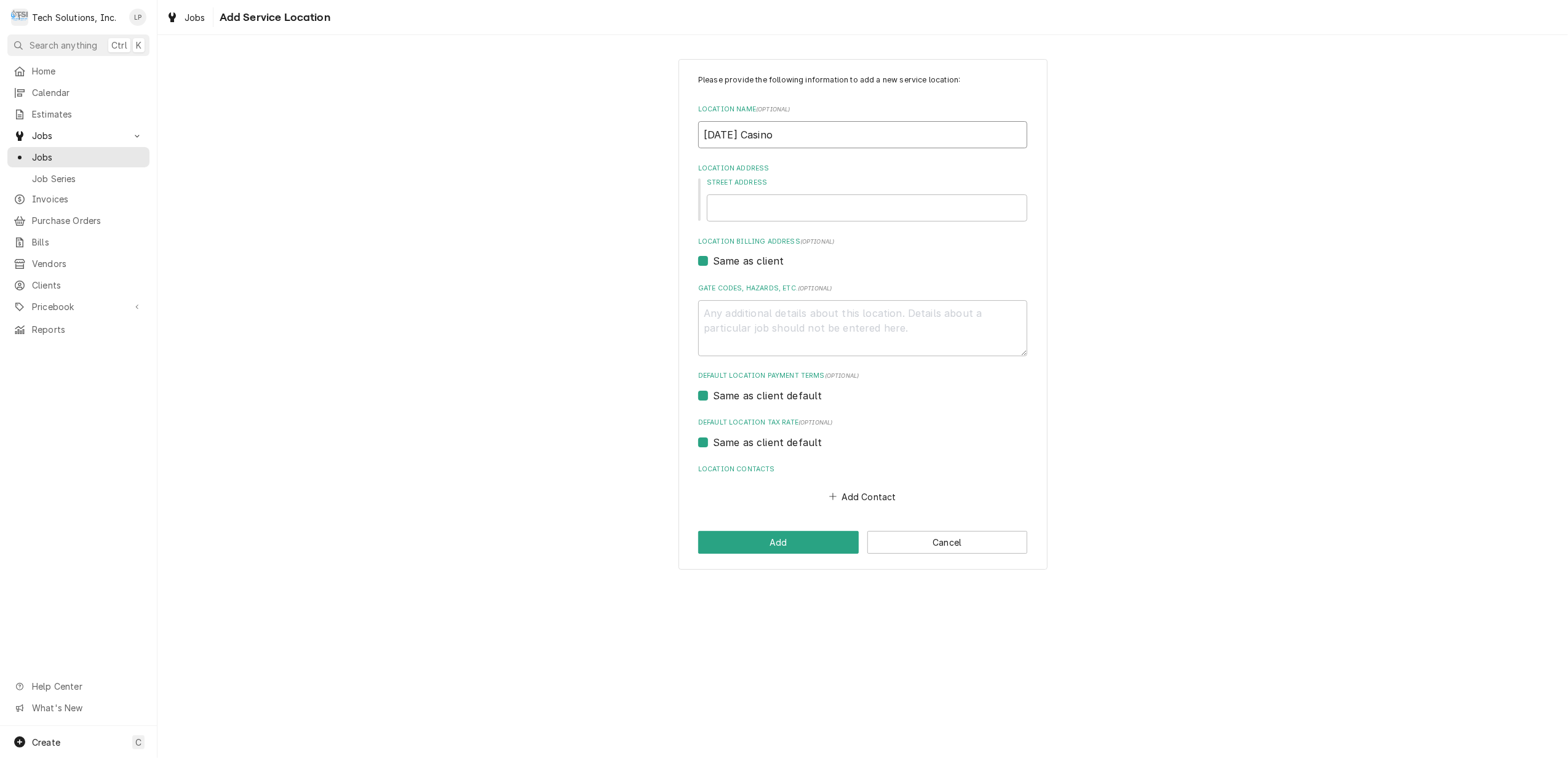
type input "Mardi Gras Casino &"
type textarea "x"
type input "Mardi Gras Casino &"
type textarea "x"
type input "Mardi Gras Casino & R"
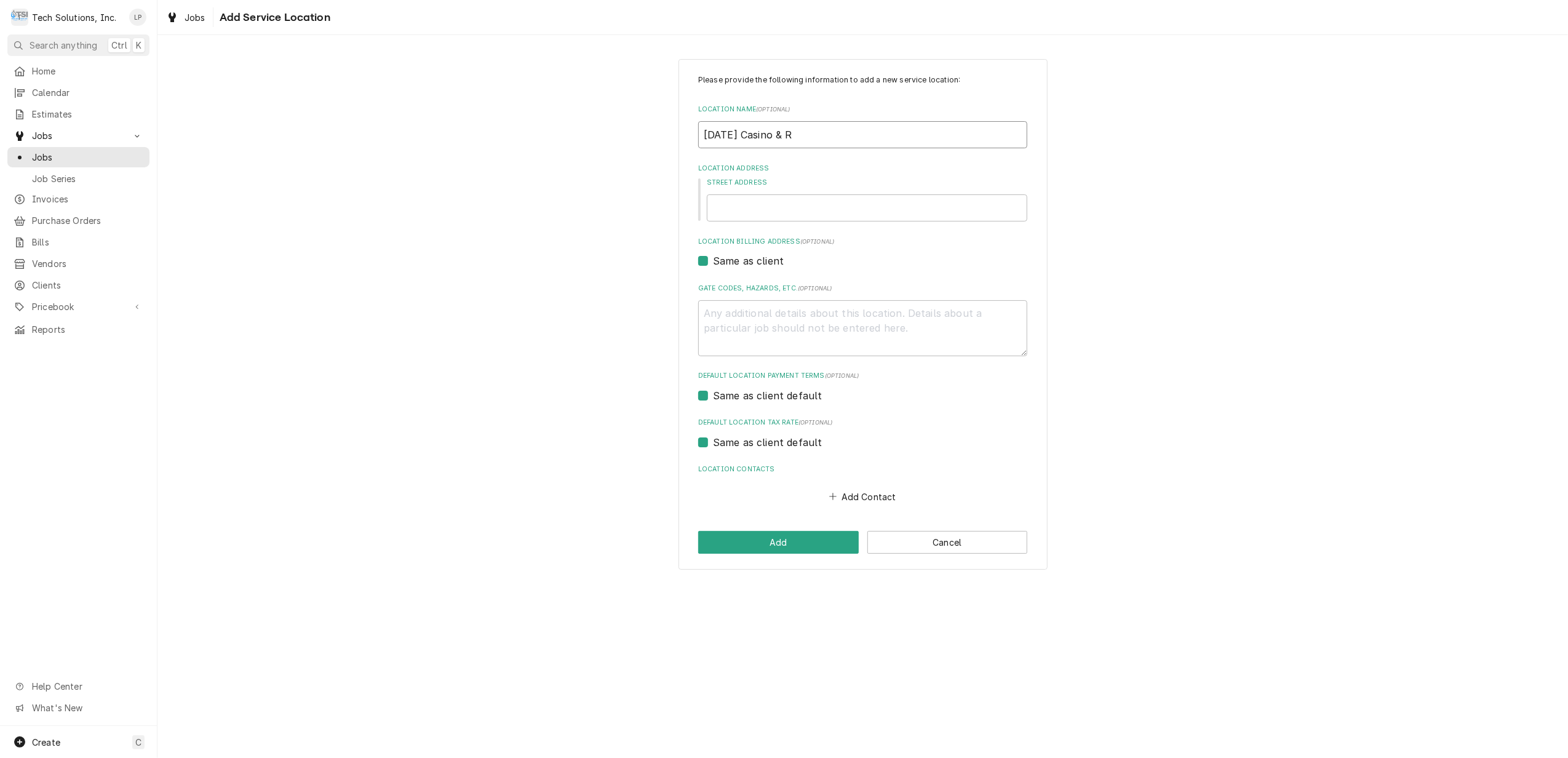
type textarea "x"
type input "Mardi Gras Casino & Re"
type textarea "x"
type input "Mardi Gras Casino & Res"
type textarea "x"
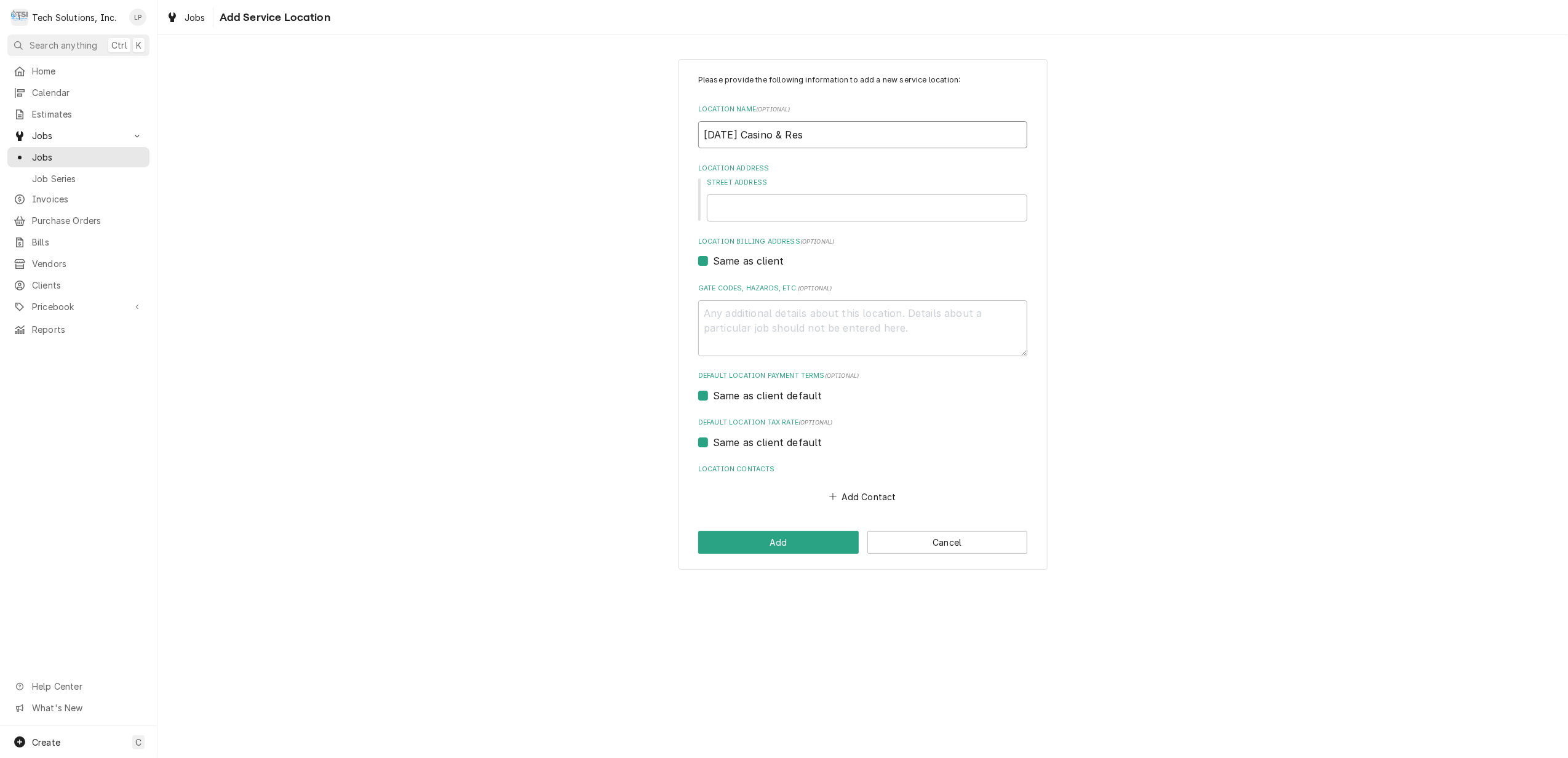
type input "Mardi Gras Casino & Rest"
type textarea "x"
type input "Mardi Gras Casino & Resto"
type textarea "x"
type input "Mardi Gras Casino & Restor"
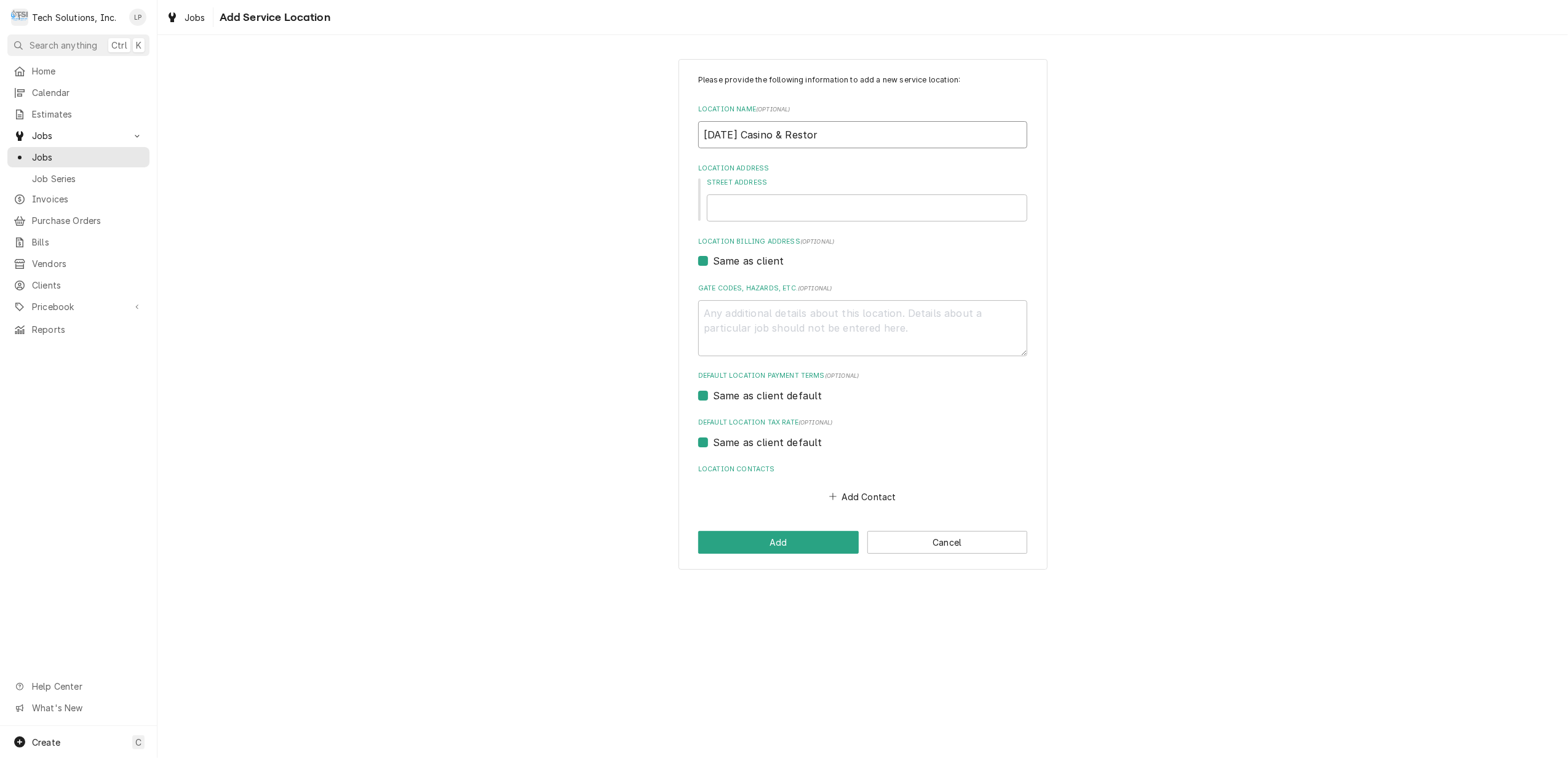
type textarea "x"
type input "Mardi Gras Casino & Restort"
type textarea "x"
type input "Mardi Gras Casino & Restort"
click at [796, 207] on input "Street Address" at bounding box center [867, 208] width 320 height 27
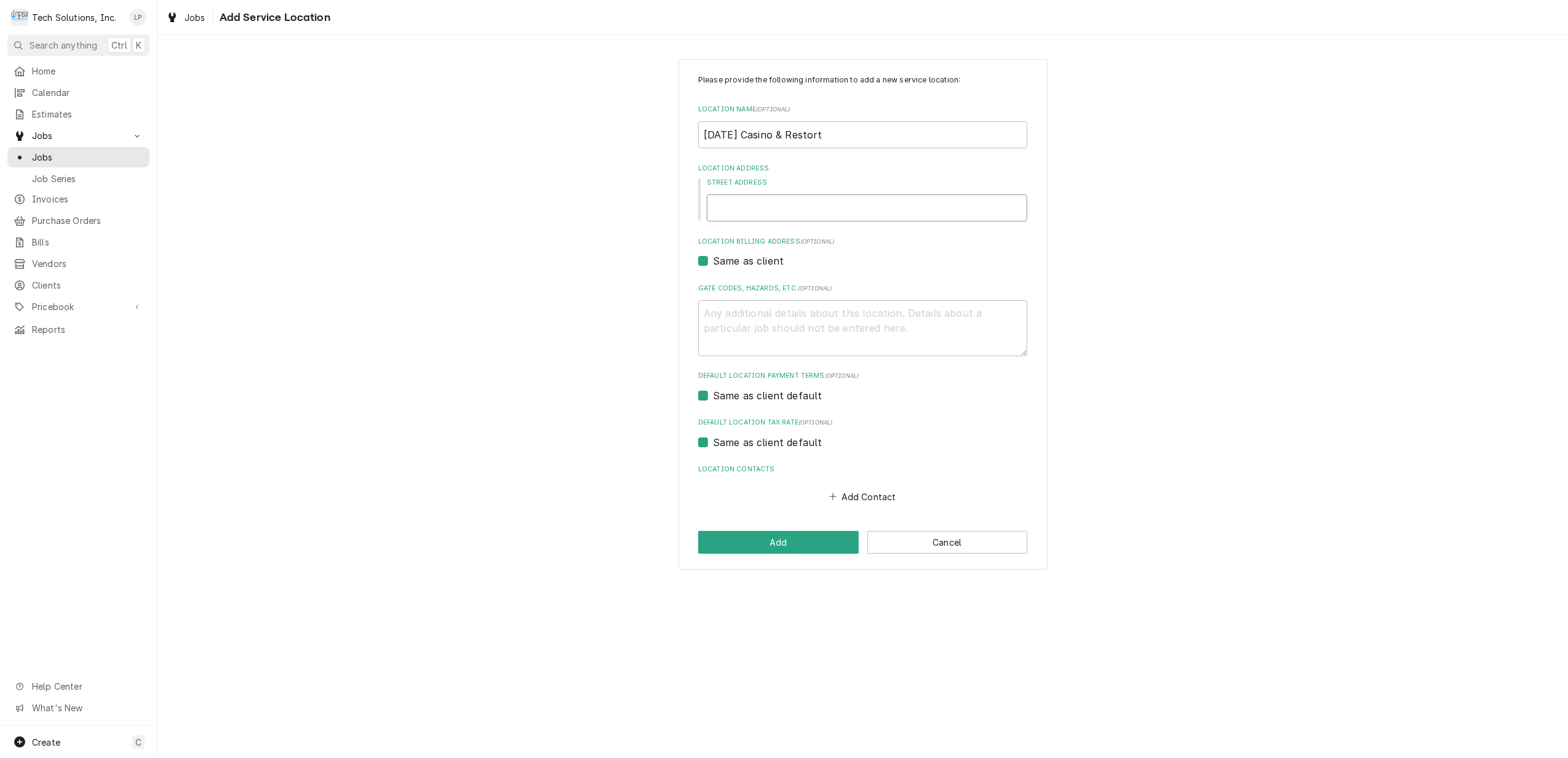
type textarea "x"
type input "1"
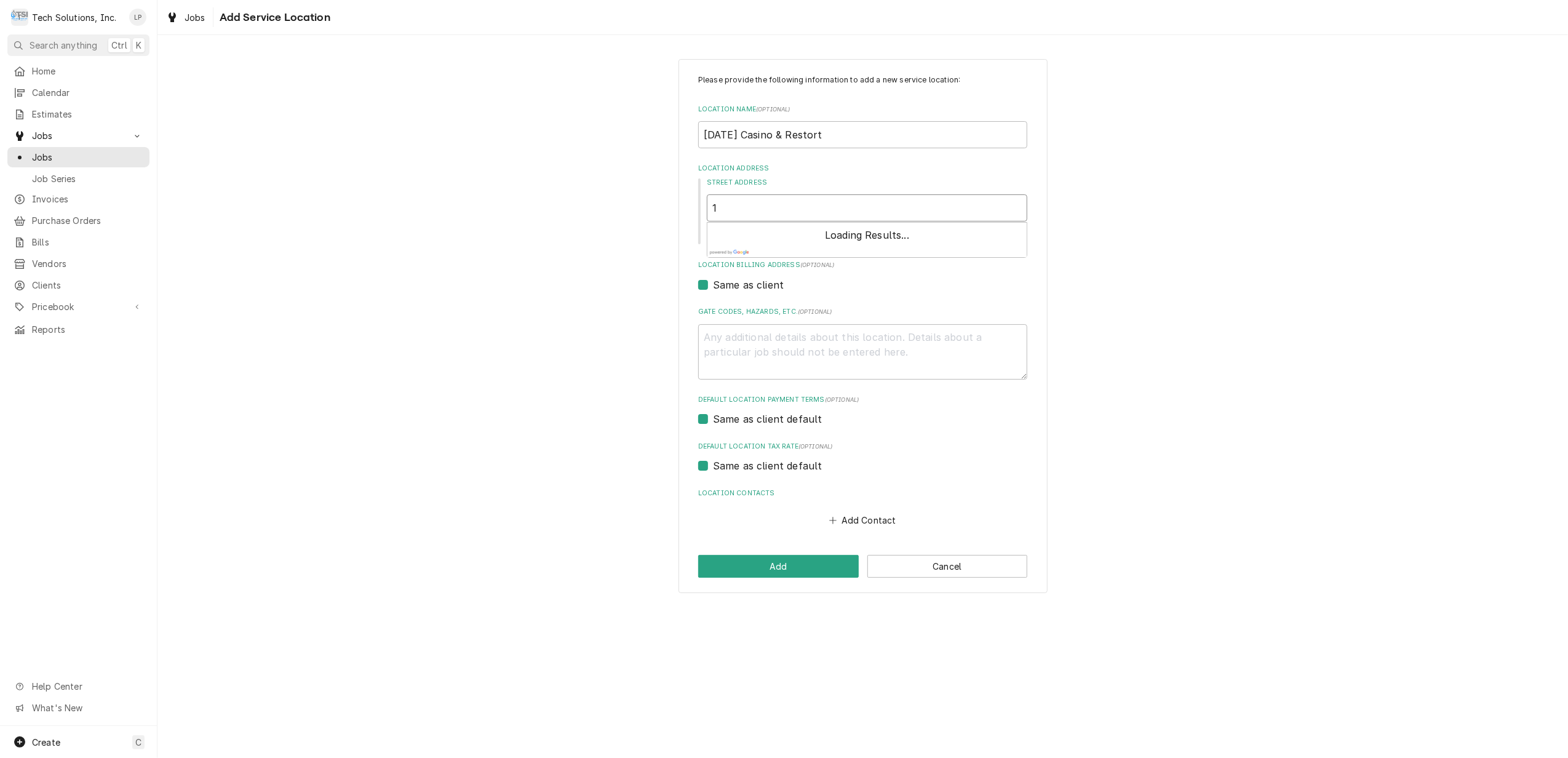
type textarea "x"
type input "1"
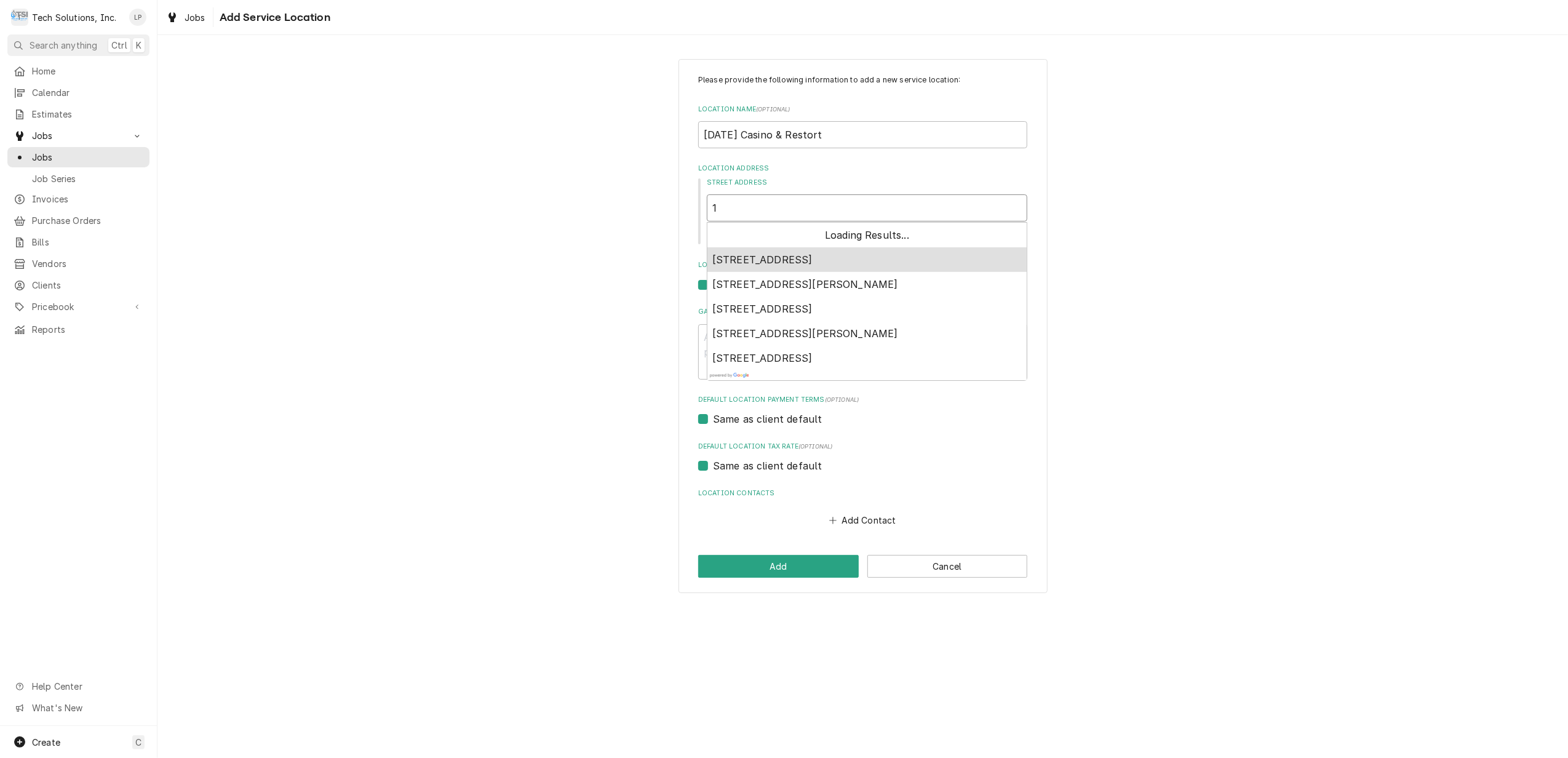
type textarea "x"
type input "1 G"
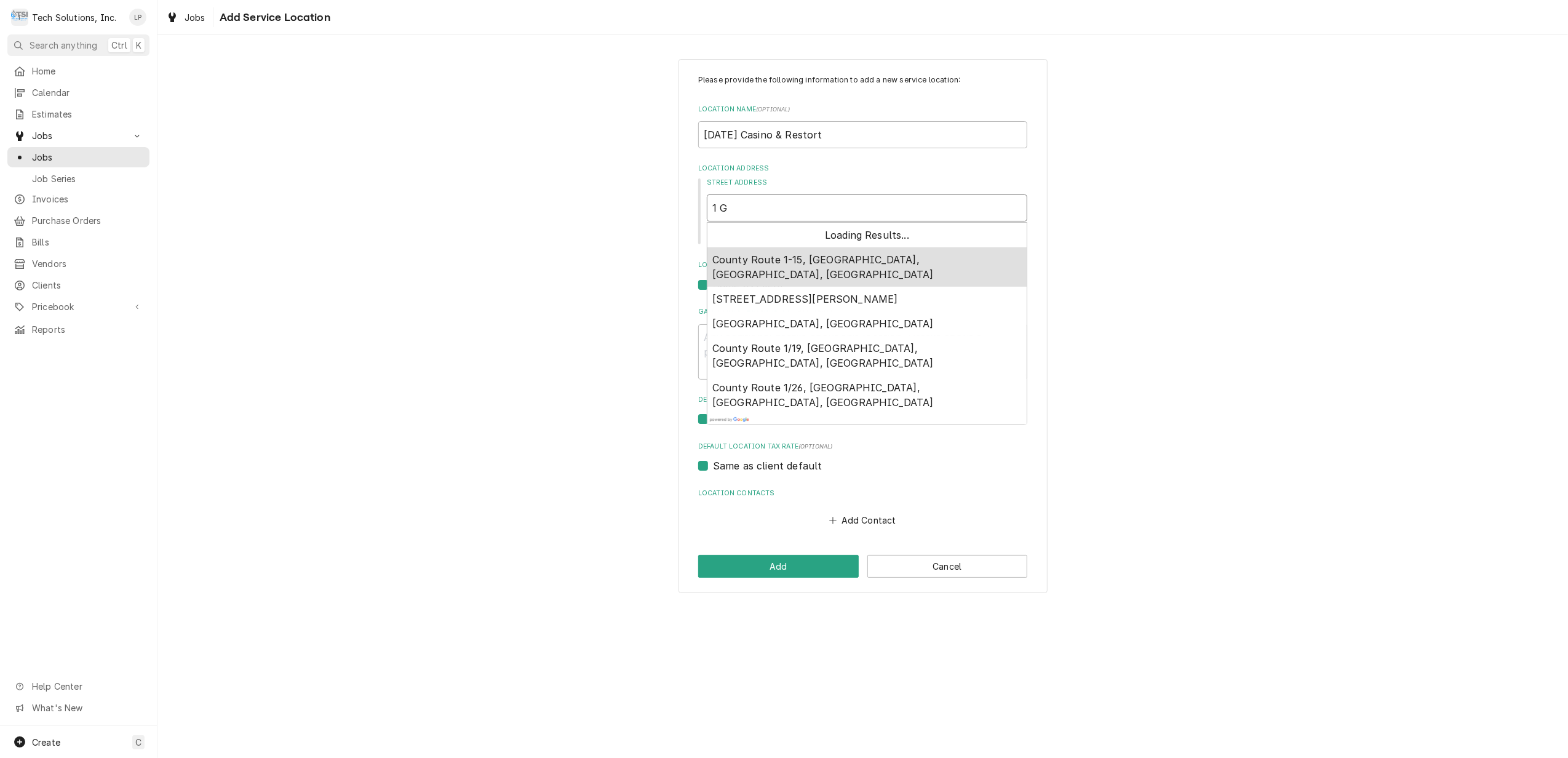
type textarea "x"
type input "1 Gr"
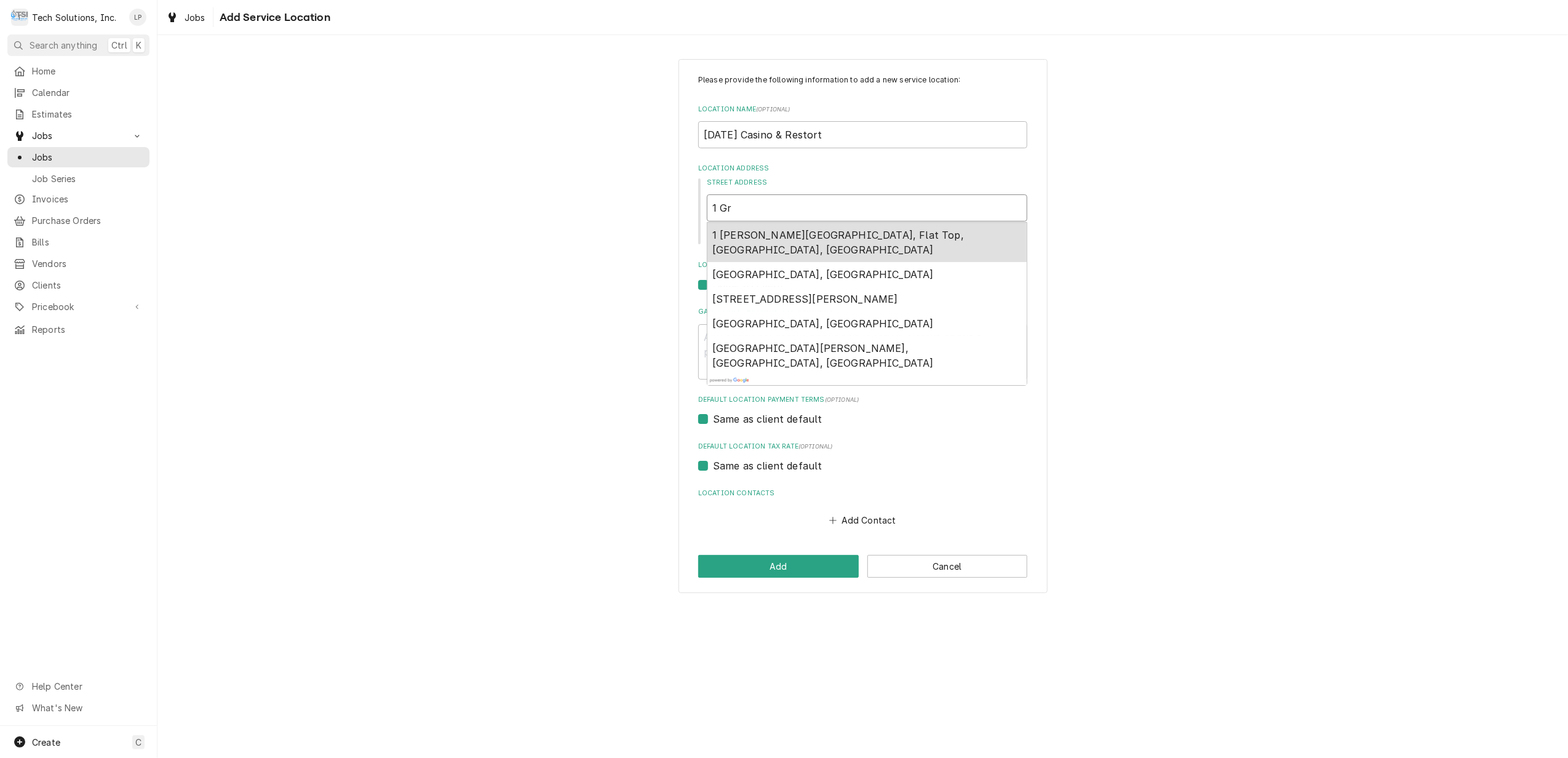
type textarea "x"
type input "1 Gre"
type textarea "x"
type input "1 Grey"
type textarea "x"
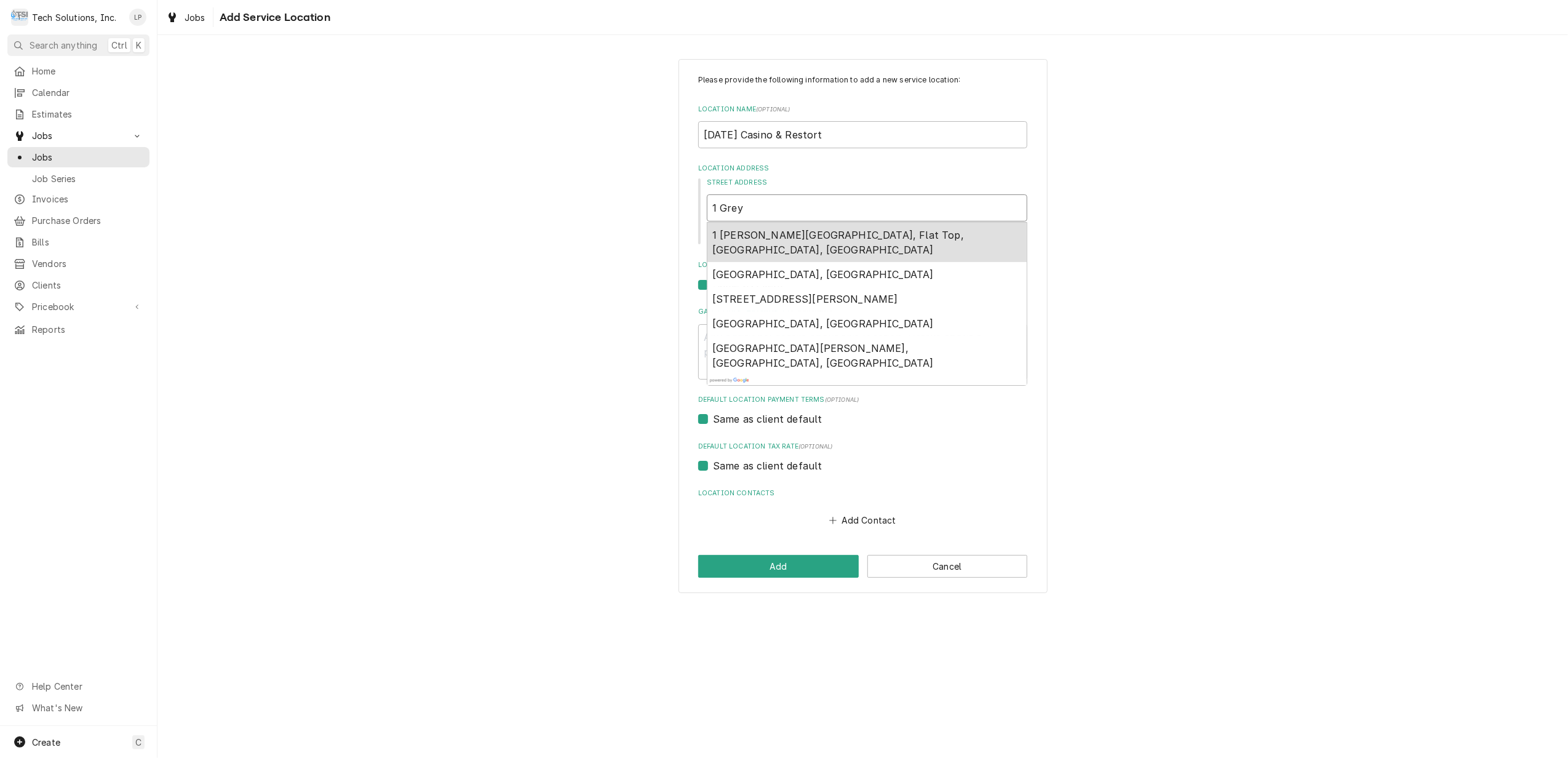
type input "1 Greyh"
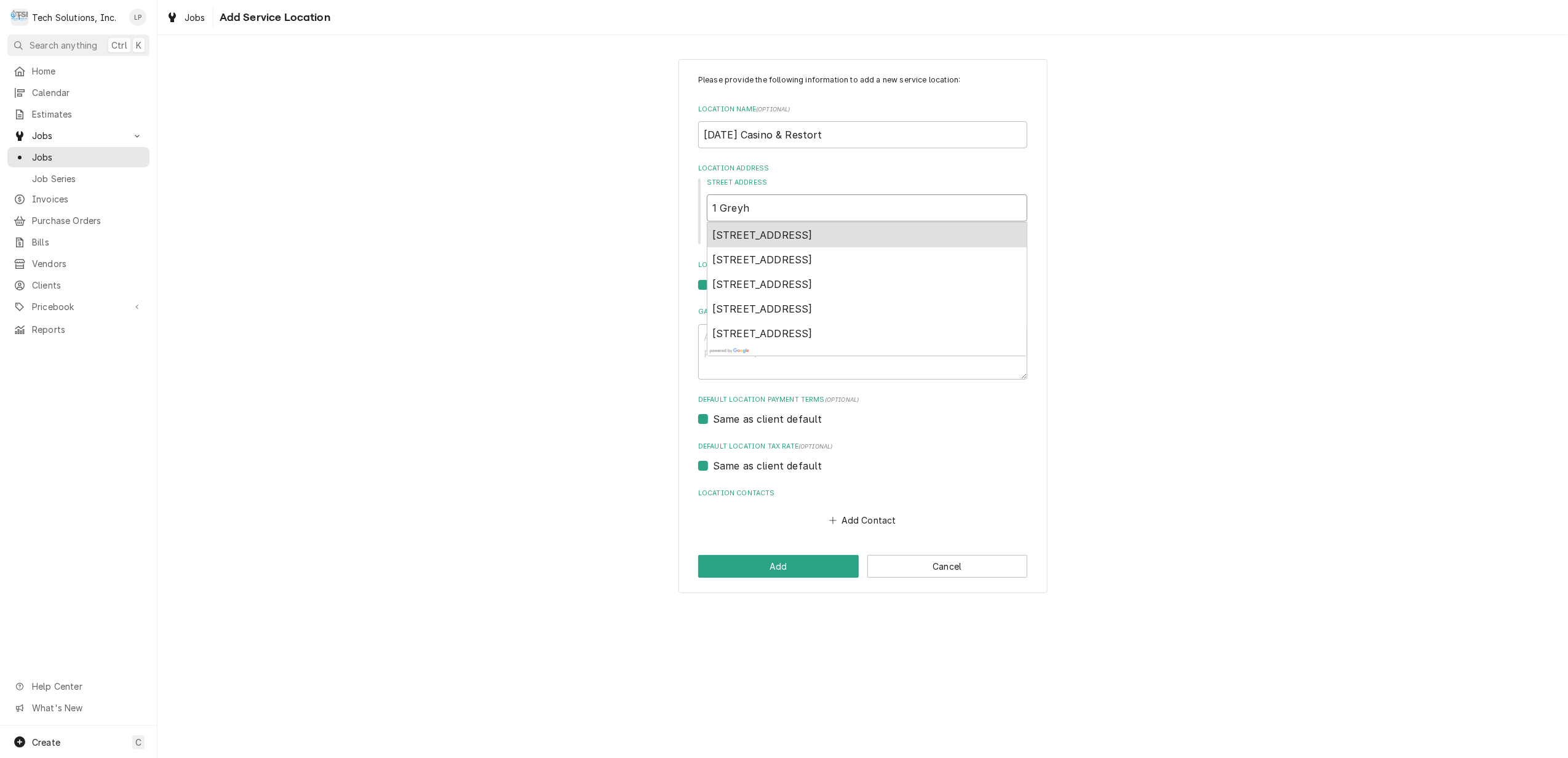
type textarea "x"
type input "1 Greyho"
type textarea "x"
type input "1 Greyhou"
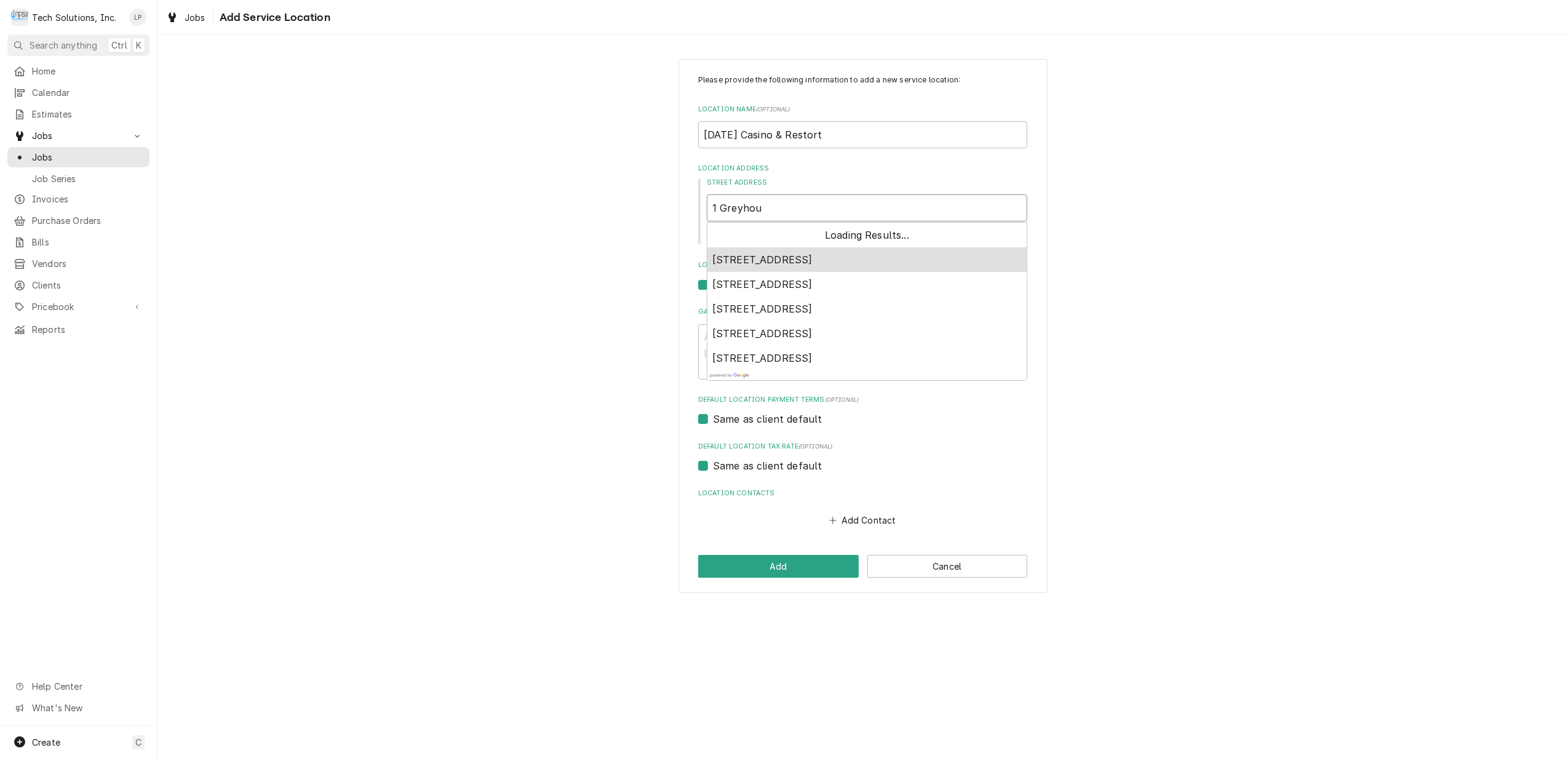
type textarea "x"
type input "1 Greyhoun"
type textarea "x"
type input "1 Greyhound"
type textarea "x"
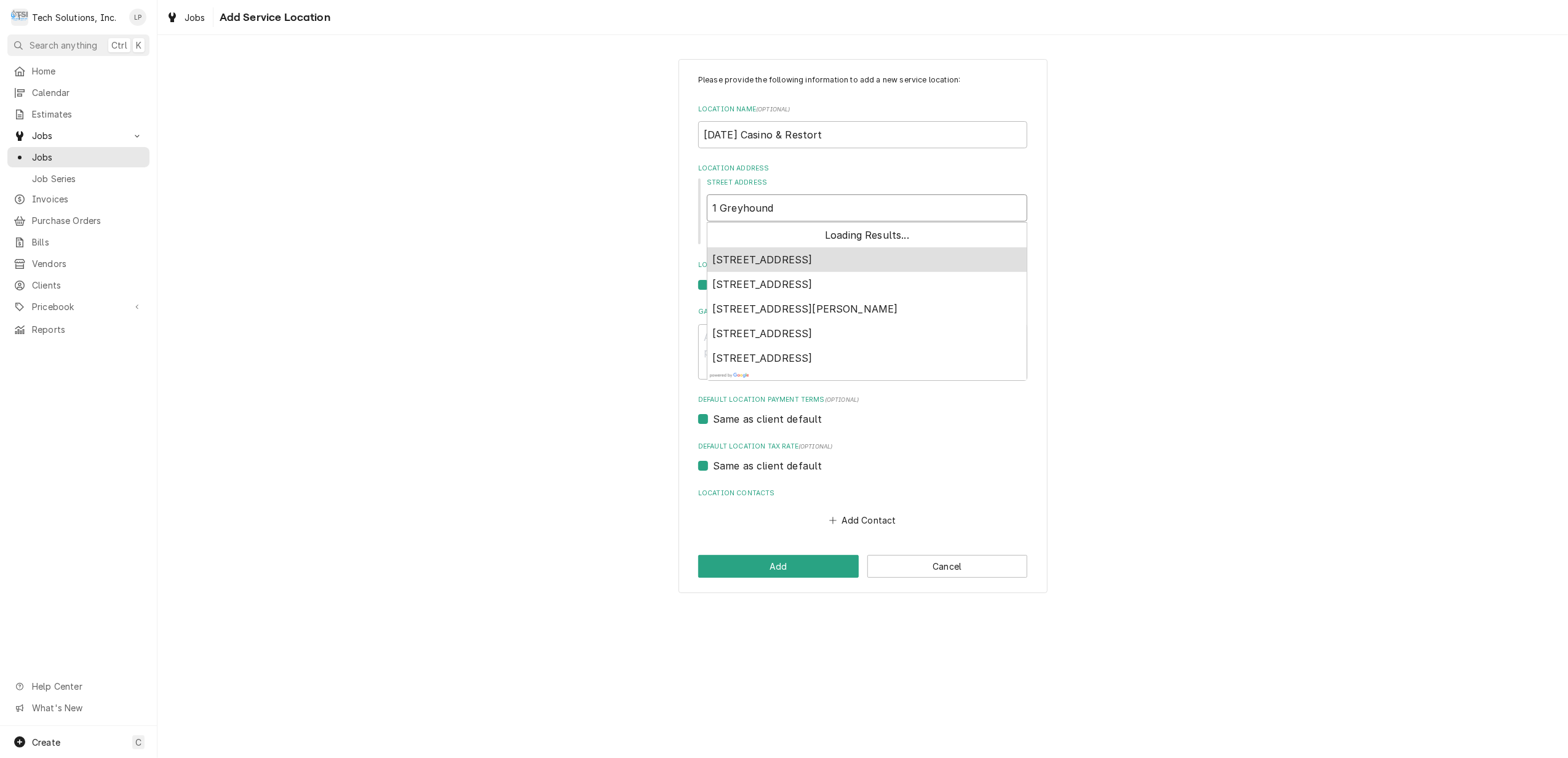
type input "1 Greyhound"
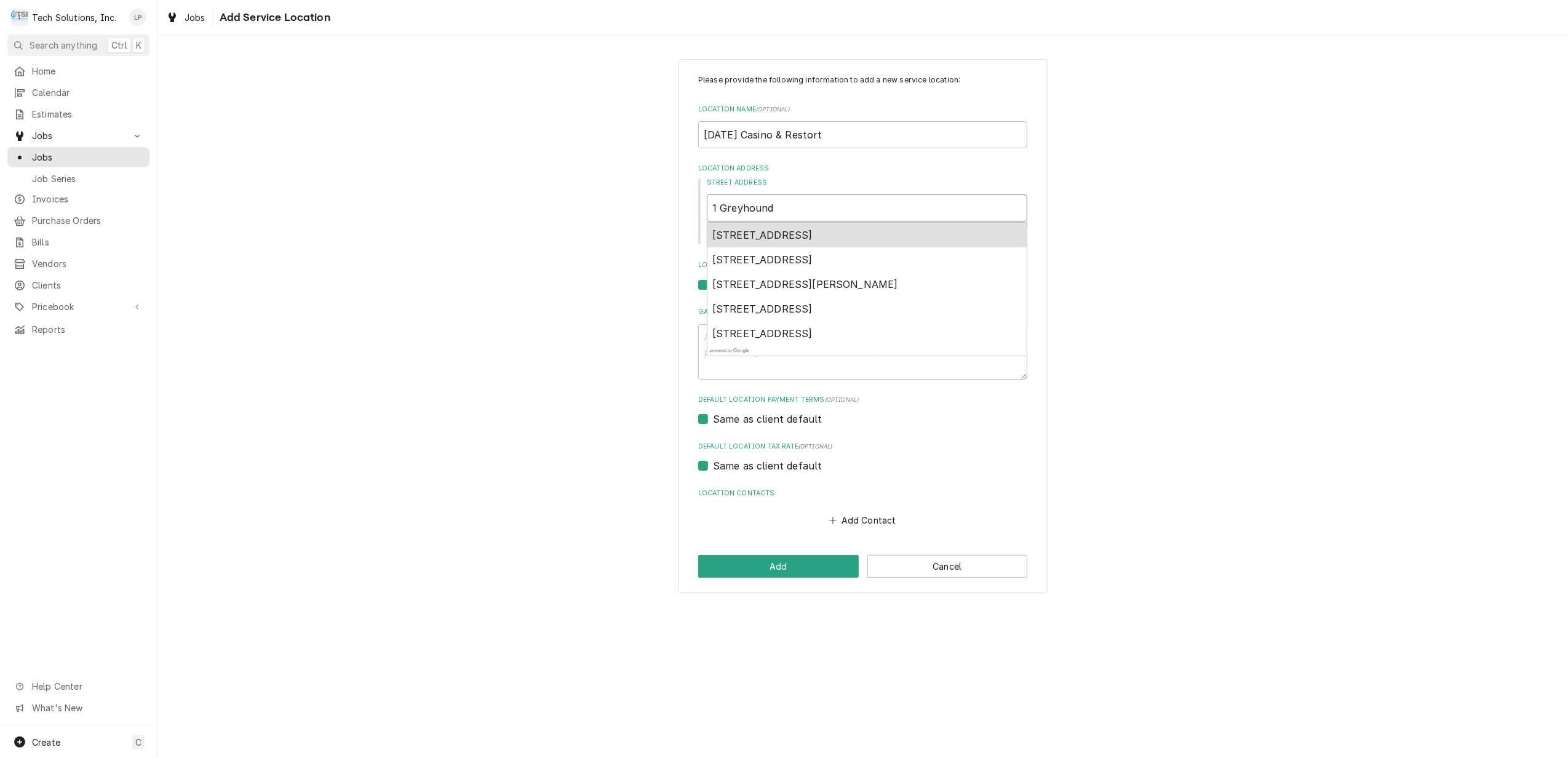
type textarea "x"
type input "1 Greyhound D"
type textarea "x"
type input "1 Greyhound Dr"
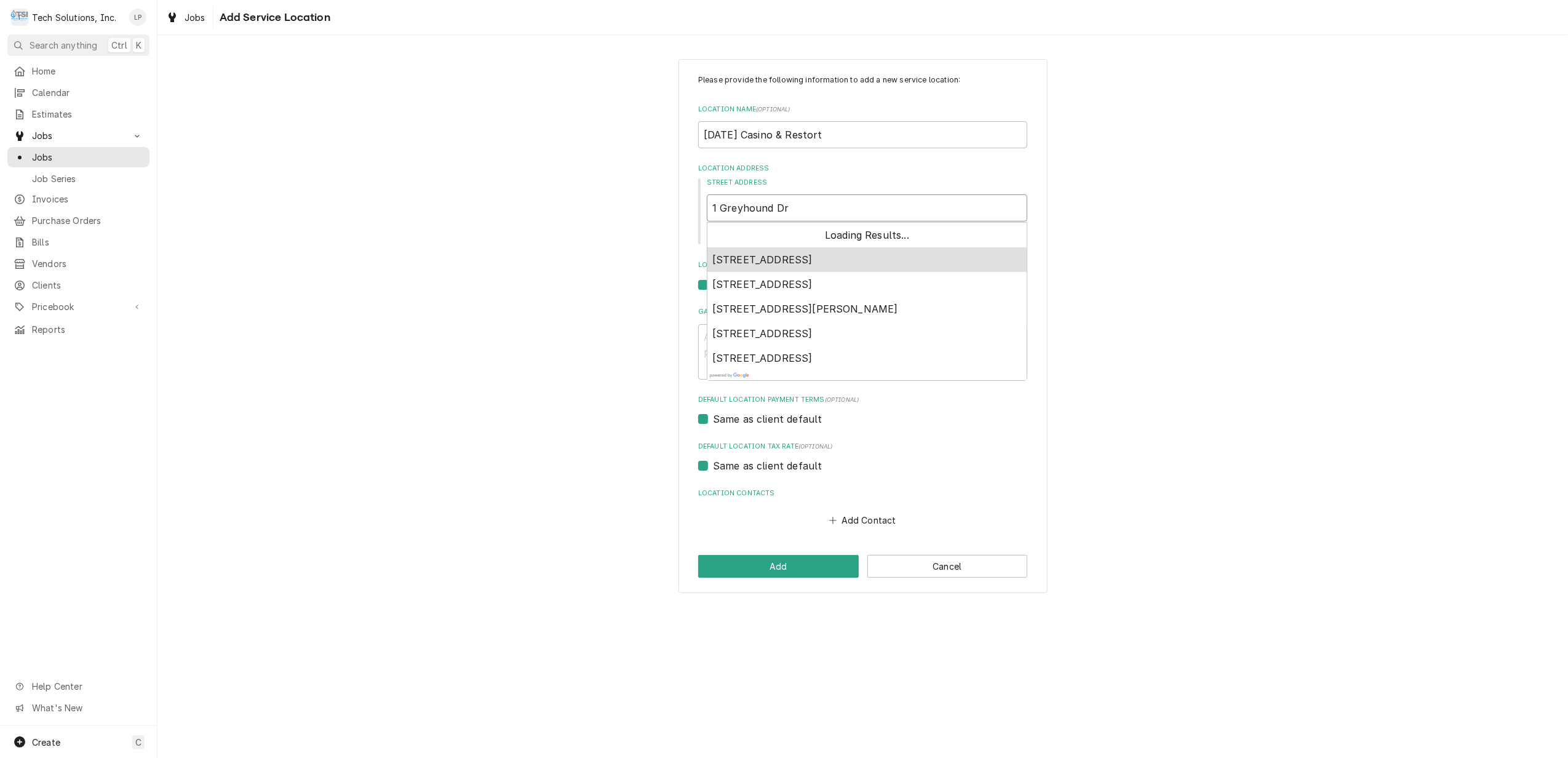
type textarea "x"
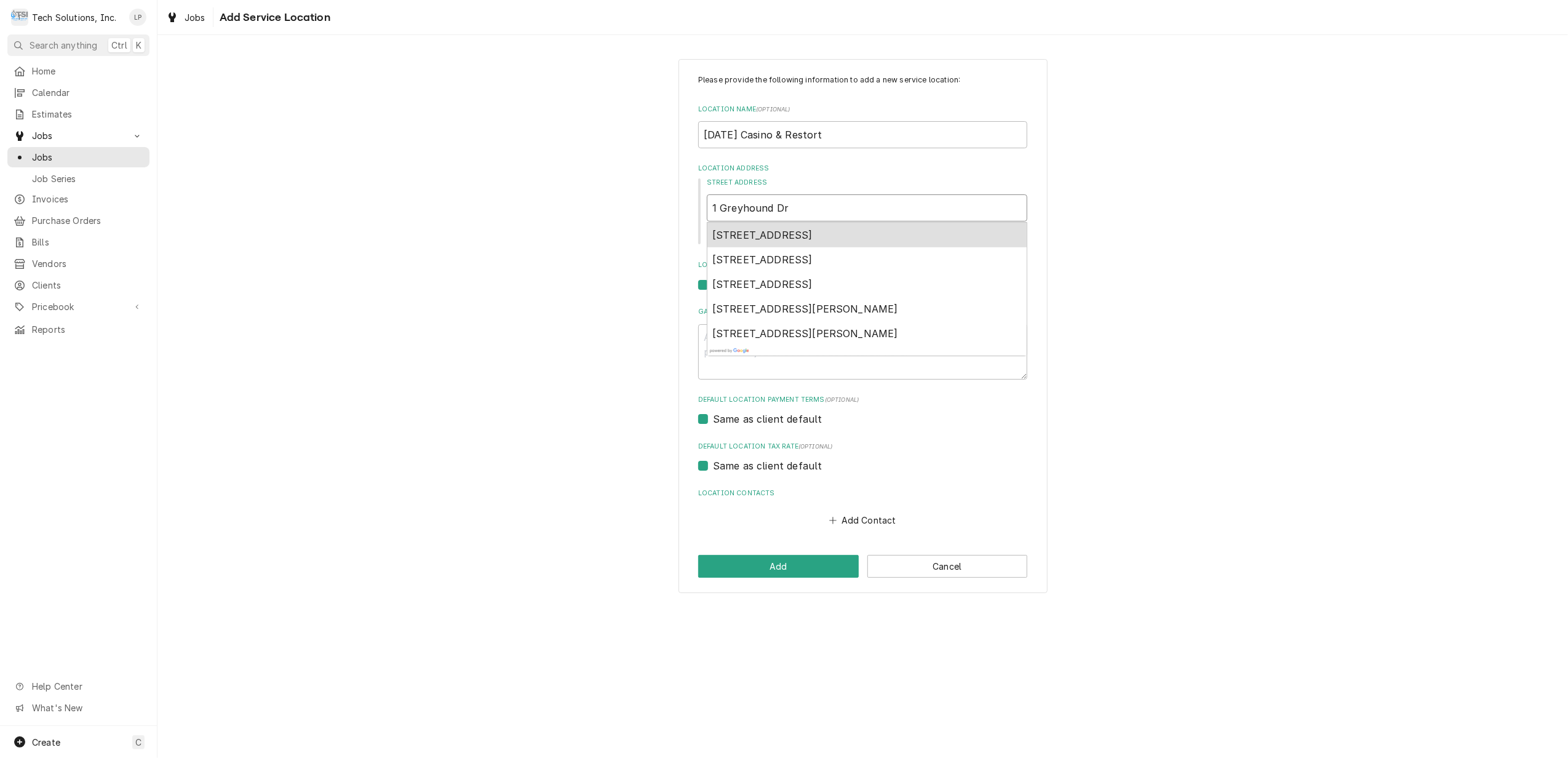
type input "1 Greyhound Dr"
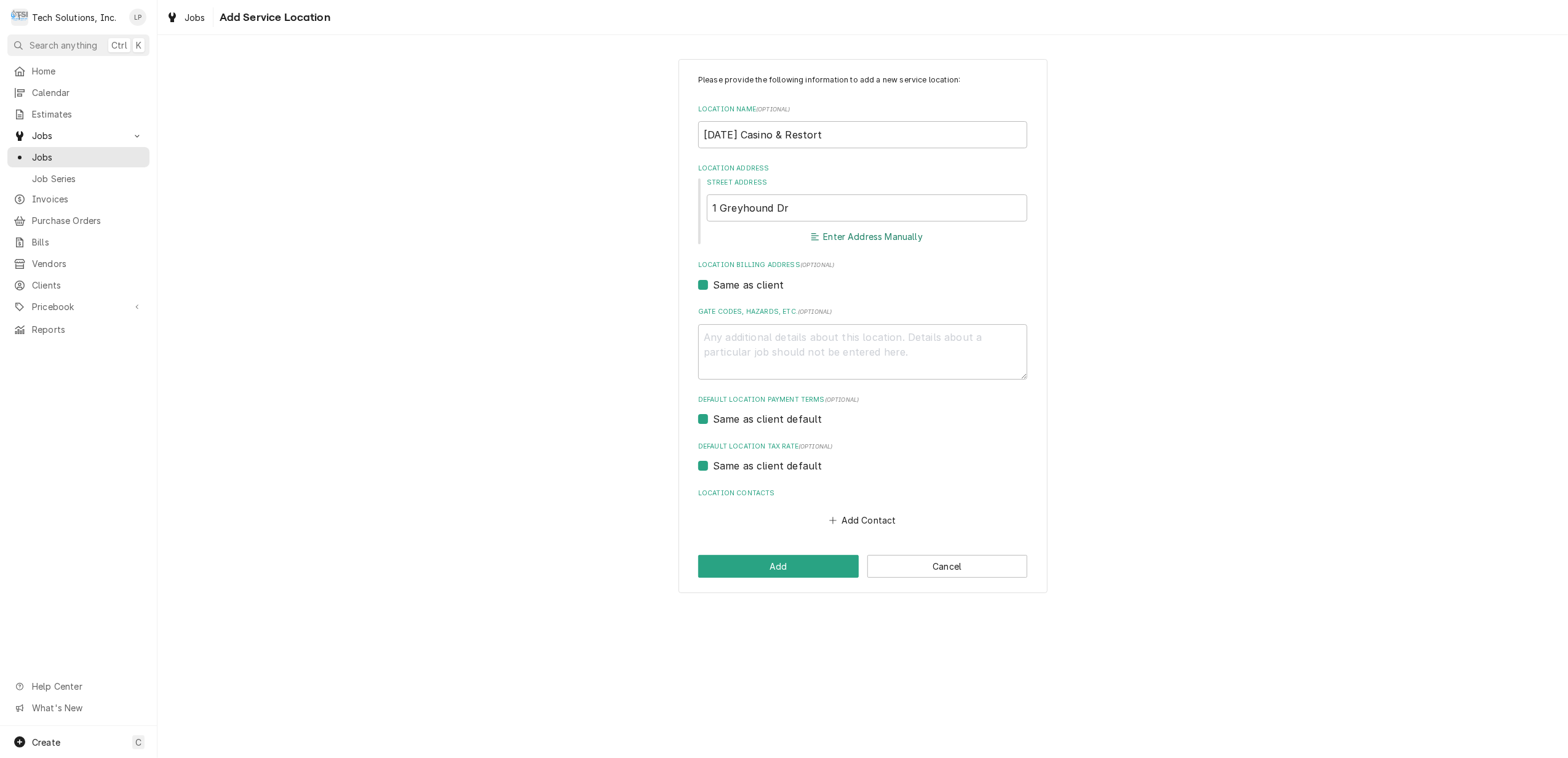
click at [898, 235] on button "Enter Address Manually" at bounding box center [867, 237] width 115 height 17
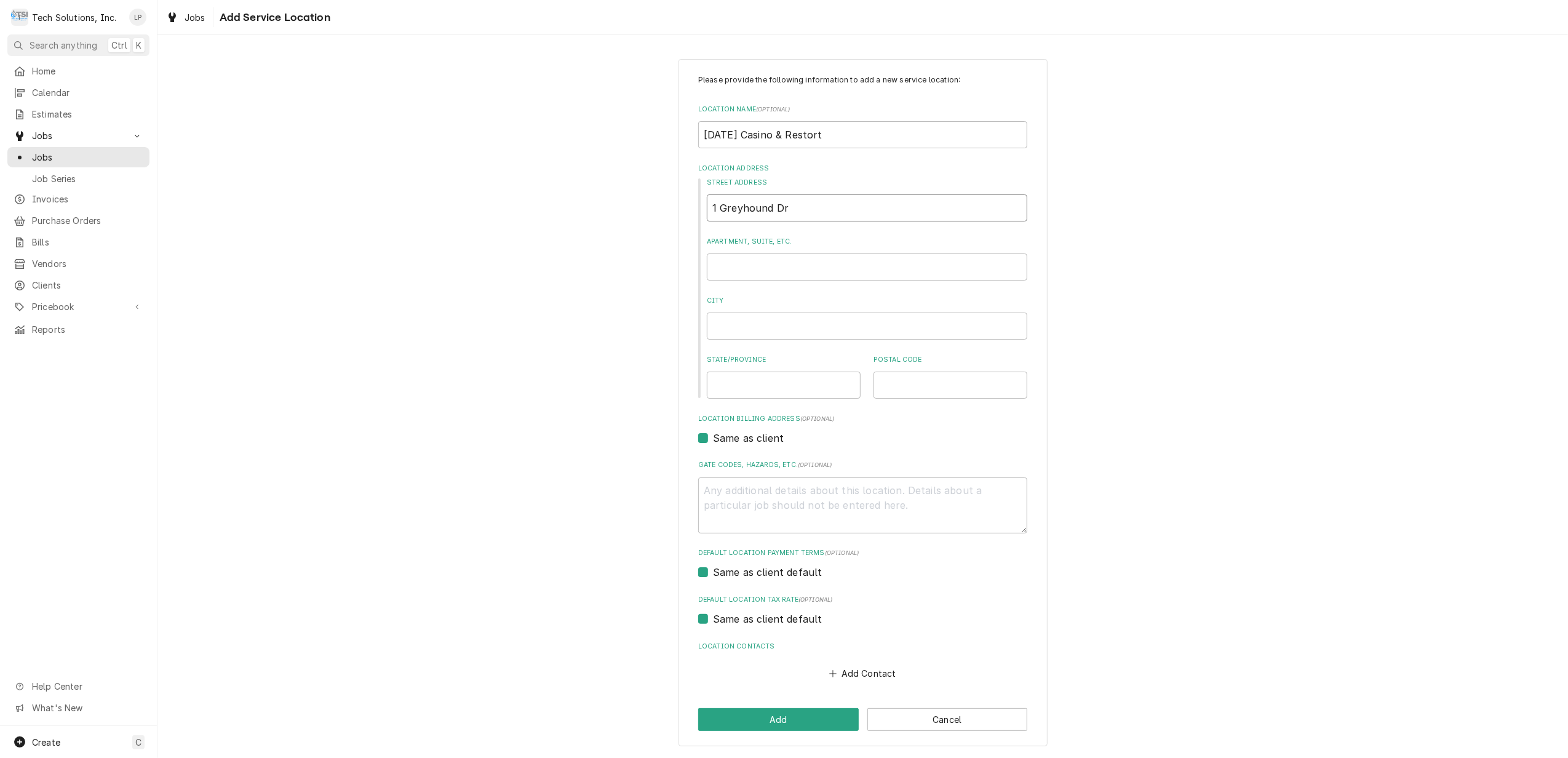
click at [857, 207] on input "1 Greyhound Dr" at bounding box center [867, 208] width 320 height 27
type textarea "x"
type input "1 Greyhound D"
type textarea "x"
type input "1 Greyhound"
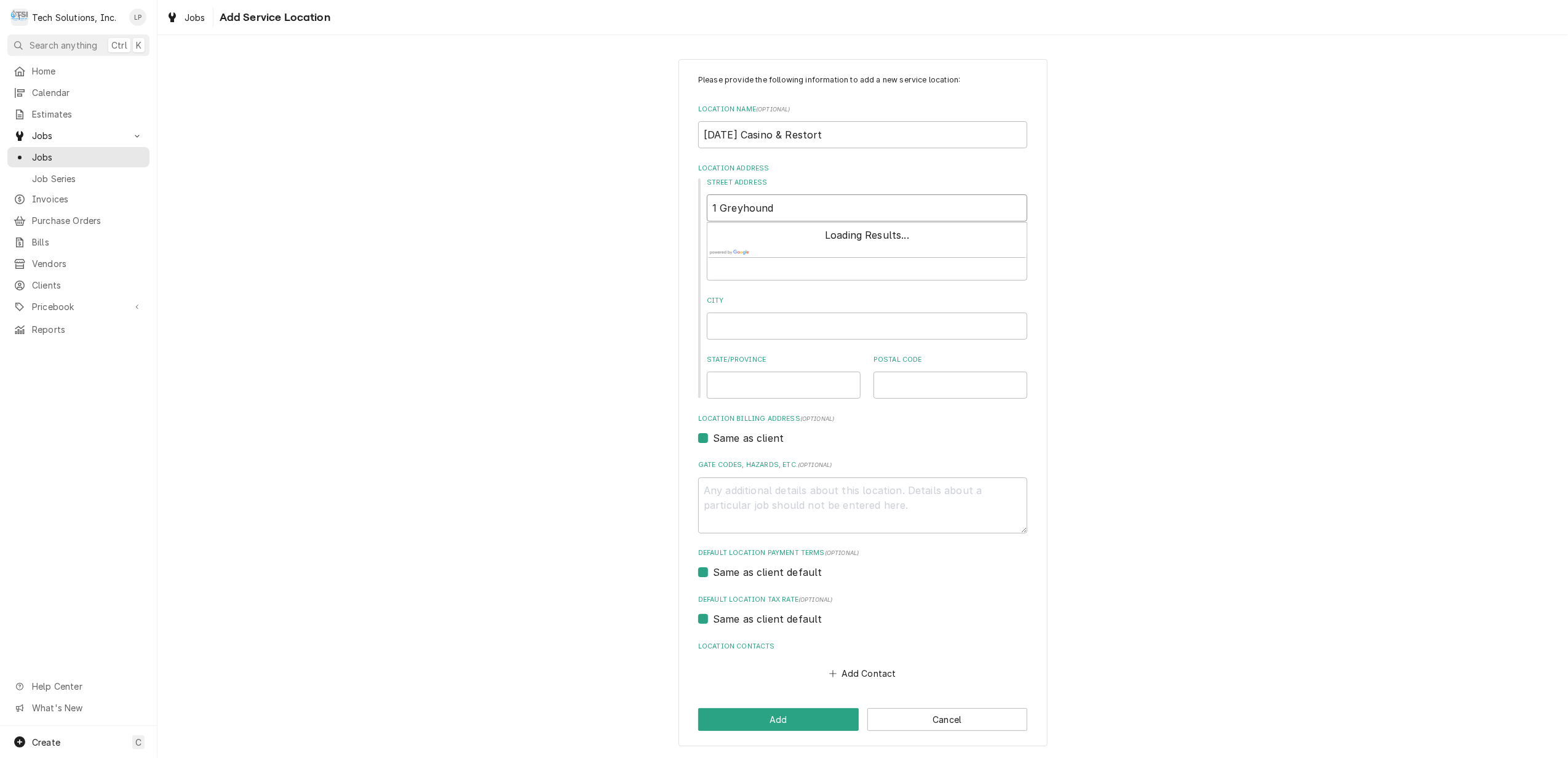
type textarea "x"
type input "1 Greyhound"
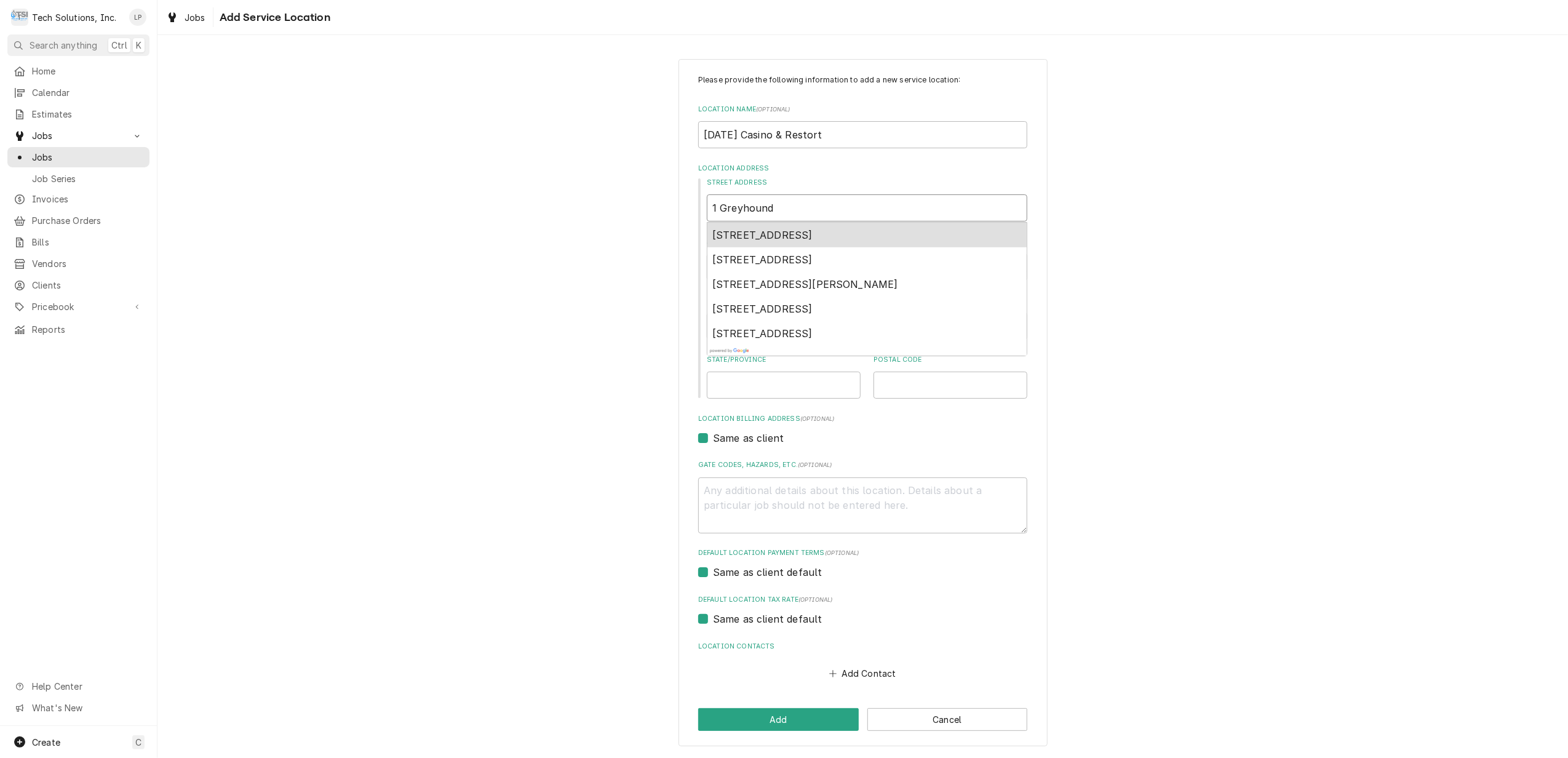
type textarea "x"
type input "1 Greyhoun"
type textarea "x"
type input "1 Greyhou"
type textarea "x"
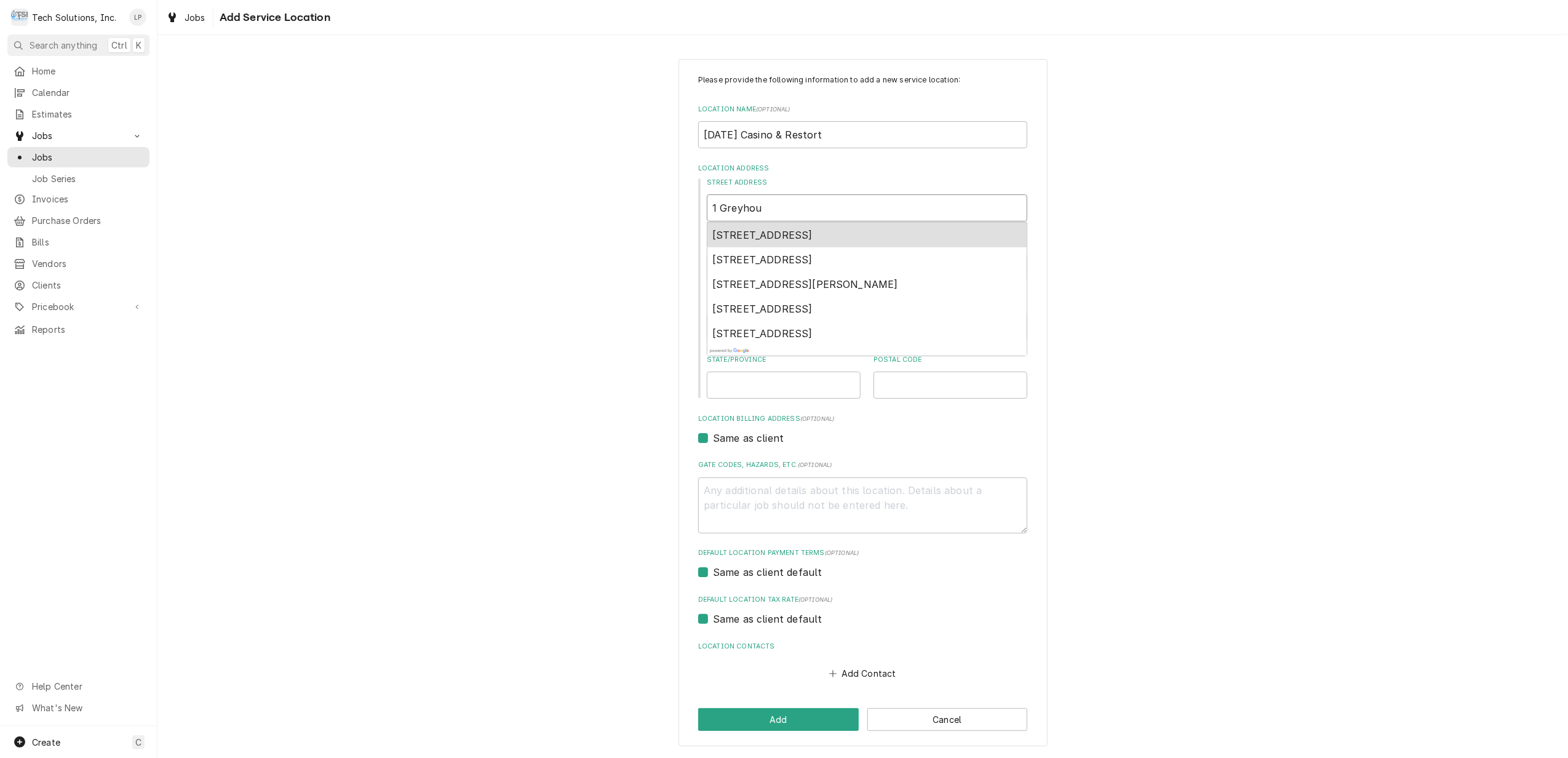
type input "1 Greyho"
type textarea "x"
type input "1 Greyh"
type textarea "x"
type input "1 Grey"
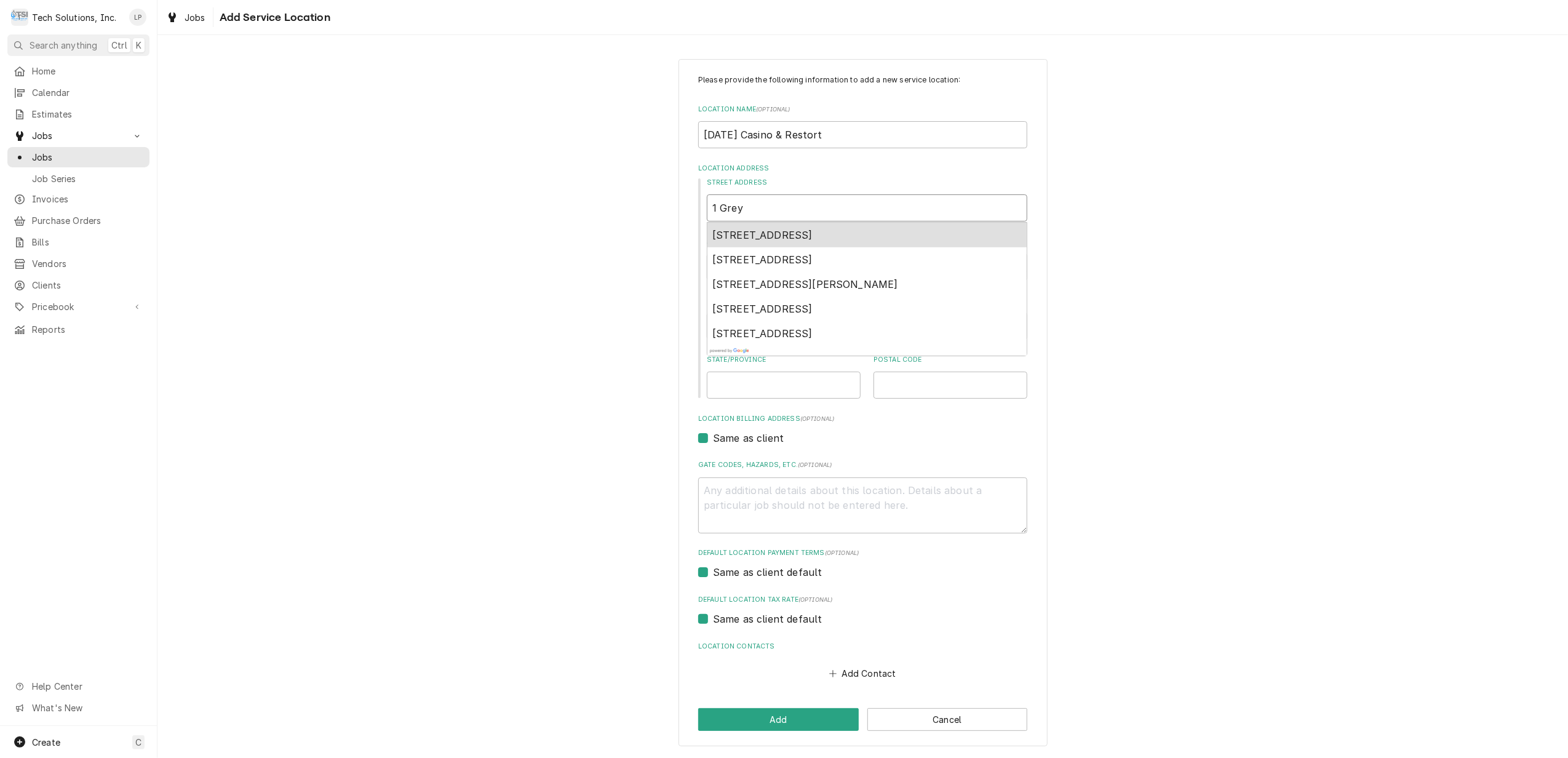
type textarea "x"
type input "1 Gre"
type textarea "x"
type input "1 Gr"
type textarea "x"
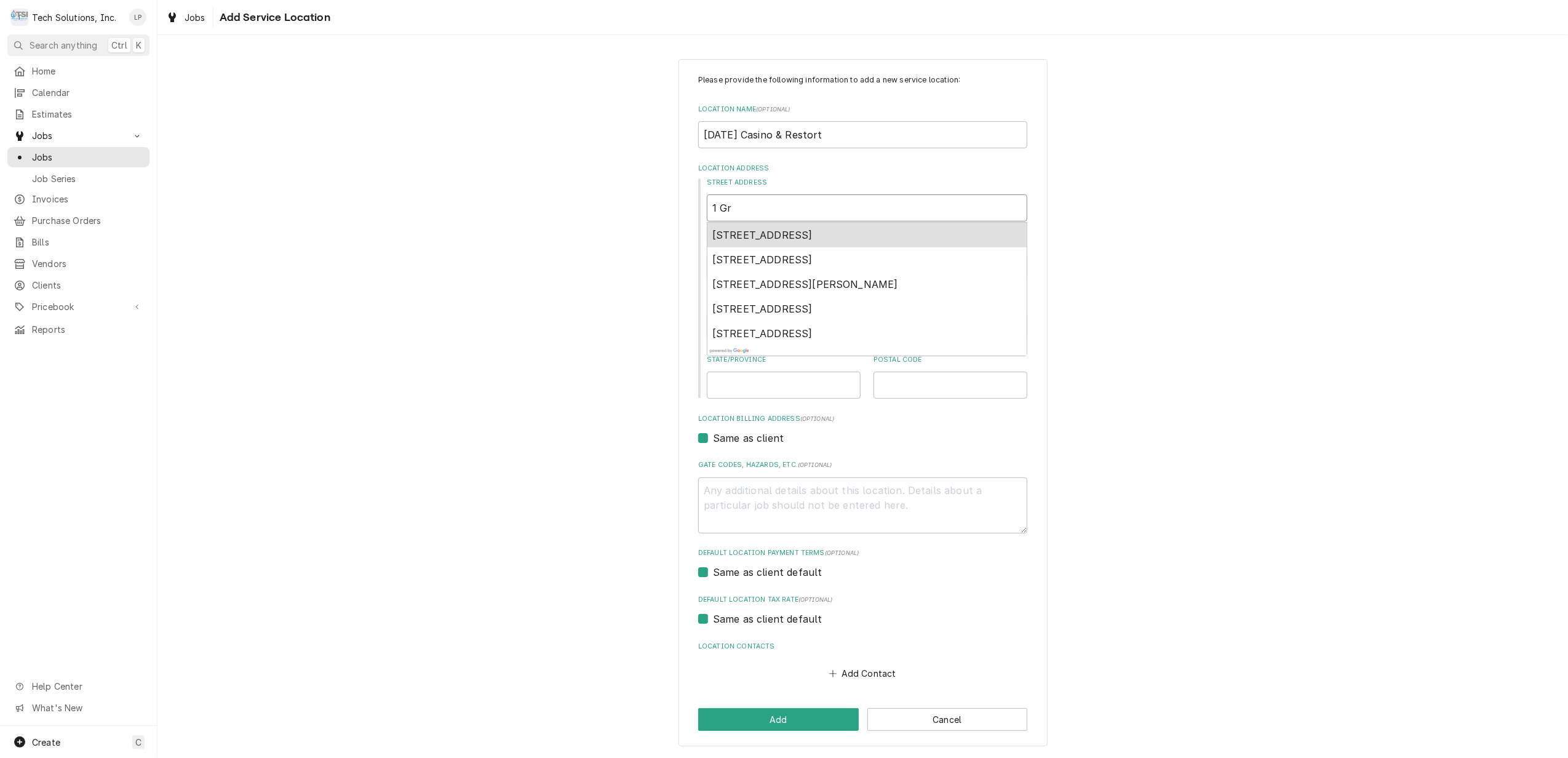
type input "1 G"
type textarea "x"
type input "1"
type textarea "x"
type input "1"
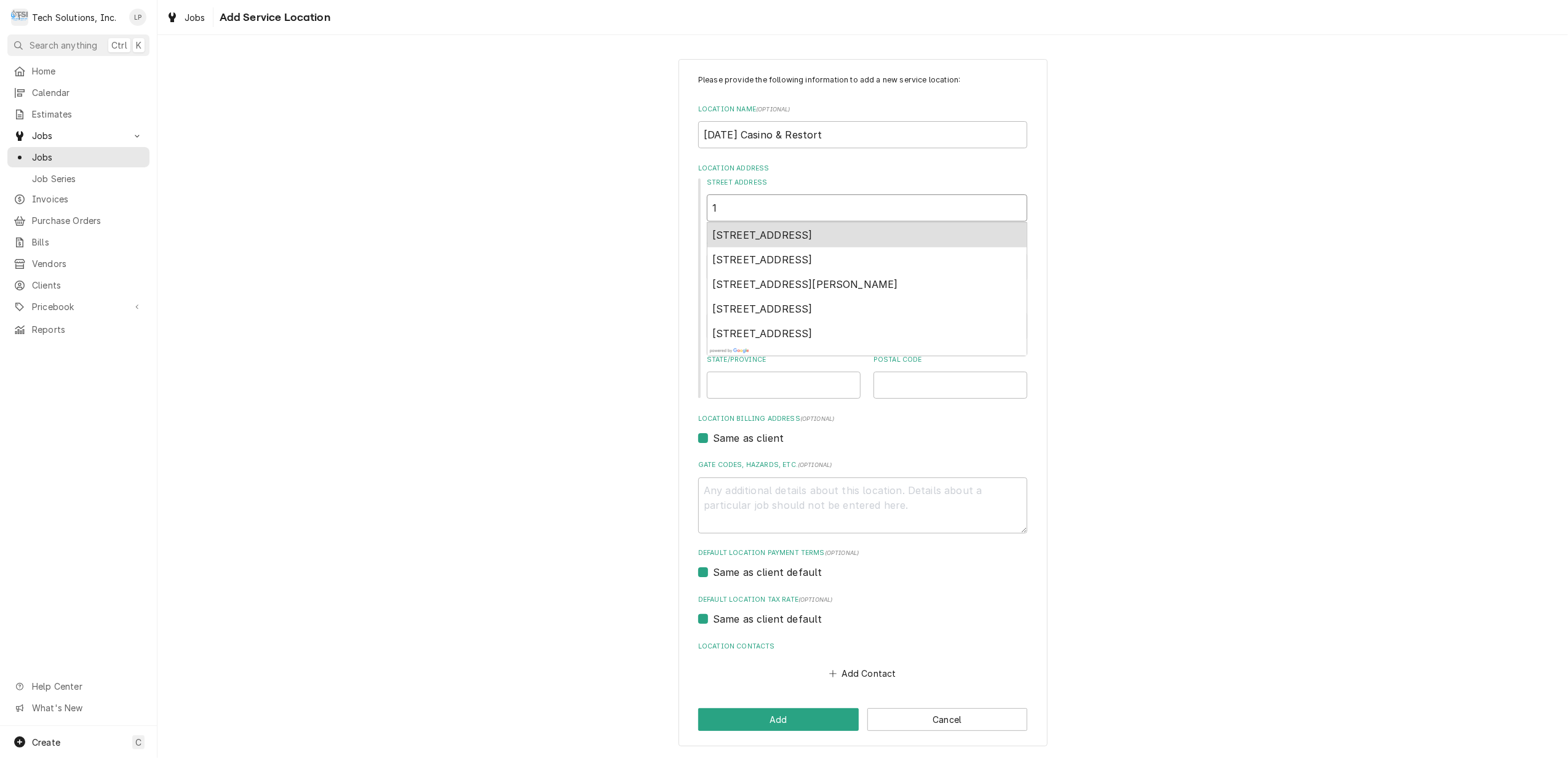
type textarea "x"
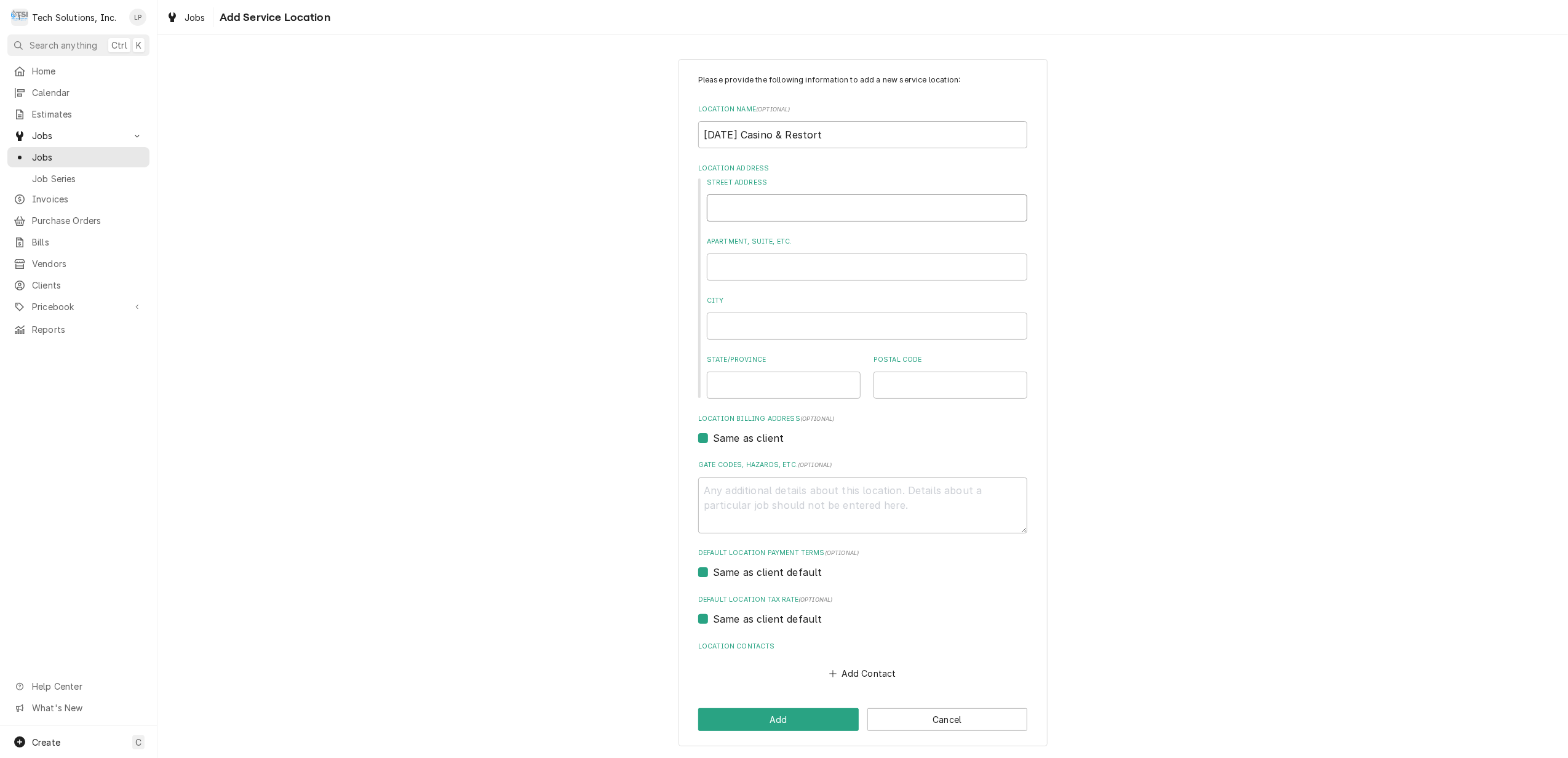
type textarea "x"
type input "1"
type textarea "x"
type input "1"
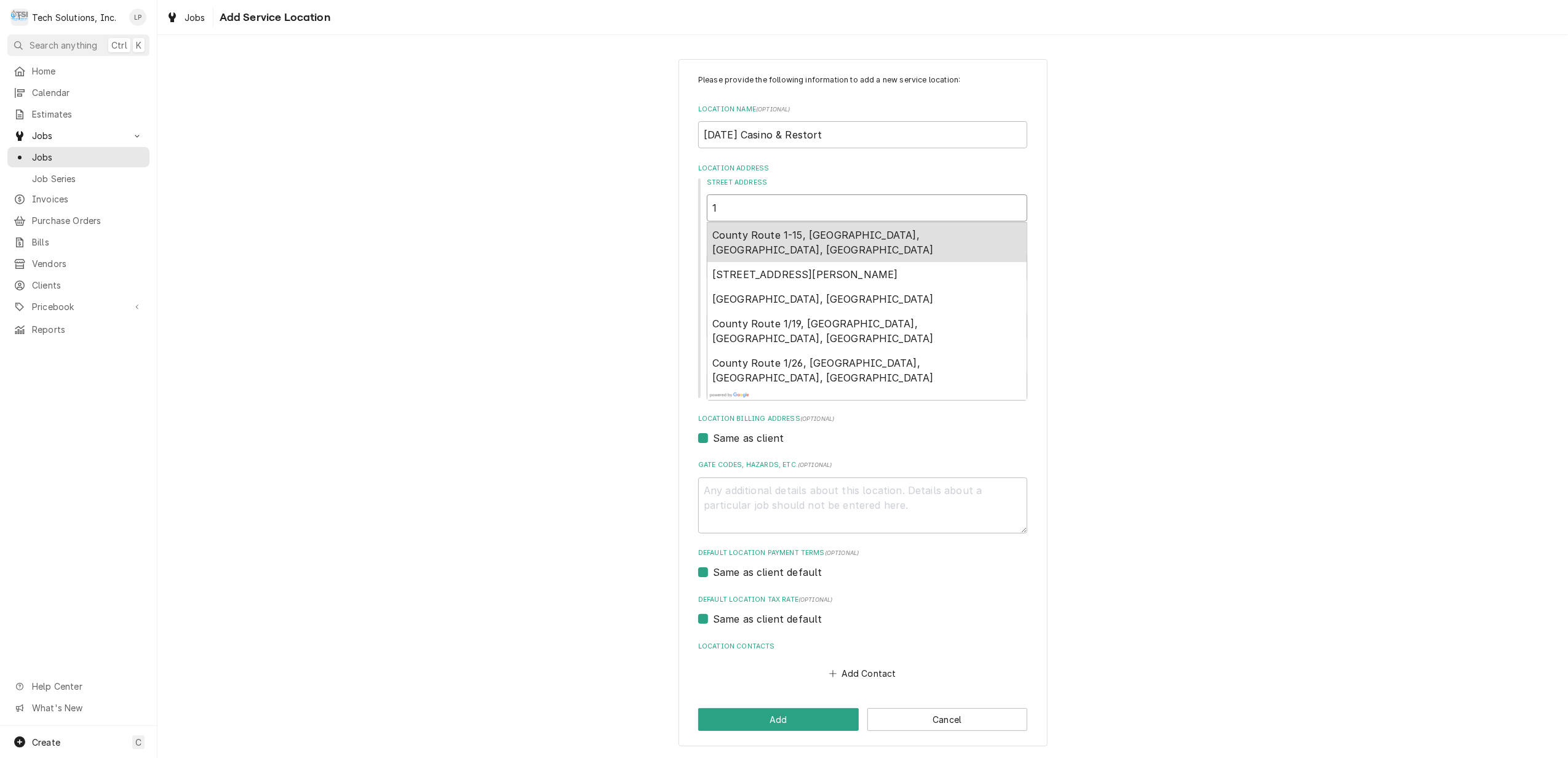
type textarea "x"
type input "1 G"
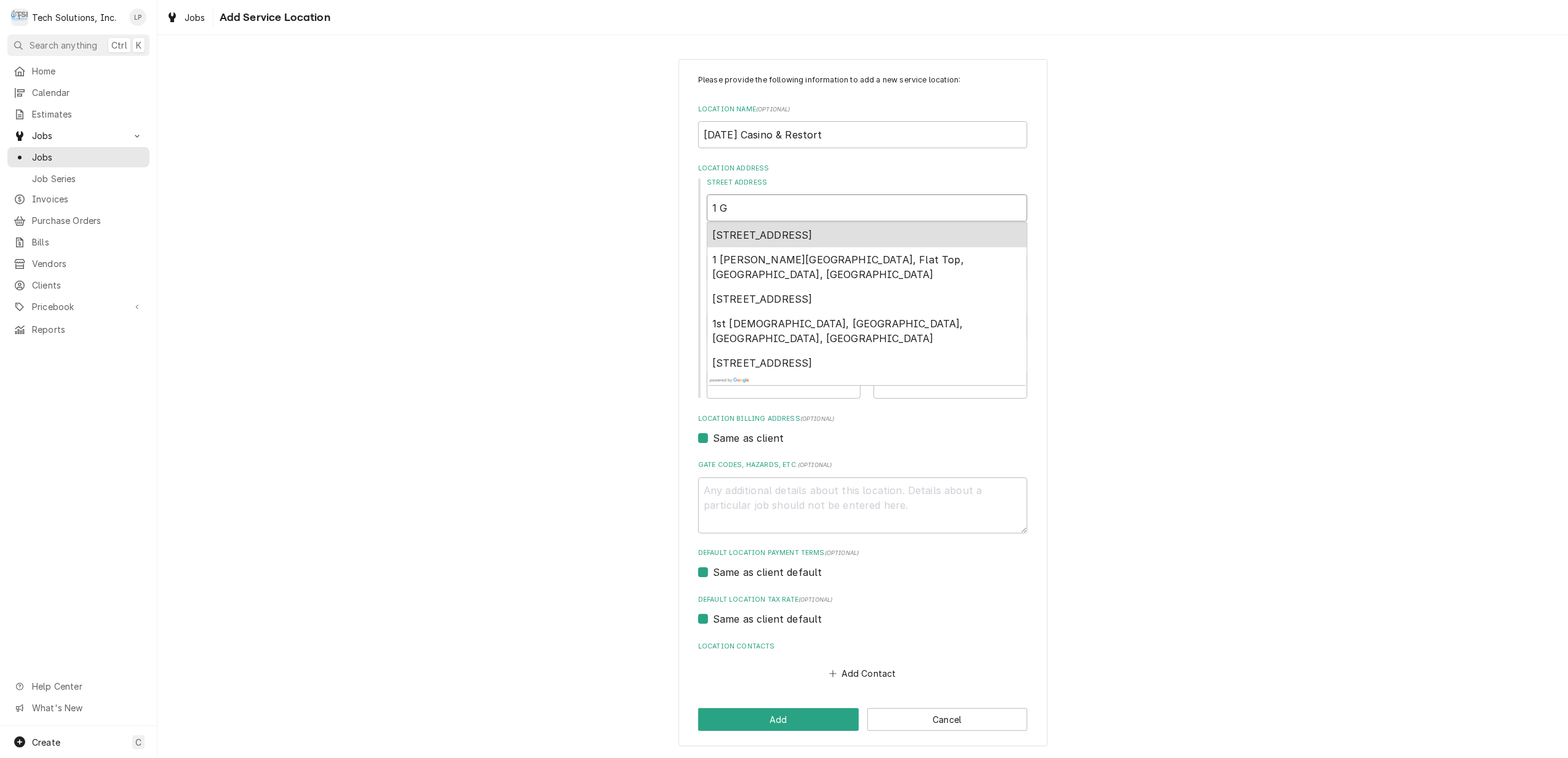
type textarea "x"
type input "1 Gr"
type textarea "x"
type input "1 Gre"
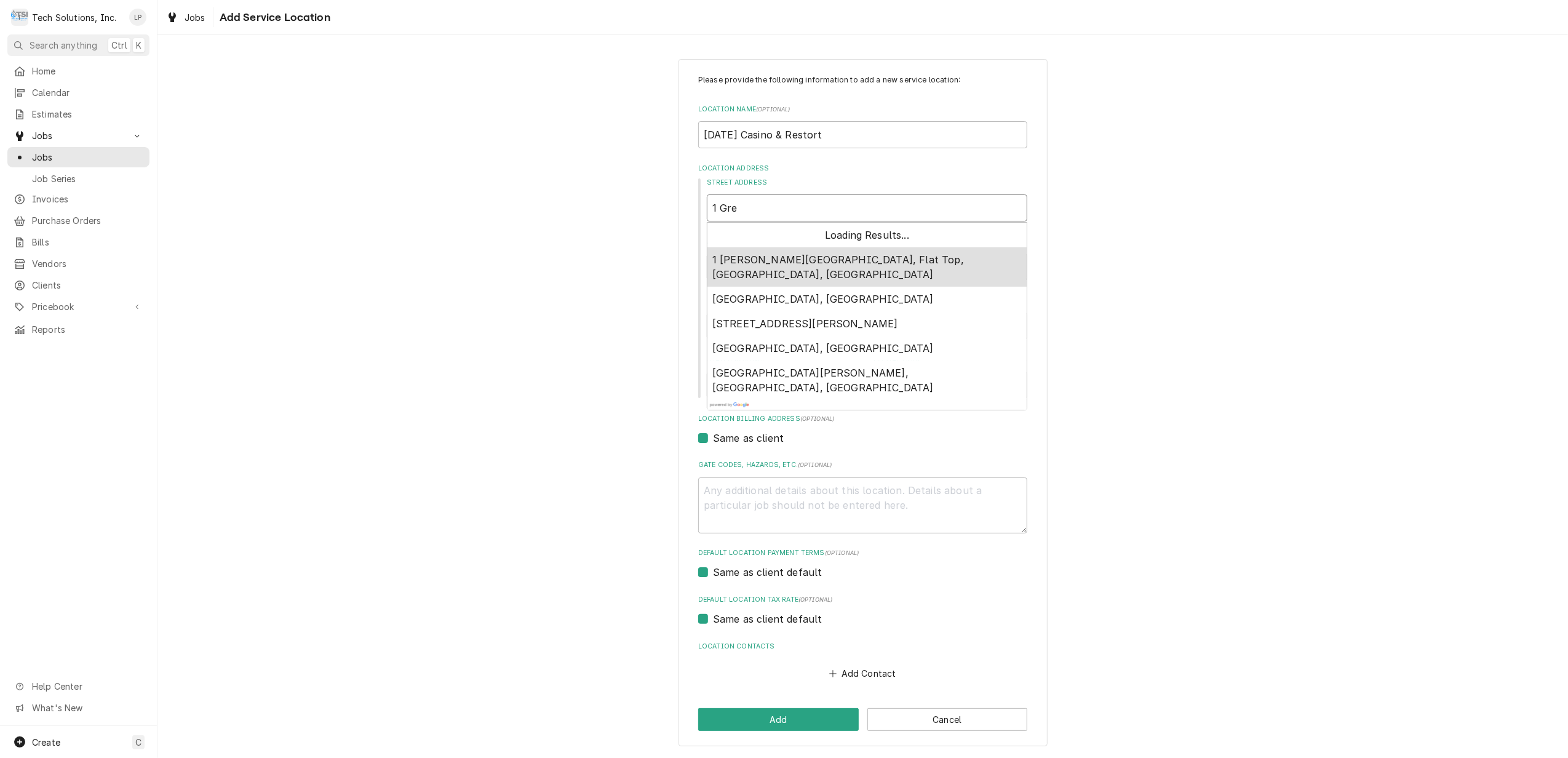
type textarea "x"
type input "1 Grey"
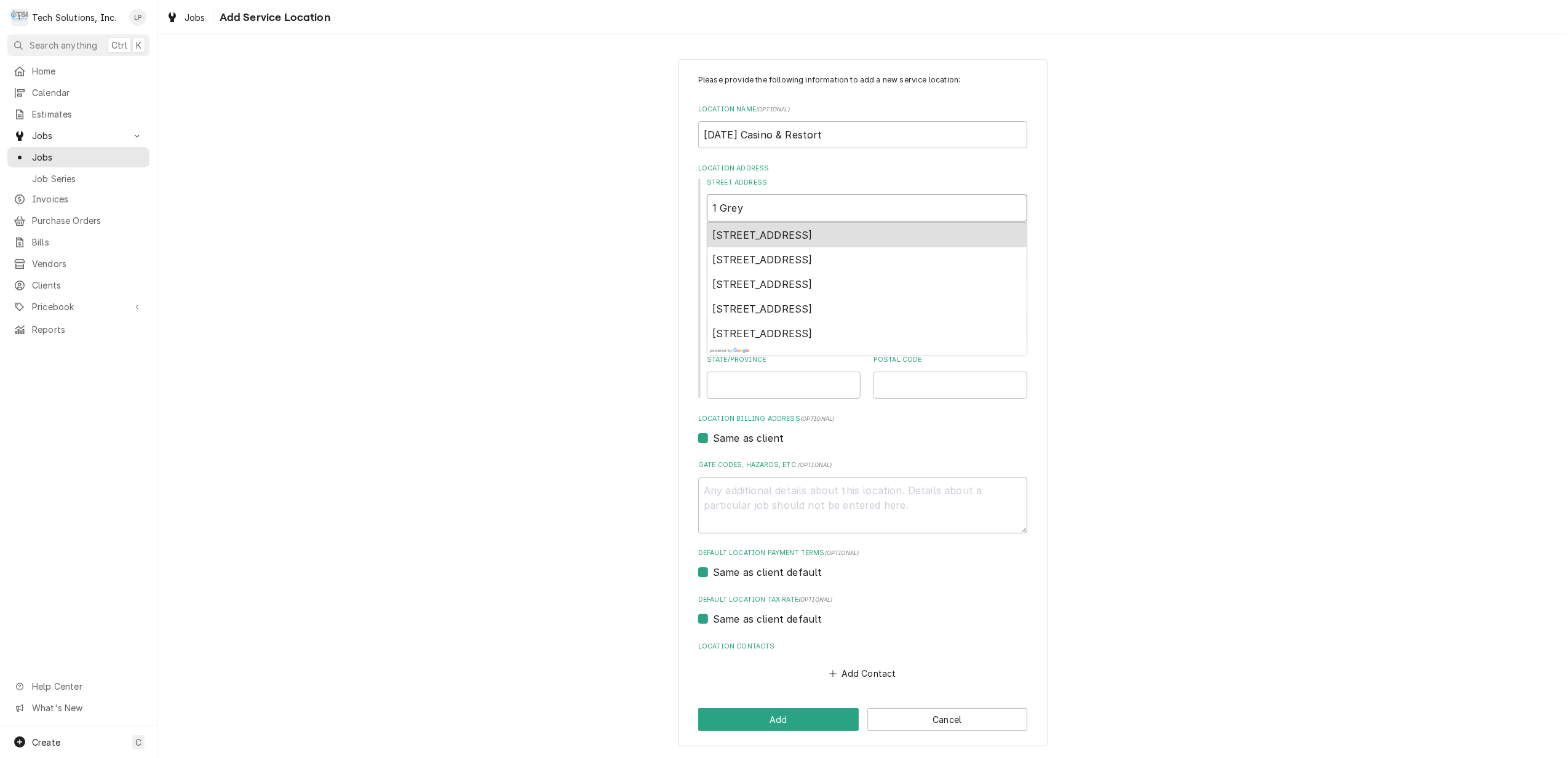
click at [813, 237] on span "1 Greyhound Drive, Cross Lanes, WV, USA" at bounding box center [762, 235] width 100 height 12
type textarea "x"
type input "1 Greyhound Dr"
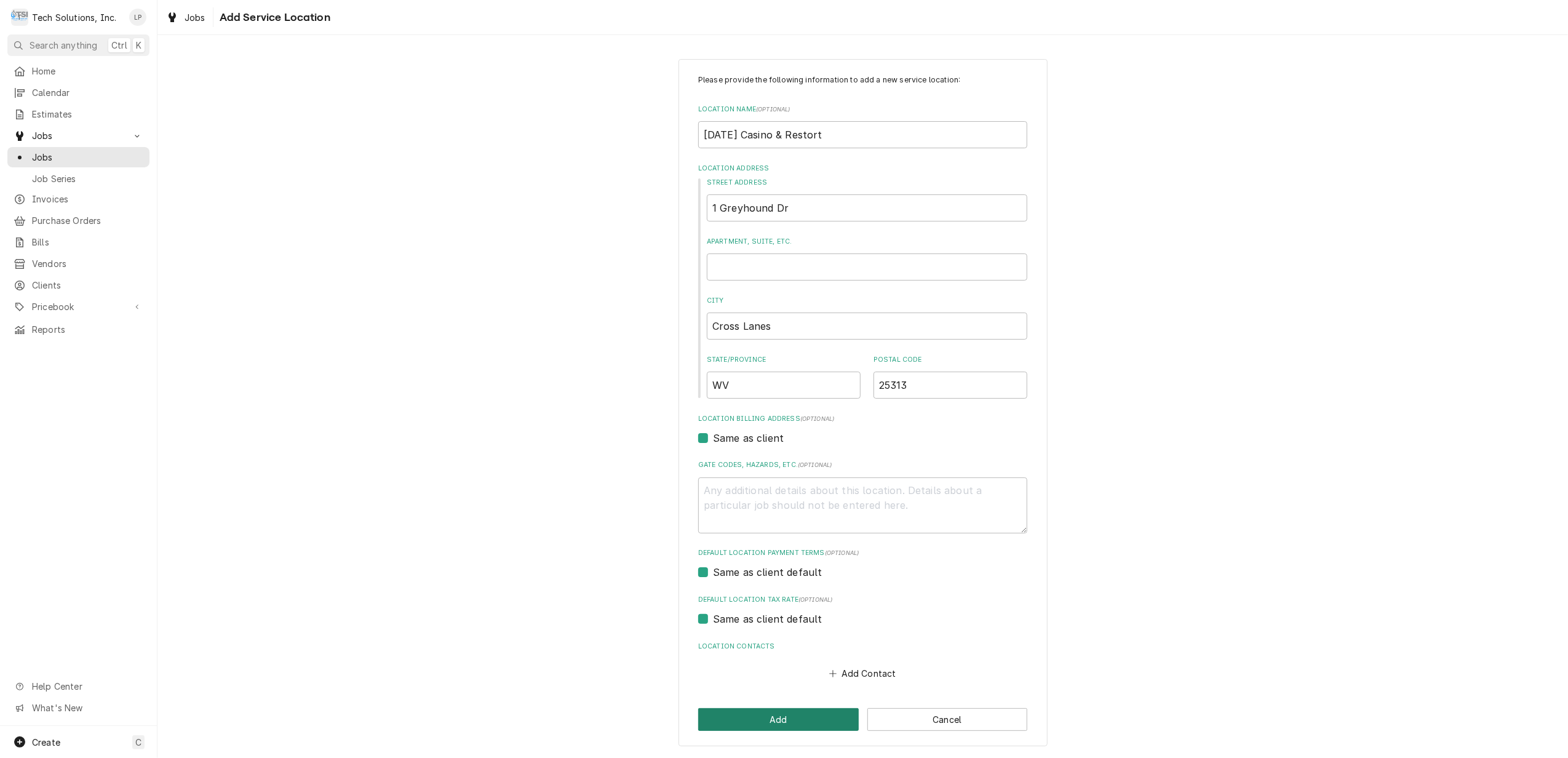
click at [793, 721] on button "Add" at bounding box center [778, 719] width 161 height 23
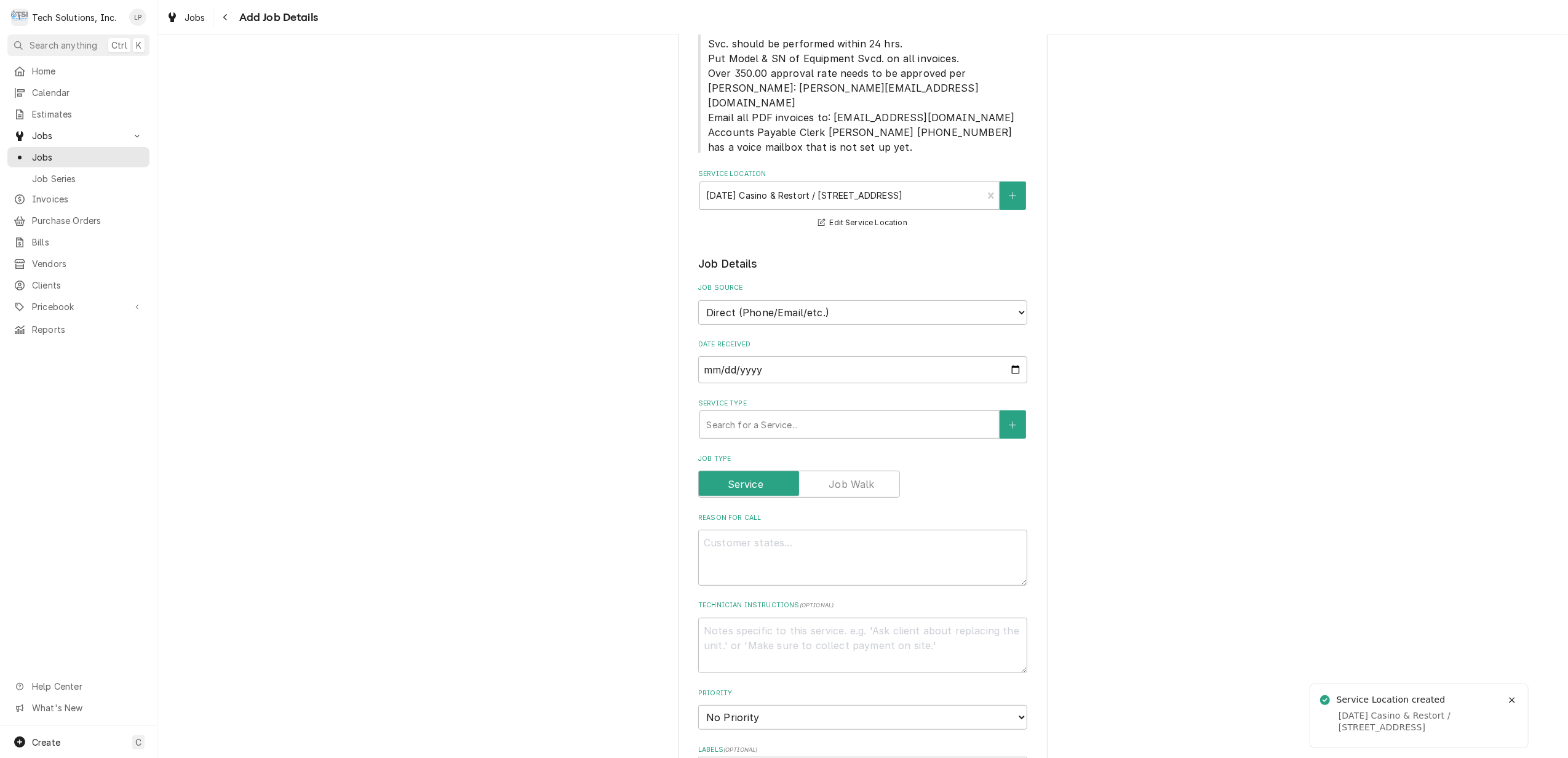
scroll to position [328, 0]
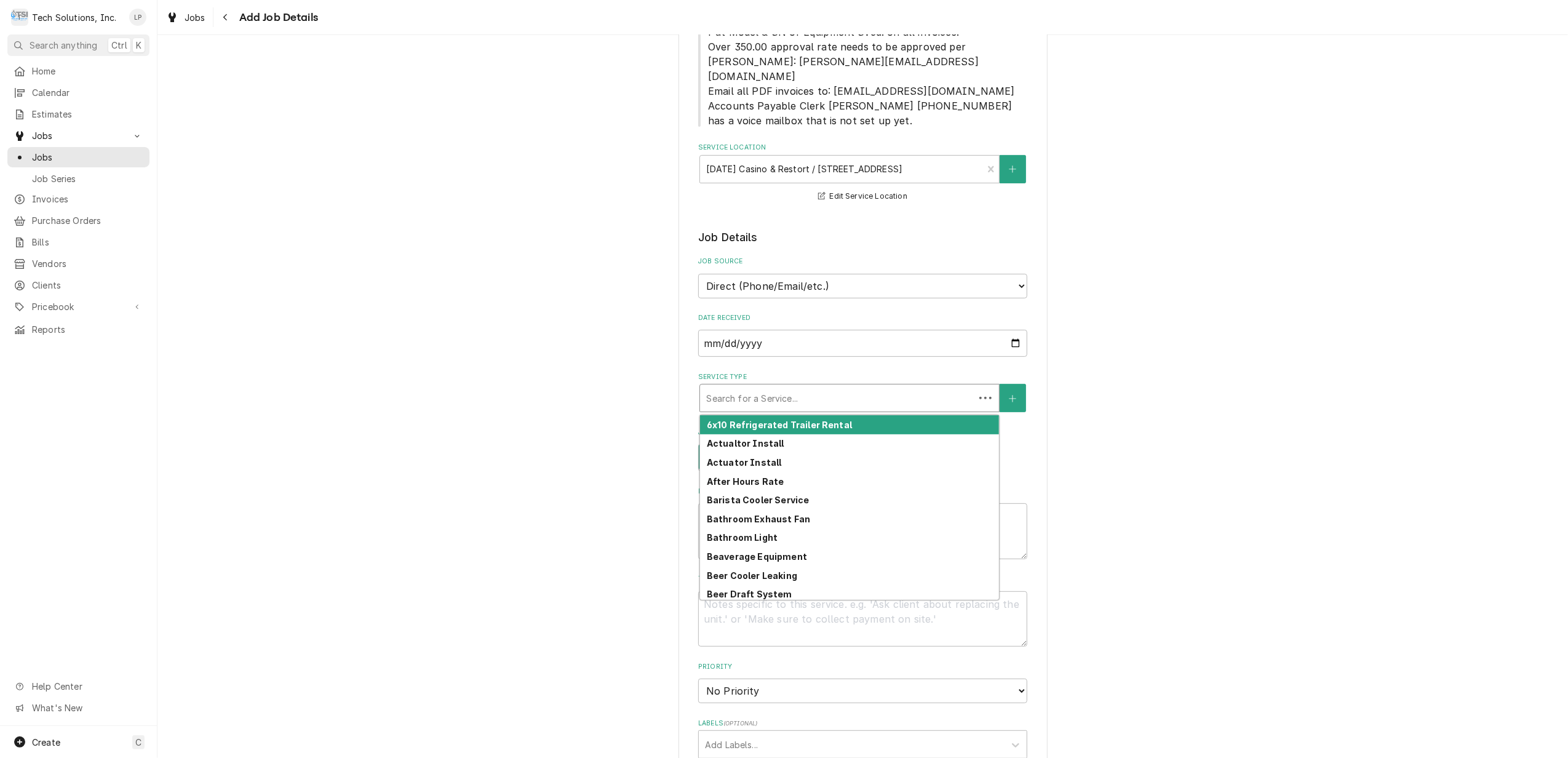
click at [889, 387] on div "Service Type" at bounding box center [838, 398] width 262 height 22
type textarea "x"
type input "B"
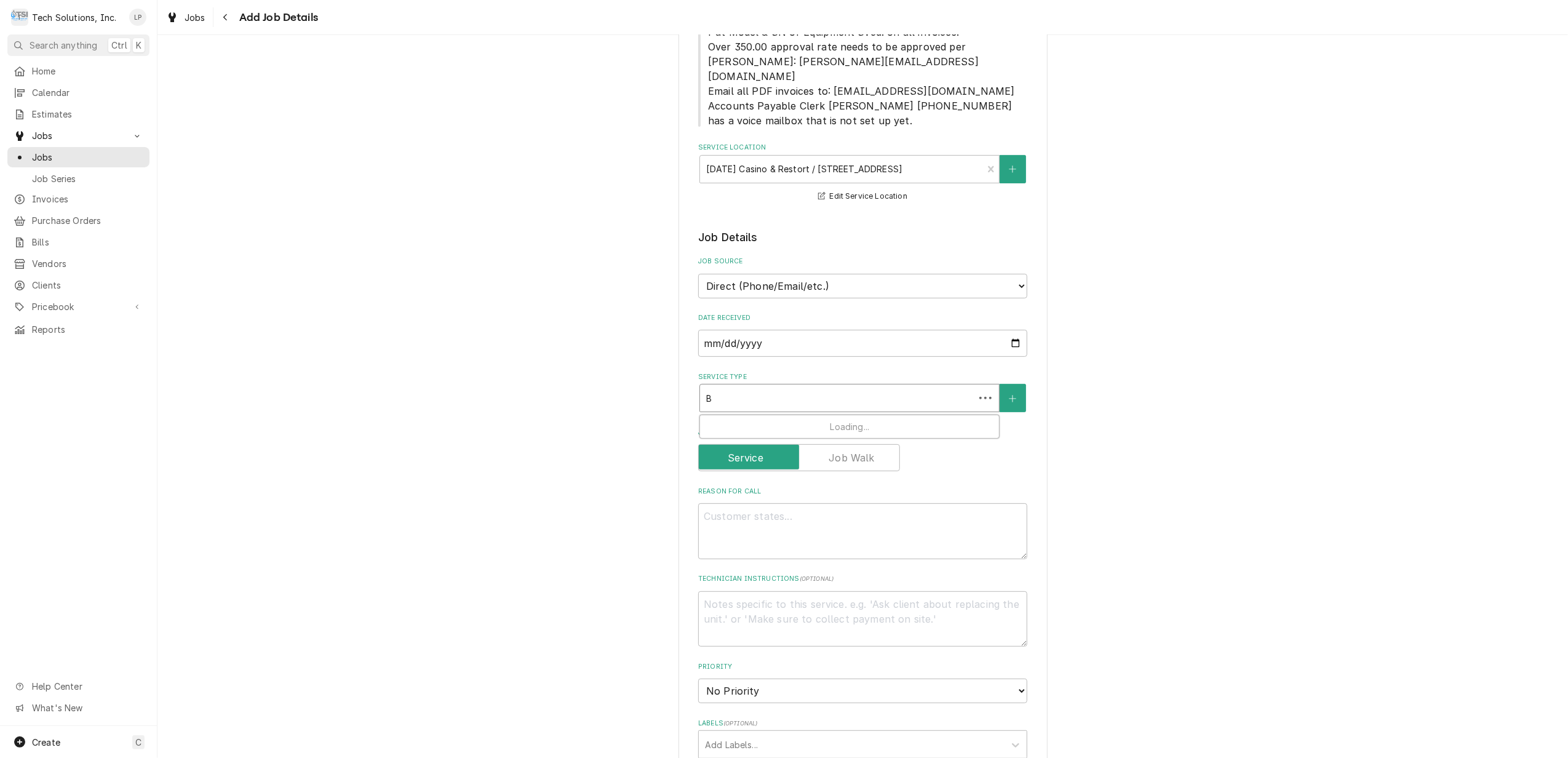
type textarea "x"
type input "Be"
type textarea "x"
type input "Bev"
type textarea "x"
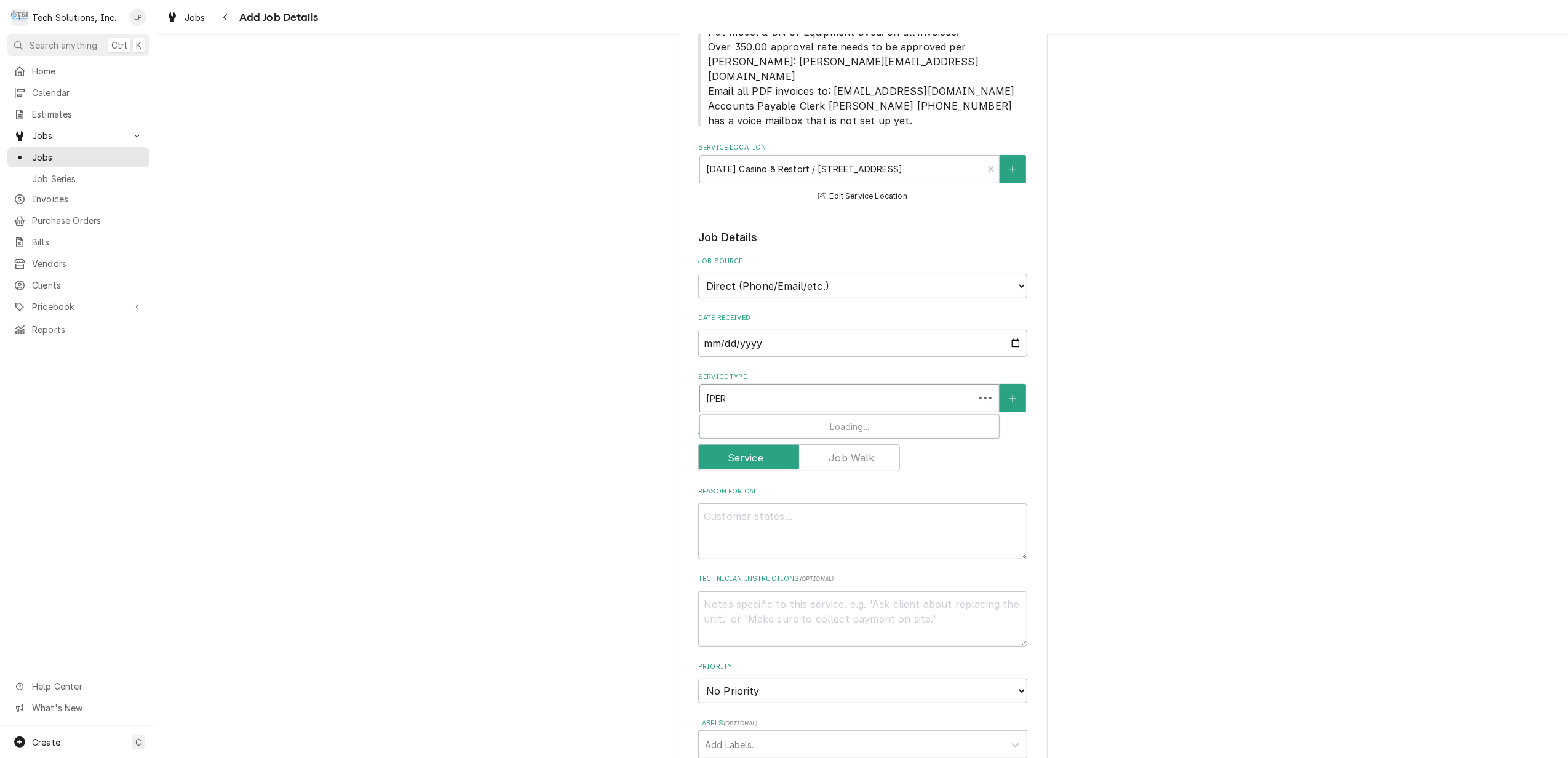
type input "Beve"
type textarea "x"
type input "Bever"
type textarea "x"
type input "Bevera"
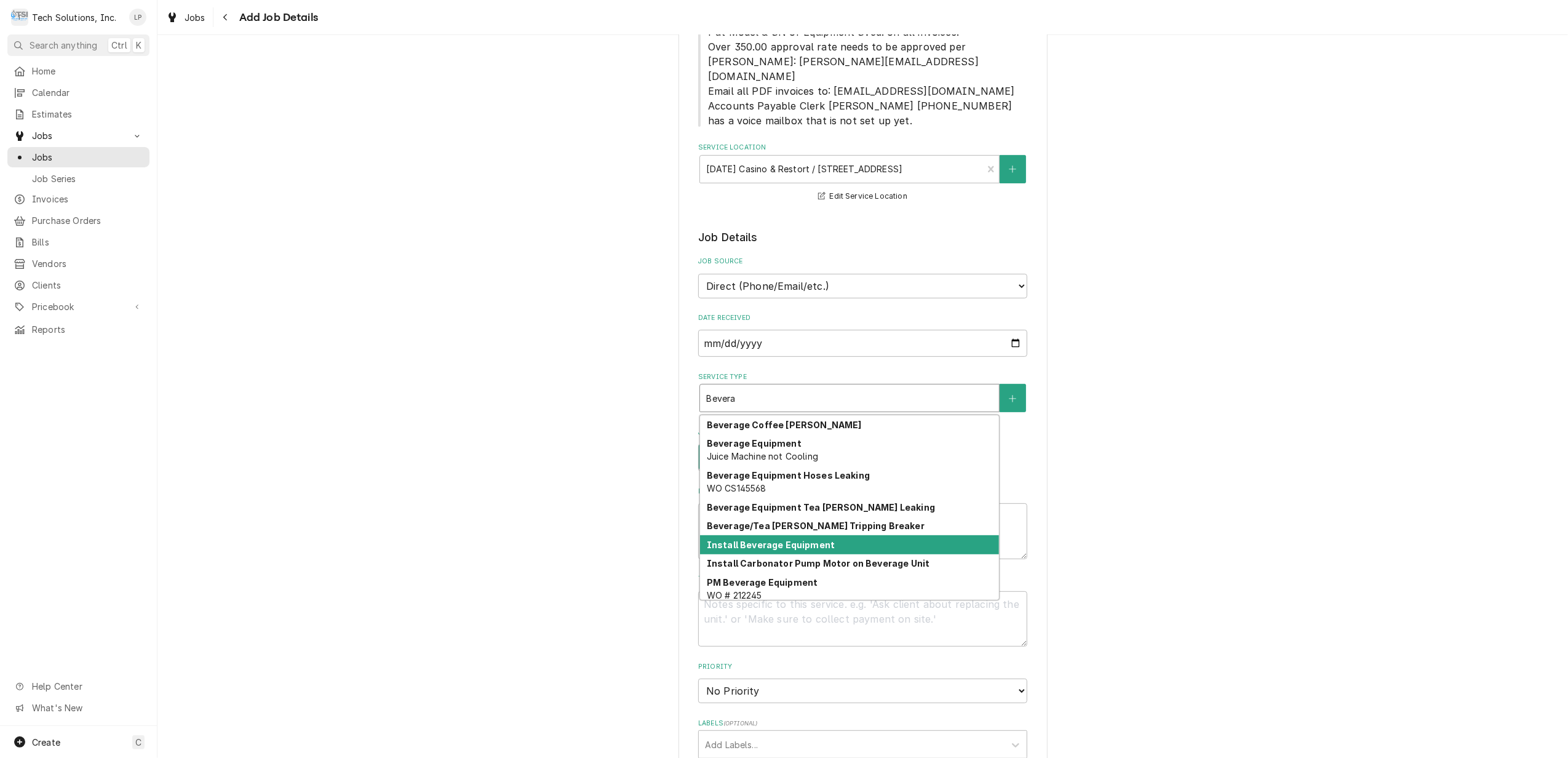
click at [804, 539] on strong "Install Beverage Equipment" at bounding box center [771, 544] width 128 height 10
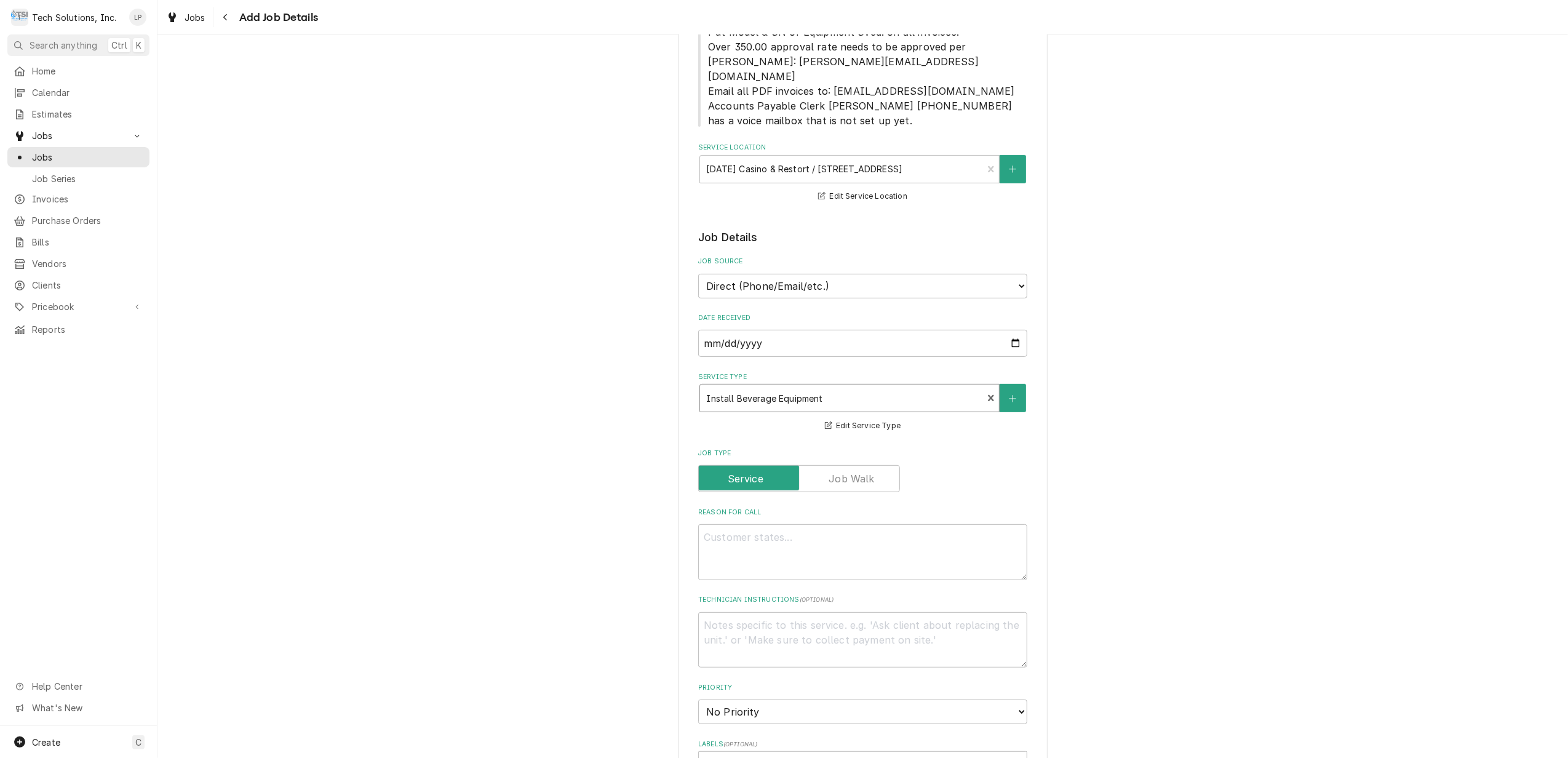
click at [1299, 547] on div "Please provide the following information to create a job: Client Details Client…" at bounding box center [862, 496] width 1411 height 1552
paste textarea "Reason For Call"
type textarea "x"
paste textarea "Royal Cup Coffee and Tea Allen Hudson Royal Cup Coffee & Tea Equipment Resoluti…"
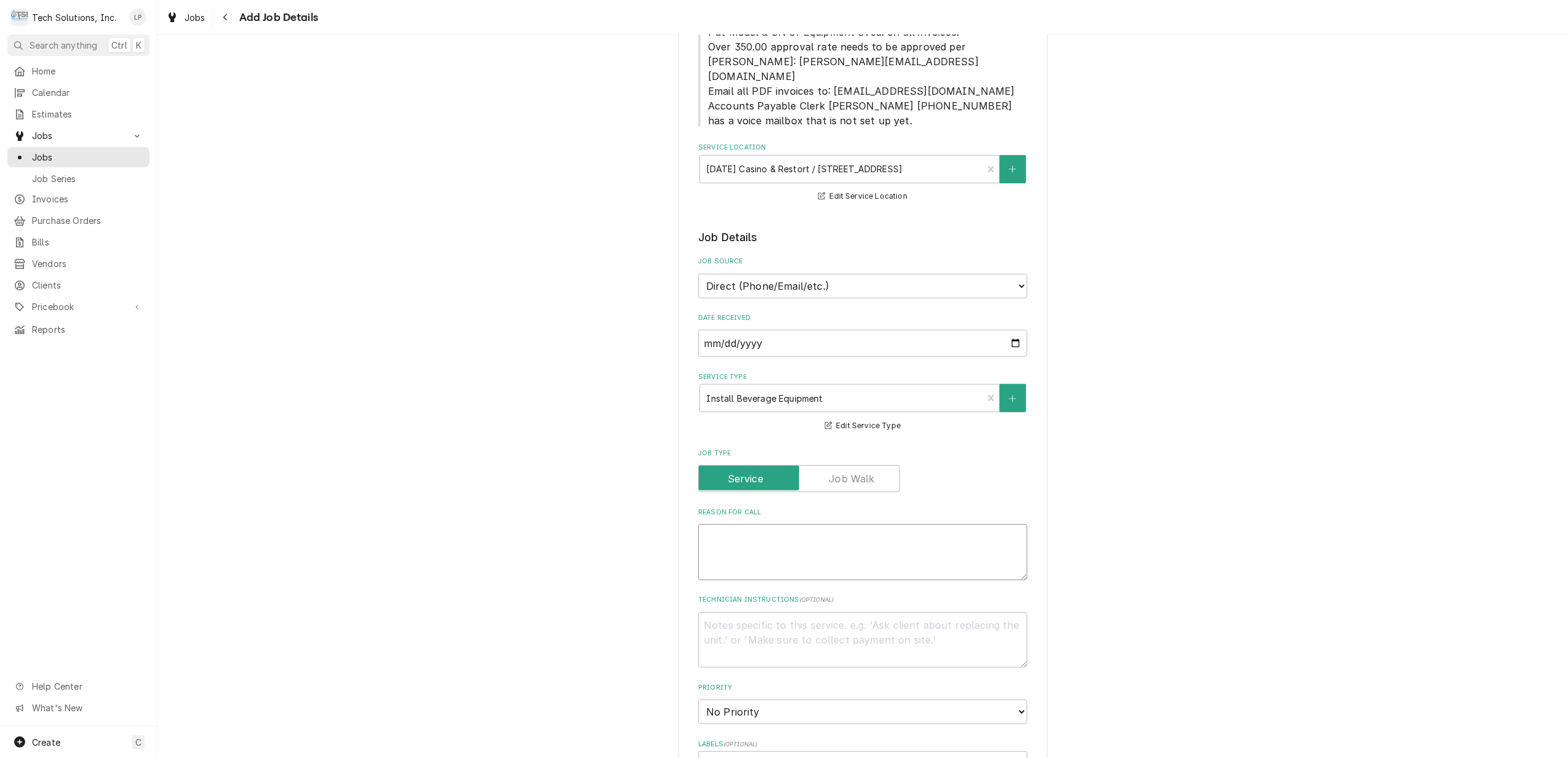
type textarea "x"
type textarea "Royal Cup Coffee and Tea Allen Hudson Royal Cup Coffee & Tea Equipment Resoluti…"
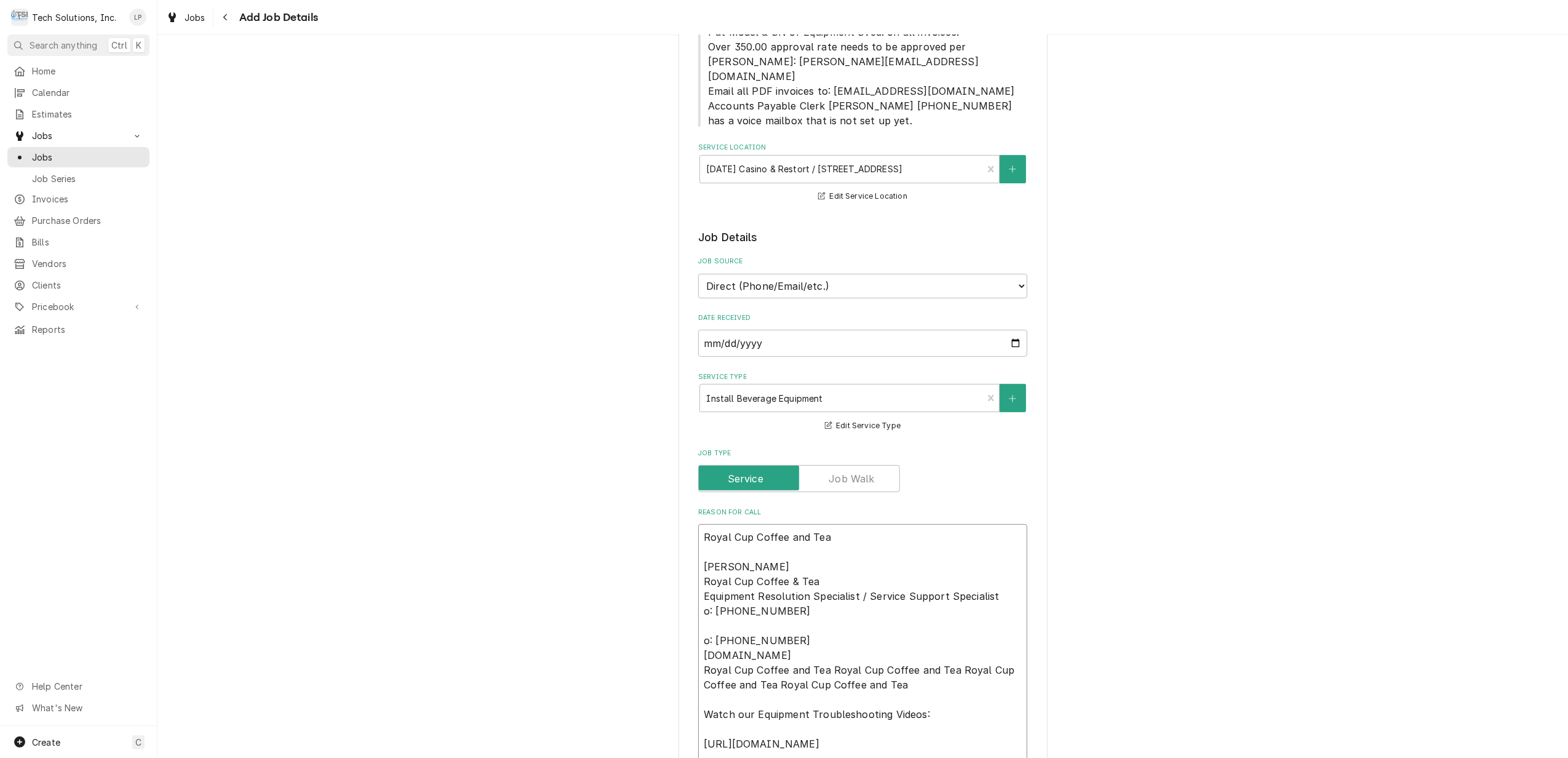
scroll to position [394, 0]
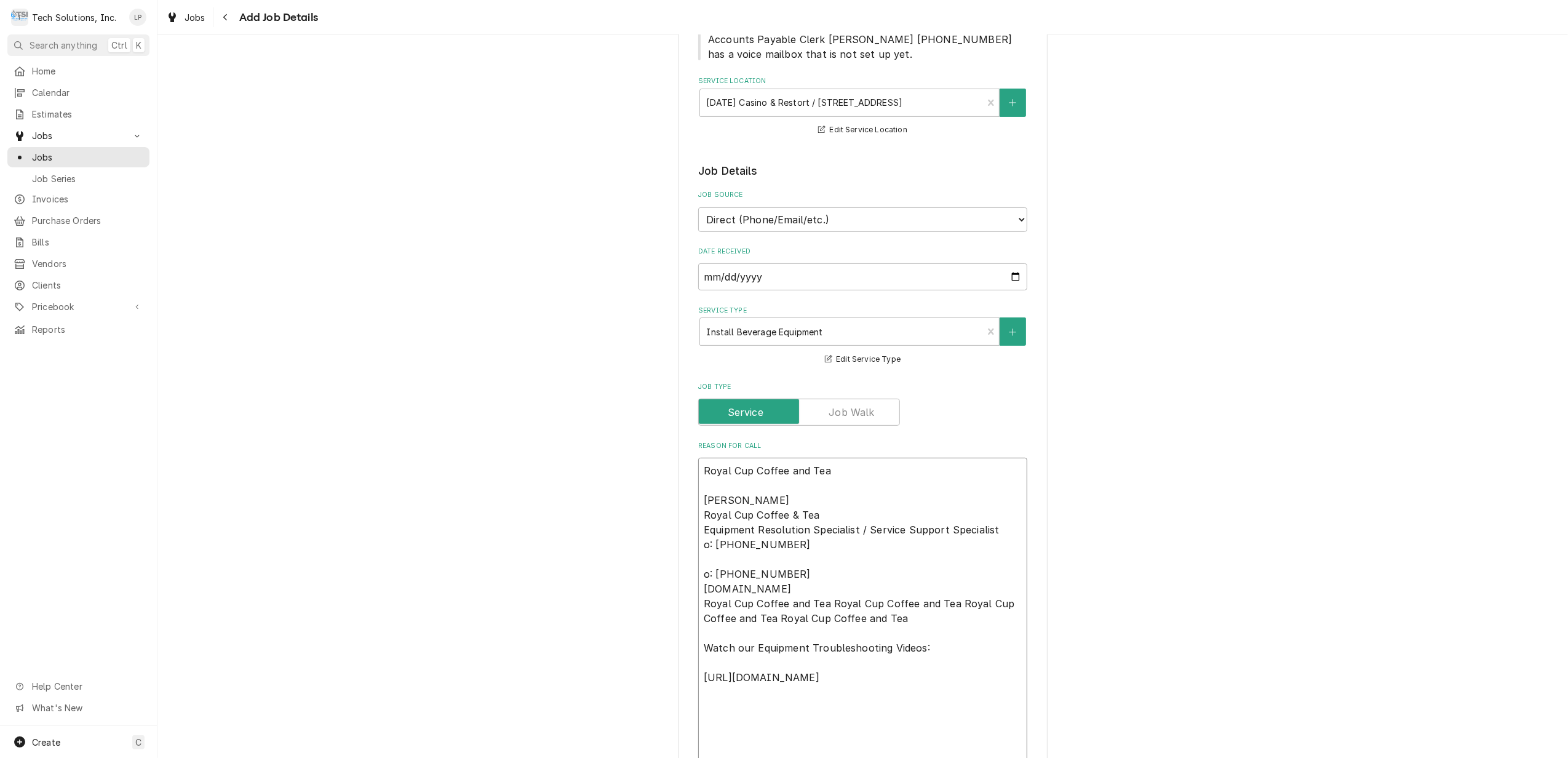
type textarea "x"
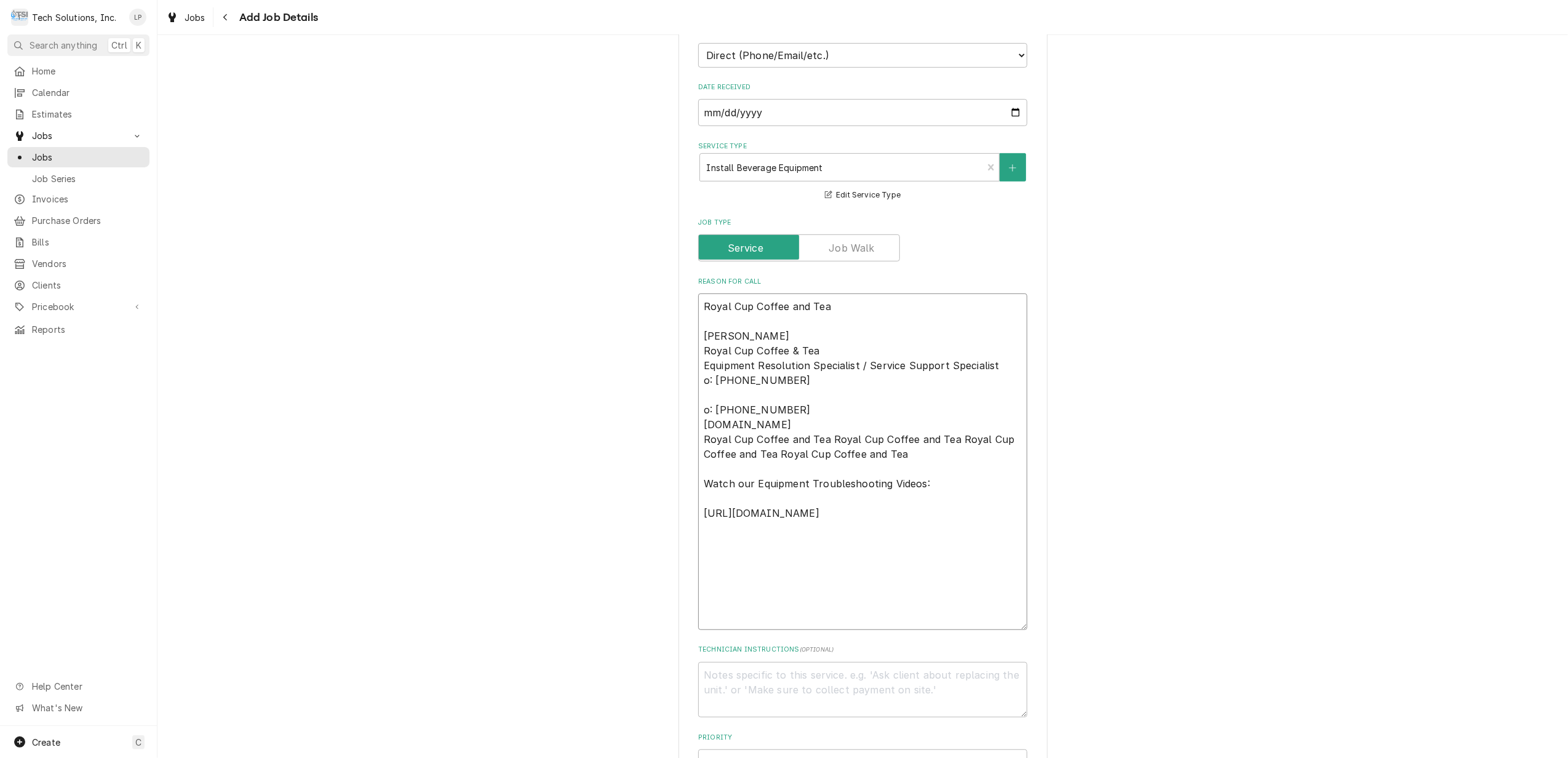
click at [925, 557] on textarea "Royal Cup Coffee and Tea Allen Hudson Royal Cup Coffee & Tea Equipment Resoluti…" at bounding box center [862, 461] width 329 height 336
type textarea "Royal Cup Coffee and Tea Allen Hudson Royal Cup Coffee & Tea Equipment Resoluti…"
click at [1287, 404] on div "Please provide the following information to create a job: Client Details Client…" at bounding box center [862, 406] width 1411 height 1832
click at [911, 498] on textarea "Royal Cup Coffee and Tea Allen Hudson Royal Cup Coffee & Tea Equipment Resoluti…" at bounding box center [862, 461] width 329 height 336
type textarea "x"
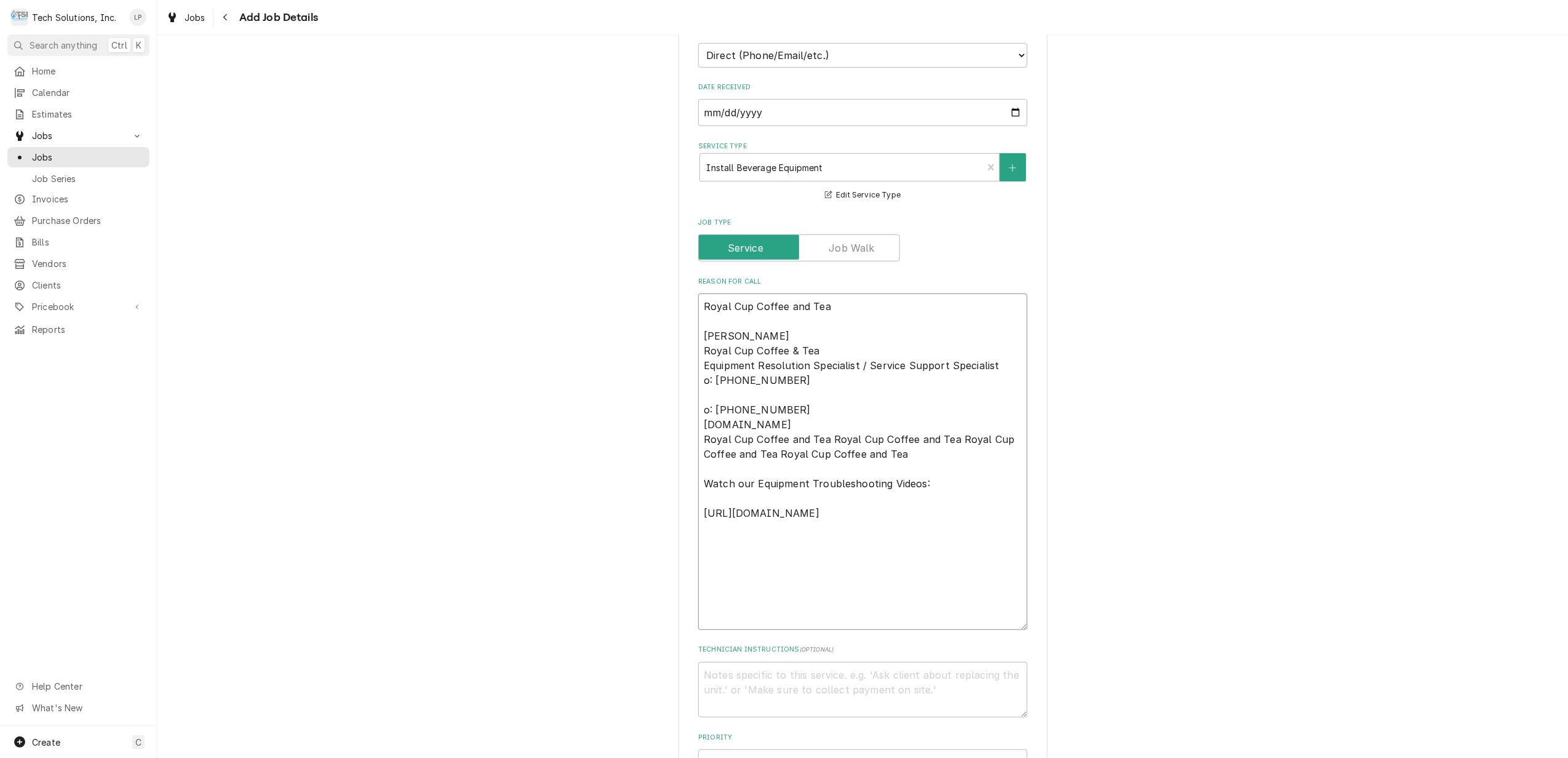
type textarea "Royal Cup Coffee and Tea Allen Hudson Royal Cup Coffee & Tea Equipment Resoluti…"
type textarea "x"
type textarea "Royal Cup Coffee and Tea Allen Hudson Royal Cup Coffee & Tea Equipment Resoluti…"
type textarea "x"
type textarea "Royal Cup Coffee and Tea Allen Hudson Royal Cup Coffee & Tea Equipment Resoluti…"
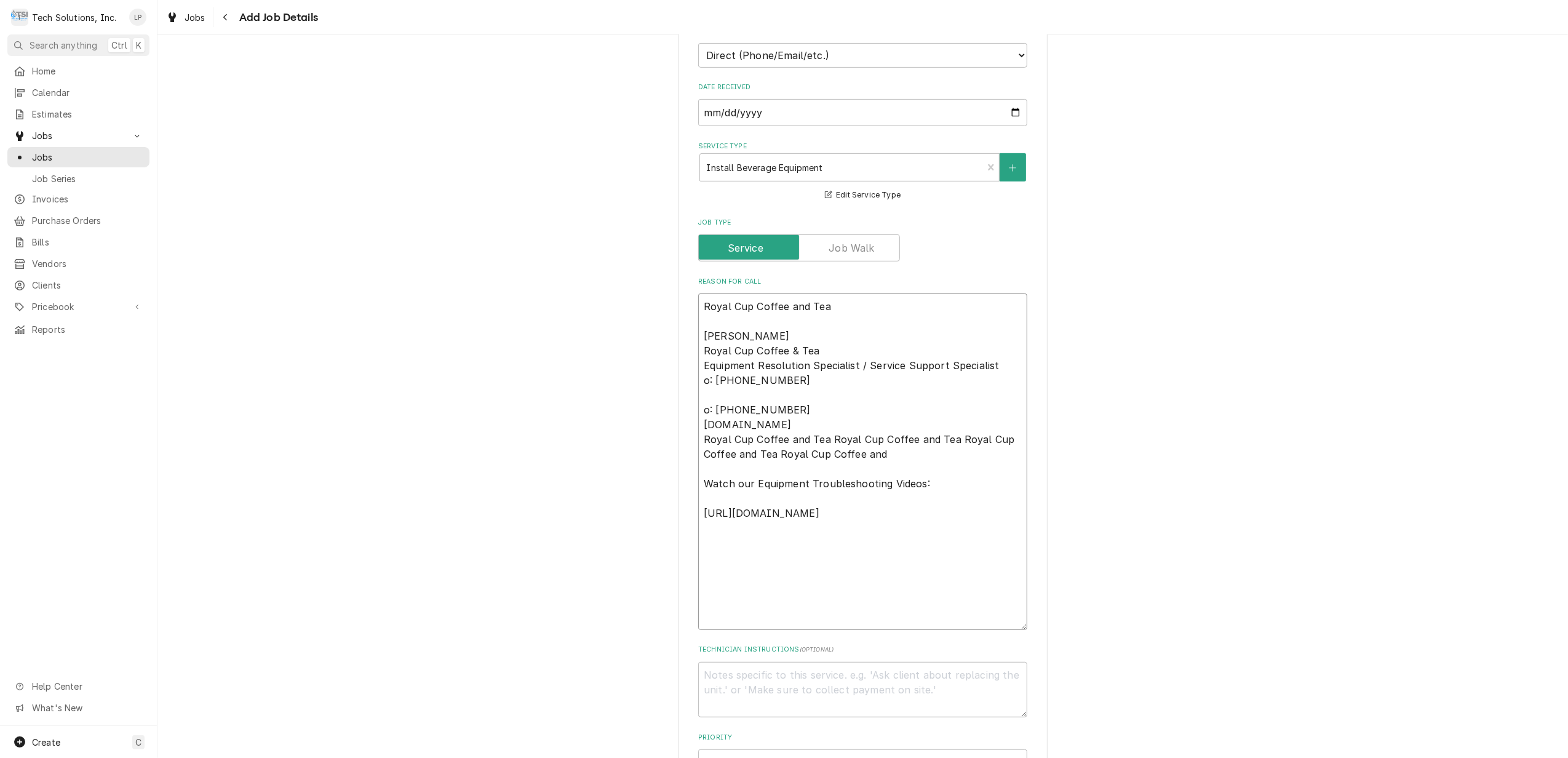
type textarea "x"
type textarea "Royal Cup Coffee and Tea Allen Hudson Royal Cup Coffee & Tea Equipment Resoluti…"
type textarea "x"
type textarea "Royal Cup Coffee and Tea Allen Hudson Royal Cup Coffee & Tea Equipment Resoluti…"
type textarea "x"
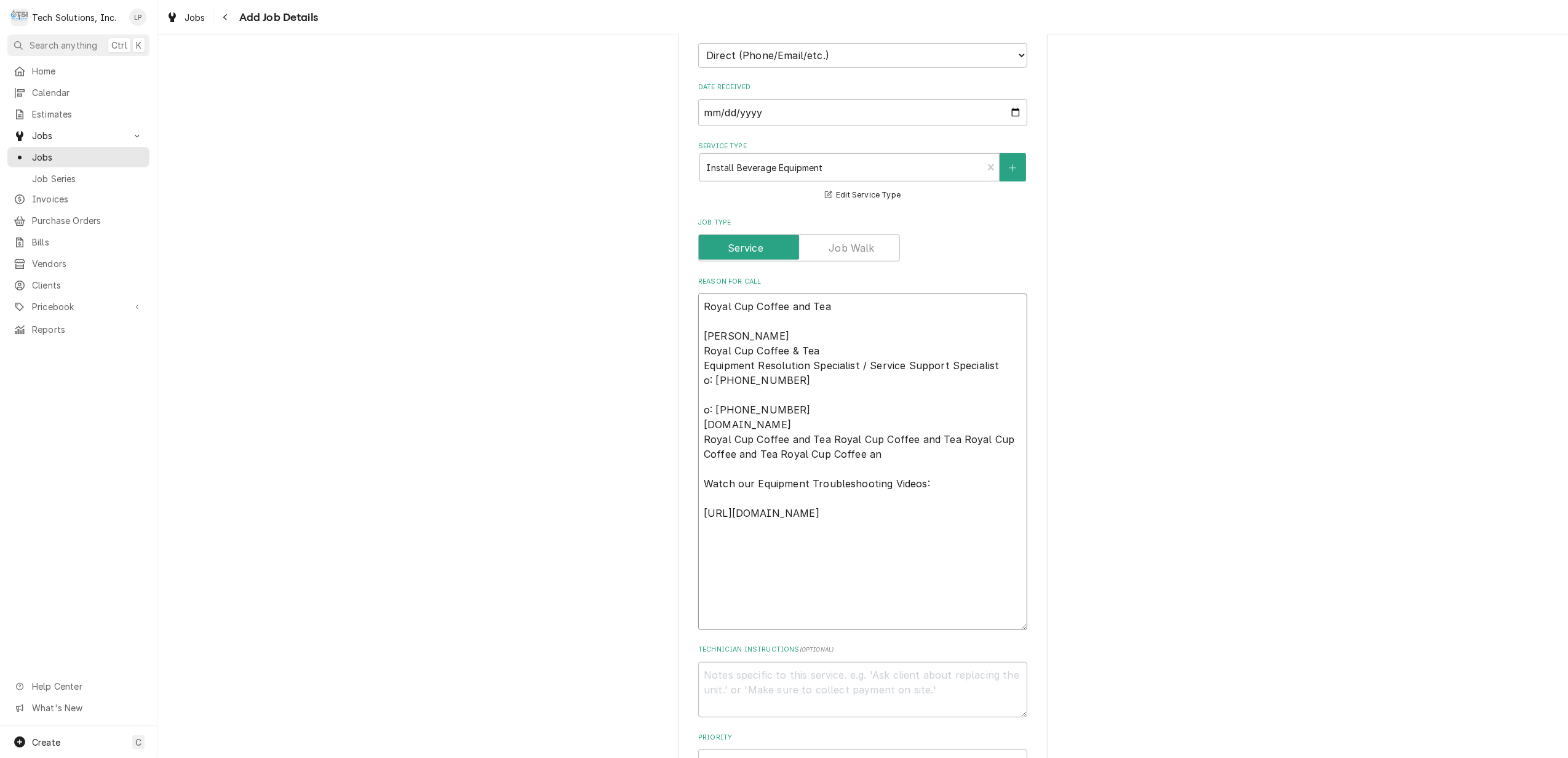
type textarea "Royal Cup Coffee and Tea Allen Hudson Royal Cup Coffee & Tea Equipment Resoluti…"
type textarea "x"
type textarea "Royal Cup Coffee and Tea Allen Hudson Royal Cup Coffee & Tea Equipment Resoluti…"
type textarea "x"
type textarea "Royal Cup Coffee and Tea Allen Hudson Royal Cup Coffee & Tea Equipment Resoluti…"
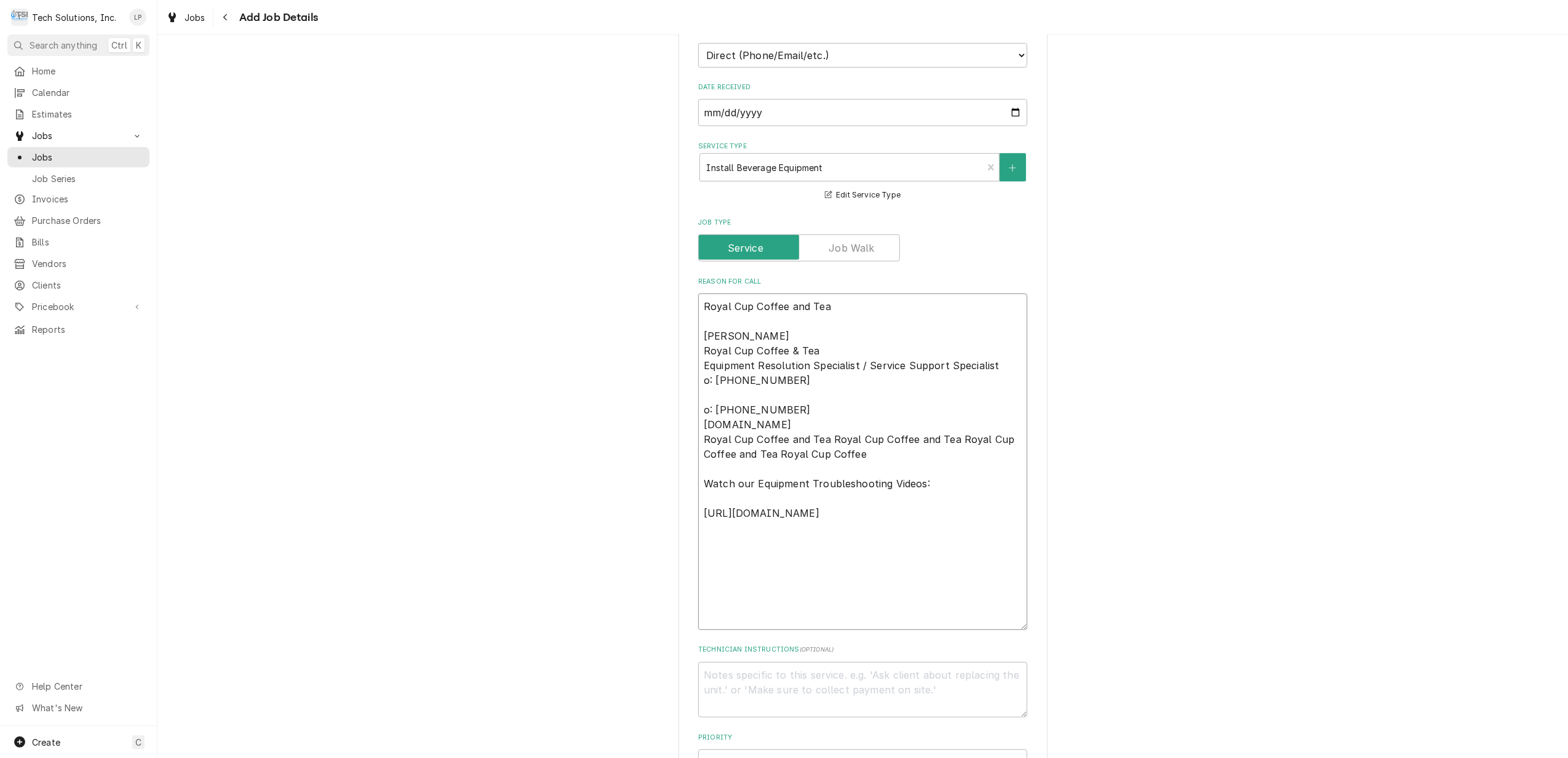
type textarea "x"
type textarea "Royal Cup Coffee and Tea Allen Hudson Royal Cup Coffee & Tea Equipment Resoluti…"
type textarea "x"
type textarea "Royal Cup Coffee and Tea Allen Hudson Royal Cup Coffee & Tea Equipment Resoluti…"
type textarea "x"
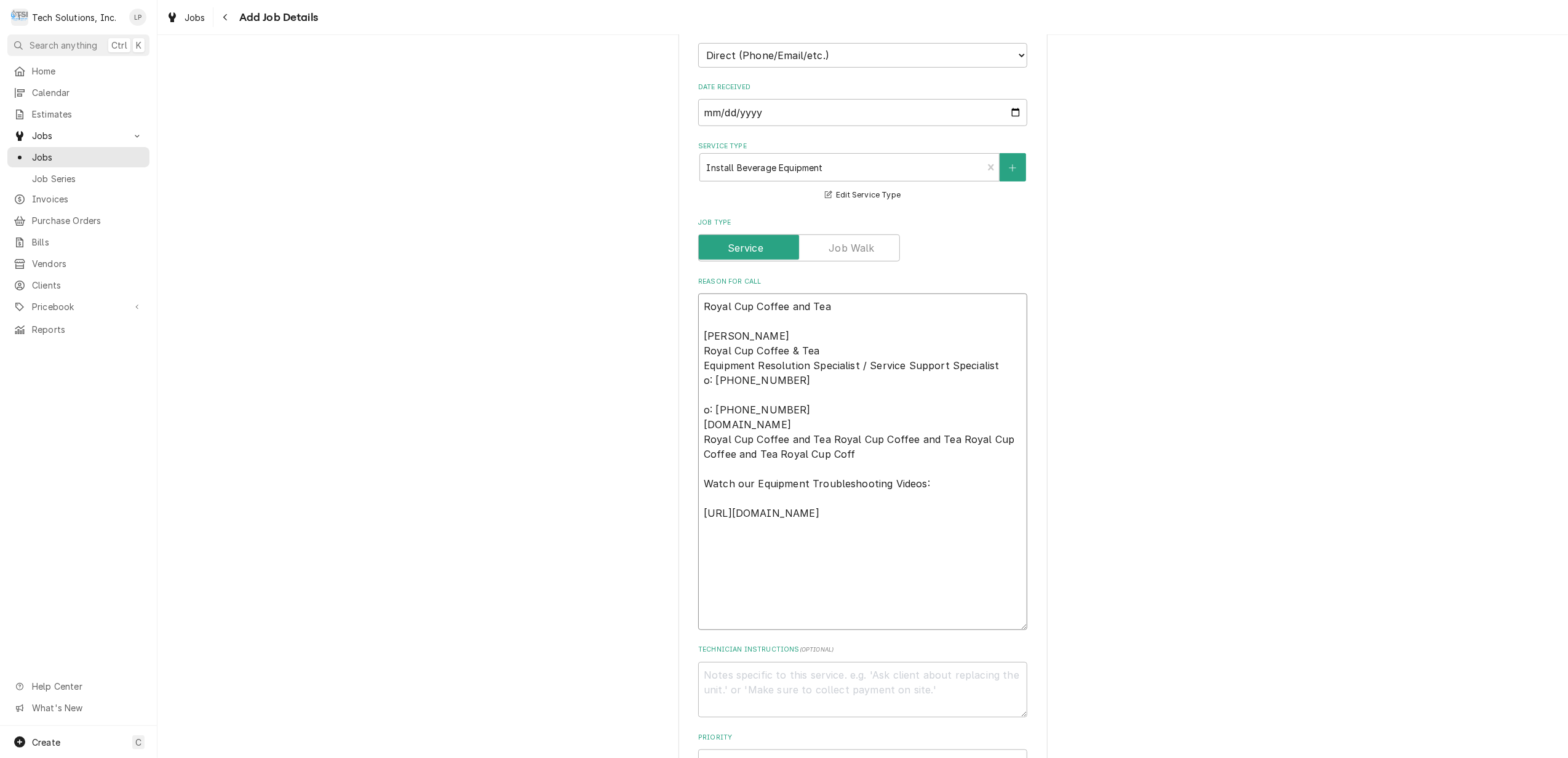
type textarea "Royal Cup Coffee and Tea Allen Hudson Royal Cup Coffee & Tea Equipment Resoluti…"
type textarea "x"
type textarea "Royal Cup Coffee and Tea Allen Hudson Royal Cup Coffee & Tea Equipment Resoluti…"
type textarea "x"
type textarea "Royal Cup Coffee and Tea Allen Hudson Royal Cup Coffee & Tea Equipment Resoluti…"
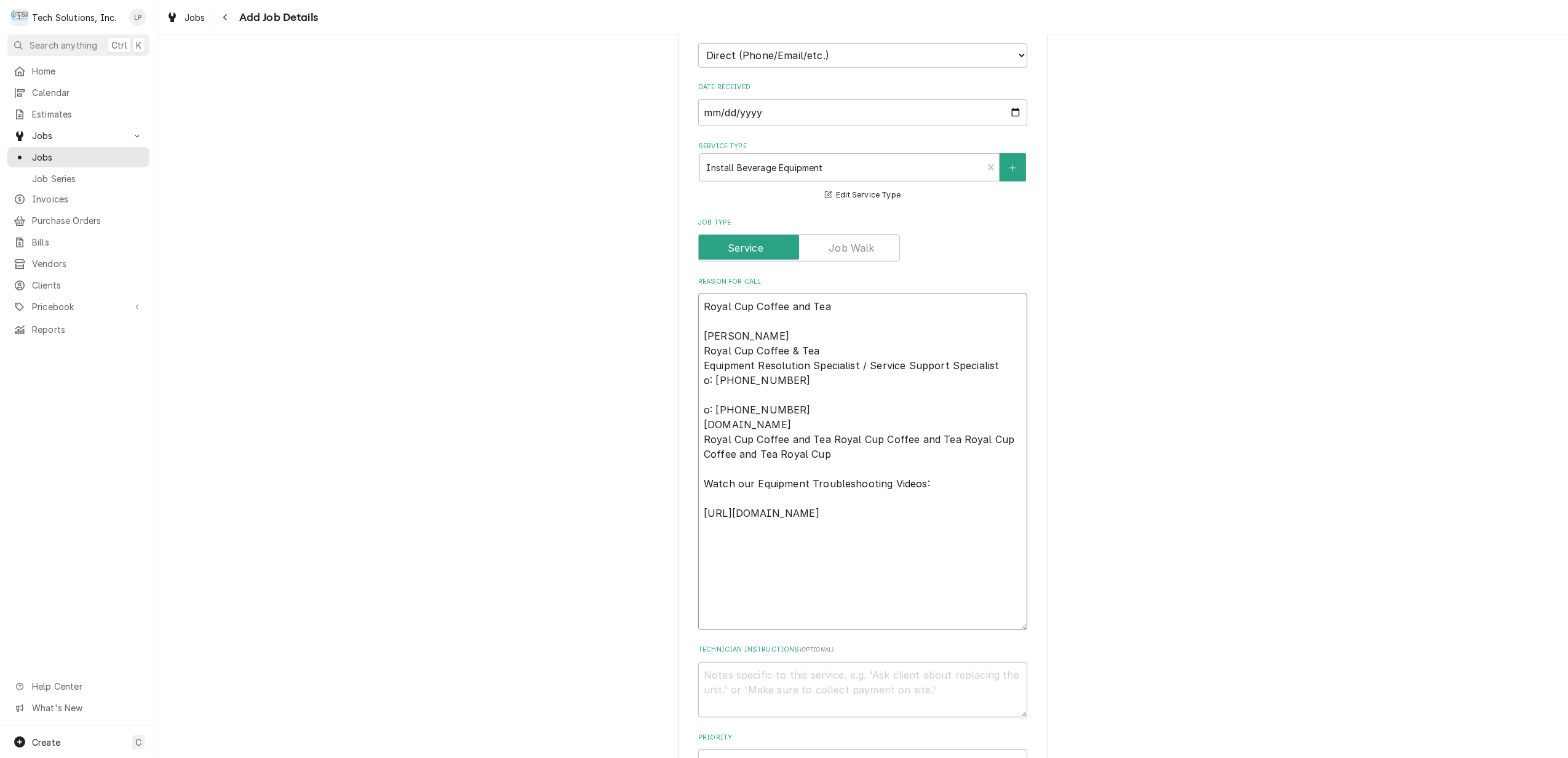
type textarea "x"
type textarea "Royal Cup Coffee and Tea Allen Hudson Royal Cup Coffee & Tea Equipment Resoluti…"
type textarea "x"
type textarea "Royal Cup Coffee and Tea Allen Hudson Royal Cup Coffee & Tea Equipment Resoluti…"
type textarea "x"
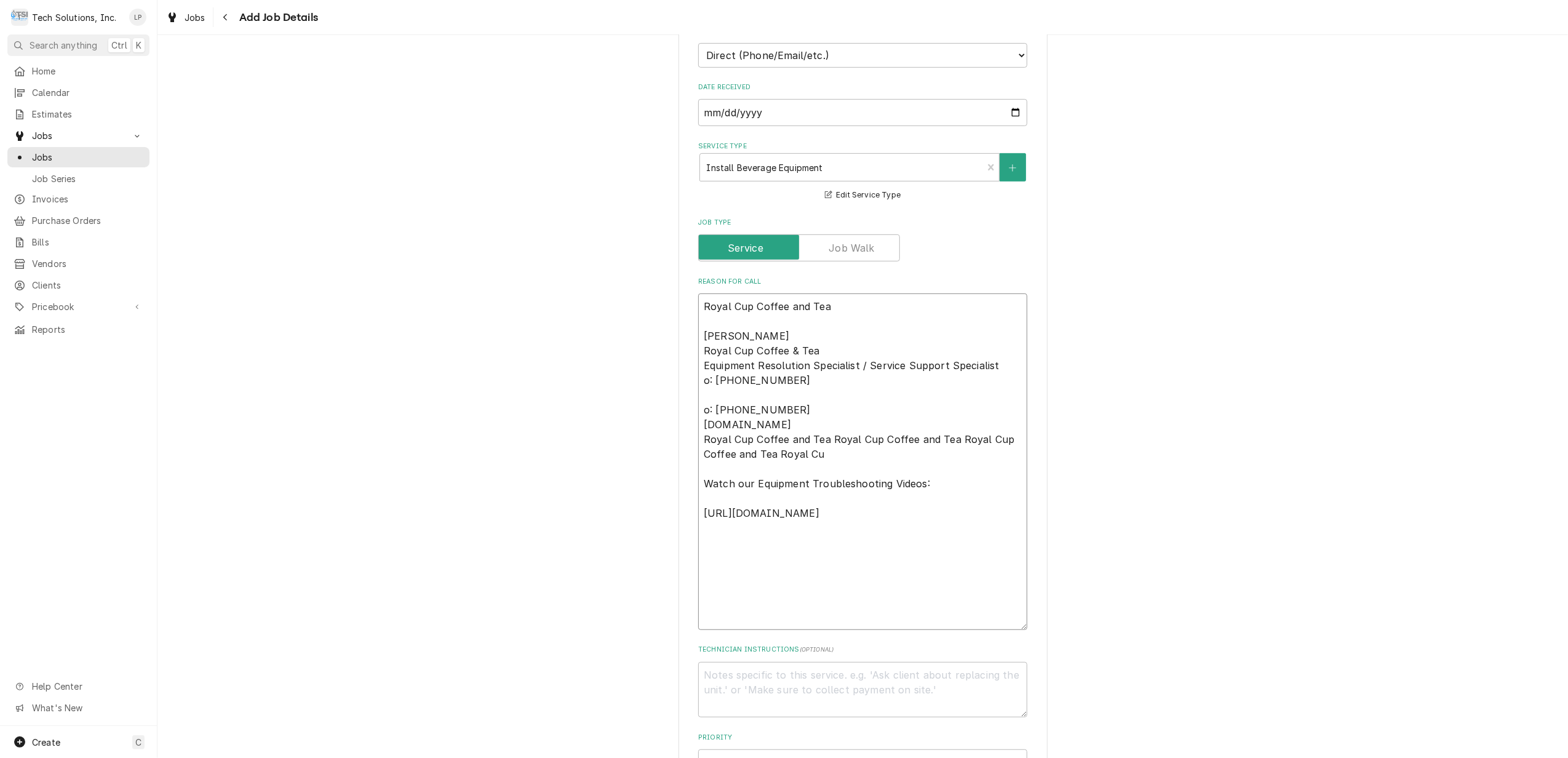
type textarea "Royal Cup Coffee and Tea Allen Hudson Royal Cup Coffee & Tea Equipment Resoluti…"
type textarea "x"
type textarea "Royal Cup Coffee and Tea Allen Hudson Royal Cup Coffee & Tea Equipment Resoluti…"
type textarea "x"
type textarea "Royal Cup Coffee and Tea Allen Hudson Royal Cup Coffee & Tea Equipment Resoluti…"
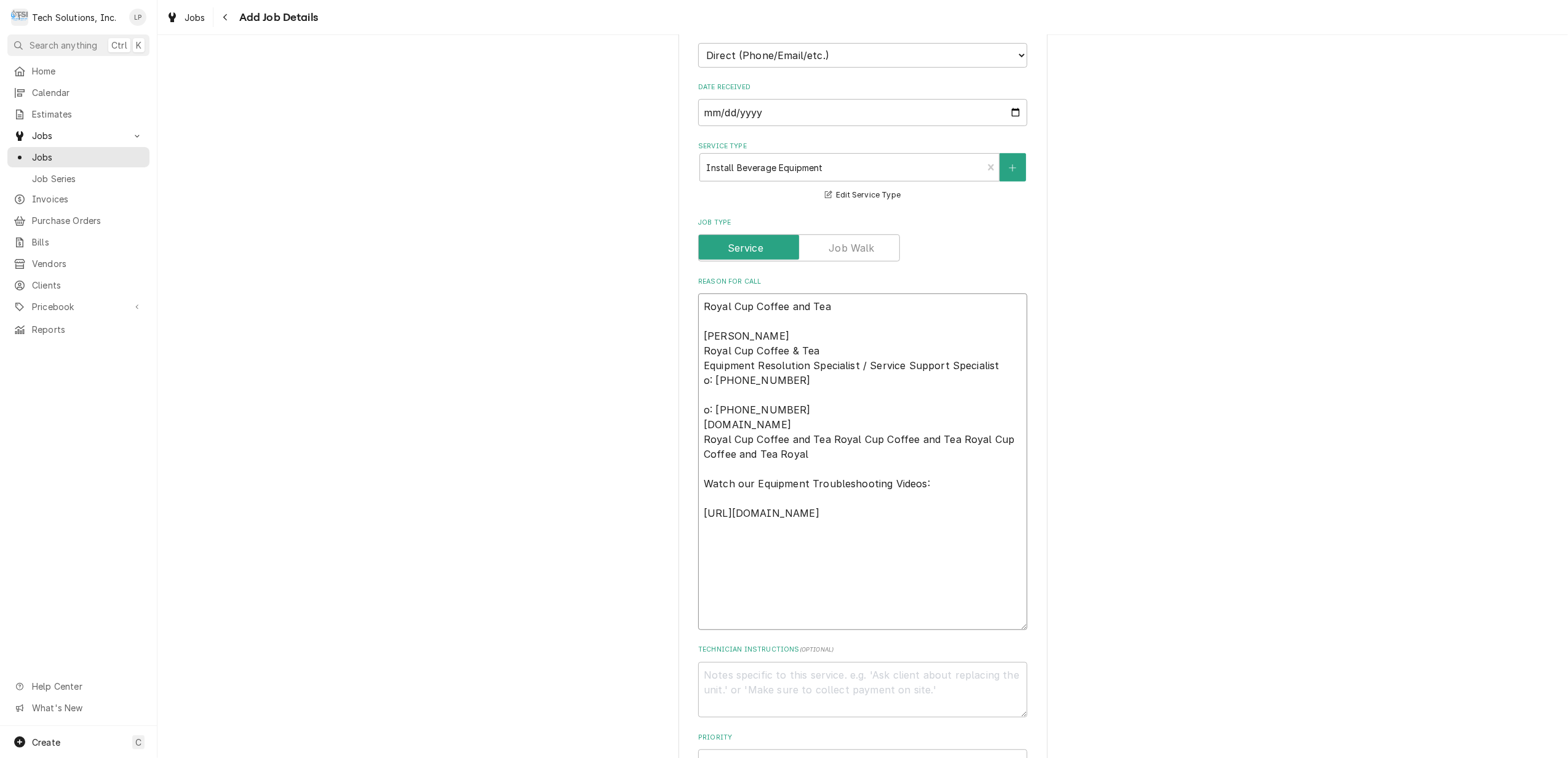
type textarea "x"
type textarea "Royal Cup Coffee and Tea Allen Hudson Royal Cup Coffee & Tea Equipment Resoluti…"
type textarea "x"
type textarea "Royal Cup Coffee and Tea Allen Hudson Royal Cup Coffee & Tea Equipment Resoluti…"
type textarea "x"
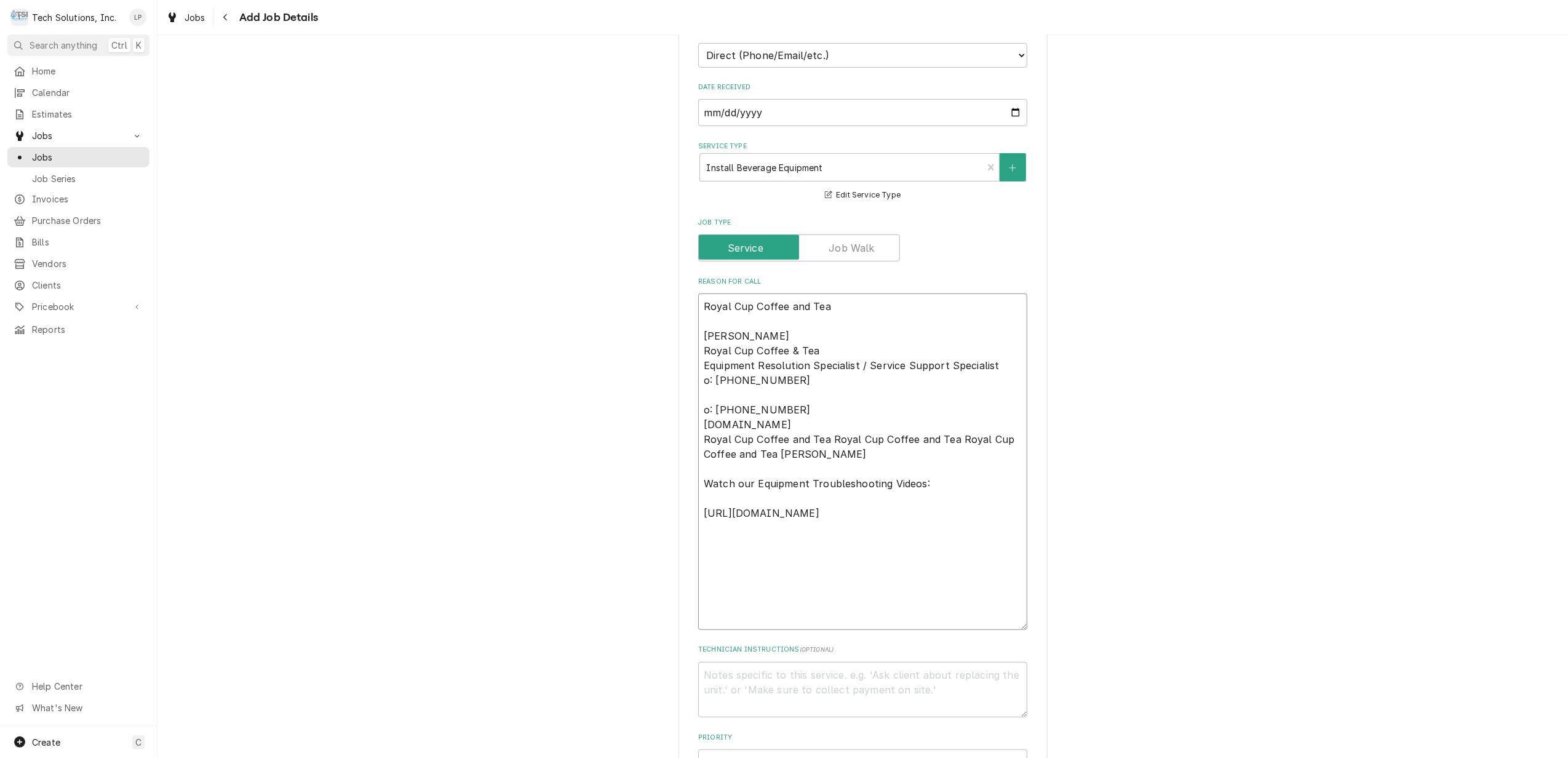
type textarea "Royal Cup Coffee and Tea Allen Hudson Royal Cup Coffee & Tea Equipment Resoluti…"
type textarea "x"
type textarea "Royal Cup Coffee and Tea Allen Hudson Royal Cup Coffee & Tea Equipment Resoluti…"
type textarea "x"
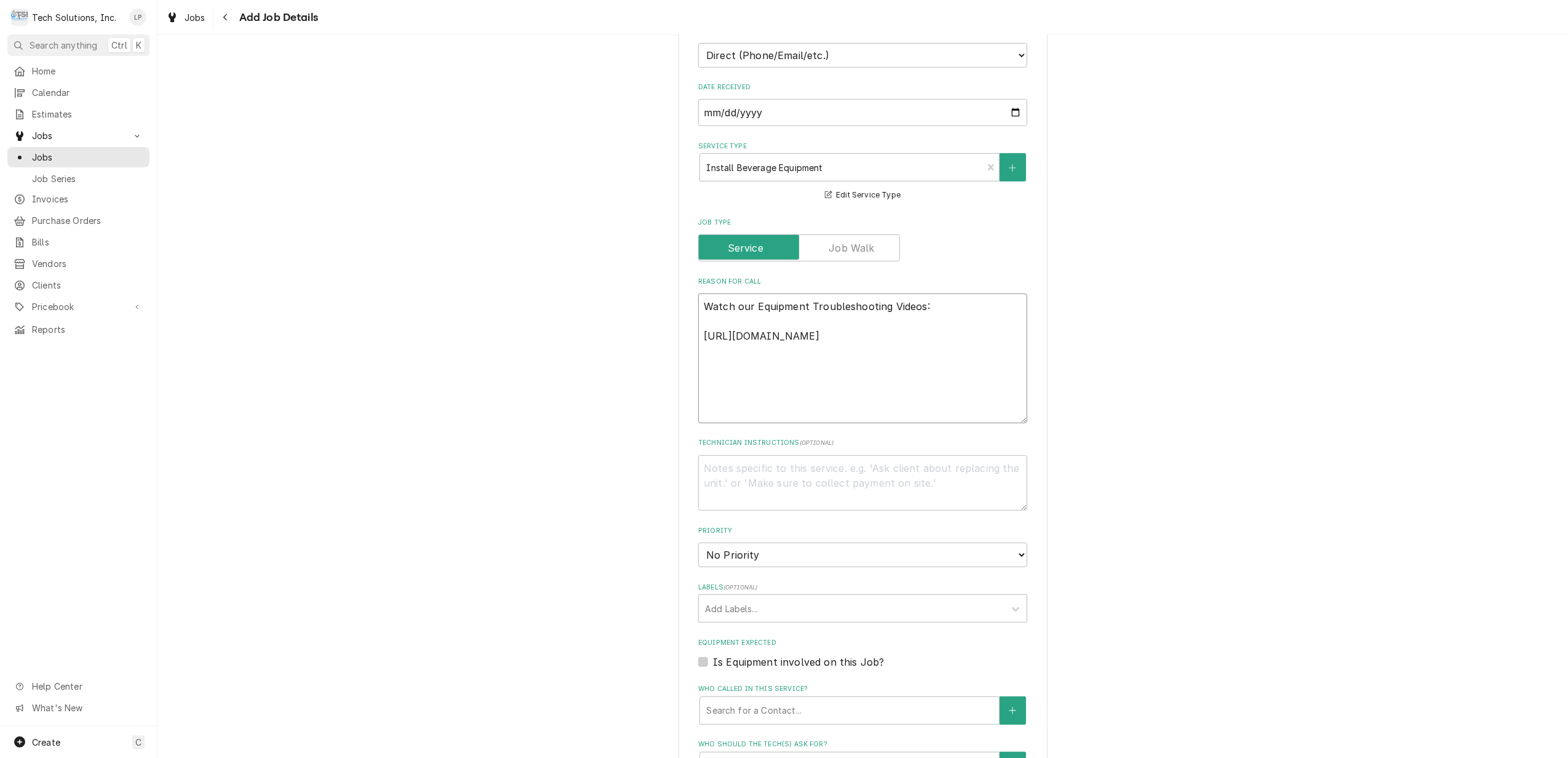
click at [922, 350] on textarea "Watch our Equipment Troubleshooting Videos: https://youtu.be/aRyY6jRqdks?featur…" at bounding box center [862, 358] width 329 height 130
drag, startPoint x: 695, startPoint y: 325, endPoint x: 923, endPoint y: 354, distance: 229.8
click at [923, 354] on textarea "Watch our Equipment Troubleshooting Videos: https://youtu.be/aRyY6jRqdks?featur…" at bounding box center [862, 358] width 329 height 130
paste textarea "Watch our Equipment Troubleshooting Videos: https://youtu.be/aRyY6jRqdks?featur…"
click at [698, 455] on textarea "Watch our Equipment Troubleshooting Videos: https://youtu.be/aRyY6jRqdks?featur…" at bounding box center [862, 483] width 329 height 56
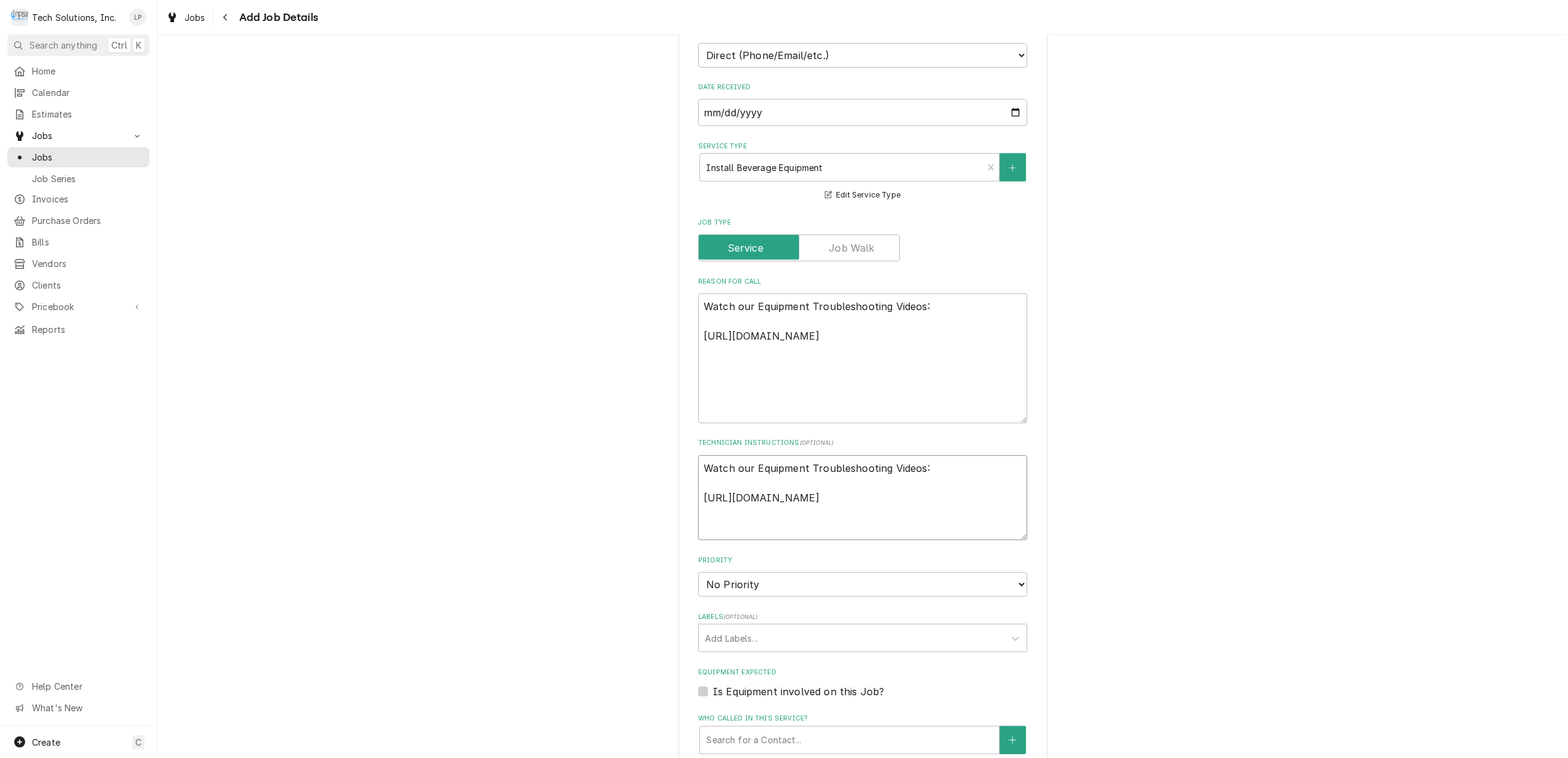
click at [700, 495] on textarea "Watch our Equipment Troubleshooting Videos: https://youtu.be/aRyY6jRqdks?featur…" at bounding box center [862, 498] width 329 height 86
click at [698, 455] on textarea "Watch our Equipment Troubleshooting Videos: https://youtu.be/aRyY6jRqdks?featur…" at bounding box center [862, 498] width 329 height 86
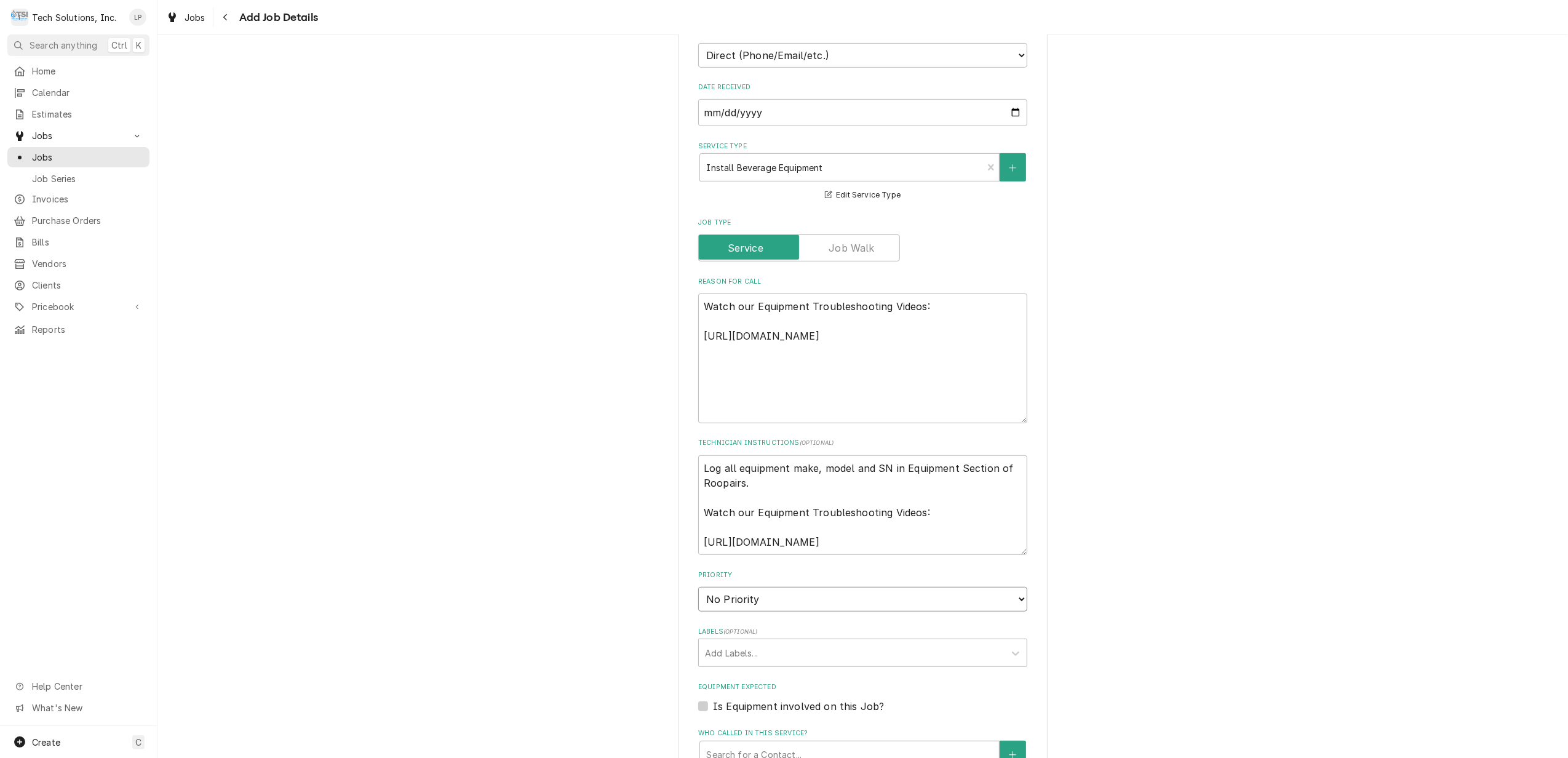
click at [1012, 587] on select "No Priority Urgent High Medium Low" at bounding box center [862, 599] width 329 height 25
click at [698, 587] on select "No Priority Urgent High Medium Low" at bounding box center [862, 599] width 329 height 25
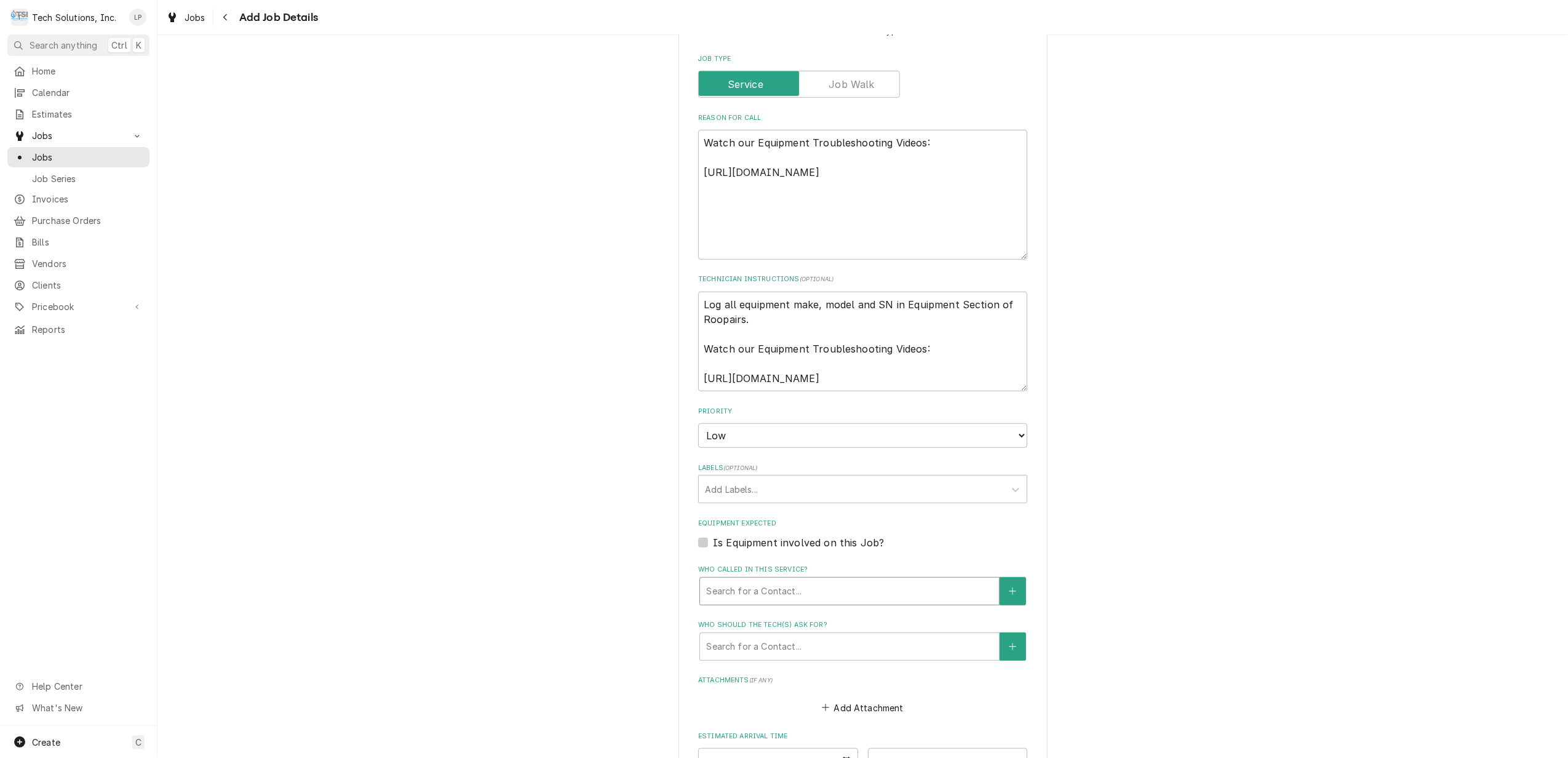
click at [956, 580] on div "Who called in this service?" at bounding box center [849, 591] width 287 height 22
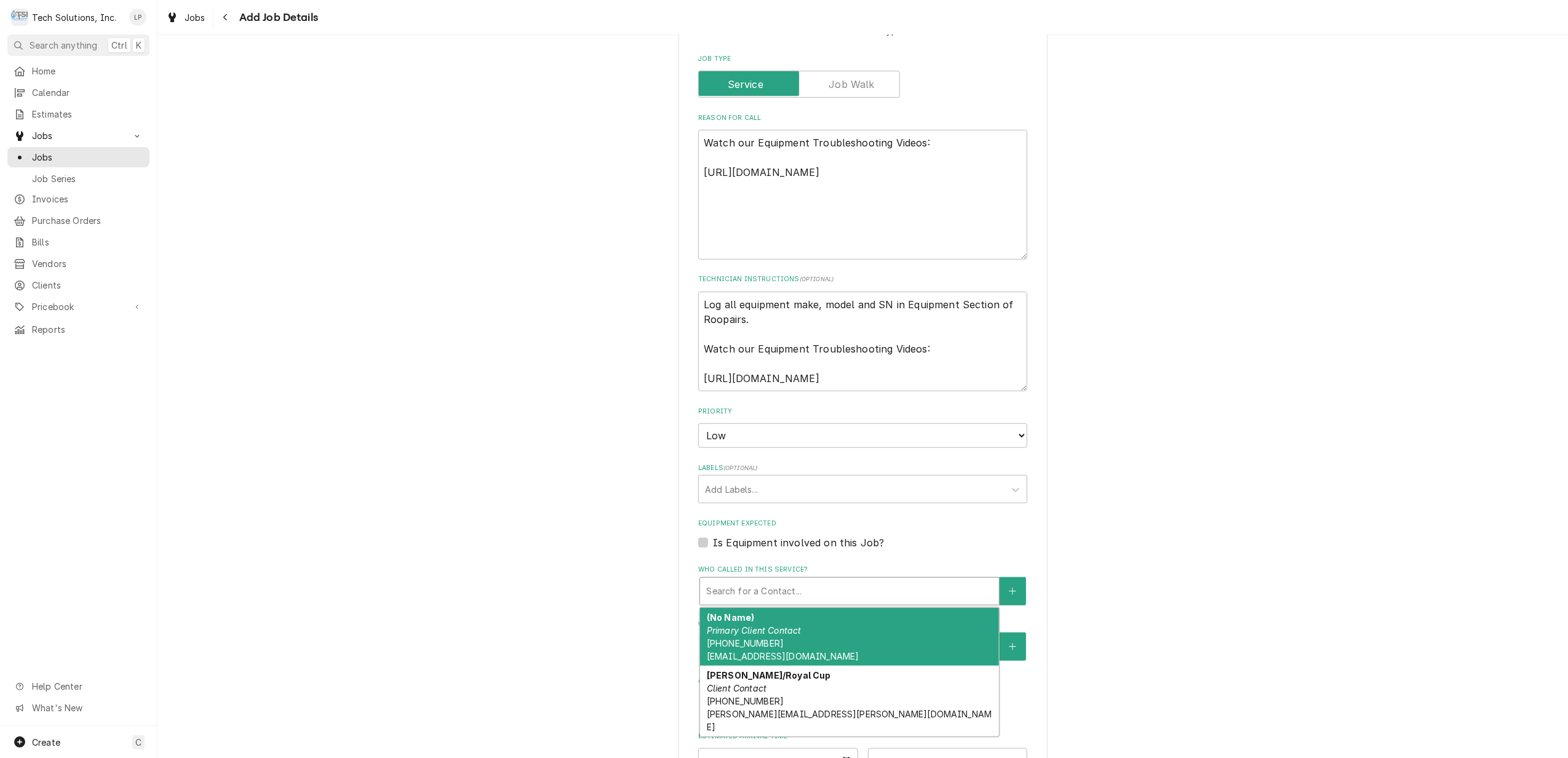
click at [828, 682] on div "Allen Hudson/Royal Cup Client Contact (800) 366-5838 allen.hudson@royalcupcoffe…" at bounding box center [849, 701] width 299 height 70
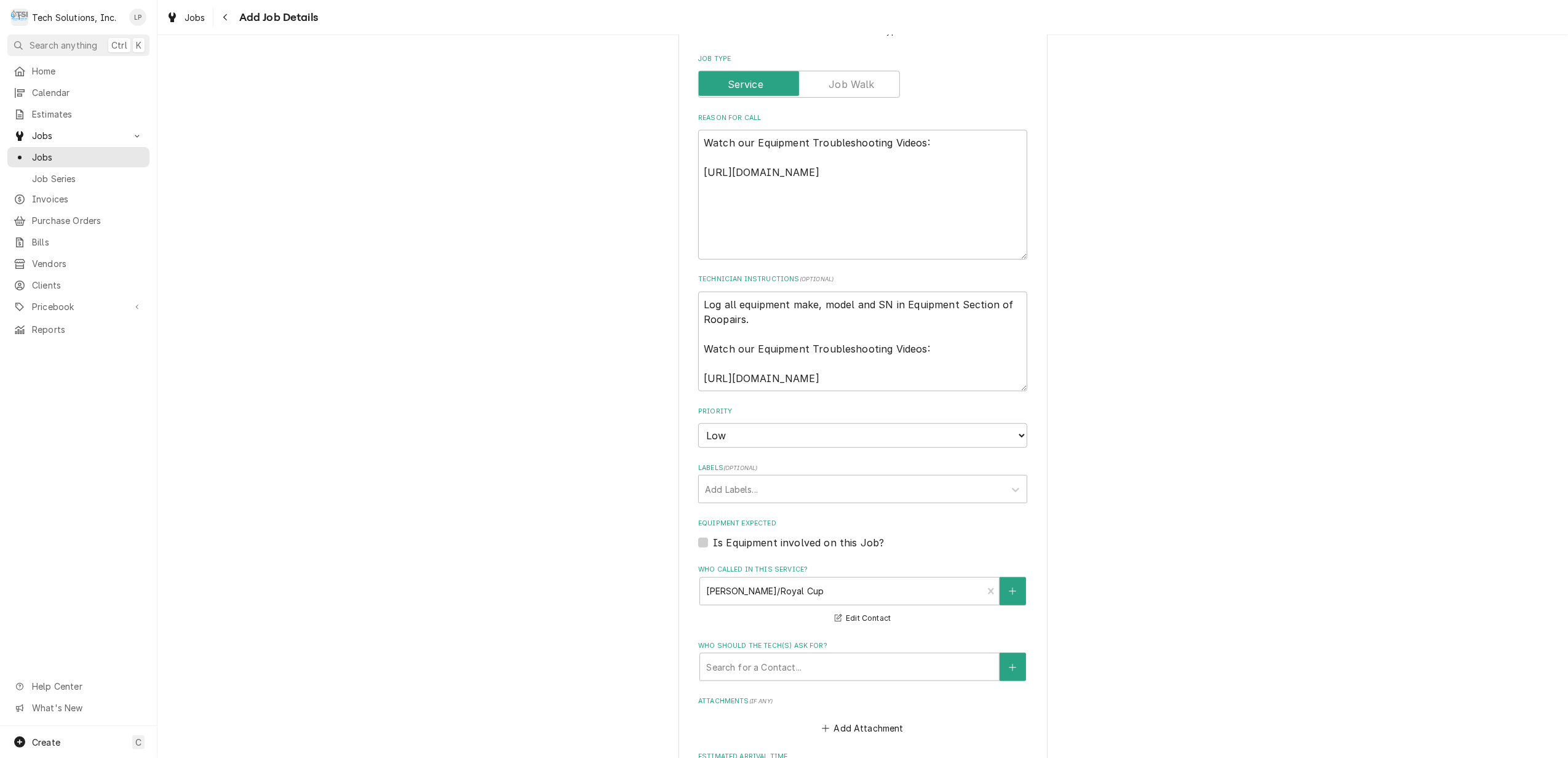
click at [1152, 642] on div "Please provide the following information to create a job: Client Details Client…" at bounding box center [862, 171] width 1411 height 1691
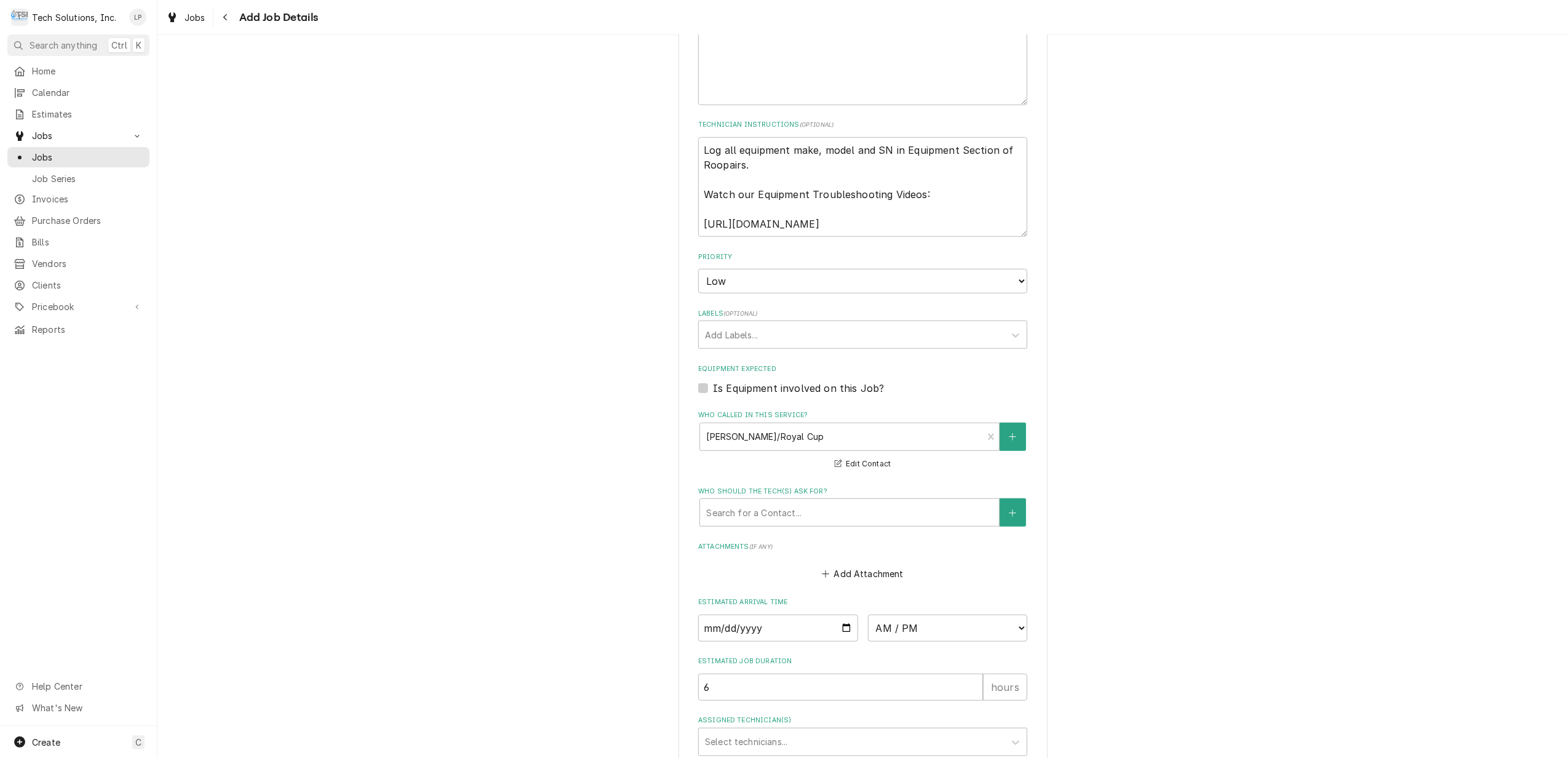
scroll to position [886, 0]
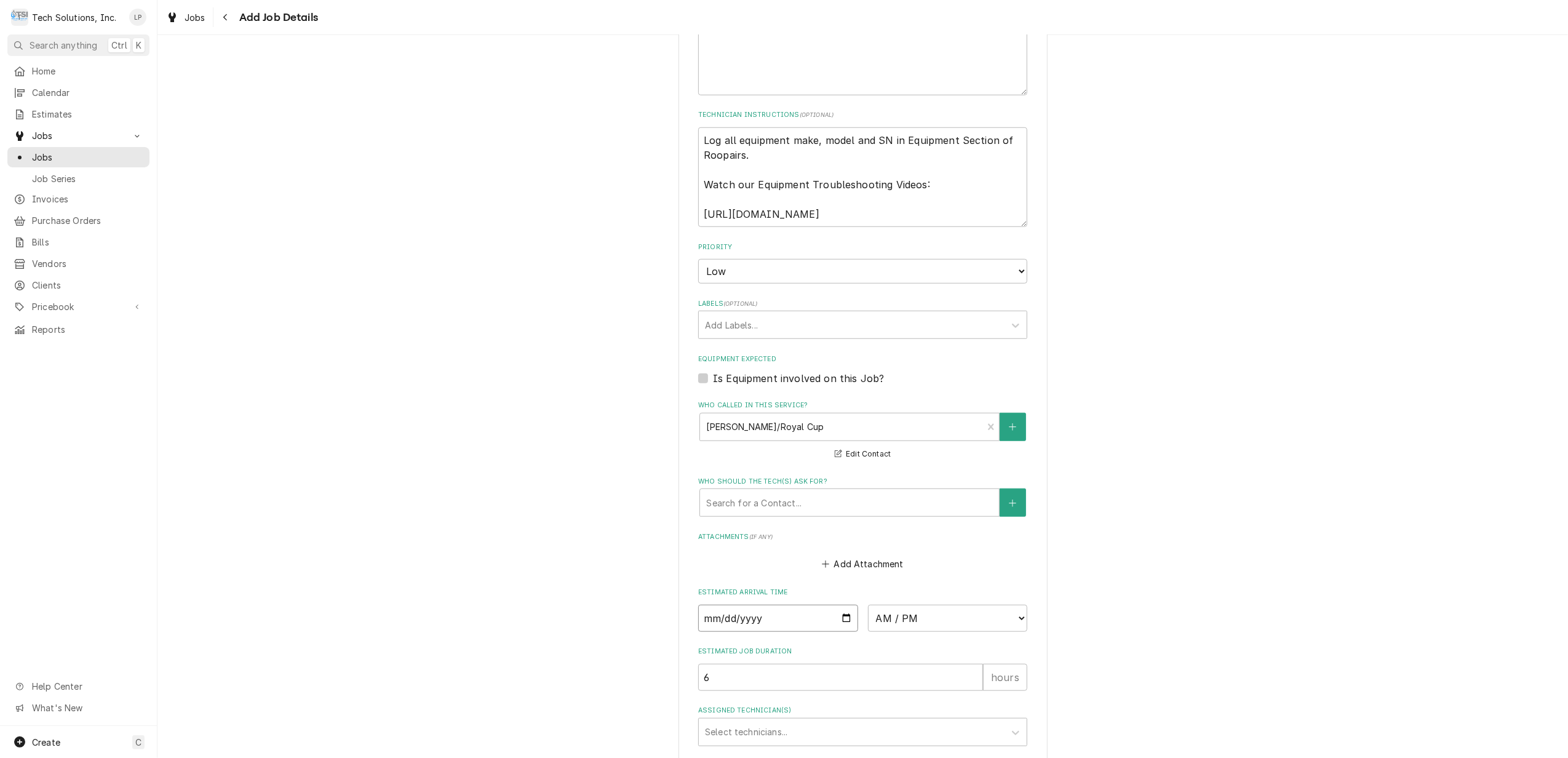
click at [840, 605] on input "Date" at bounding box center [778, 618] width 160 height 27
click at [1014, 605] on select "AM / PM 6:00 AM 6:15 AM 6:30 AM 6:45 AM 7:00 AM 7:15 AM 7:30 AM 7:45 AM 8:00 AM…" at bounding box center [948, 618] width 160 height 27
click at [1105, 570] on div "Please provide the following information to create a job: Client Details Client…" at bounding box center [862, 26] width 1411 height 1727
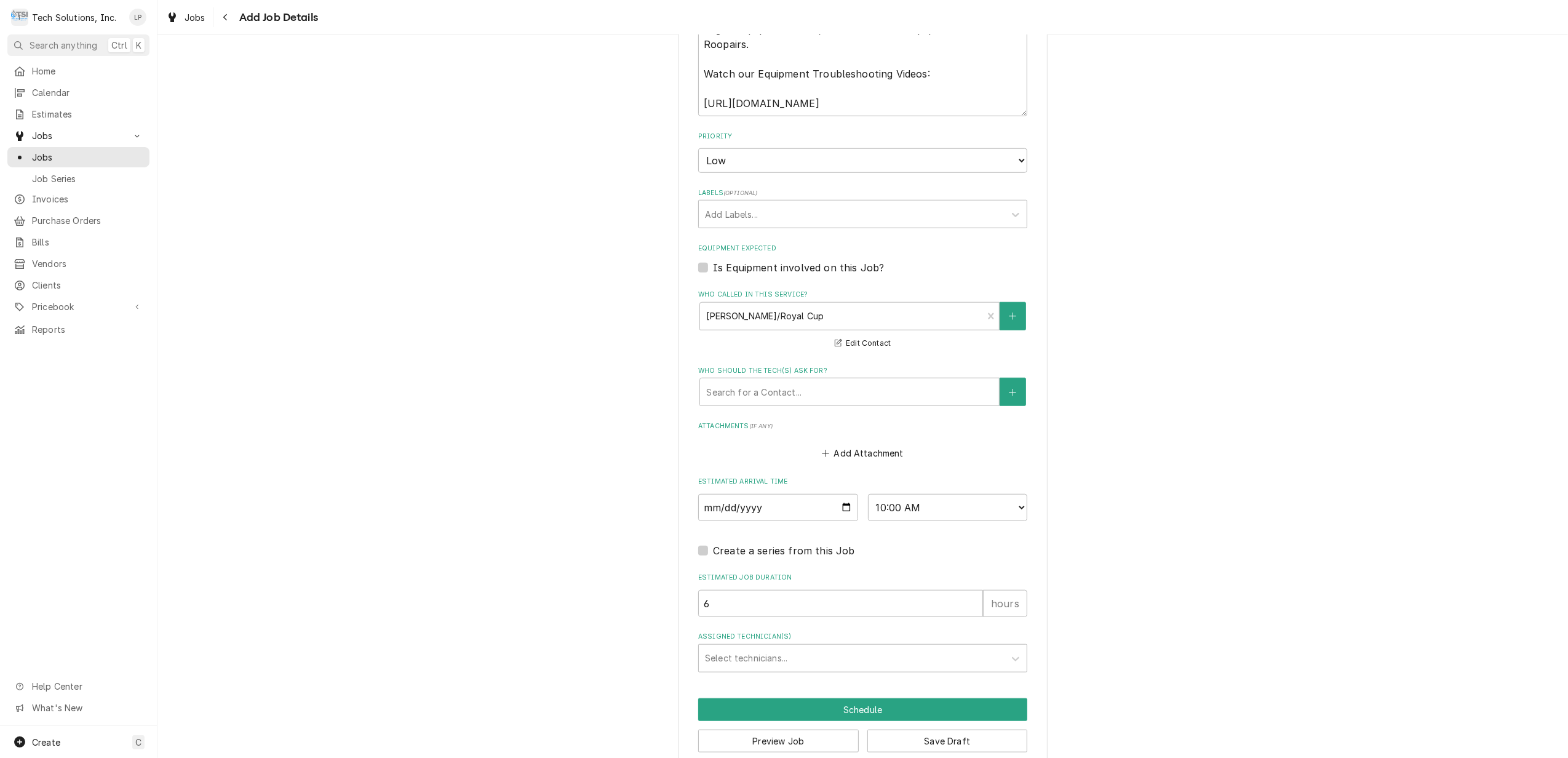
scroll to position [1005, 0]
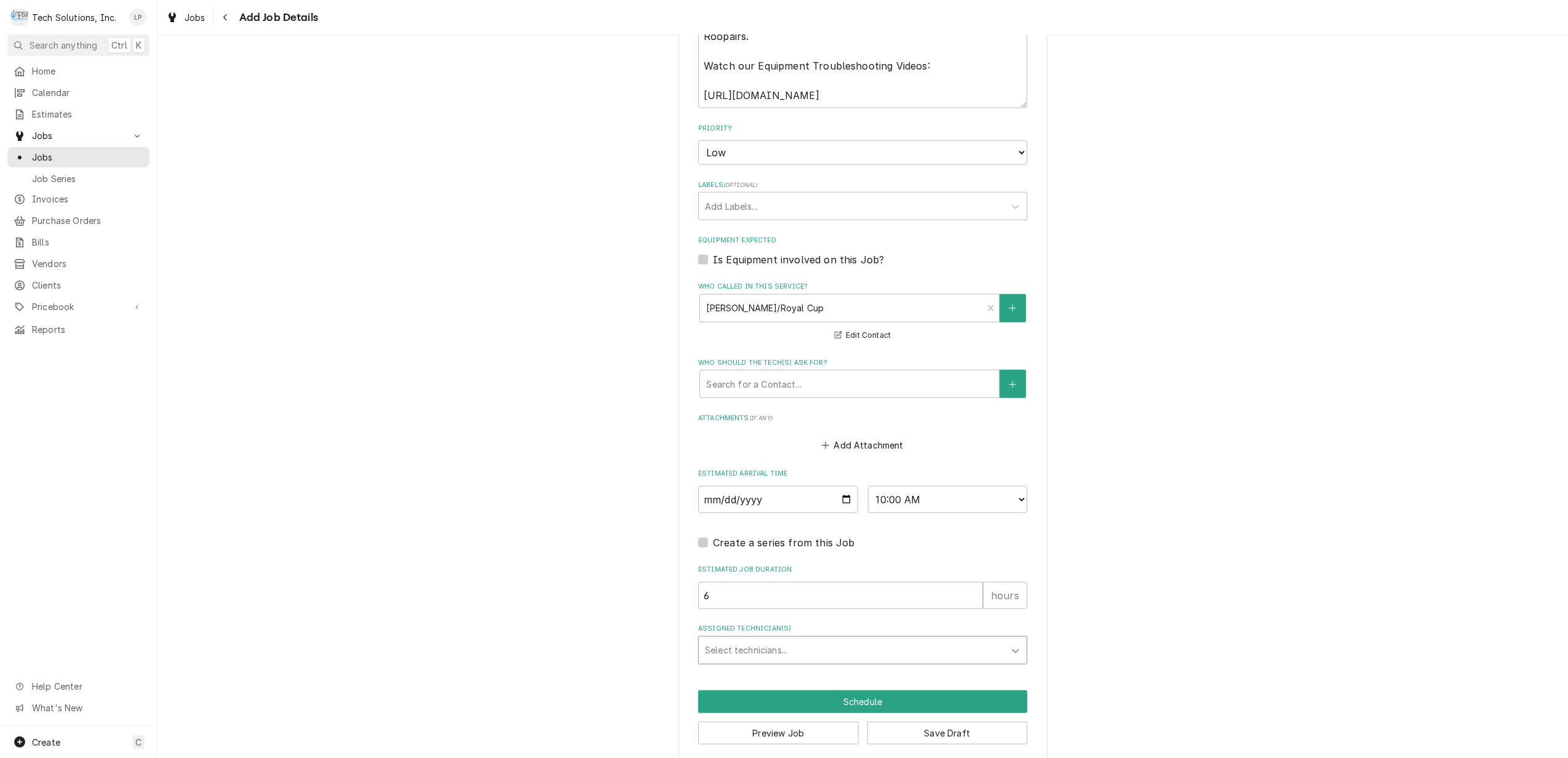
click at [1009, 645] on icon "Assigned Technician(s)" at bounding box center [1016, 651] width 12 height 12
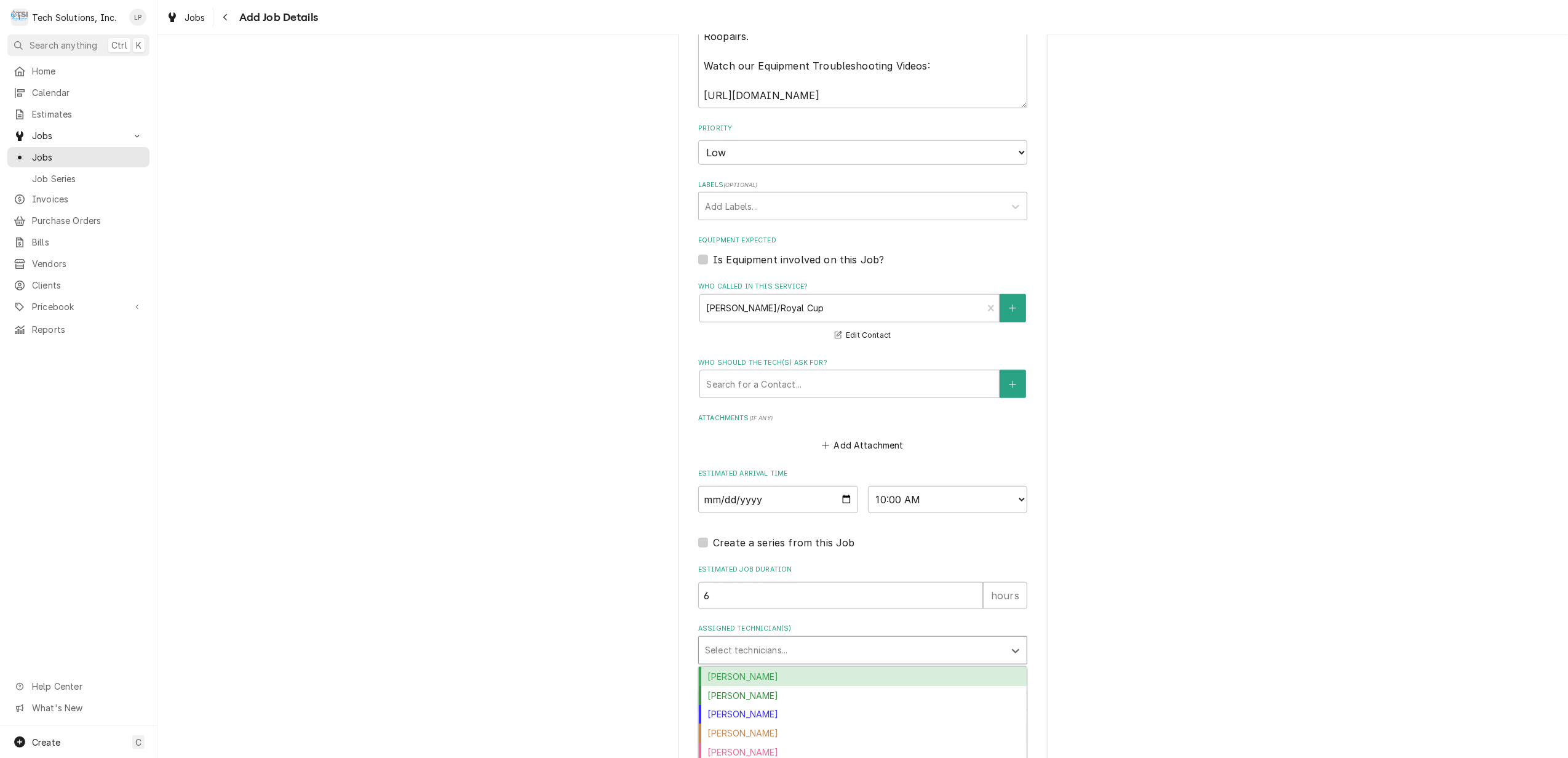
click at [982, 667] on div "Austin Fox" at bounding box center [862, 677] width 328 height 19
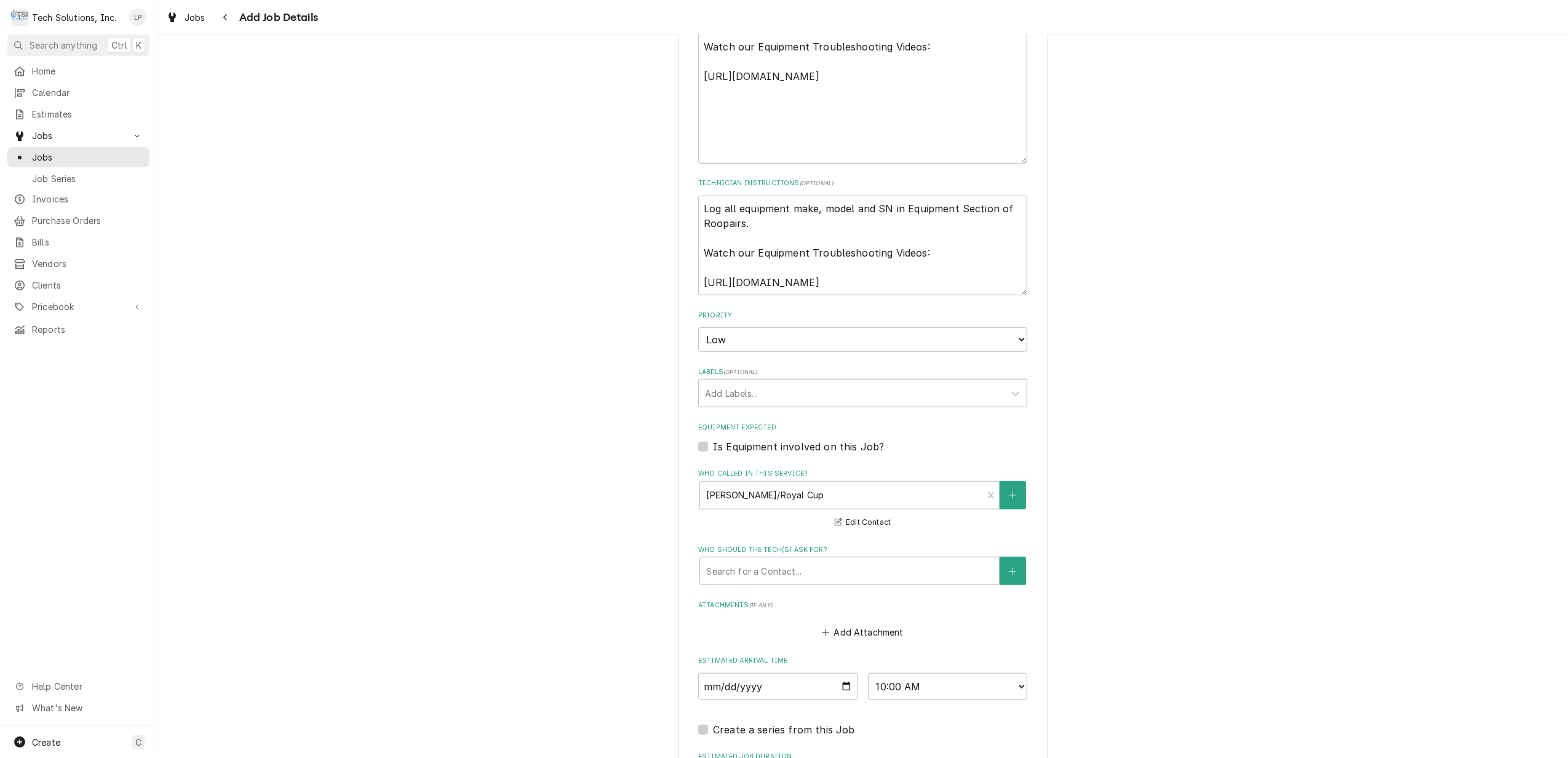
scroll to position [759, 0]
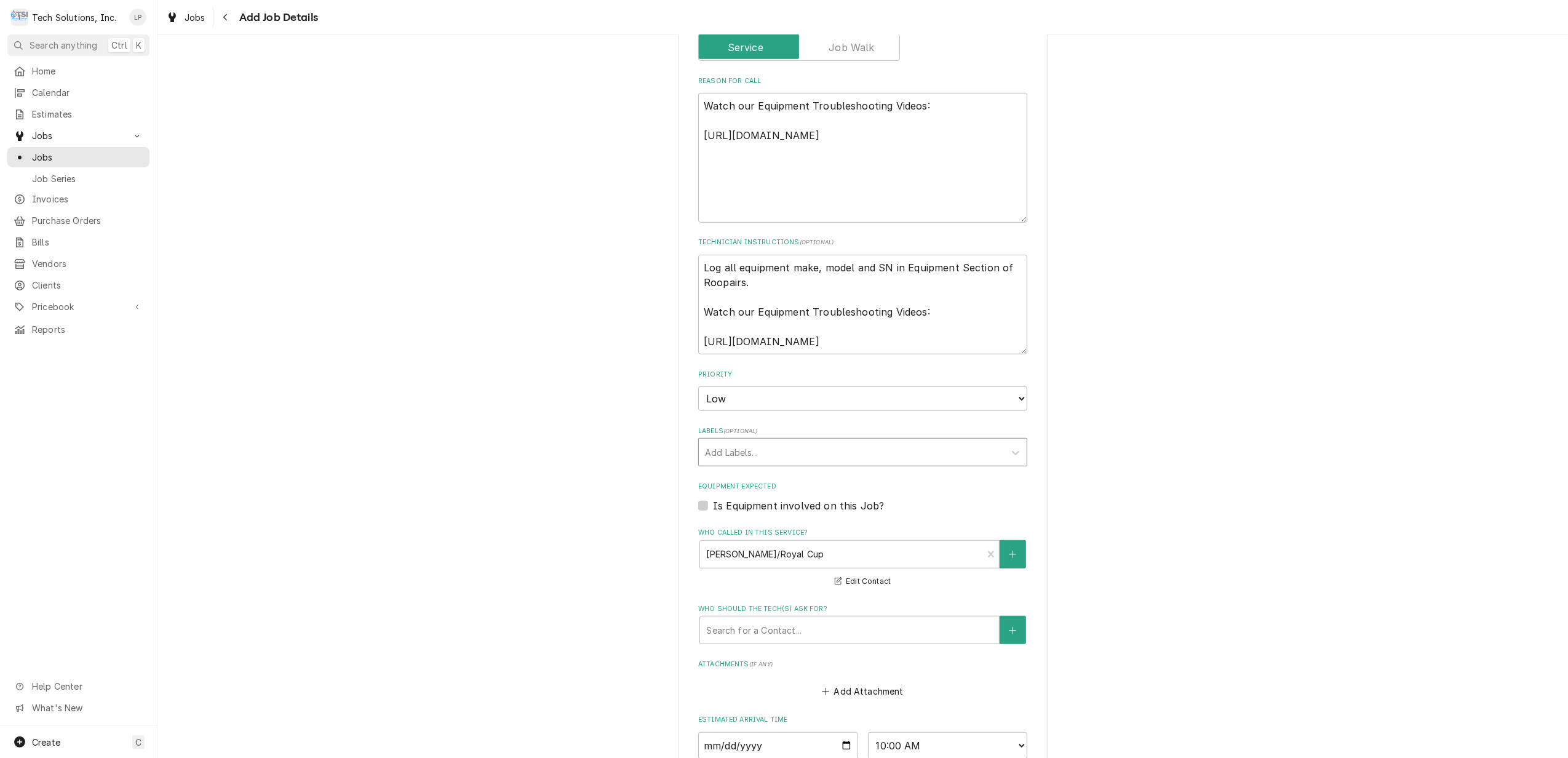
click at [994, 441] on div "Add Labels..." at bounding box center [851, 451] width 306 height 27
click at [985, 469] on div "Create "Waiting for PO"" at bounding box center [862, 479] width 328 height 19
click at [1211, 539] on div "Please provide the following information to create a job: Client Details Client…" at bounding box center [862, 153] width 1411 height 1727
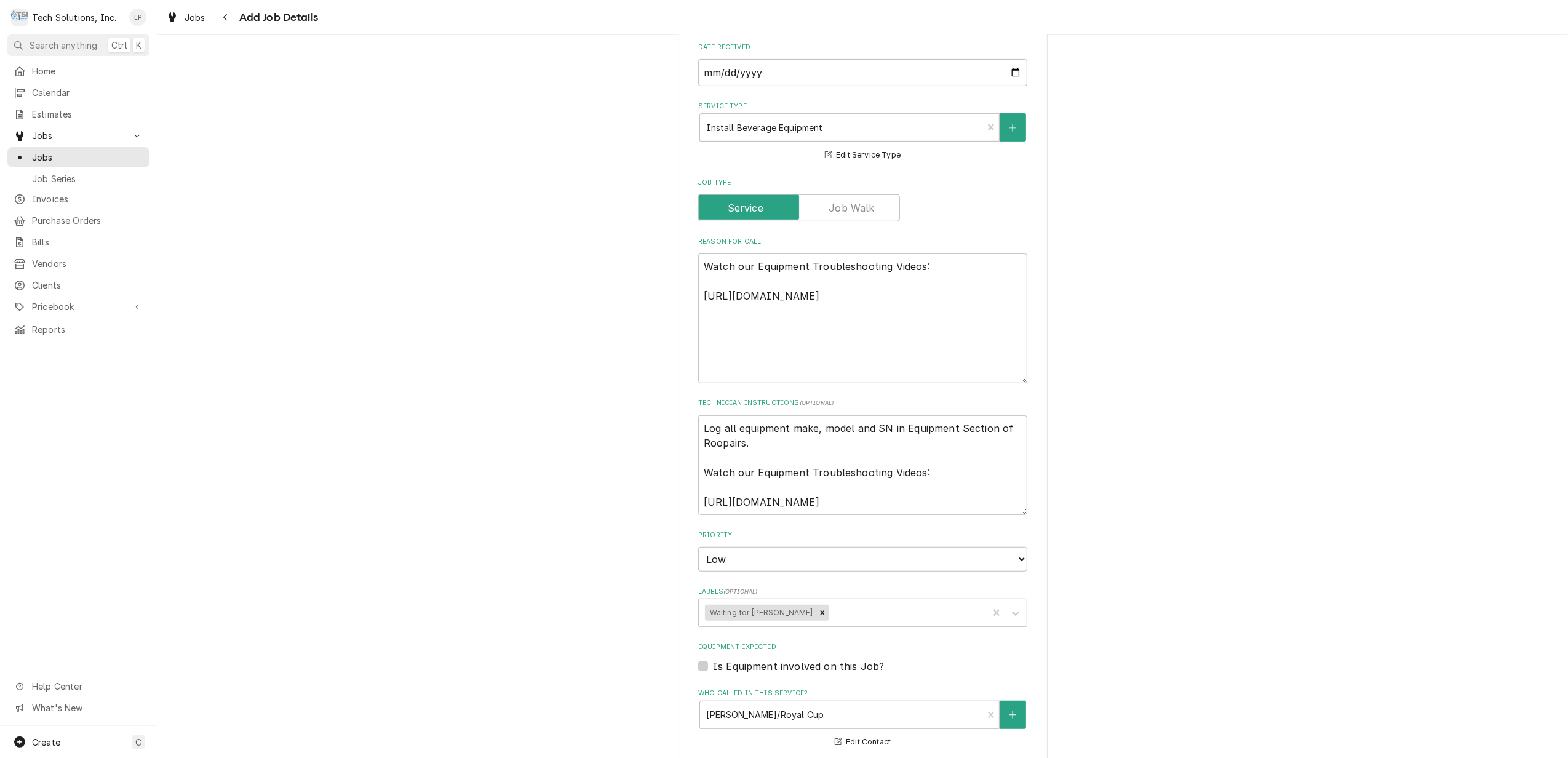
scroll to position [595, 0]
click at [930, 313] on textarea "Watch our Equipment Troubleshooting Videos: https://youtu.be/aRyY6jRqdks?featur…" at bounding box center [862, 321] width 329 height 130
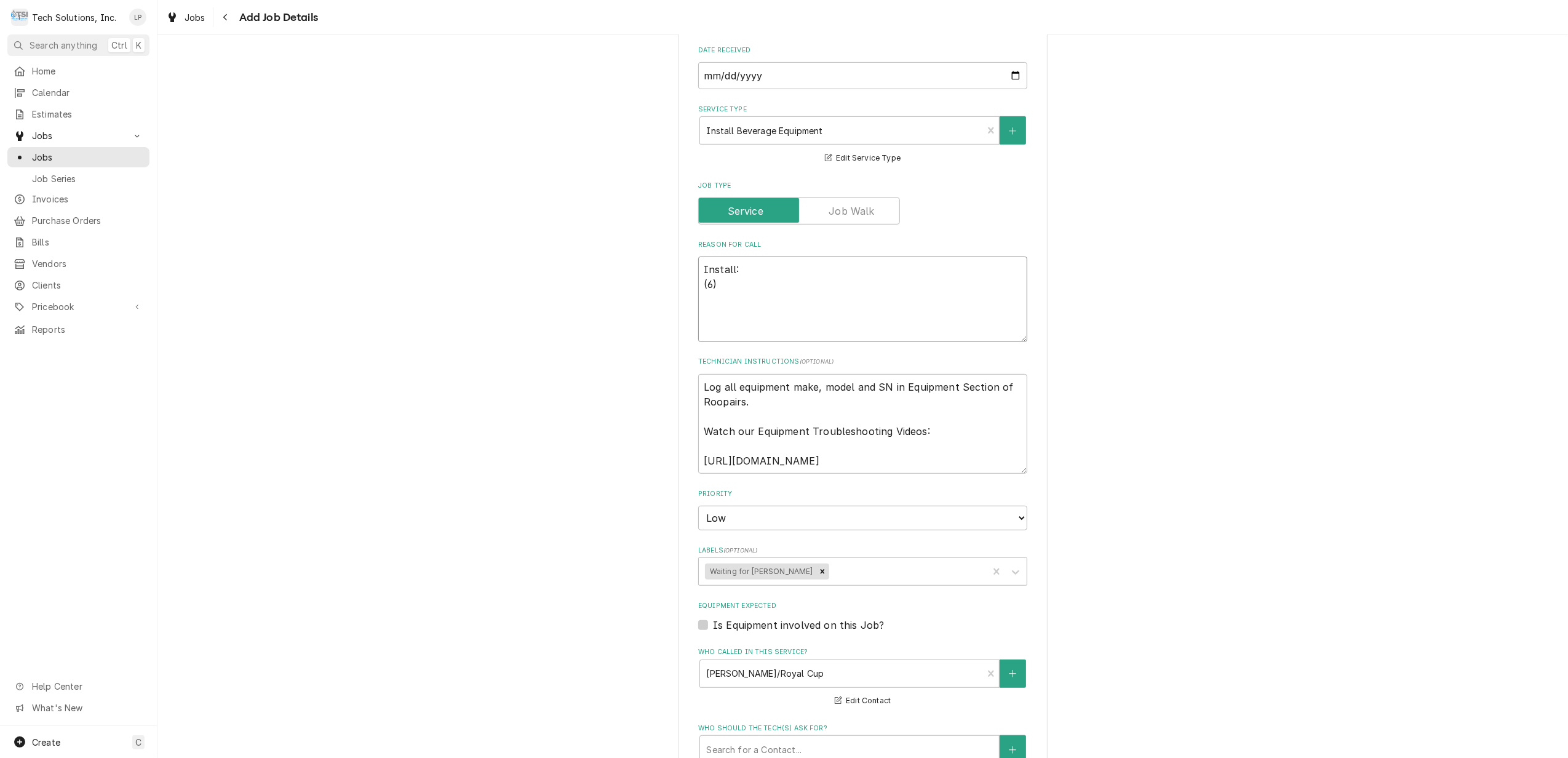
click at [734, 273] on textarea "Install: (6)" at bounding box center [862, 299] width 329 height 86
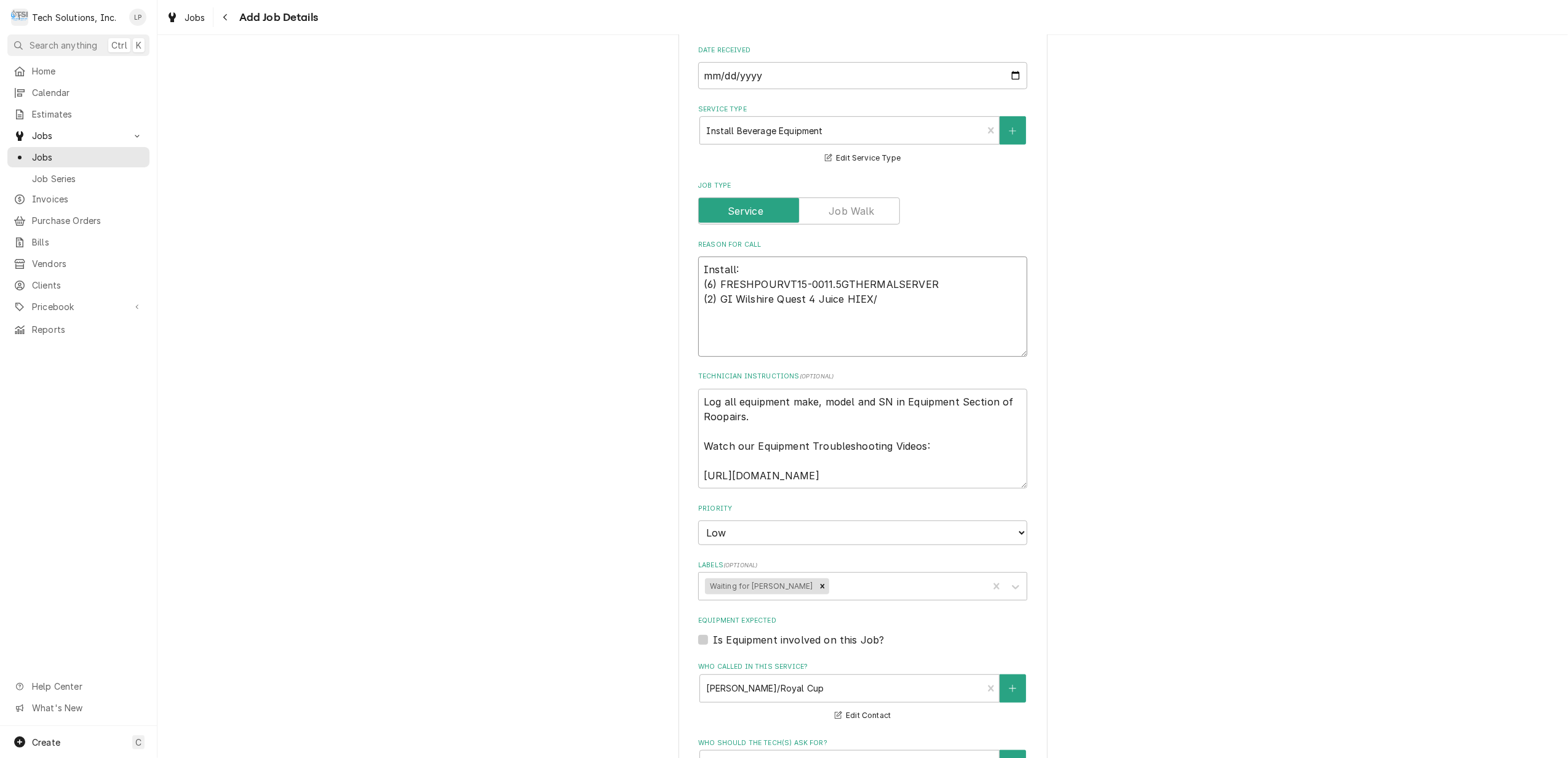
click at [880, 289] on textarea "Install: (6) FRESHPOURVT15-0011.5GTHERMALSERVER (2) GI Wilshire Quest 4 Juice H…" at bounding box center [862, 306] width 329 height 100
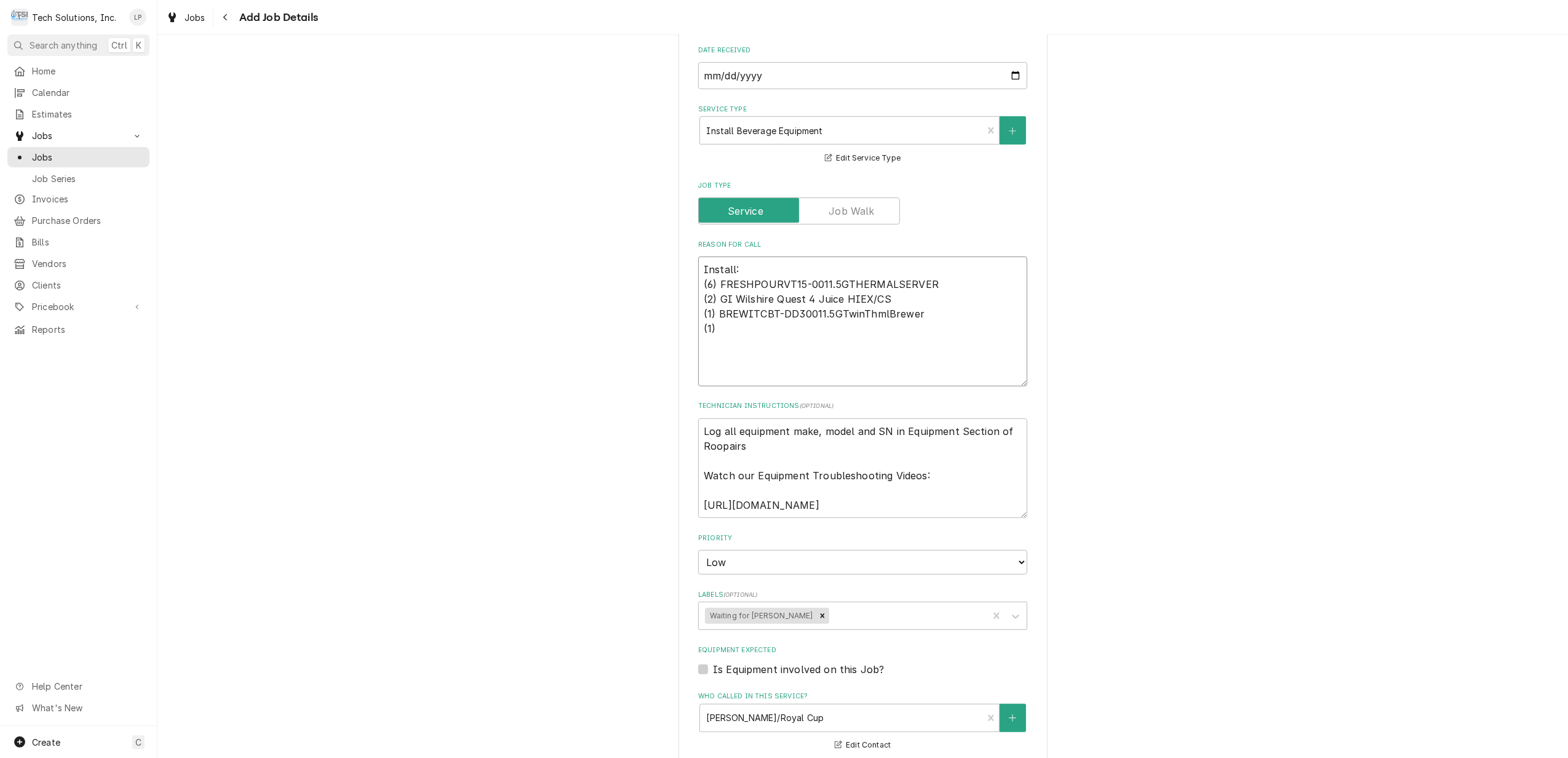
click at [744, 313] on textarea "Install: (6) FRESHPOURVT15-0011.5GTHERMALSERVER (2) GI Wilshire Quest 4 Juice H…" at bounding box center [862, 321] width 329 height 130
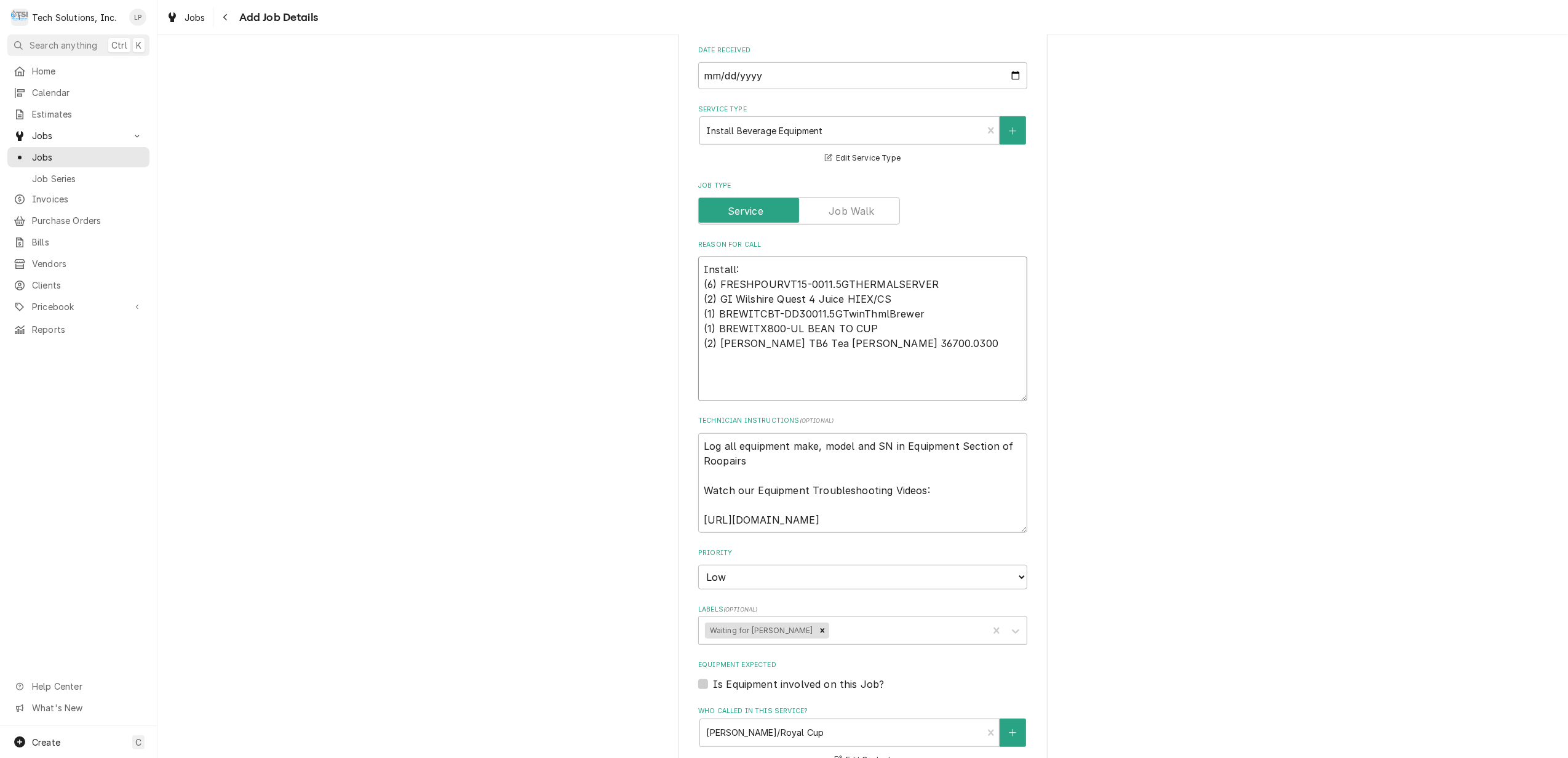
scroll to position [513, 0]
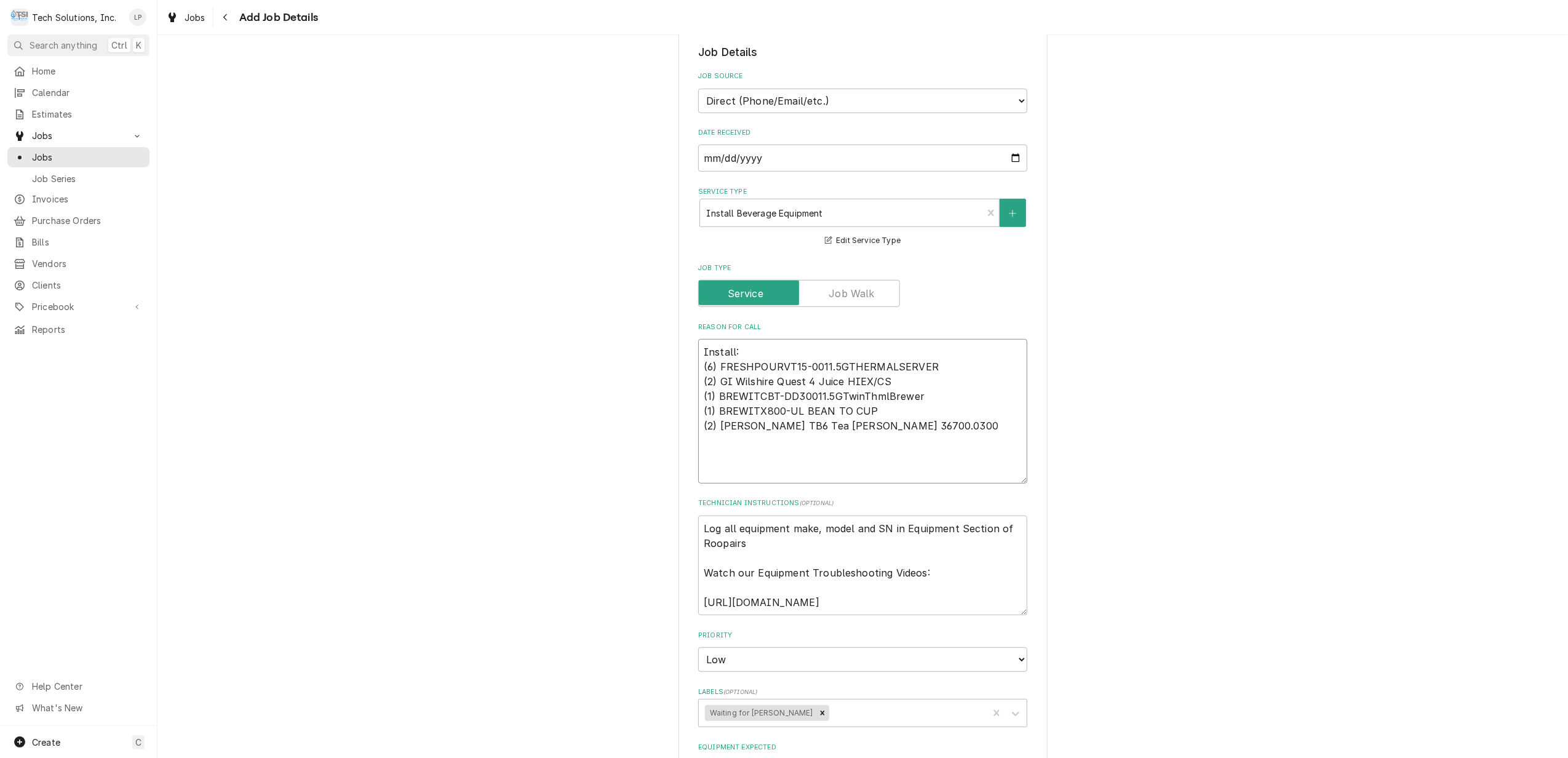
click at [698, 339] on textarea "Install: (6) FRESHPOURVT15-0011.5GTHERMALSERVER (2) GI Wilshire Quest 4 Juice H…" at bounding box center [862, 411] width 329 height 144
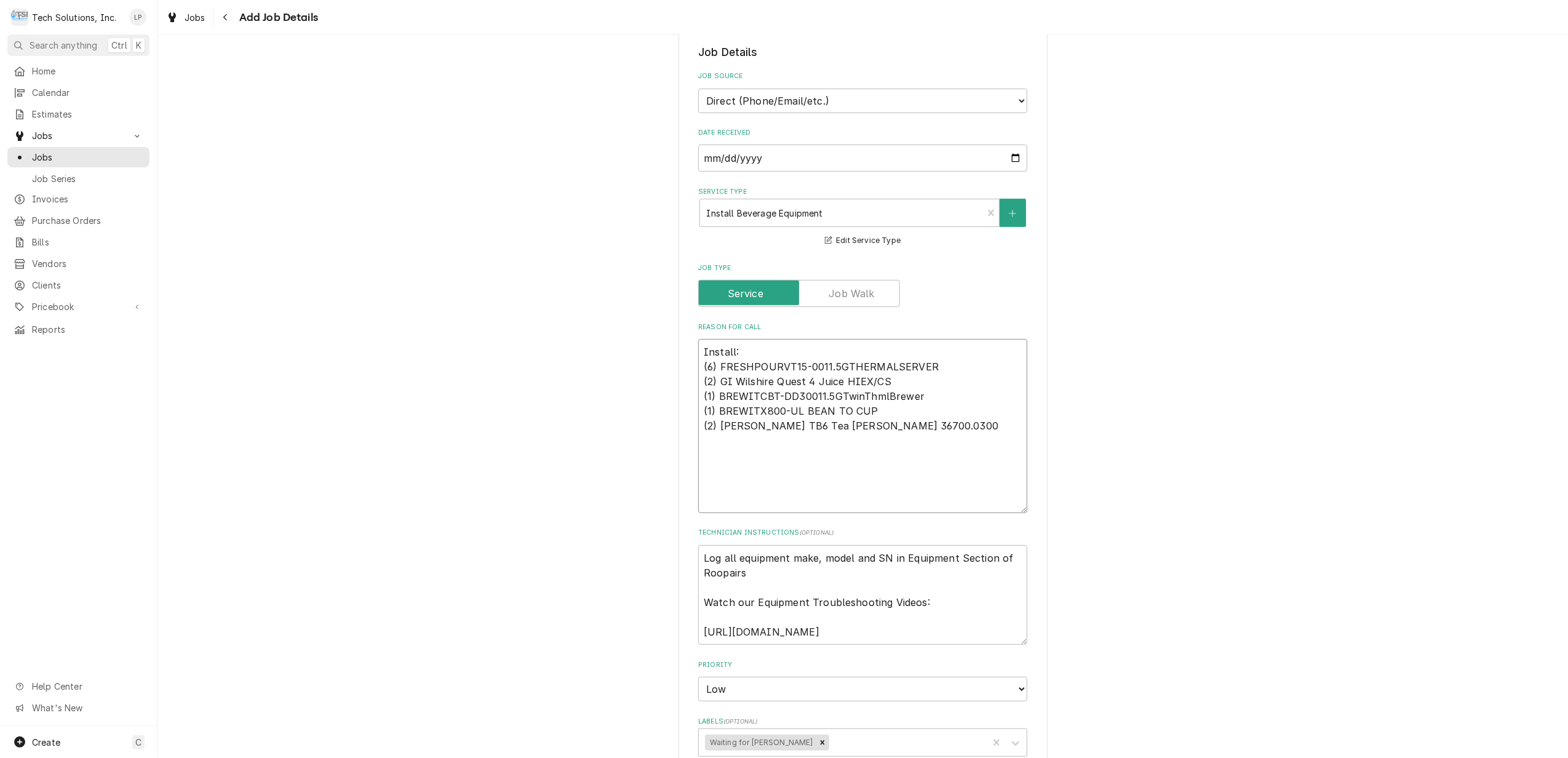
click at [699, 339] on textarea "Install: (6) FRESHPOURVT15-0011.5GTHERMALSERVER (2) GI Wilshire Quest 4 Juice H…" at bounding box center [862, 426] width 329 height 174
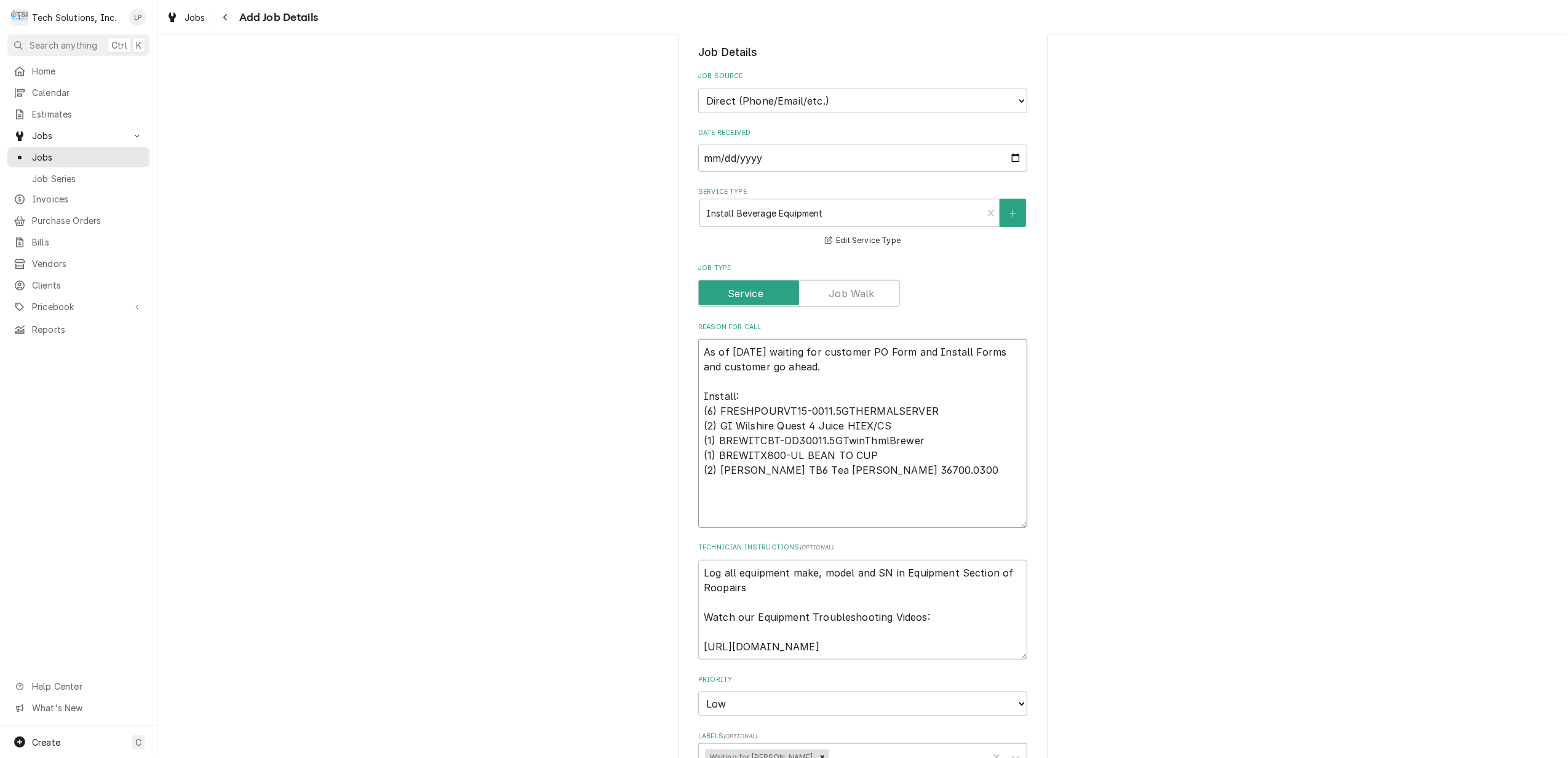
click at [762, 341] on textarea "As of 8/13/25 waiting for customer PO Form and Install Forms and customer go ah…" at bounding box center [862, 433] width 329 height 188
click at [971, 391] on textarea "As of 8/13/25 Lisa is waiting for customer PO Form and Install Forms and custom…" at bounding box center [862, 433] width 329 height 188
click at [878, 353] on textarea "As of 8/13/25 Lisa is waiting for customer PO Form and Install Forms and custom…" at bounding box center [862, 433] width 329 height 188
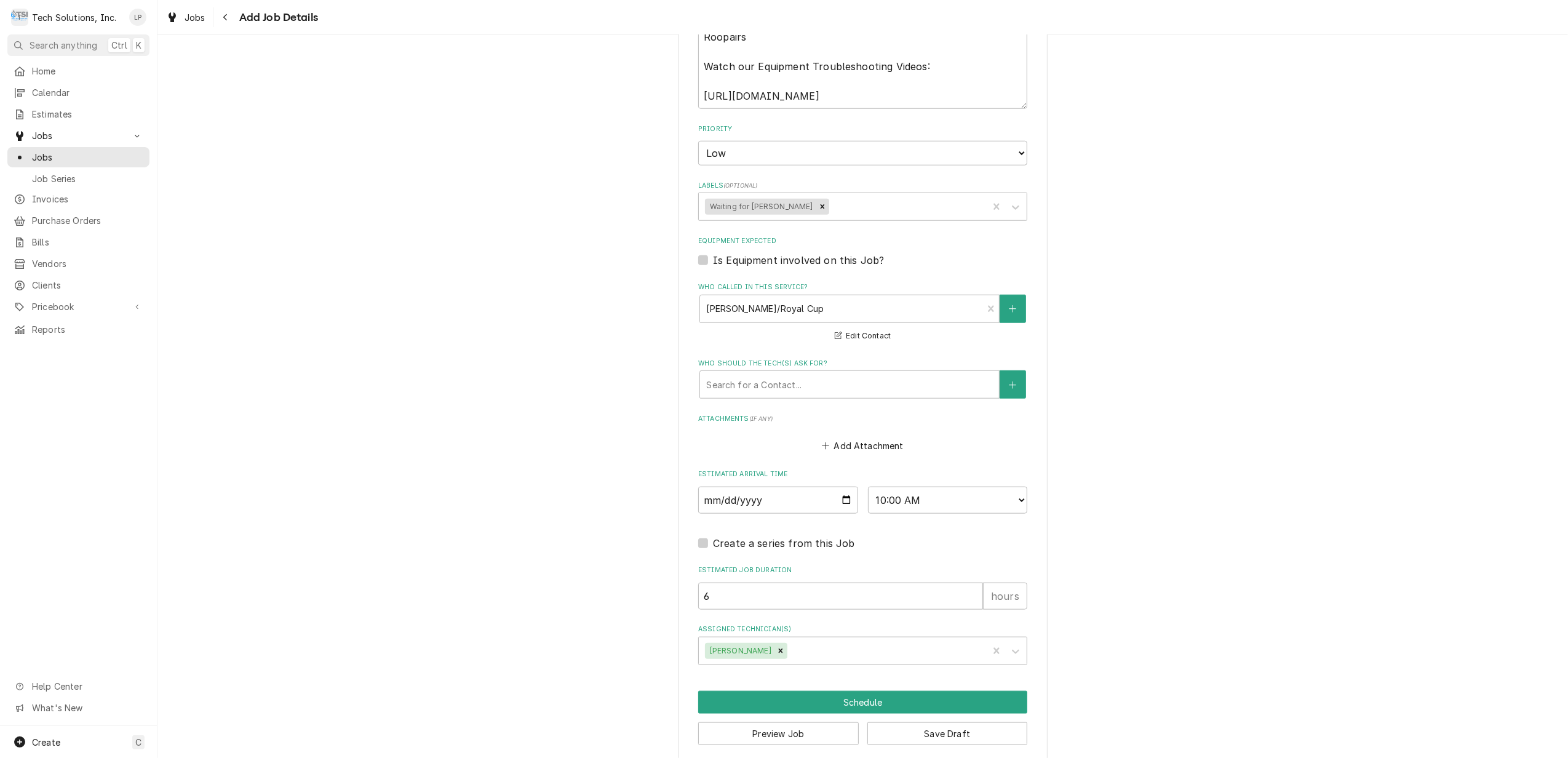
scroll to position [1094, 0]
click at [864, 690] on button "Schedule" at bounding box center [862, 701] width 329 height 23
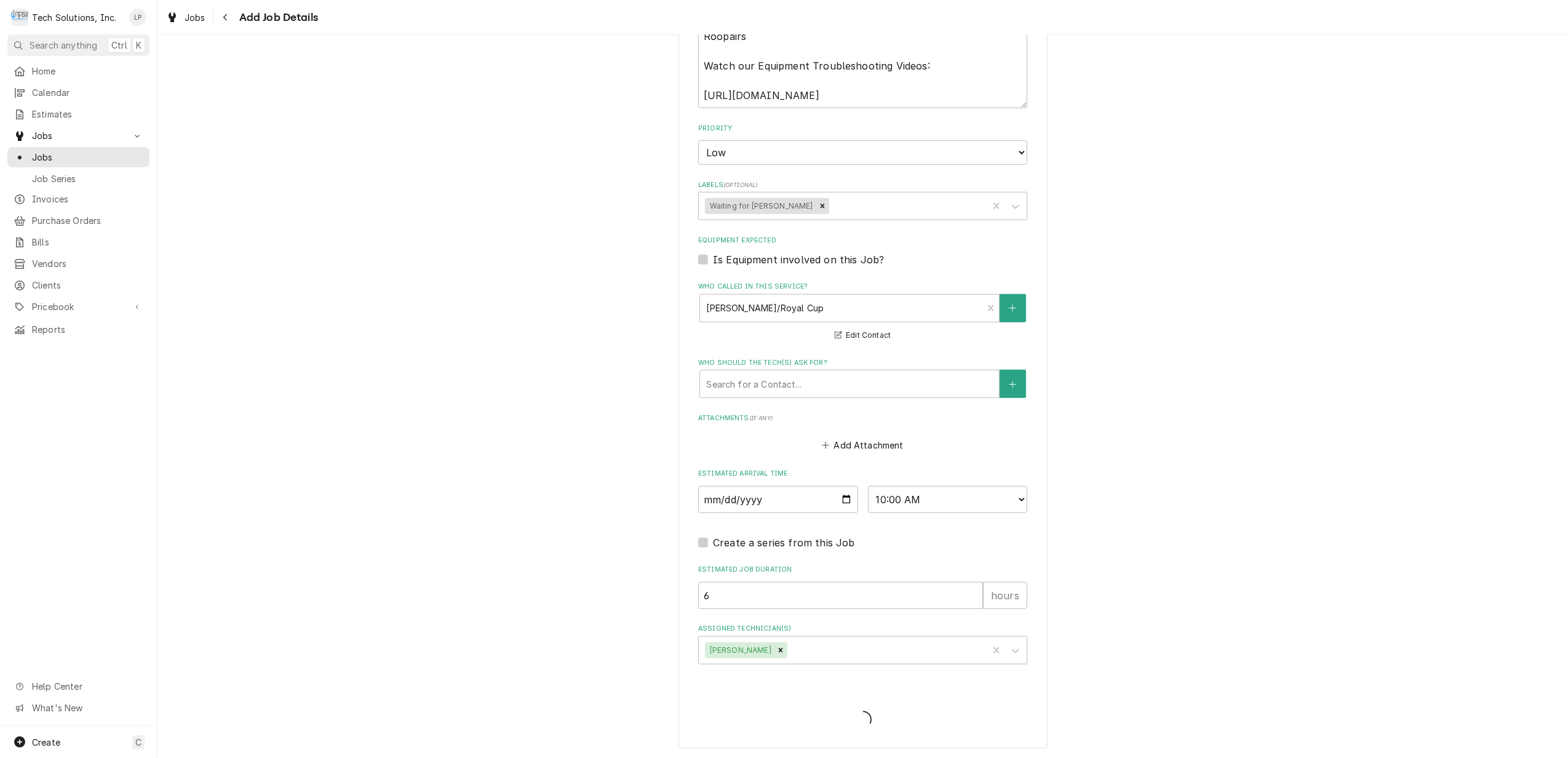
scroll to position [1082, 0]
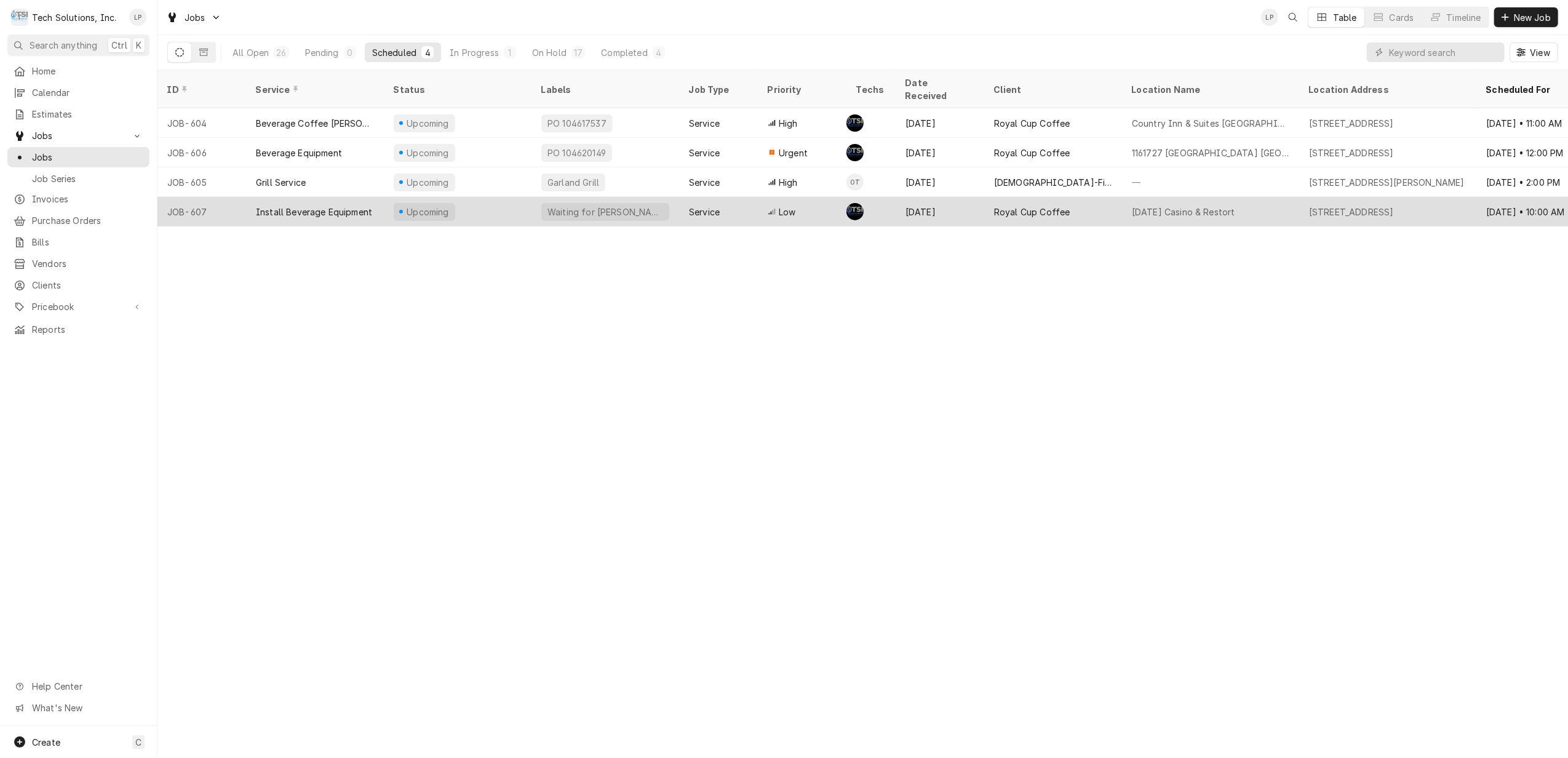
click at [643, 200] on div "Waiting for [PERSON_NAME]" at bounding box center [606, 211] width 148 height 30
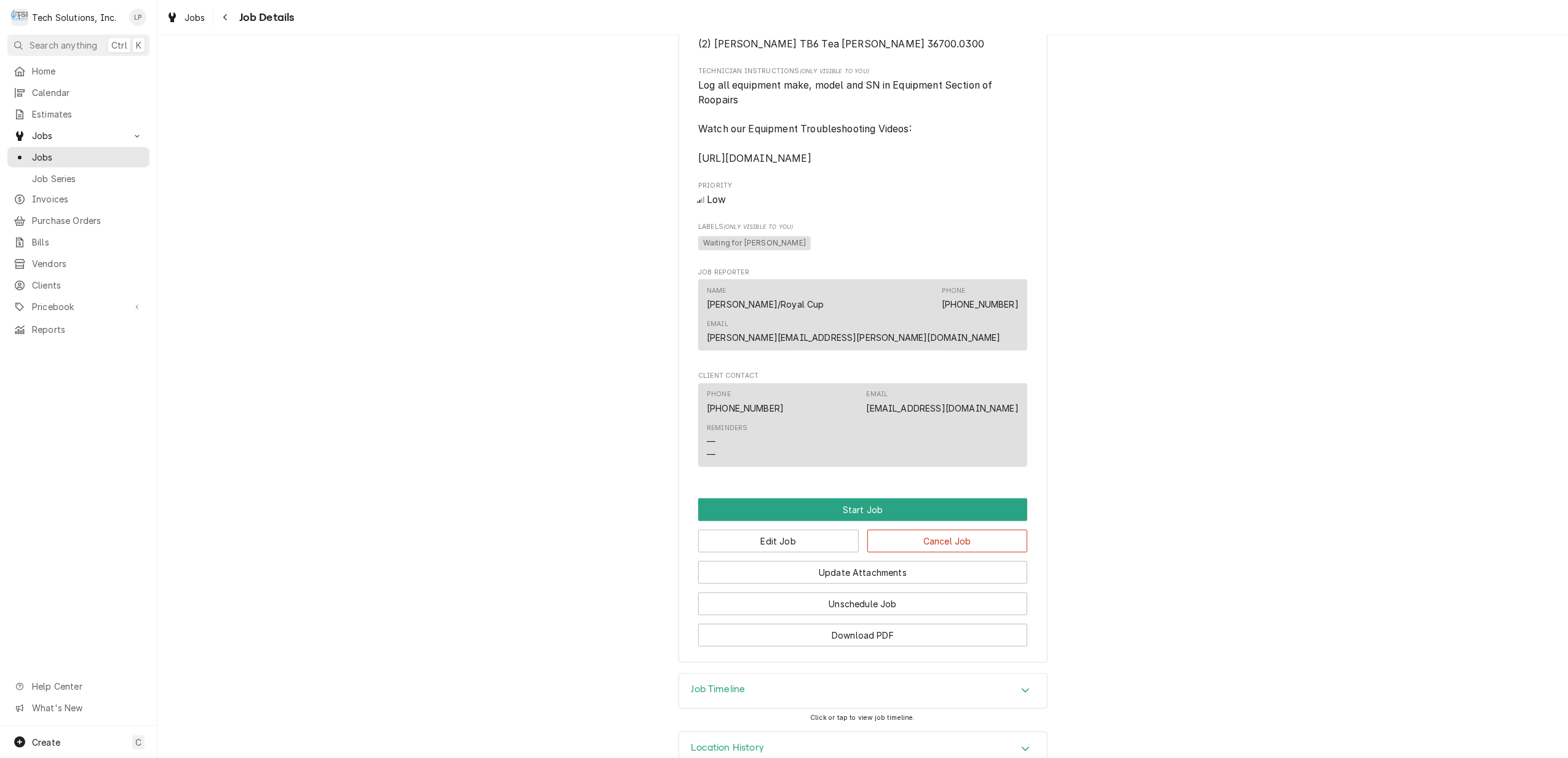
scroll to position [996, 0]
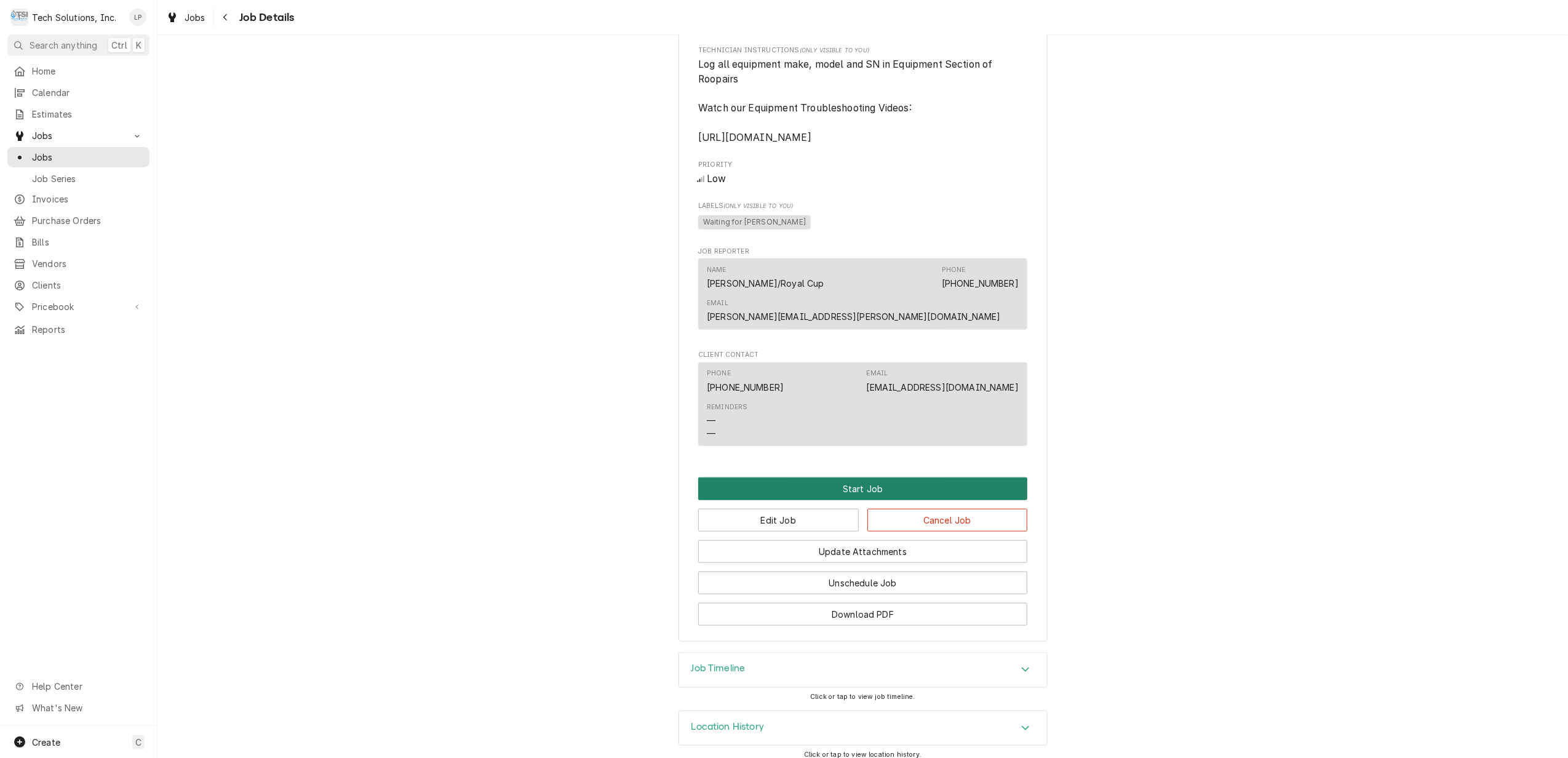
click at [862, 477] on button "Start Job" at bounding box center [862, 488] width 329 height 23
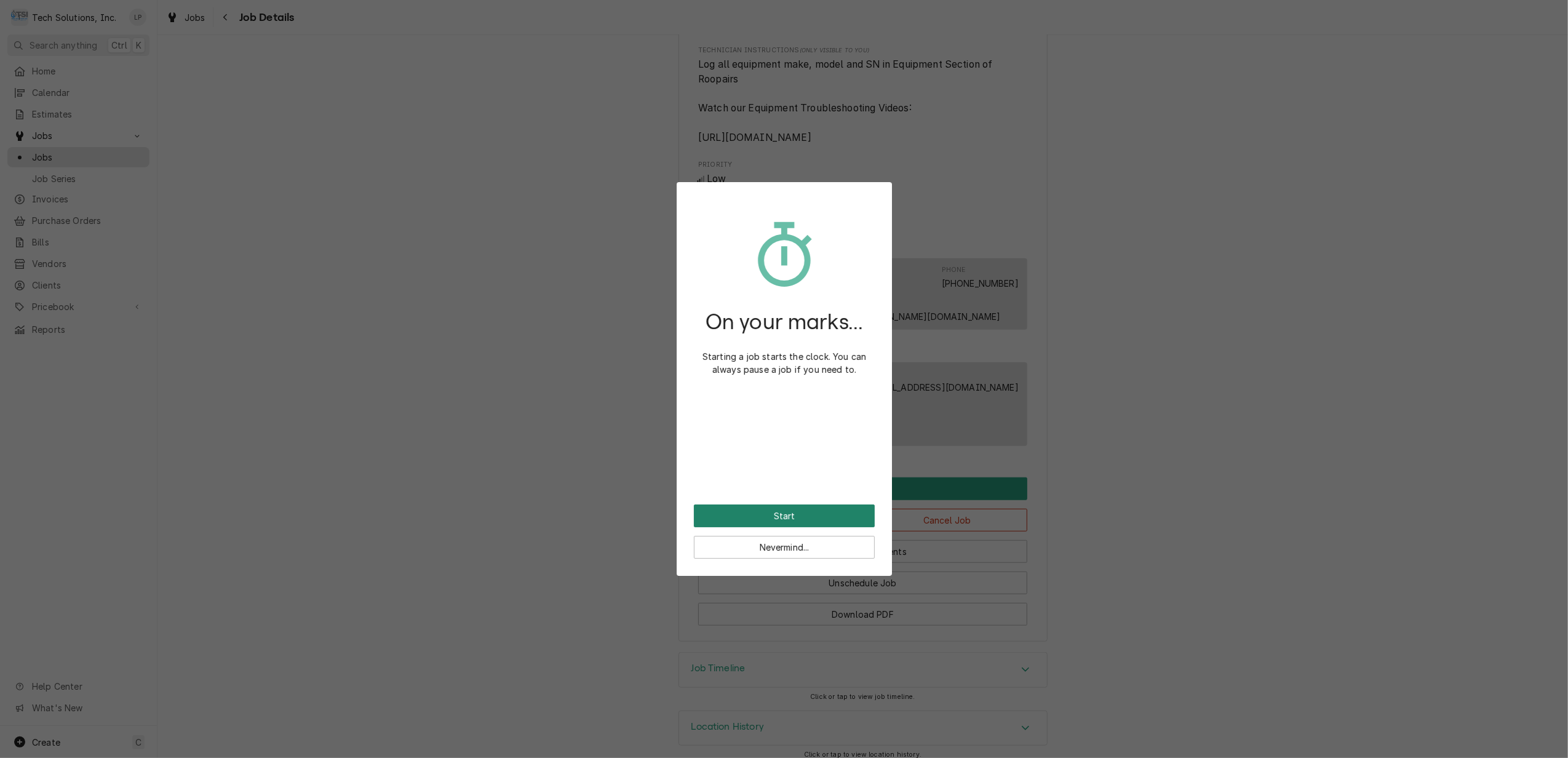
click at [817, 513] on button "Start" at bounding box center [784, 516] width 181 height 23
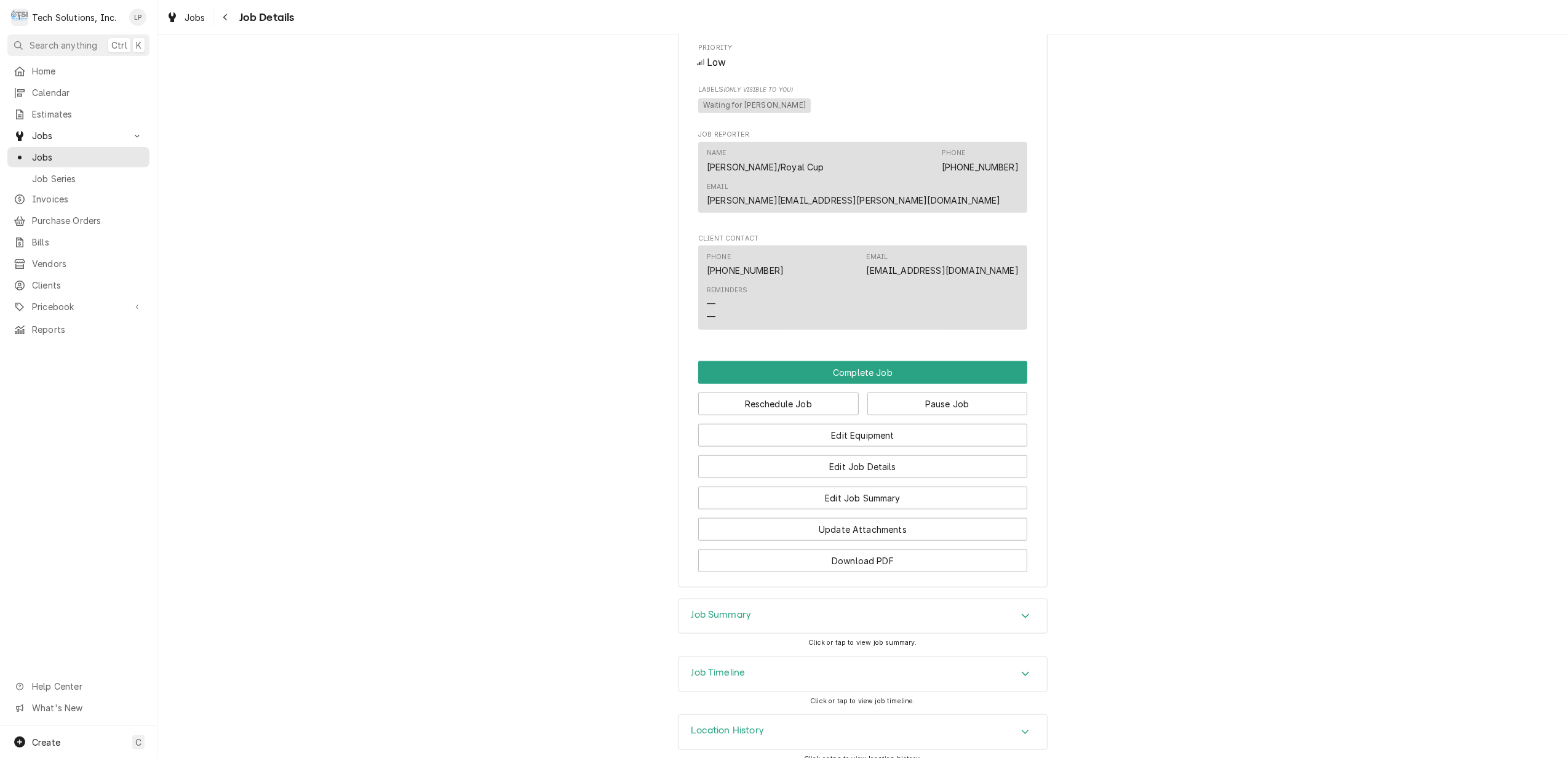
scroll to position [1159, 0]
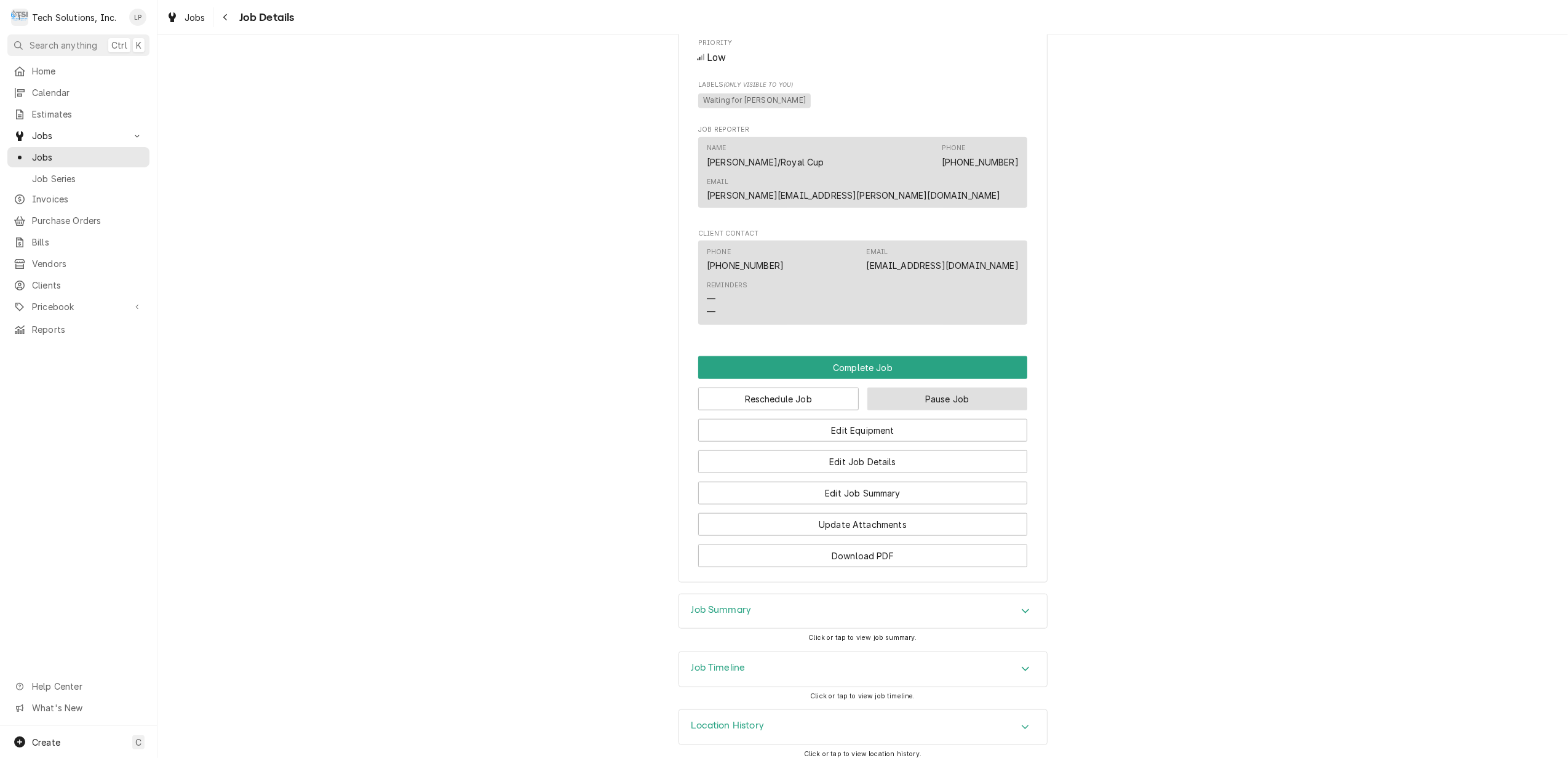
click at [945, 387] on button "Pause Job" at bounding box center [947, 398] width 161 height 23
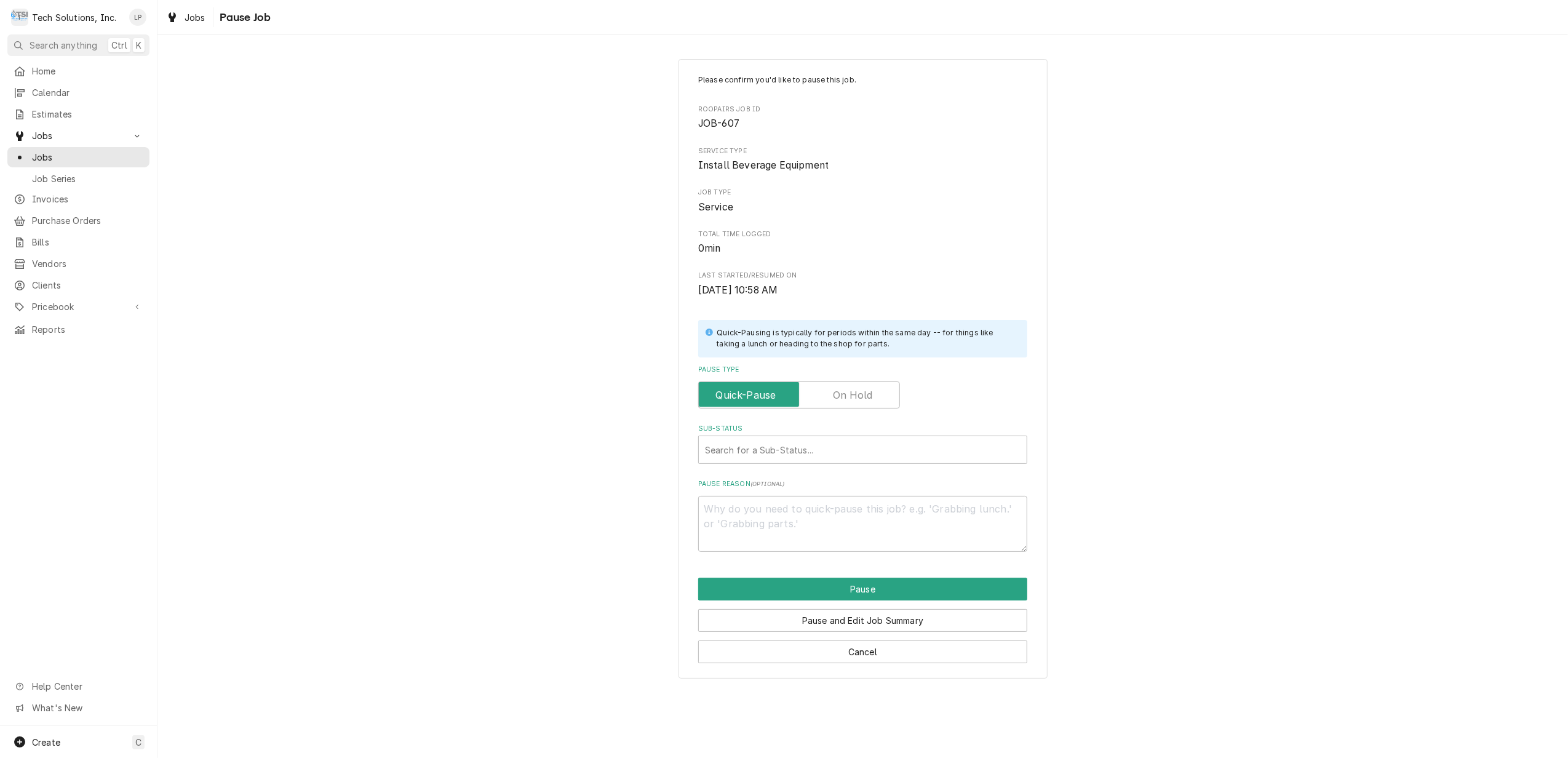
click at [858, 391] on label "Pause Type" at bounding box center [799, 394] width 202 height 27
click at [858, 391] on input "Pause Type" at bounding box center [799, 394] width 191 height 27
checkbox input "true"
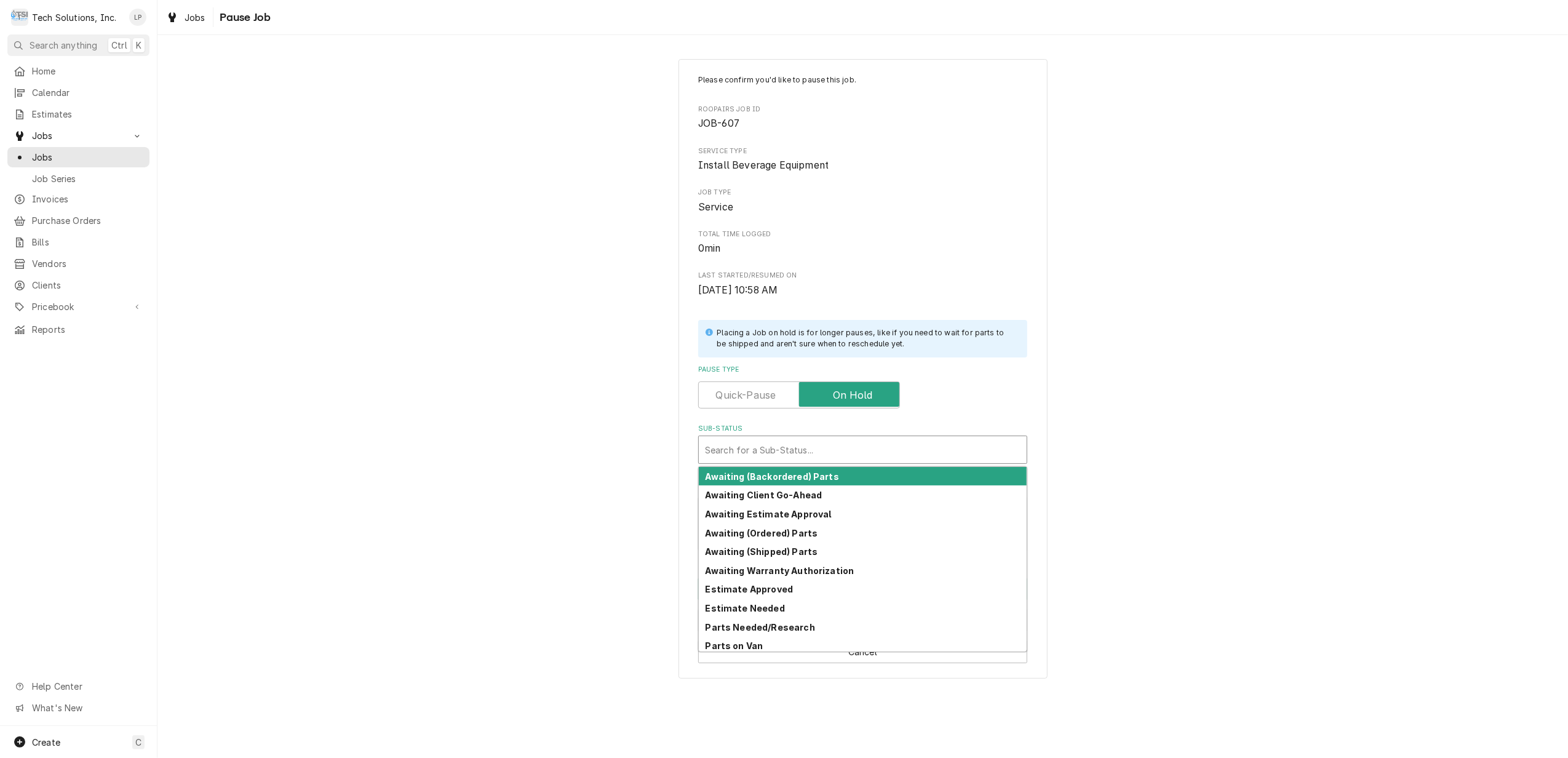
click at [851, 447] on div "Sub-Status" at bounding box center [862, 449] width 316 height 22
click at [828, 493] on div "Awaiting Client Go-Ahead" at bounding box center [862, 495] width 328 height 19
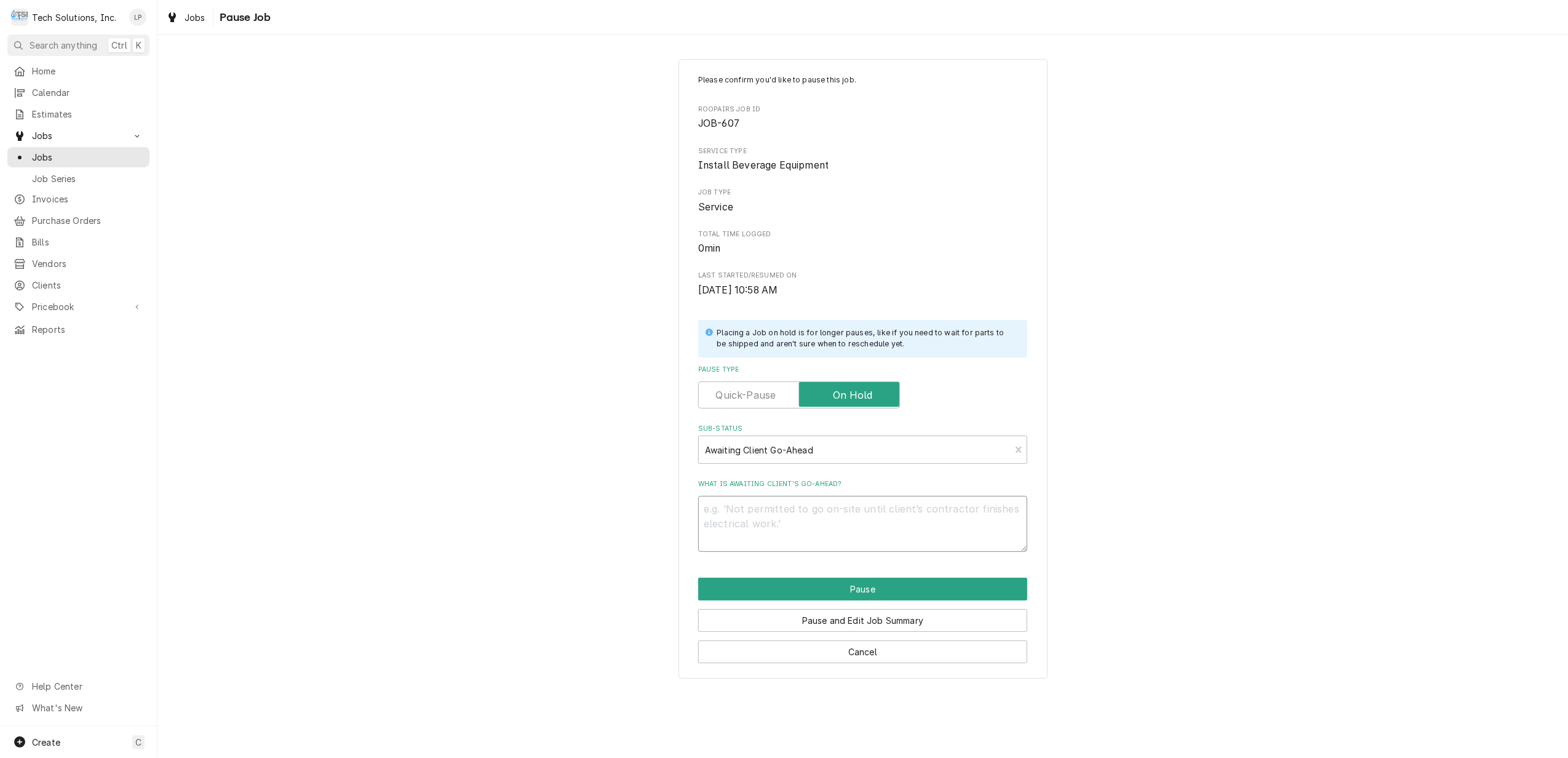
click at [810, 527] on textarea "What is awaiting client’s go-ahead?" at bounding box center [862, 523] width 329 height 56
type textarea "x"
type textarea "L"
type textarea "x"
type textarea "Li"
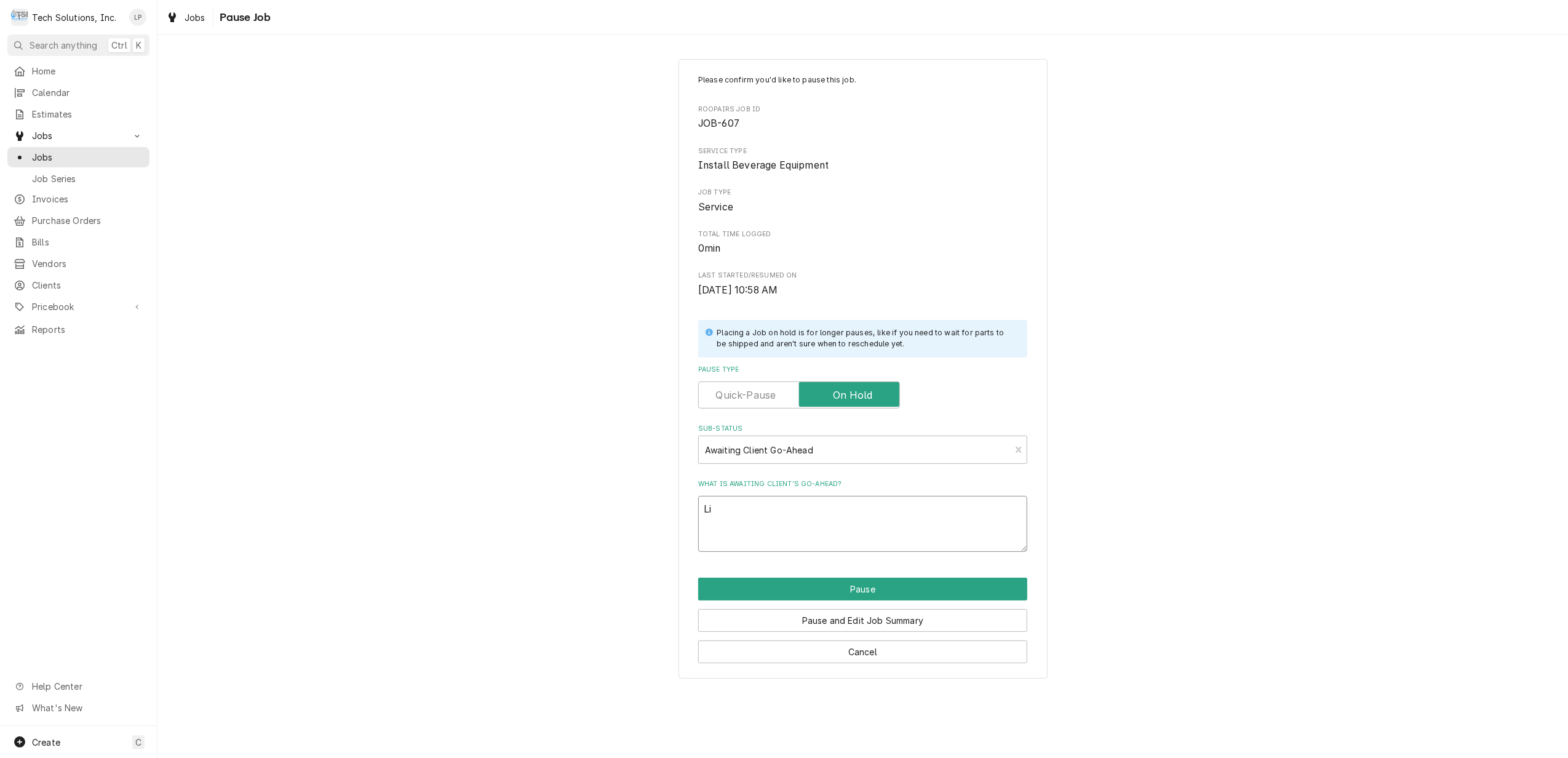
type textarea "x"
type textarea "Lis"
type textarea "x"
type textarea "Lisa"
type textarea "x"
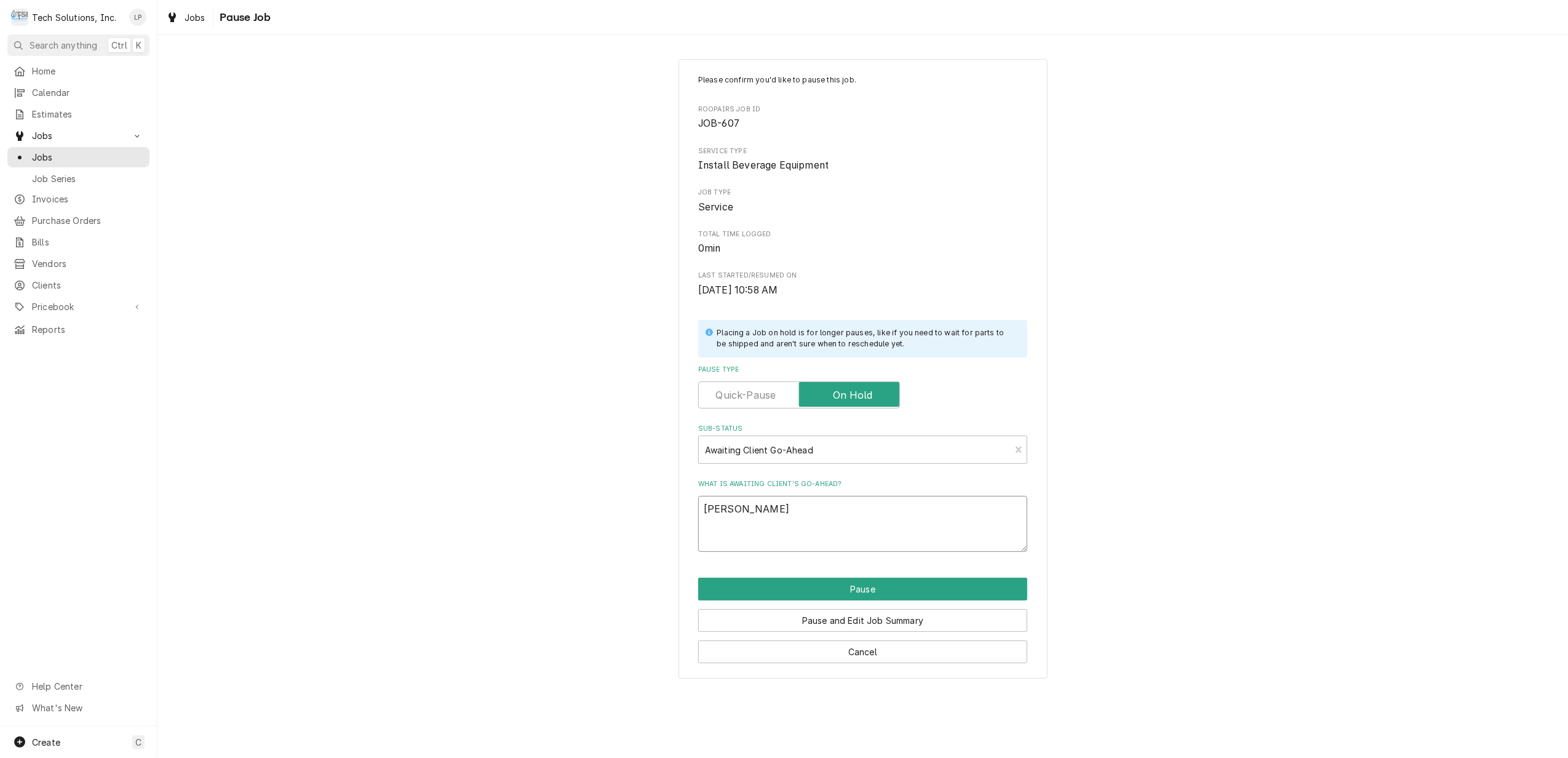
type textarea "Lisa"
type textarea "x"
type textarea "Lisa i"
type textarea "x"
type textarea "Lisa is"
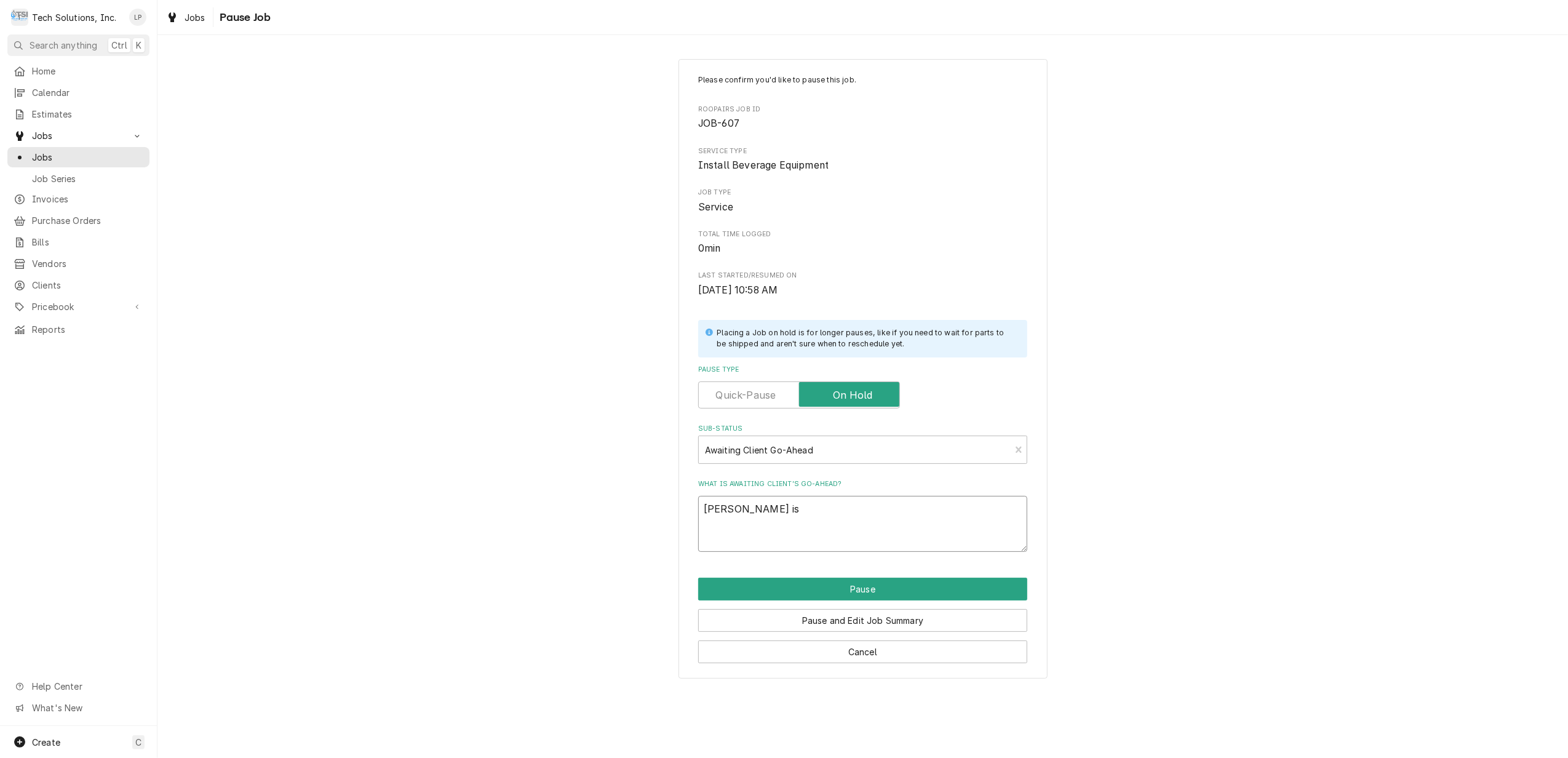
type textarea "x"
type textarea "Lisa is"
type textarea "x"
type textarea "Lisa is w"
type textarea "x"
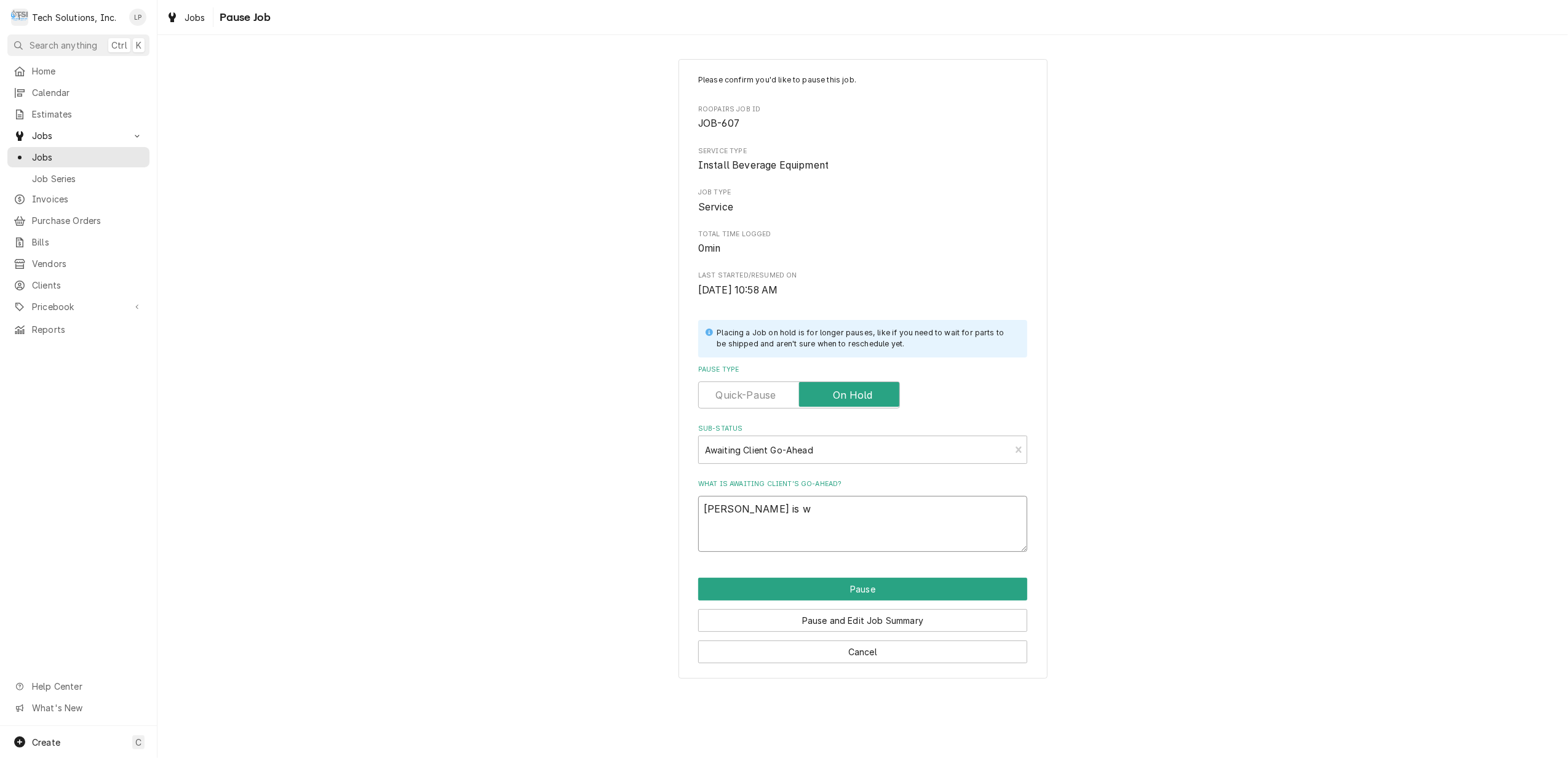
type textarea "Lisa is wa"
type textarea "x"
type textarea "Lisa is wai"
type textarea "x"
type textarea "Lisa is wait"
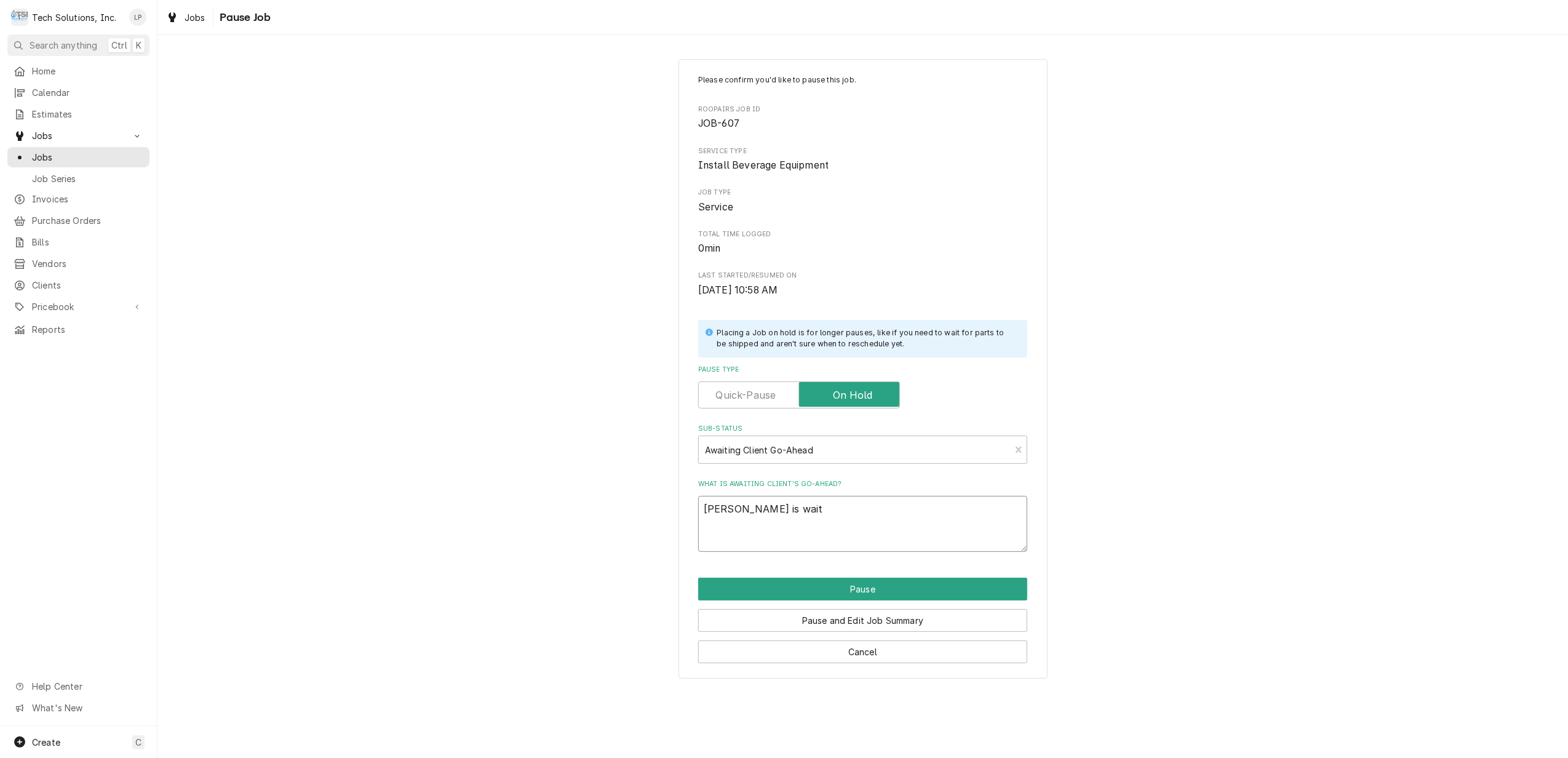
type textarea "x"
type textarea "Lisa is waiti"
type textarea "x"
type textarea "Lisa is waitin"
type textarea "x"
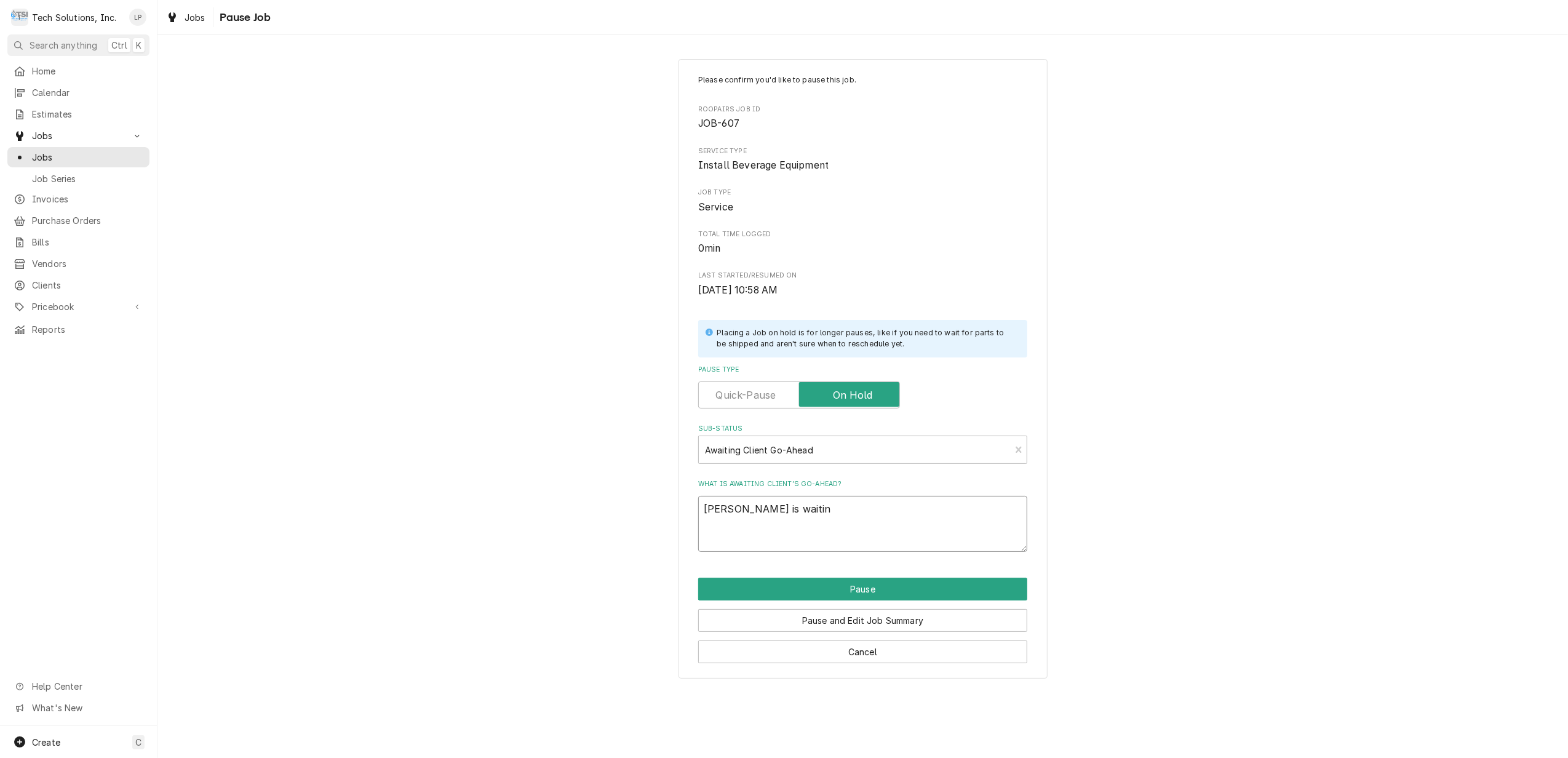
type textarea "Lisa is waiting"
type textarea "x"
type textarea "Lisa is waiting"
type textarea "x"
type textarea "Lisa is waiting f"
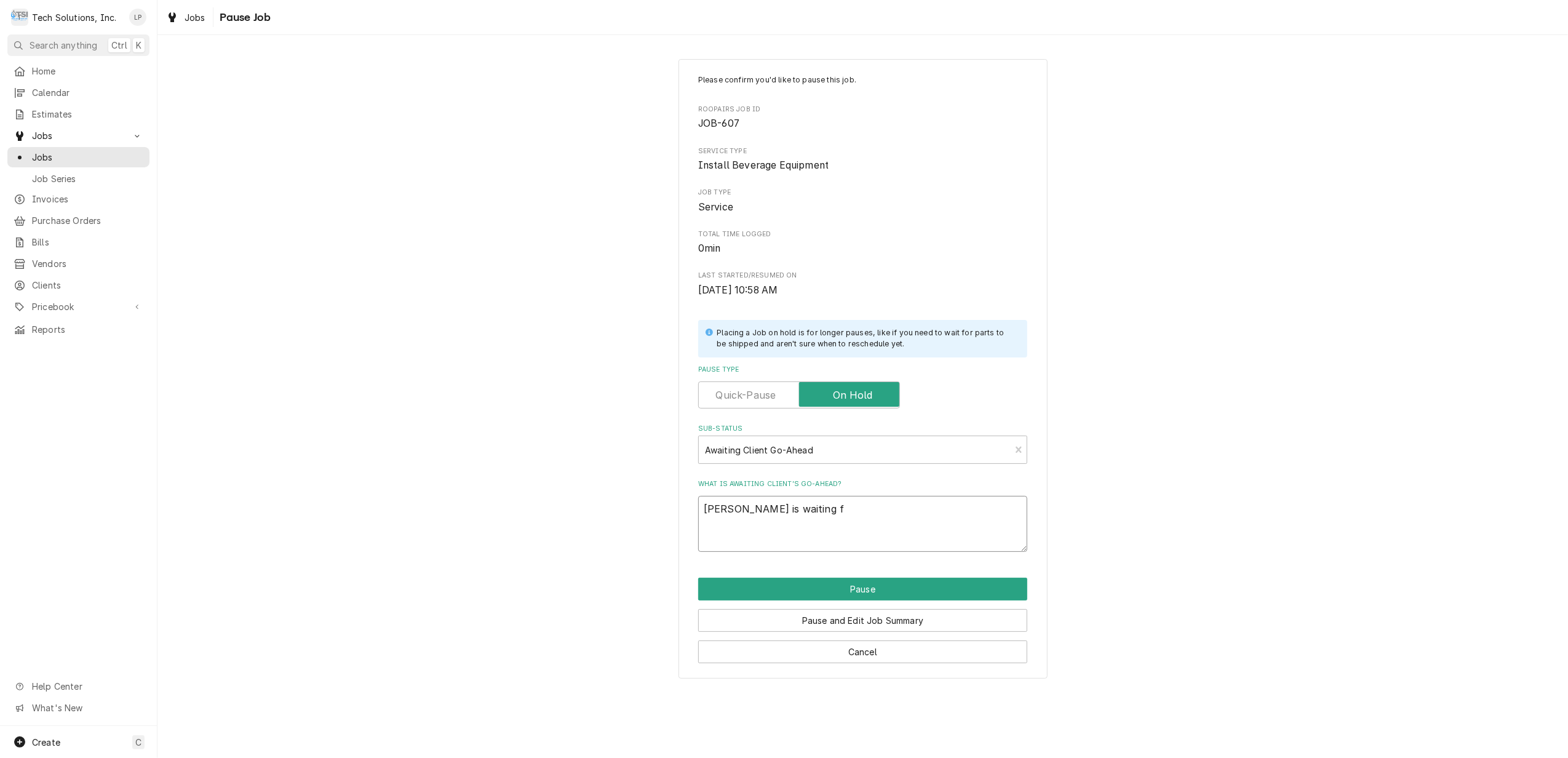
type textarea "x"
type textarea "Lisa is waiting fo"
type textarea "x"
type textarea "Lisa is waiting for"
type textarea "x"
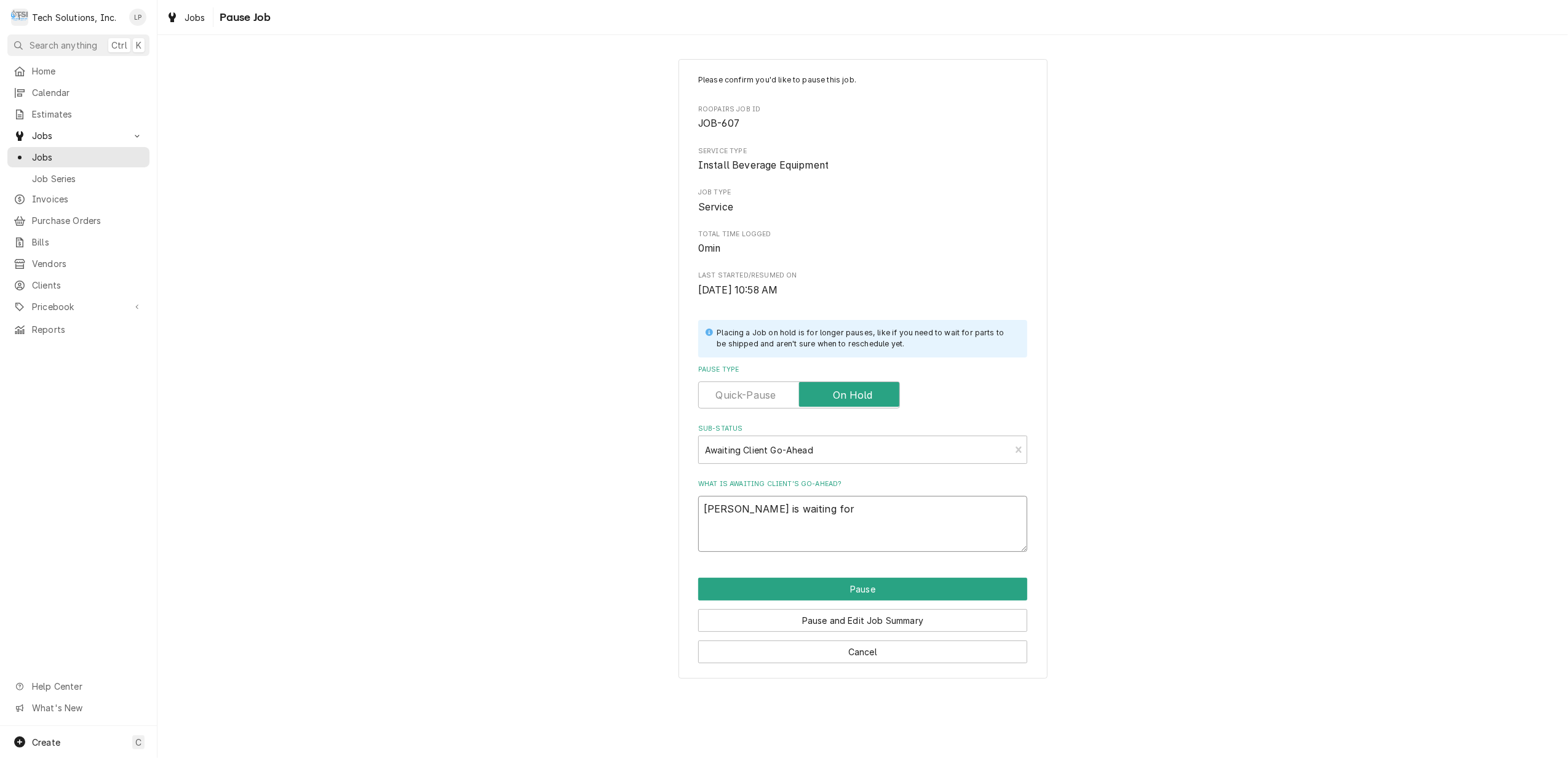
type textarea "Lisa is waiting for"
type textarea "x"
type textarea "Lisa is waiting for A"
type textarea "x"
type textarea "Lisa is waiting for Al"
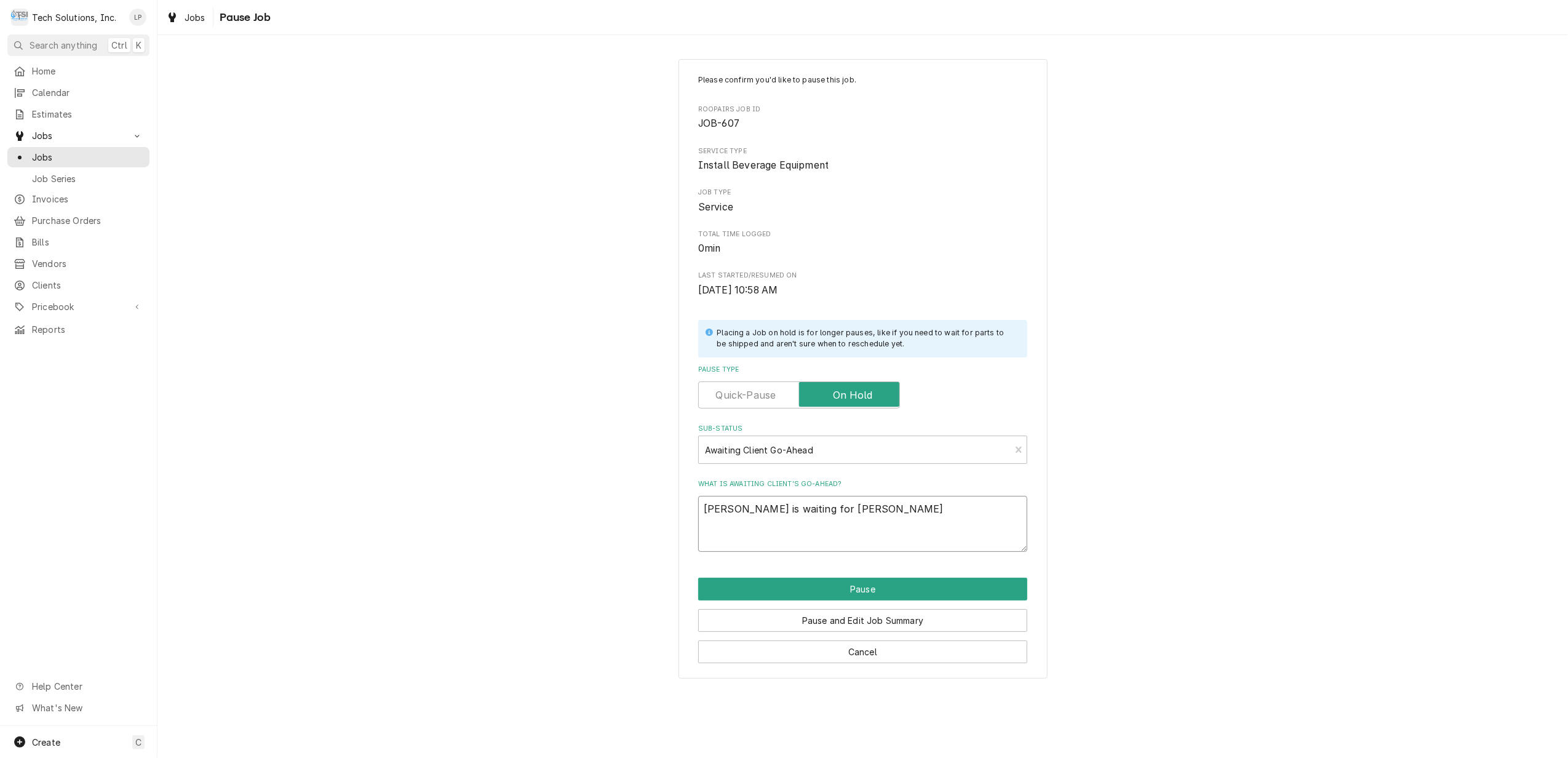
type textarea "x"
type textarea "Lisa is waiting for All"
type textarea "x"
type textarea "Lisa is waiting for Alle"
type textarea "x"
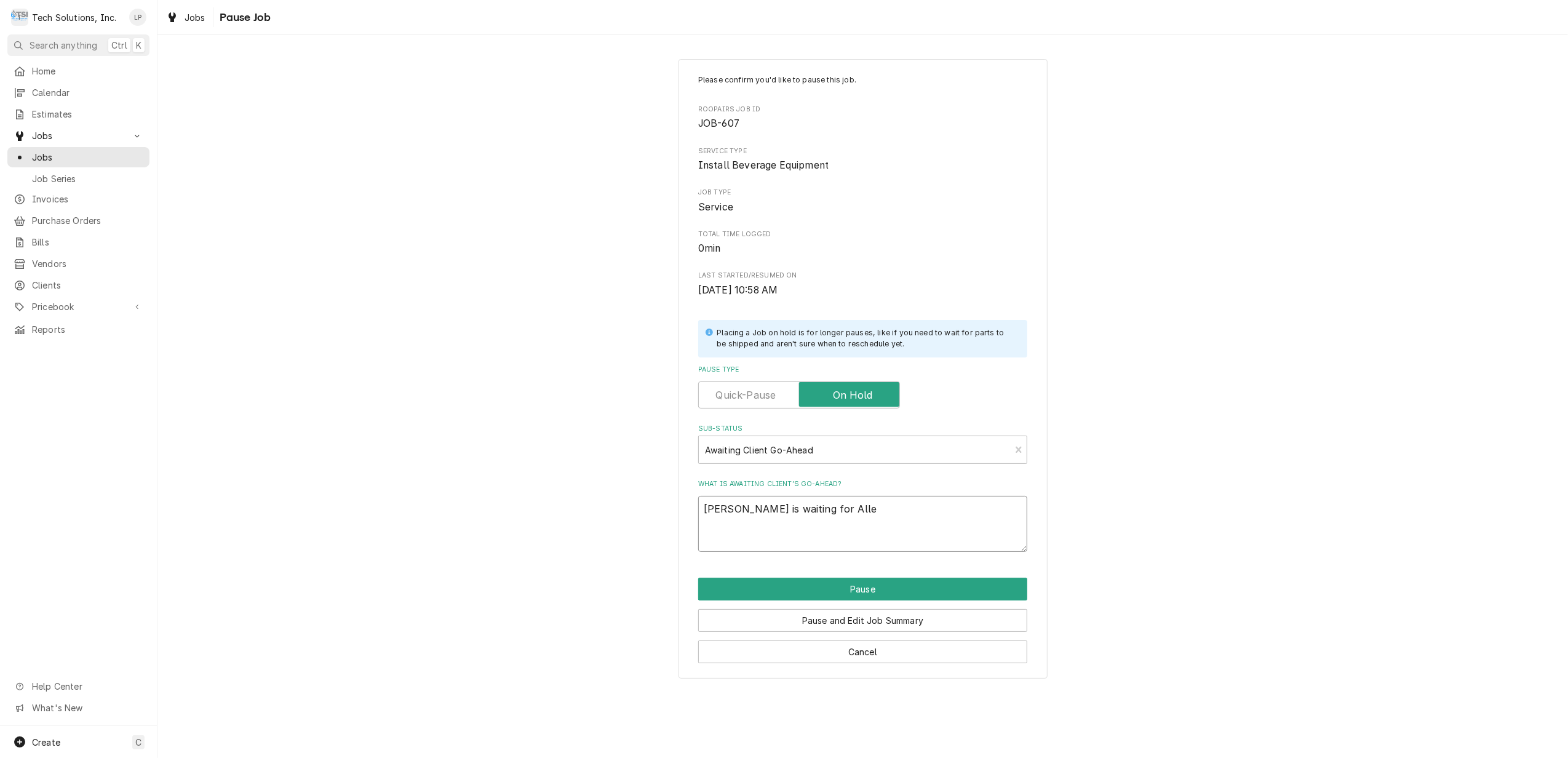
type textarea "Lisa is waiting for Allen"
type textarea "x"
type textarea "Lisa is waiting for Allen"
type textarea "x"
type textarea "Lisa is waiting for Allen a"
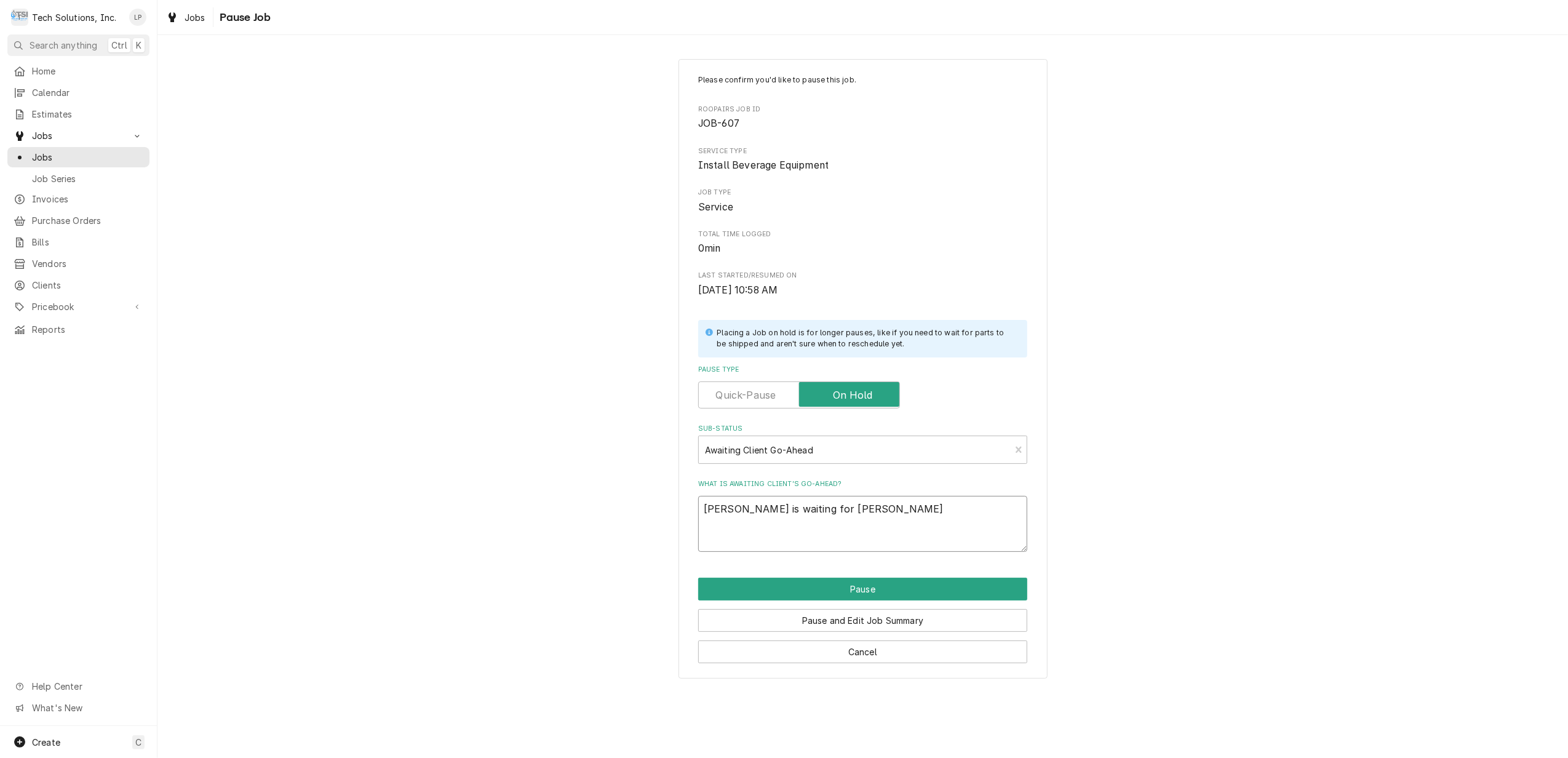
type textarea "x"
type textarea "Lisa is waiting for Allen at"
type textarea "x"
type textarea "Lisa is waiting for Allen at"
type textarea "x"
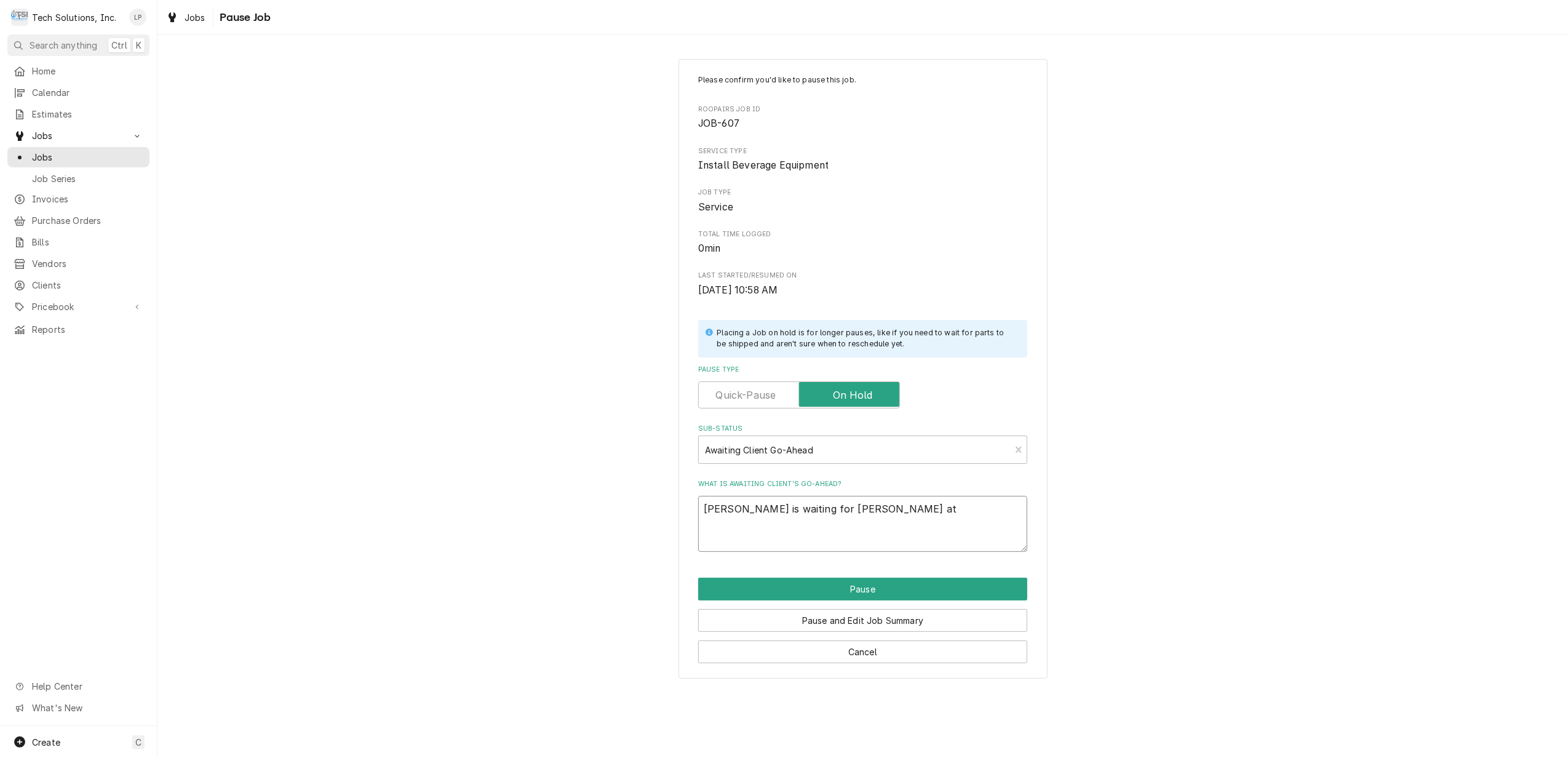
type textarea "Lisa is waiting for Allen at R"
type textarea "x"
type textarea "Lisa is waiting for Allen at Ro"
type textarea "x"
type textarea "Lisa is waiting for Allen at Roy"
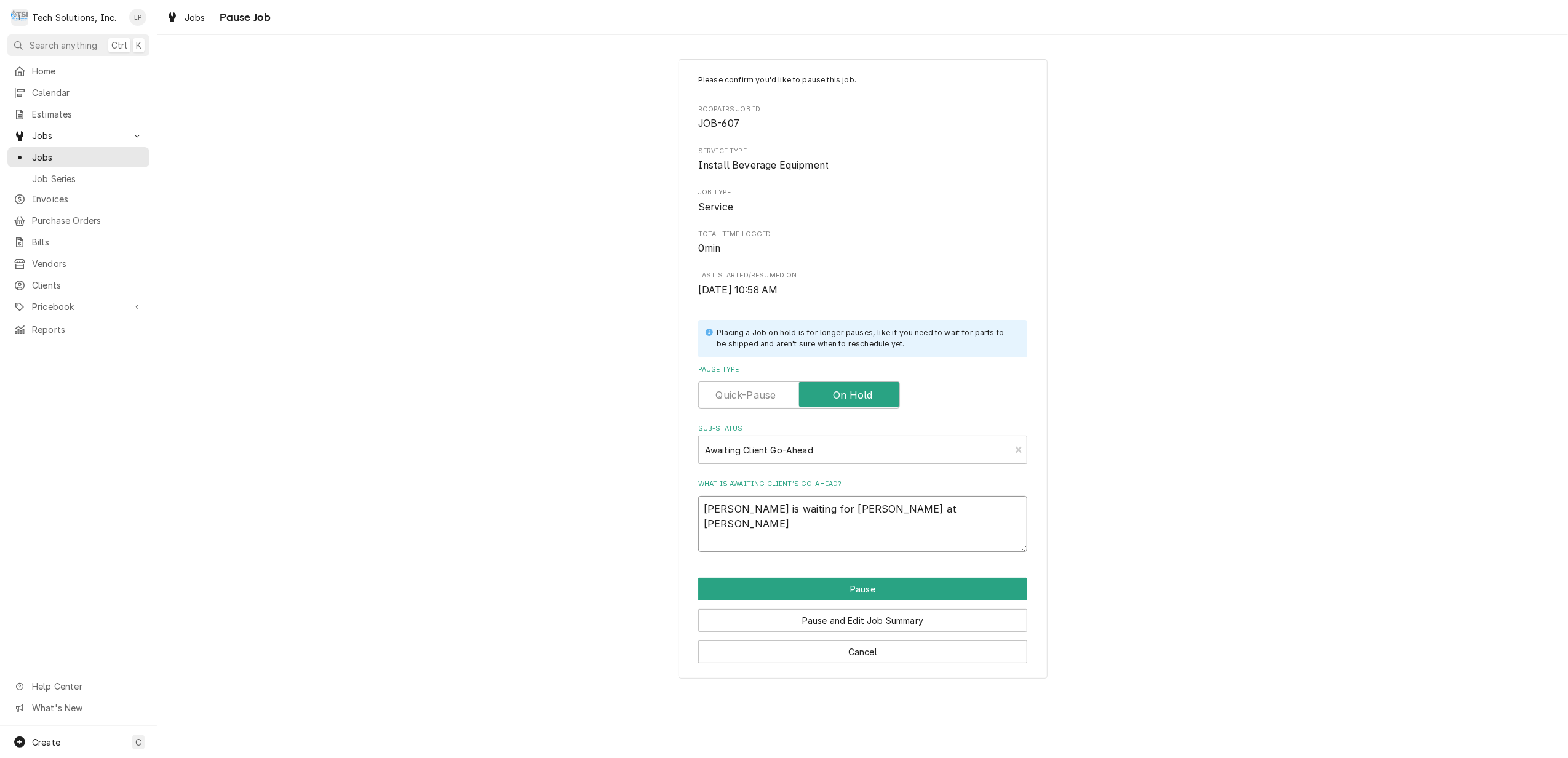
type textarea "x"
type textarea "Lisa is waiting for Allen at Roya"
type textarea "x"
type textarea "Lisa is waiting for Allen at Royal"
type textarea "x"
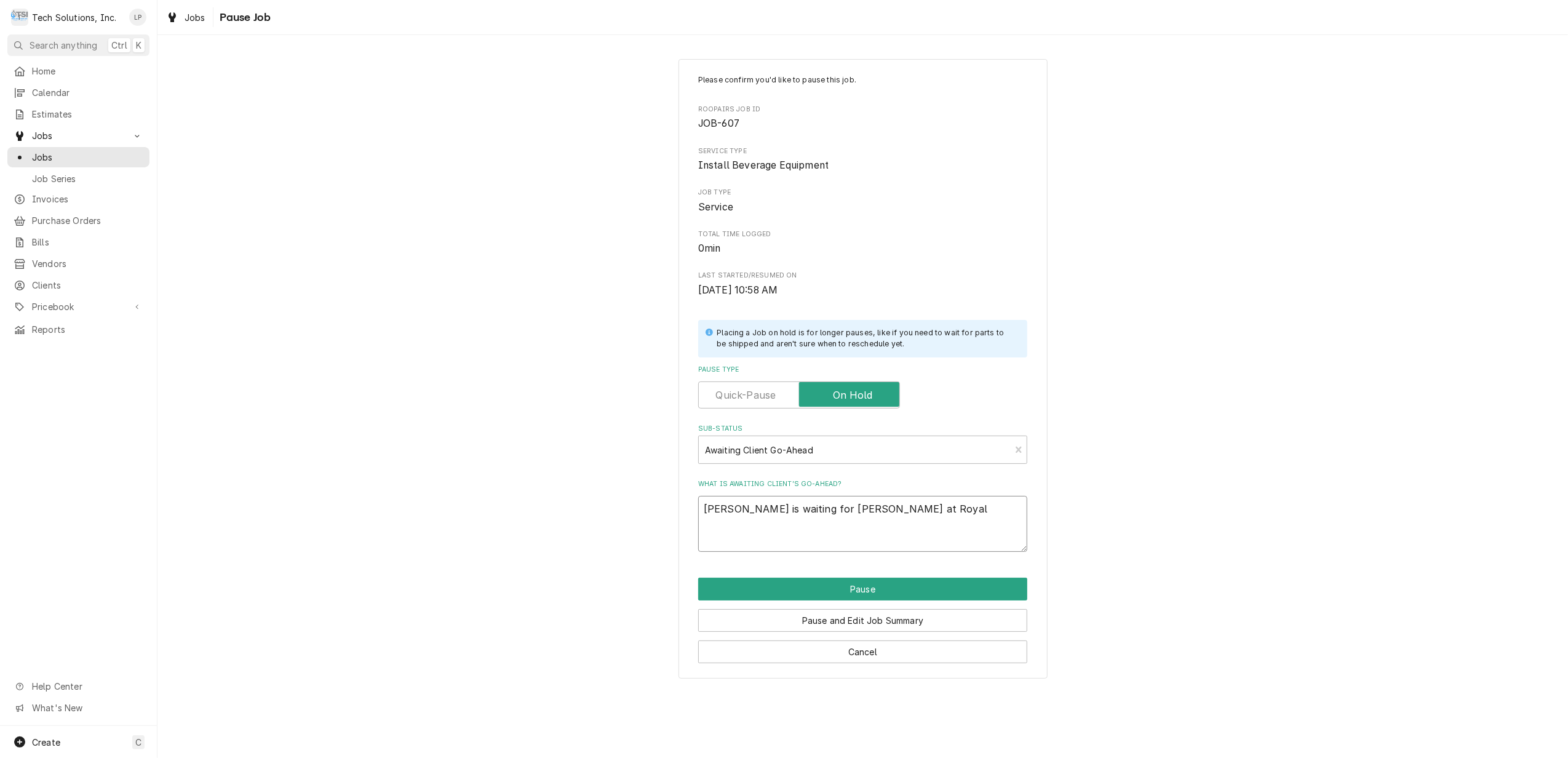
type textarea "Lisa is waiting for Allen at Royal"
type textarea "x"
type textarea "Lisa is waiting for Allen at Royal C"
type textarea "x"
type textarea "Lisa is waiting for Allen at Royal Cu"
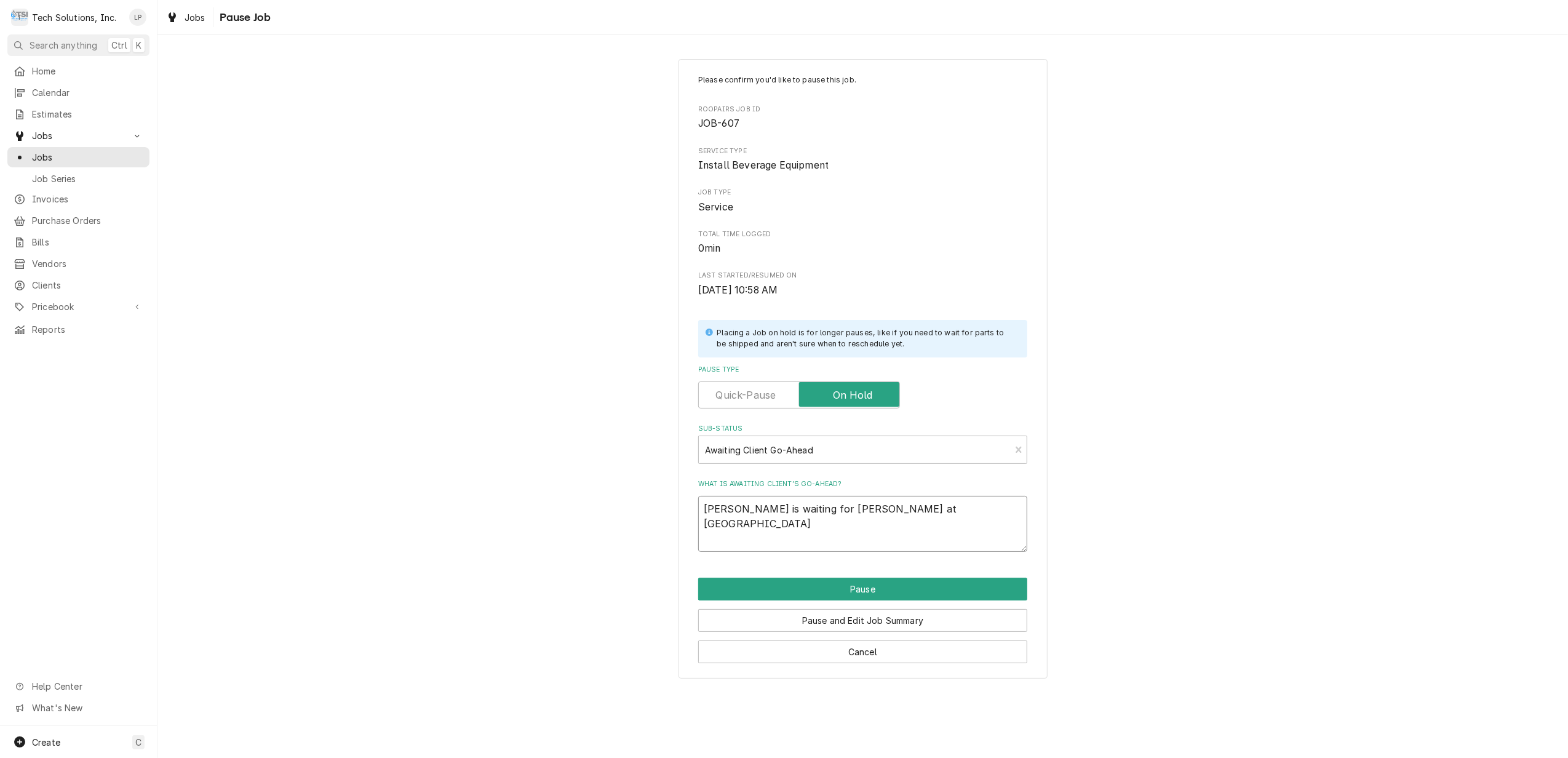
type textarea "x"
type textarea "Lisa is waiting for Allen at Royal Cup"
type textarea "x"
type textarea "Lisa is waiting for Allen at Royal Cup"
type textarea "x"
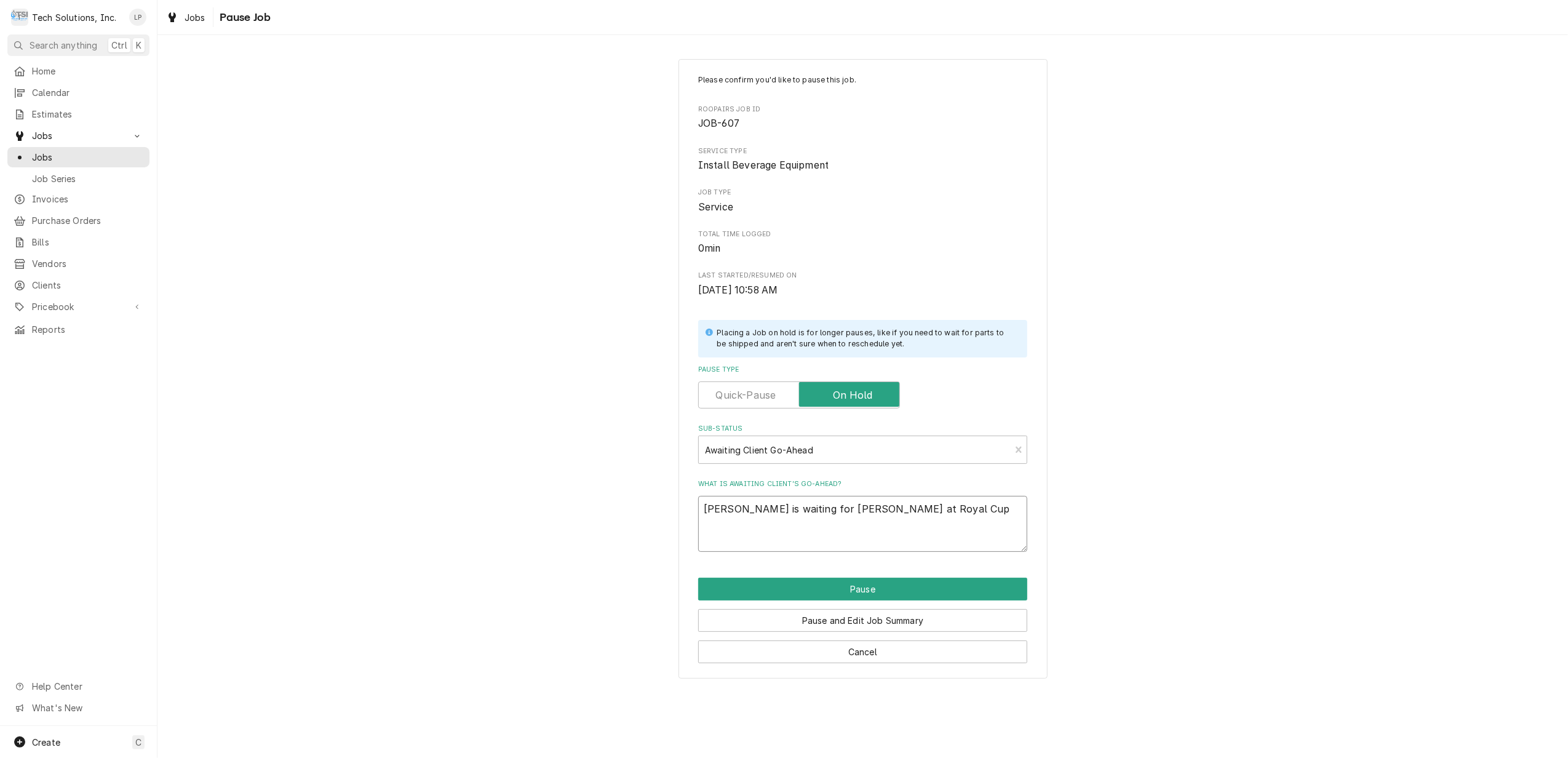
type textarea "Lisa is waiting for Allen at Royal Cup t"
type textarea "x"
type textarea "Lisa is waiting for Allen at Royal Cup to"
type textarea "x"
type textarea "Lisa is waiting for Allen at Royal Cup to"
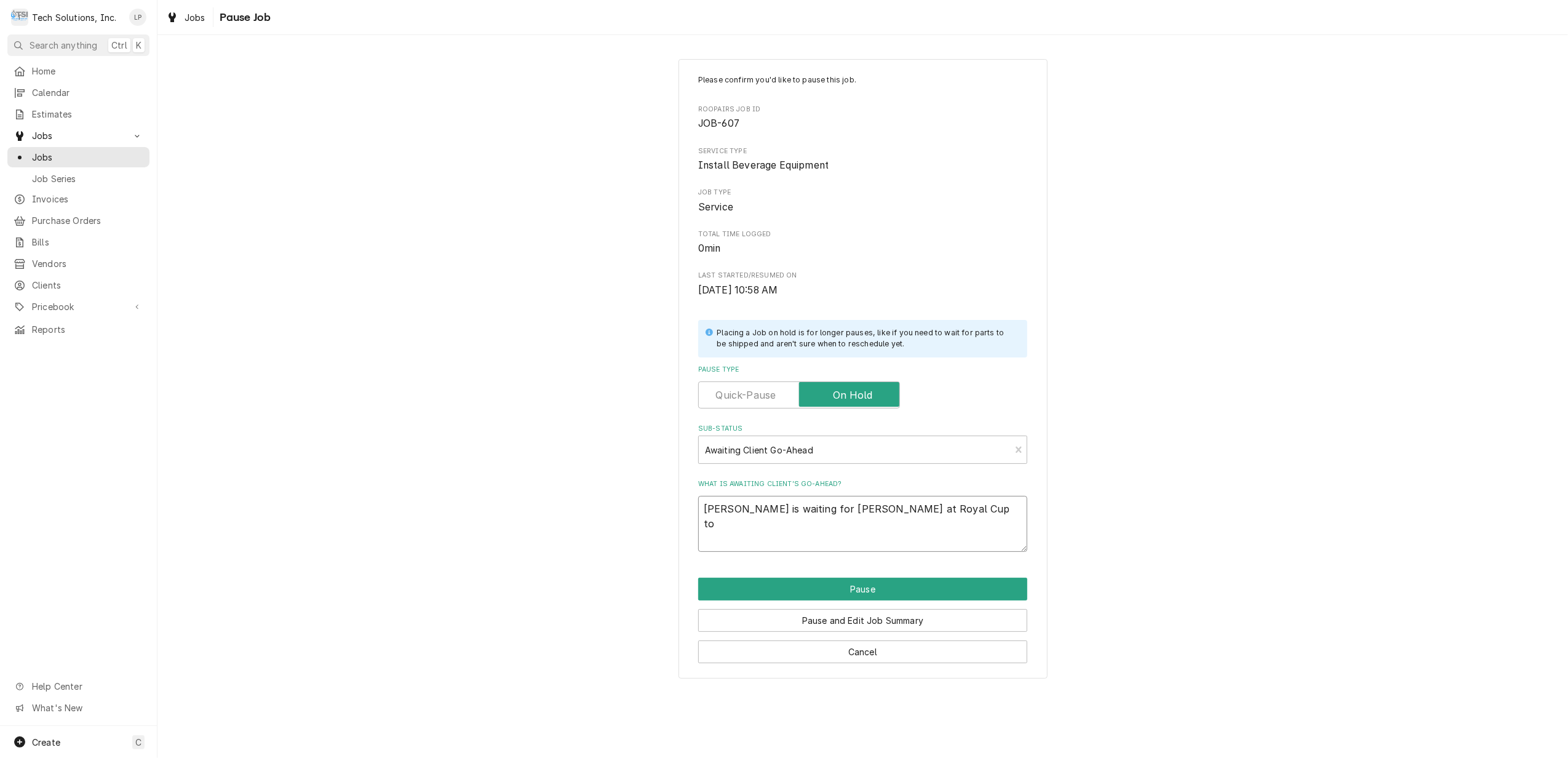
type textarea "x"
type textarea "Lisa is waiting for Allen at Royal Cup to g"
type textarea "x"
type textarea "Lisa is waiting for Allen at Royal Cup to ge"
type textarea "x"
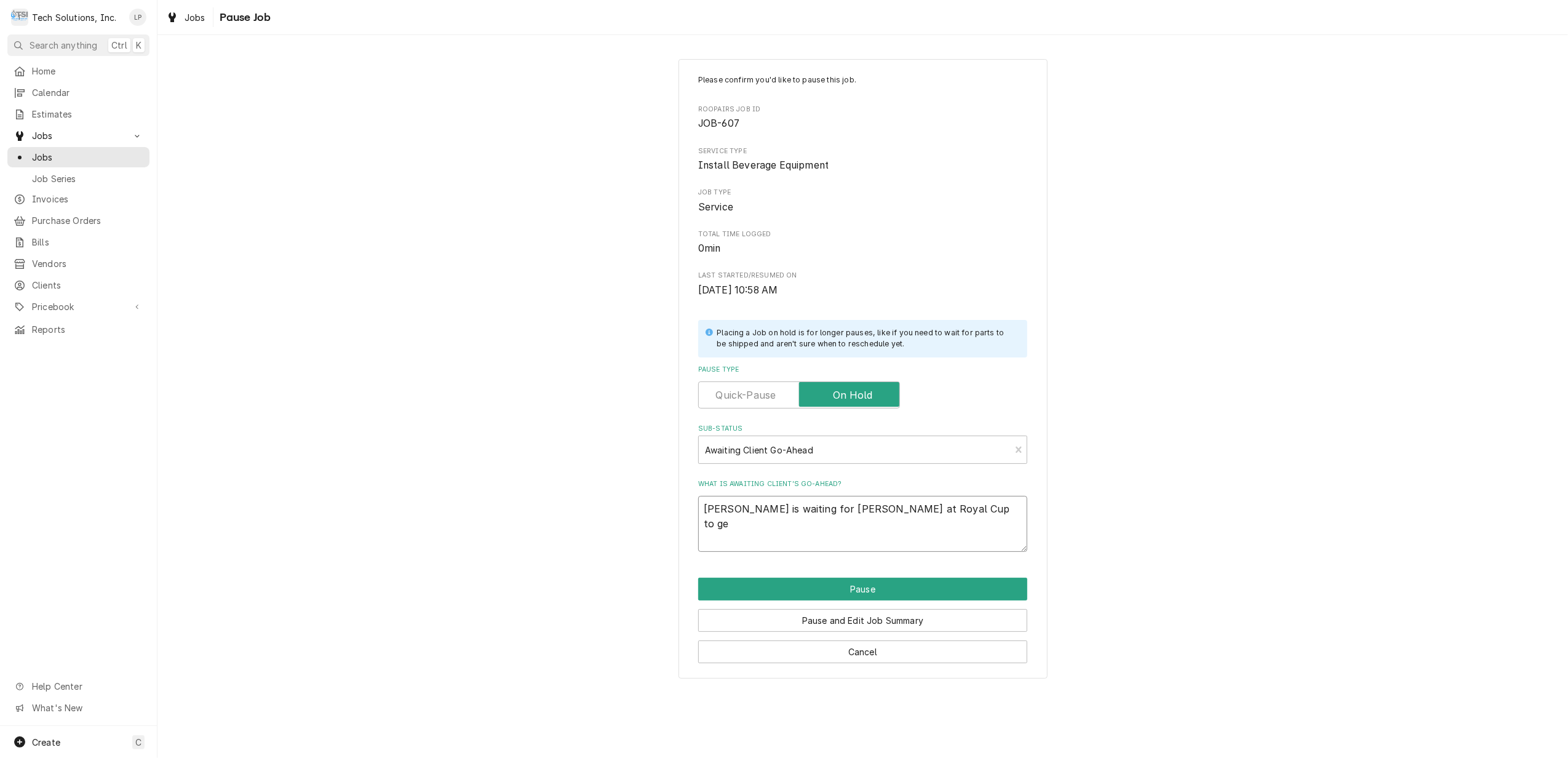
type textarea "Lisa is waiting for Allen at Royal Cup to get"
type textarea "x"
type textarea "Lisa is waiting for Allen at Royal Cup to get"
type textarea "x"
type textarea "Lisa is waiting for Allen at Royal Cup to get b"
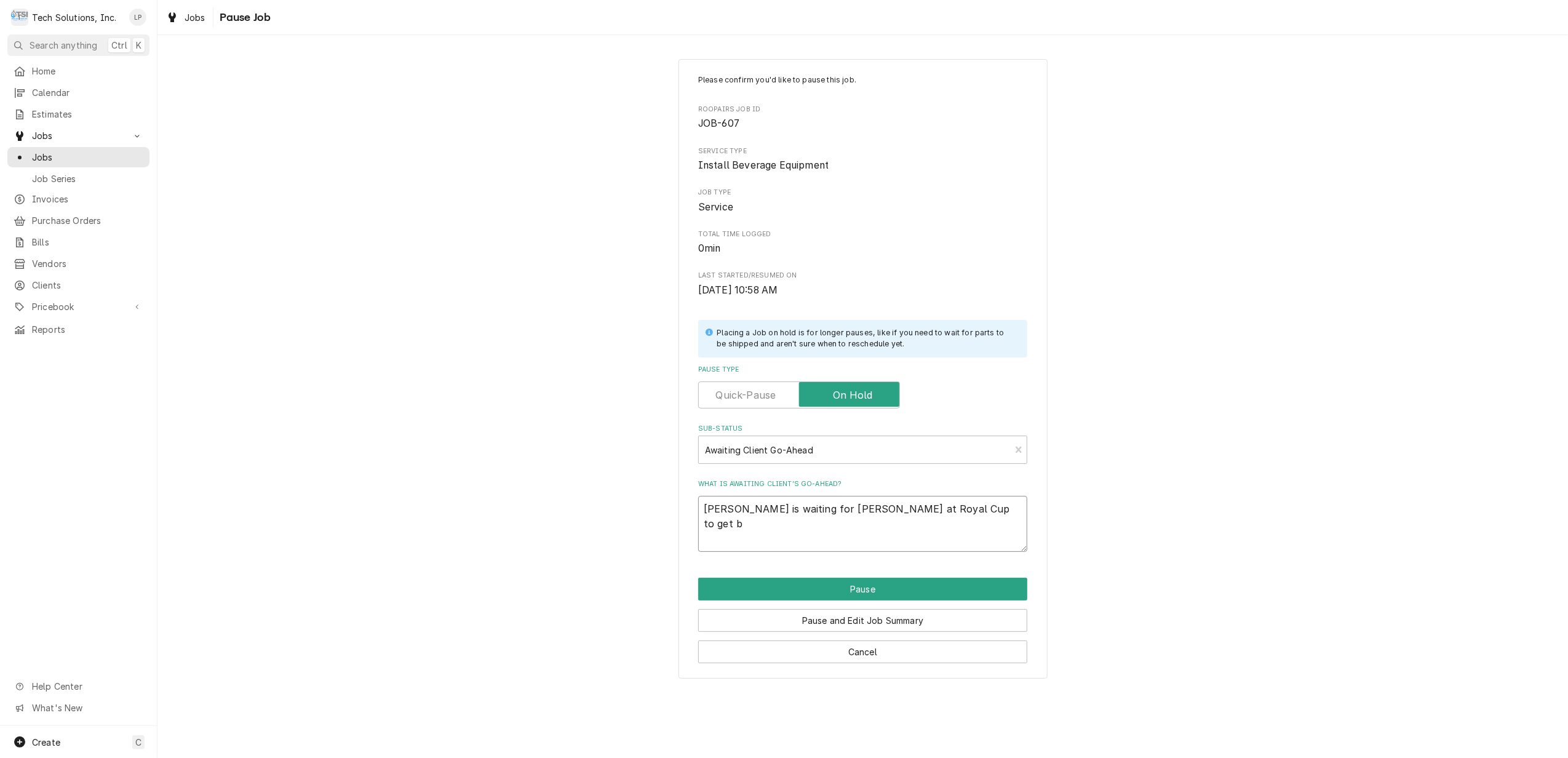
type textarea "x"
type textarea "Lisa is waiting for Allen at Royal Cup to get ba"
type textarea "x"
type textarea "Lisa is waiting for Allen at Royal Cup to get bac"
type textarea "x"
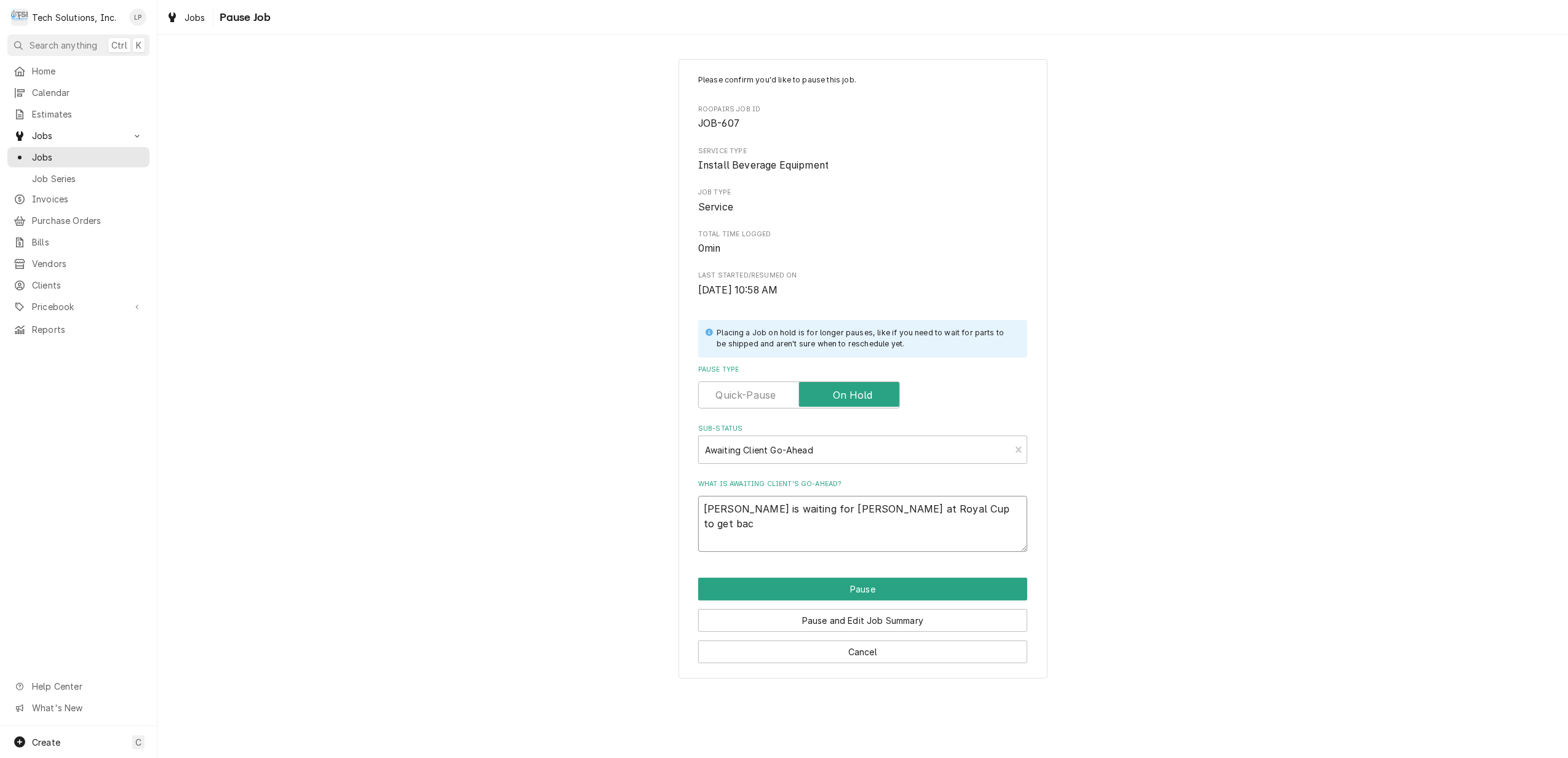
type textarea "Lisa is waiting for Allen at Royal Cup to get back"
type textarea "x"
type textarea "Lisa is waiting for Allen at Royal Cup to get back"
type textarea "x"
type textarea "Lisa is waiting for Allen at Royal Cup to get back w"
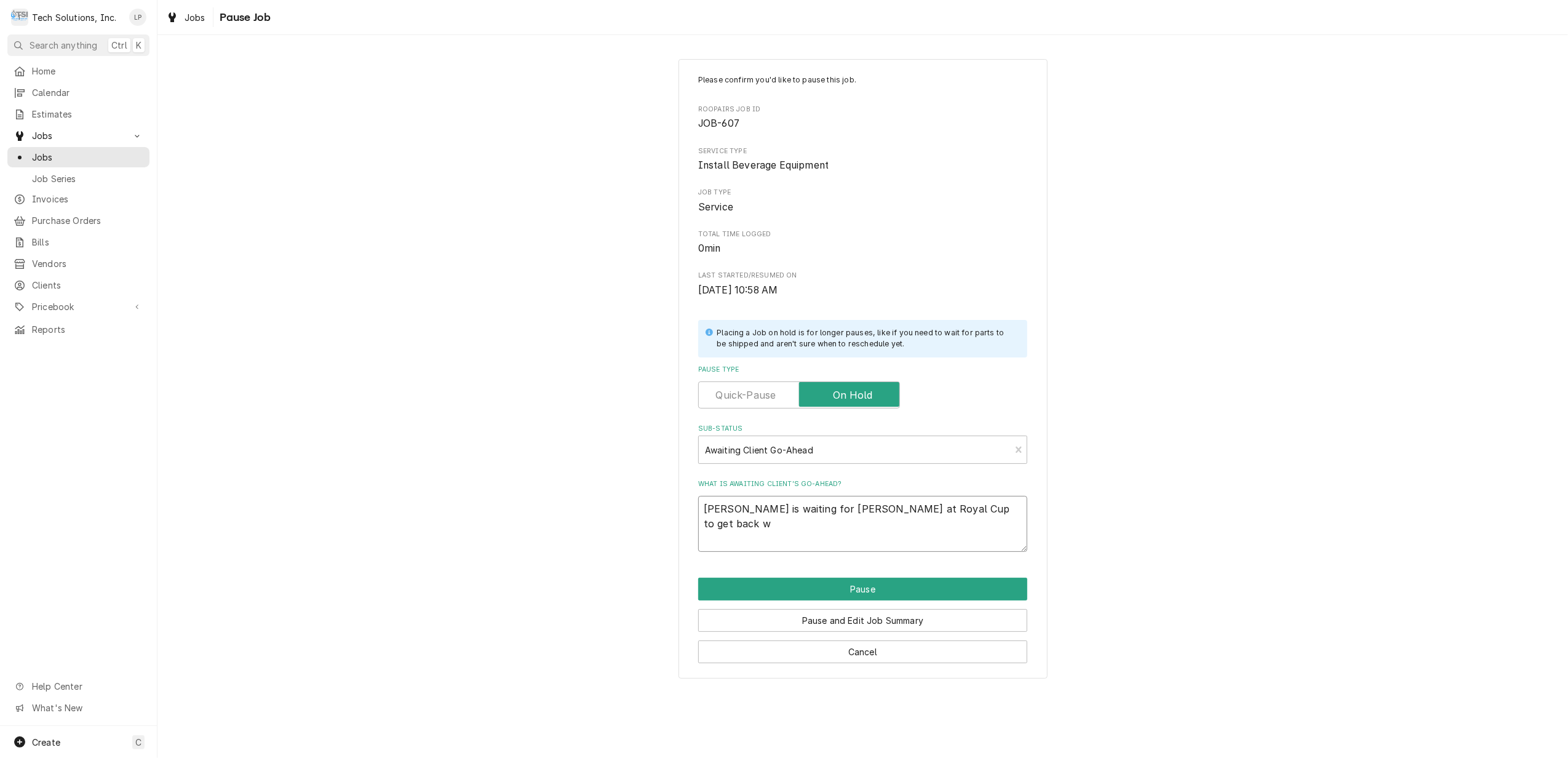
type textarea "x"
type textarea "Lisa is waiting for Allen at Royal Cup to get back wi"
type textarea "x"
type textarea "Lisa is waiting for Allen at Royal Cup to get back wit"
type textarea "x"
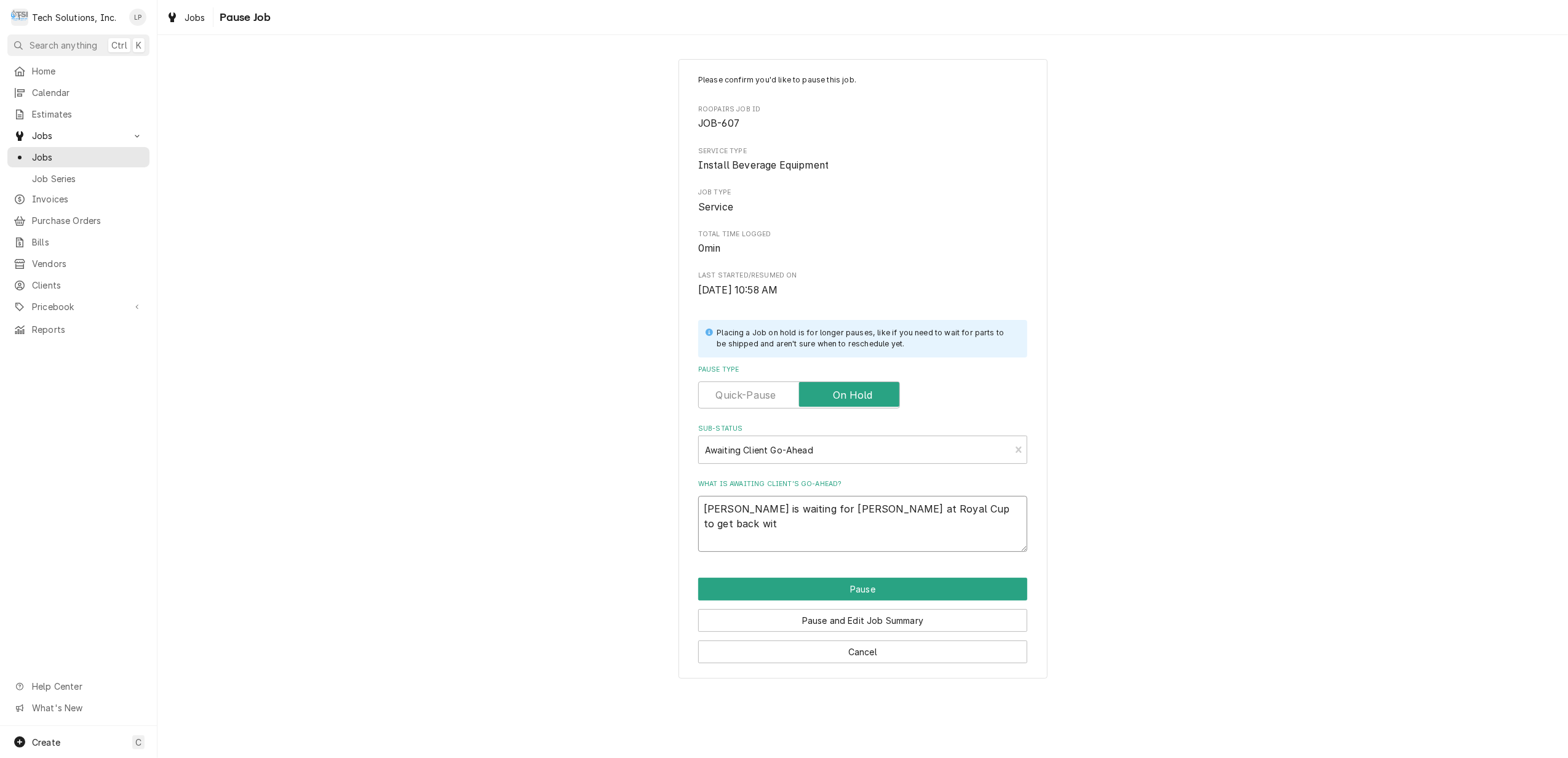
type textarea "Lisa is waiting for Allen at Royal Cup to get back with"
type textarea "x"
type textarea "Lisa is waiting for Allen at Royal Cup to get back with"
type textarea "x"
type textarea "Lisa is waiting for Allen at Royal Cup to get back with h"
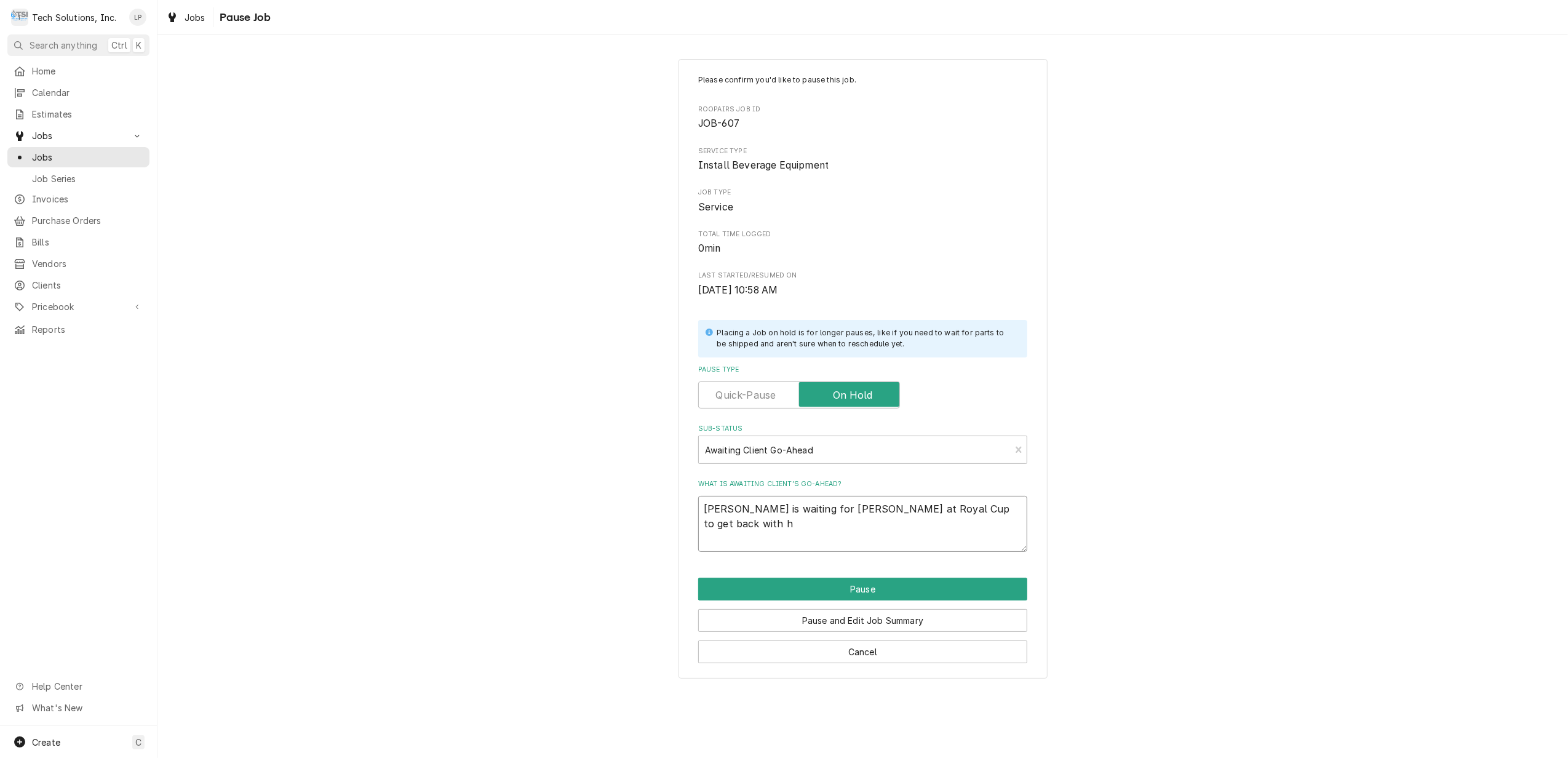
type textarea "x"
type textarea "Lisa is waiting for Allen at Royal Cup to get back with he"
type textarea "x"
type textarea "Lisa is waiting for Allen at Royal Cup to get back with her"
type textarea "x"
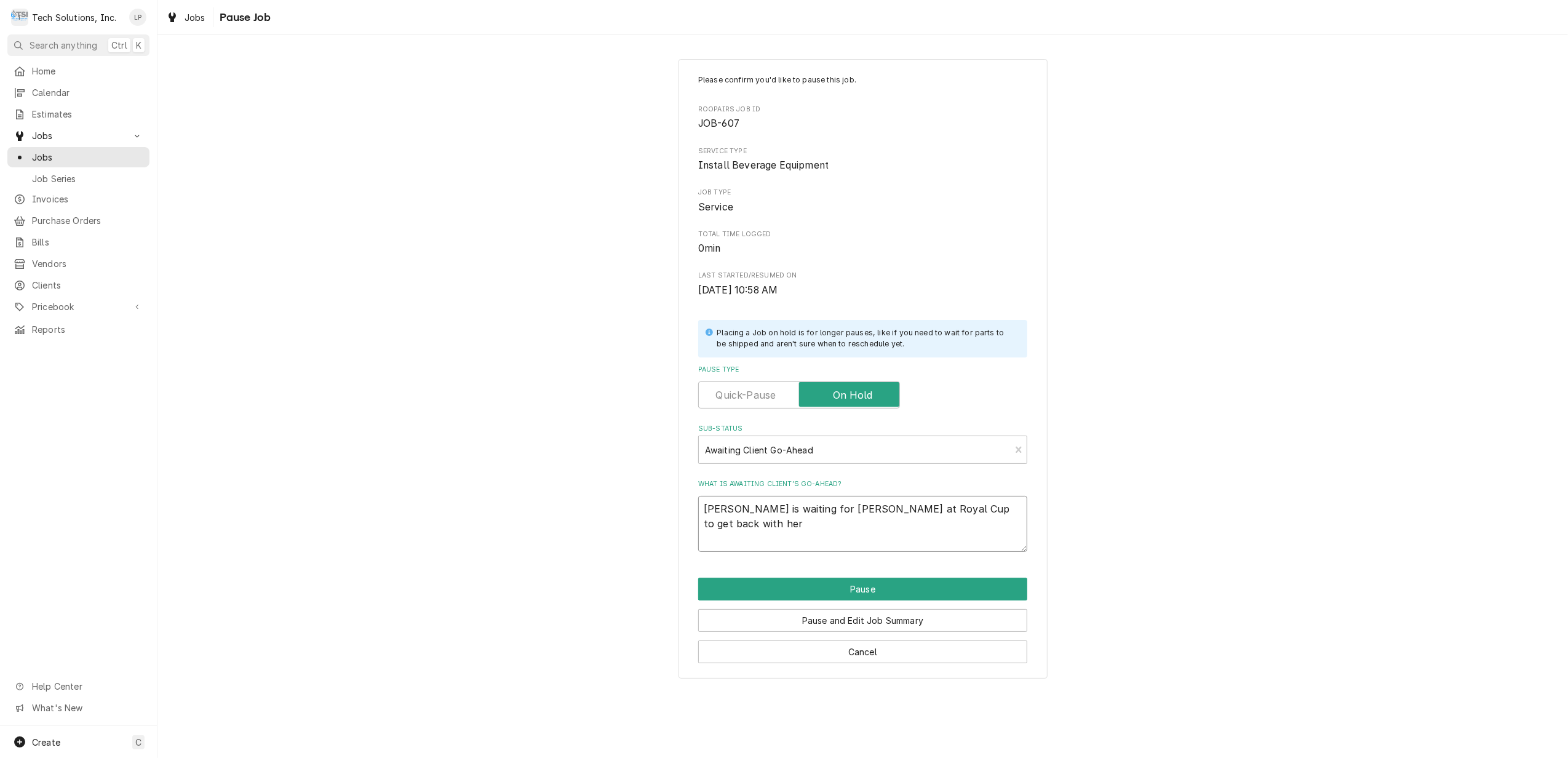
type textarea "Lisa is waiting for Allen at Royal Cup to get back with her"
type textarea "x"
type textarea "Lisa is waiting for Allen at Royal Cup to get back with her o"
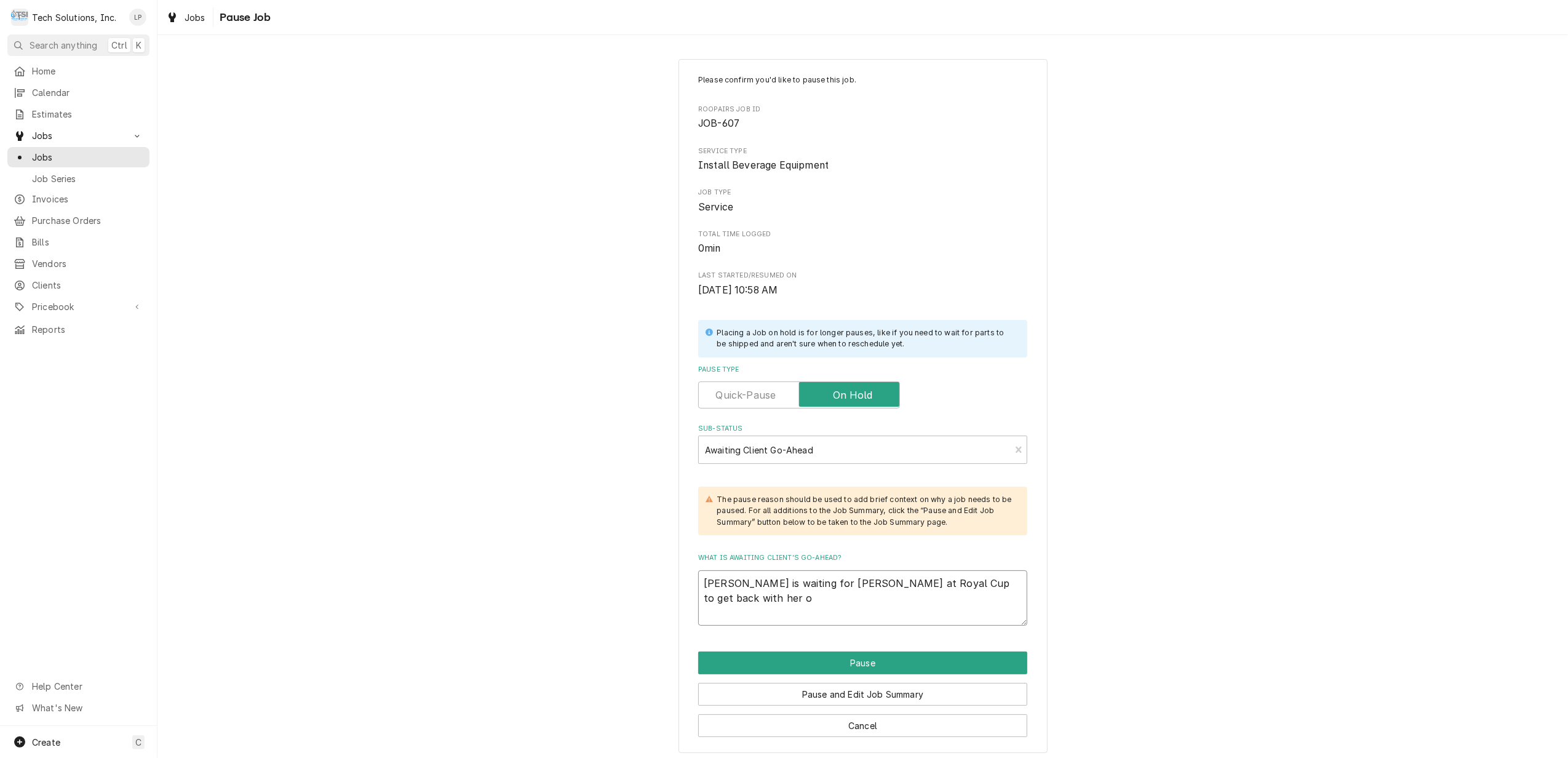
type textarea "x"
type textarea "Lisa is waiting for Allen at Royal Cup to get back with her on"
type textarea "x"
type textarea "Lisa is waiting for Allen at Royal Cup to get back with her on"
type textarea "x"
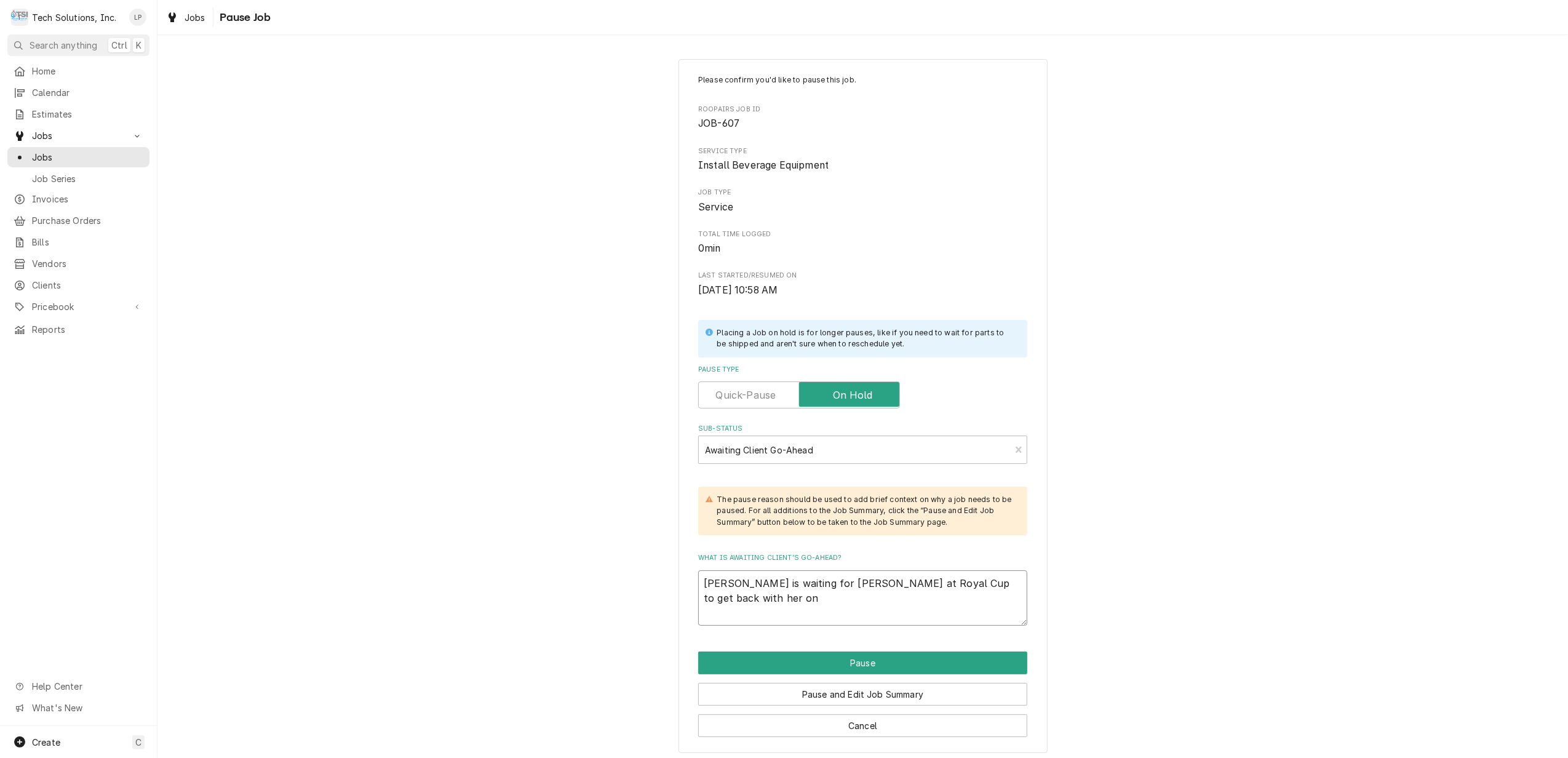
type textarea "Lisa is waiting for Allen at Royal Cup to get back with her on P"
type textarea "x"
type textarea "Lisa is waiting for Allen at Royal Cup to get back with her on PO"
type textarea "x"
type textarea "Lisa is waiting for Allen at Royal Cup to get back with her on PO"
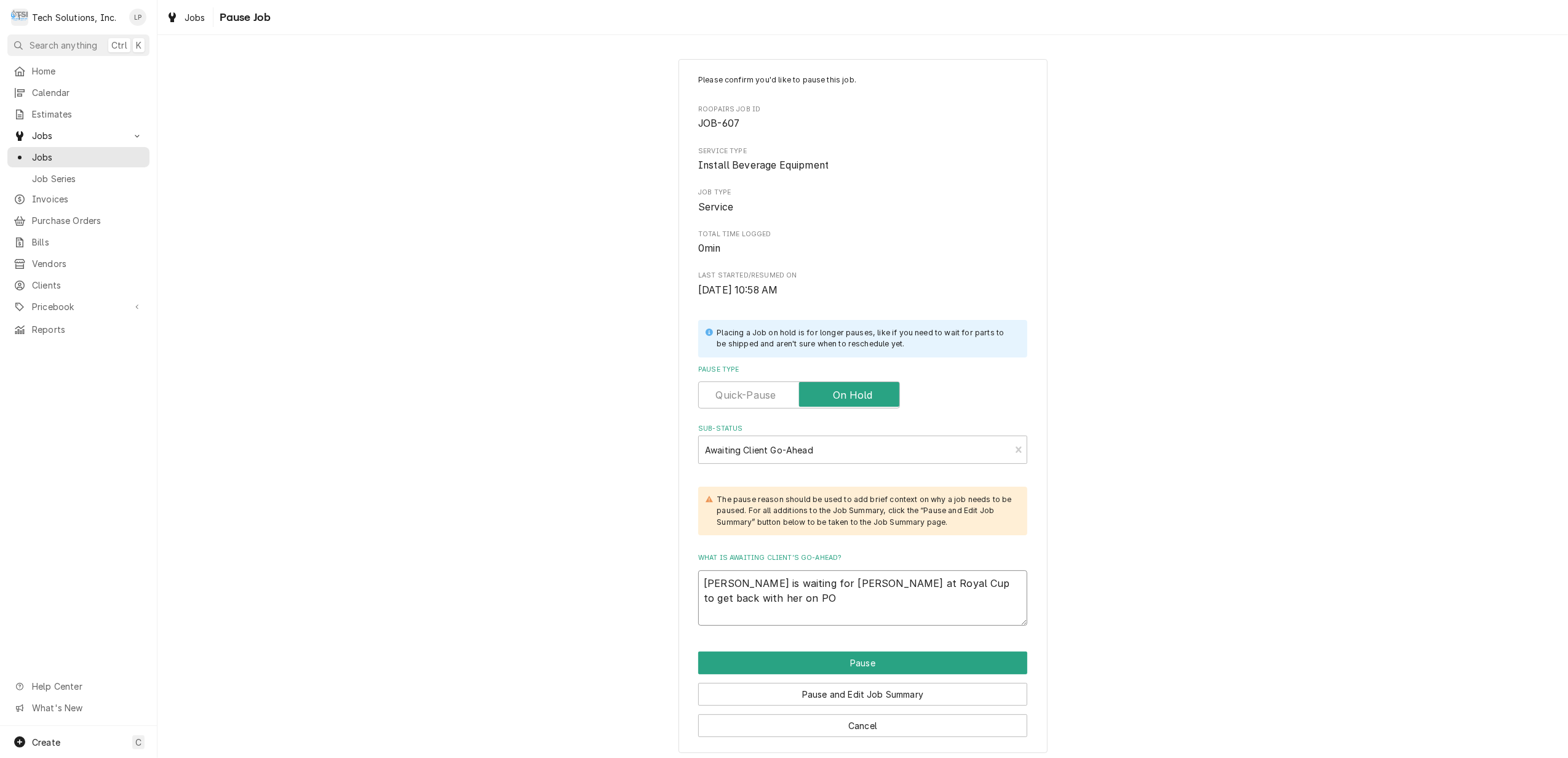
type textarea "x"
type textarea "Lisa is waiting for Allen at Royal Cup to get back with her on PO a"
type textarea "x"
type textarea "Lisa is waiting for Allen at Royal Cup to get back with her on PO an"
type textarea "x"
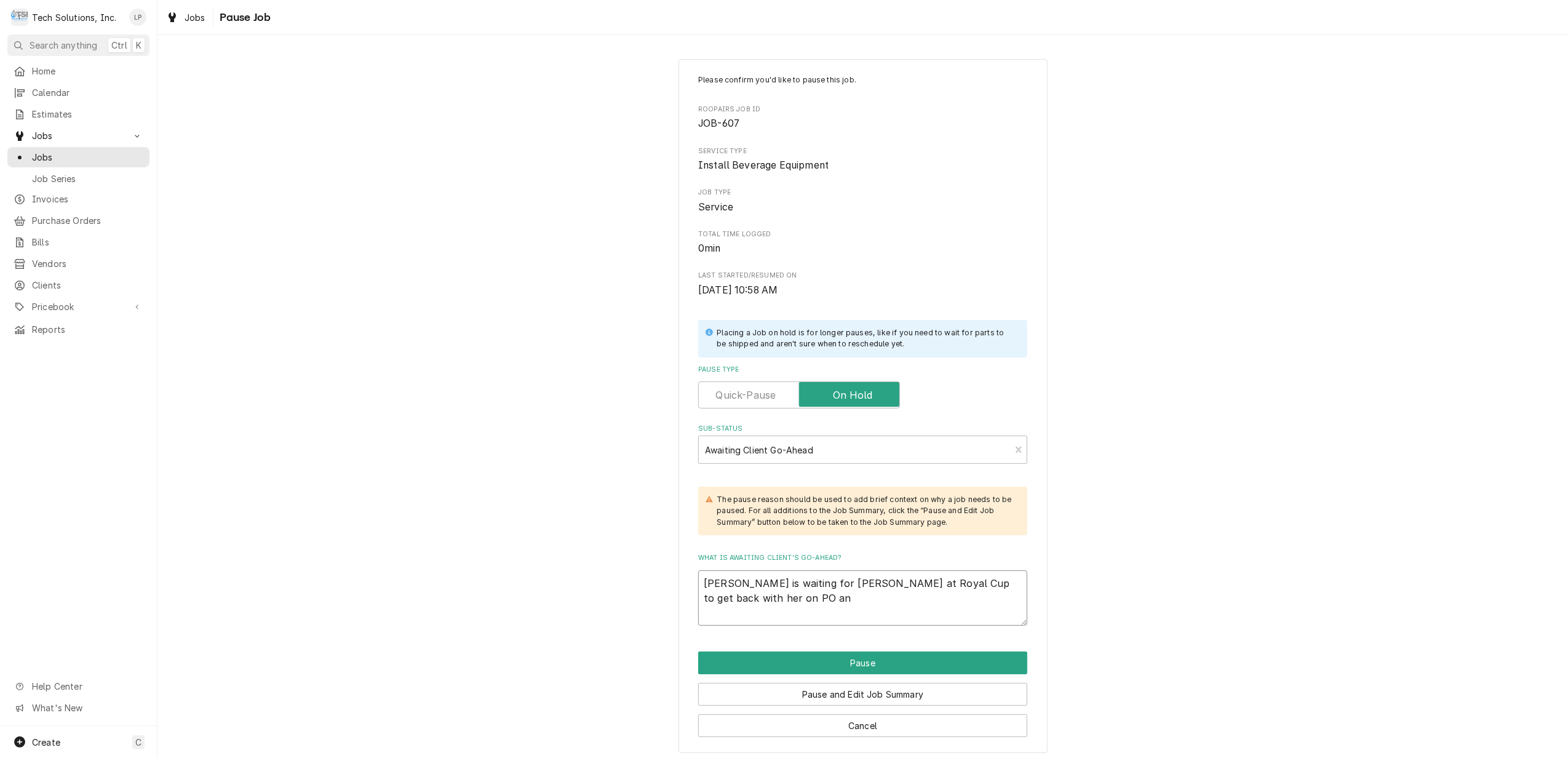
type textarea "Lisa is waiting for Allen at Royal Cup to get back with her on PO and"
type textarea "x"
type textarea "Lisa is waiting for Allen at Royal Cup to get back with her on PO and"
type textarea "x"
type textarea "Lisa is waiting for Allen at Royal Cup to get back with her on PO and d"
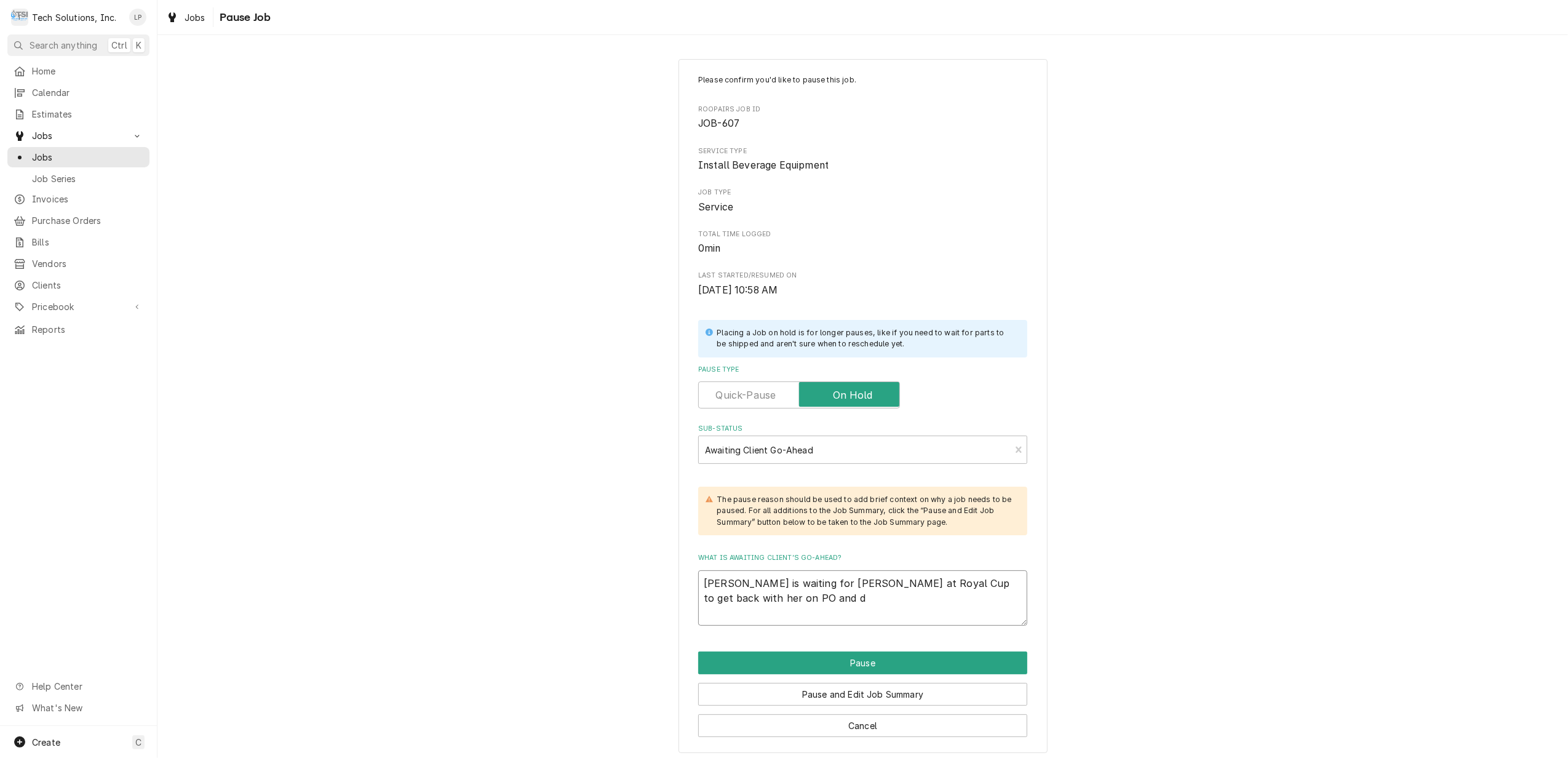
type textarea "x"
type textarea "Lisa is waiting for Allen at Royal Cup to get back with her on PO and de"
type textarea "x"
type textarea "Lisa is waiting for Allen at Royal Cup to get back with her on PO and del"
type textarea "x"
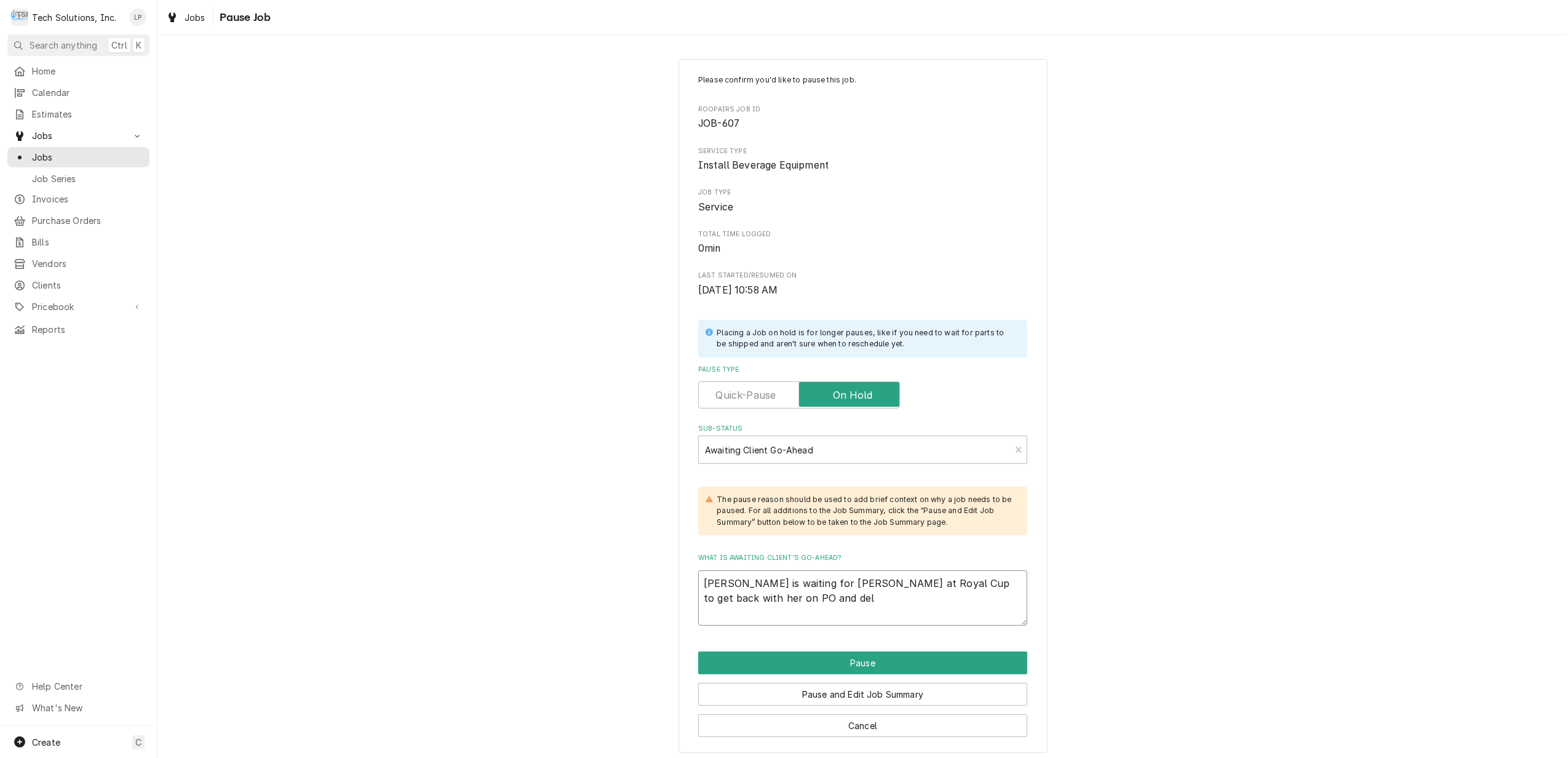
type textarea "Lisa is waiting for Allen at Royal Cup to get back with her on PO and deli"
type textarea "x"
type textarea "Lisa is waiting for Allen at Royal Cup to get back with her on PO and deliv"
type textarea "x"
type textarea "Lisa is waiting for Allen at Royal Cup to get back with her on PO and delive"
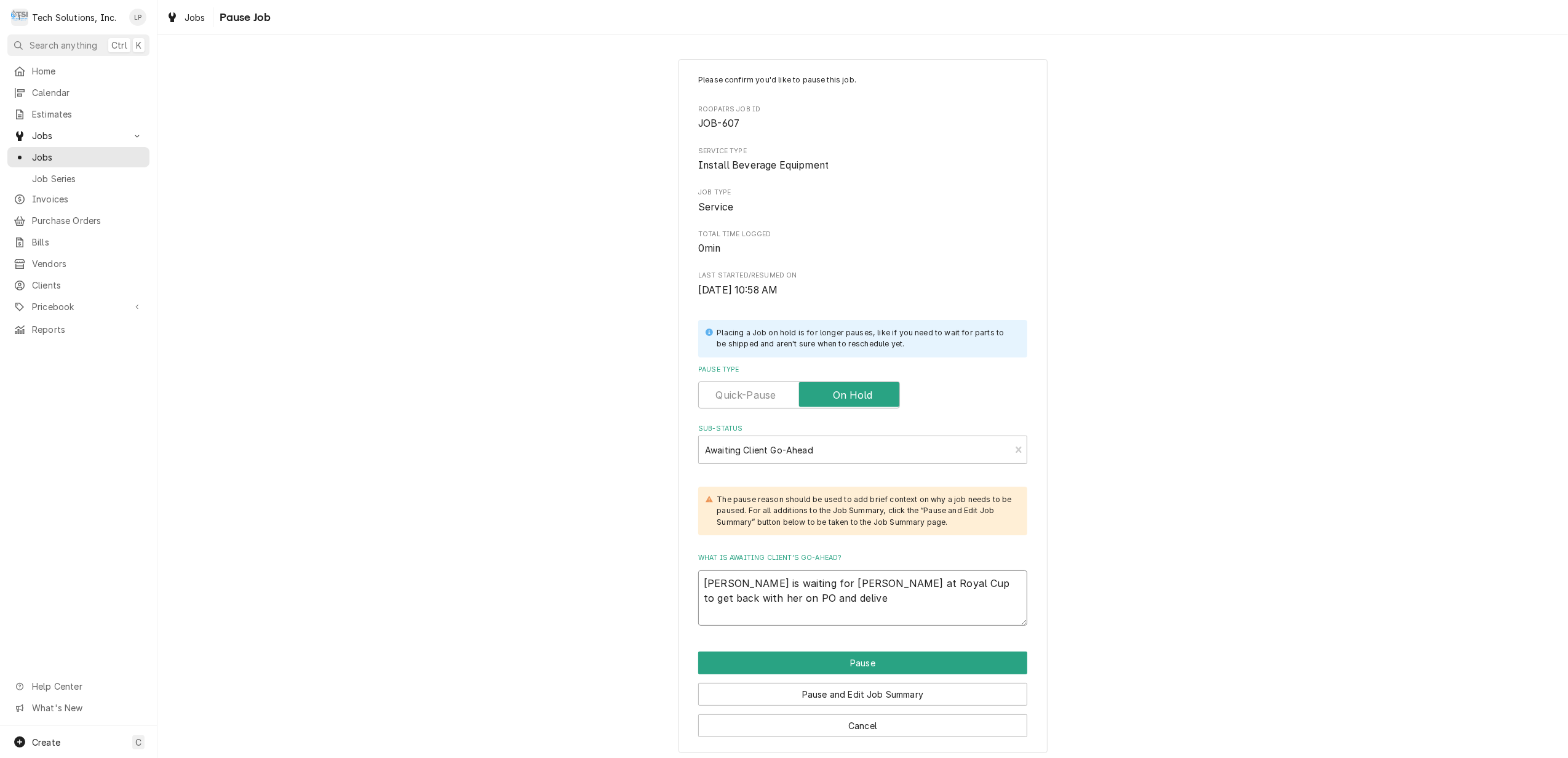
type textarea "x"
type textarea "Lisa is waiting for Allen at Royal Cup to get back with her on PO and deliver"
type textarea "x"
type textarea "Lisa is waiting for Allen at Royal Cup to get back with her on PO and delivery"
type textarea "x"
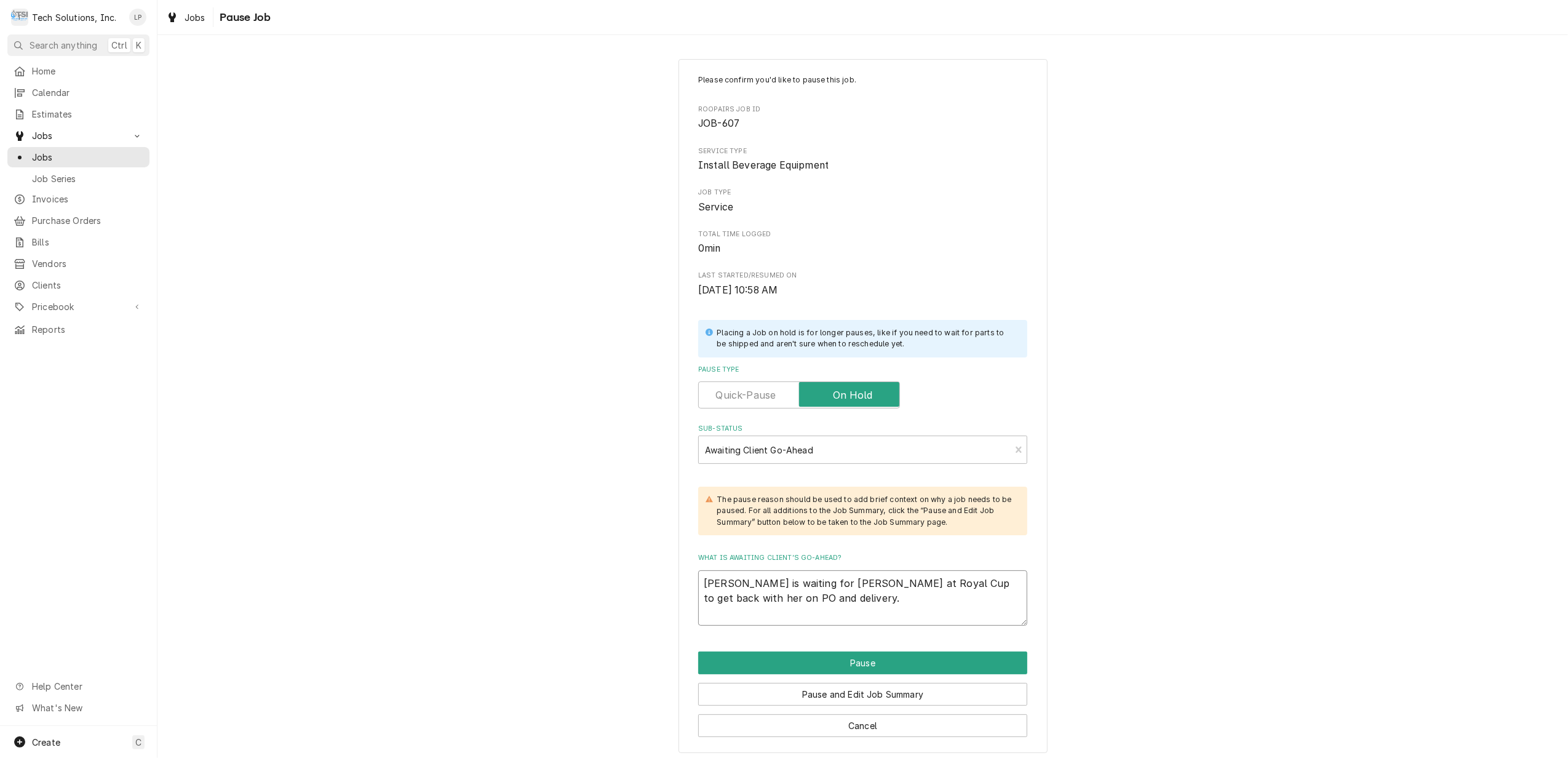
type textarea "Lisa is waiting for Allen at Royal Cup to get back with her on PO and delivery."
click at [864, 672] on button "Pause" at bounding box center [862, 662] width 329 height 23
type textarea "x"
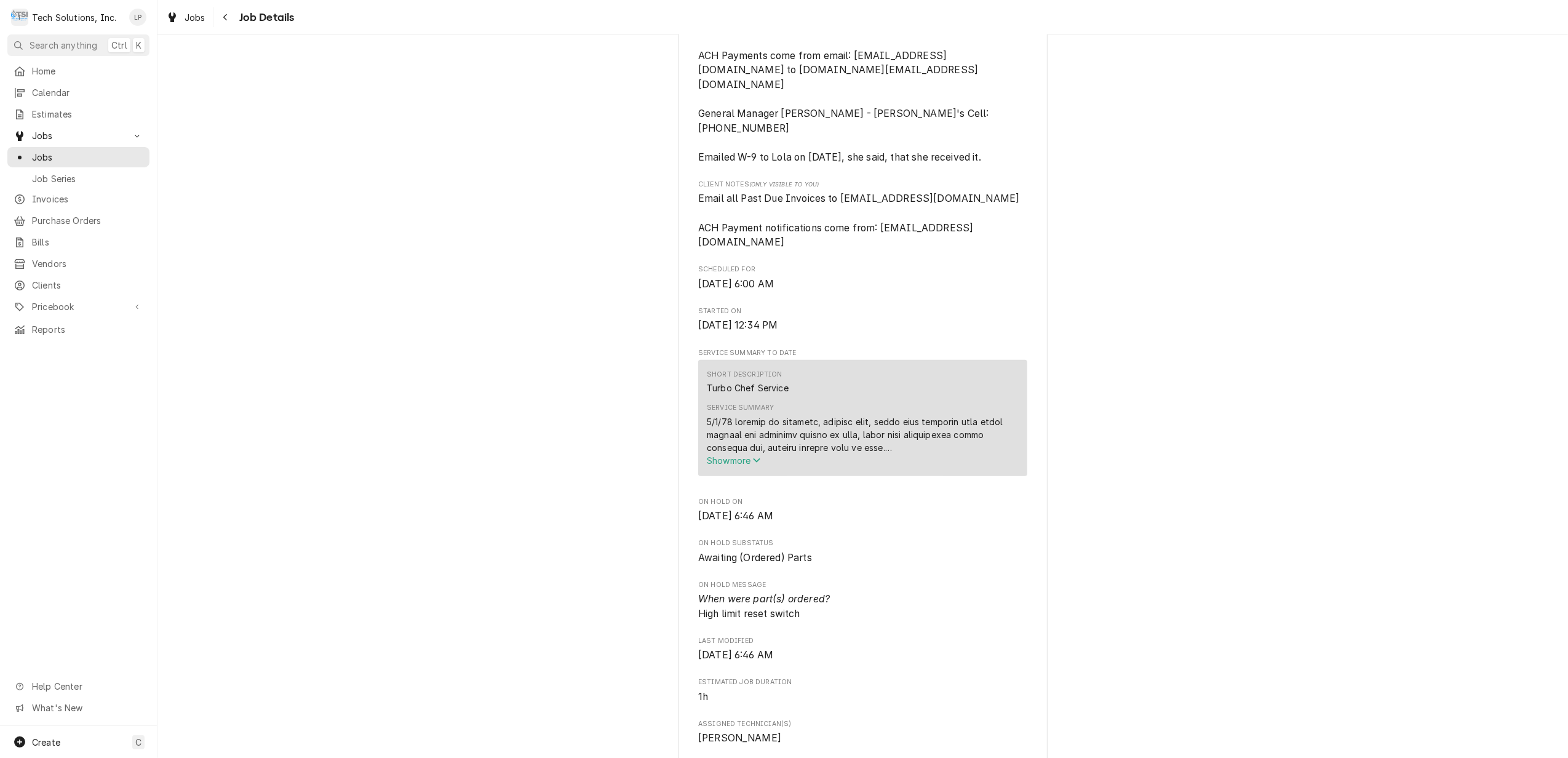
scroll to position [492, 0]
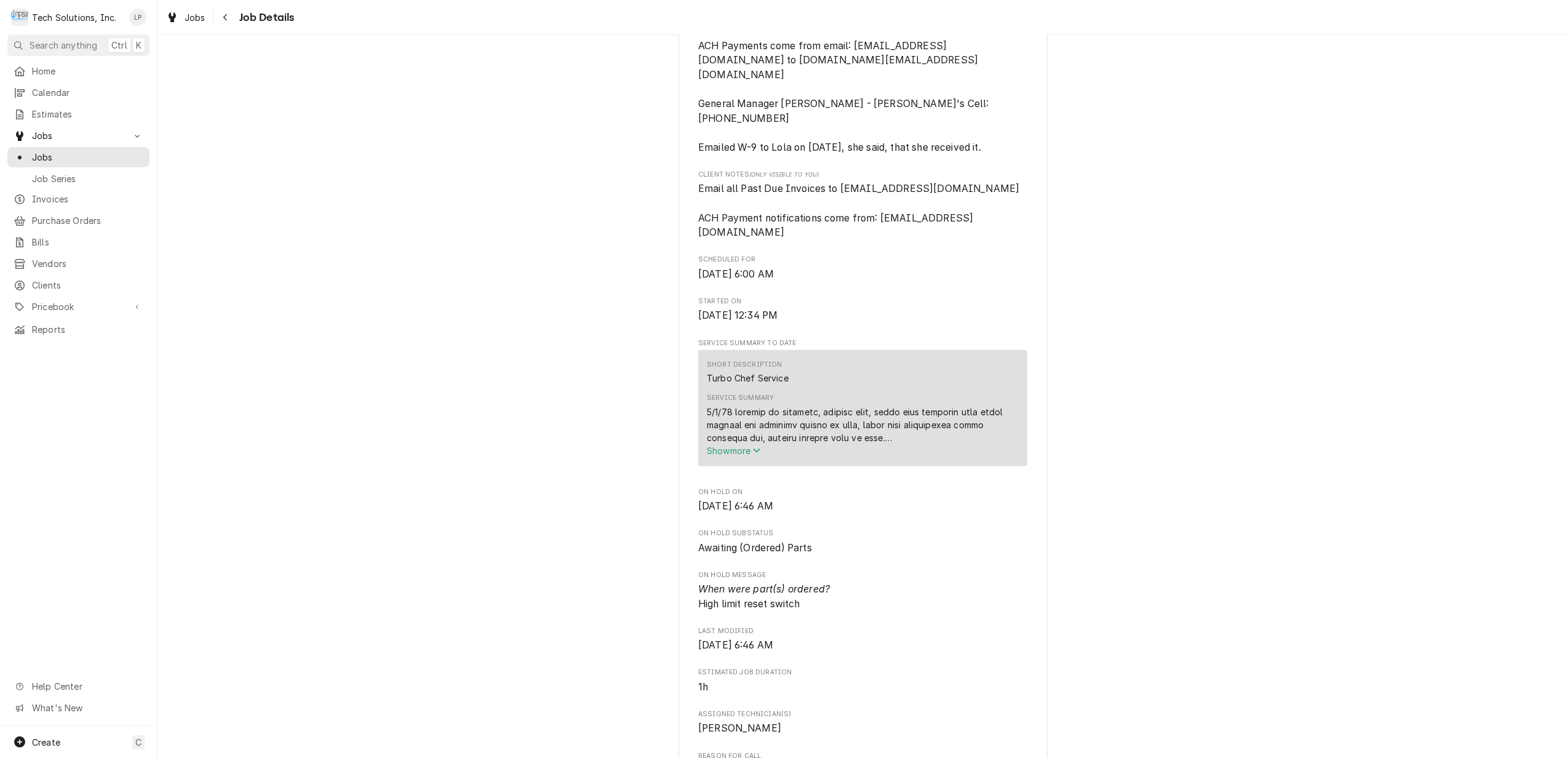
click at [719, 445] on span "Show more" at bounding box center [734, 450] width 54 height 10
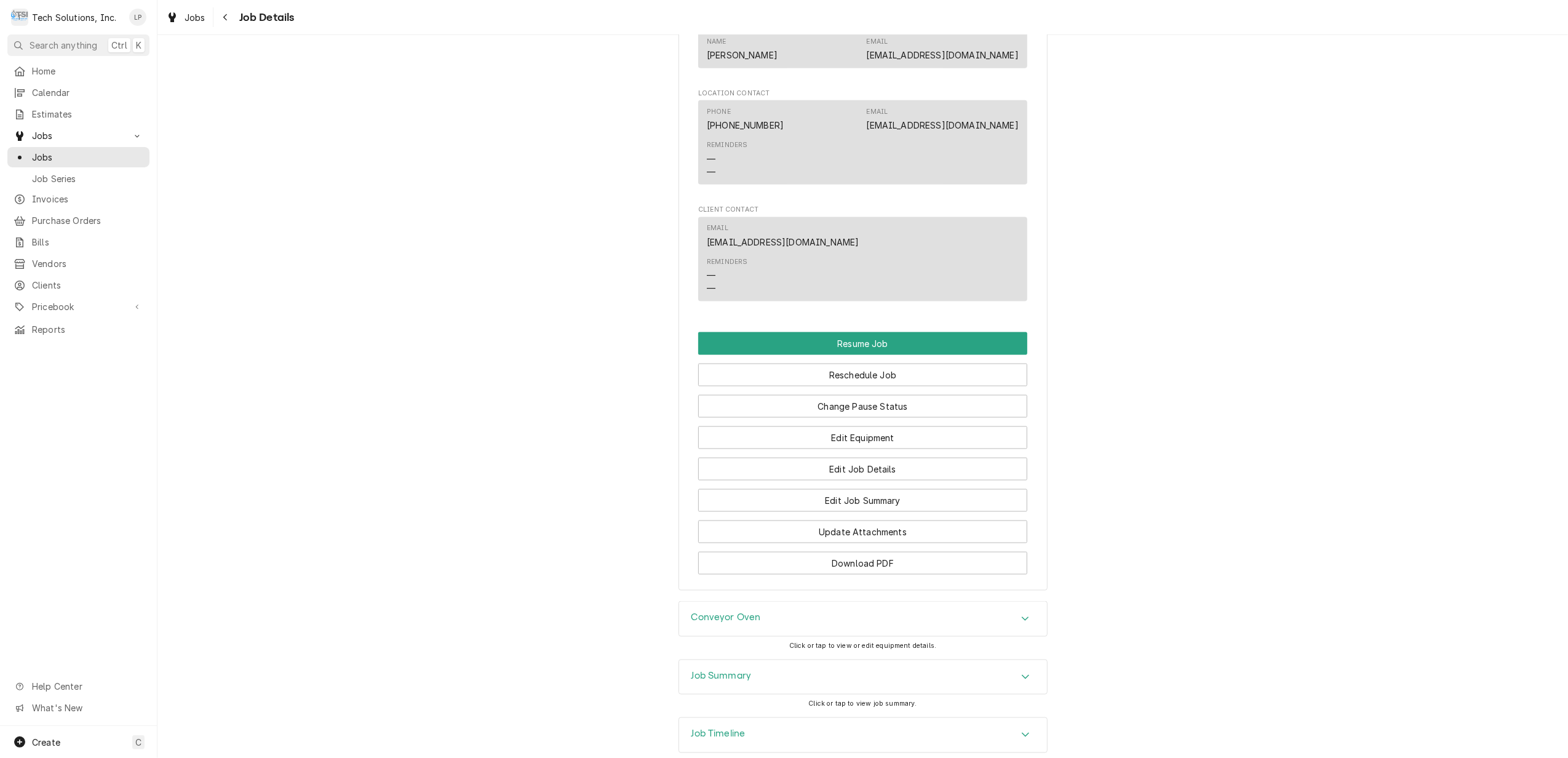
scroll to position [1620, 0]
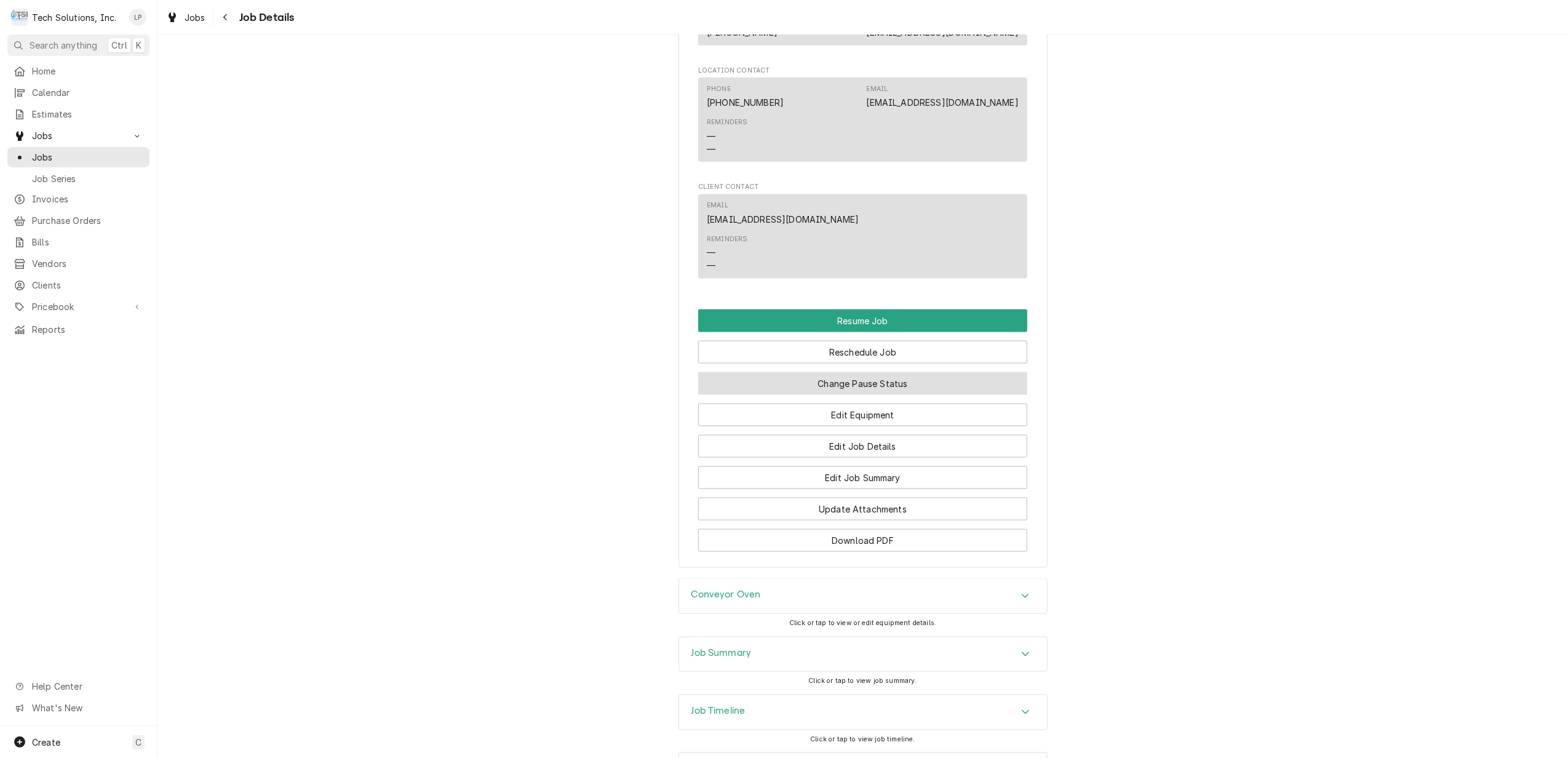
click at [898, 372] on button "Change Pause Status" at bounding box center [862, 383] width 329 height 23
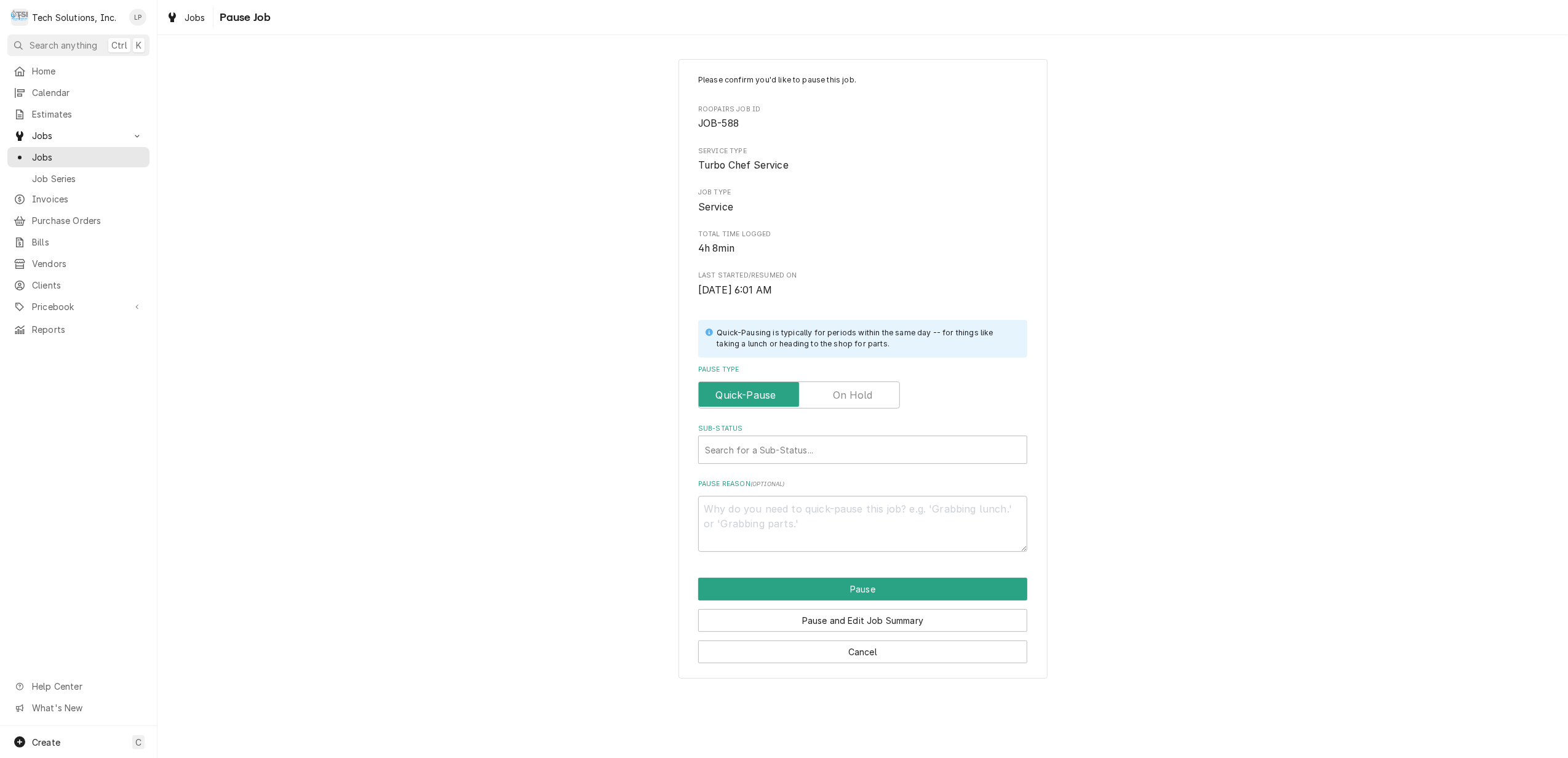
click at [862, 400] on label "Pause Type" at bounding box center [799, 394] width 202 height 27
click at [862, 400] on input "Pause Type" at bounding box center [799, 394] width 191 height 27
checkbox input "true"
click at [874, 448] on div "Sub-Status" at bounding box center [862, 449] width 316 height 22
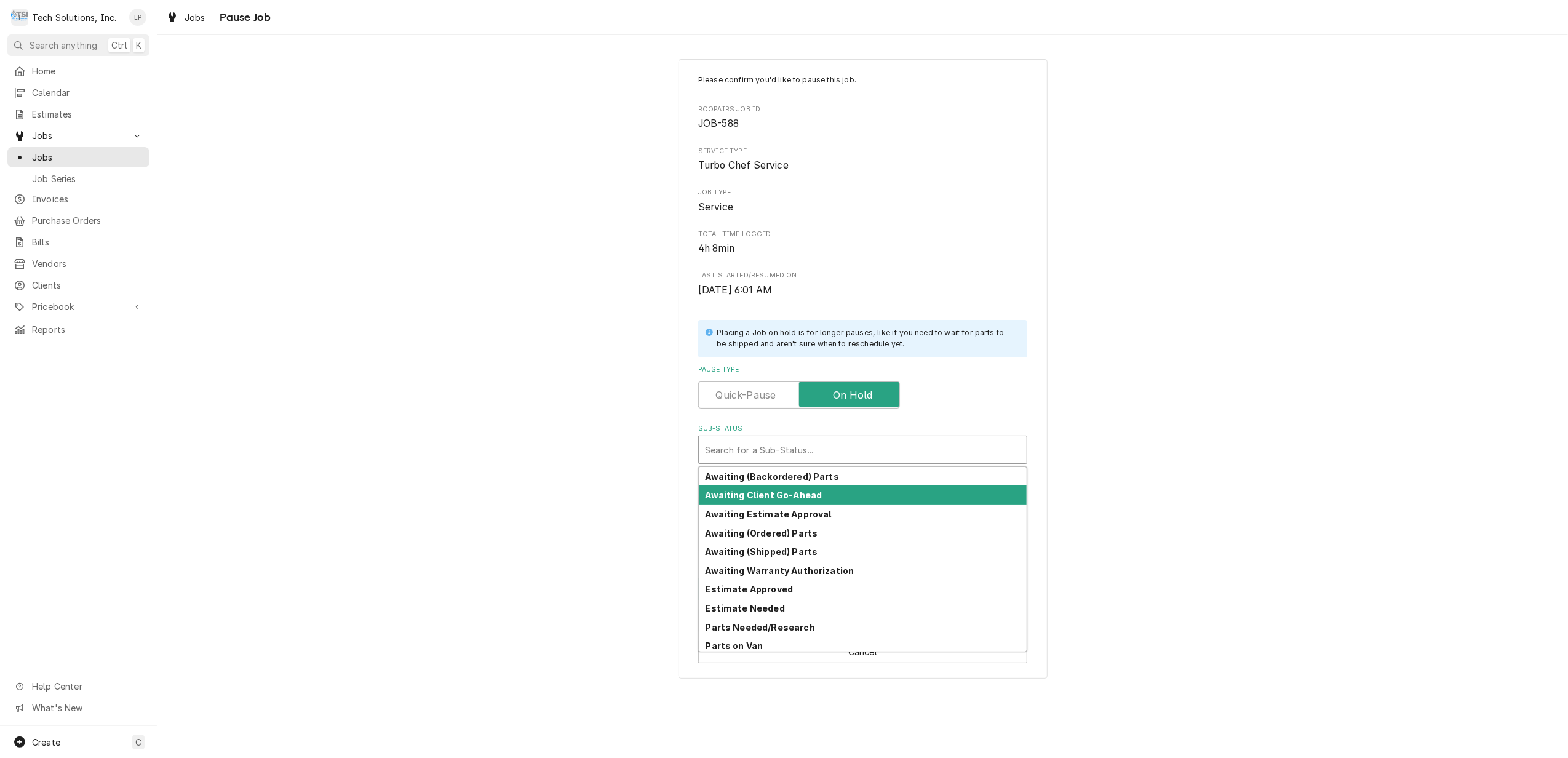
click at [813, 495] on strong "Awaiting Client Go-Ahead" at bounding box center [764, 494] width 117 height 10
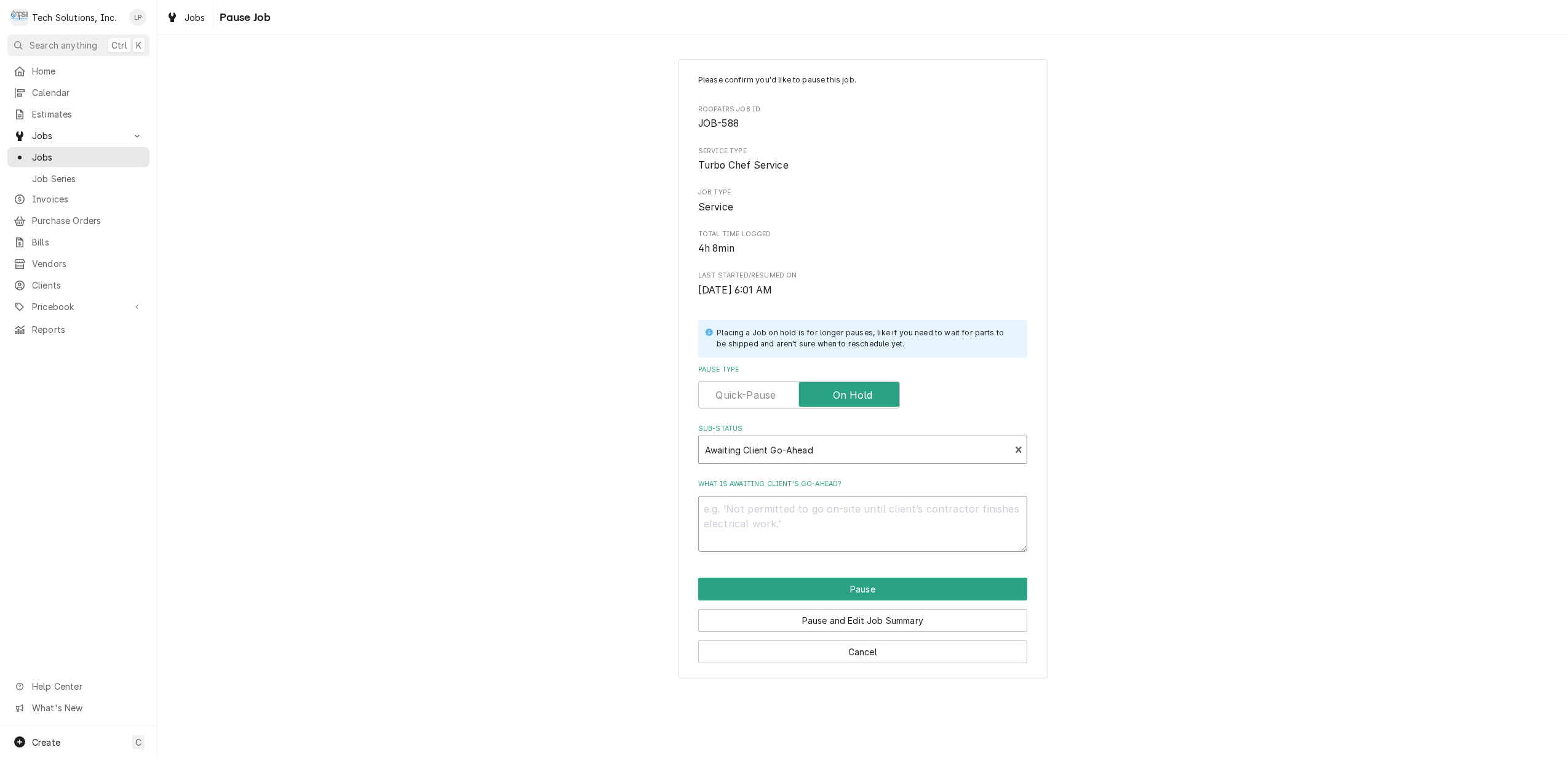
click at [811, 508] on textarea "What is awaiting client’s go-ahead?" at bounding box center [862, 523] width 329 height 56
type textarea "x"
type textarea "P"
type textarea "x"
type textarea "Pa"
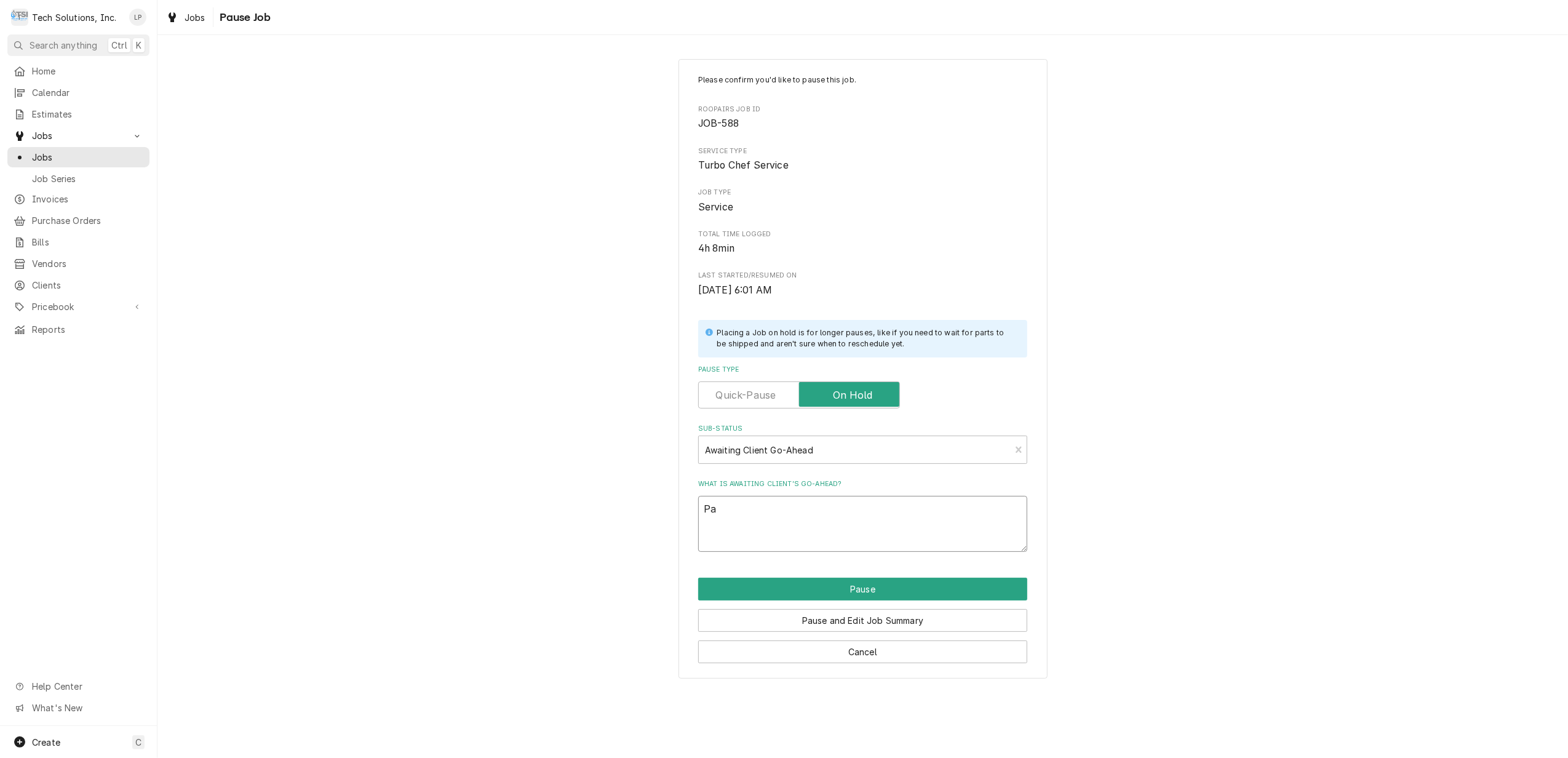
type textarea "x"
type textarea "Par"
type textarea "x"
type textarea "Part"
type textarea "x"
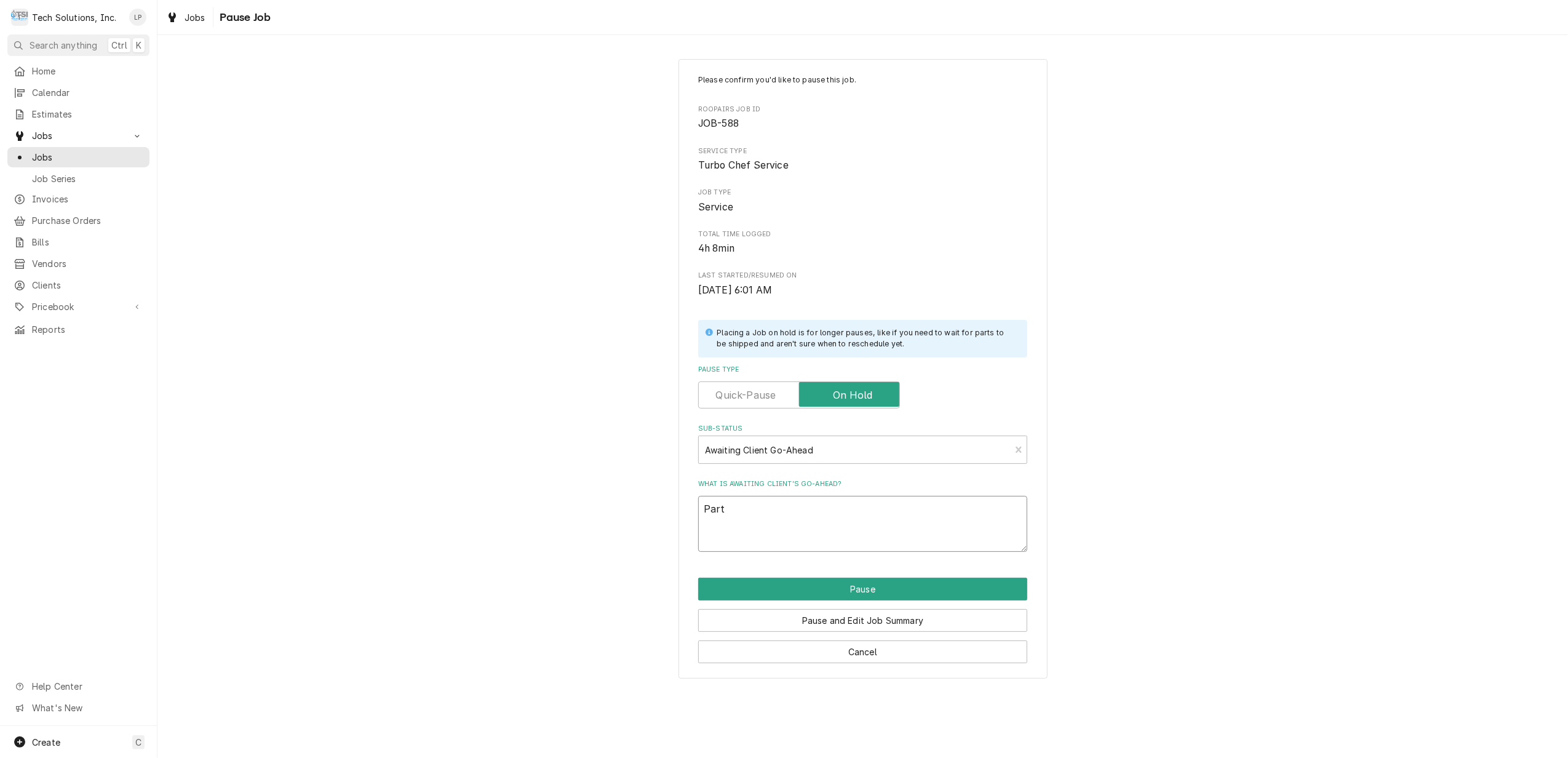
type textarea "Parts"
type textarea "x"
type textarea "Parts"
type textarea "x"
type textarea "Parts h"
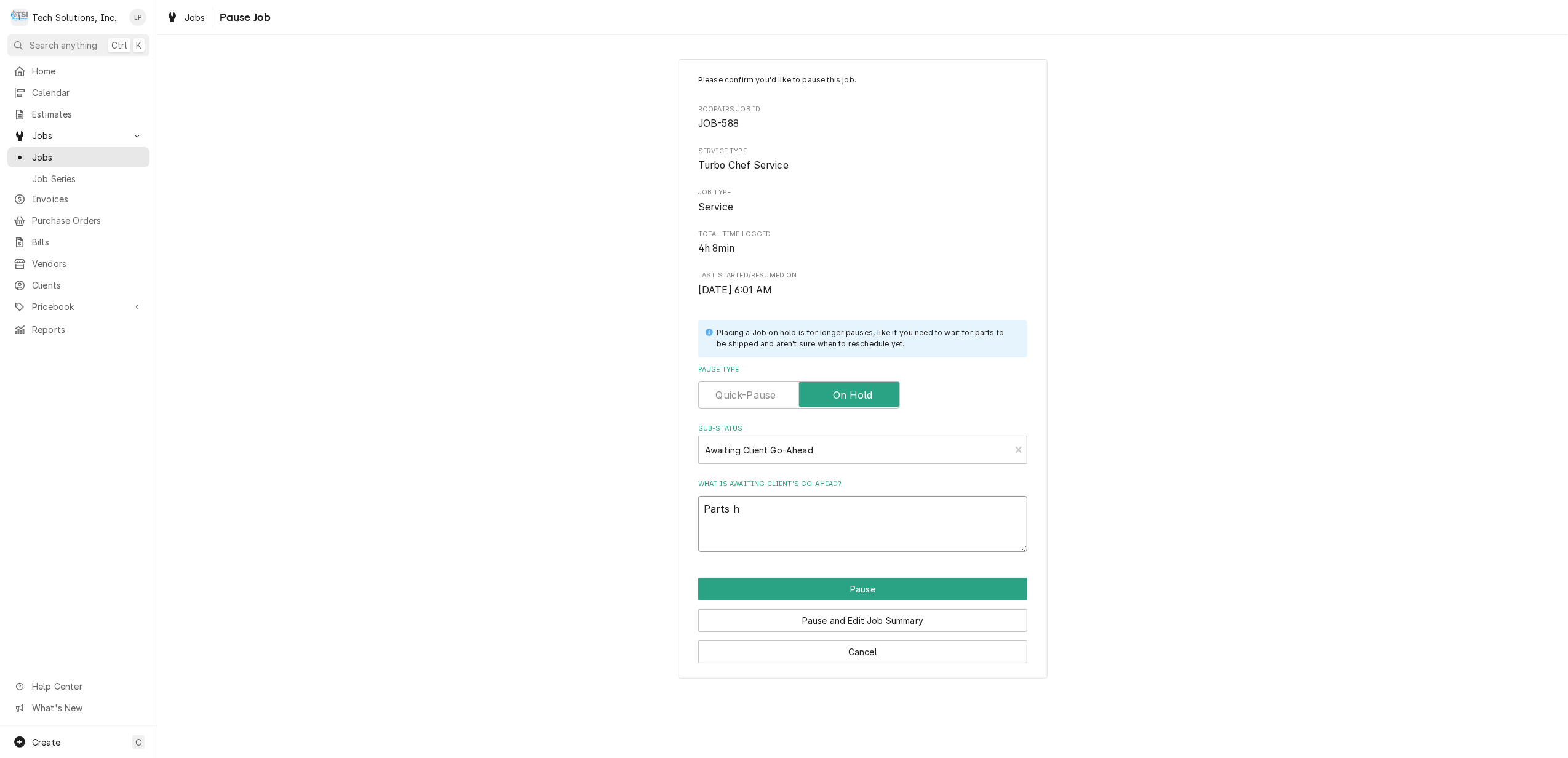
type textarea "x"
type textarea "Parts ha"
type textarea "x"
type textarea "Parts had"
type textarea "x"
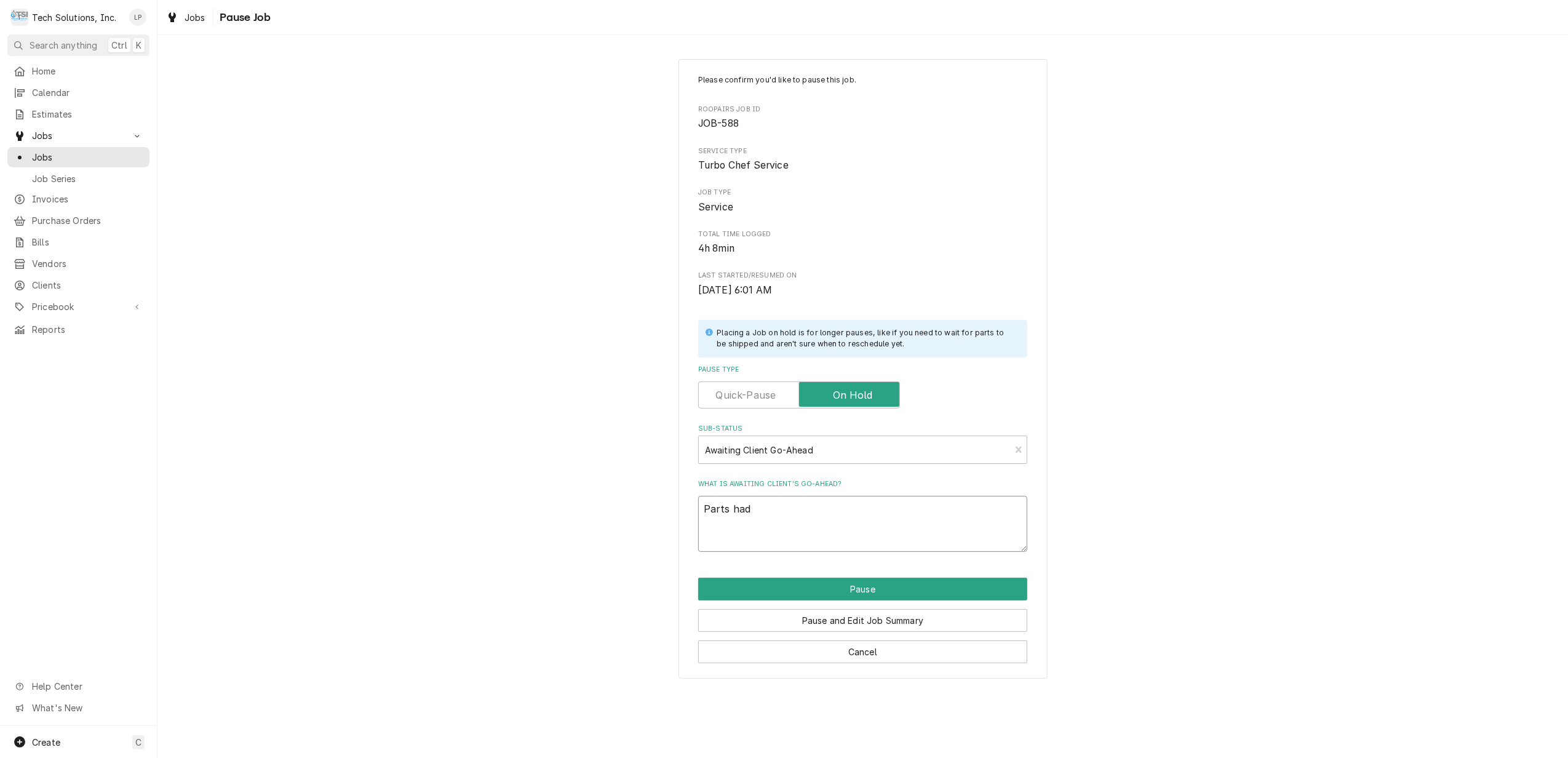
type textarea "Parts had"
type textarea "x"
type textarea "Parts had n"
type textarea "x"
type textarea "Parts had no"
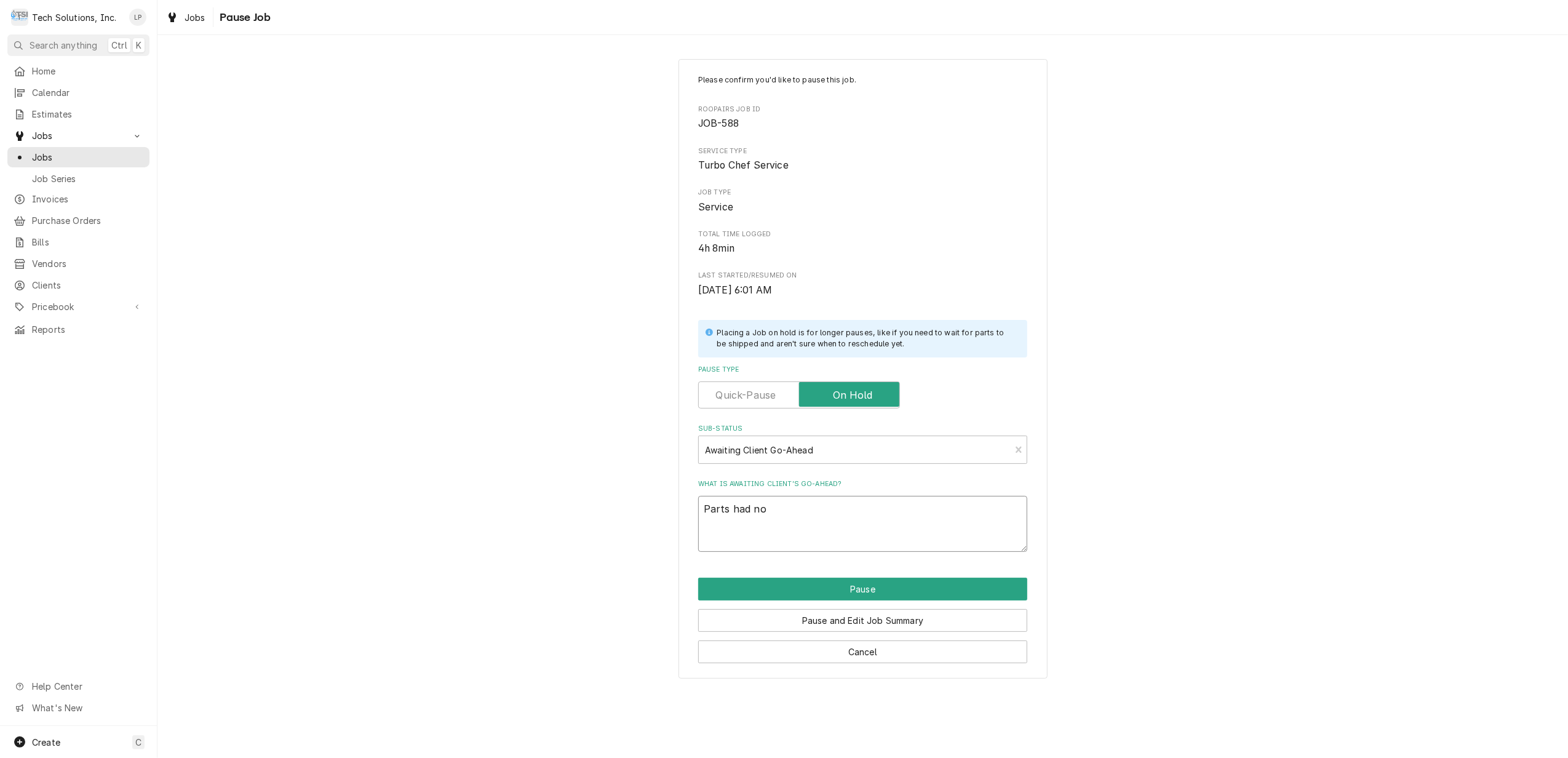
type textarea "x"
type textarea "Parts had not"
type textarea "x"
type textarea "Parts had not"
type textarea "x"
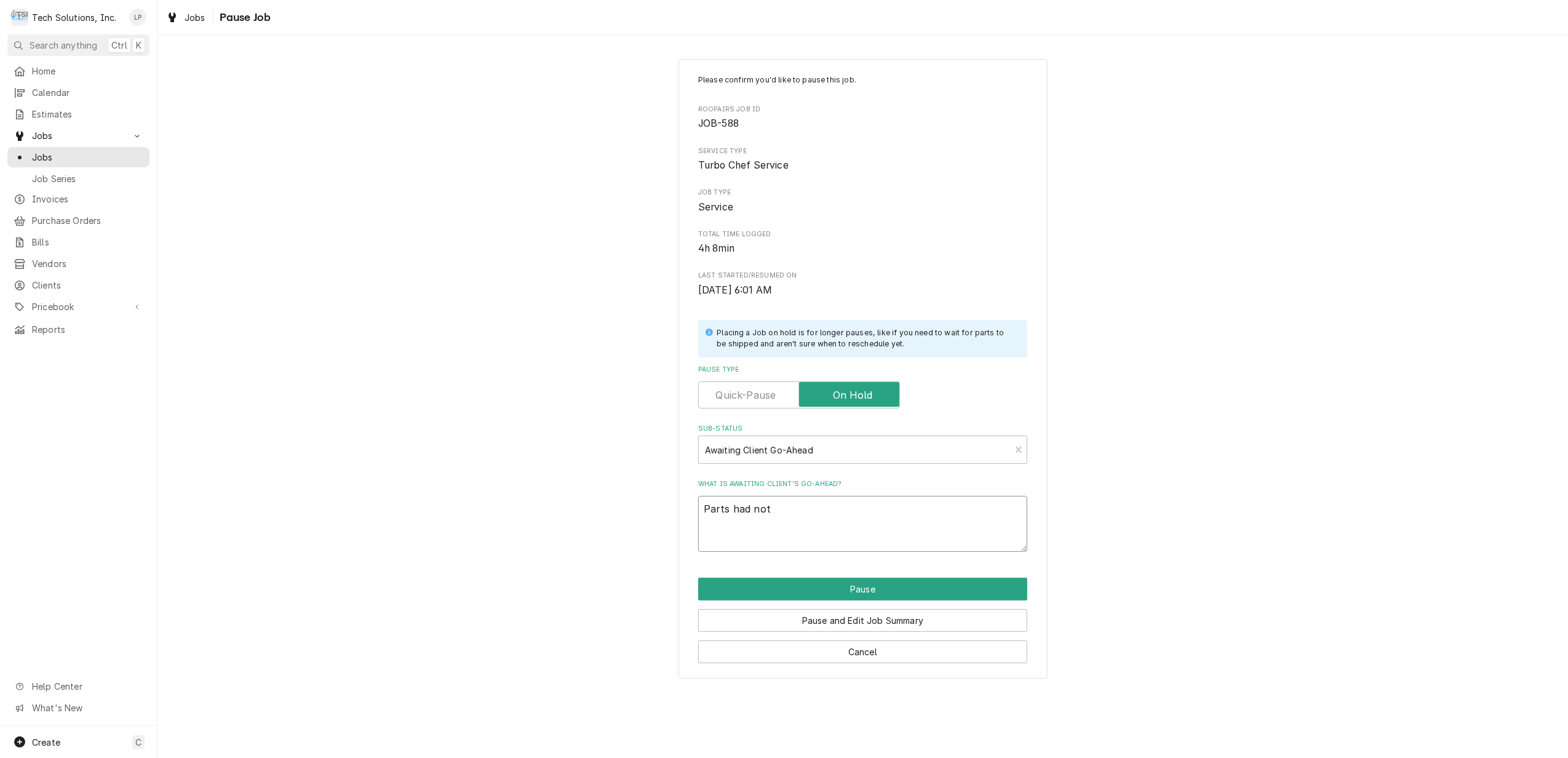
type textarea "Parts had not y"
type textarea "x"
type textarea "Parts had not ye"
type textarea "x"
type textarea "Parts had not yet"
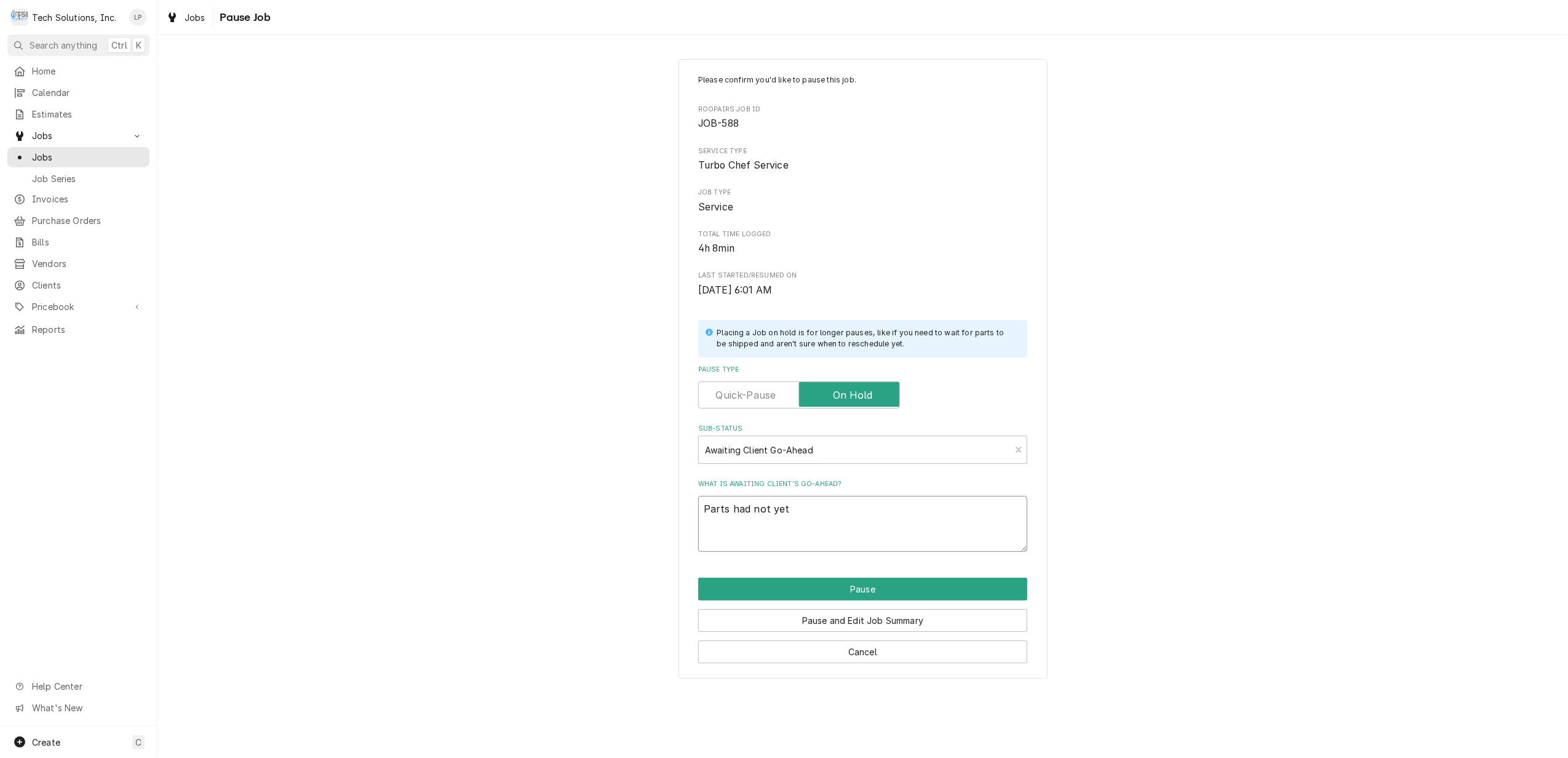
type textarea "x"
type textarea "Parts had not yet"
type textarea "x"
type textarea "Parts had not yet a"
type textarea "x"
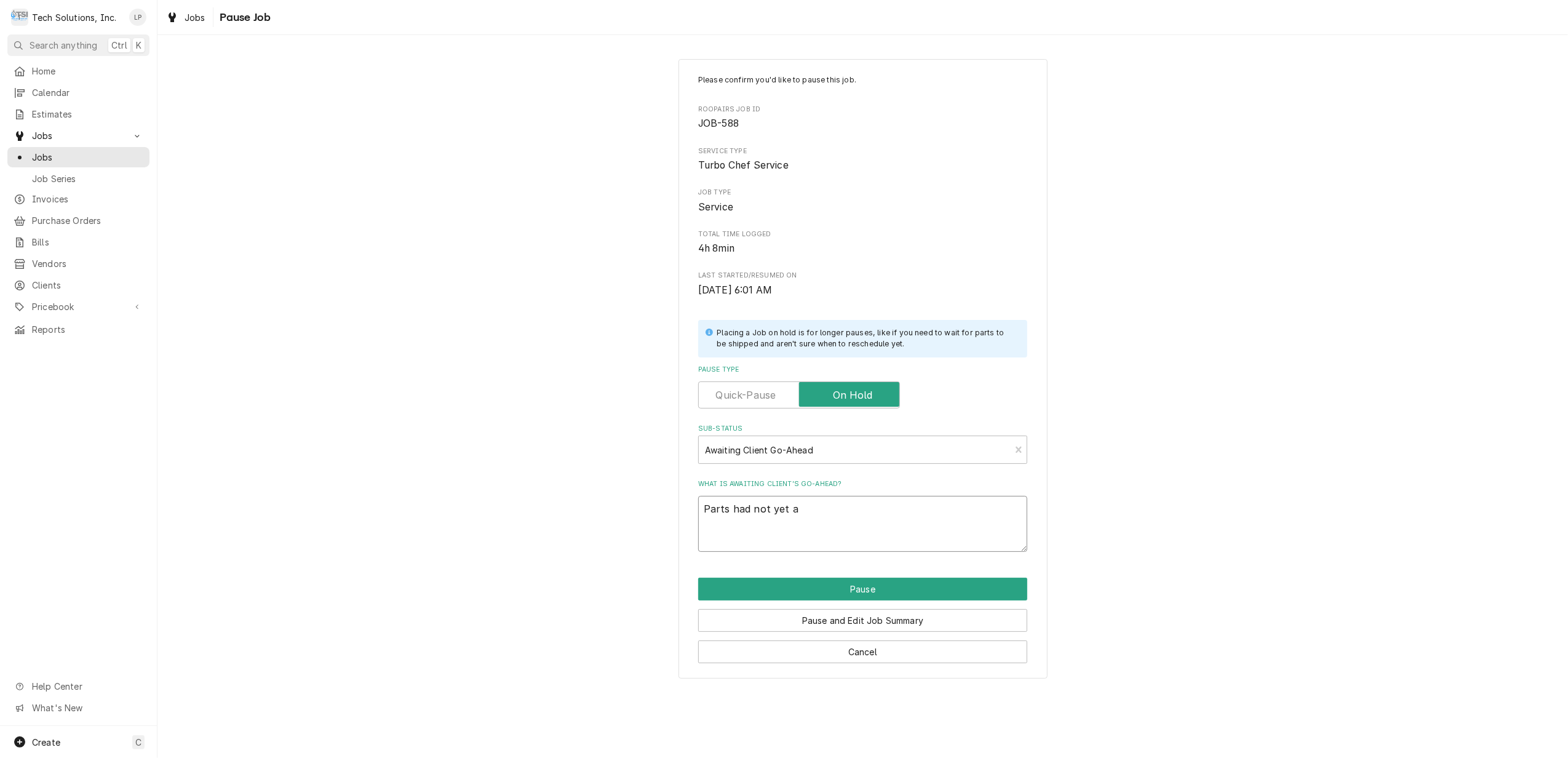
type textarea "Parts had not yet ar"
type textarea "x"
type textarea "Parts had not yet arr"
type textarea "x"
type textarea "Parts had not yet arri"
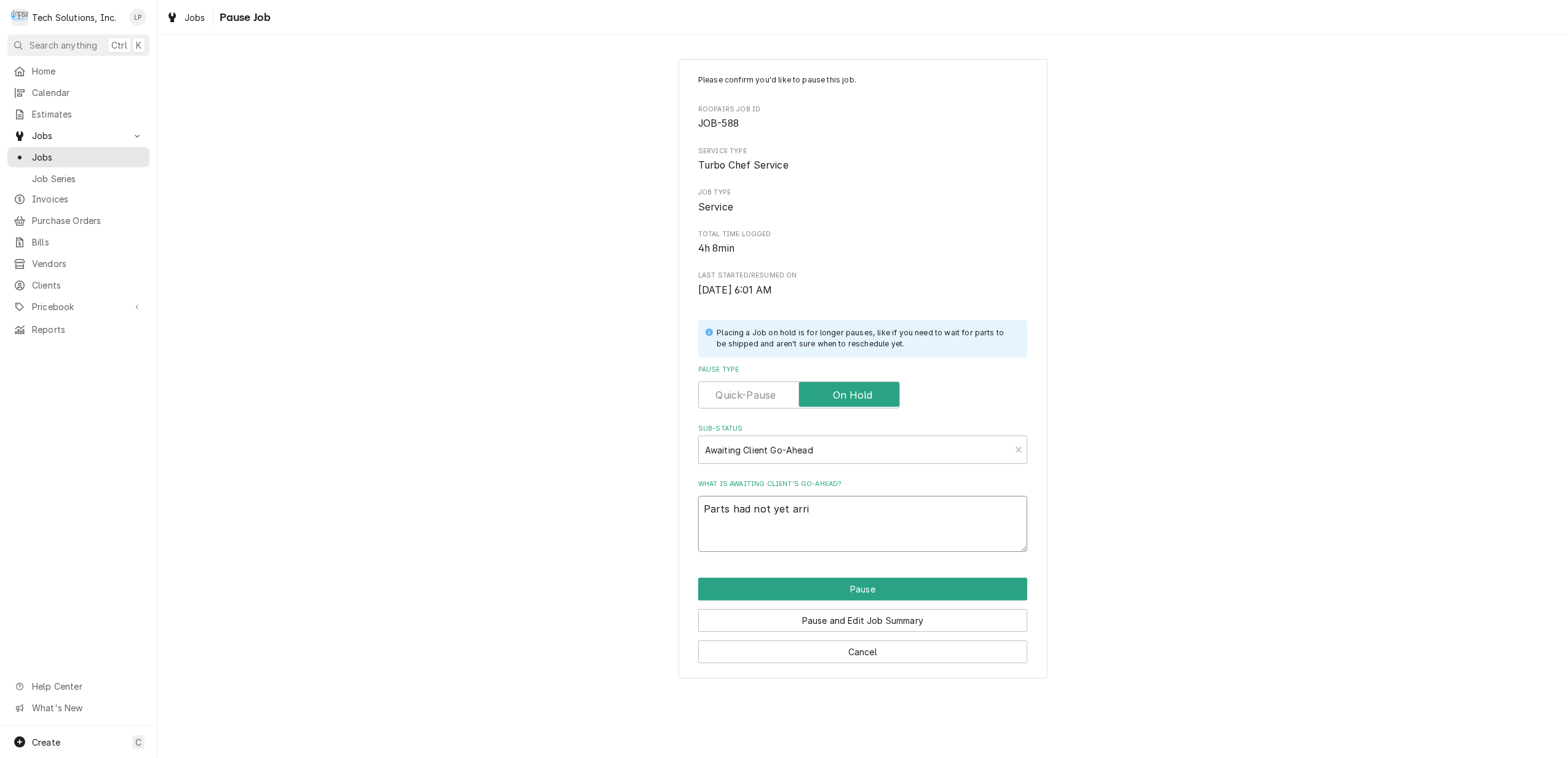
type textarea "x"
type textarea "Parts had not yet arriv"
type textarea "x"
type textarea "Parts had not yet arrive"
type textarea "x"
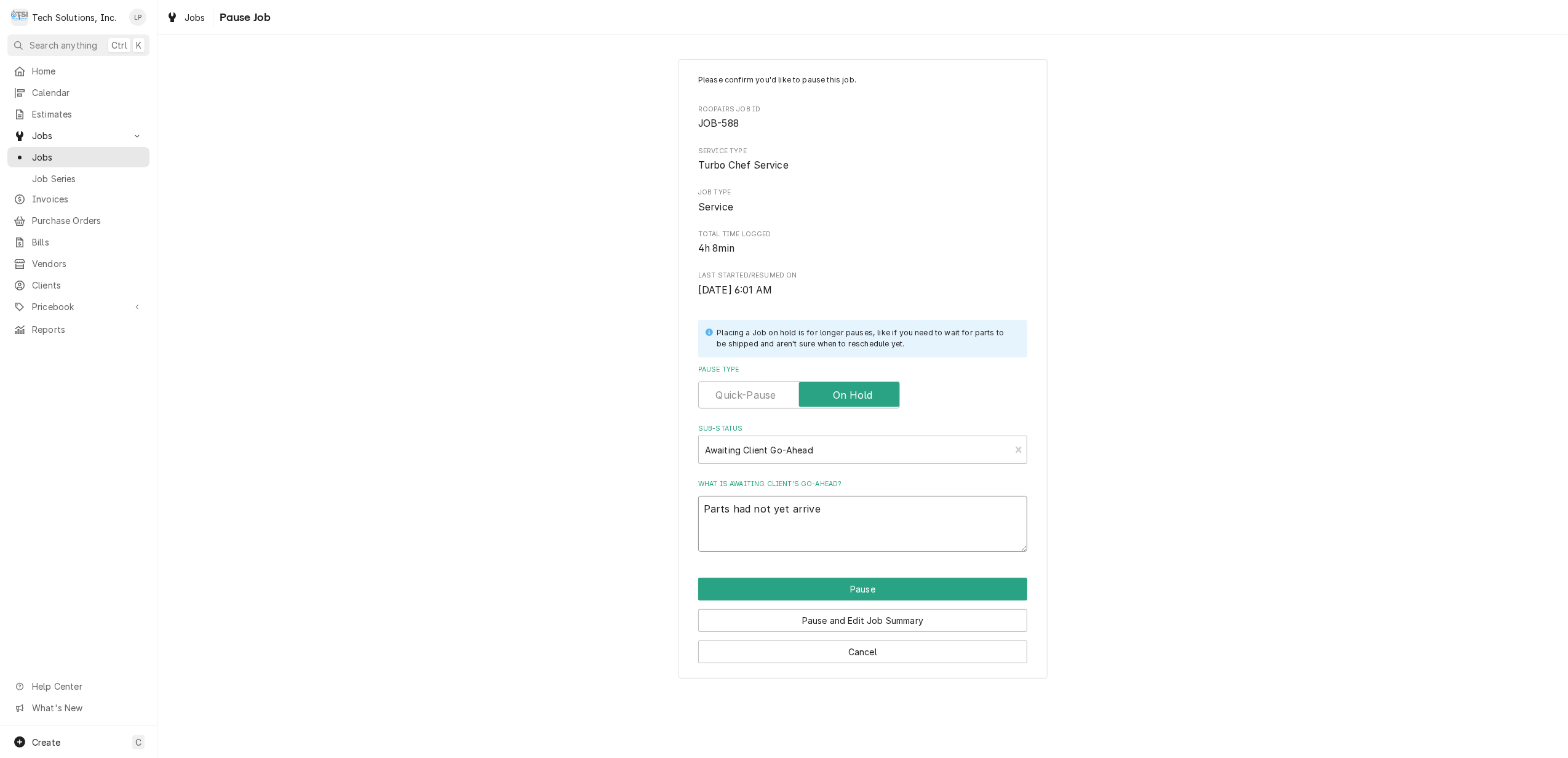
type textarea "Parts had not yet arrived"
type textarea "x"
type textarea "Parts had not yet arrived"
type textarea "x"
type textarea "Parts had not yet arrived p"
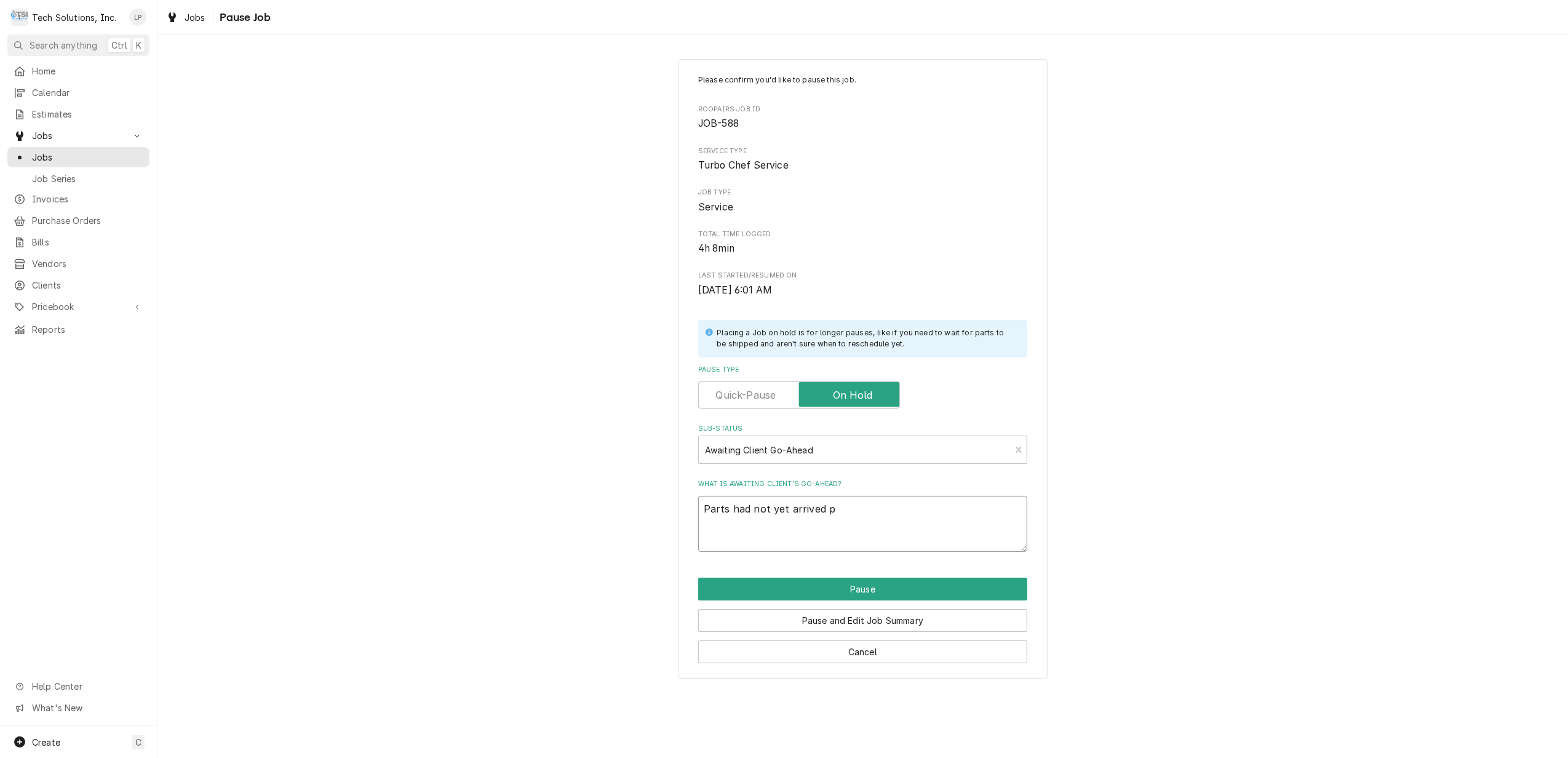
type textarea "x"
type textarea "Parts had not yet arrived pe"
type textarea "x"
type textarea "Parts had not yet arrived per"
type textarea "x"
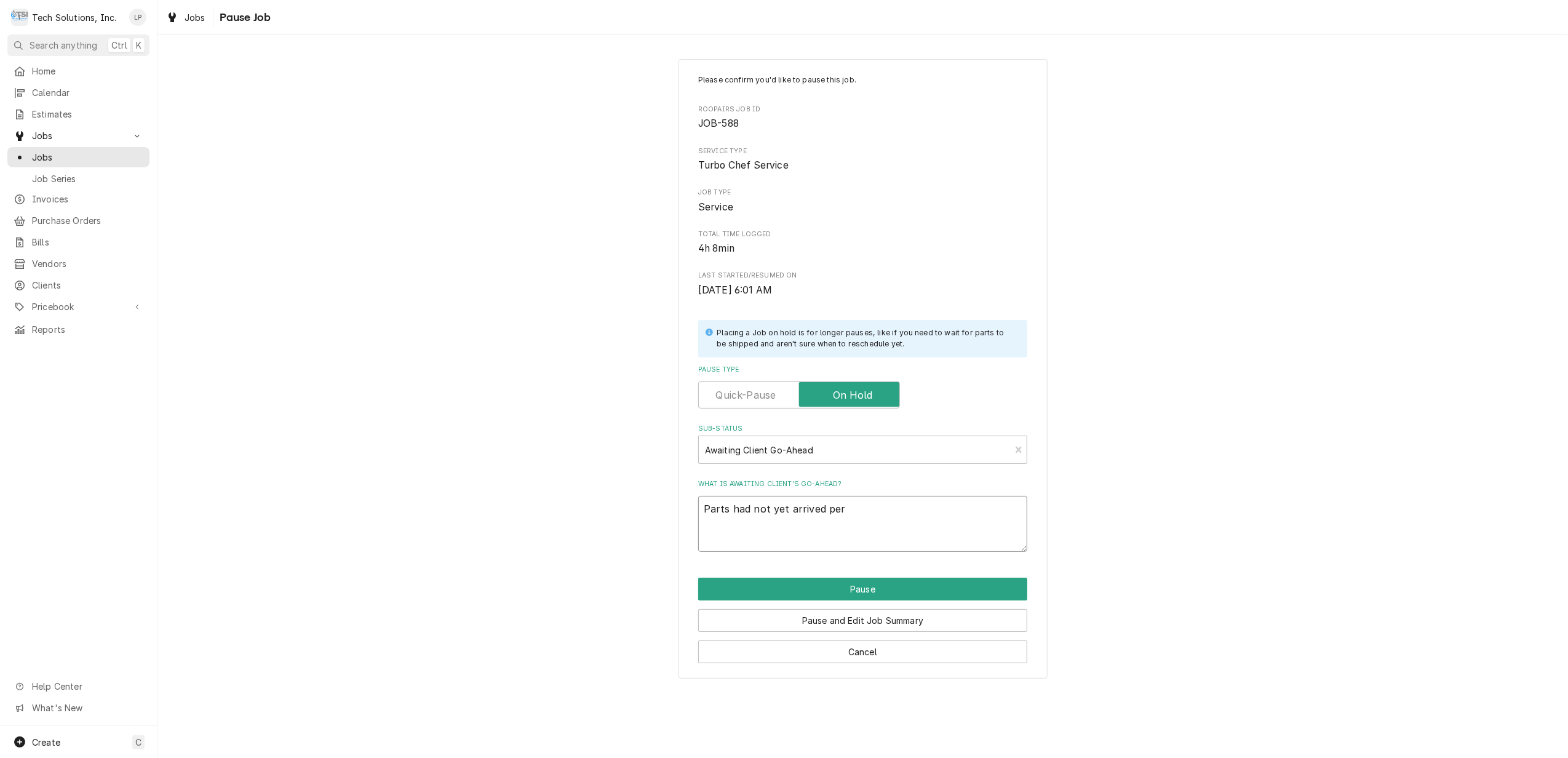
type textarea "Parts had not yet arrived per"
type textarea "x"
type textarea "Parts had not yet arrived per B"
type textarea "x"
type textarea "Parts had not yet arrived per Br"
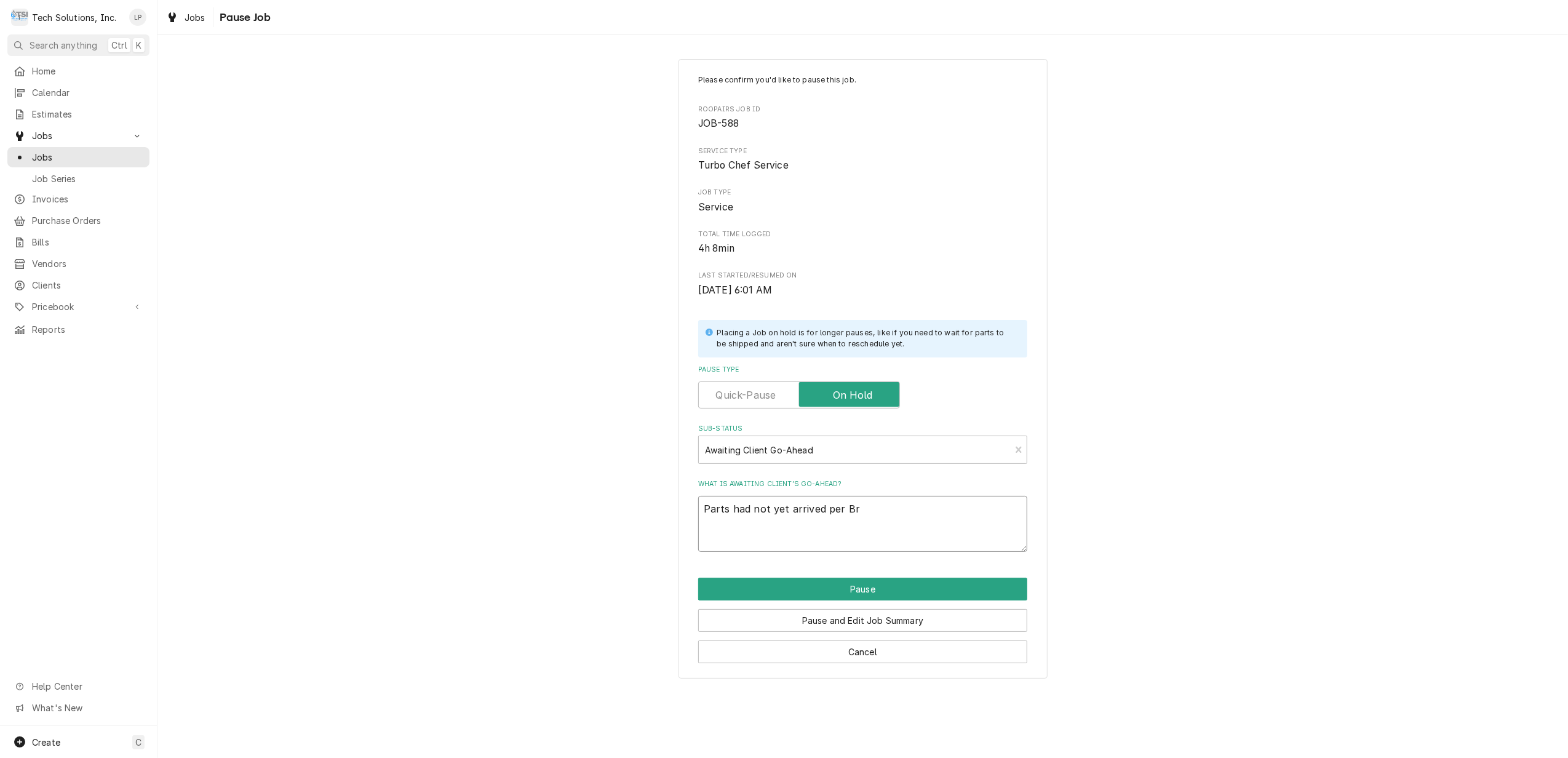
type textarea "x"
type textarea "Parts had not yet arrived per Bri"
type textarea "x"
type textarea "Parts had not yet arrived per Bria"
type textarea "x"
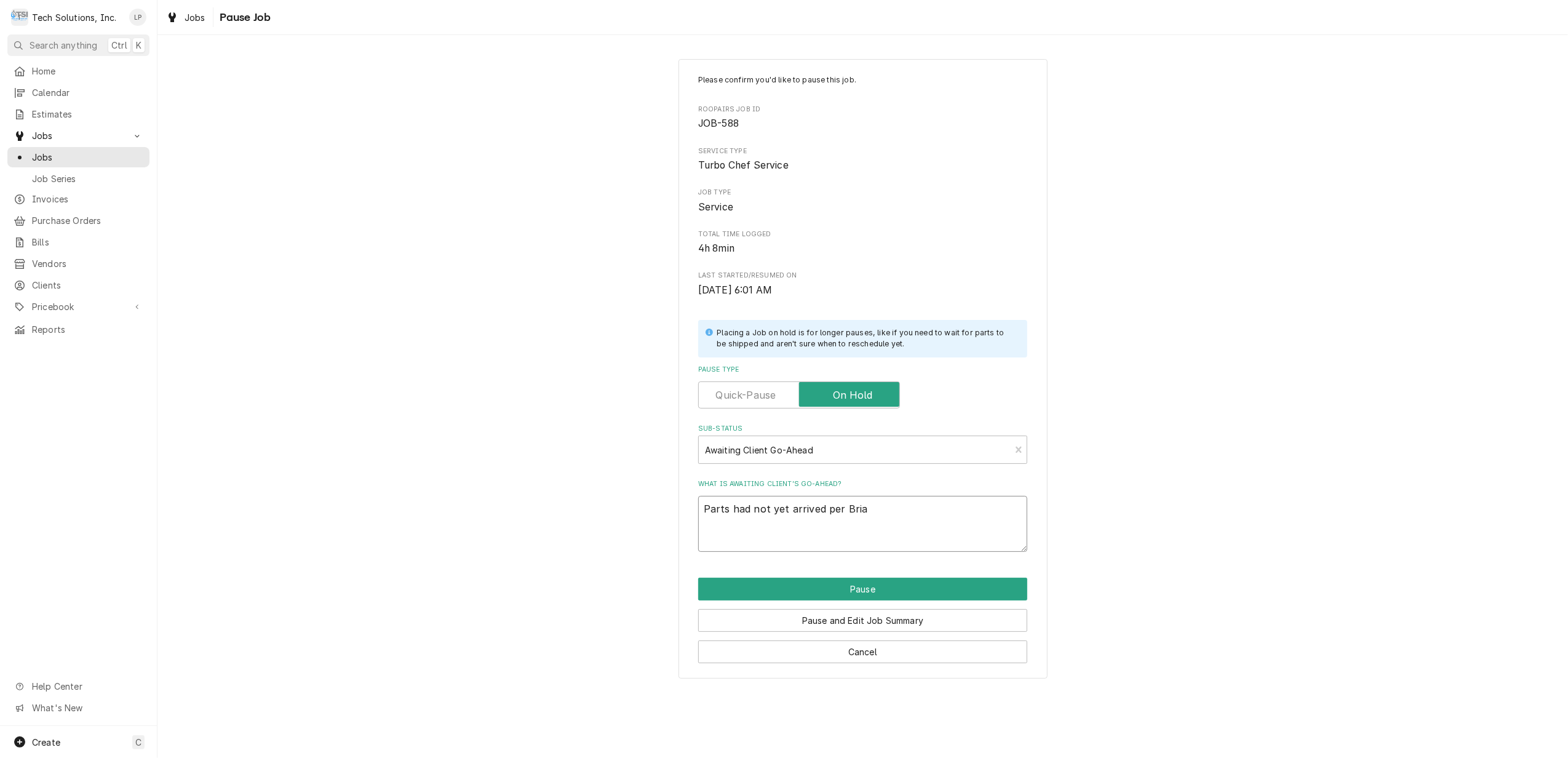
type textarea "Parts had not yet arrived per Brian"
type textarea "x"
type textarea "Parts had not yet arrived per Brian"
type textarea "x"
type textarea "Parts had not yet arrived per Brian A"
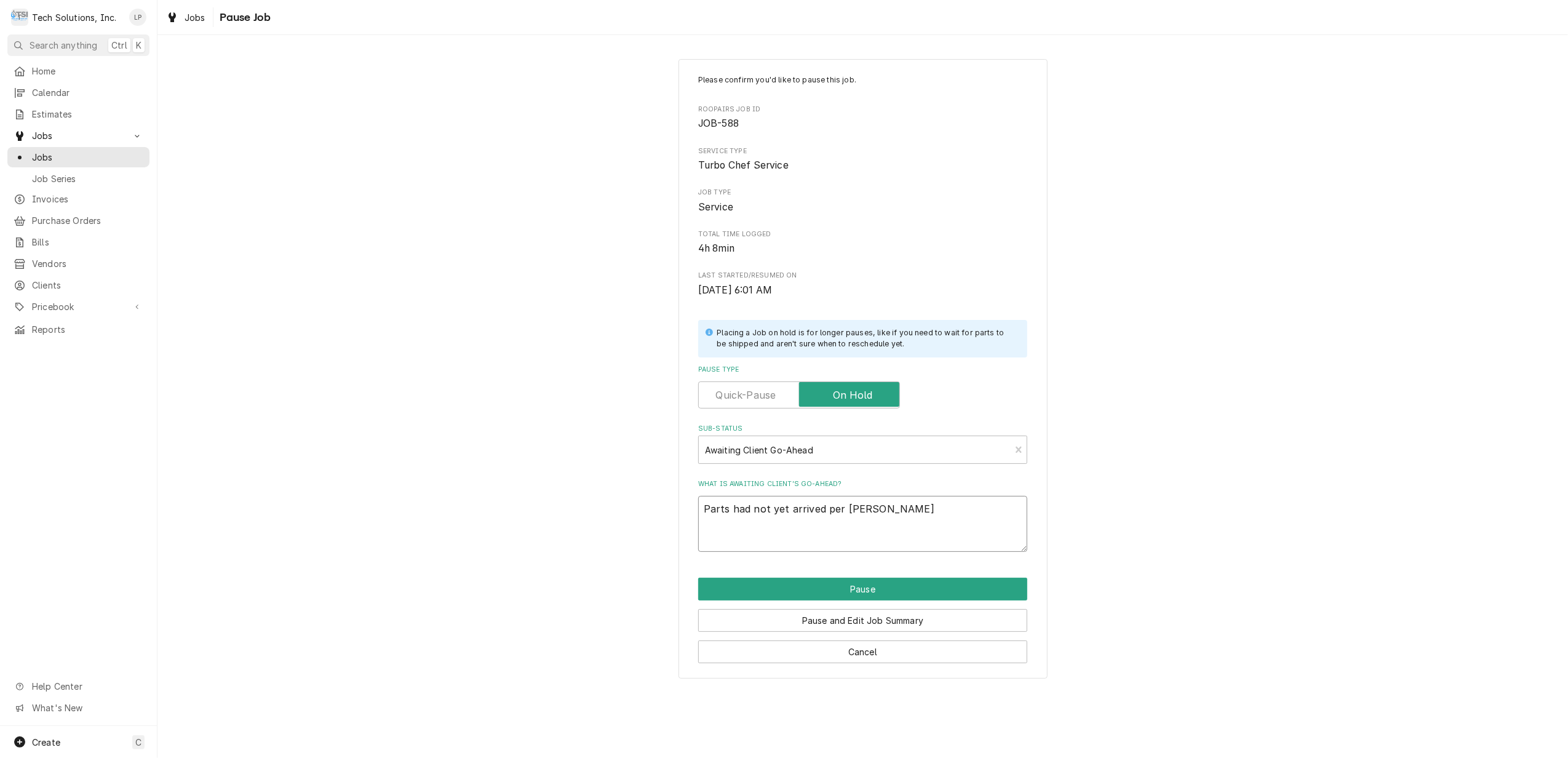
type textarea "x"
type textarea "Parts had not yet arrived per Brian Al"
type textarea "x"
type textarea "Parts had not yet arrived per Brian Ale"
type textarea "x"
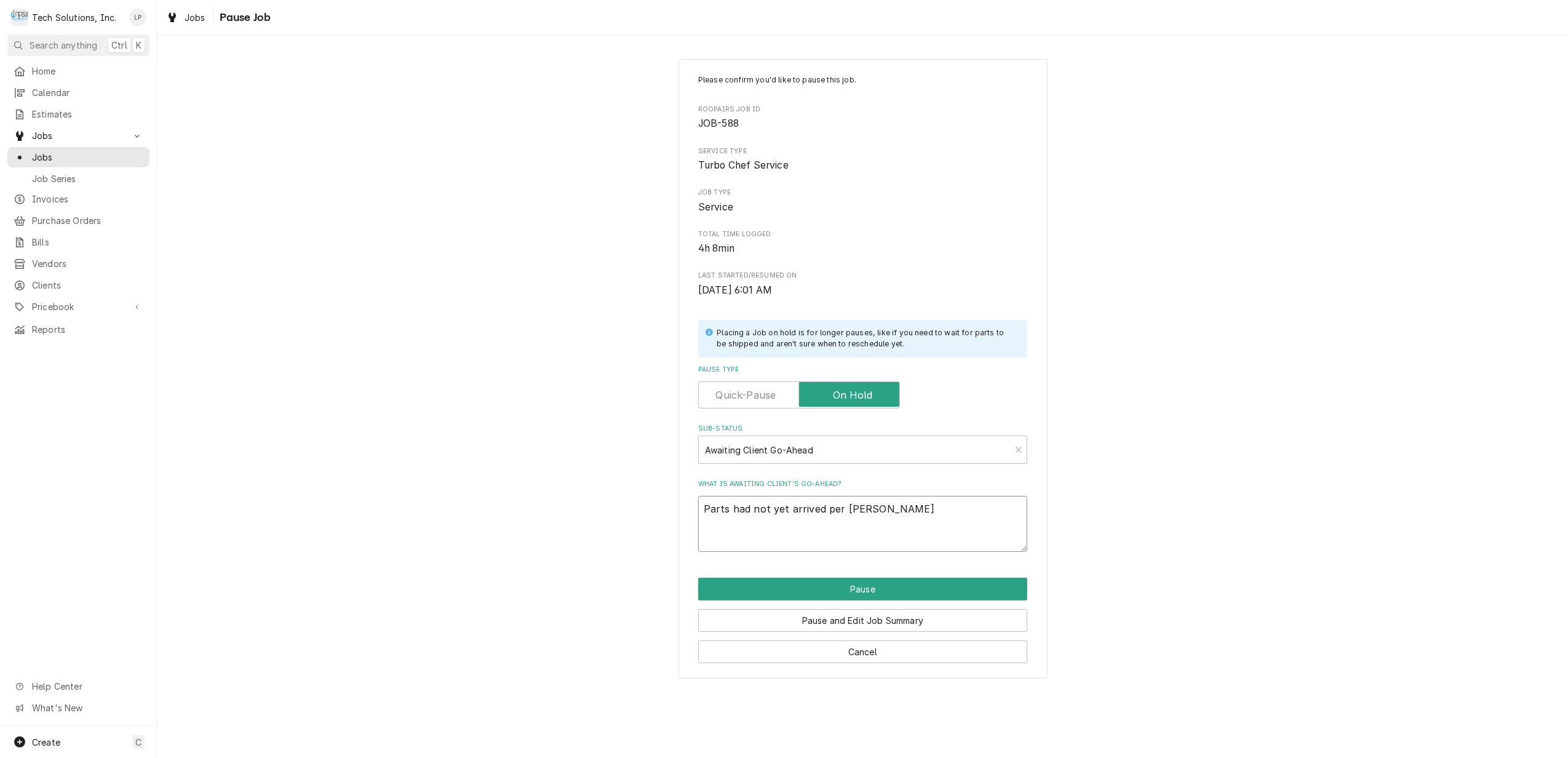
type textarea "Parts had not yet arrived per Brian Alex"
type textarea "x"
type textarea "Parts had not yet arrived per Brian Alexa"
type textarea "x"
type textarea "Parts had not yet arrived per Brian Alexan"
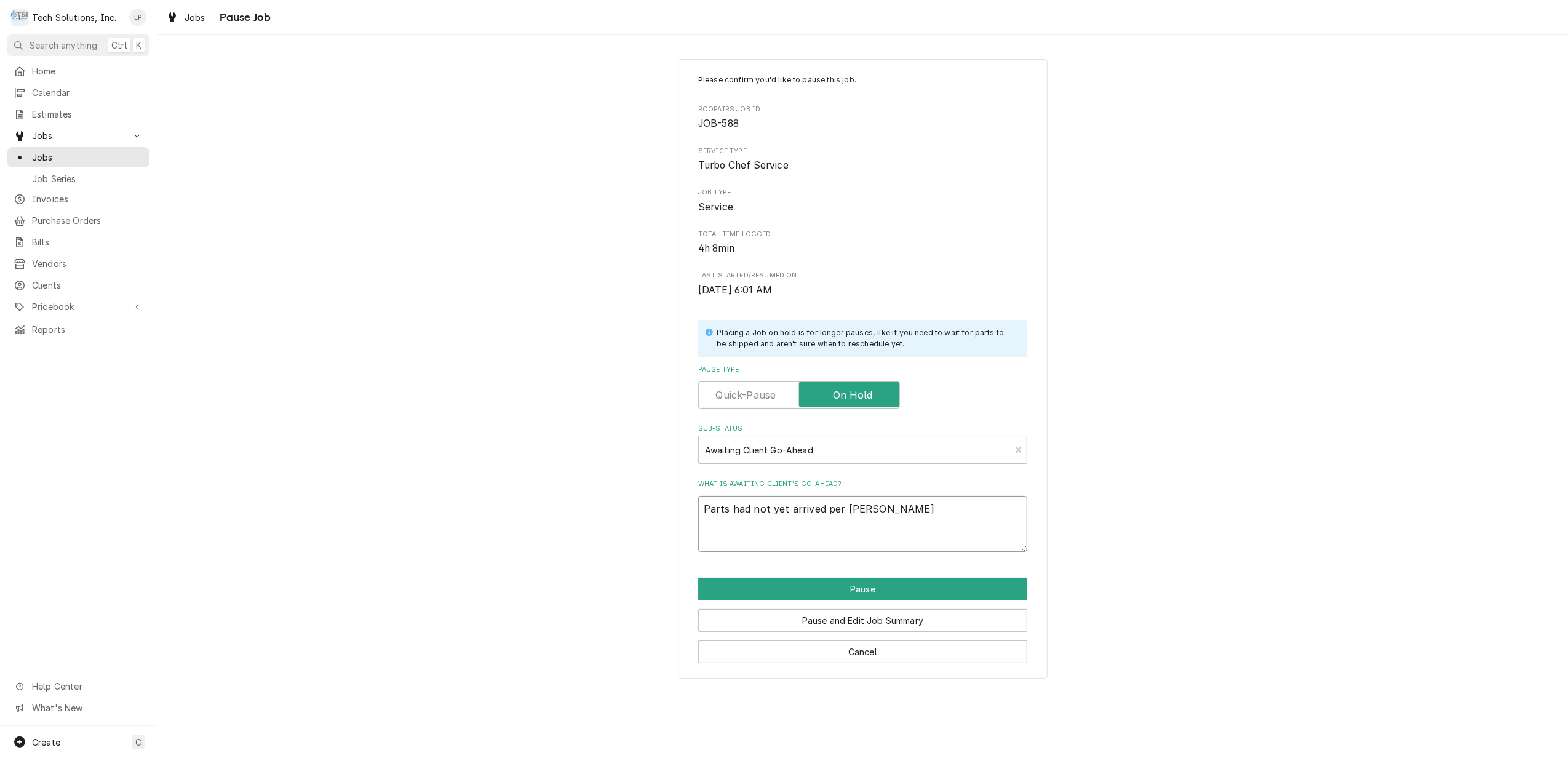
type textarea "x"
type textarea "Parts had not yet arrived per Brian Alexand"
type textarea "x"
type textarea "Parts had not yet arrived per Brian Alexande"
type textarea "x"
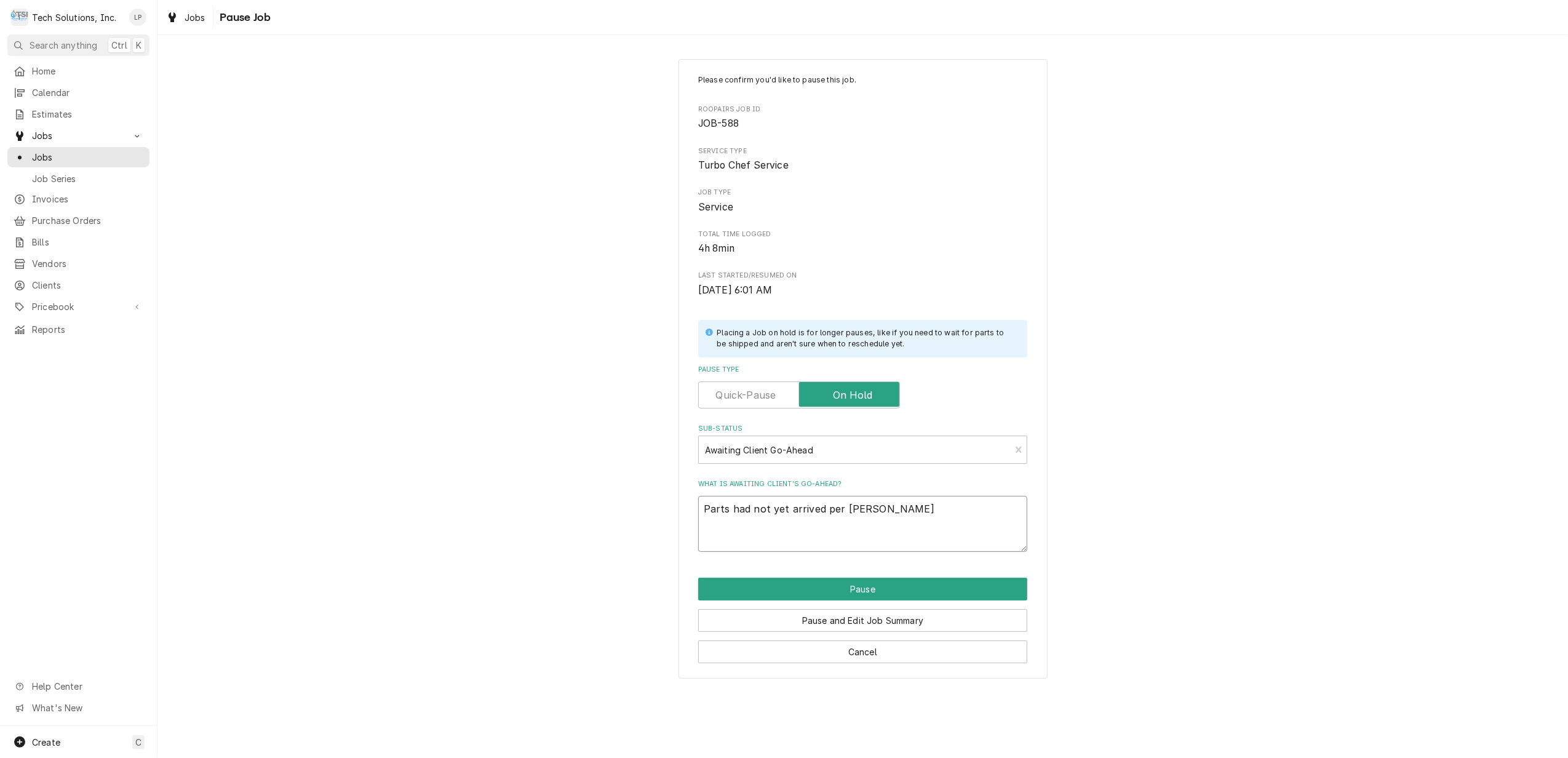
type textarea "Parts had not yet arrived per Brian Alexander"
type textarea "x"
type textarea "Parts had not yet arrived per Brian Alexander."
type textarea "x"
type textarea "Parts had not yet arrived per Brian Alexander."
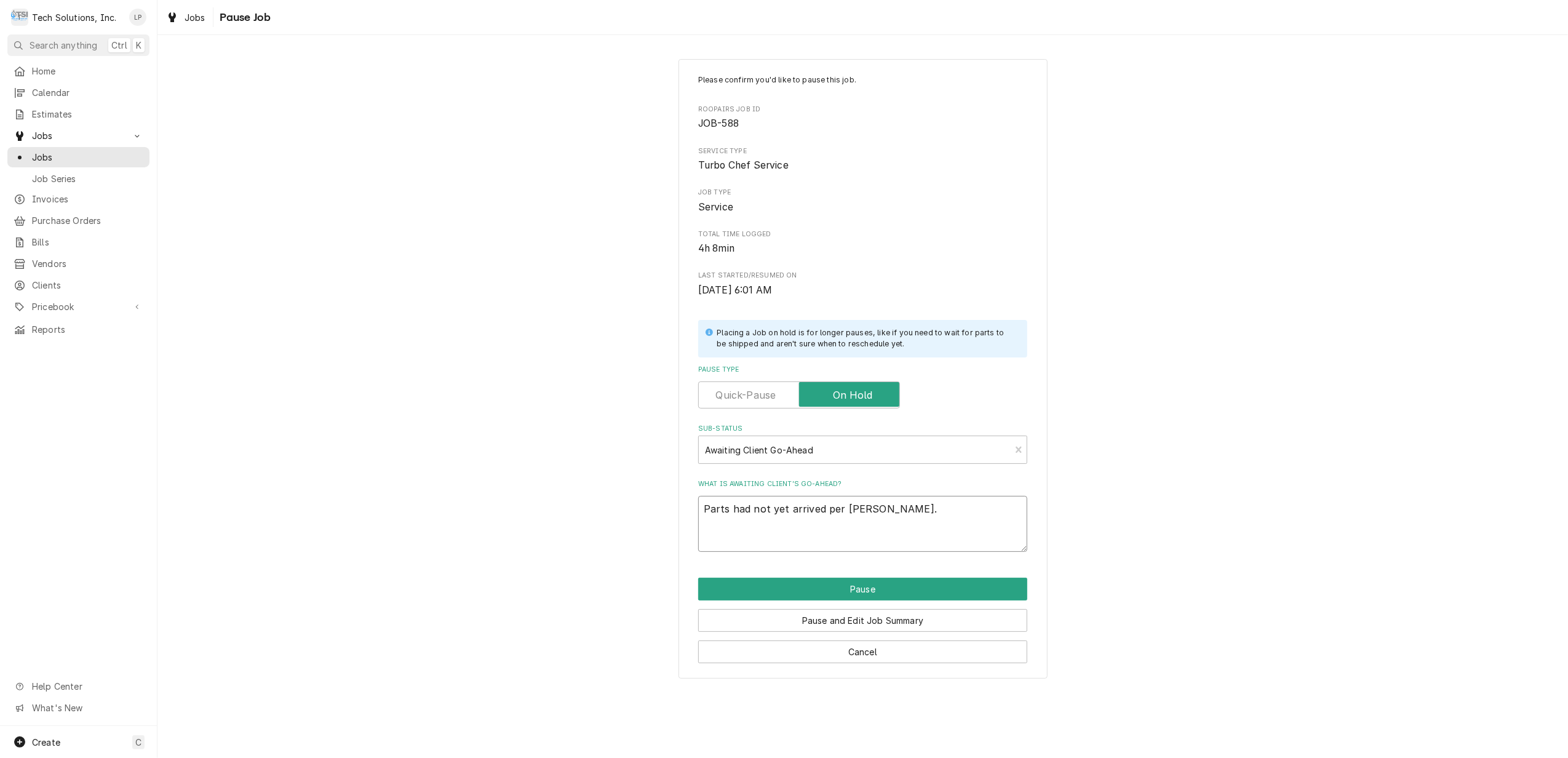
type textarea "x"
type textarea "Parts had not yet arrived per Brian Alexander."
type textarea "x"
type textarea "Parts had not yet arrived per Brian Alexander. C"
type textarea "x"
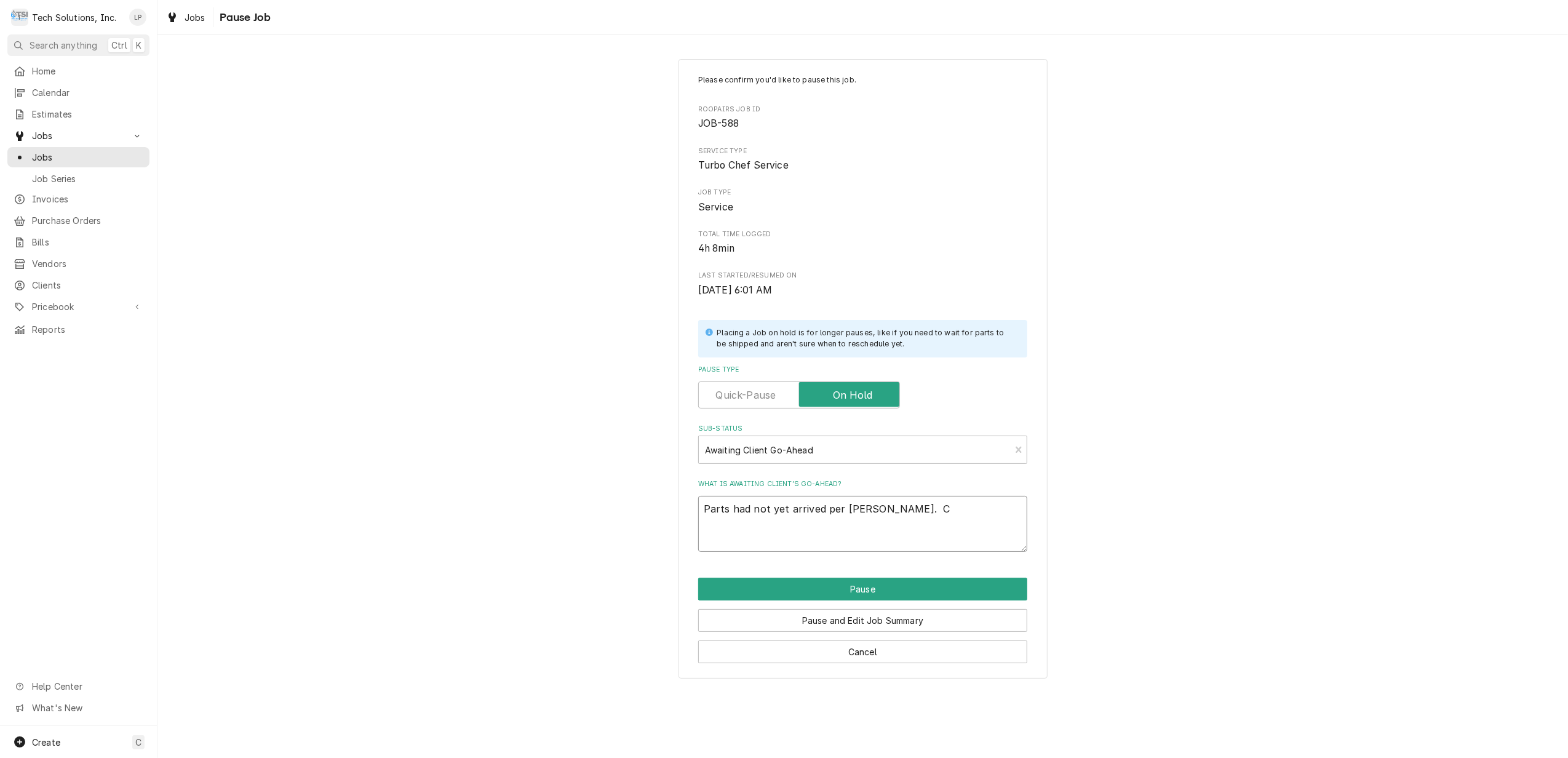
type textarea "Parts had not yet arrived per Brian Alexander. Cu"
type textarea "x"
type textarea "Parts had not yet arrived per Brian Alexander. Cus"
type textarea "x"
type textarea "Parts had not yet arrived per Brian Alexander. Cust"
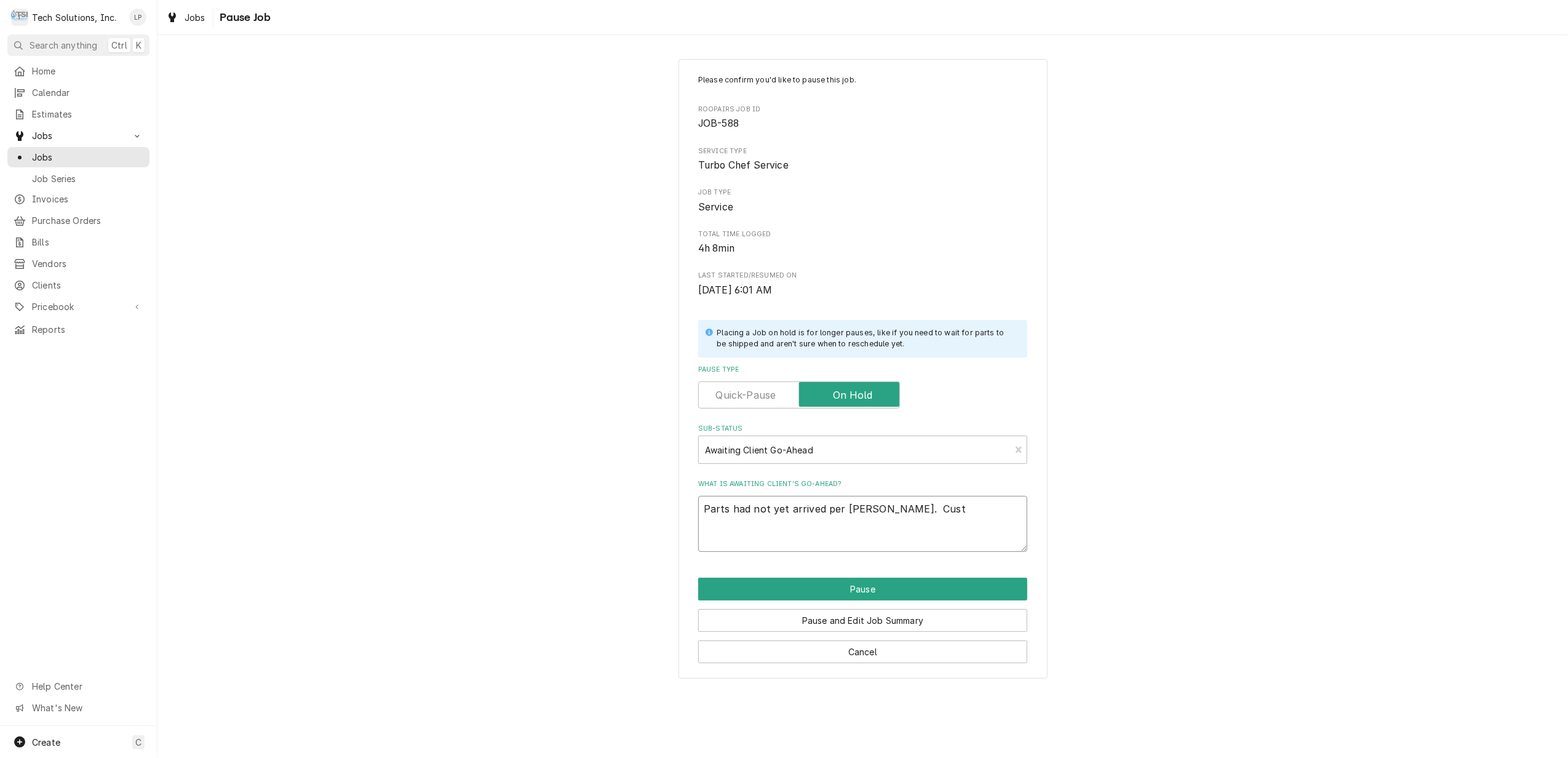
type textarea "x"
type textarea "Parts had not yet arrived per Brian Alexander. Custo"
type textarea "x"
type textarea "Parts had not yet arrived per Brian Alexander. Custom"
type textarea "x"
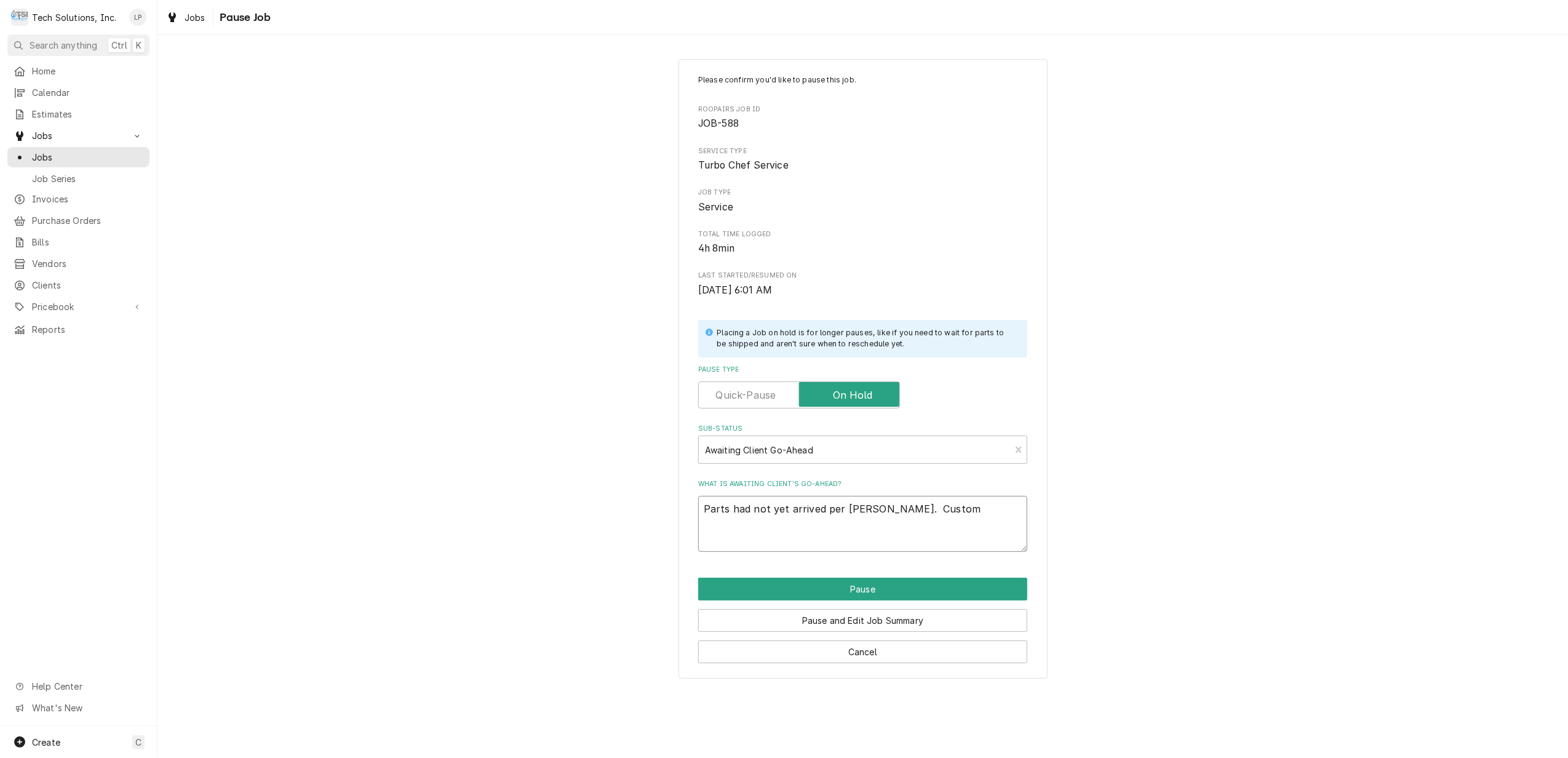
type textarea "Parts had not yet arrived per Brian Alexander. Custome"
type textarea "x"
type textarea "Parts had not yet arrived per Brian Alexander. Customer"
type textarea "x"
type textarea "Parts had not yet arrived per Brian Alexander. Customer"
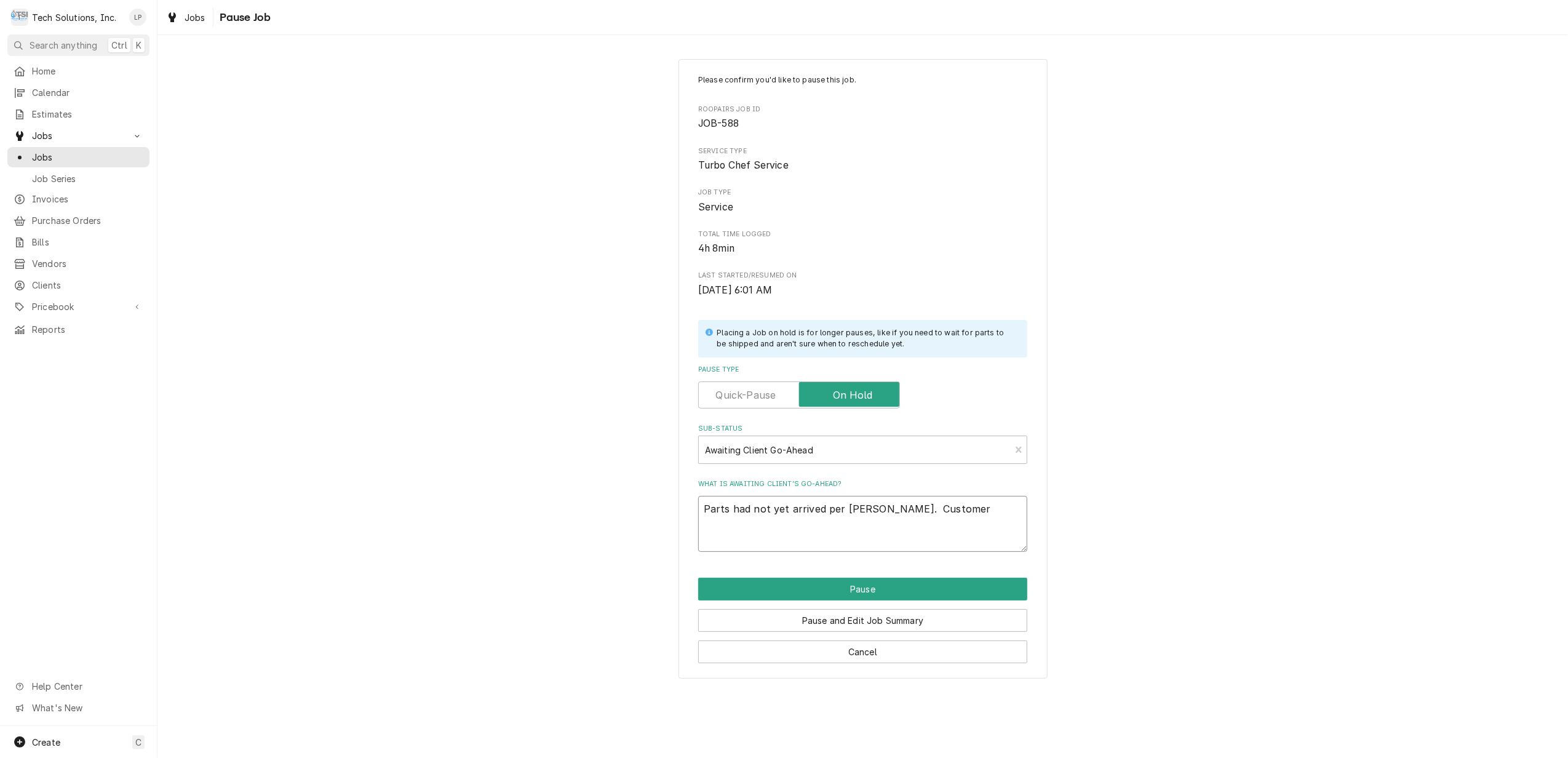
type textarea "x"
type textarea "Parts had not yet arrived per Brian Alexander. Customer t"
type textarea "x"
type textarea "Parts had not yet arrived per Brian Alexander. Customer to"
type textarea "x"
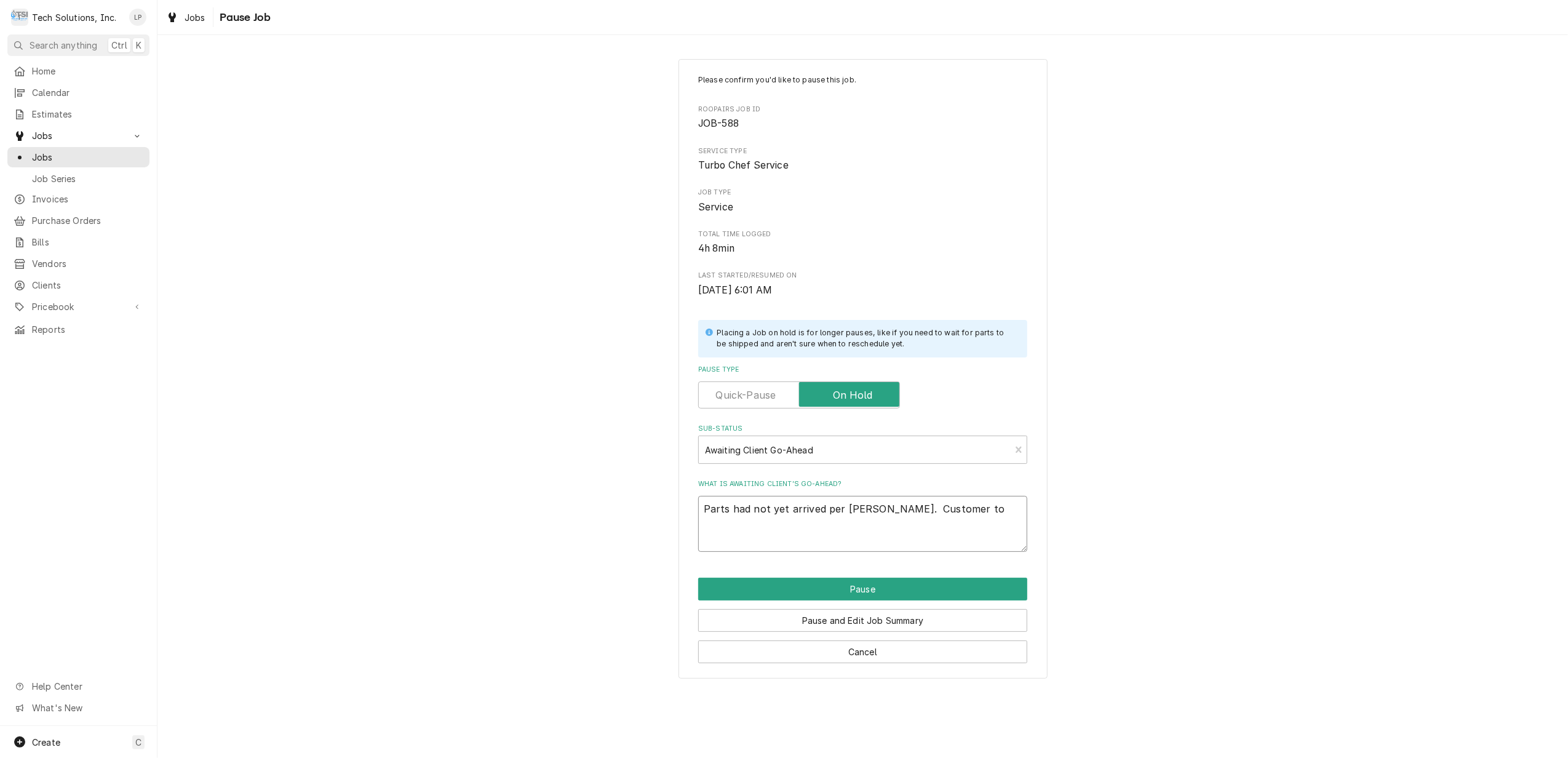
type textarea "Parts had not yet arrived per Brian Alexander. Customer to"
type textarea "x"
type textarea "Parts had not yet arrived per Brian Alexander. Customer to l"
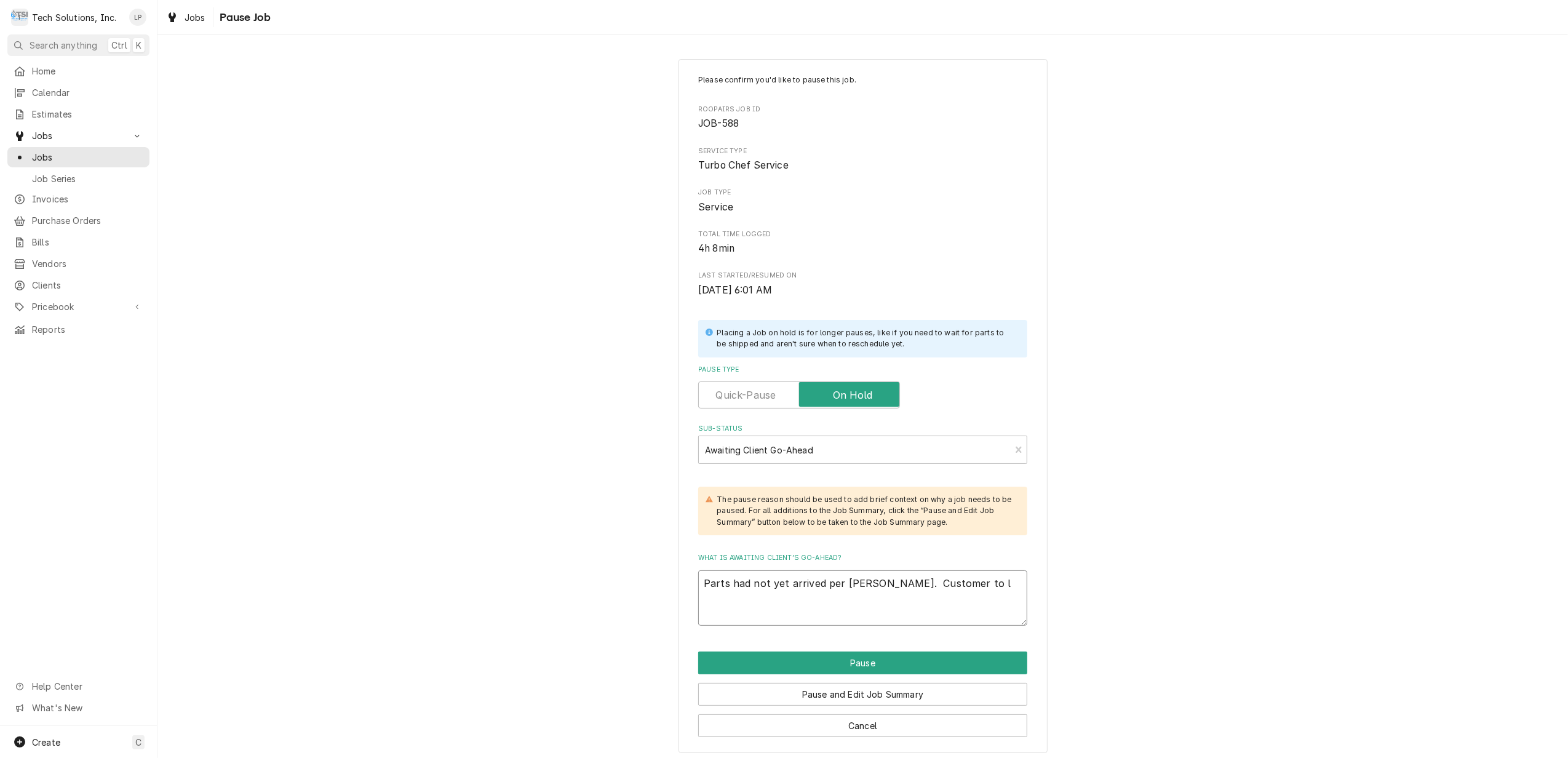
type textarea "x"
type textarea "Parts had not yet arrived per Brian Alexander. Customer to le"
type textarea "x"
type textarea "Parts had not yet arrived per Brian Alexander. Customer to let"
type textarea "x"
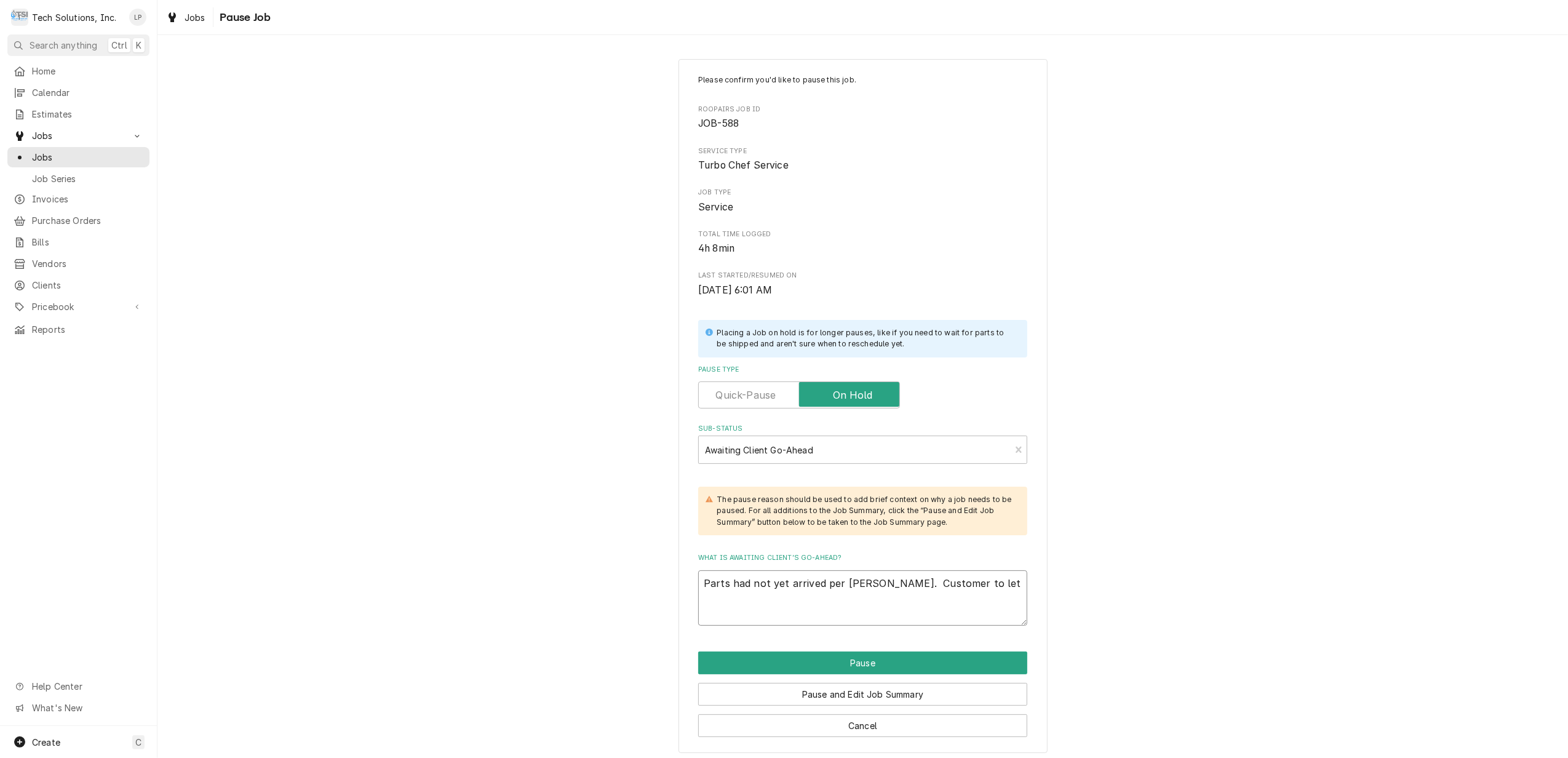
type textarea "Parts had not yet arrived per Brian Alexander. Customer to let"
type textarea "x"
type textarea "Parts had not yet arrived per Brian Alexander. Customer to let u"
type textarea "x"
type textarea "Parts had not yet arrived per Brian Alexander. Customer to let us"
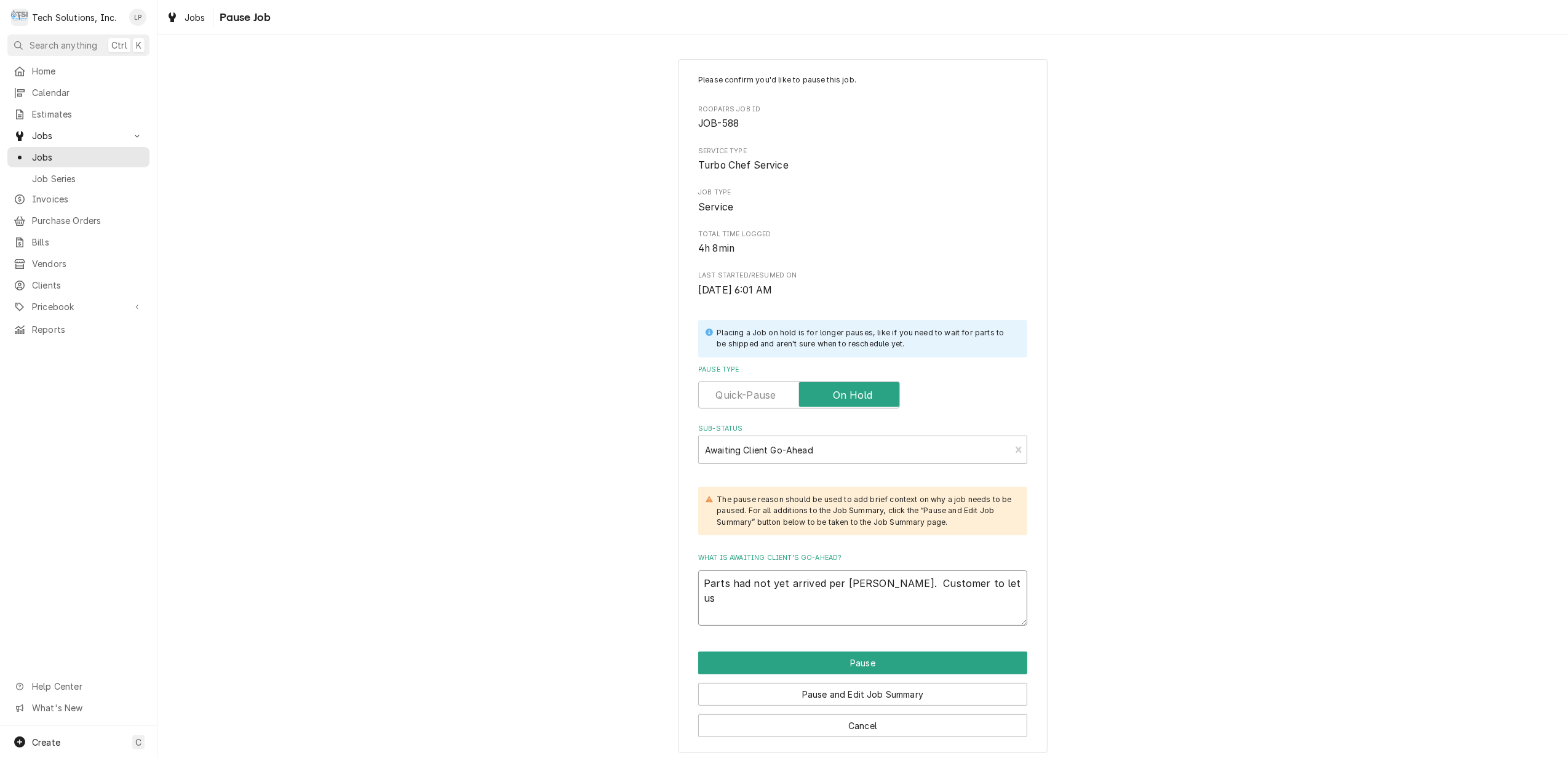
type textarea "x"
type textarea "Parts had not yet arrived per Brian Alexander. Customer to let us"
type textarea "x"
type textarea "Parts had not yet arrived per Brian Alexander. Customer to let us k"
type textarea "x"
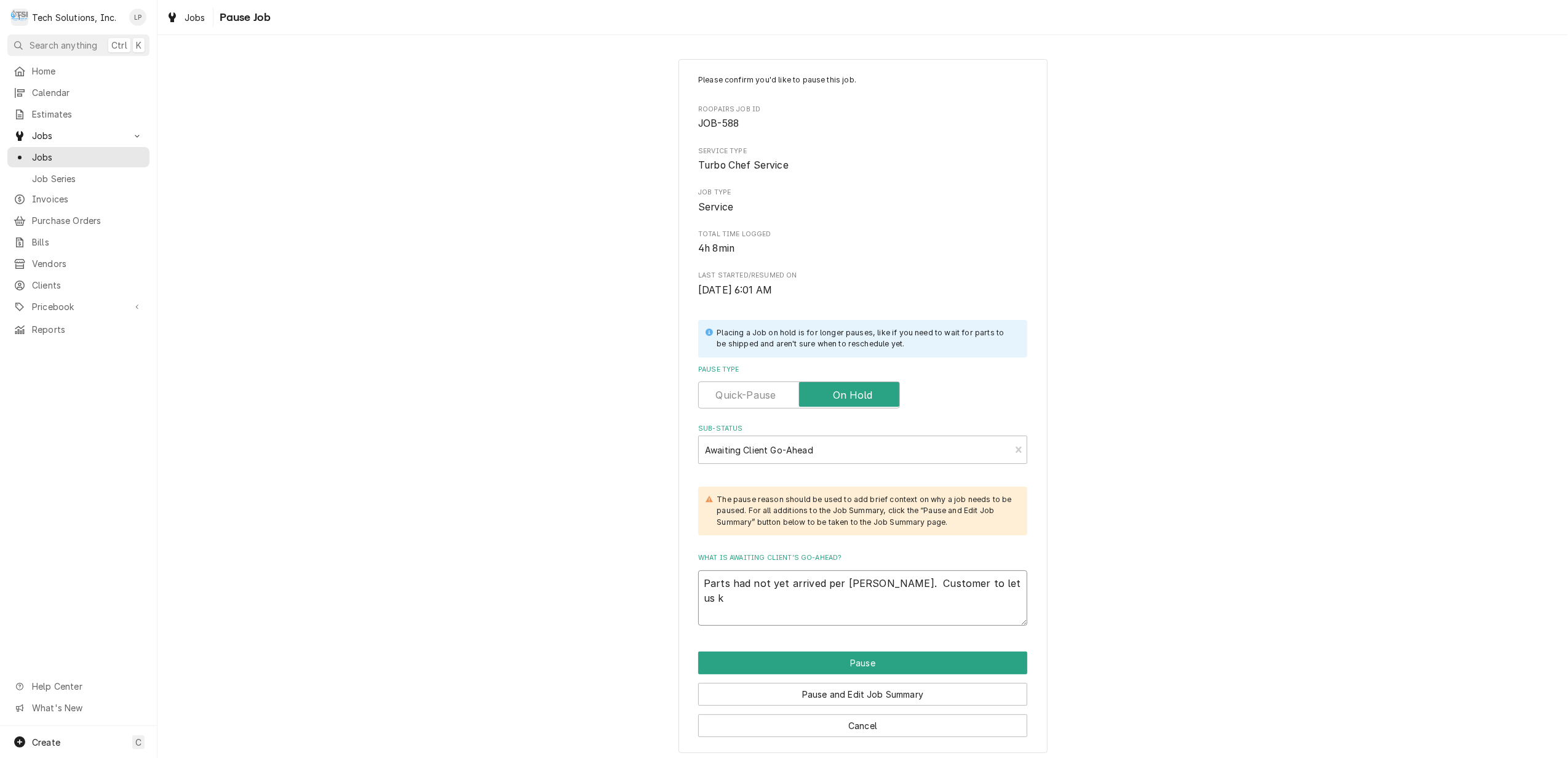
type textarea "Parts had not yet arrived per Brian Alexander. Customer to let us kn"
type textarea "x"
type textarea "Parts had not yet arrived per Brian Alexander. Customer to let us kno"
type textarea "x"
type textarea "Parts had not yet arrived per Brian Alexander. Customer to let us know"
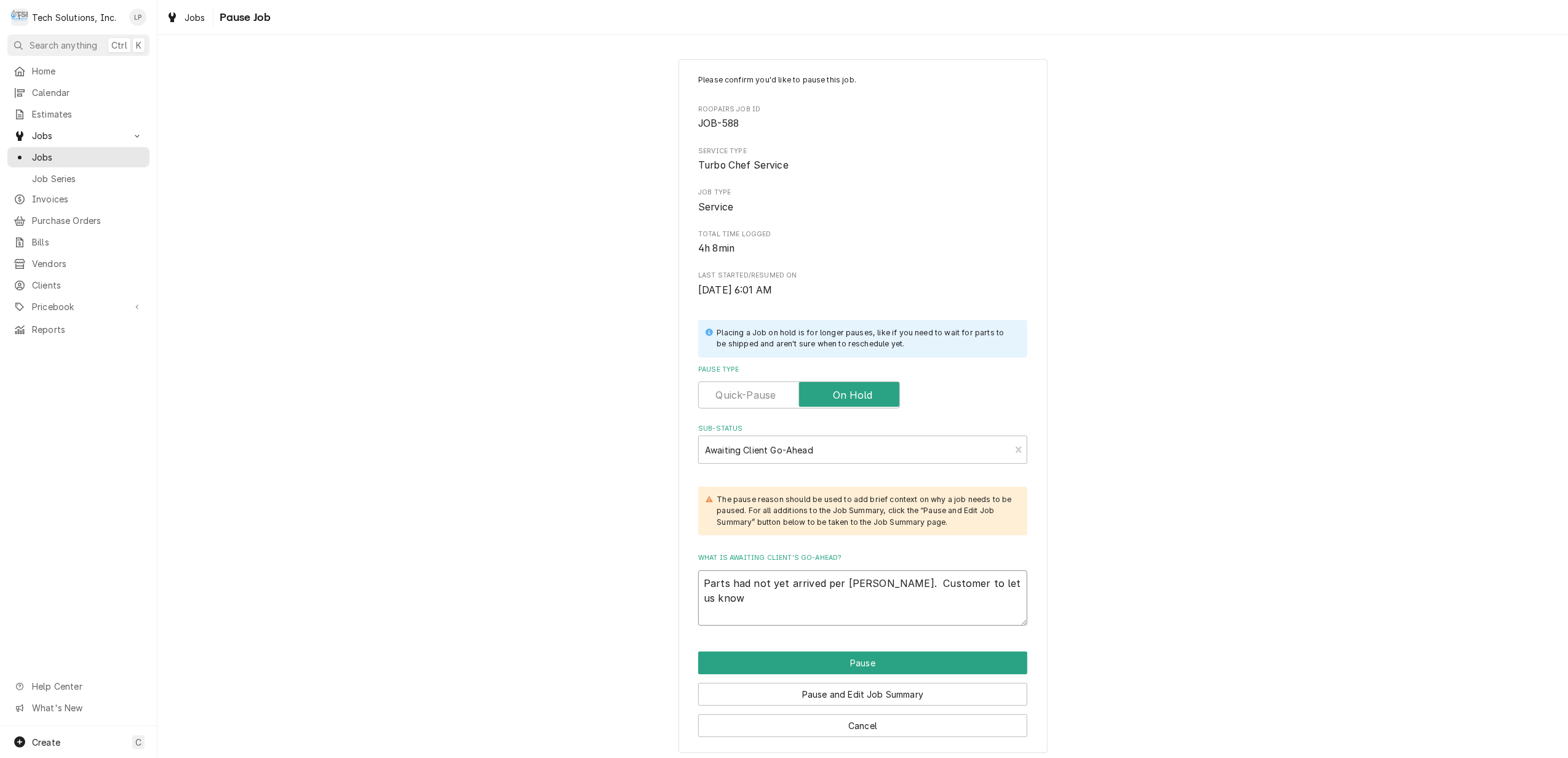
type textarea "x"
type textarea "Parts had not yet arrived per Brian Alexander. Customer to let us know"
type textarea "x"
type textarea "Parts had not yet arrived per Brian Alexander. Customer to let us know e"
type textarea "x"
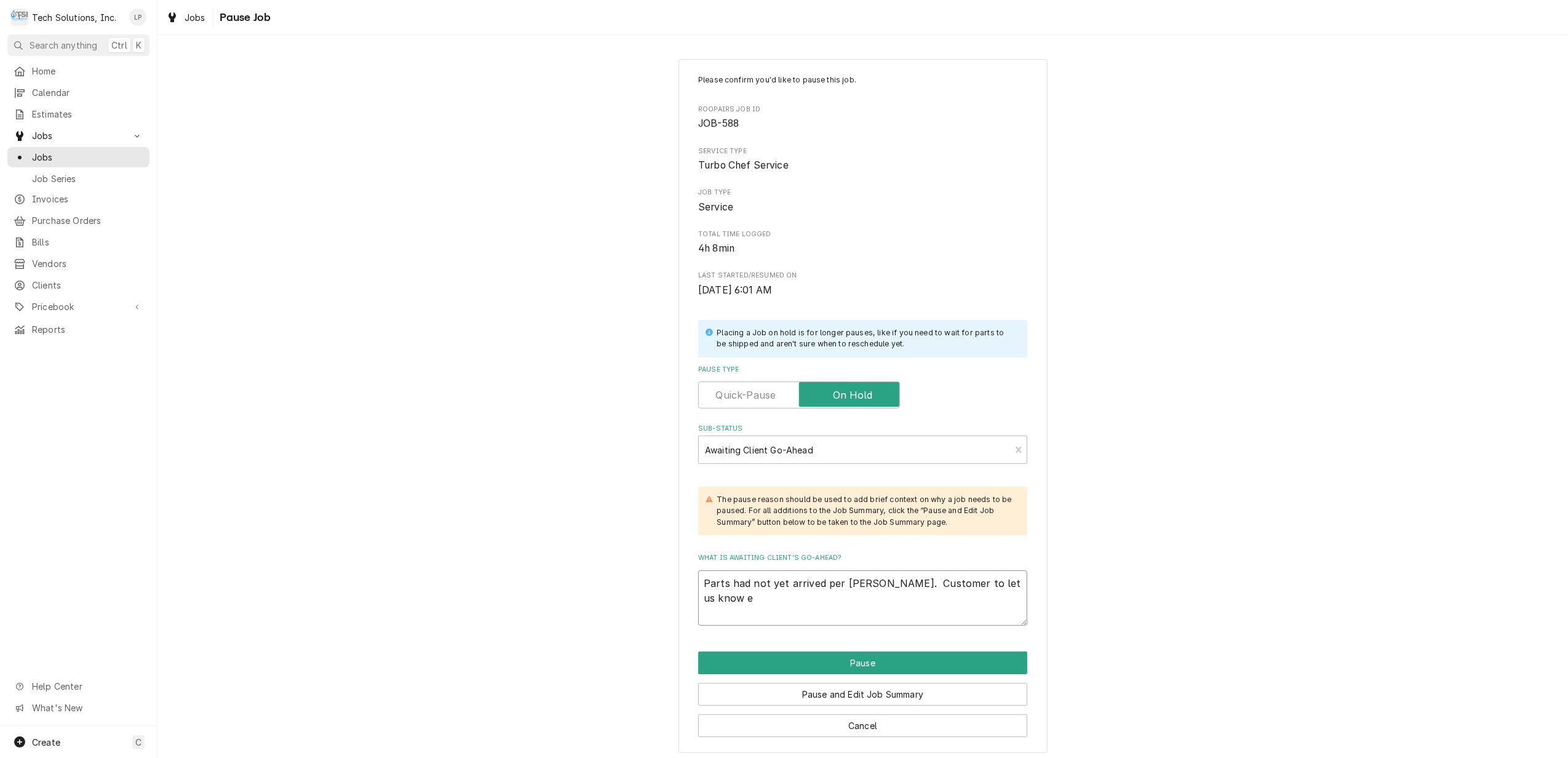
type textarea "Parts had not yet arrived per Brian Alexander. Customer to let us know eh"
type textarea "x"
type textarea "Parts had not yet arrived per Brian Alexander. Customer to let us know e"
type textarea "x"
type textarea "Parts had not yet arrived per Brian Alexander. Customer to let us know"
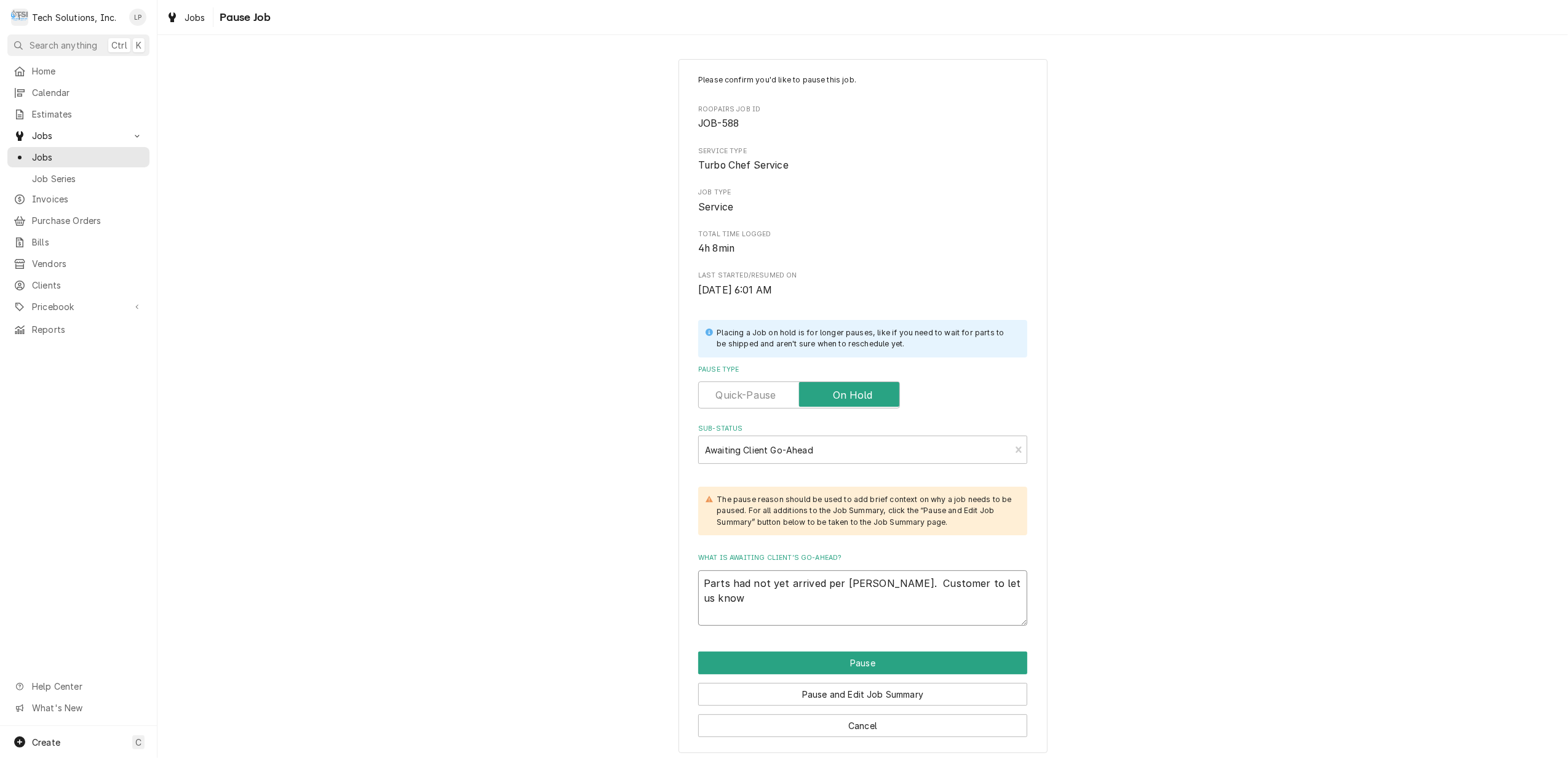
type textarea "x"
type textarea "Parts had not yet arrived per Brian Alexander. Customer to let us know w"
type textarea "x"
type textarea "Parts had not yet arrived per Brian Alexander. Customer to let us know wh"
type textarea "x"
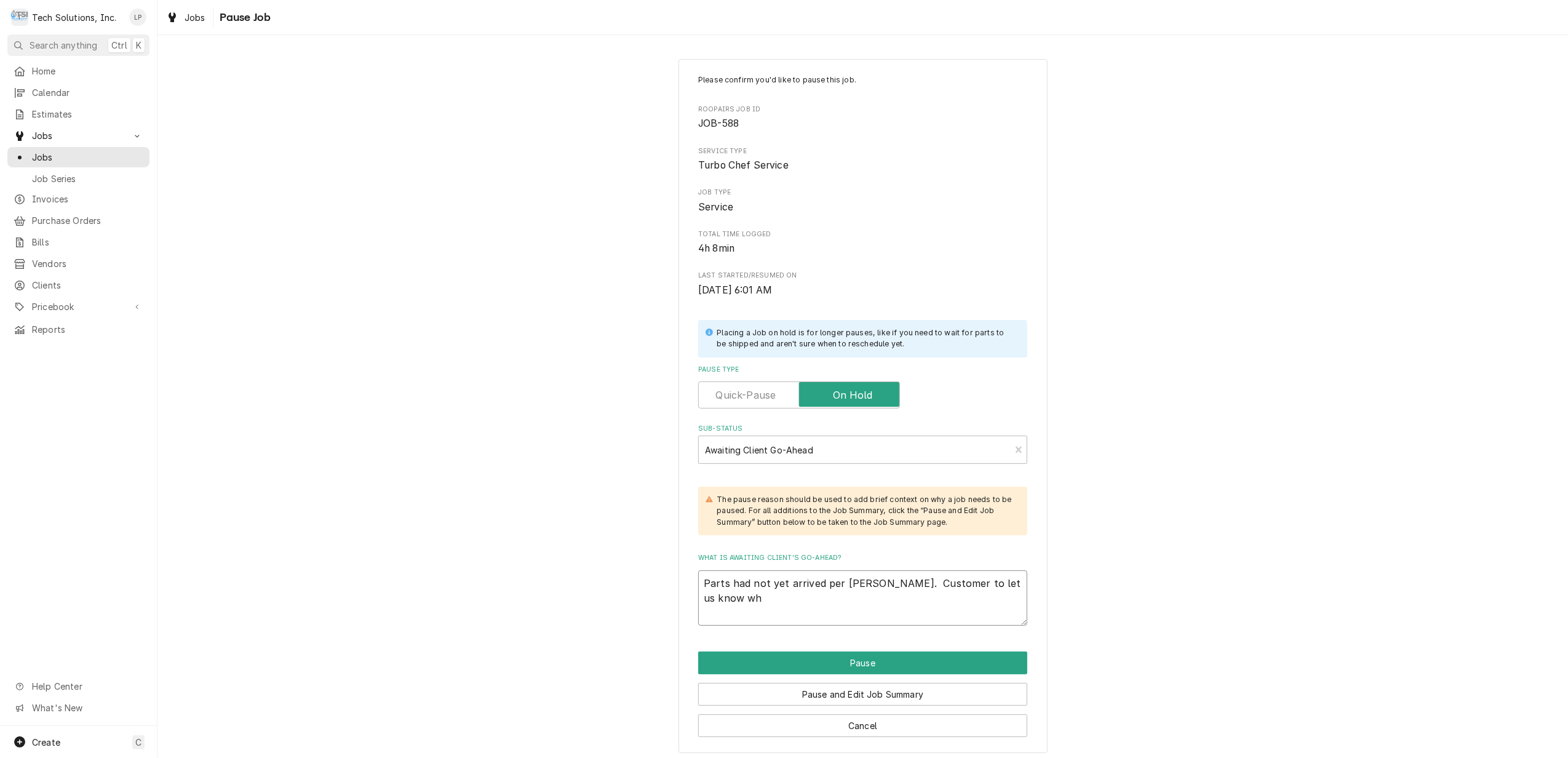
type textarea "Parts had not yet arrived per Brian Alexander. Customer to let us know whe"
type textarea "x"
type textarea "Parts had not yet arrived per Brian Alexander. Customer to let us know when"
type textarea "x"
type textarea "Parts had not yet arrived per Brian Alexander. Customer to let us know when"
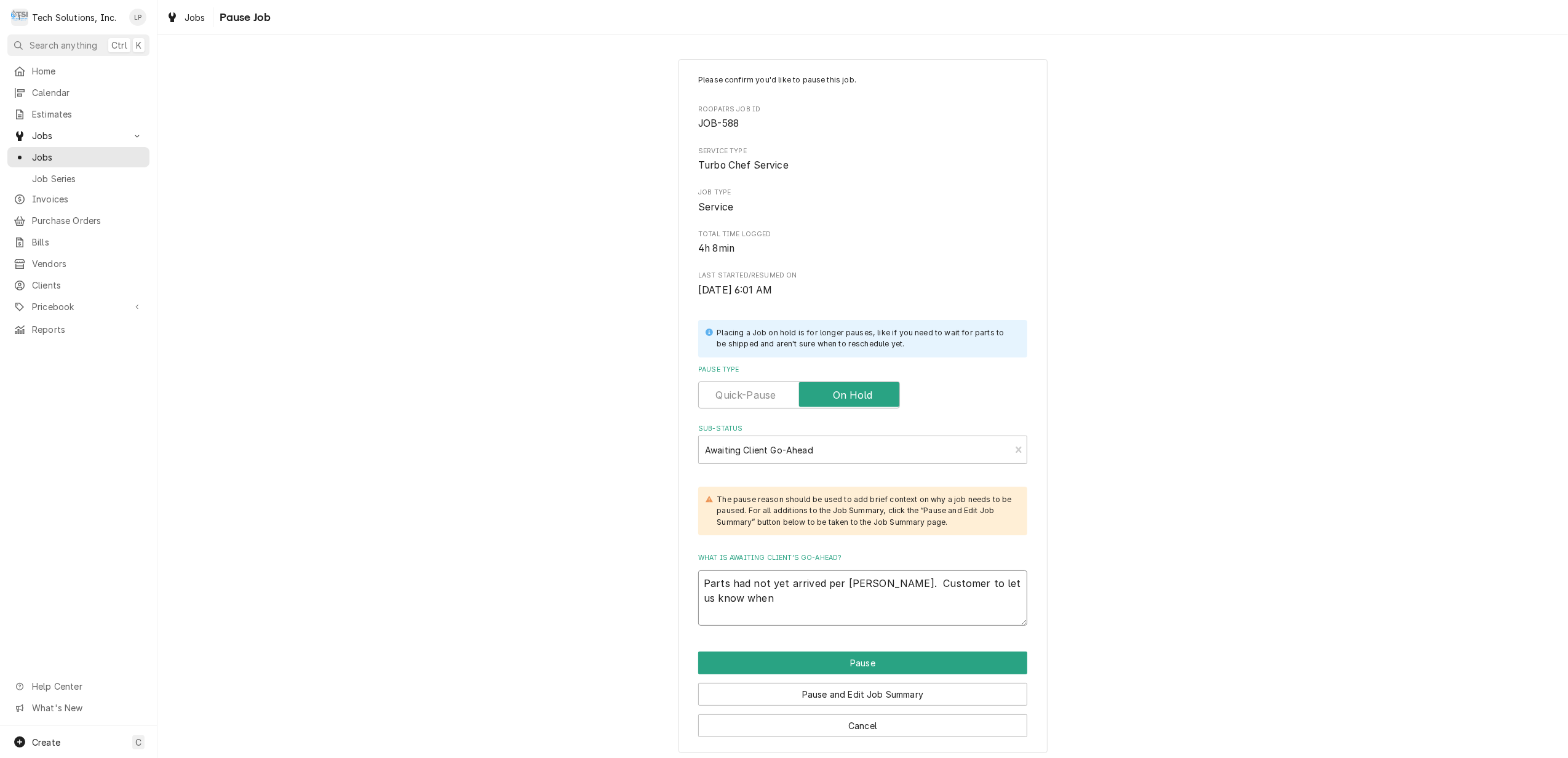
type textarea "x"
type textarea "Parts had not yet arrived per Brian Alexander. Customer to let us know when t"
type textarea "x"
type textarea "Parts had not yet arrived per Brian Alexander. Customer to let us know when th"
type textarea "x"
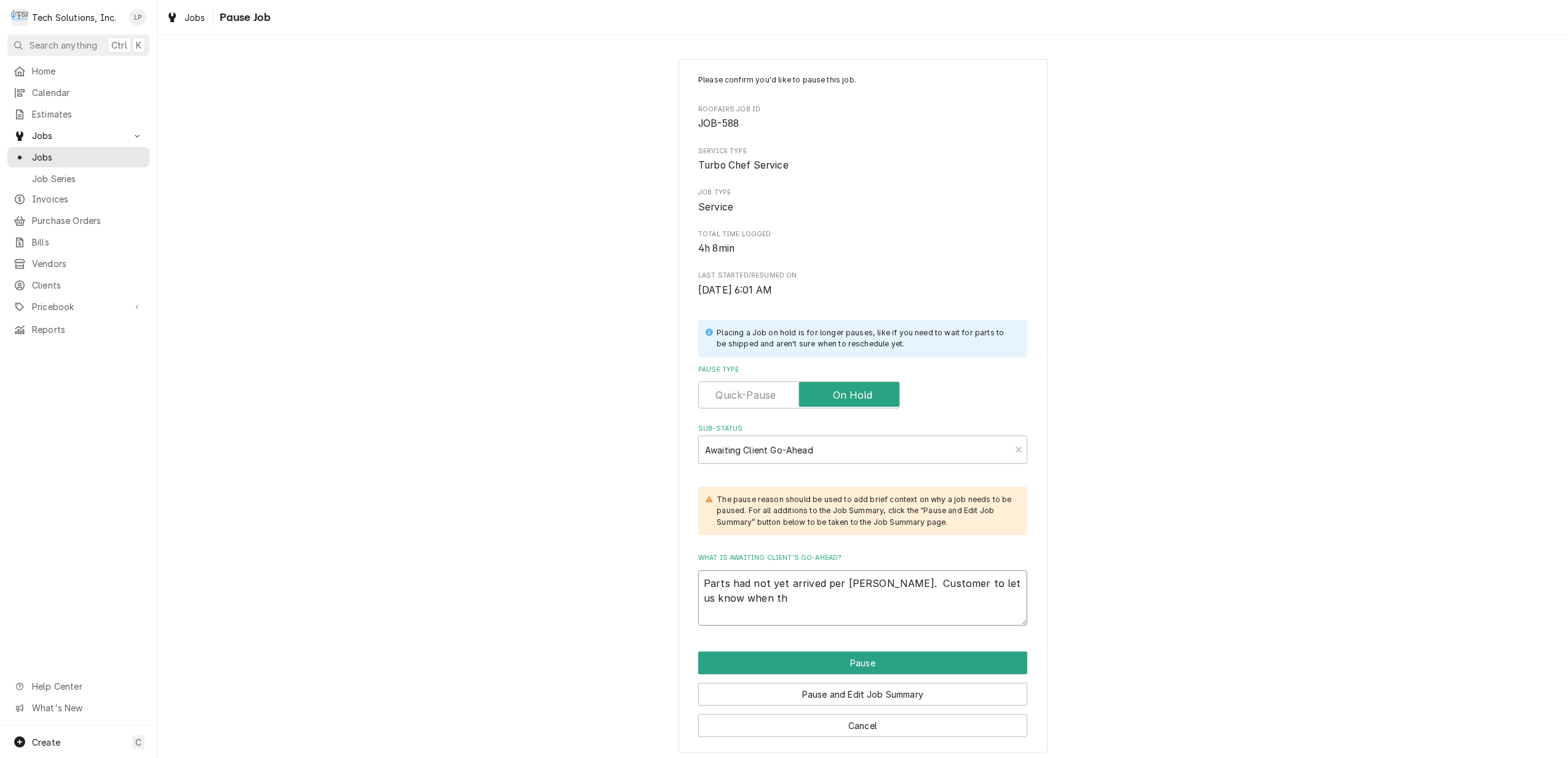
type textarea "Parts had not yet arrived per Brian Alexander. Customer to let us know when the"
type textarea "x"
type textarea "Parts had not yet arrived per Brian Alexander. Customer to let us know when they"
type textarea "x"
type textarea "Parts had not yet arrived per Brian Alexander. Customer to let us know when they"
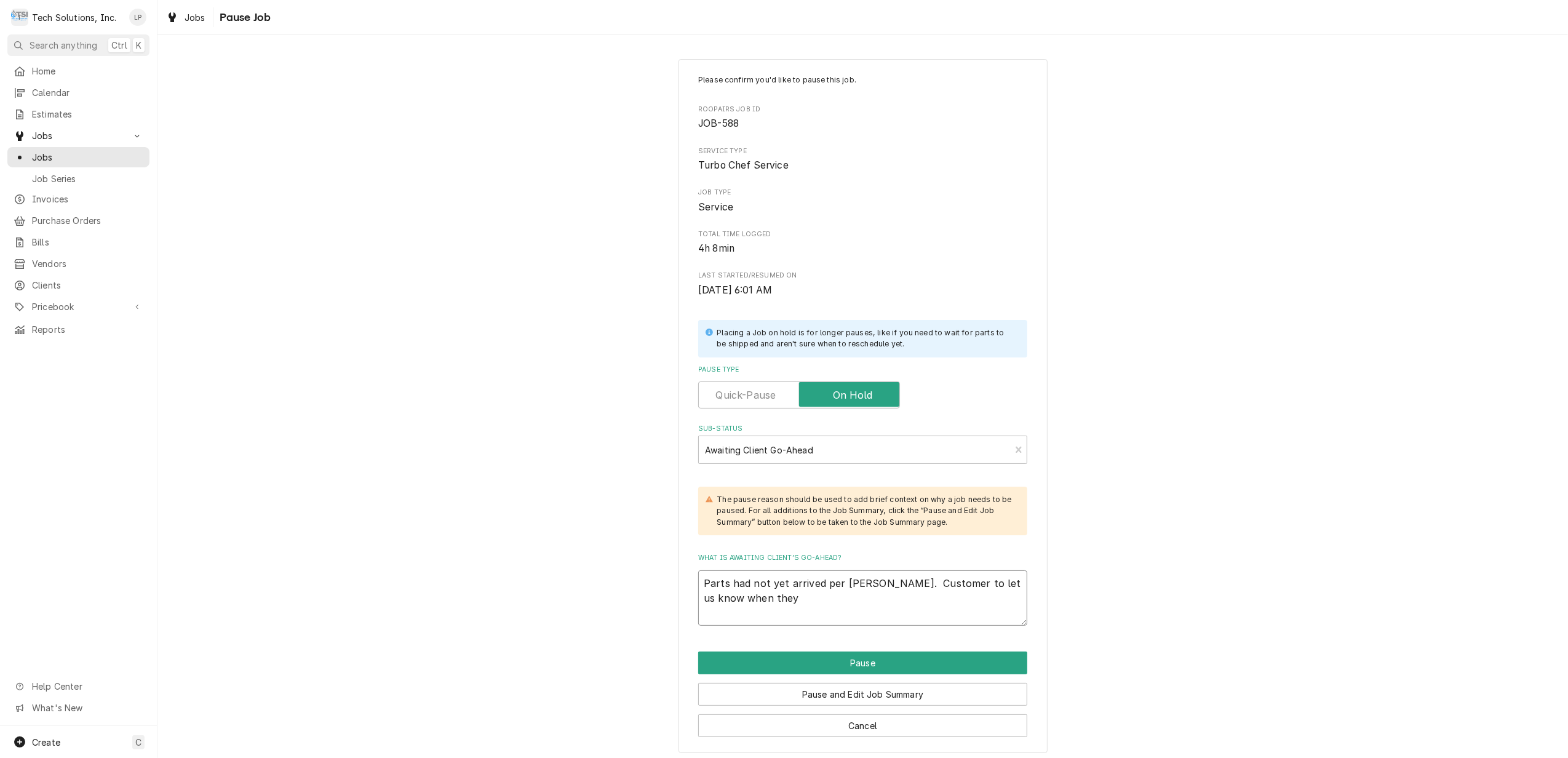
type textarea "x"
type textarea "Parts had not yet arrived per Brian Alexander. Customer to let us know when the…"
type textarea "x"
type textarea "Parts had not yet arrived per Brian Alexander. Customer to let us know when the…"
type textarea "x"
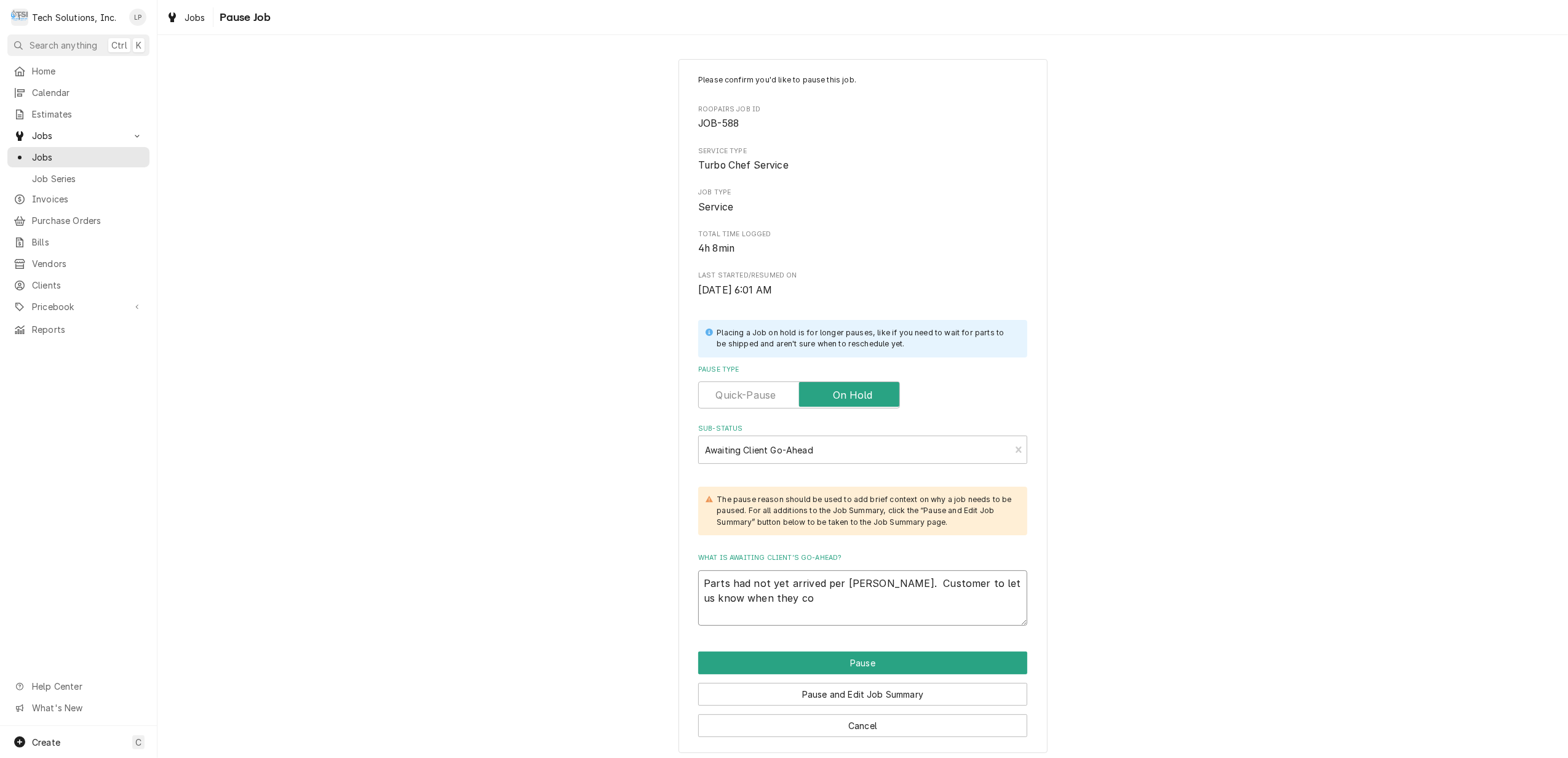
type textarea "Parts had not yet arrived per Brian Alexander. Customer to let us know when the…"
type textarea "x"
type textarea "Parts had not yet arrived per Brian Alexander. Customer to let us know when the…"
type textarea "x"
type textarea "Parts had not yet arrived per Brian Alexander. Customer to let us know when the…"
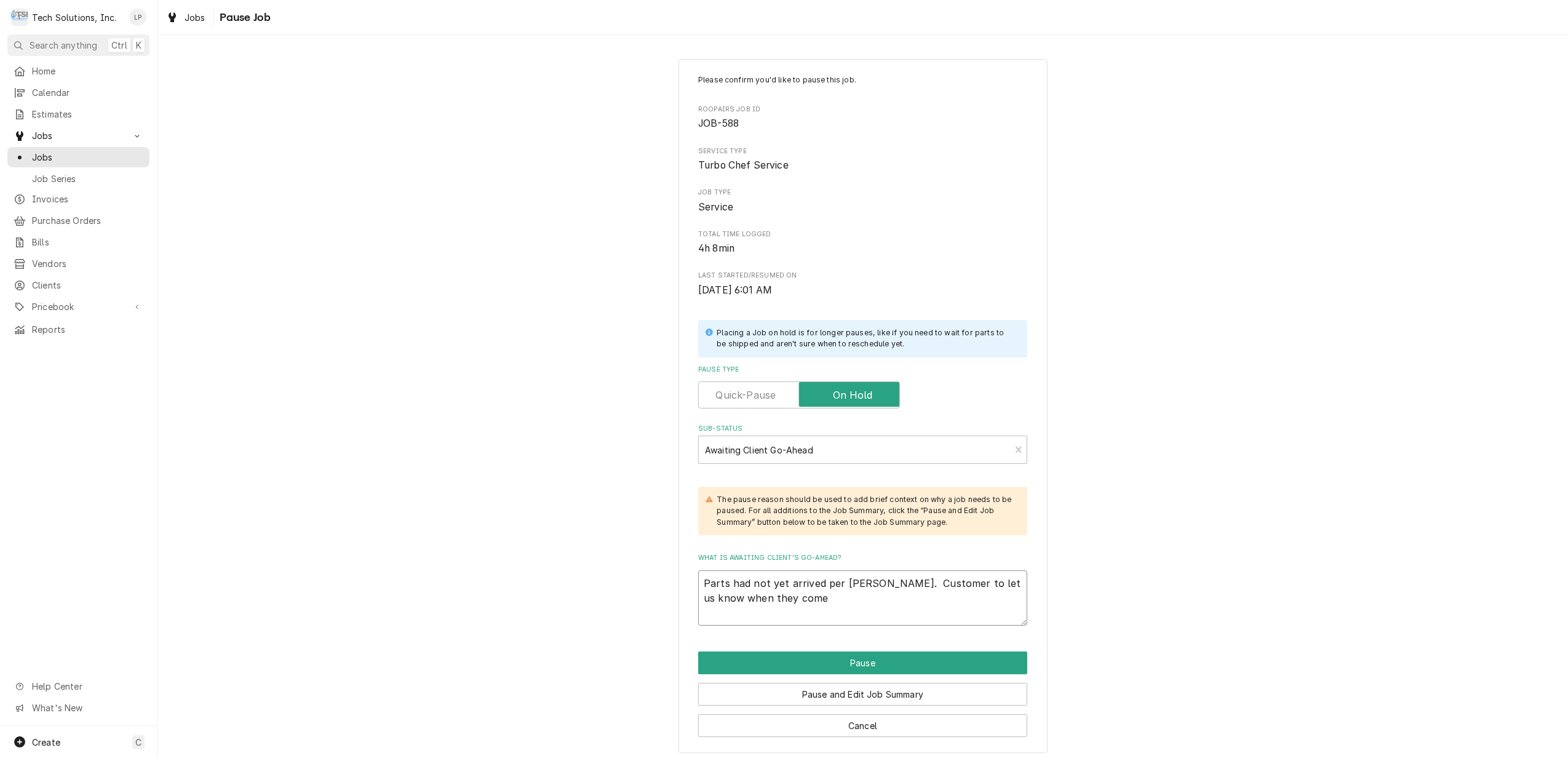
type textarea "x"
type textarea "Parts had not yet arrived per Brian Alexander. Customer to let us know when the…"
type textarea "x"
type textarea "Parts had not yet arrived per Brian Alexander. Customer to let us know when the…"
type textarea "x"
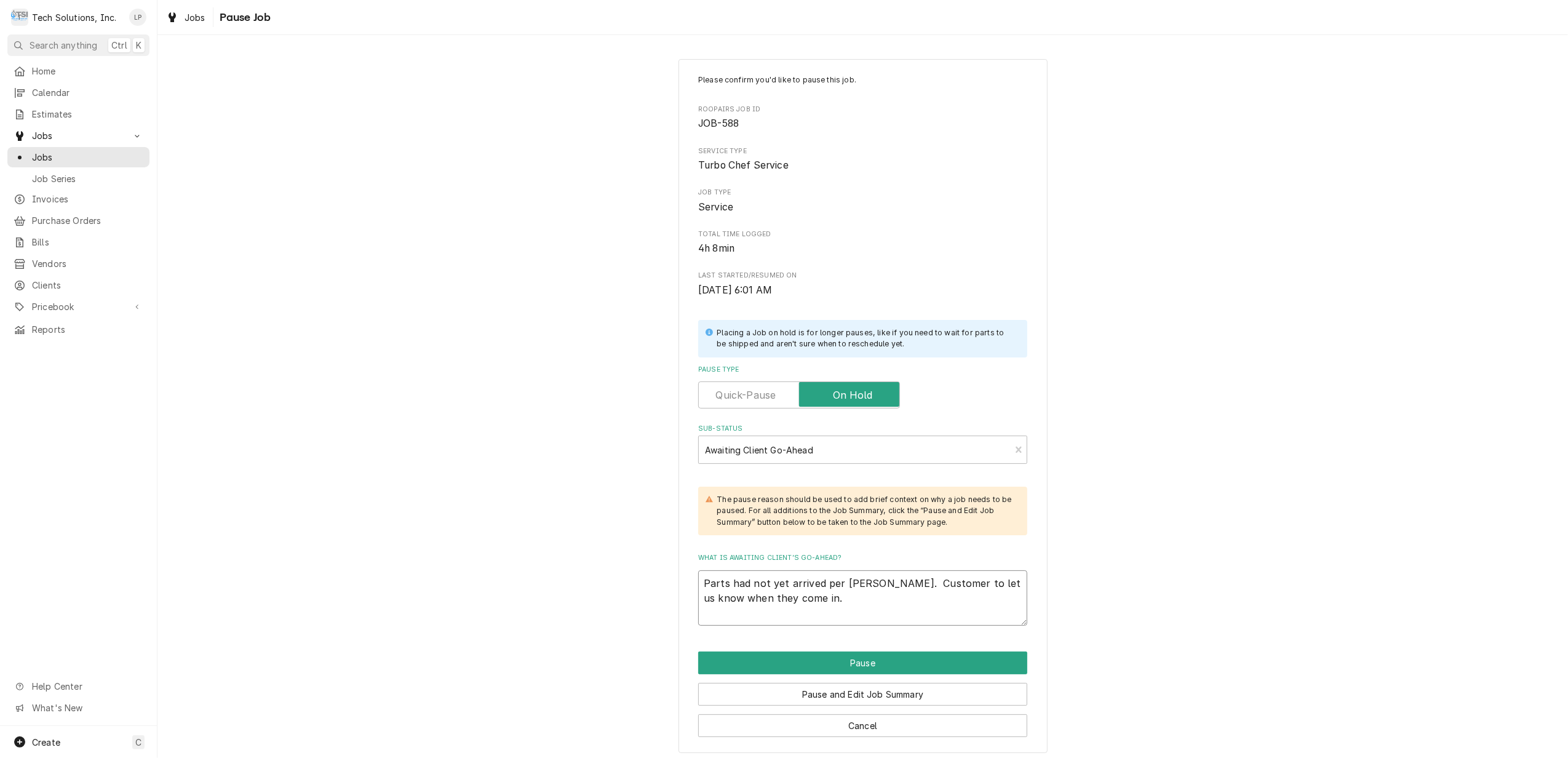
type textarea "Parts had not yet arrived per Brian Alexander. Customer to let us know when the…"
click at [892, 667] on button "Pause" at bounding box center [862, 662] width 329 height 23
type textarea "x"
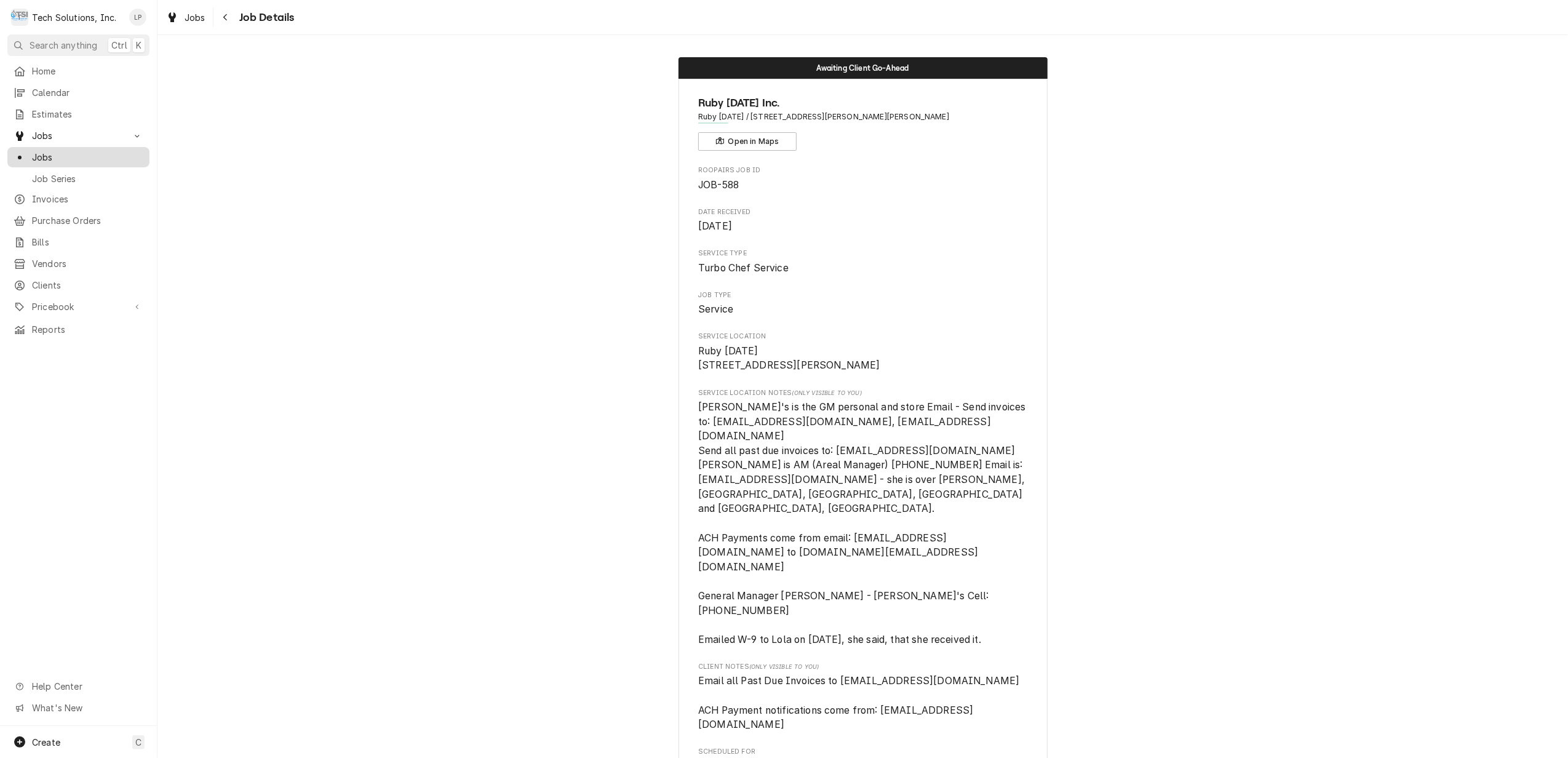
click at [50, 150] on span "Jobs" at bounding box center [87, 157] width 111 height 13
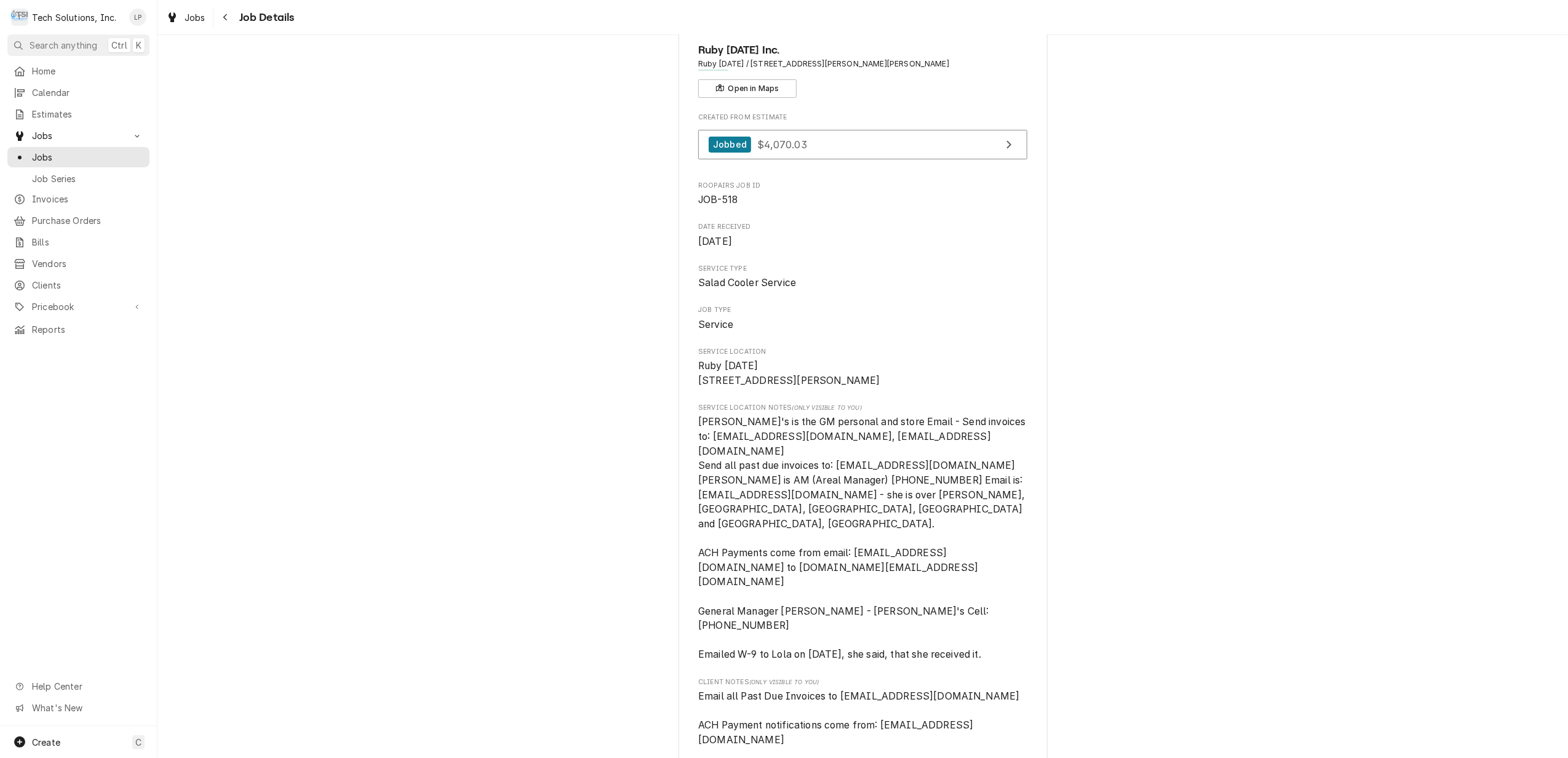
scroll to position [81, 0]
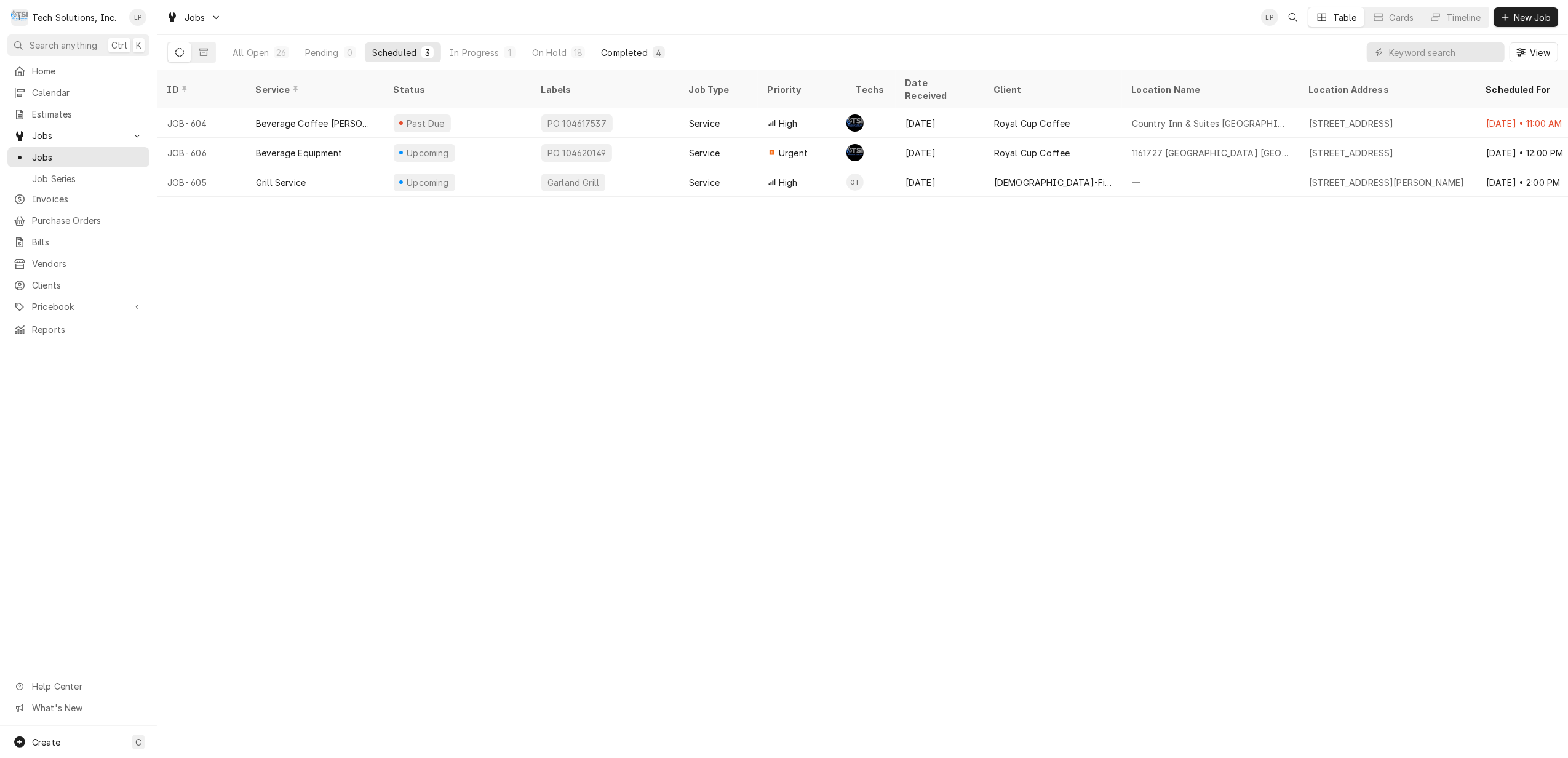
click at [620, 49] on div "Completed" at bounding box center [623, 52] width 46 height 13
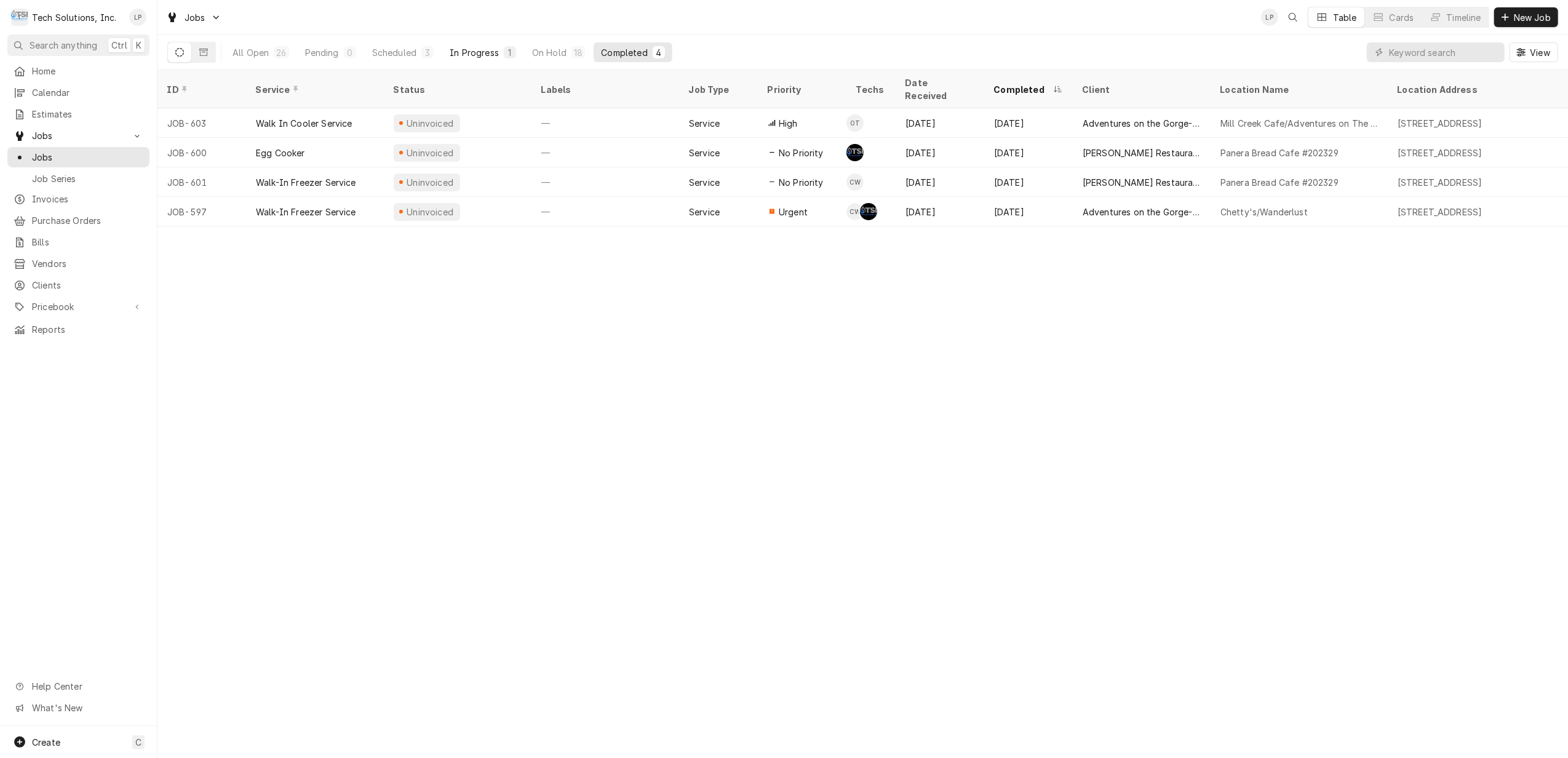
click at [483, 54] on div "In Progress" at bounding box center [474, 52] width 49 height 13
